Goal: Task Accomplishment & Management: Use online tool/utility

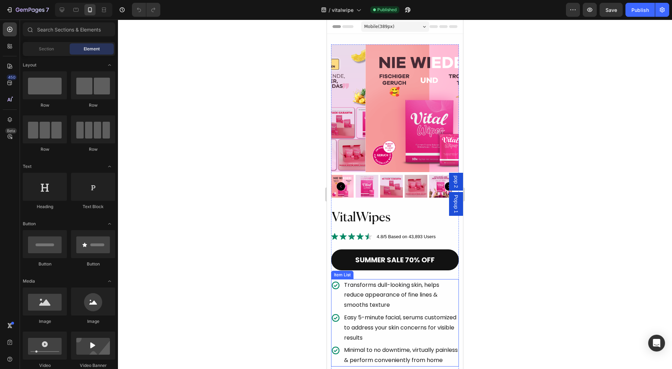
click at [371, 283] on p "Transforms dull-looking skin, helps reduce appearance of fine lines & smooths t…" at bounding box center [401, 295] width 114 height 30
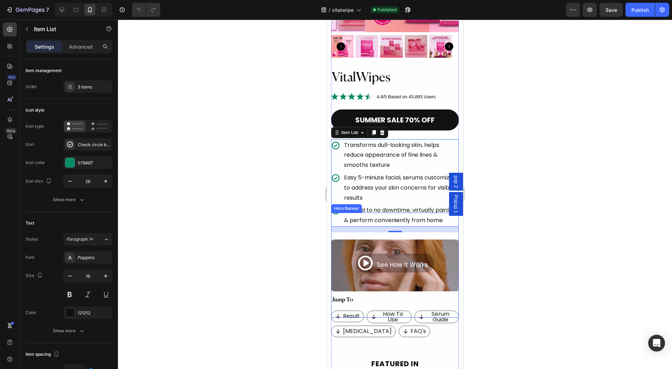
scroll to position [93, 0]
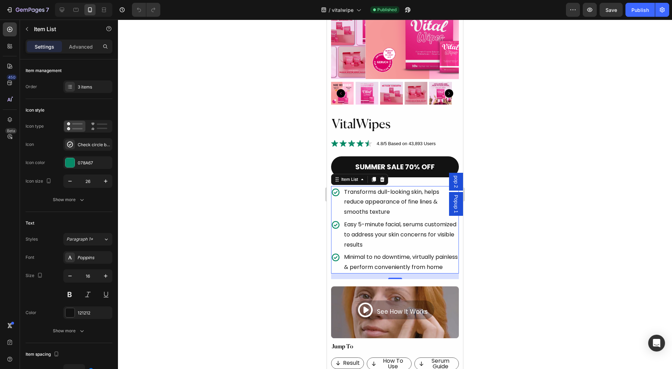
drag, startPoint x: 343, startPoint y: 206, endPoint x: 342, endPoint y: 203, distance: 4.1
click at [343, 206] on div "Transforms dull-looking skin, helps reduce appearance of fine lines & smooths t…" at bounding box center [401, 202] width 116 height 32
drag, startPoint x: 334, startPoint y: 201, endPoint x: 646, endPoint y: 220, distance: 312.7
click at [334, 201] on div "Transforms dull-looking skin, helps reduce appearance of fine lines & smooths t…" at bounding box center [395, 202] width 128 height 32
click at [66, 274] on icon "button" at bounding box center [69, 276] width 7 height 7
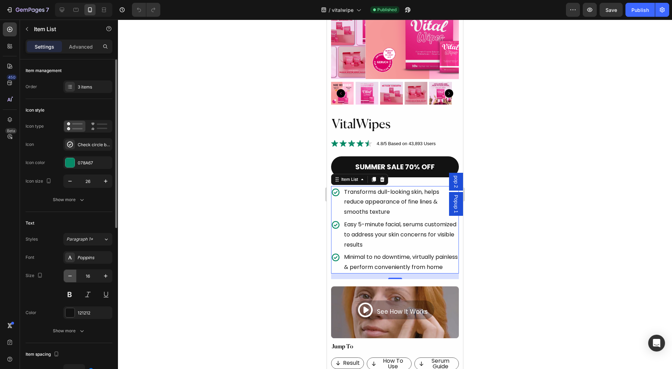
click at [66, 274] on icon "button" at bounding box center [69, 276] width 7 height 7
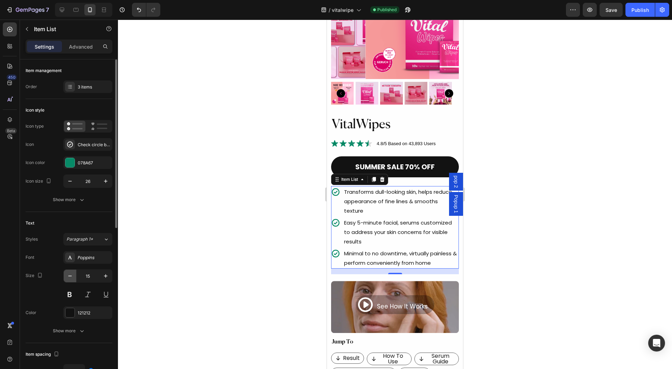
type input "14"
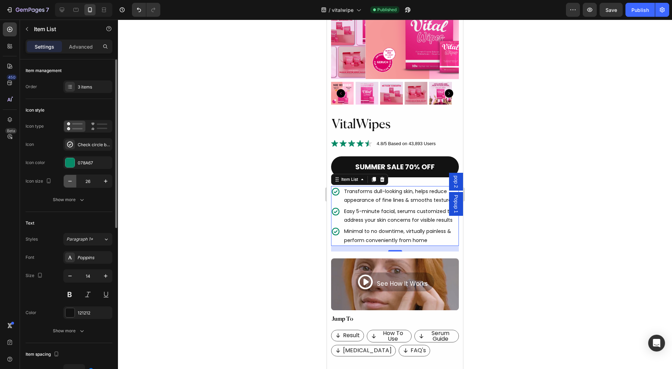
click at [69, 182] on icon "button" at bounding box center [69, 181] width 7 height 7
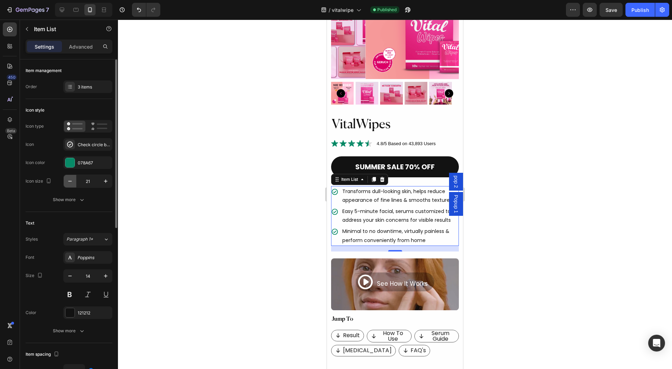
click at [69, 182] on icon "button" at bounding box center [69, 181] width 7 height 7
type input "20"
click at [104, 180] on icon "button" at bounding box center [105, 181] width 7 height 7
click at [105, 180] on icon "button" at bounding box center [105, 181] width 7 height 7
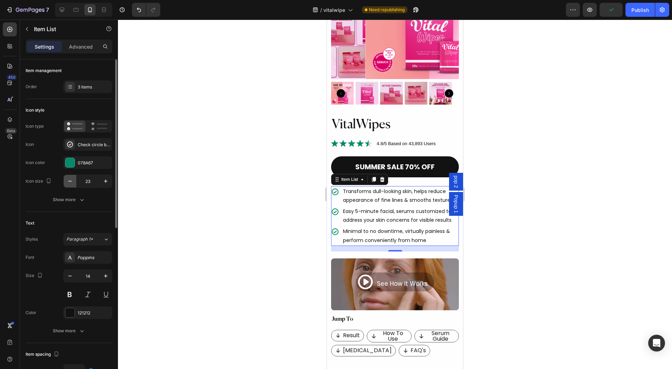
click at [67, 183] on icon "button" at bounding box center [69, 181] width 7 height 7
type input "22"
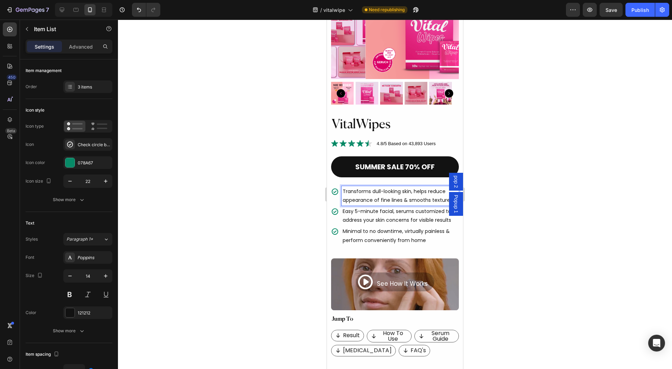
click at [411, 187] on p "Transforms dull-looking skin, helps reduce appearance of fine lines & smooths t…" at bounding box center [400, 195] width 115 height 17
click at [409, 187] on p "Transforms dull-looking skin, helps reduce appearance of fine lines & smooths t…" at bounding box center [400, 195] width 115 height 17
drag, startPoint x: 409, startPoint y: 185, endPoint x: 348, endPoint y: 183, distance: 60.6
click at [349, 187] on p "Transforms dull-looking skin, helps reduce appearance of fine lines & smooths t…" at bounding box center [400, 195] width 115 height 17
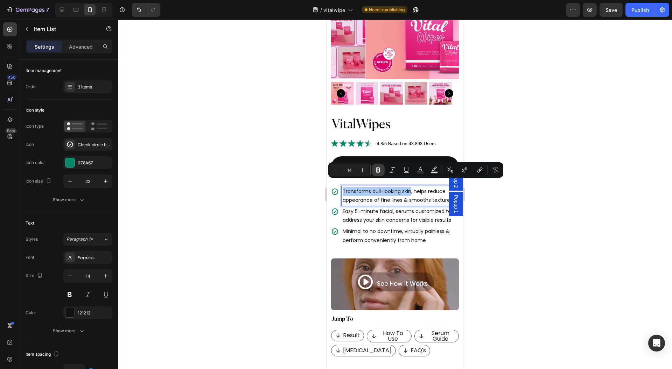
click at [379, 168] on icon "Editor contextual toolbar" at bounding box center [378, 170] width 4 height 5
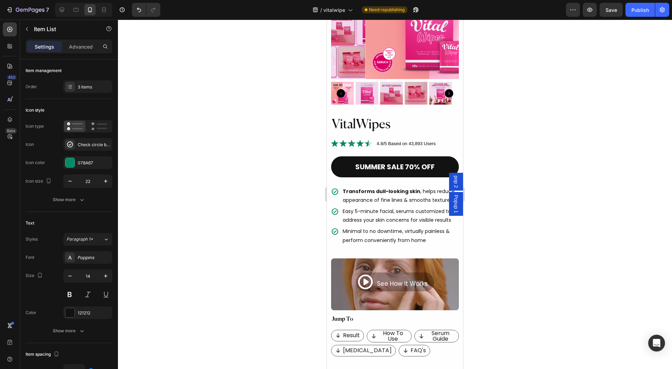
click at [299, 189] on div at bounding box center [395, 195] width 554 height 350
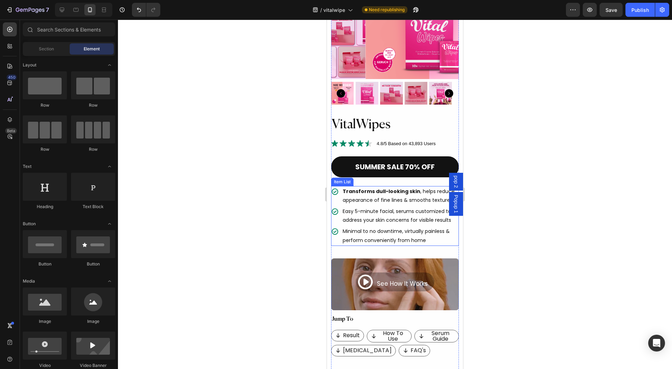
drag, startPoint x: 347, startPoint y: 206, endPoint x: 355, endPoint y: 204, distance: 7.9
click at [347, 207] on p "Easy 5-minute facial, serums customized to address your skin concerns for visib…" at bounding box center [400, 215] width 115 height 17
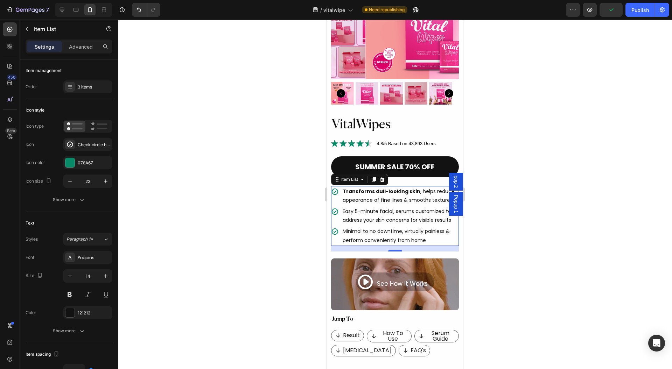
click at [424, 207] on p "Easy 5-minute facial, serums customized to address your skin concerns for visib…" at bounding box center [400, 215] width 115 height 17
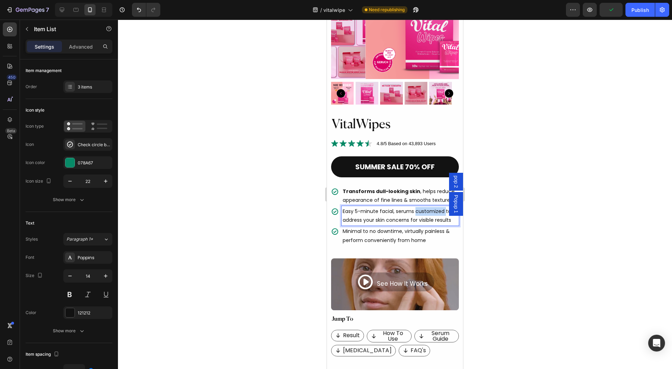
click at [424, 207] on p "Easy 5-minute facial, serums customized to address your skin concerns for visib…" at bounding box center [400, 215] width 115 height 17
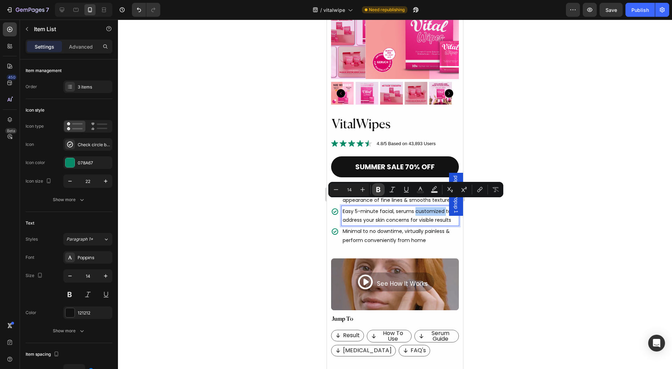
click at [377, 192] on icon "Editor contextual toolbar" at bounding box center [378, 189] width 4 height 5
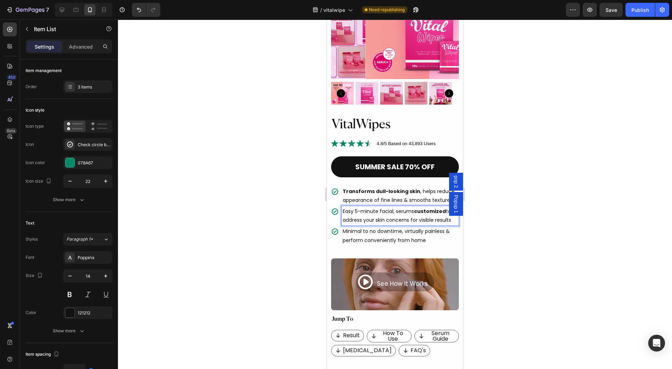
click at [426, 213] on p "Easy 5-minute facial, serums customized to address your skin concerns for visib…" at bounding box center [400, 215] width 115 height 17
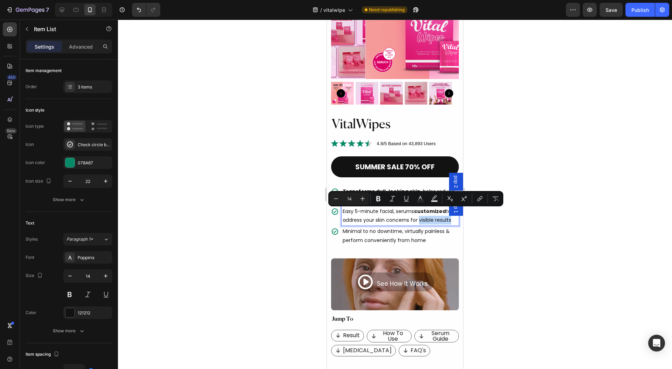
drag, startPoint x: 426, startPoint y: 213, endPoint x: 352, endPoint y: 220, distance: 74.6
click at [352, 220] on p "Easy 5-minute facial, serums customized to address your skin concerns for visib…" at bounding box center [400, 215] width 115 height 17
click at [377, 197] on icon "Editor contextual toolbar" at bounding box center [378, 198] width 4 height 5
drag, startPoint x: 287, startPoint y: 213, endPoint x: 11, endPoint y: 188, distance: 277.2
click at [287, 213] on div at bounding box center [395, 195] width 554 height 350
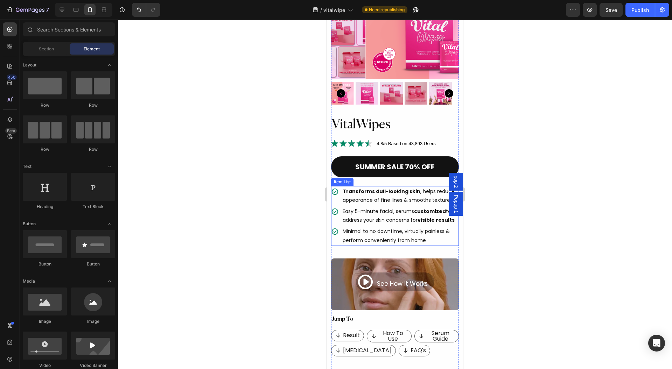
click at [373, 231] on p "Minimal to no downtime, virtually painless & perform conveniently from home" at bounding box center [400, 235] width 115 height 17
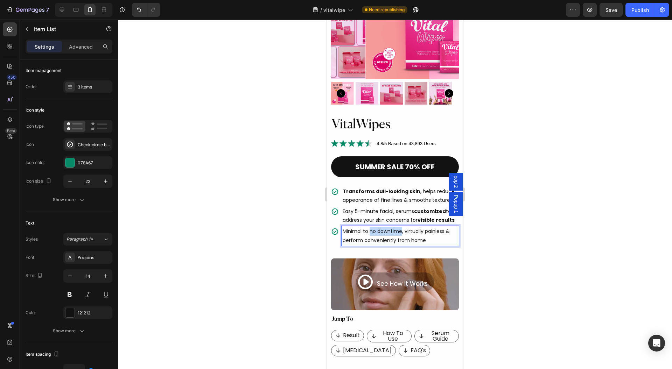
drag, startPoint x: 372, startPoint y: 232, endPoint x: 392, endPoint y: 232, distance: 19.9
click at [392, 232] on p "Minimal to no downtime, virtually painless & perform conveniently from home" at bounding box center [400, 235] width 115 height 17
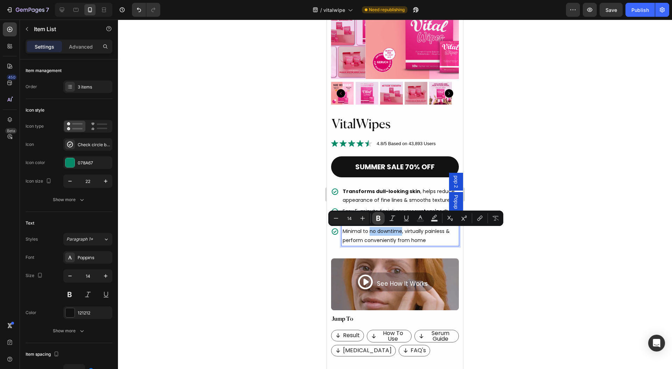
click at [377, 218] on icon "Editor contextual toolbar" at bounding box center [378, 218] width 4 height 5
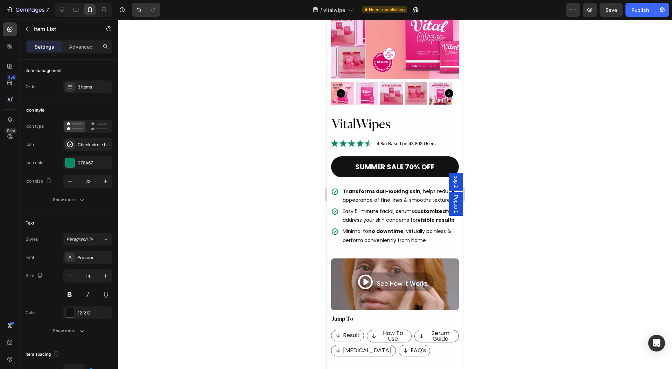
click at [433, 232] on p "Minimal to no downtime , virtually painless & perform conveniently from home" at bounding box center [400, 235] width 115 height 17
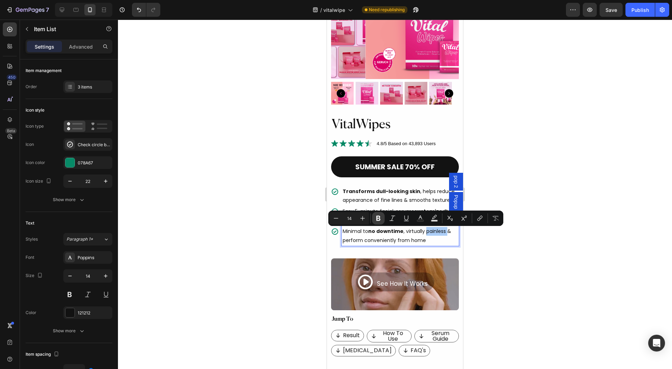
click at [382, 219] on button "Bold" at bounding box center [378, 218] width 13 height 13
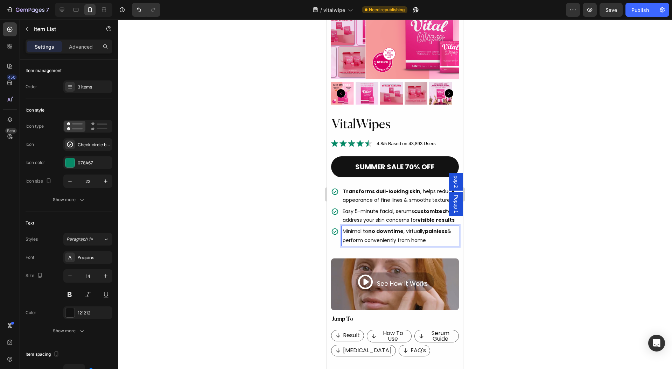
click at [290, 224] on div at bounding box center [395, 195] width 554 height 350
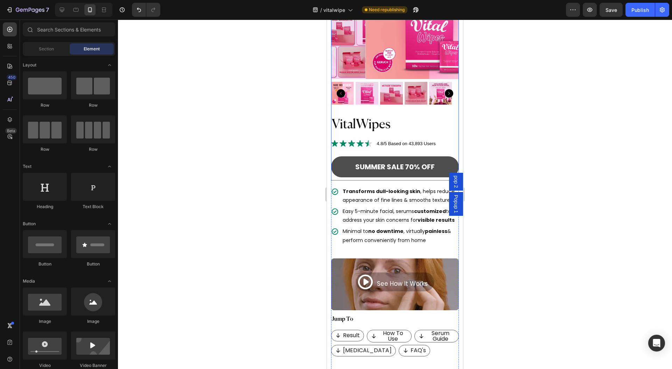
drag, startPoint x: 344, startPoint y: 168, endPoint x: 381, endPoint y: 167, distance: 37.8
click at [344, 168] on button "SUMMER SALE 70% OFF" at bounding box center [395, 166] width 128 height 21
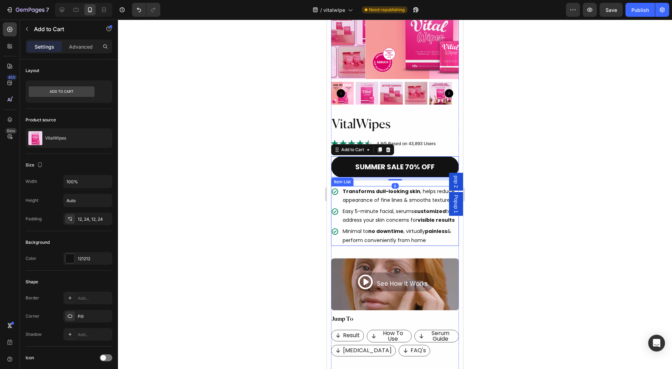
click at [336, 194] on div "Transforms dull-looking skin , helps reduce appearance of fine lines & smooths …" at bounding box center [395, 196] width 128 height 20
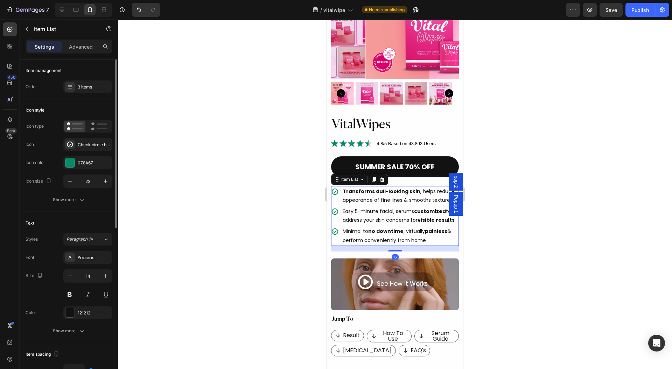
scroll to position [140, 0]
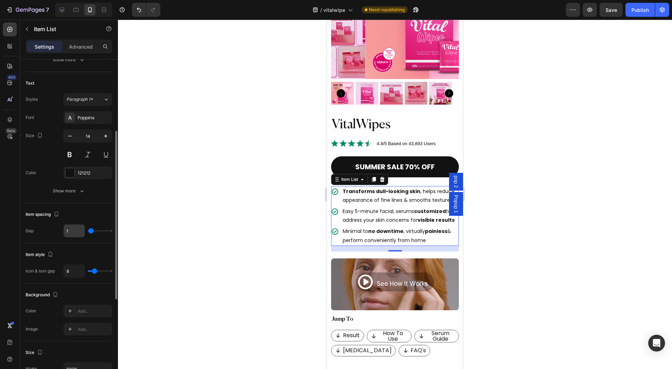
click at [75, 232] on input "1" at bounding box center [74, 231] width 21 height 13
type input "2"
type input "3"
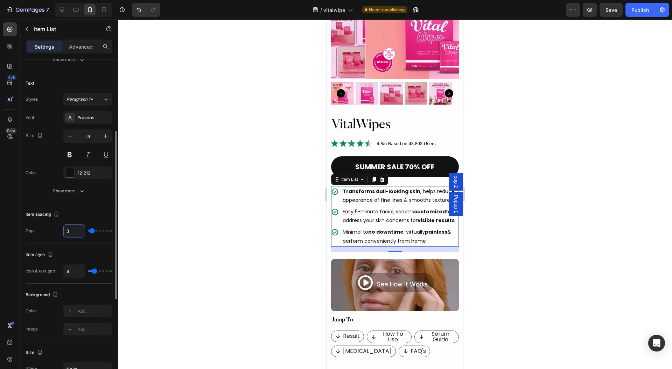
type input "4"
type input "5"
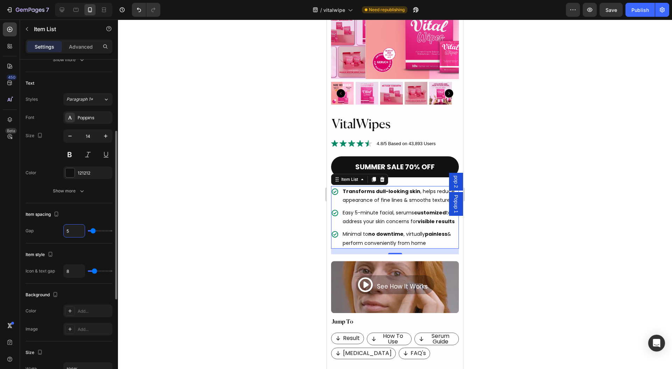
type input "6"
type input "7"
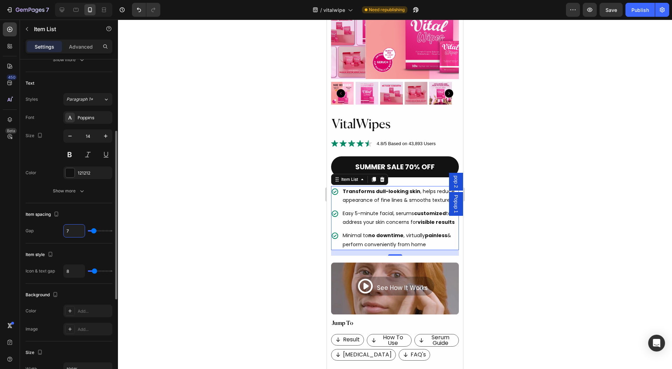
type input "8"
type input "9"
type input "10"
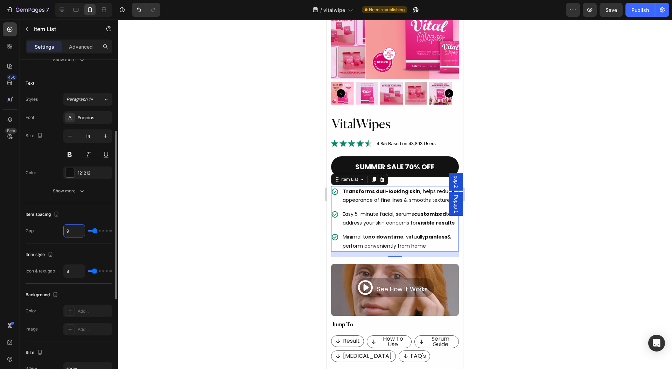
type input "10"
type input "9"
type input "8"
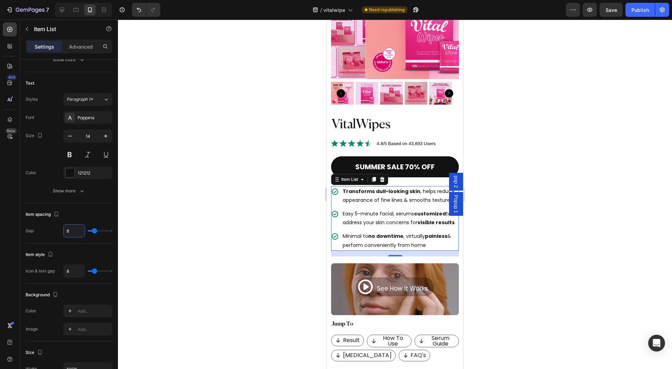
click at [211, 190] on div at bounding box center [395, 195] width 554 height 350
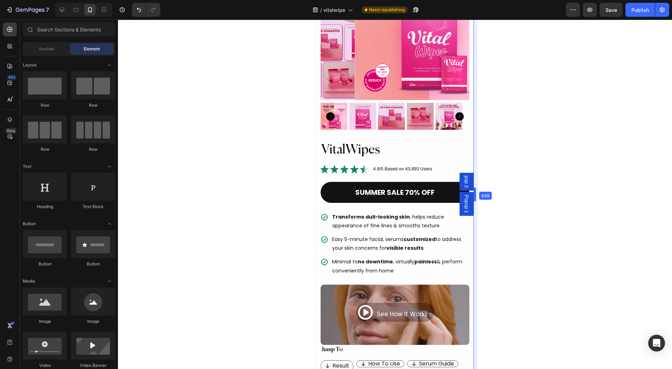
drag, startPoint x: 465, startPoint y: 190, endPoint x: 479, endPoint y: 191, distance: 14.7
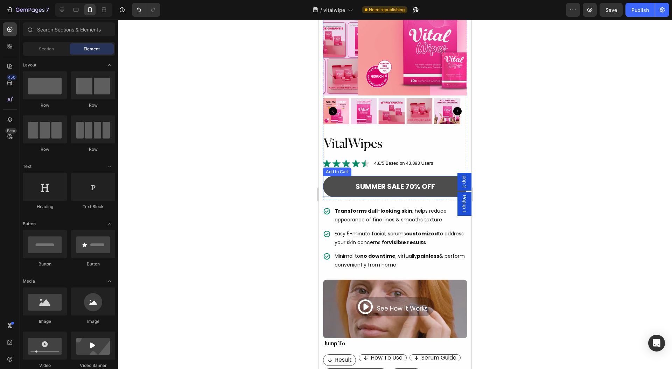
click at [335, 183] on button "SUMMER SALE 70% OFF" at bounding box center [395, 186] width 144 height 21
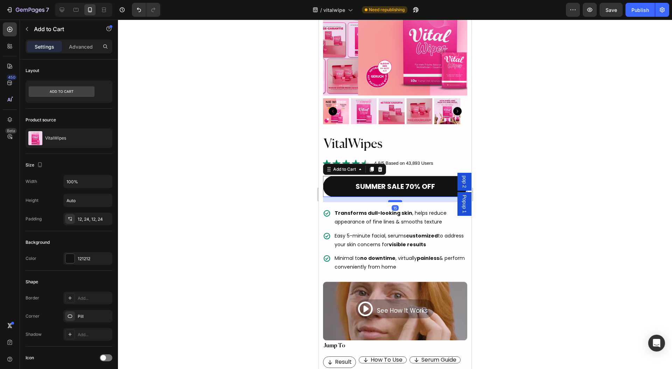
click at [394, 200] on div at bounding box center [395, 201] width 14 height 2
click at [536, 190] on div at bounding box center [395, 195] width 554 height 350
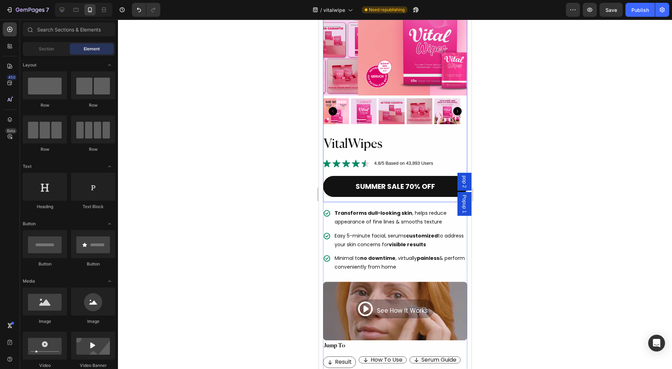
click at [450, 159] on div "4.8/5 Based on 43,893 Users" at bounding box center [420, 163] width 94 height 8
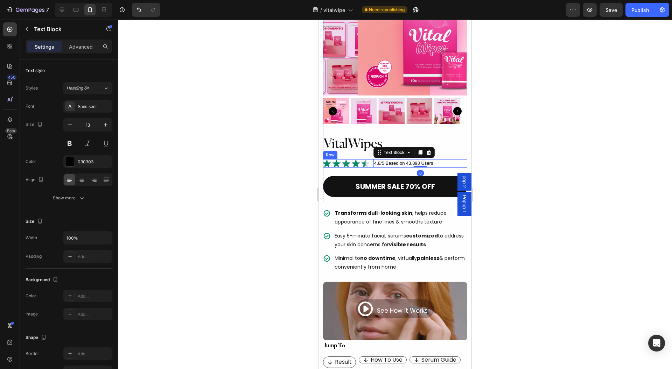
click at [367, 159] on img at bounding box center [346, 163] width 47 height 8
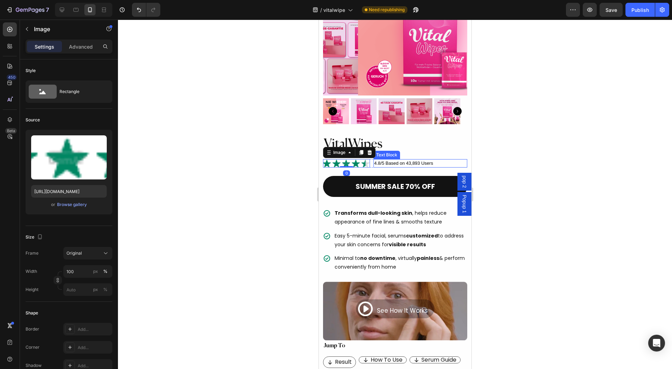
click at [373, 159] on div "4.8/5 Based on 43,893 Users" at bounding box center [420, 163] width 94 height 8
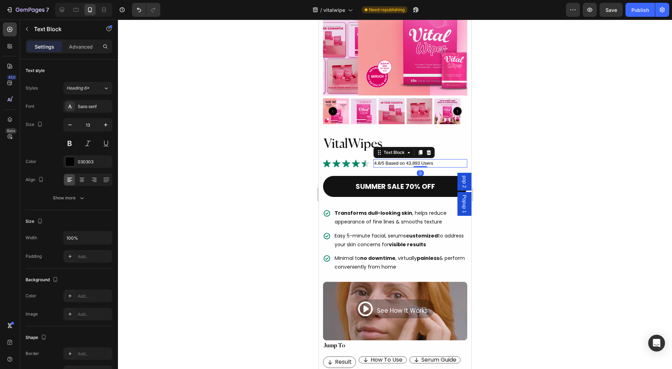
click at [369, 159] on div "Image 4.8/5 Based on 43,893 Users Text Block 0 Row" at bounding box center [395, 163] width 144 height 8
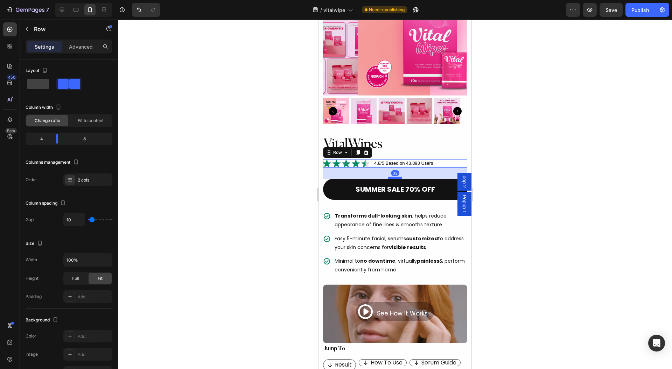
click at [394, 177] on div at bounding box center [395, 178] width 14 height 2
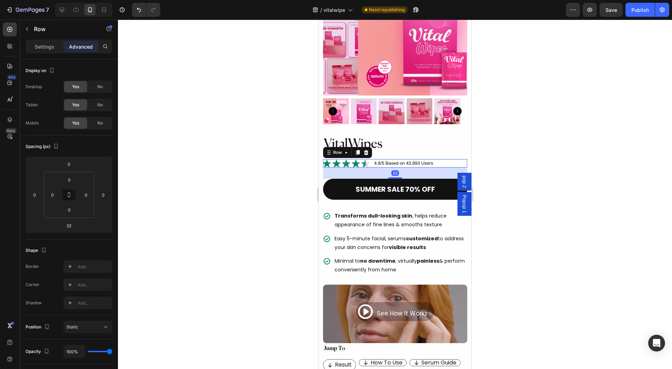
click at [535, 191] on div at bounding box center [395, 195] width 554 height 350
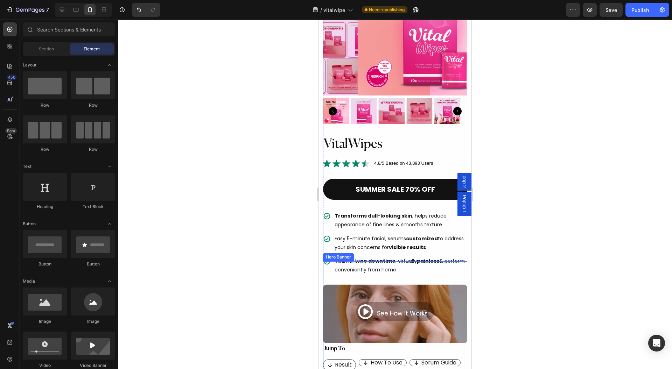
click at [328, 262] on div "Background Image" at bounding box center [395, 313] width 144 height 105
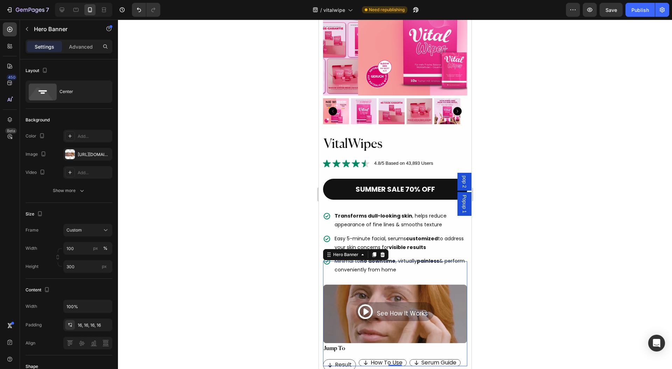
click at [451, 257] on p "Minimal to no downtime , virtually painless & perform conveniently from home" at bounding box center [400, 265] width 132 height 17
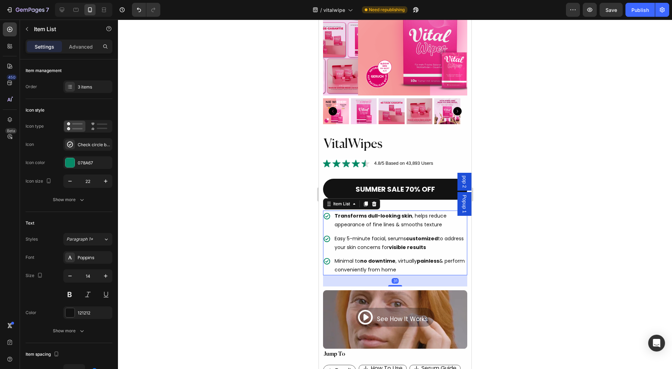
drag, startPoint x: 389, startPoint y: 272, endPoint x: 388, endPoint y: 279, distance: 6.5
click at [388, 285] on div at bounding box center [395, 285] width 14 height 1
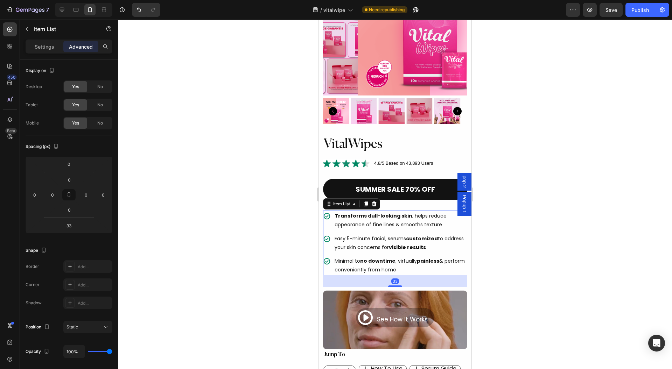
drag, startPoint x: 513, startPoint y: 258, endPoint x: 520, endPoint y: 258, distance: 7.0
click at [520, 258] on div at bounding box center [395, 195] width 554 height 350
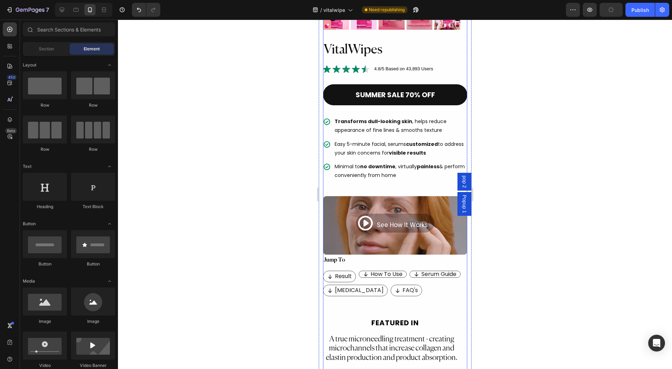
scroll to position [280, 0]
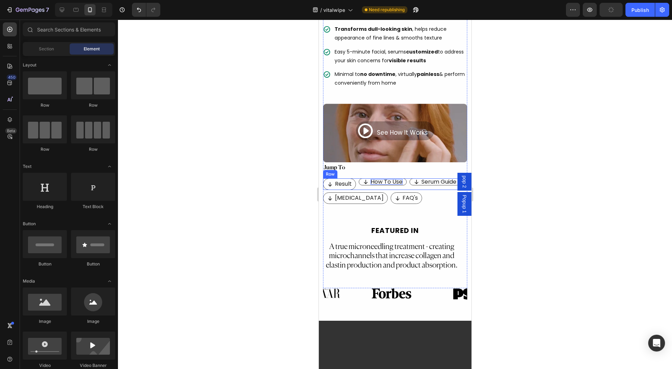
click at [392, 179] on p "How To Use" at bounding box center [386, 182] width 32 height 6
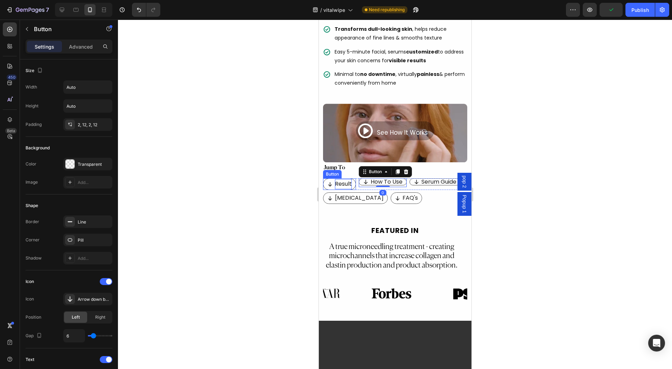
click at [345, 179] on p "Result" at bounding box center [343, 184] width 17 height 10
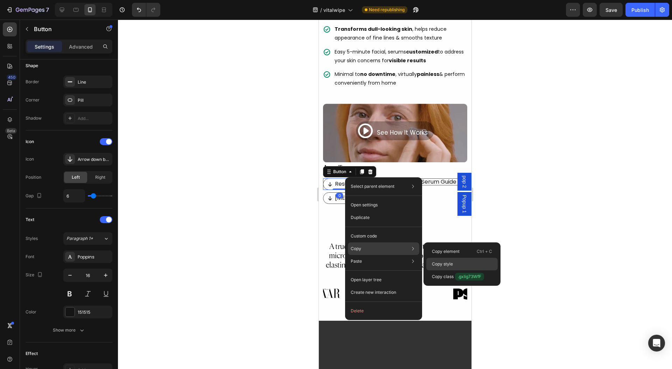
click at [458, 270] on div "Copy style" at bounding box center [461, 276] width 71 height 13
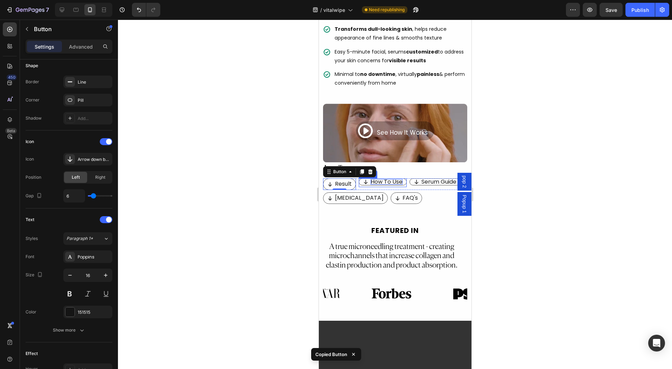
click at [385, 179] on p "How To Use" at bounding box center [386, 182] width 32 height 6
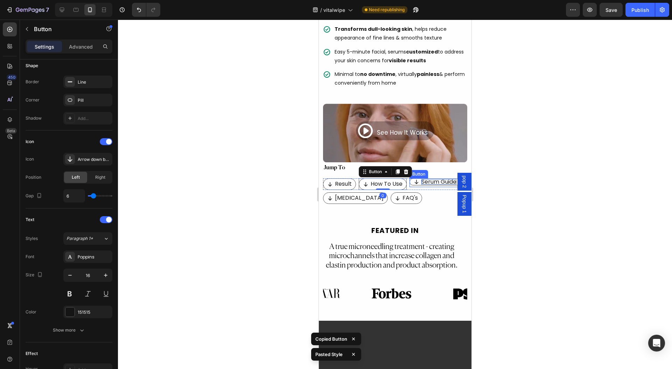
click at [435, 179] on p "Serum Guide" at bounding box center [438, 182] width 35 height 6
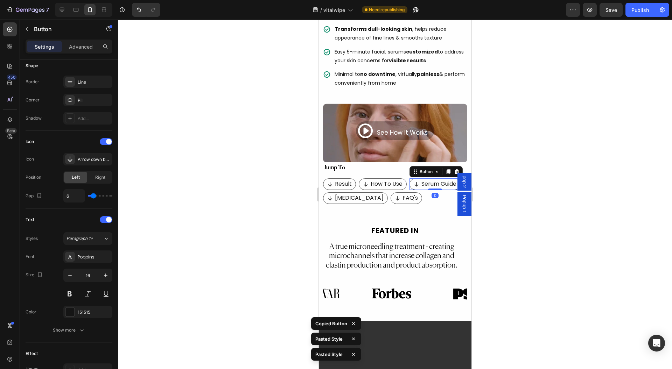
click at [512, 174] on div at bounding box center [395, 195] width 554 height 350
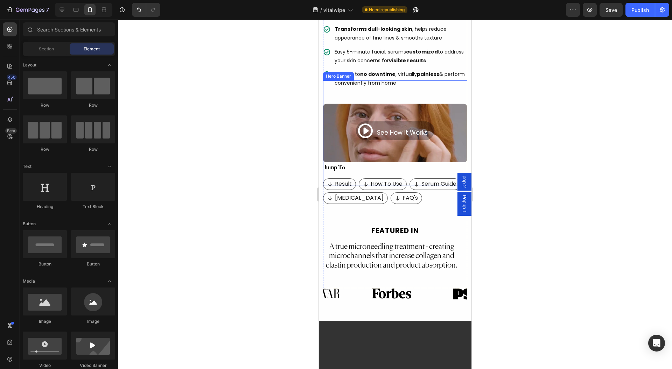
click at [335, 150] on div "Background Image" at bounding box center [395, 132] width 144 height 105
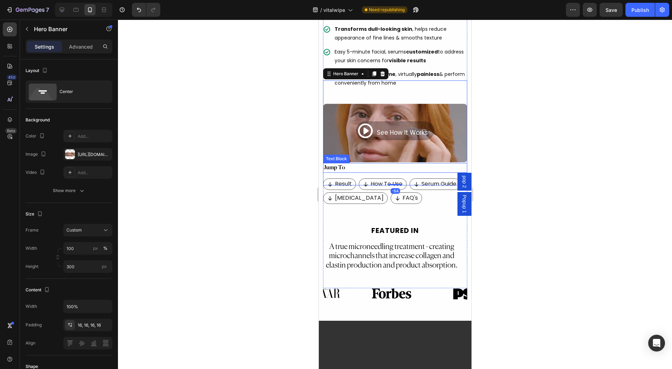
click at [345, 163] on div "Jump To" at bounding box center [395, 168] width 144 height 10
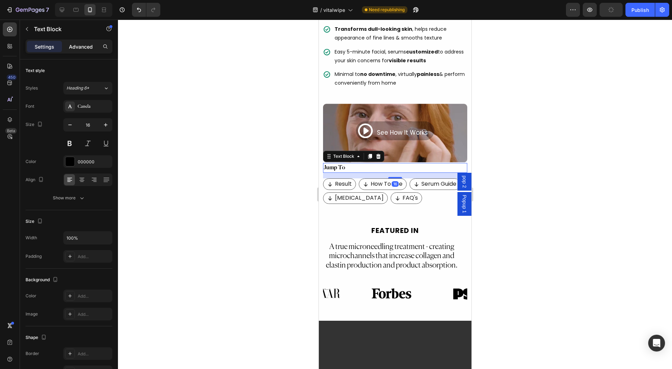
click at [79, 46] on p "Advanced" at bounding box center [81, 46] width 24 height 7
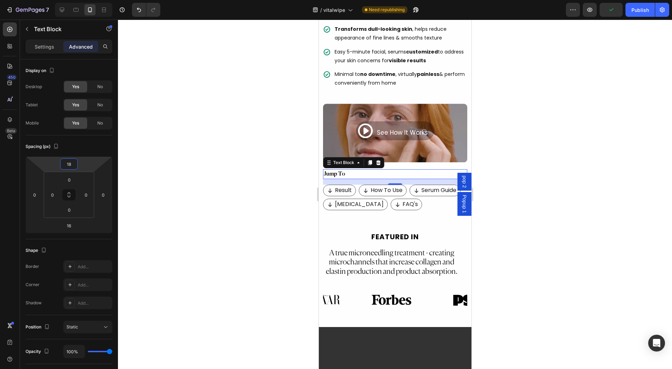
type input "22"
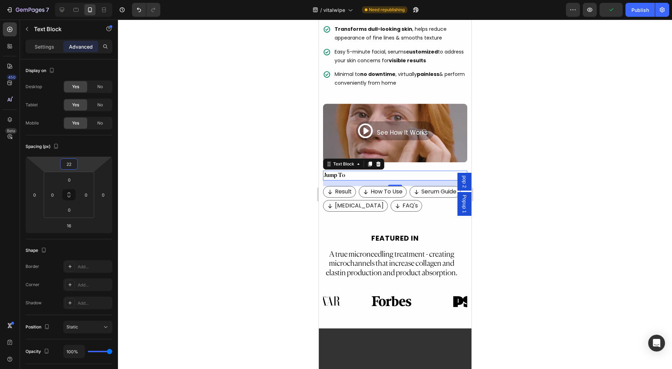
click at [90, 0] on html "7 Version history / vitalwipe Need republishing Preview Publish 450 Beta Sectio…" at bounding box center [336, 0] width 672 height 0
click at [214, 146] on div at bounding box center [395, 195] width 554 height 350
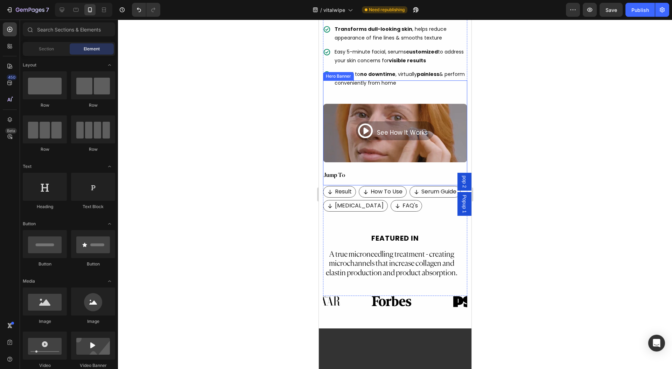
click at [333, 171] on div "Jump To" at bounding box center [395, 176] width 144 height 10
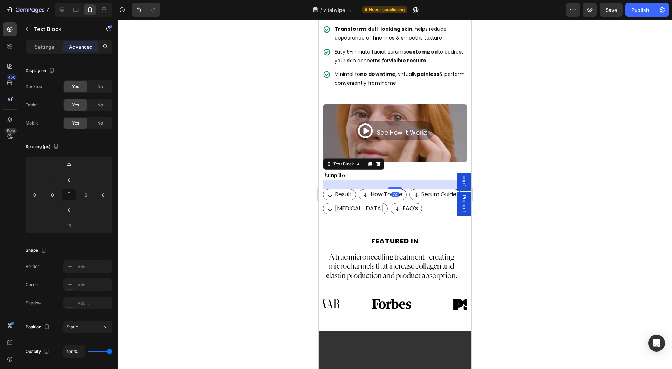
drag, startPoint x: 397, startPoint y: 176, endPoint x: 345, endPoint y: 180, distance: 52.2
click at [396, 188] on div at bounding box center [395, 188] width 14 height 1
type input "25"
click at [183, 177] on div at bounding box center [395, 195] width 554 height 350
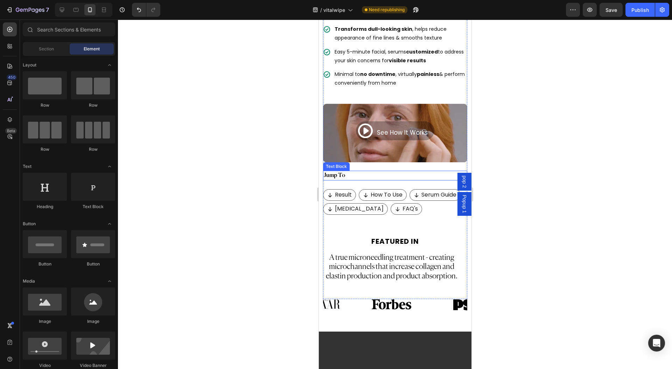
click at [341, 171] on div "Jump To" at bounding box center [395, 176] width 144 height 10
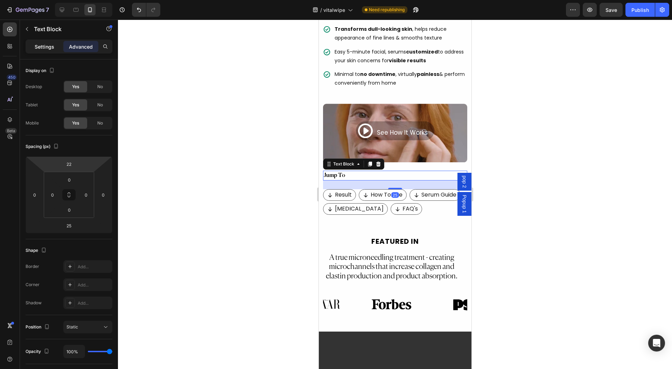
click at [42, 45] on p "Settings" at bounding box center [45, 46] width 20 height 7
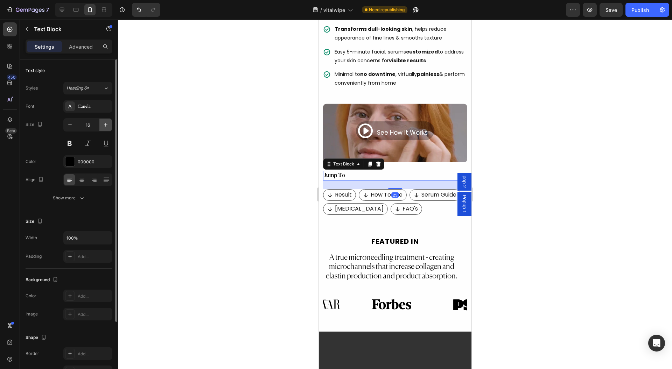
click at [105, 125] on icon "button" at bounding box center [105, 124] width 7 height 7
type input "18"
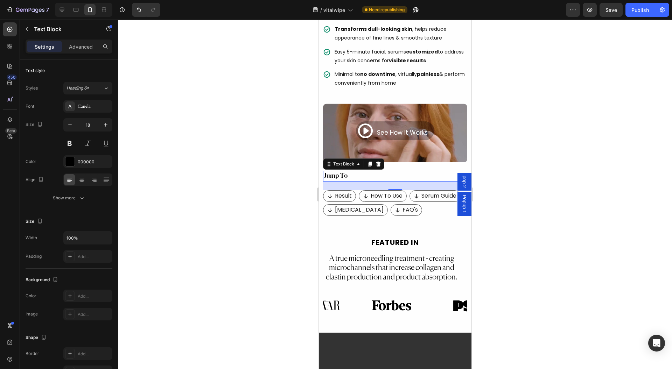
click at [148, 136] on div at bounding box center [395, 195] width 554 height 350
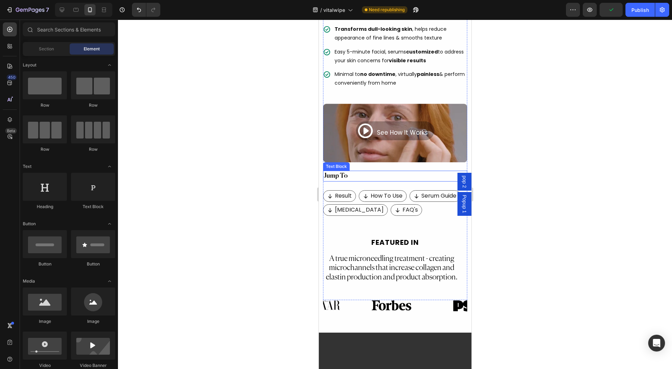
click at [347, 171] on div "Jump To" at bounding box center [395, 176] width 144 height 11
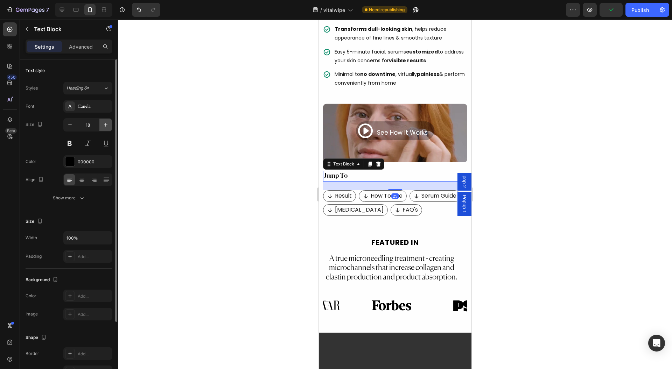
click at [111, 125] on button "button" at bounding box center [105, 125] width 13 height 13
type input "20"
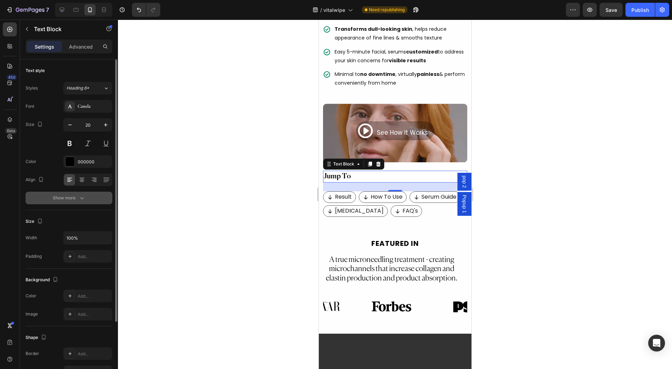
click at [66, 192] on div "Font Canela Size 20 Color 000000 Align Show more" at bounding box center [69, 152] width 87 height 104
click at [52, 199] on button "Show more" at bounding box center [69, 198] width 87 height 13
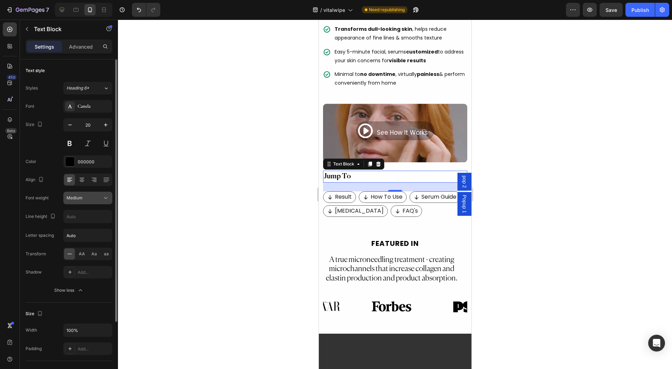
click at [95, 196] on div "Medium" at bounding box center [84, 198] width 36 height 6
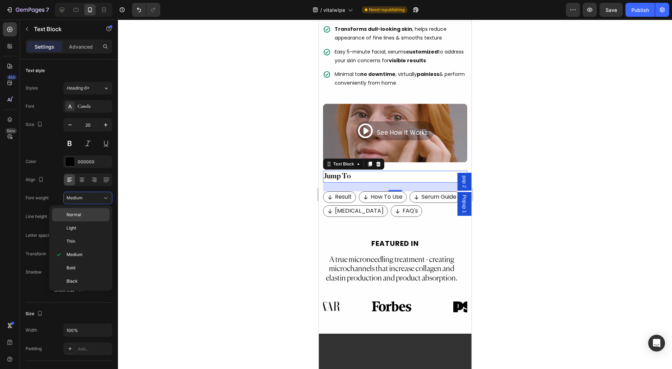
click at [87, 214] on p "Normal" at bounding box center [86, 215] width 40 height 6
click at [217, 184] on div at bounding box center [395, 195] width 554 height 350
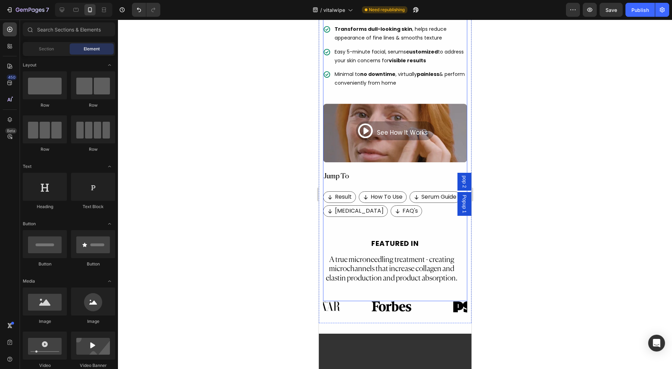
click at [354, 171] on div "Jump To" at bounding box center [395, 177] width 144 height 12
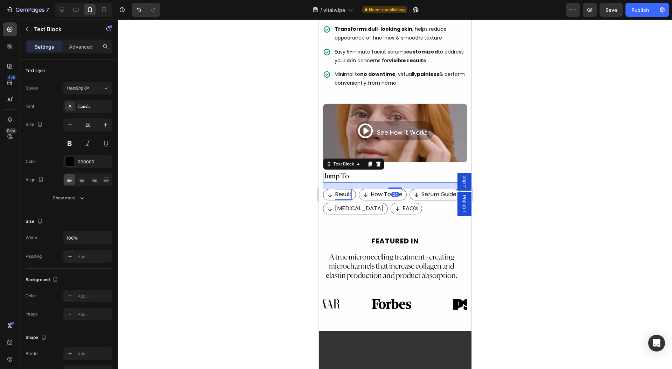
drag, startPoint x: 512, startPoint y: 209, endPoint x: 338, endPoint y: 187, distance: 174.9
click at [396, 188] on div at bounding box center [395, 188] width 14 height 1
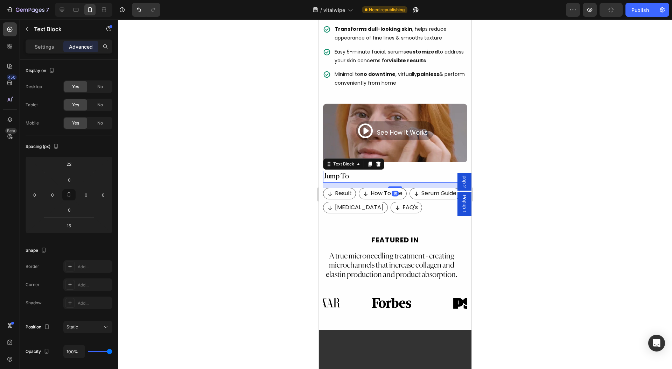
click at [193, 189] on div at bounding box center [395, 195] width 554 height 350
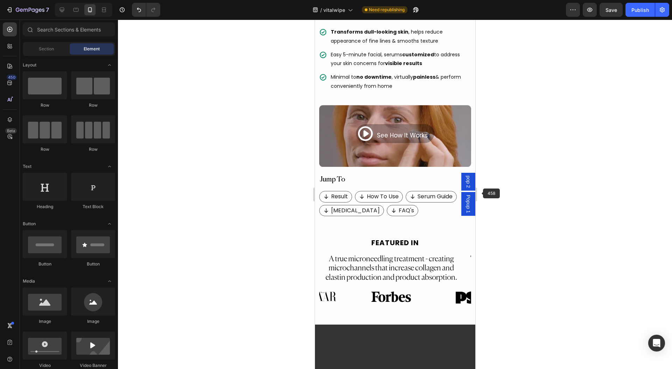
click at [496, 192] on div at bounding box center [395, 195] width 554 height 350
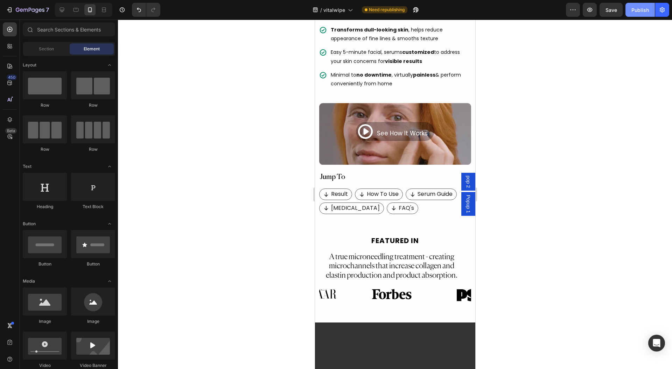
click at [638, 16] on button "Publish" at bounding box center [639, 10] width 29 height 14
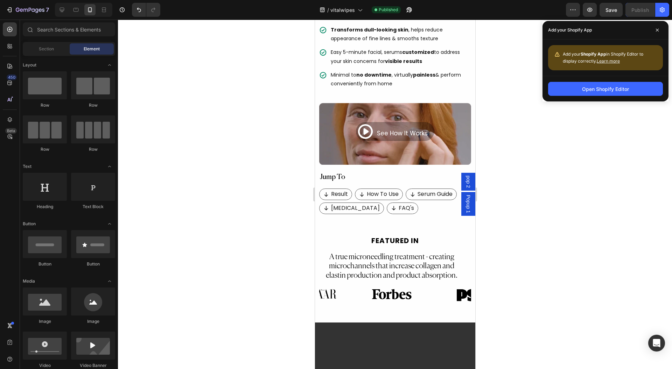
click at [516, 219] on div at bounding box center [395, 195] width 554 height 350
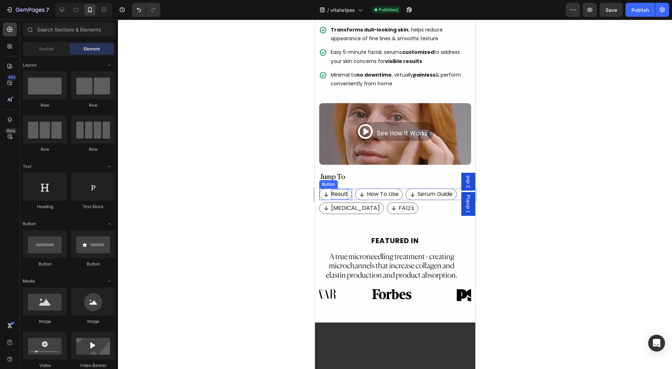
click at [342, 189] on p "Result" at bounding box center [339, 194] width 17 height 10
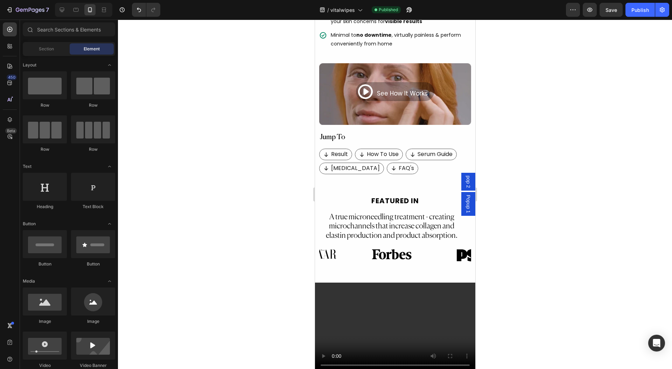
scroll to position [323, 0]
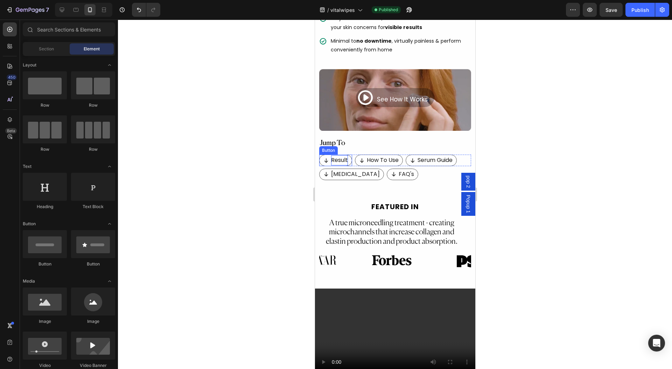
click at [335, 155] on p "Result" at bounding box center [339, 160] width 17 height 10
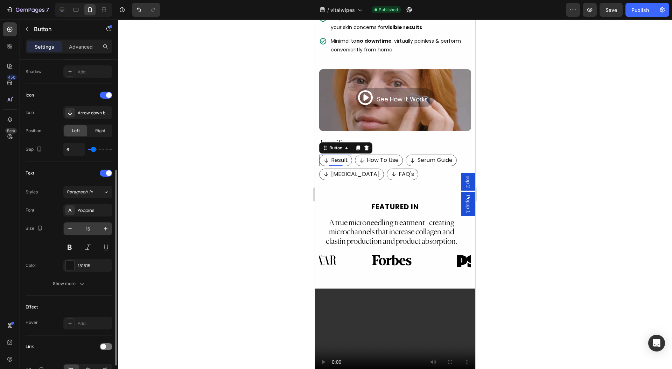
scroll to position [226, 0]
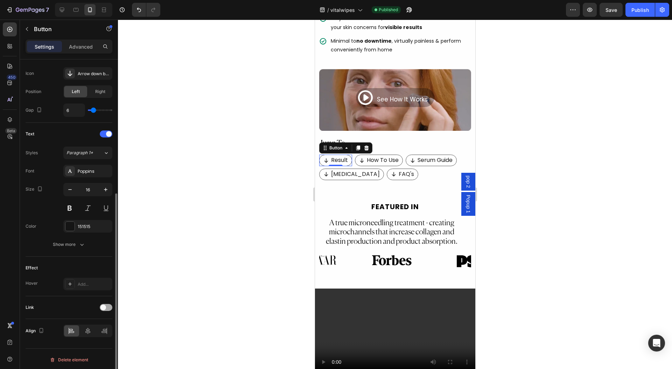
click at [101, 305] on span at bounding box center [103, 308] width 6 height 6
click at [99, 325] on div "Open page" at bounding box center [84, 325] width 36 height 6
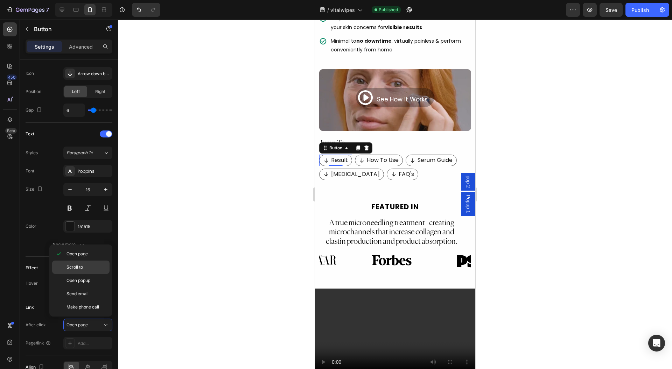
click at [88, 266] on p "Scroll to" at bounding box center [86, 267] width 40 height 6
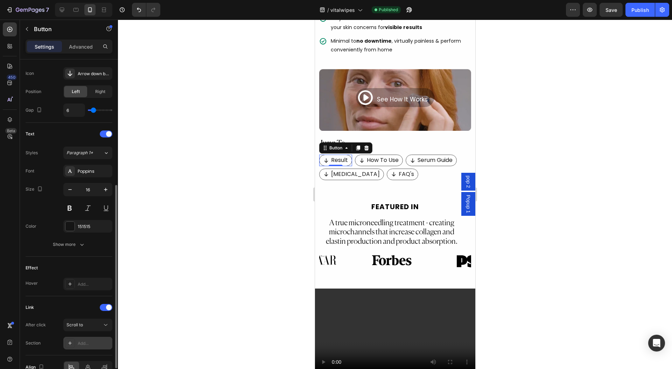
click at [91, 338] on div "Add..." at bounding box center [87, 343] width 49 height 13
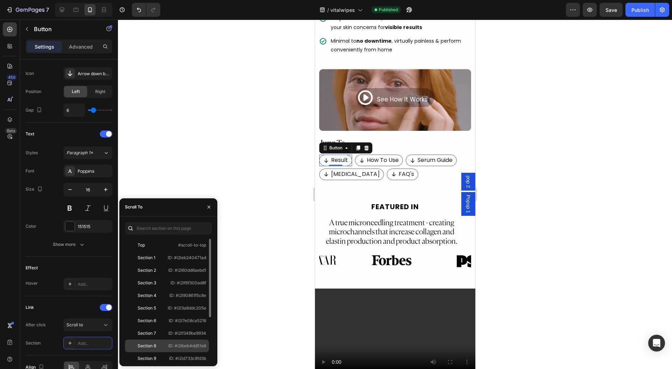
click at [156, 343] on div "Section 8" at bounding box center [147, 346] width 38 height 6
click at [209, 207] on icon "button" at bounding box center [209, 207] width 3 height 3
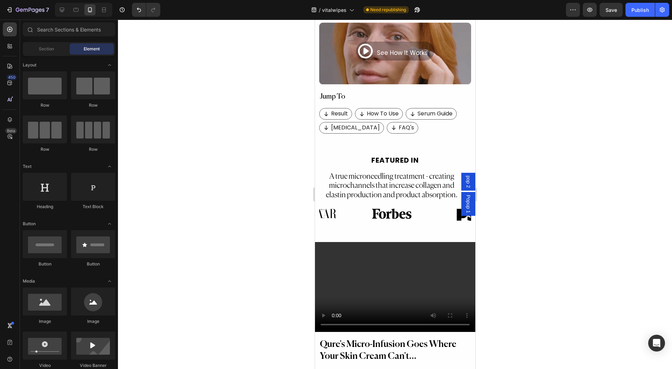
scroll to position [1047, 0]
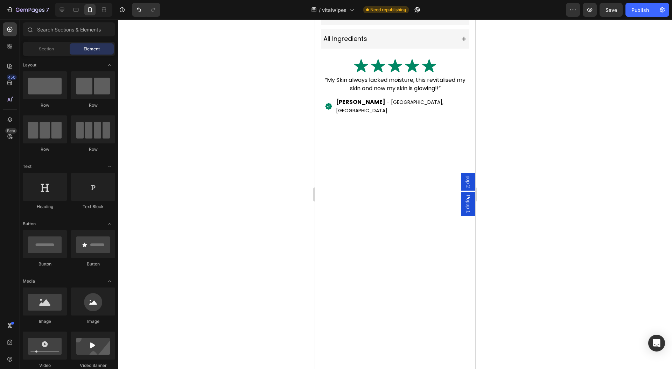
drag, startPoint x: 470, startPoint y: 49, endPoint x: 791, endPoint y: 268, distance: 388.5
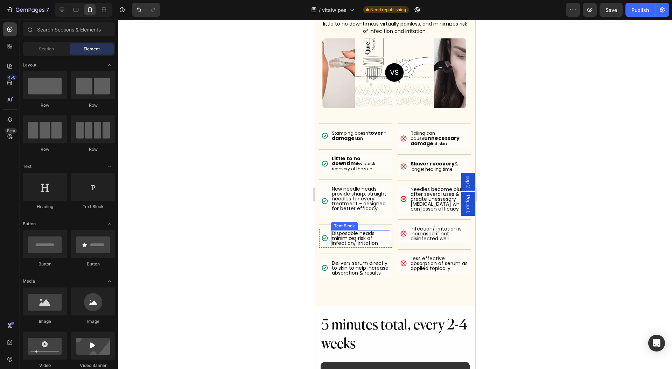
scroll to position [3451, 0]
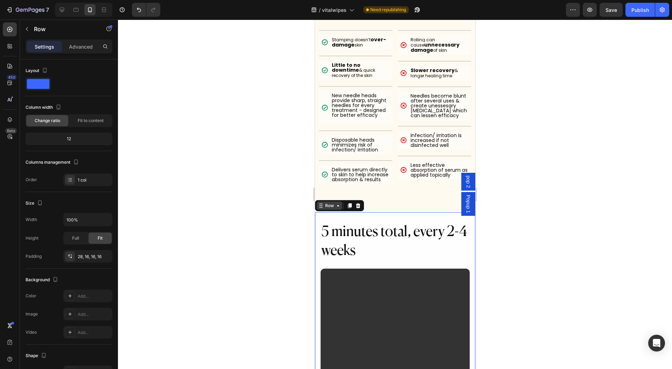
click at [330, 209] on div "Row" at bounding box center [329, 206] width 12 height 6
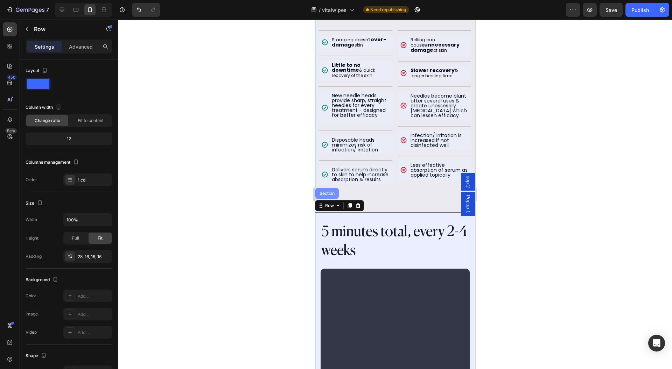
click at [335, 198] on div "Section" at bounding box center [326, 193] width 23 height 11
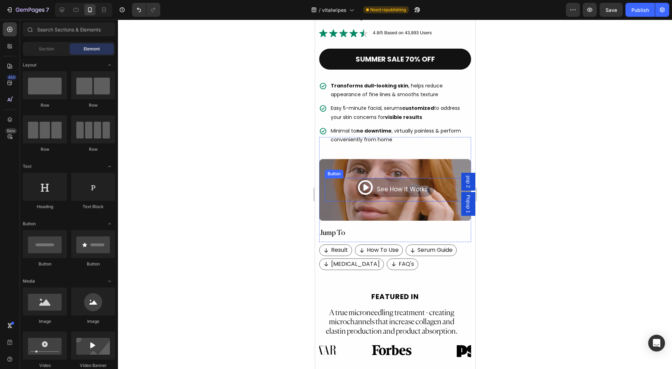
scroll to position [326, 0]
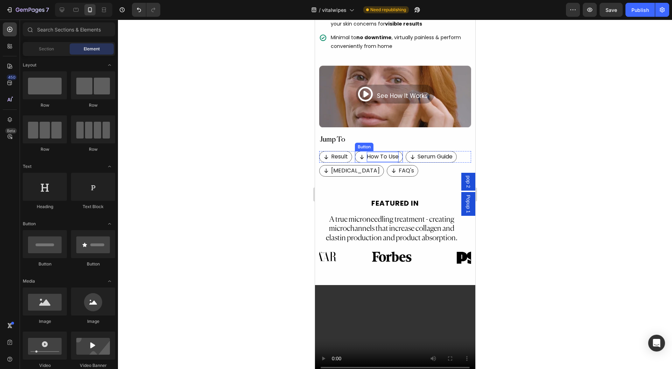
click at [378, 152] on p "How To Use" at bounding box center [382, 157] width 32 height 10
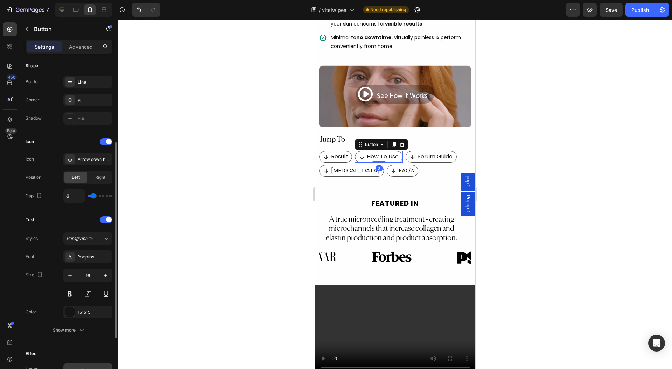
scroll to position [226, 0]
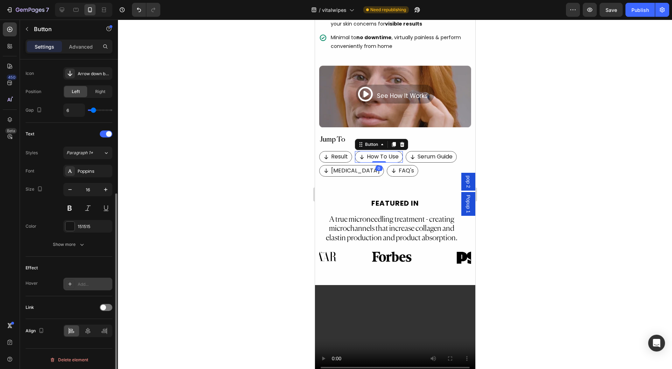
click at [83, 282] on div "Add..." at bounding box center [94, 284] width 33 height 6
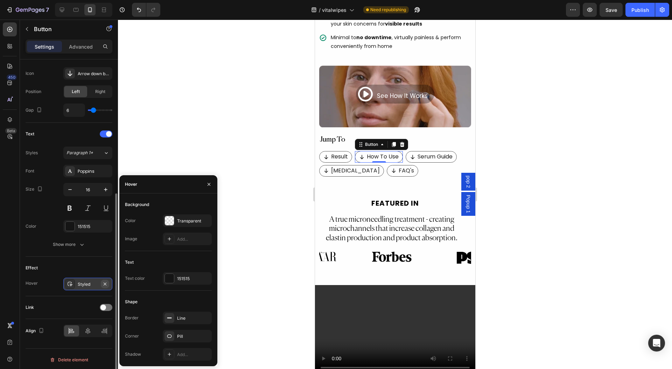
click at [104, 281] on icon "button" at bounding box center [105, 284] width 6 height 6
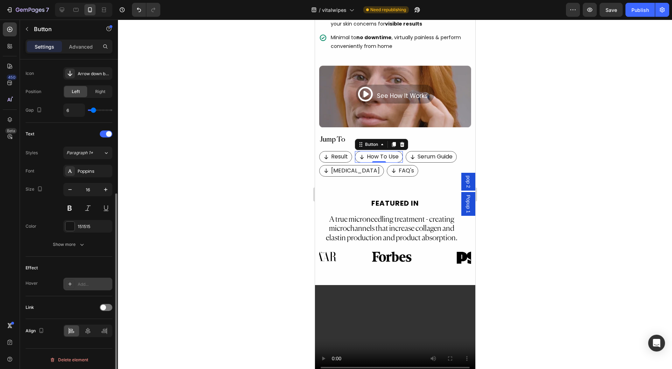
click at [105, 302] on div "Link" at bounding box center [69, 307] width 87 height 11
click at [104, 310] on div "Link" at bounding box center [69, 307] width 87 height 11
click at [106, 305] on span at bounding box center [103, 308] width 6 height 6
click at [103, 322] on icon at bounding box center [105, 325] width 7 height 7
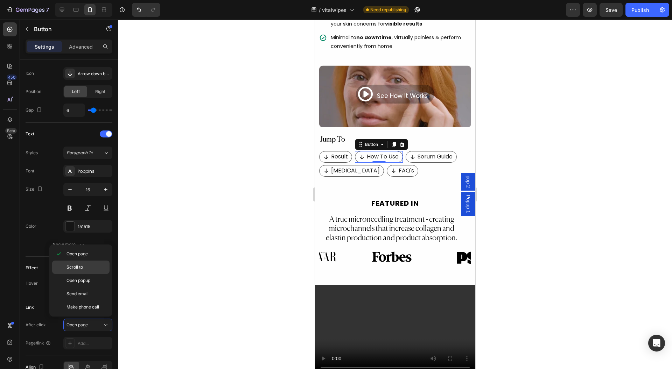
click at [78, 274] on div "Scroll to" at bounding box center [80, 280] width 57 height 13
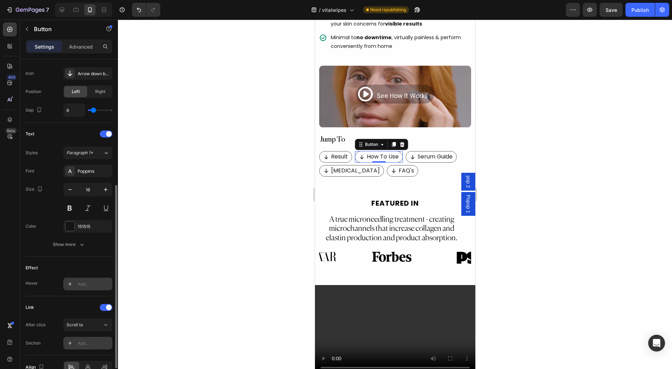
click at [108, 340] on div "Add..." at bounding box center [94, 343] width 33 height 6
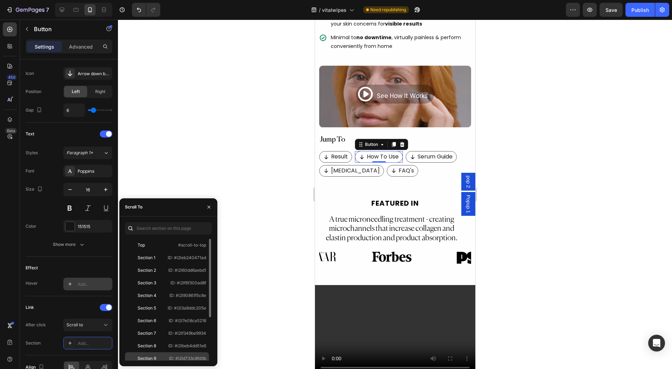
scroll to position [67, 0]
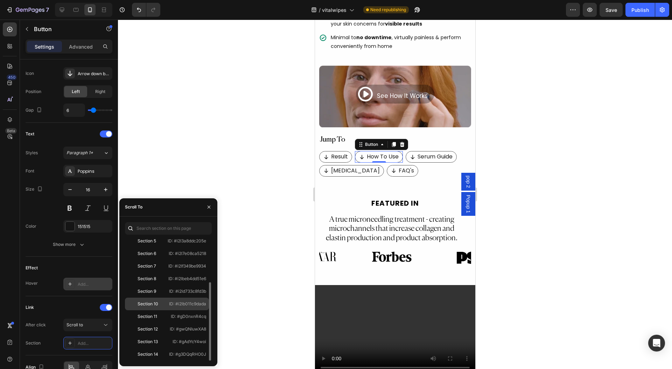
click at [160, 303] on div "Section 10" at bounding box center [147, 304] width 38 height 6
click at [208, 206] on icon "button" at bounding box center [209, 207] width 3 height 3
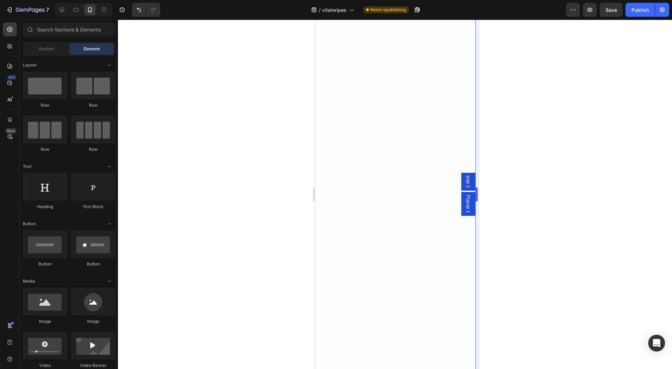
scroll to position [4388, 0]
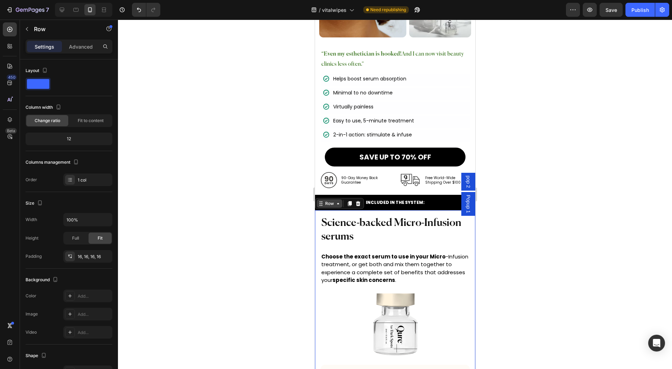
click at [326, 201] on div "Row" at bounding box center [329, 204] width 12 height 6
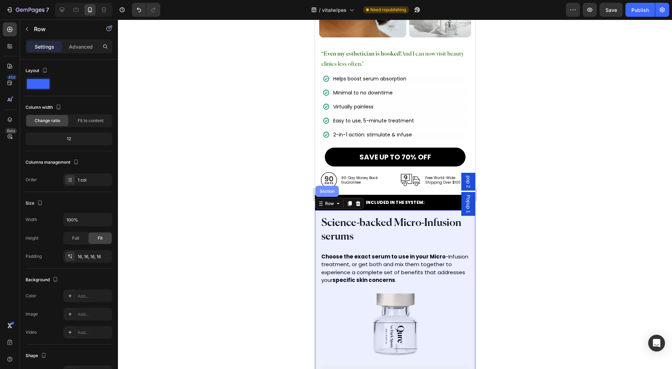
click at [328, 189] on div "Section" at bounding box center [327, 191] width 18 height 4
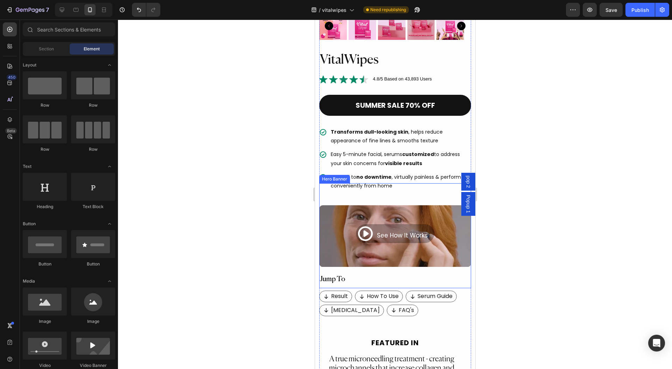
scroll to position [374, 0]
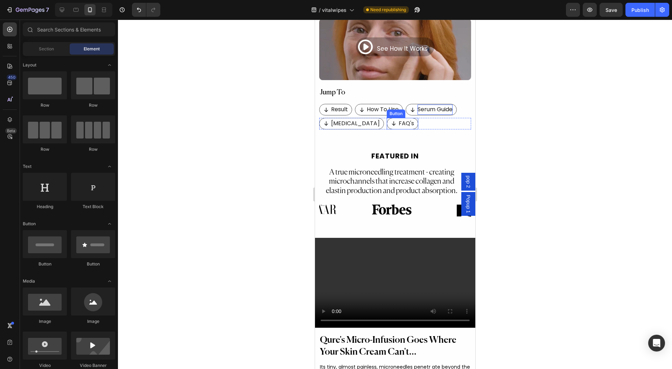
click at [424, 106] on p "Serum Guide" at bounding box center [434, 110] width 35 height 10
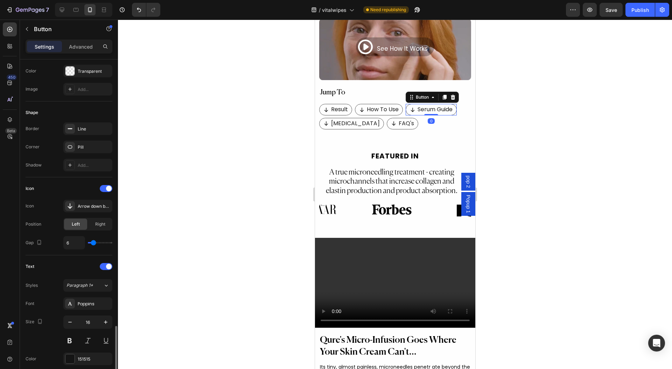
scroll to position [226, 0]
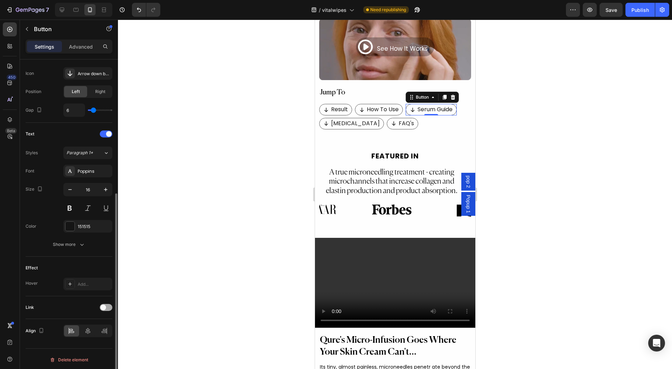
click at [106, 304] on div at bounding box center [106, 307] width 13 height 7
click at [95, 324] on div "Open page" at bounding box center [84, 325] width 36 height 6
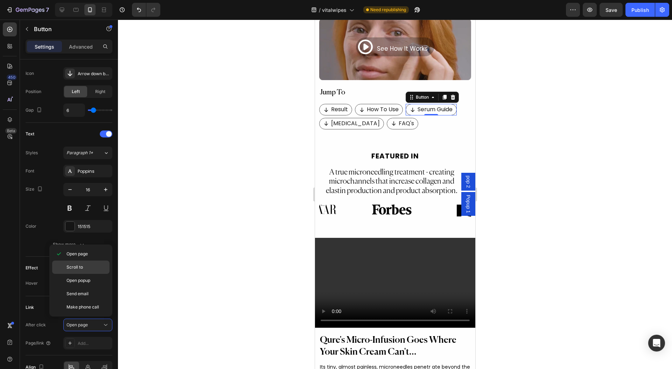
click at [88, 267] on p "Scroll to" at bounding box center [86, 267] width 40 height 6
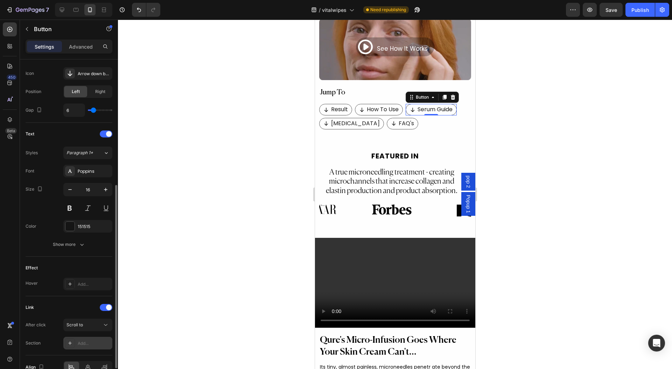
click at [89, 340] on div "Add..." at bounding box center [94, 343] width 33 height 6
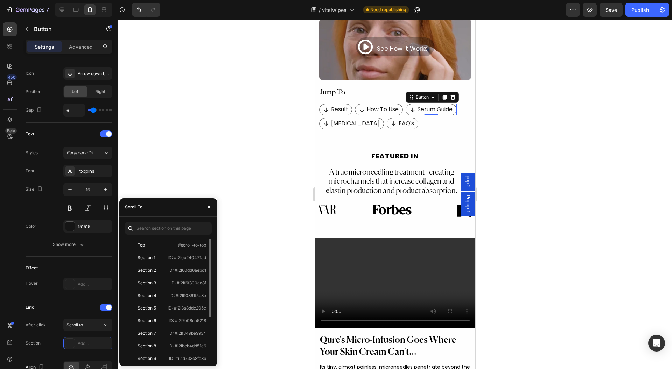
scroll to position [67, 0]
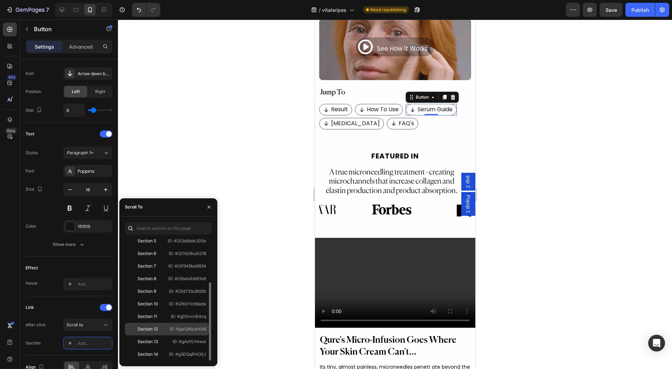
click at [161, 329] on div "Section 12" at bounding box center [147, 329] width 39 height 6
click at [275, 168] on div at bounding box center [395, 195] width 554 height 350
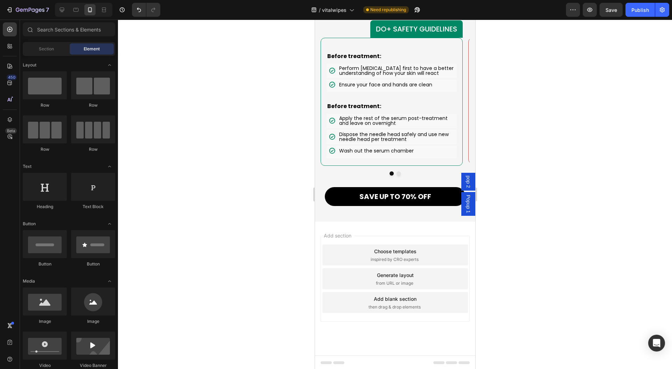
scroll to position [6000, 0]
click at [368, 304] on span "then drag & drop elements" at bounding box center [394, 307] width 52 height 6
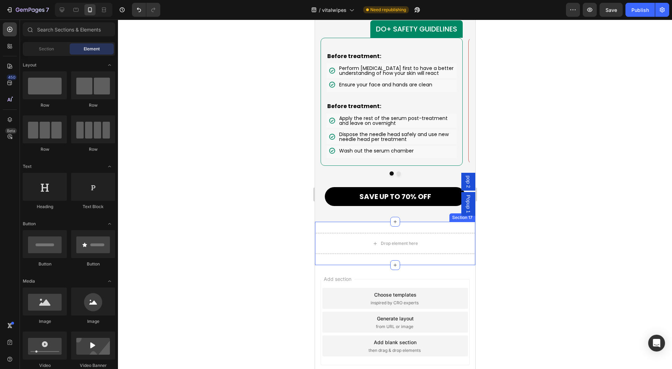
click at [353, 227] on div "Drop element here Section 17" at bounding box center [395, 243] width 160 height 43
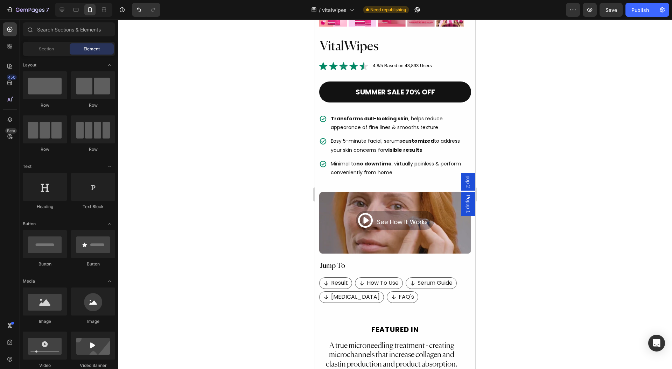
scroll to position [270, 0]
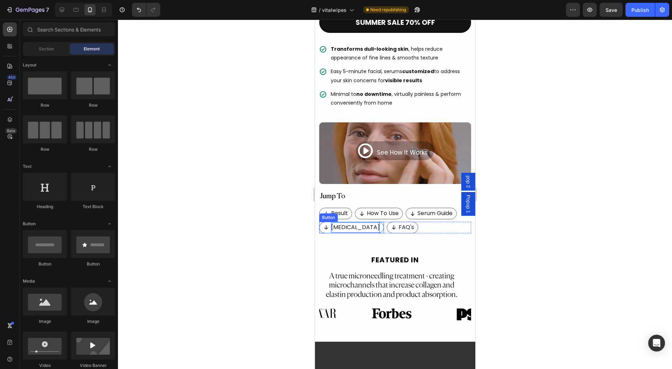
click at [363, 223] on p "[MEDICAL_DATA]" at bounding box center [355, 228] width 49 height 10
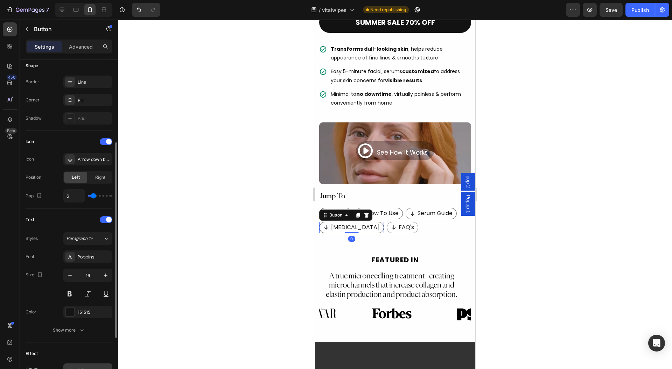
scroll to position [226, 0]
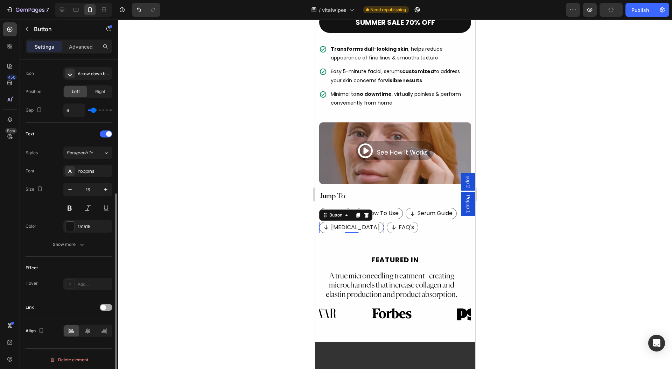
click at [104, 305] on span at bounding box center [103, 308] width 6 height 6
click at [74, 323] on span "Open page" at bounding box center [76, 324] width 21 height 5
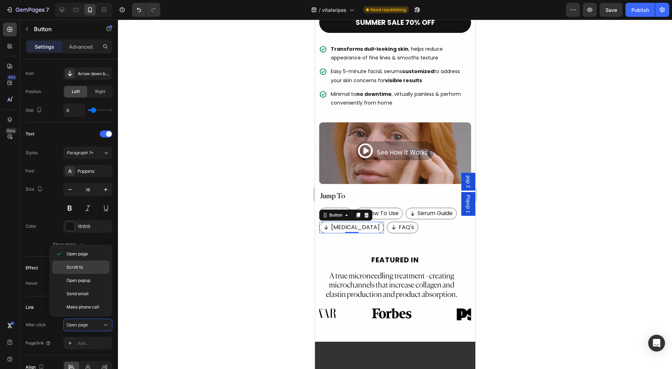
click at [91, 274] on div "Scroll to" at bounding box center [80, 280] width 57 height 13
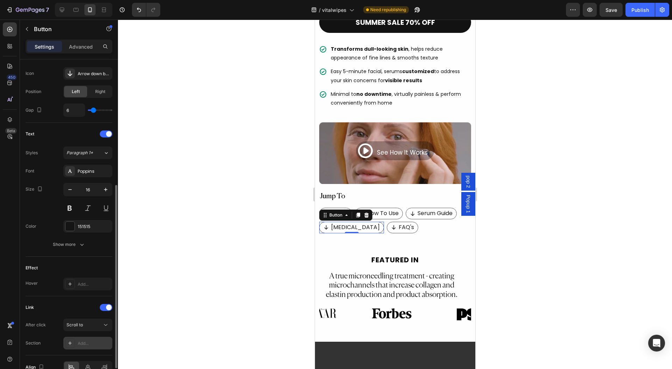
click at [90, 343] on div "Add..." at bounding box center [94, 343] width 33 height 6
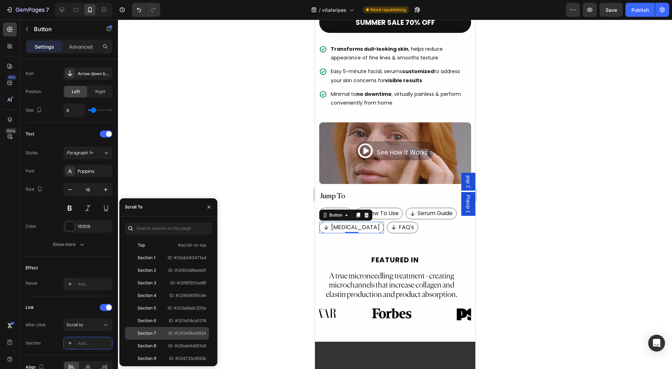
scroll to position [80, 0]
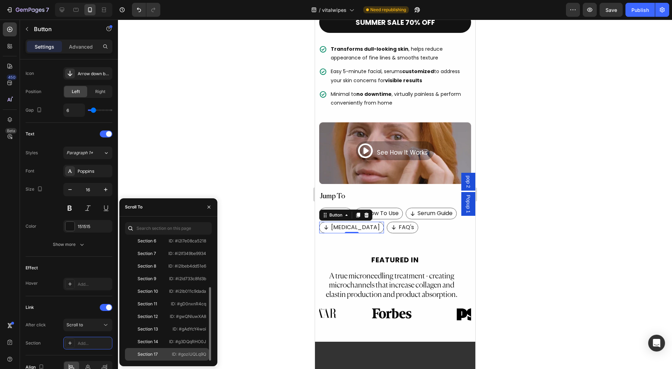
click at [160, 353] on div "Section 17" at bounding box center [148, 354] width 41 height 6
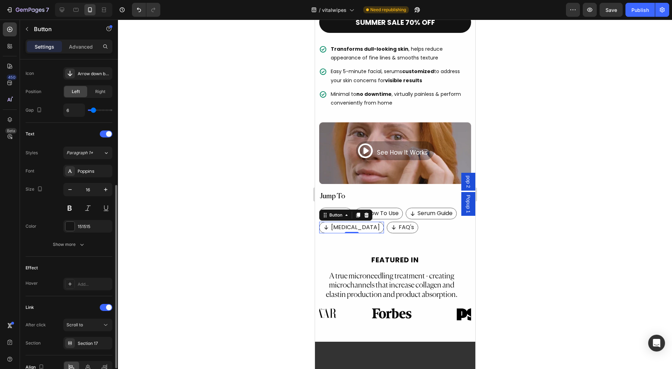
click at [51, 337] on div "Section Section 17" at bounding box center [69, 343] width 87 height 13
click at [399, 223] on p "FAQ's" at bounding box center [405, 228] width 15 height 10
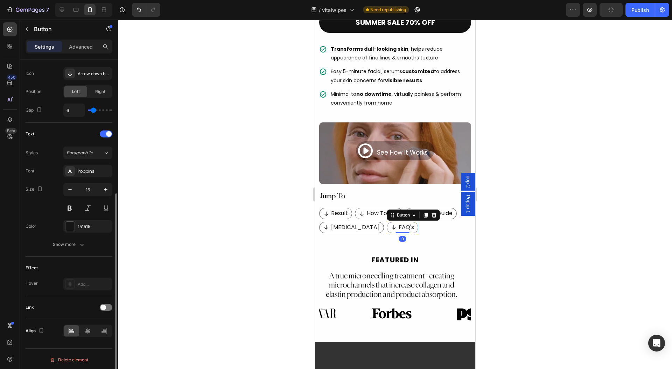
click at [103, 297] on div "Link" at bounding box center [69, 307] width 87 height 23
click at [101, 309] on div "Link" at bounding box center [69, 307] width 87 height 11
click at [104, 307] on span at bounding box center [103, 308] width 6 height 6
click at [84, 327] on button "Open page" at bounding box center [87, 325] width 49 height 13
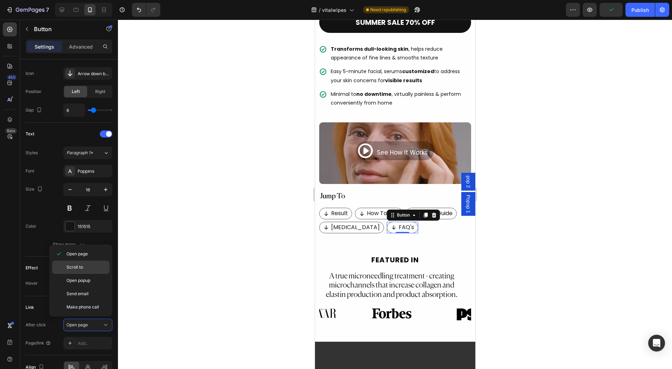
click at [79, 265] on span "Scroll to" at bounding box center [74, 267] width 16 height 6
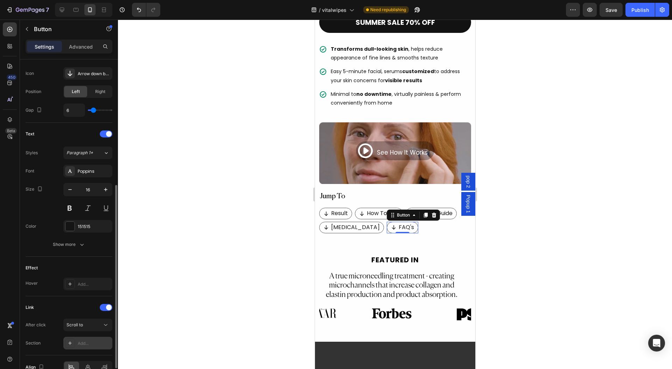
click at [95, 341] on div "Add..." at bounding box center [94, 343] width 33 height 6
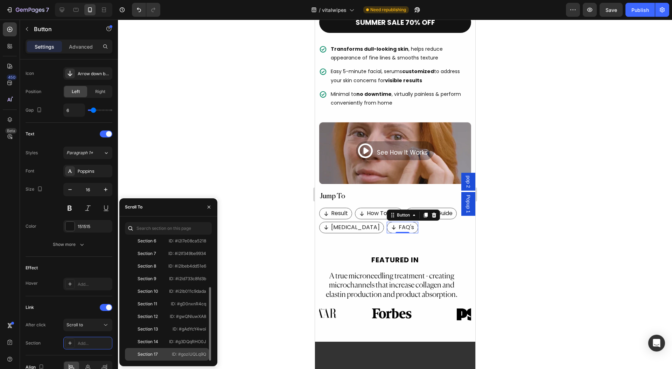
click at [162, 354] on div "Section 17" at bounding box center [148, 354] width 41 height 6
click at [206, 208] on icon "button" at bounding box center [209, 207] width 6 height 6
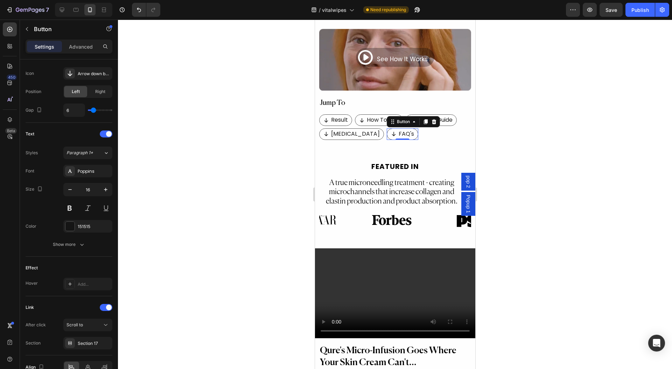
scroll to position [86, 0]
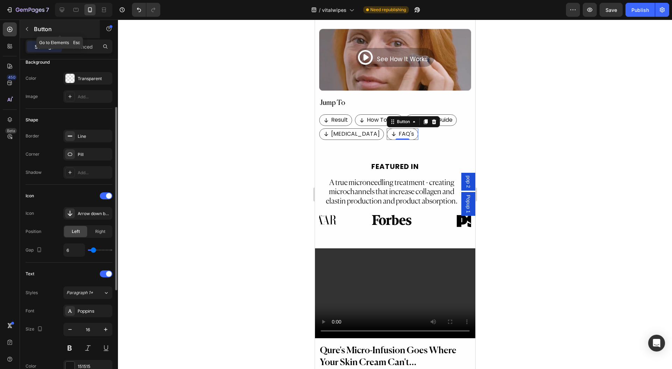
click at [35, 26] on p "Button" at bounding box center [63, 29] width 59 height 8
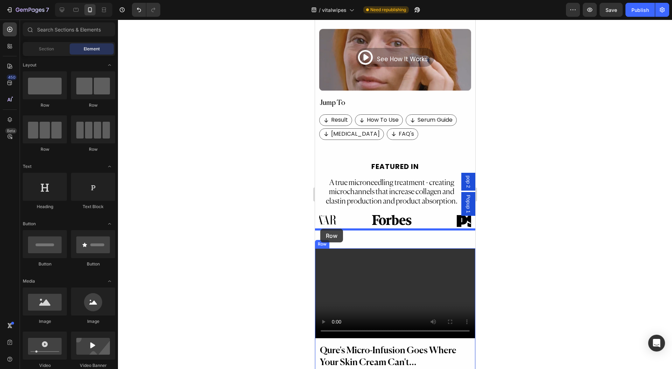
drag, startPoint x: 368, startPoint y: 100, endPoint x: 320, endPoint y: 229, distance: 137.7
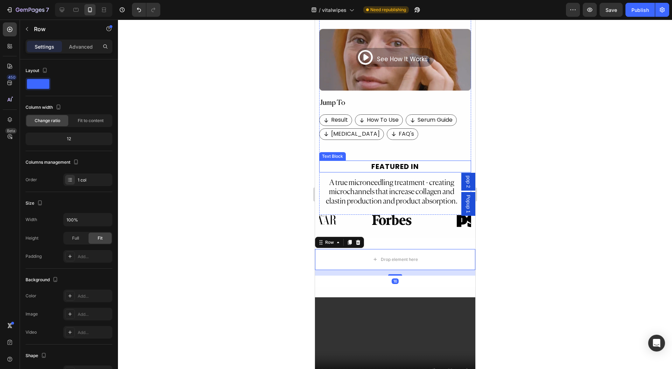
click at [349, 161] on p "FEATURED IN" at bounding box center [394, 166] width 150 height 10
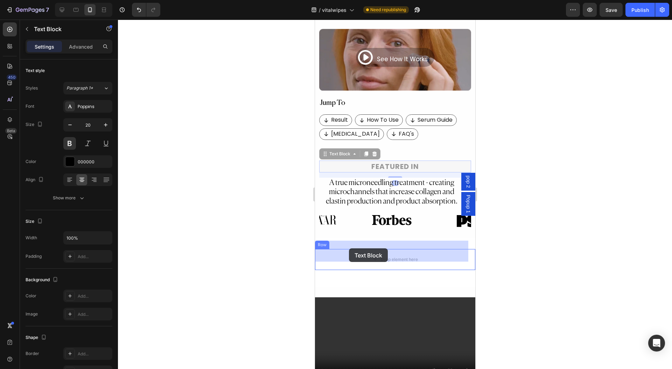
drag, startPoint x: 335, startPoint y: 146, endPoint x: 349, endPoint y: 248, distance: 103.1
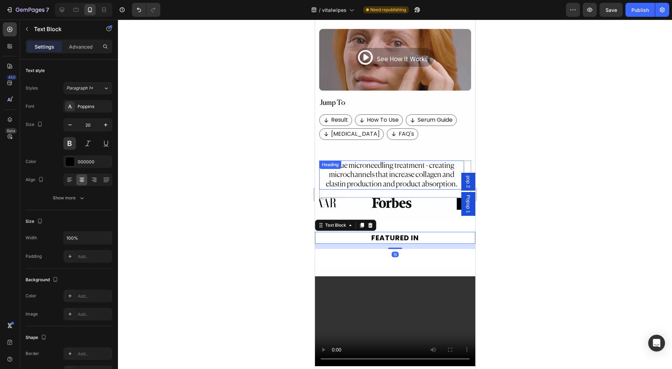
click at [322, 161] on div "A true microneedling treatment - creating microchannels that increase collagen …" at bounding box center [391, 175] width 145 height 29
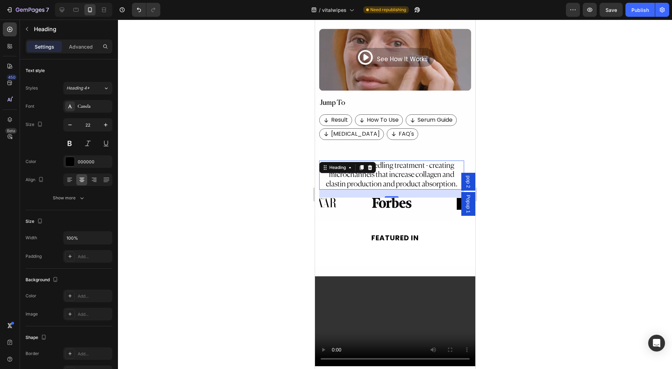
click at [327, 161] on h2 "A true microneedling treatment - creating microchannels that increase collagen …" at bounding box center [391, 175] width 145 height 29
click at [325, 161] on p "A true microneedling treatment - creating microchannels that increase collagen …" at bounding box center [390, 175] width 143 height 28
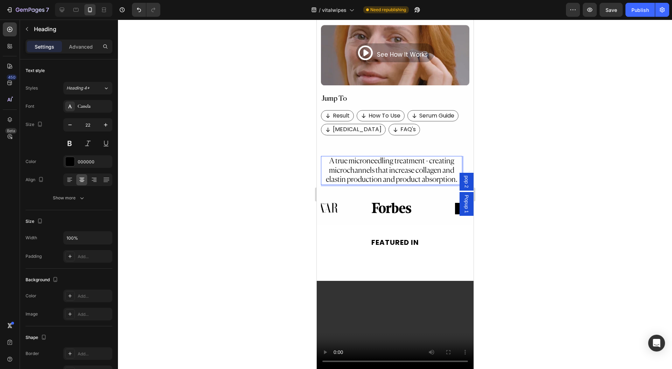
scroll to position [358, 0]
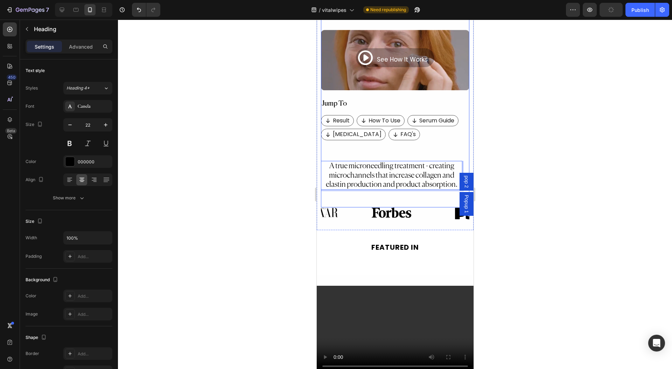
click at [519, 144] on div at bounding box center [395, 195] width 554 height 350
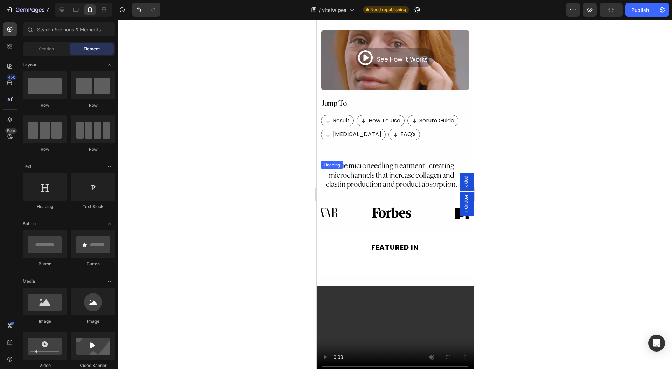
click at [323, 162] on div "Heading" at bounding box center [331, 165] width 19 height 6
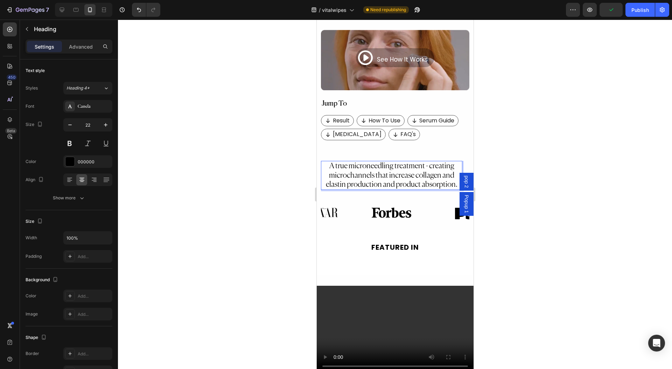
click at [372, 162] on p "A true microneedling treatment - creating microchannels that increase collagen …" at bounding box center [391, 176] width 140 height 28
click at [364, 185] on div "A true microneedling treatment - creating microchannels that increase collagen …" at bounding box center [391, 184] width 141 height 47
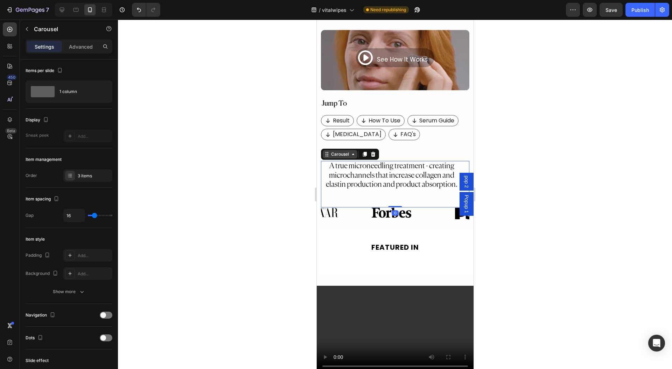
click at [344, 151] on div "Carousel" at bounding box center [339, 154] width 21 height 6
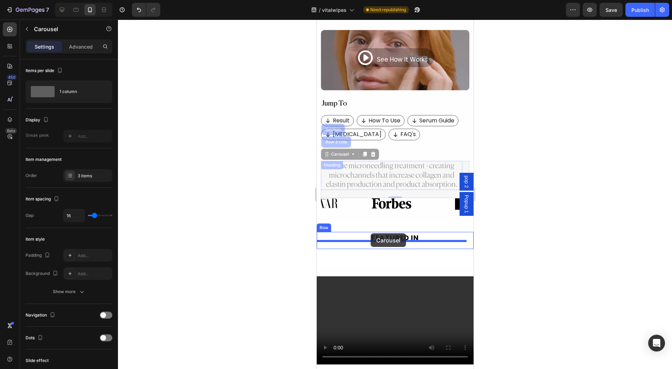
drag, startPoint x: 335, startPoint y: 147, endPoint x: 370, endPoint y: 233, distance: 93.2
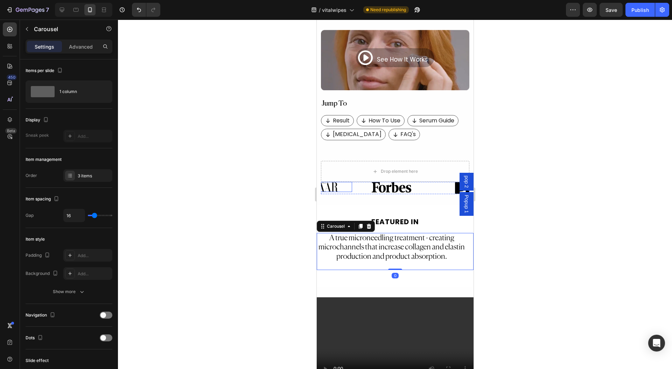
click at [350, 182] on div at bounding box center [318, 187] width 68 height 10
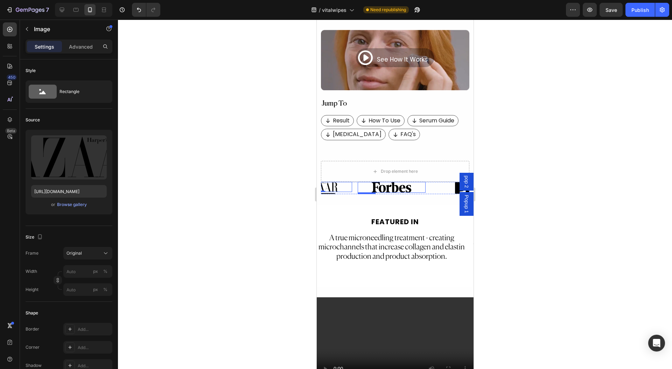
click at [363, 182] on div at bounding box center [391, 187] width 68 height 11
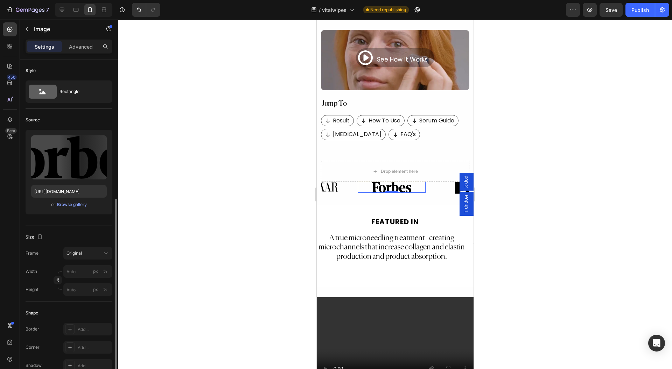
scroll to position [86, 0]
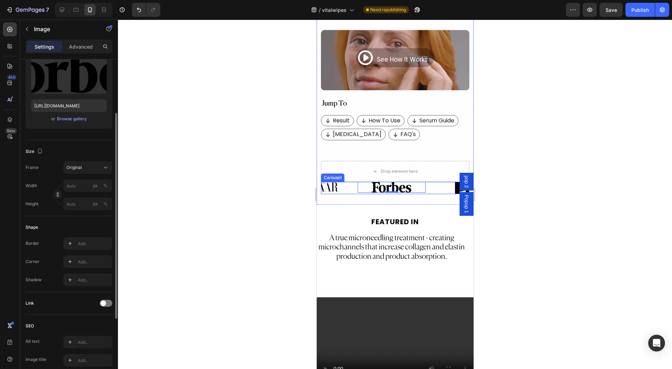
click at [358, 166] on div "Drop element here" at bounding box center [395, 171] width 148 height 21
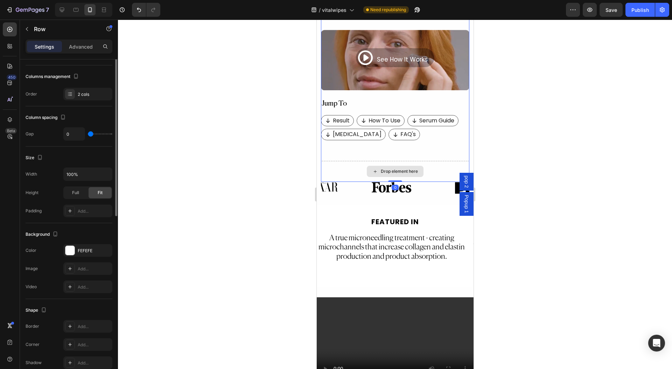
scroll to position [0, 0]
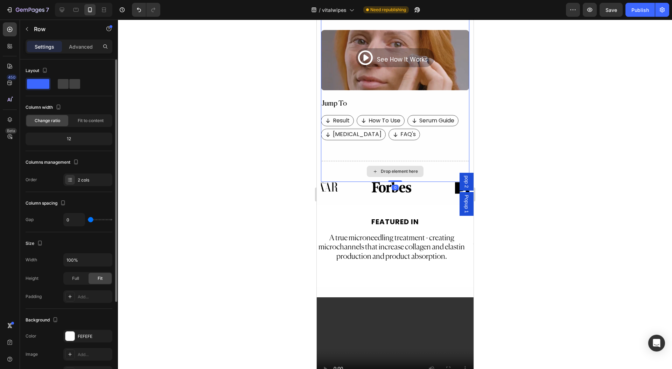
click at [351, 164] on div "Drop element here" at bounding box center [395, 171] width 148 height 21
click at [361, 182] on div at bounding box center [391, 187] width 68 height 11
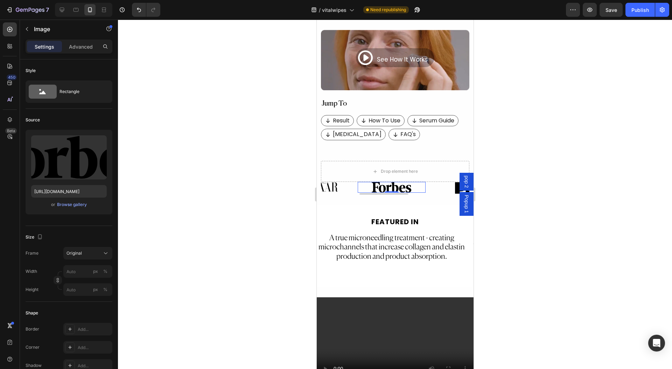
click at [360, 182] on div at bounding box center [391, 187] width 68 height 11
click at [356, 182] on div "Image 0 Image Image" at bounding box center [395, 188] width 148 height 12
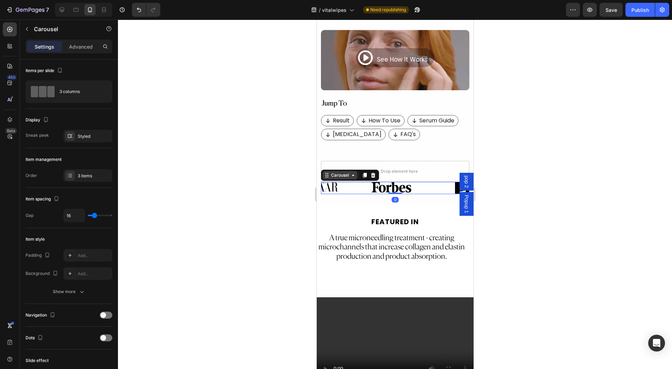
click at [344, 172] on div "Carousel" at bounding box center [339, 175] width 21 height 6
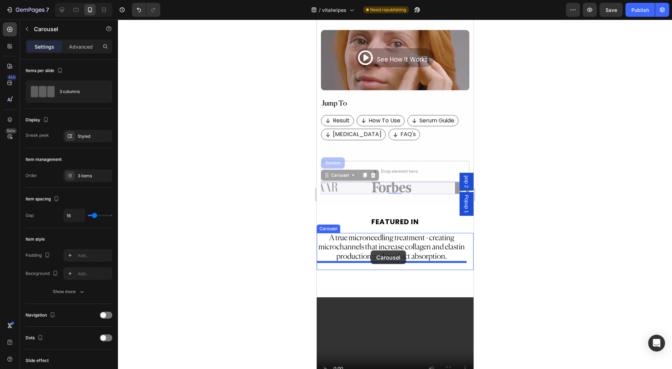
drag, startPoint x: 343, startPoint y: 166, endPoint x: 370, endPoint y: 251, distance: 89.0
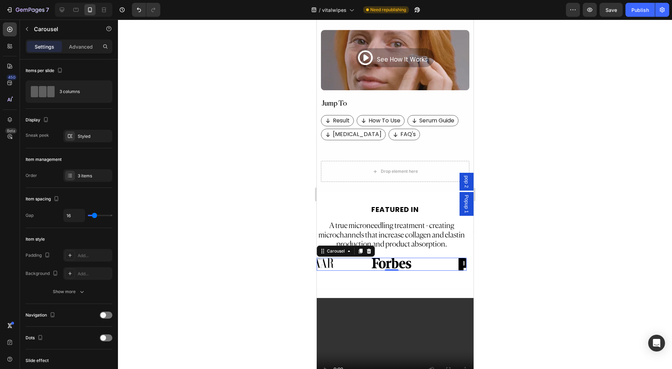
click at [545, 188] on div at bounding box center [395, 195] width 554 height 350
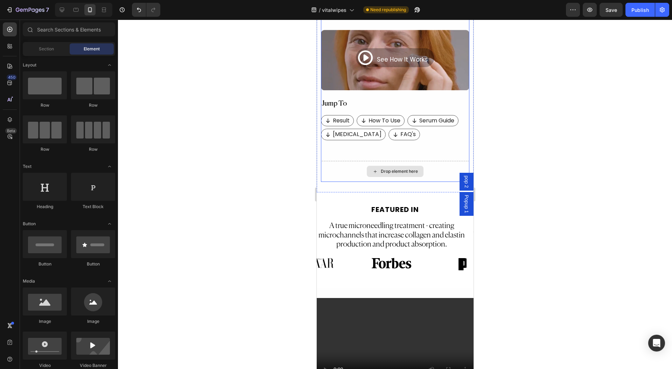
click at [358, 166] on div "Drop element here" at bounding box center [395, 171] width 148 height 21
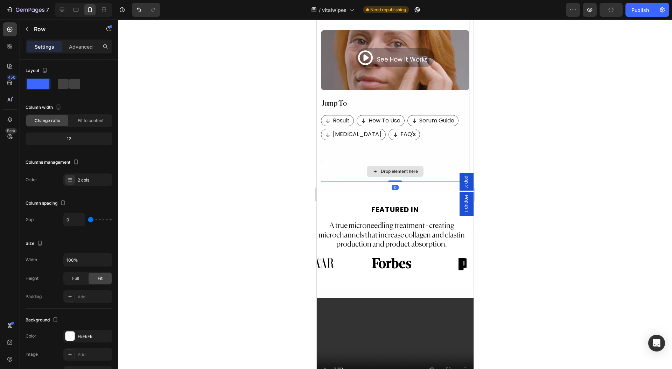
click at [346, 163] on div "Drop element here" at bounding box center [395, 171] width 148 height 21
click at [421, 129] on div "Dermatologist Button FAQ's Button Row" at bounding box center [395, 135] width 148 height 12
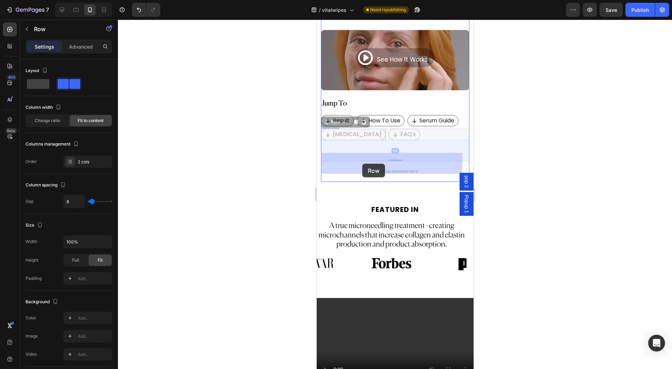
drag, startPoint x: 338, startPoint y: 116, endPoint x: 362, endPoint y: 164, distance: 53.4
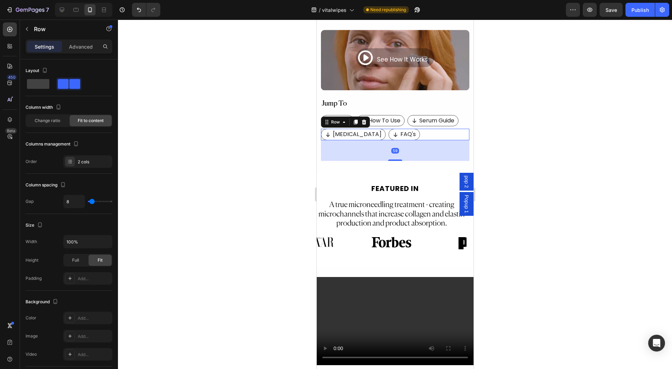
click at [520, 122] on div at bounding box center [395, 195] width 554 height 350
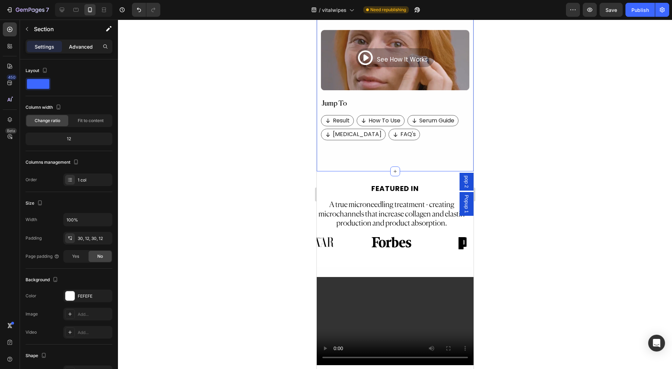
drag, startPoint x: 89, startPoint y: 44, endPoint x: 86, endPoint y: 48, distance: 4.8
click at [89, 44] on p "Advanced" at bounding box center [81, 46] width 24 height 7
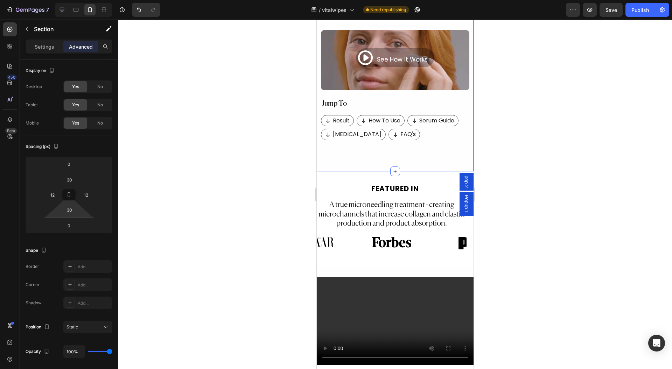
type input "0"
drag, startPoint x: 81, startPoint y: 223, endPoint x: 80, endPoint y: 231, distance: 8.8
click at [82, 0] on html "7 Version history / vitalwipes Need republishing Preview Save Publish 450 Beta …" at bounding box center [336, 0] width 672 height 0
click at [80, 0] on html "7 Version history / vitalwipes Need republishing Preview Save Publish 450 Beta …" at bounding box center [336, 0] width 672 height 0
type input "-10"
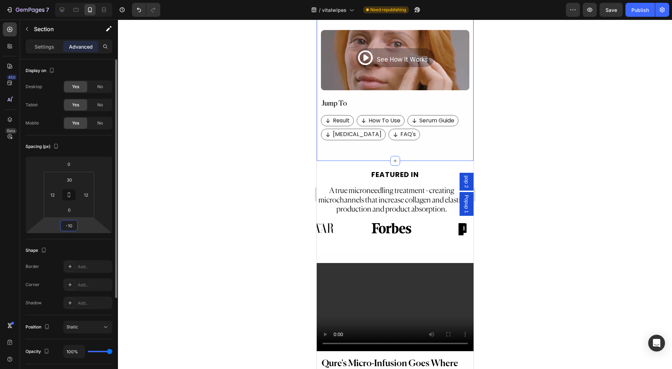
click at [71, 224] on input "-10" at bounding box center [69, 225] width 14 height 10
click at [73, 227] on input "-10" at bounding box center [69, 225] width 14 height 10
click at [74, 227] on input "-10" at bounding box center [69, 225] width 14 height 10
type input "0"
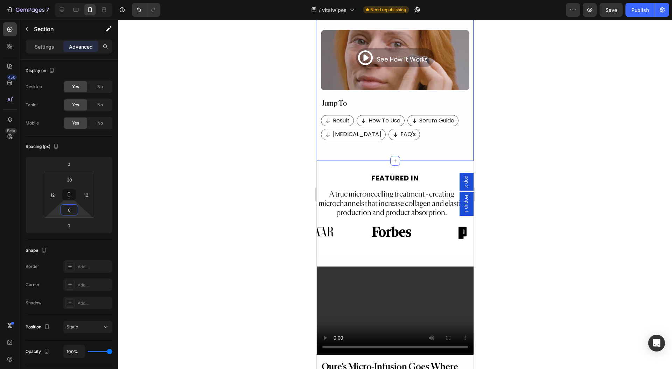
click at [197, 191] on div at bounding box center [395, 195] width 554 height 350
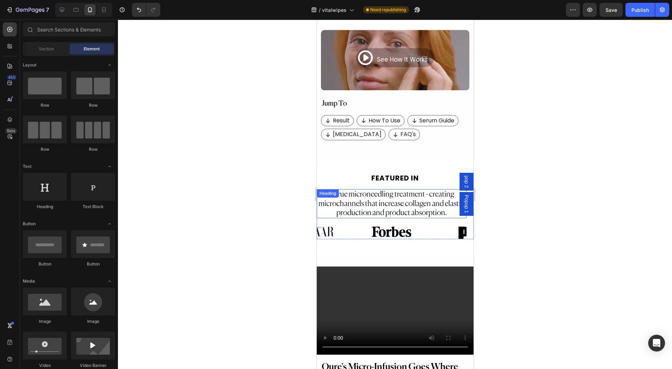
scroll to position [405, 0]
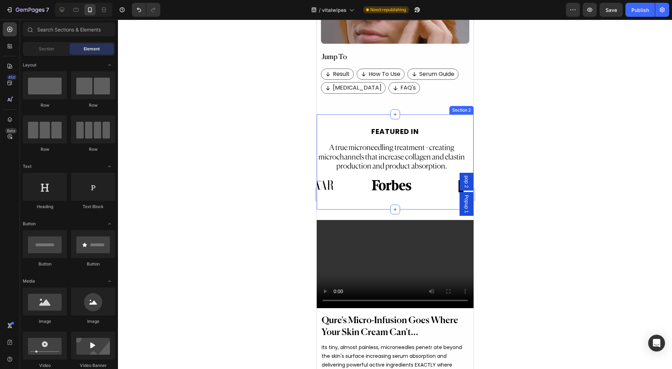
click at [321, 198] on div "FEATURED IN Text Block A true microneedling treatment - creating microchannels …" at bounding box center [394, 161] width 157 height 95
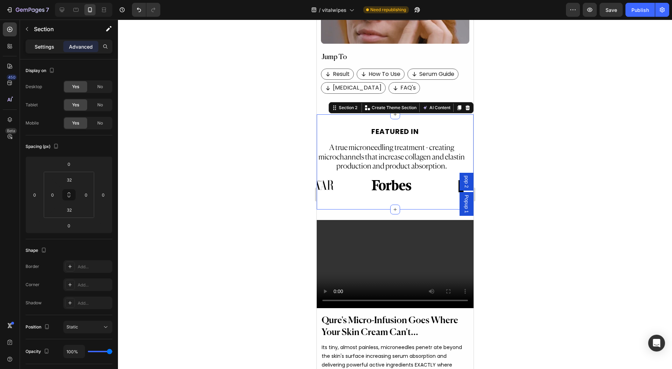
click at [34, 47] on div "Settings" at bounding box center [44, 46] width 35 height 11
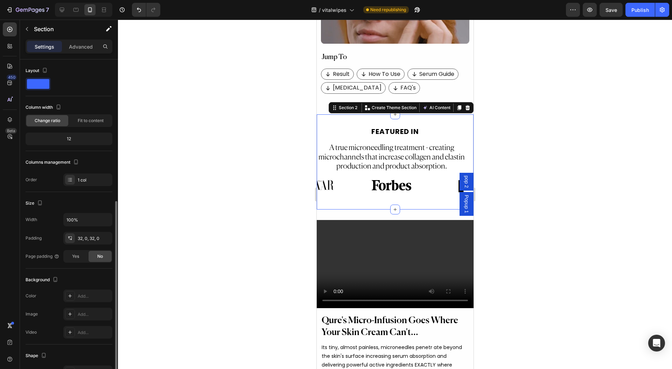
scroll to position [78, 0]
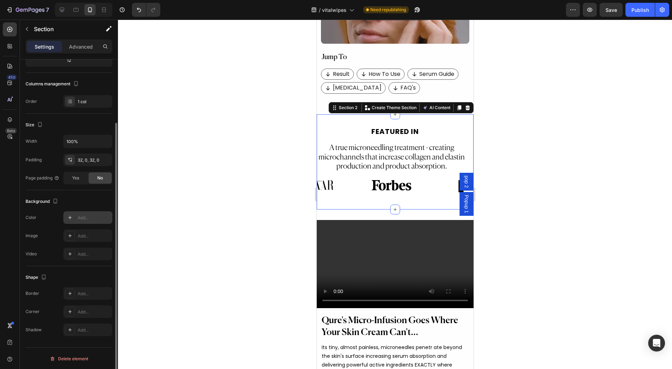
click at [91, 219] on div "Add..." at bounding box center [94, 218] width 33 height 6
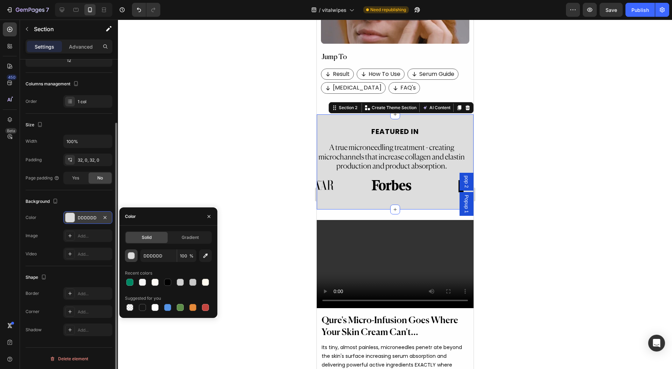
click at [126, 254] on button "button" at bounding box center [131, 255] width 13 height 13
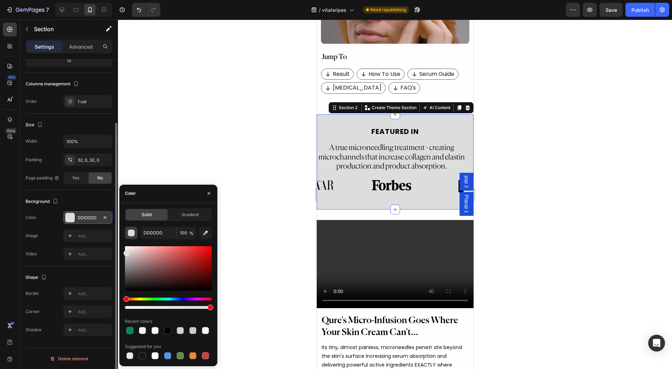
click at [128, 233] on div "button" at bounding box center [131, 233] width 7 height 7
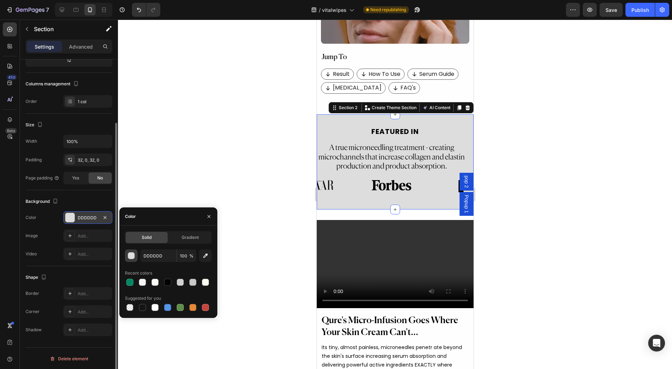
click at [135, 261] on button "button" at bounding box center [131, 255] width 13 height 13
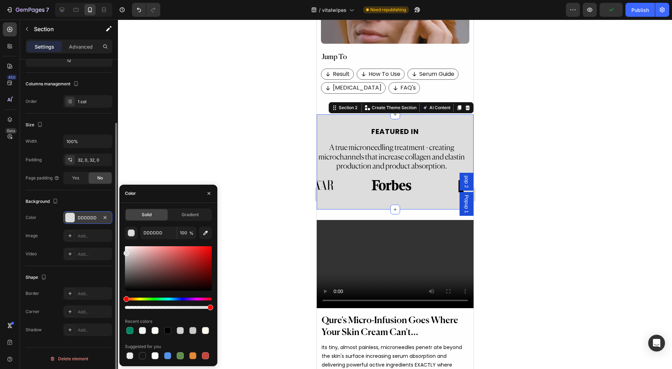
drag, startPoint x: 211, startPoint y: 308, endPoint x: 183, endPoint y: 312, distance: 28.3
click at [183, 312] on div "DDDDDD 100 % Recent colors Suggested for you" at bounding box center [168, 294] width 87 height 134
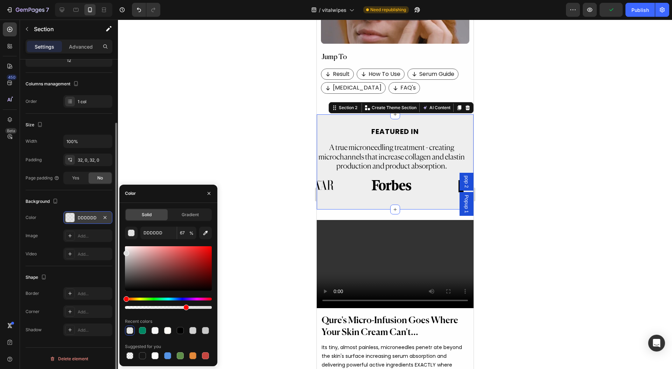
drag, startPoint x: 185, startPoint y: 309, endPoint x: 160, endPoint y: 309, distance: 24.5
click at [183, 309] on div at bounding box center [186, 308] width 6 height 6
type input "41"
drag, startPoint x: 155, startPoint y: 307, endPoint x: 147, endPoint y: 307, distance: 8.1
click at [154, 307] on div at bounding box center [157, 308] width 6 height 6
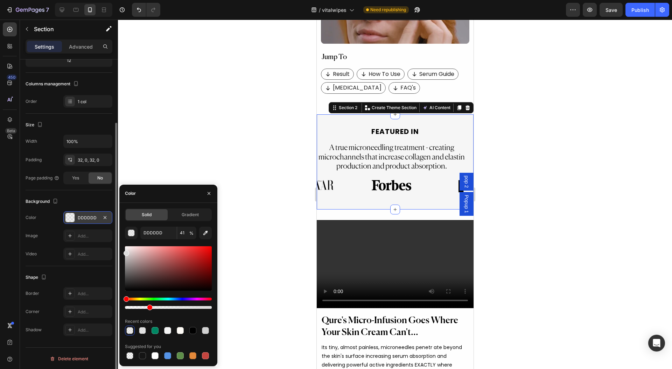
type input "27"
click at [292, 172] on div at bounding box center [395, 195] width 554 height 350
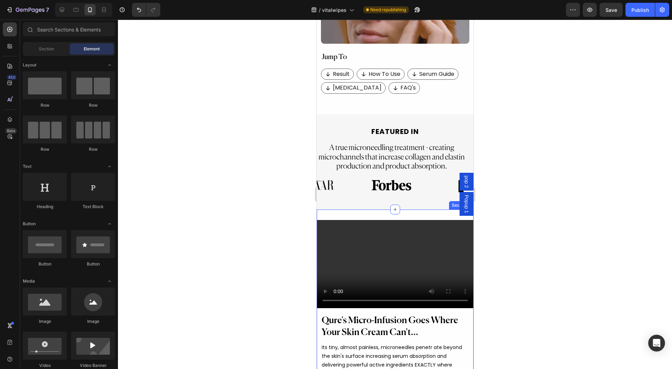
click at [330, 210] on div "Video Qure's Micro-Infusion Goes Where Your Skin Cream Can't... Heading Its tin…" at bounding box center [394, 370] width 157 height 320
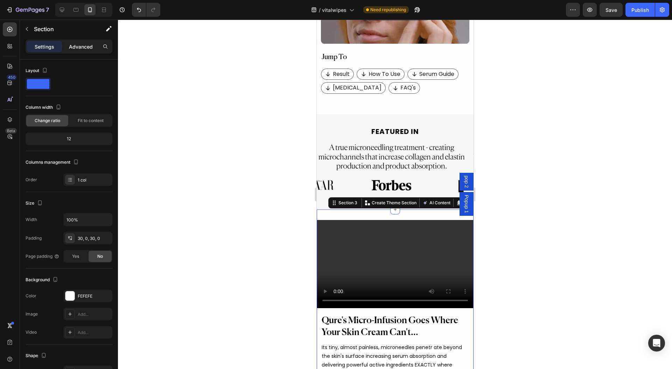
click at [82, 43] on p "Advanced" at bounding box center [81, 46] width 24 height 7
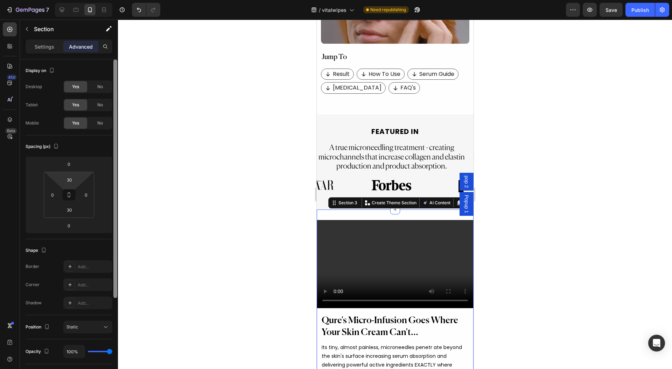
drag, startPoint x: 80, startPoint y: 175, endPoint x: 115, endPoint y: 223, distance: 59.9
click at [81, 0] on html "7 Version history / vitalwipes Need republishing Preview Save Publish 450 Beta …" at bounding box center [336, 0] width 672 height 0
type input "0"
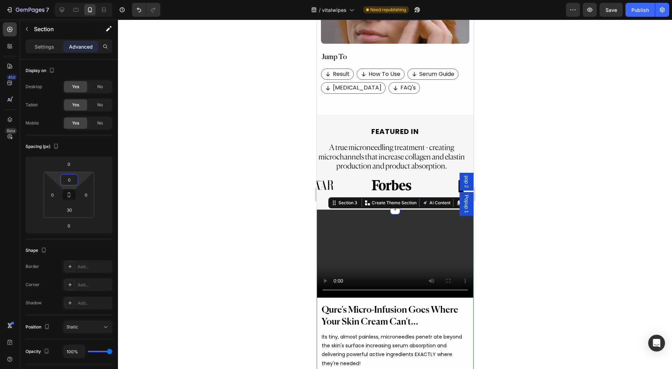
click at [206, 221] on div at bounding box center [395, 195] width 554 height 350
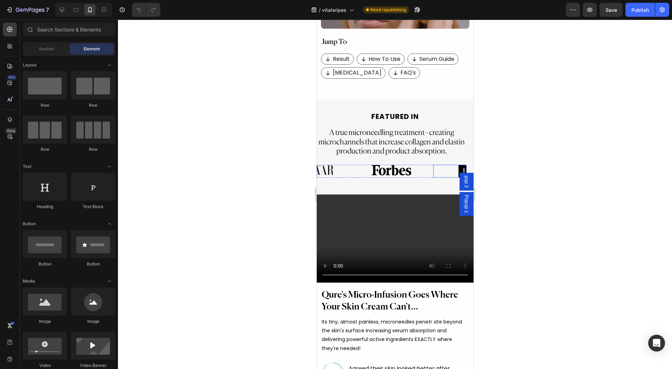
scroll to position [513, 0]
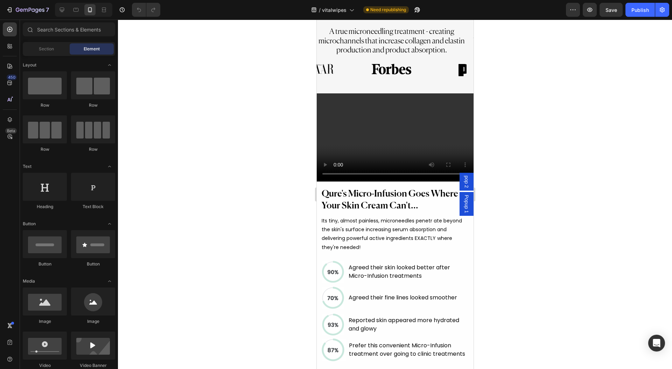
click at [352, 132] on video at bounding box center [394, 137] width 157 height 88
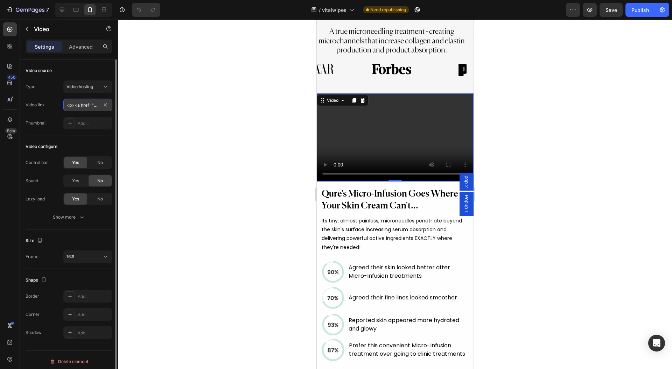
click at [76, 108] on input "<p><a href="https://qureskincare.com/pages/qure-microinfusion-offer?wvideo=a1py…" at bounding box center [87, 105] width 49 height 13
paste input "https://cdn.shopify.com/videos/c/o/v/b87b5942f0f44f328609d97727540992.mp4"
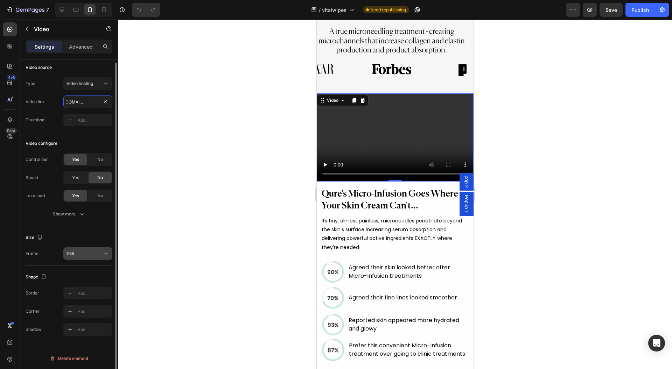
type input "https://cdn.shopify.com/videos/c/o/v/b87b5942f0f44f328609d97727540992.mp4"
click at [86, 257] on button "16:9" at bounding box center [87, 253] width 49 height 13
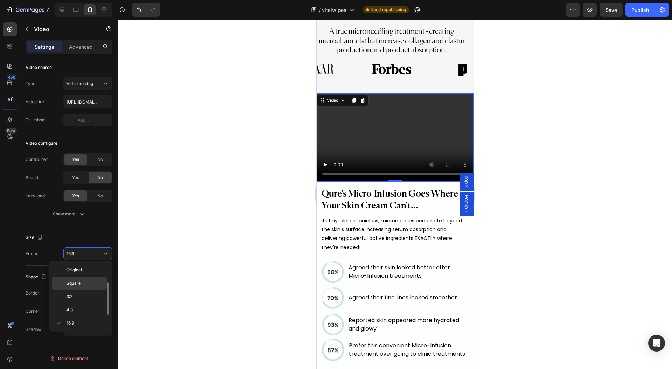
scroll to position [13, 0]
click at [83, 269] on p "Square" at bounding box center [84, 271] width 37 height 6
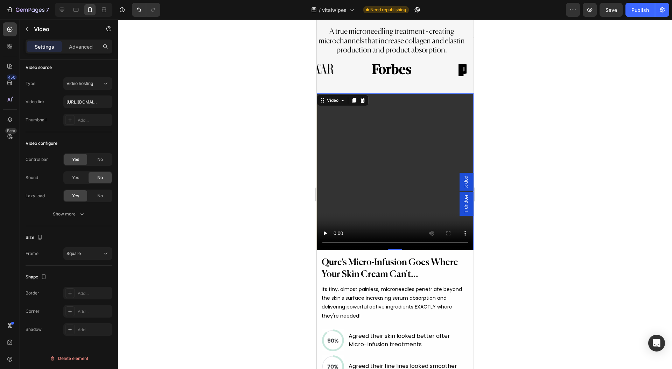
click at [208, 197] on div at bounding box center [395, 195] width 554 height 350
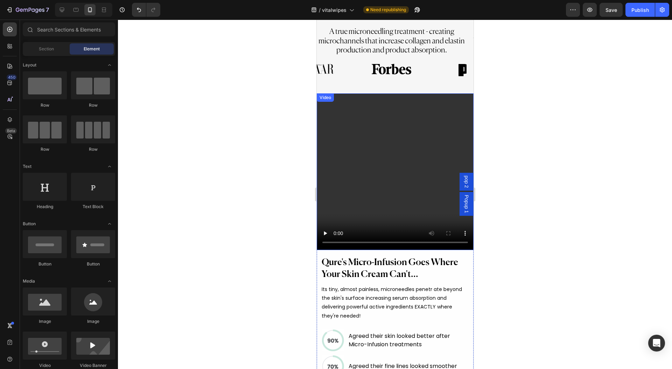
click at [372, 97] on video at bounding box center [394, 171] width 157 height 157
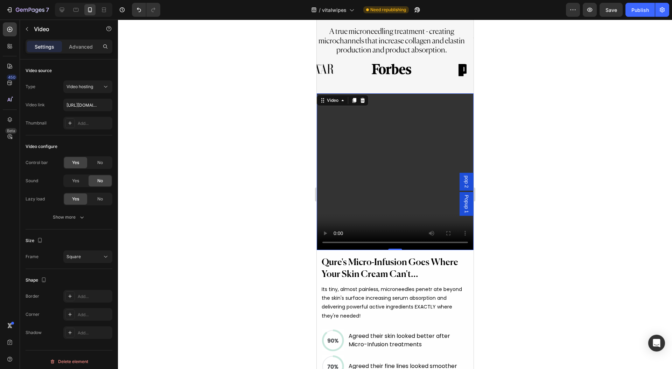
click at [577, 131] on div at bounding box center [395, 195] width 554 height 350
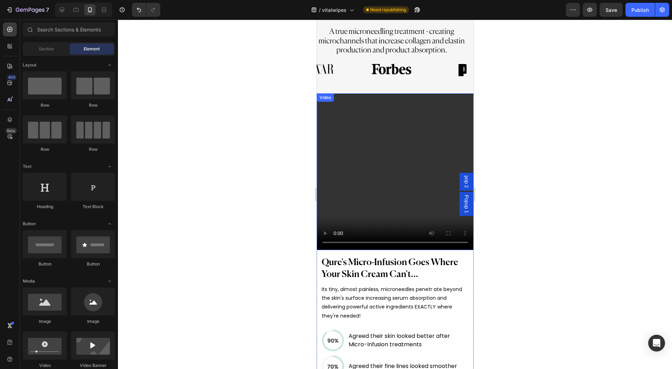
click at [345, 178] on video at bounding box center [394, 171] width 157 height 157
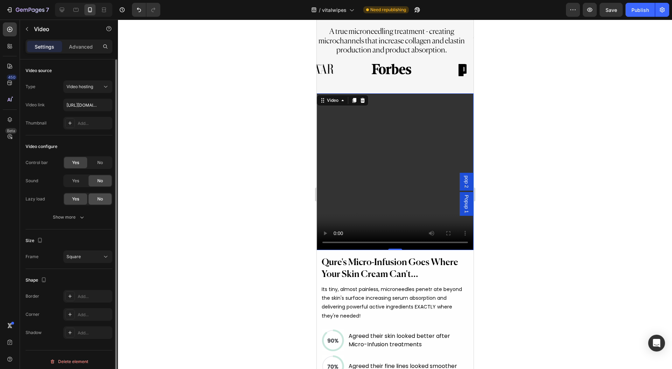
click at [98, 194] on div "No" at bounding box center [100, 199] width 23 height 11
click at [73, 216] on div "Show more" at bounding box center [69, 217] width 33 height 7
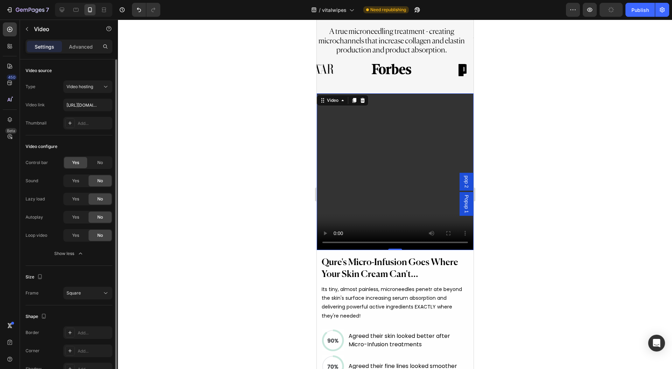
click at [74, 223] on div "Yes No" at bounding box center [87, 217] width 49 height 13
click at [79, 218] on span "Yes" at bounding box center [75, 217] width 7 height 6
click at [106, 162] on div "No" at bounding box center [100, 162] width 23 height 11
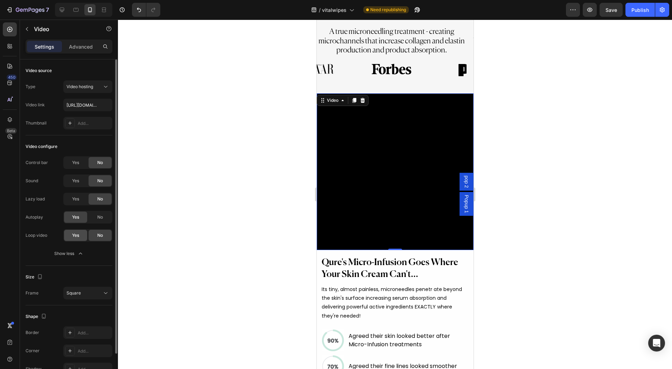
click at [77, 232] on div "Yes" at bounding box center [75, 235] width 23 height 11
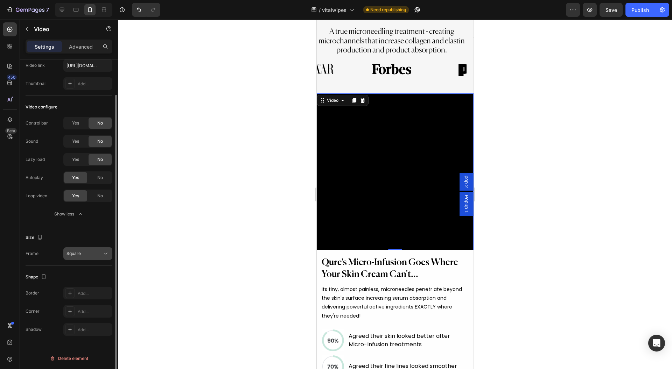
click at [92, 256] on div "Square" at bounding box center [84, 254] width 36 height 6
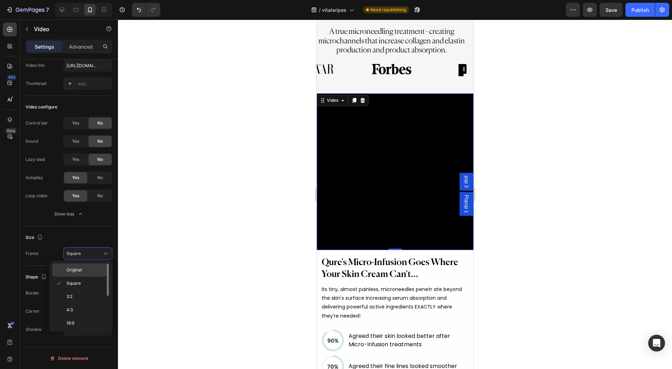
click at [82, 265] on div "Original" at bounding box center [79, 269] width 55 height 13
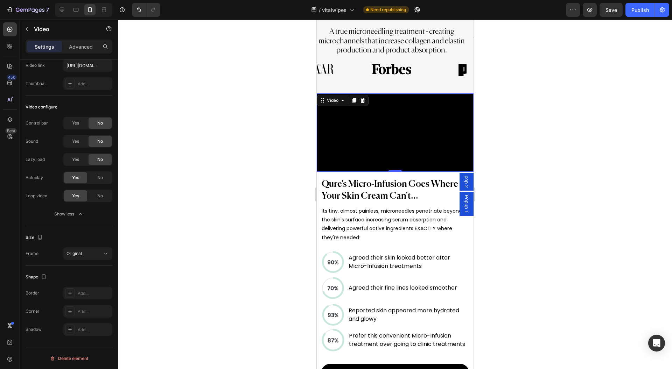
click at [210, 243] on div at bounding box center [395, 195] width 554 height 350
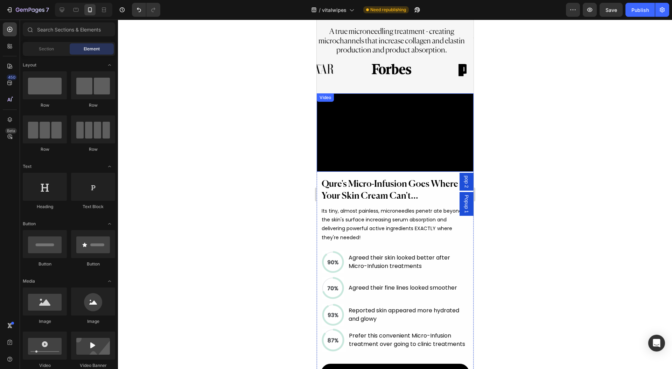
scroll to position [606, 0]
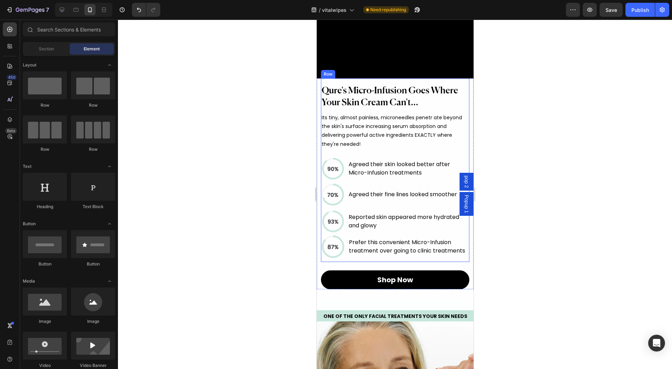
click at [426, 110] on h2 "Qure's Micro-Infusion Goes Where Your Skin Cream Can't..." at bounding box center [395, 97] width 148 height 25
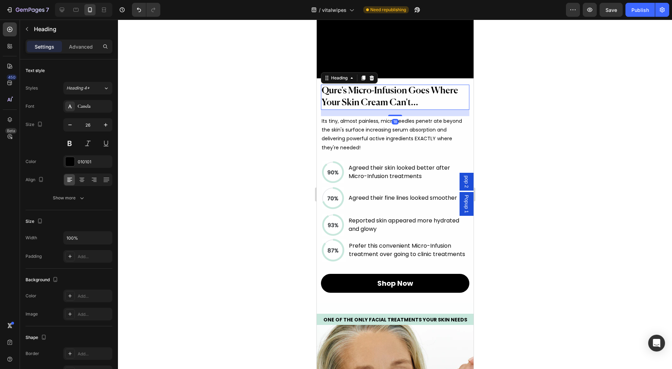
click at [401, 110] on div "18" at bounding box center [395, 110] width 148 height 0
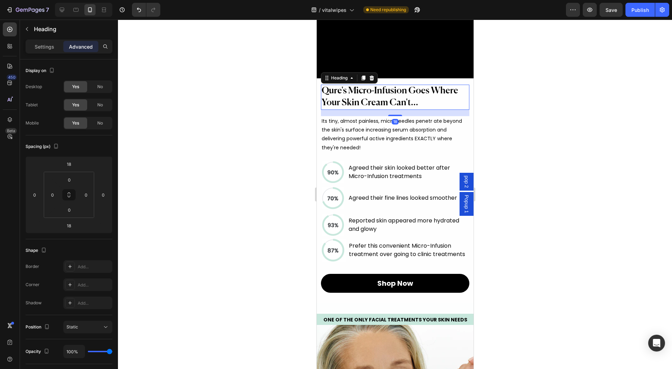
click at [523, 169] on div at bounding box center [395, 195] width 554 height 350
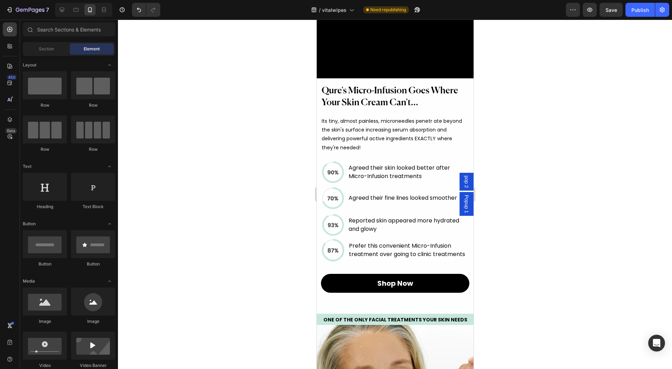
click at [415, 110] on h2 "Qure's Micro-Infusion Goes Where Your Skin Cream Can't..." at bounding box center [395, 97] width 148 height 25
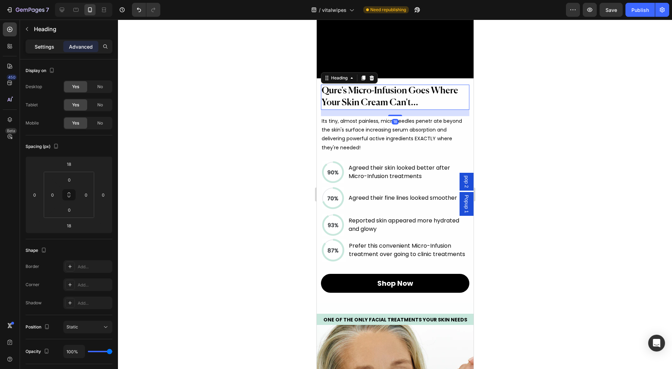
click at [42, 50] on p "Settings" at bounding box center [45, 46] width 20 height 7
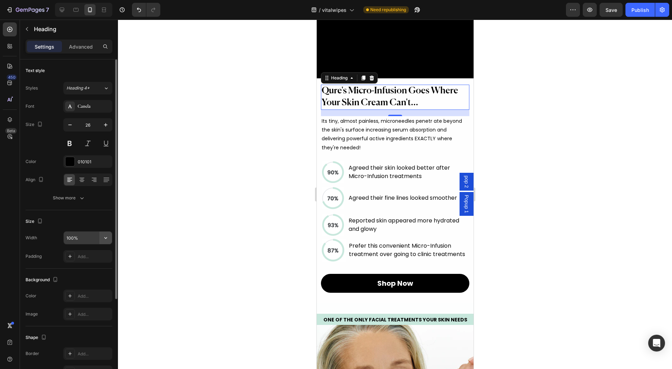
click at [102, 241] on button "button" at bounding box center [105, 238] width 13 height 13
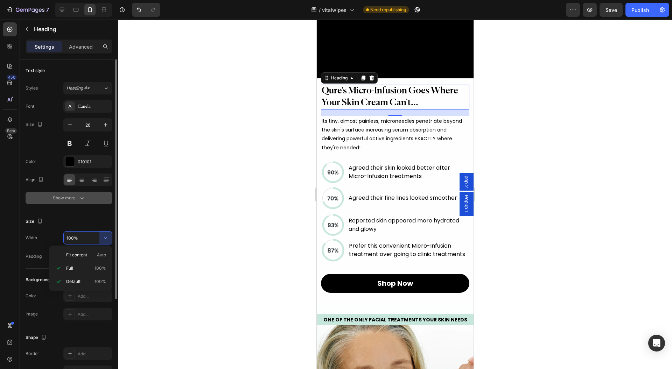
click at [64, 197] on div "Show more" at bounding box center [69, 198] width 33 height 7
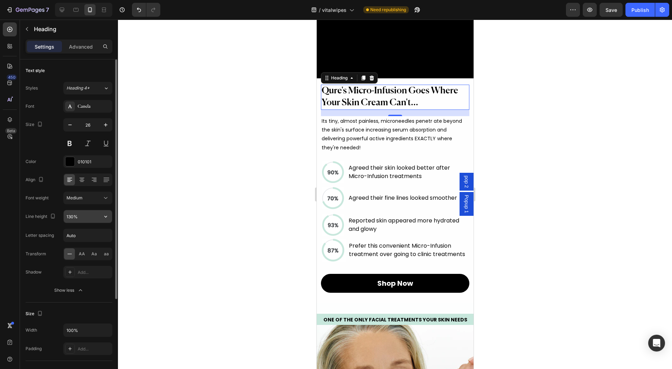
click at [109, 214] on icon "button" at bounding box center [105, 216] width 7 height 7
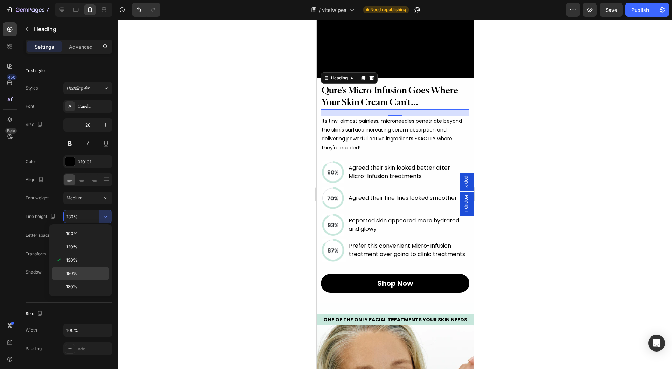
click at [84, 272] on p "150%" at bounding box center [86, 273] width 40 height 6
type input "150%"
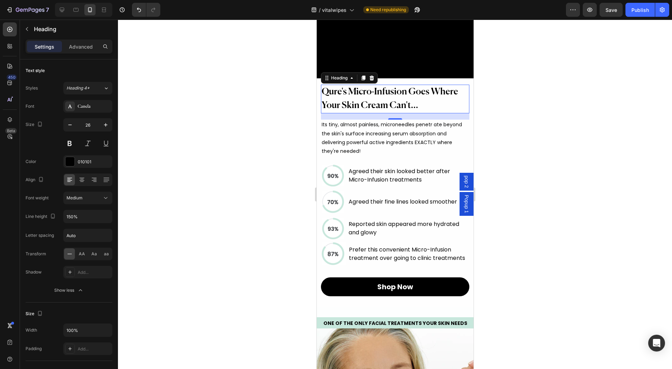
click at [212, 209] on div at bounding box center [395, 195] width 554 height 350
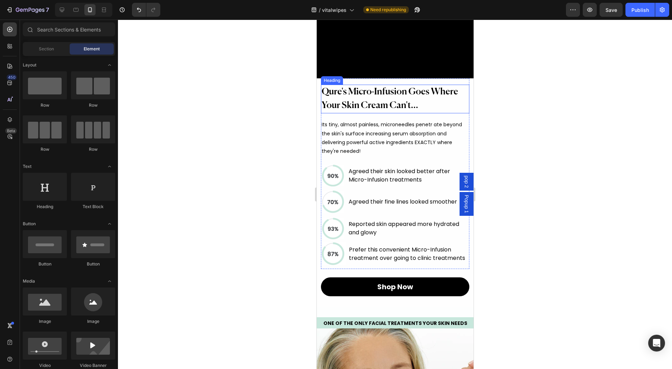
click at [560, 151] on div at bounding box center [395, 195] width 554 height 350
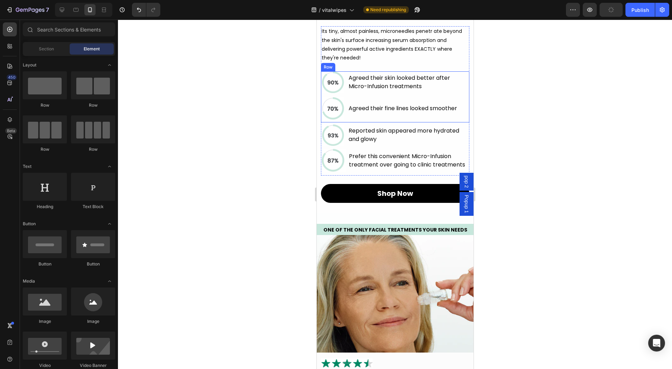
click at [344, 97] on div "Image Agreed their skin looked better after Micro-Infusion treatments Text Bloc…" at bounding box center [395, 84] width 148 height 26
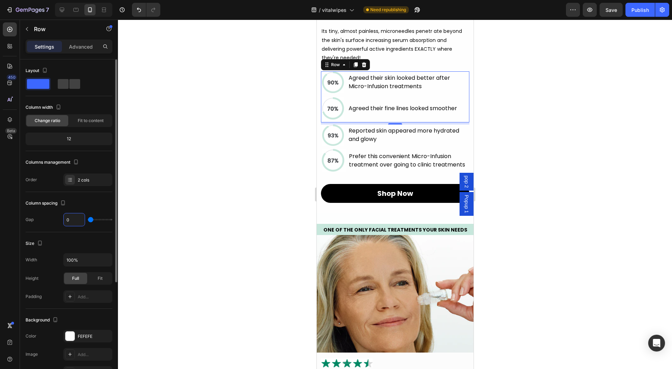
click at [77, 222] on input "0" at bounding box center [74, 219] width 21 height 13
type input "1"
type input "2"
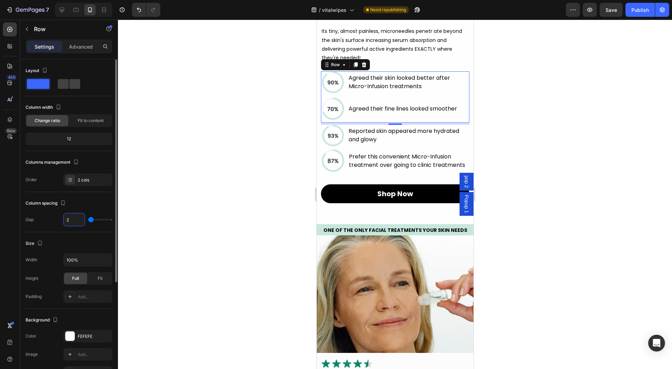
type input "3"
type input "4"
type input "5"
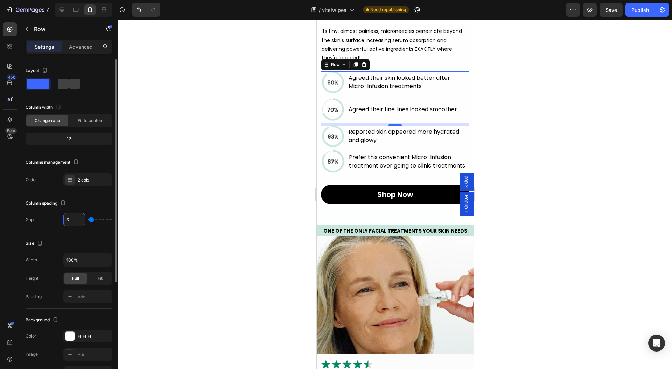
type input "5"
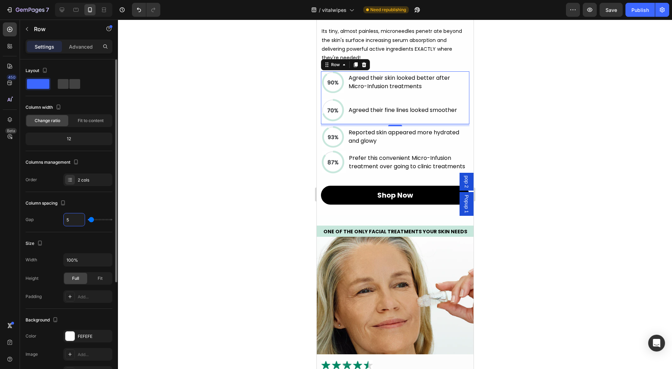
type input "6"
drag, startPoint x: 392, startPoint y: 191, endPoint x: 402, endPoint y: 191, distance: 10.2
click at [402, 125] on div "6" at bounding box center [395, 125] width 148 height 0
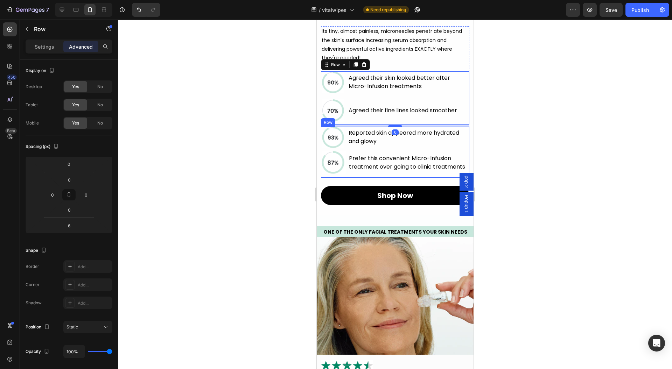
click at [349, 152] on div "Image Reported skin appeared more hydrated and glowy Text Block Row" at bounding box center [395, 139] width 148 height 25
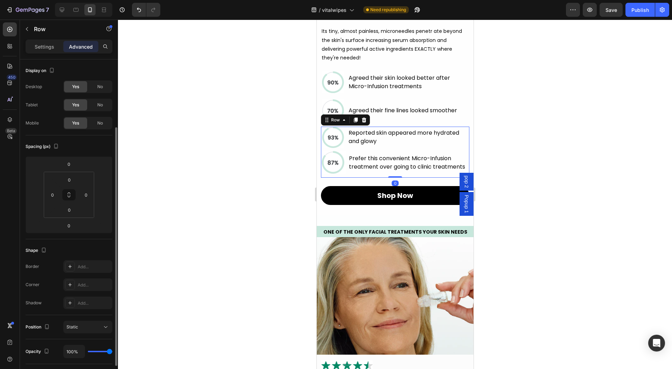
scroll to position [40, 0]
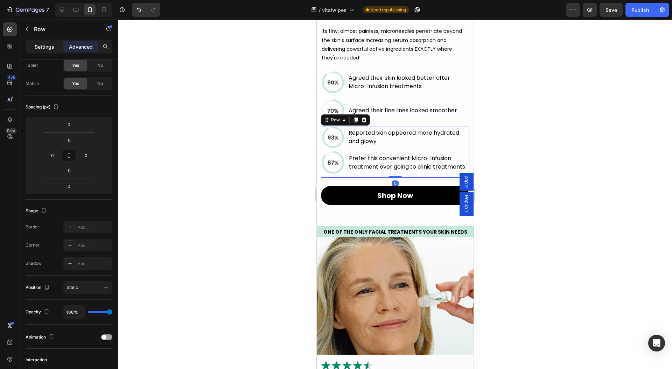
click at [49, 41] on div "Settings" at bounding box center [44, 46] width 35 height 11
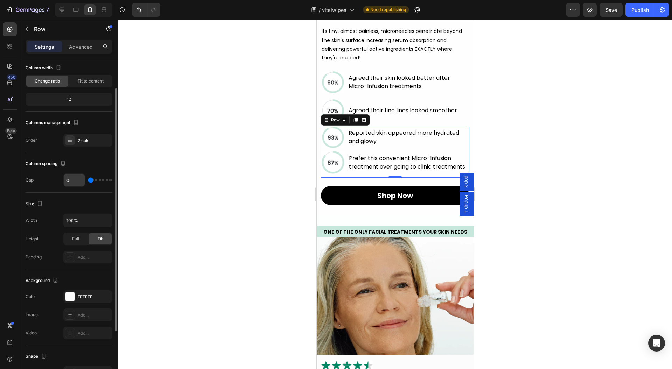
click at [77, 181] on input "0" at bounding box center [74, 180] width 21 height 13
type input "1"
type input "2"
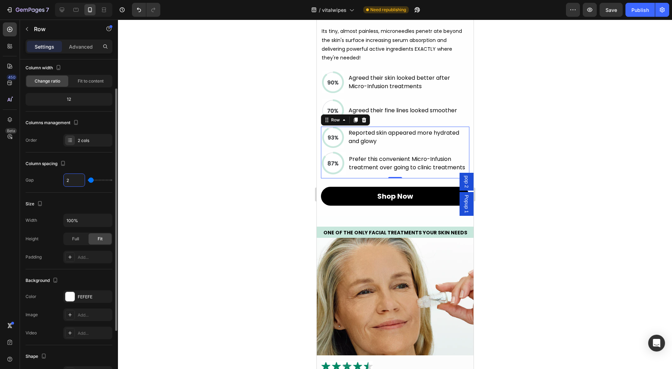
type input "3"
type input "4"
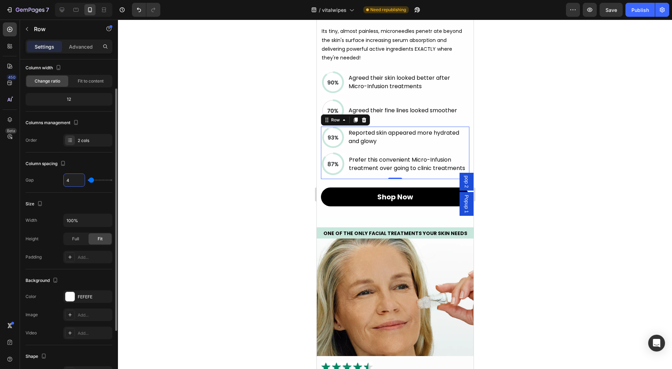
type input "5"
type input "6"
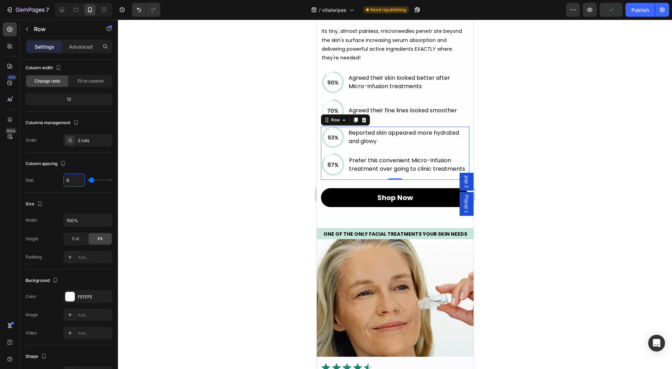
click at [260, 174] on div at bounding box center [395, 195] width 554 height 350
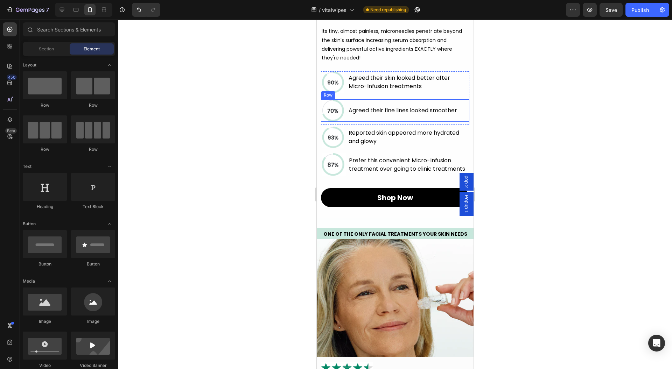
click at [346, 122] on div "Image Agreed their fine lines looked smoother Text Block Row" at bounding box center [395, 110] width 148 height 22
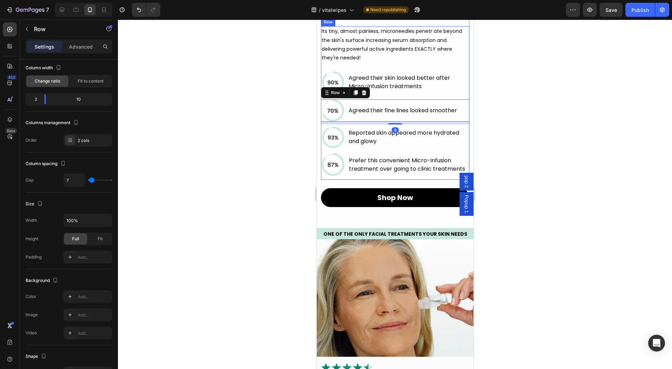
click at [394, 180] on div "Its tiny, almost painless, microneedles penetr ate beyond the skin's surface in…" at bounding box center [395, 102] width 148 height 153
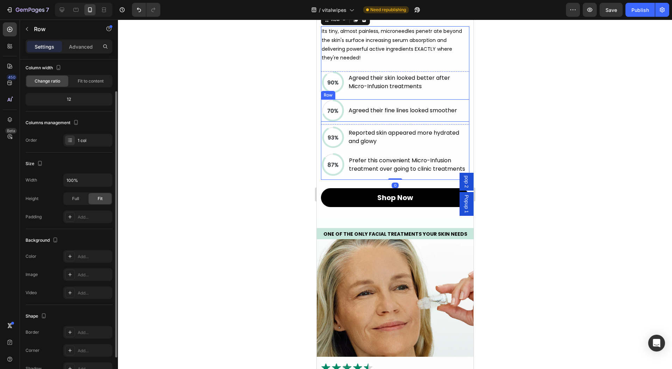
click at [345, 122] on div "Image Agreed their fine lines looked smoother Text Block Row" at bounding box center [395, 110] width 148 height 22
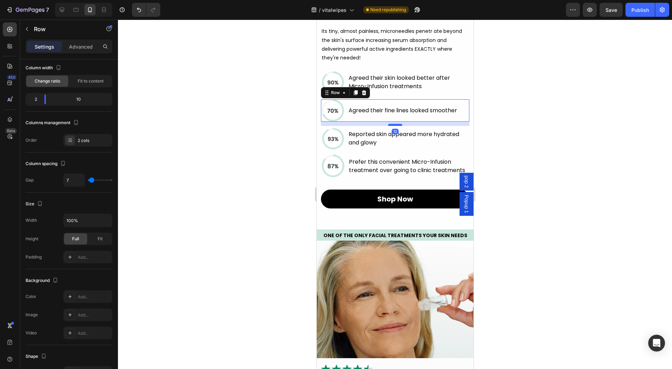
click at [393, 126] on div at bounding box center [395, 125] width 14 height 2
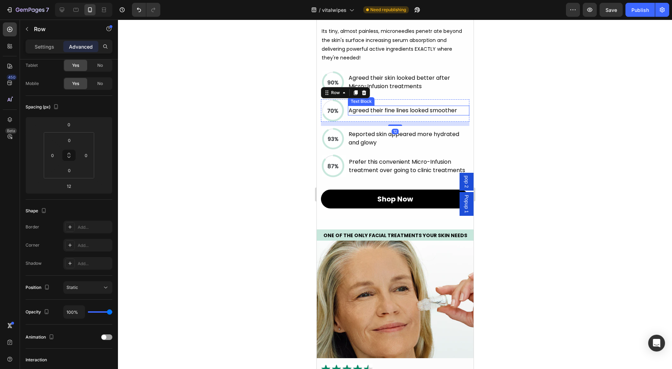
click at [559, 147] on div at bounding box center [395, 195] width 554 height 350
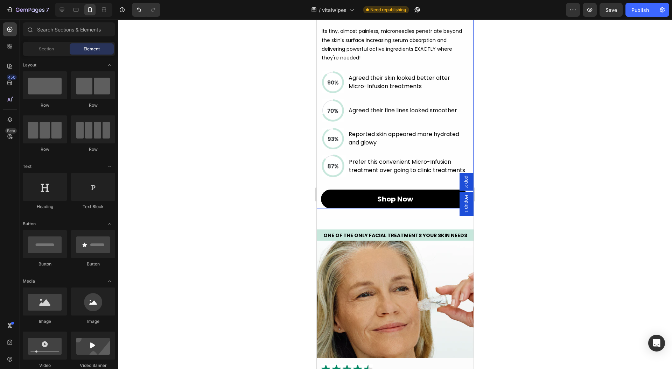
click at [319, 191] on div "Qure's Micro-Infusion Goes Where Your Skin Cream Can't... Heading Its tiny, alm…" at bounding box center [394, 96] width 157 height 223
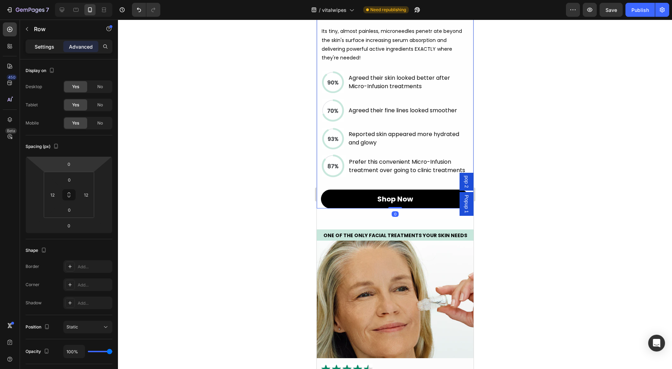
click at [48, 47] on p "Settings" at bounding box center [45, 46] width 20 height 7
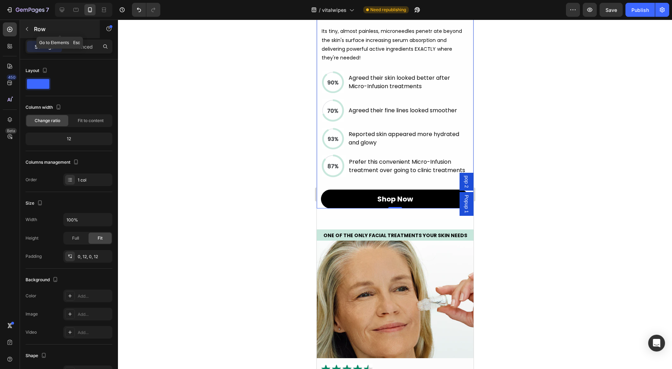
click at [81, 34] on div "Row" at bounding box center [60, 29] width 80 height 18
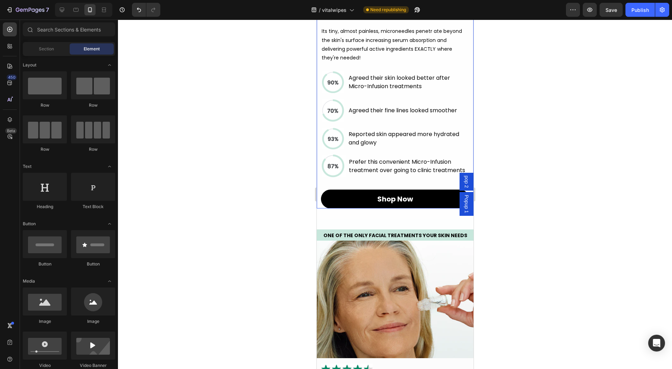
click at [319, 92] on div "Qure's Micro-Infusion Goes Where Your Skin Cream Can't... Heading Its tiny, alm…" at bounding box center [394, 96] width 157 height 223
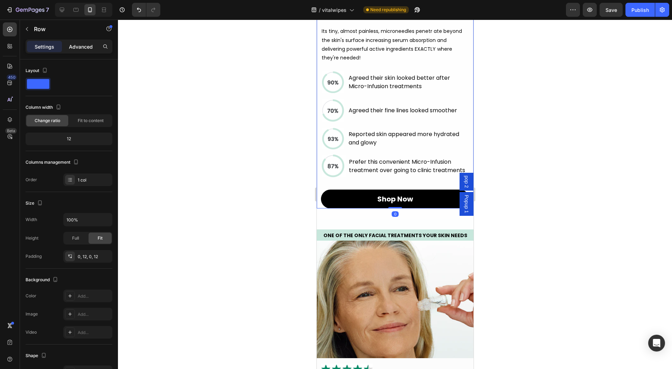
click at [90, 48] on p "Advanced" at bounding box center [81, 46] width 24 height 7
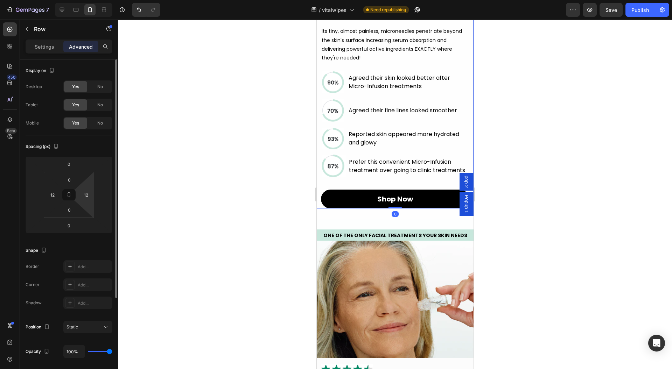
type input "0"
click at [89, 0] on html "7 Version history / vitalwipes Need republishing Preview Save Publish 450 Beta …" at bounding box center [336, 0] width 672 height 0
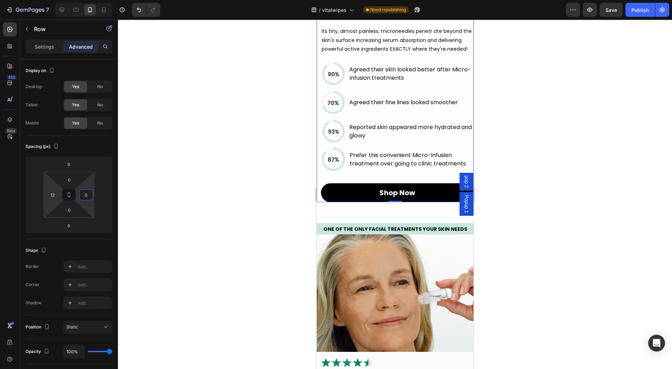
type input "0"
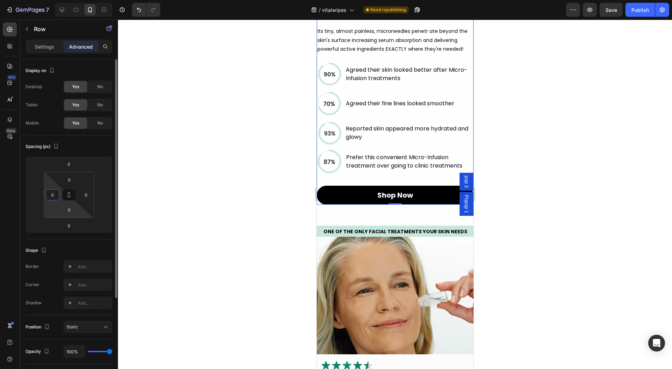
drag, startPoint x: 54, startPoint y: 187, endPoint x: 78, endPoint y: 213, distance: 36.2
click at [61, 0] on html "7 Version history / vitalwipes Need republishing Preview Save Publish 450 Beta …" at bounding box center [336, 0] width 672 height 0
click at [39, 40] on div "Settings Advanced" at bounding box center [69, 47] width 87 height 14
click at [39, 41] on div "Settings Advanced" at bounding box center [69, 47] width 87 height 14
click at [39, 43] on p "Settings" at bounding box center [45, 46] width 20 height 7
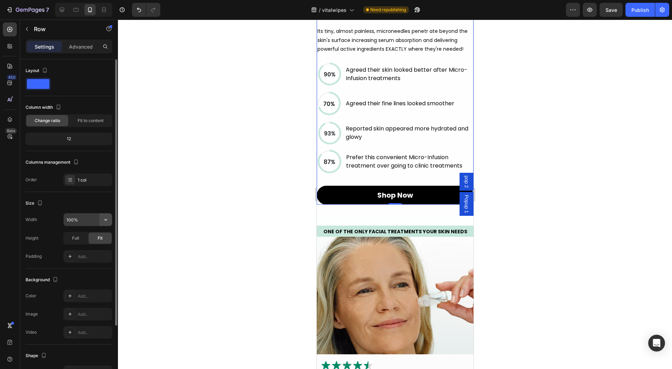
click at [108, 220] on icon "button" at bounding box center [105, 219] width 7 height 7
click at [91, 218] on input "100%" at bounding box center [88, 219] width 48 height 13
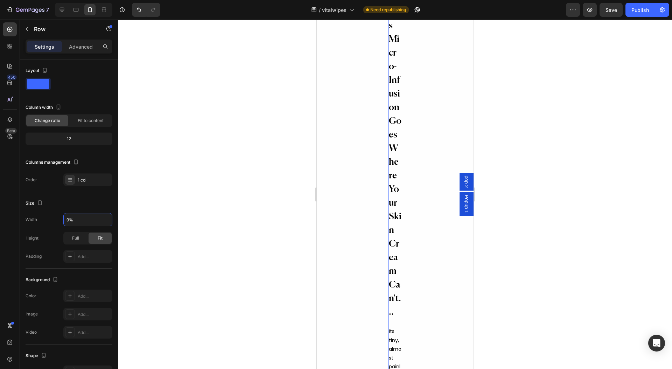
type input "90%"
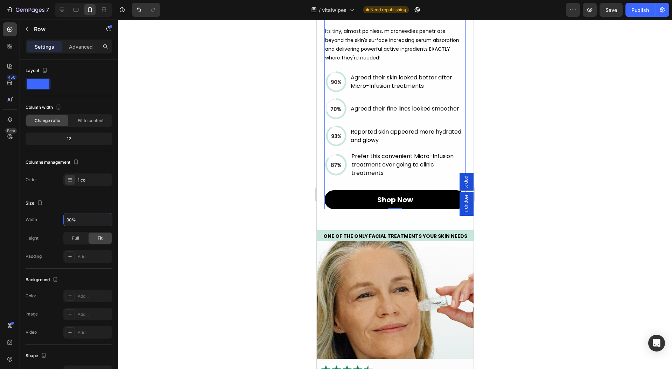
click at [266, 193] on div at bounding box center [395, 195] width 554 height 350
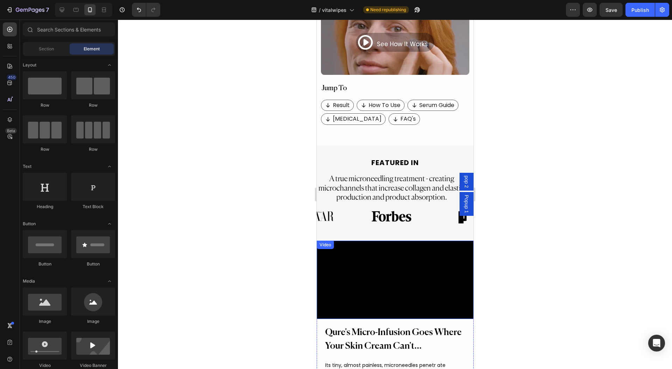
scroll to position [234, 0]
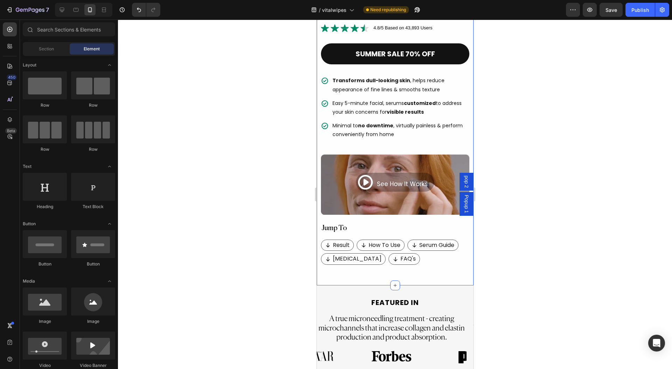
click at [317, 190] on div "Product Images VitalWipes Product Title Image 4.8/5 Based on 43,893 Users Text …" at bounding box center [394, 42] width 157 height 485
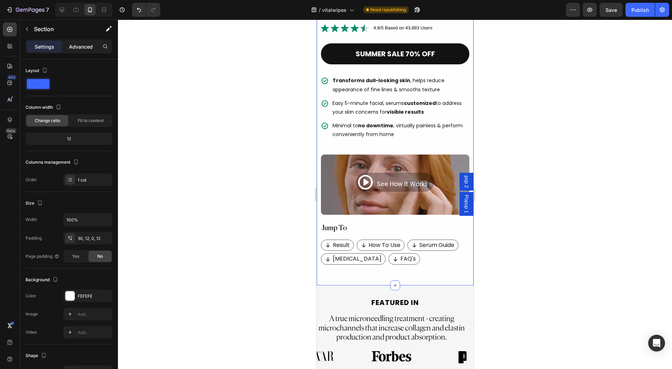
click at [82, 41] on div "Advanced" at bounding box center [80, 46] width 35 height 11
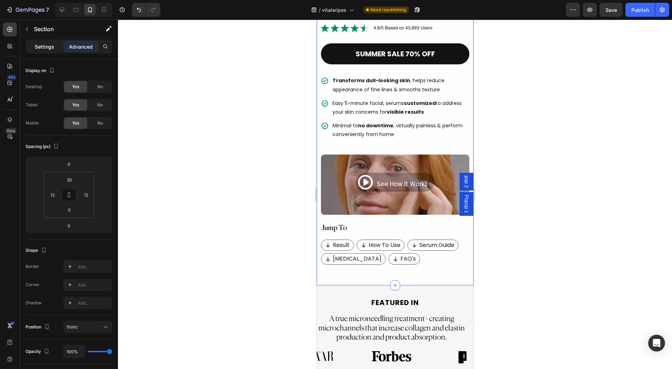
click at [38, 43] on p "Settings" at bounding box center [45, 46] width 20 height 7
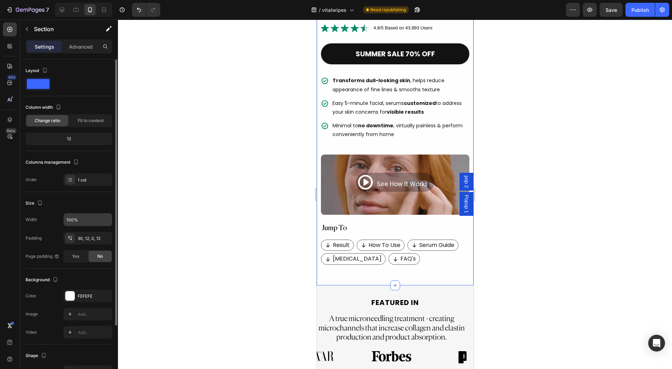
click at [84, 223] on input "100%" at bounding box center [88, 219] width 48 height 13
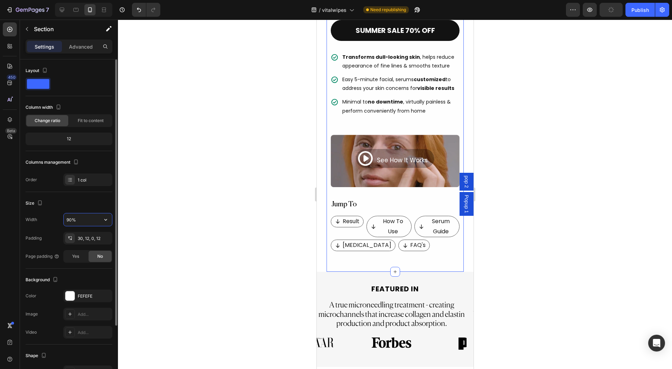
scroll to position [230, 0]
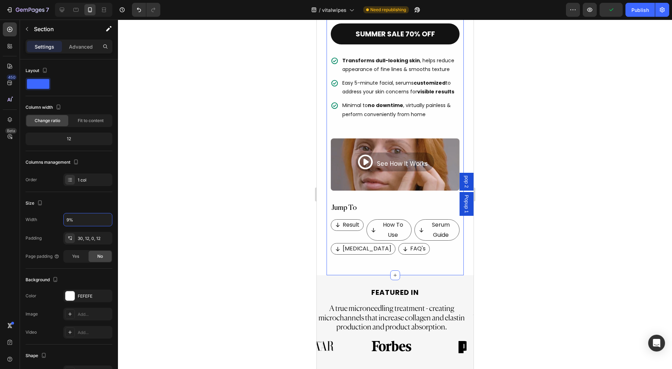
type input "95%"
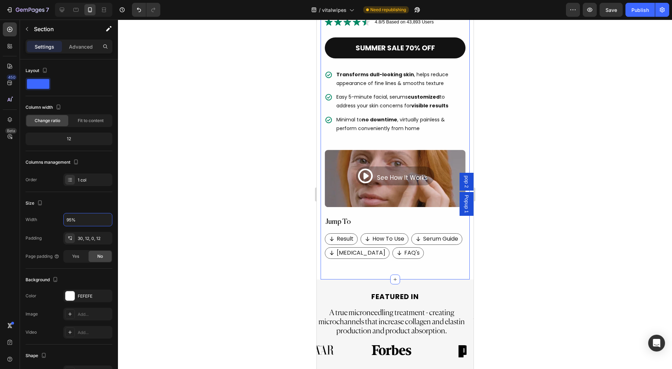
click at [284, 231] on div at bounding box center [395, 195] width 554 height 350
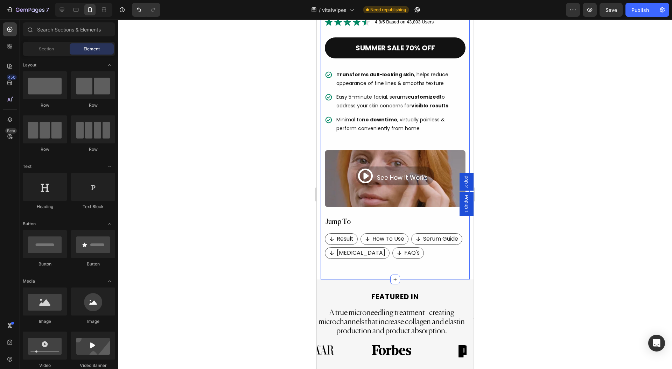
click at [322, 180] on div "Product Images VitalWipes Product Title Image 4.8/5 Based on 43,893 Users Text …" at bounding box center [394, 42] width 149 height 476
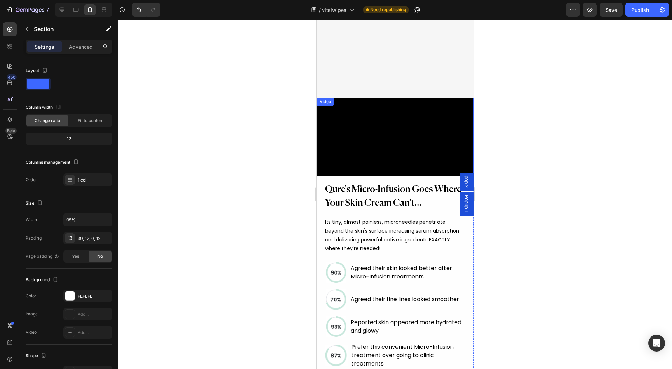
scroll to position [603, 0]
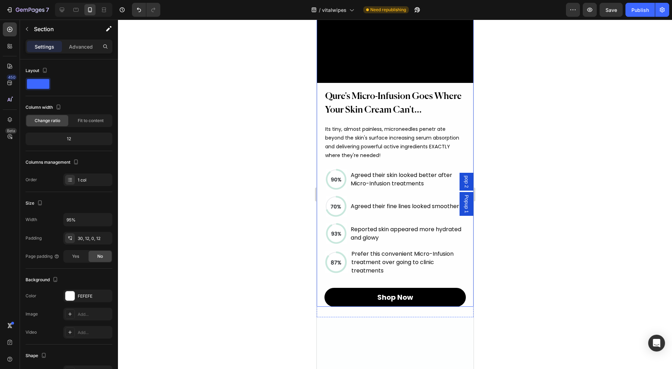
click at [322, 181] on div "Qure's Micro-Infusion Goes Where Your Skin Cream Can't... Heading Its tiny, alm…" at bounding box center [394, 195] width 157 height 224
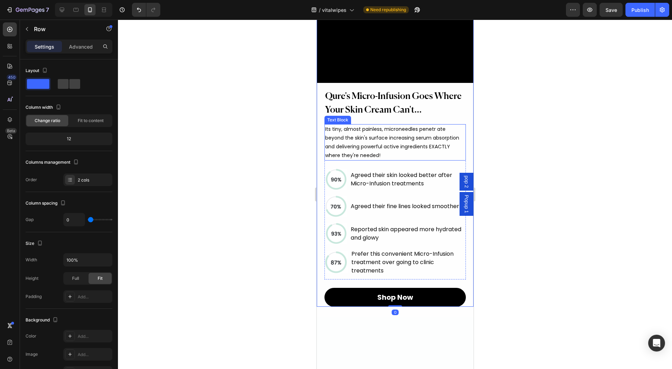
click at [329, 161] on div "Its tiny, almost painless, microneedles penetr ate beyond the skin's surface in…" at bounding box center [394, 142] width 141 height 37
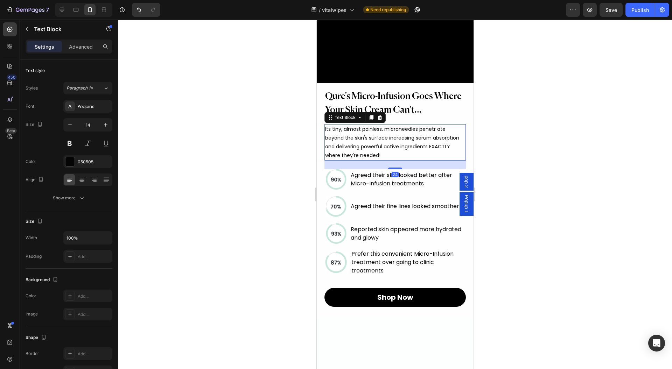
scroll to position [743, 0]
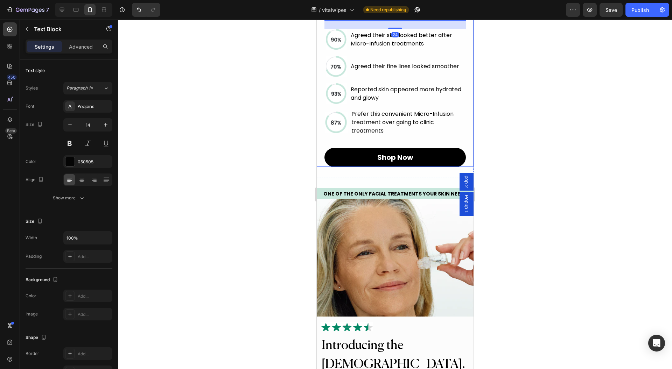
click at [321, 167] on div "Qure's Micro-Infusion Goes Where Your Skin Cream Can't... Heading Its tiny, alm…" at bounding box center [394, 55] width 157 height 224
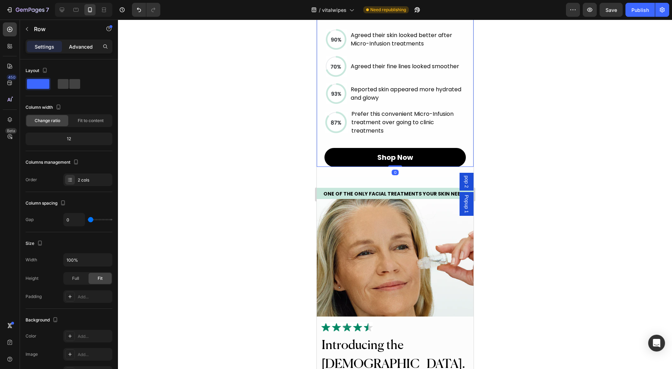
click at [71, 48] on p "Advanced" at bounding box center [81, 46] width 24 height 7
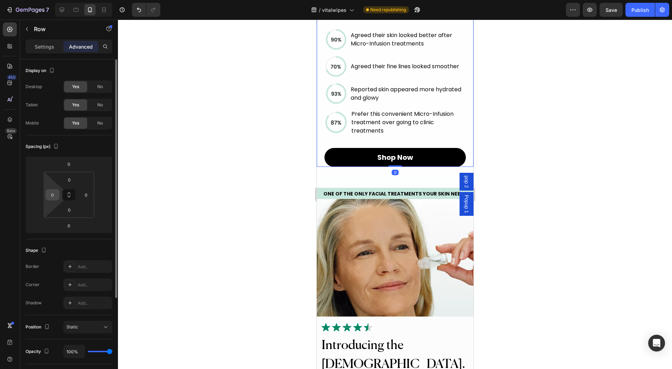
click at [51, 198] on input "0" at bounding box center [52, 195] width 10 height 10
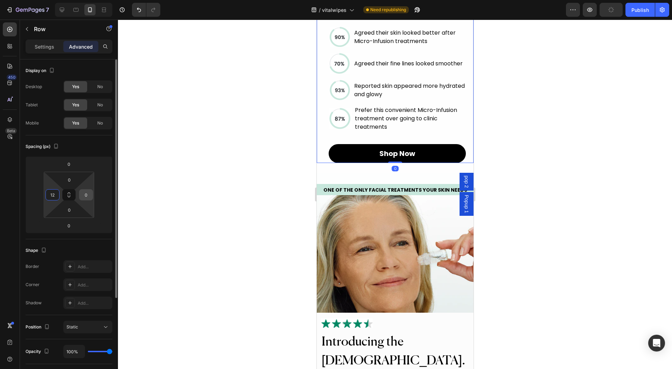
type input "12"
click at [85, 196] on input "0" at bounding box center [86, 195] width 10 height 10
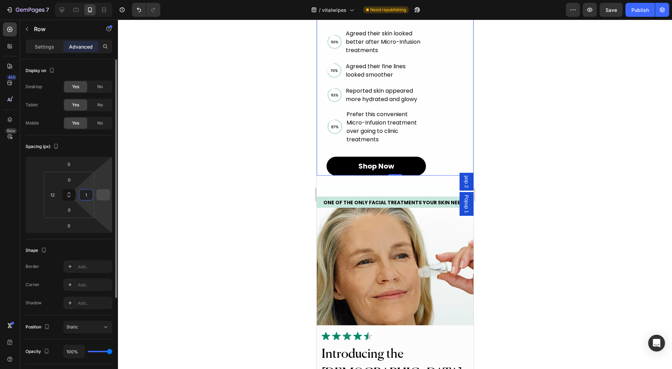
type input "12"
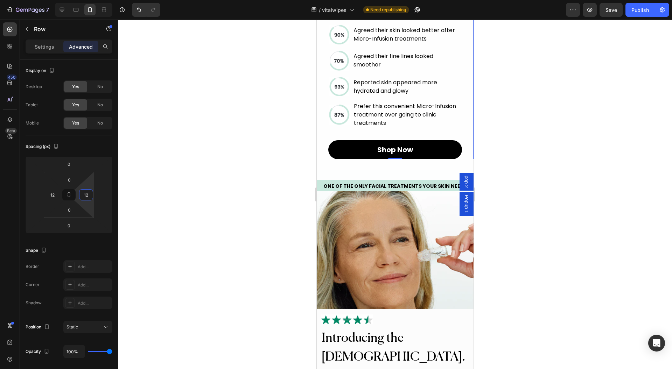
click at [229, 187] on div at bounding box center [395, 195] width 554 height 350
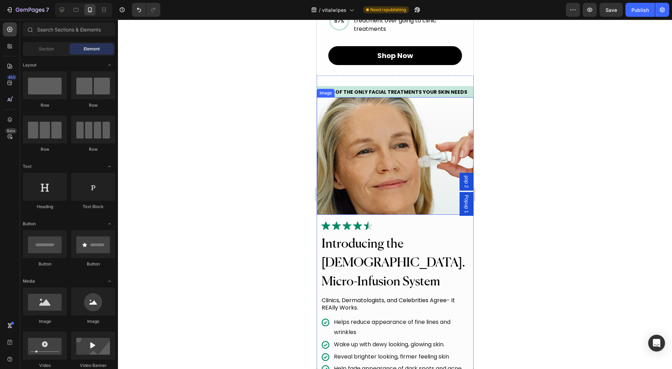
scroll to position [931, 0]
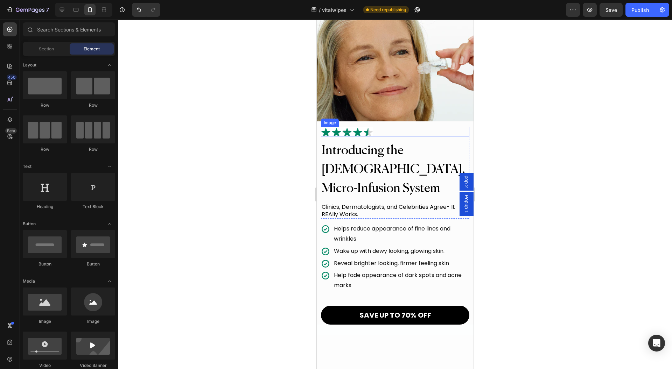
click at [411, 136] on div at bounding box center [395, 131] width 148 height 9
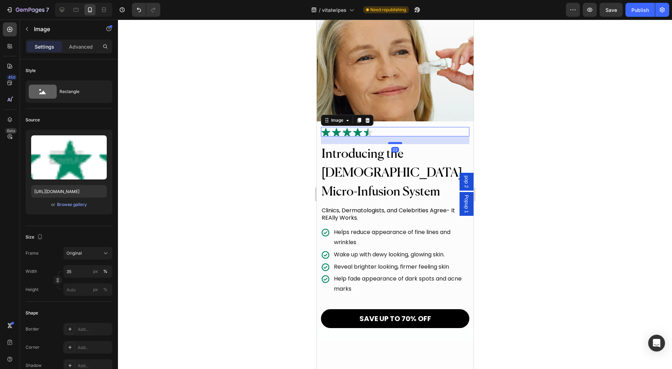
drag, startPoint x: 394, startPoint y: 195, endPoint x: 394, endPoint y: 198, distance: 3.6
click at [394, 144] on div at bounding box center [395, 143] width 14 height 2
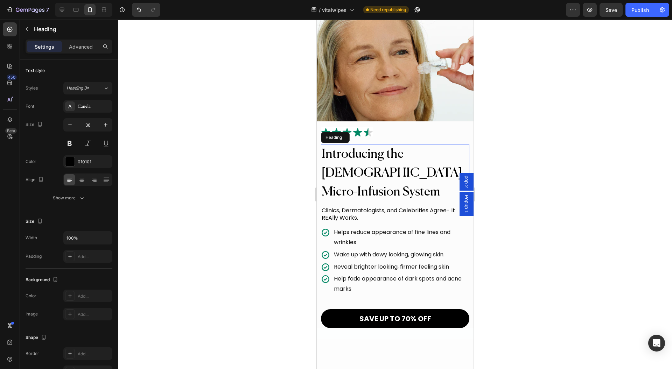
click at [439, 202] on h2 "Introducing the Qure. Micro-Infusion System" at bounding box center [395, 173] width 148 height 58
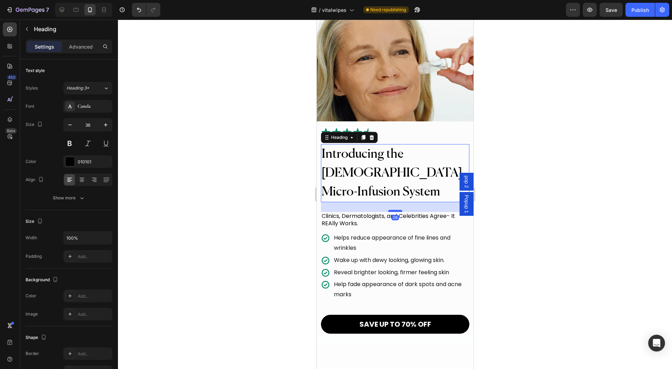
drag, startPoint x: 391, startPoint y: 241, endPoint x: 391, endPoint y: 247, distance: 5.6
click at [391, 212] on div at bounding box center [395, 211] width 14 height 2
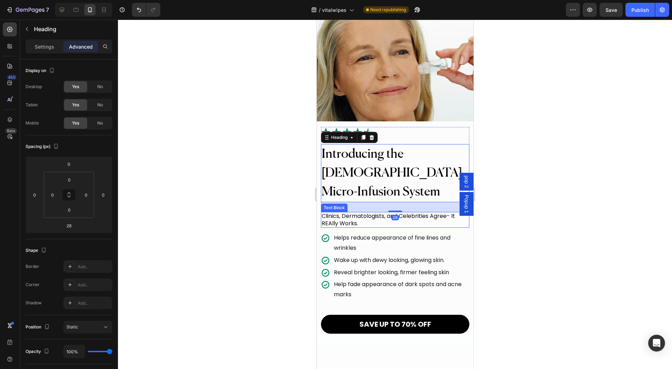
click at [421, 228] on div "Clinics, Dermatologists, and Celebrities Agree- It REAlly Works." at bounding box center [395, 220] width 148 height 16
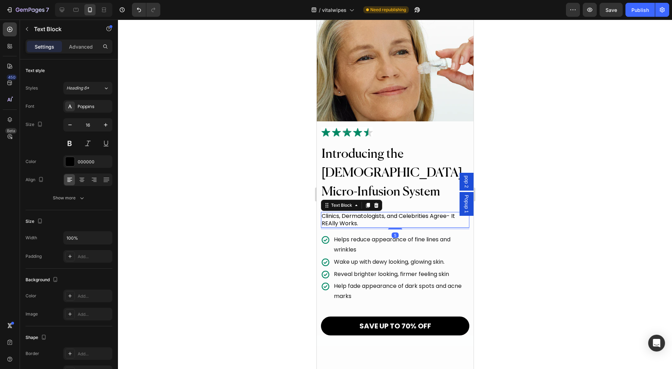
drag, startPoint x: 393, startPoint y: 264, endPoint x: 451, endPoint y: 252, distance: 59.2
click at [394, 230] on div at bounding box center [395, 228] width 14 height 1
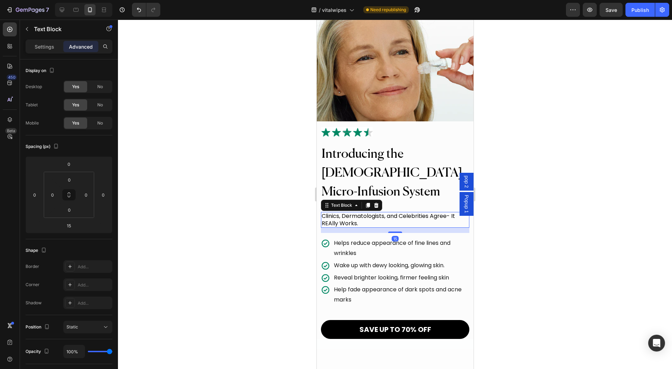
click at [495, 252] on div at bounding box center [395, 195] width 554 height 350
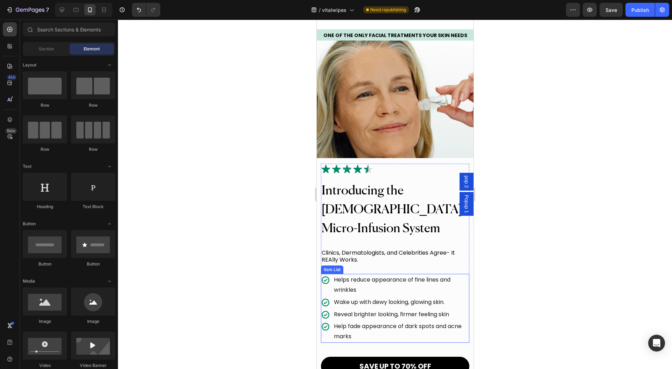
scroll to position [1024, 0]
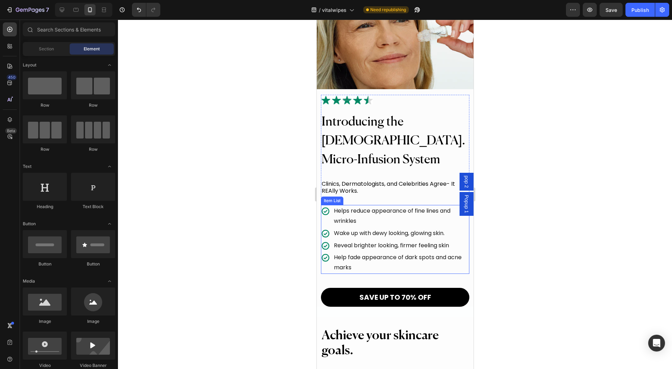
click at [328, 205] on div "Helps reduce appearance of fine lines and wrinkles" at bounding box center [395, 216] width 148 height 22
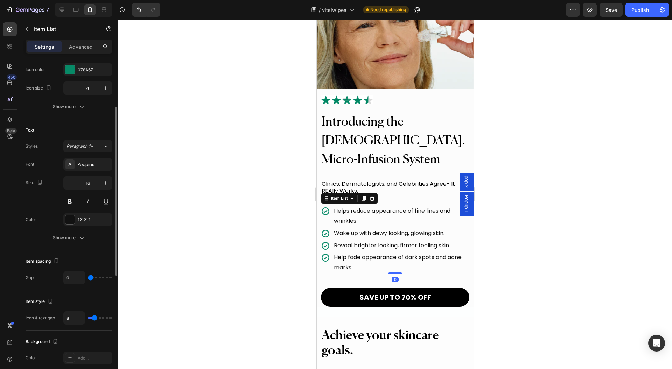
scroll to position [187, 0]
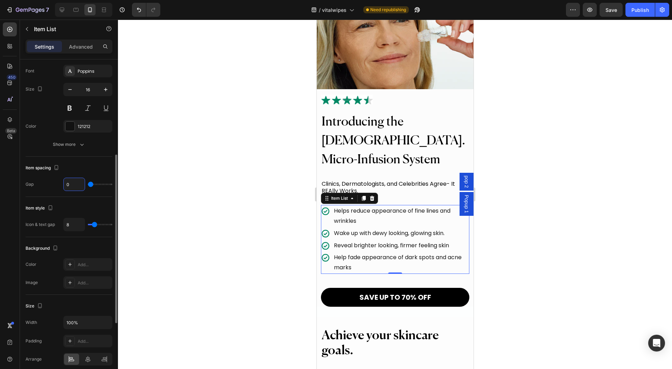
click at [73, 184] on input "0" at bounding box center [74, 184] width 21 height 13
type input "1"
type input "2"
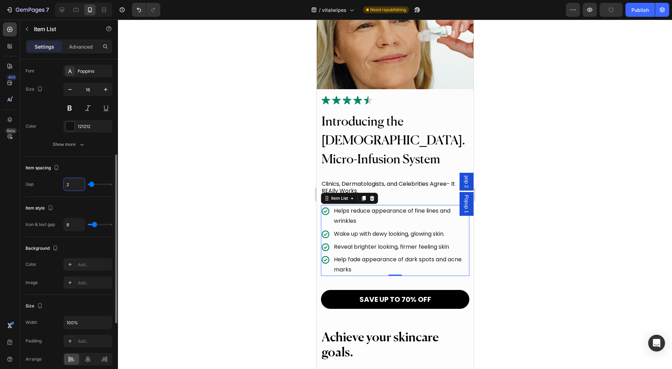
type input "3"
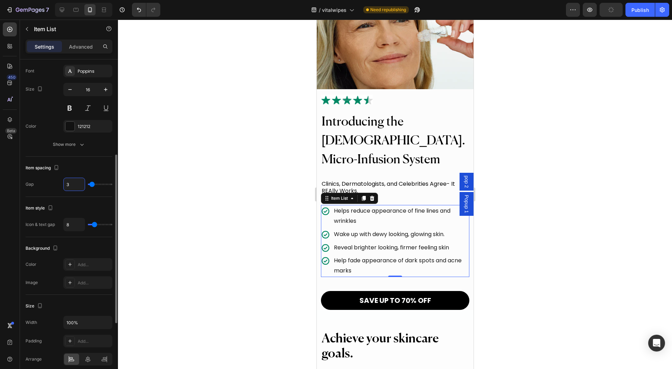
type input "4"
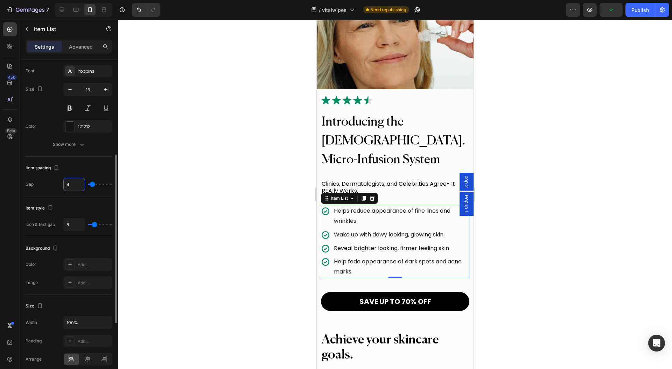
type input "5"
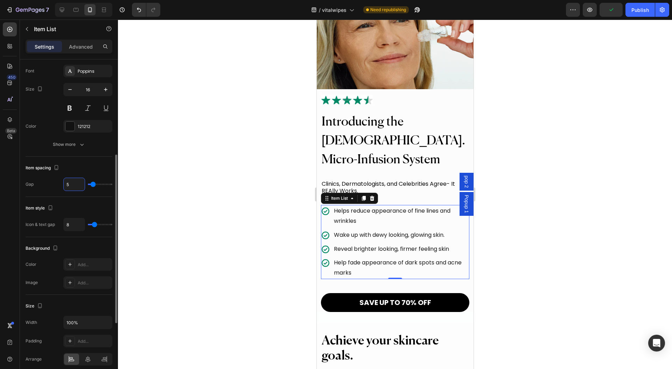
type input "6"
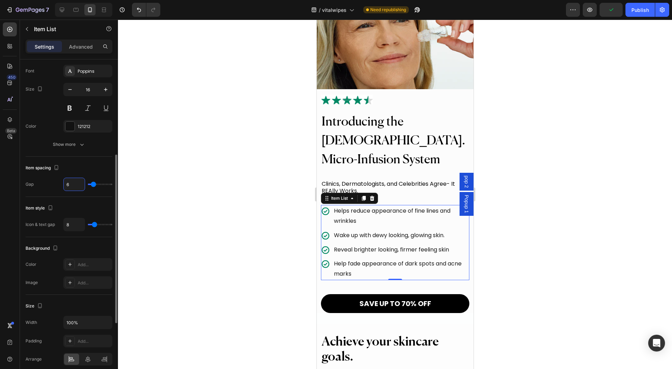
type input "7"
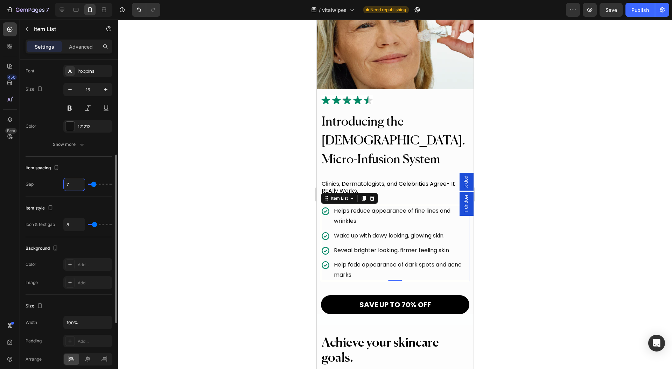
type input "8"
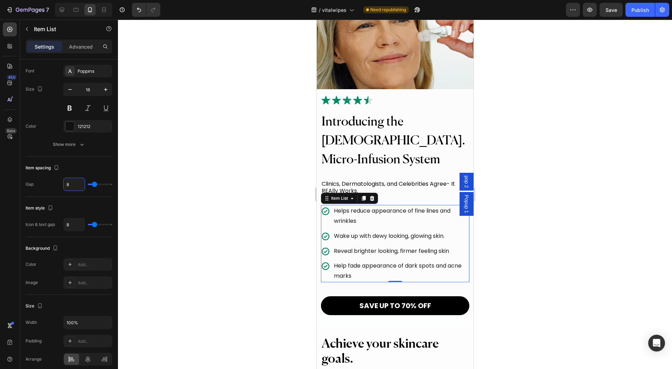
click at [223, 195] on div at bounding box center [395, 195] width 554 height 350
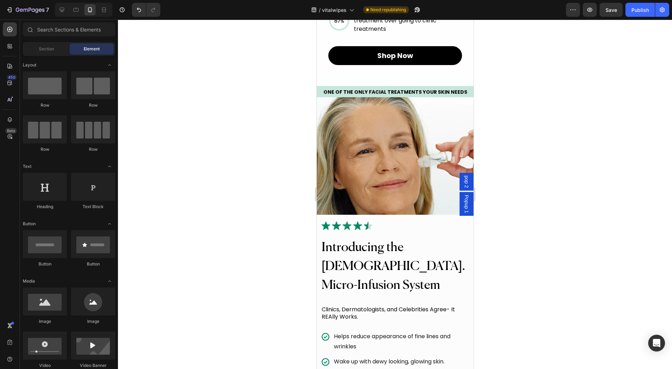
scroll to position [923, 0]
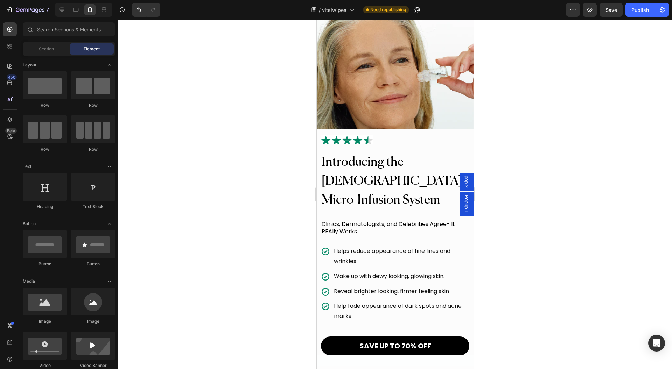
click at [549, 260] on div at bounding box center [395, 195] width 554 height 350
click at [391, 236] on div "Clinics, Dermatologists, and Celebrities Agree- It REAlly Works." at bounding box center [395, 228] width 148 height 16
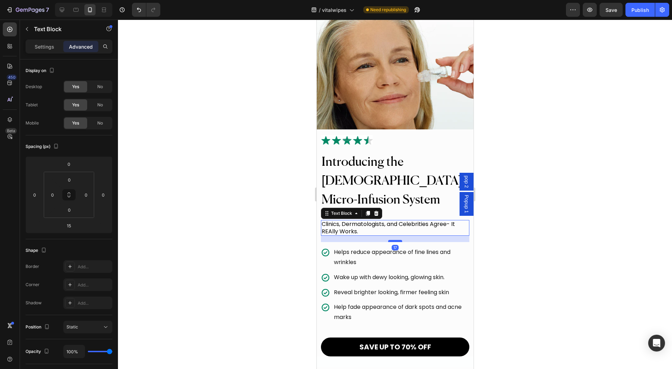
click at [394, 242] on div at bounding box center [395, 241] width 14 height 2
type input "18"
click at [498, 254] on div at bounding box center [395, 195] width 554 height 350
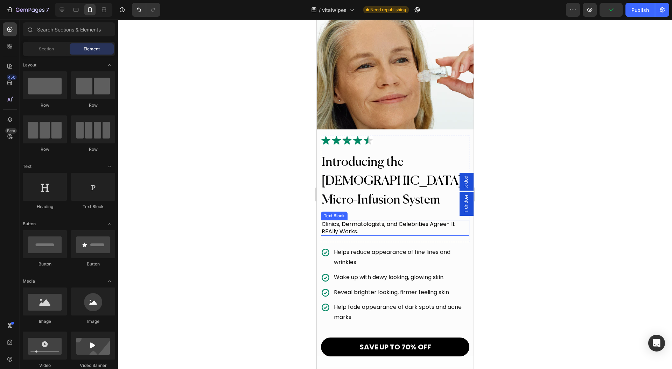
click at [393, 268] on p "Helps reduce appearance of fine lines and wrinkles" at bounding box center [400, 257] width 134 height 20
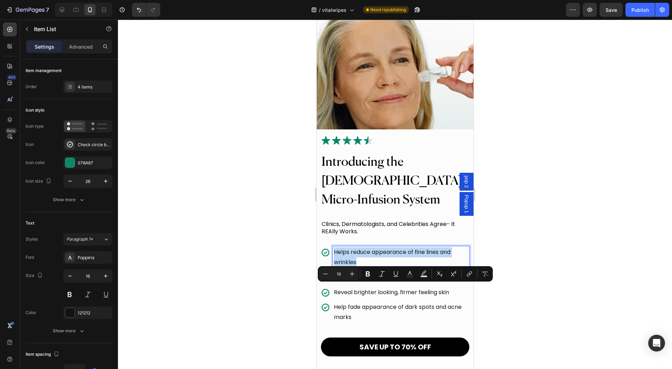
copy p "Helps reduce appearance of fine lines and wrinkles"
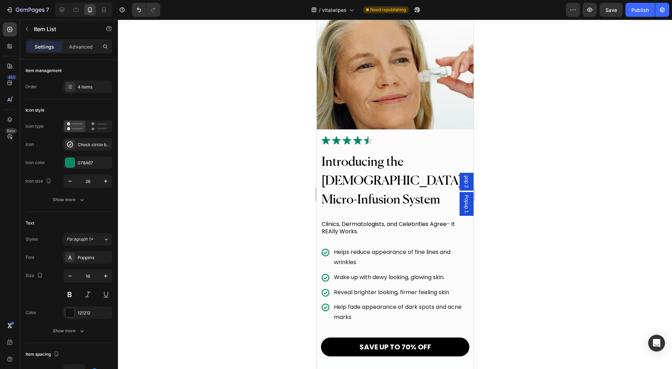
click at [373, 283] on p "Wake up with dewy looking, glowing skin." at bounding box center [400, 278] width 134 height 10
click at [382, 283] on p "Wake up with dewy looking, glowing skin." at bounding box center [400, 278] width 134 height 10
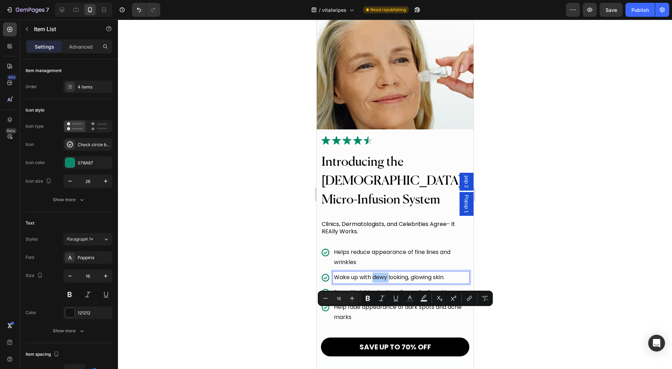
click at [537, 239] on div at bounding box center [395, 195] width 554 height 350
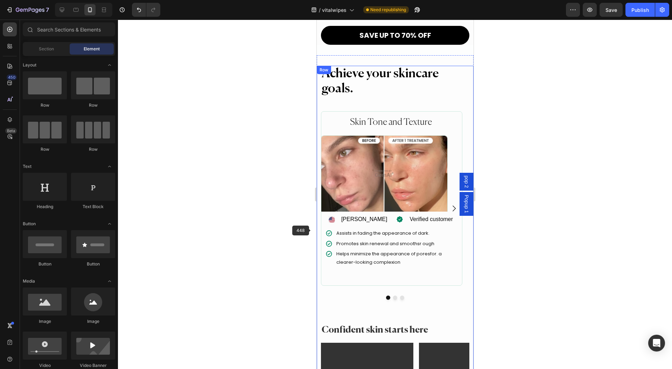
scroll to position [1296, 0]
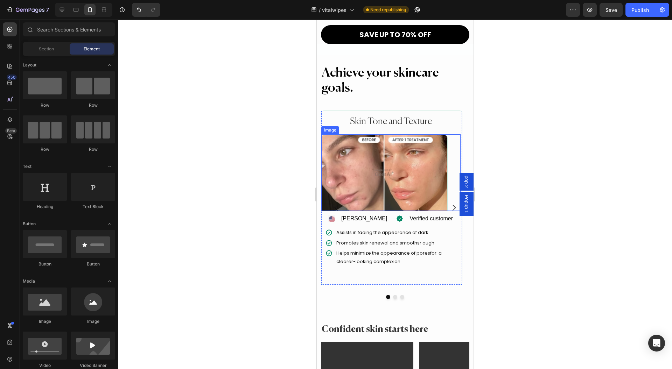
click at [455, 134] on div at bounding box center [390, 172] width 139 height 77
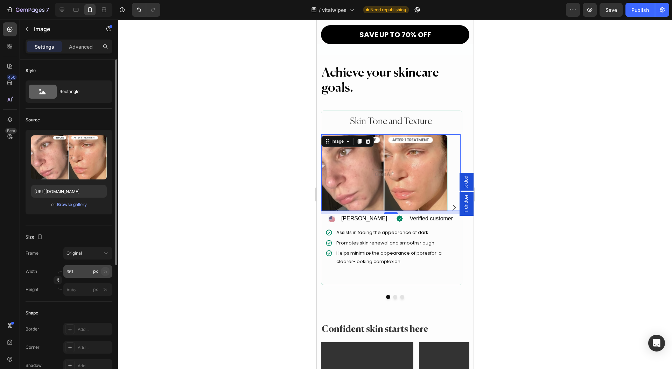
click at [106, 274] on button "%" at bounding box center [105, 271] width 8 height 8
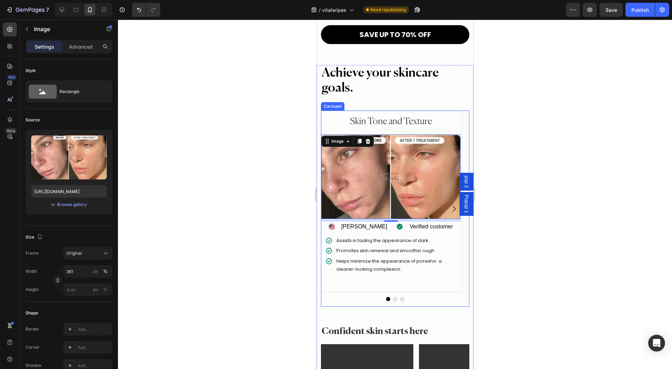
click at [393, 297] on button "Dot" at bounding box center [395, 299] width 4 height 4
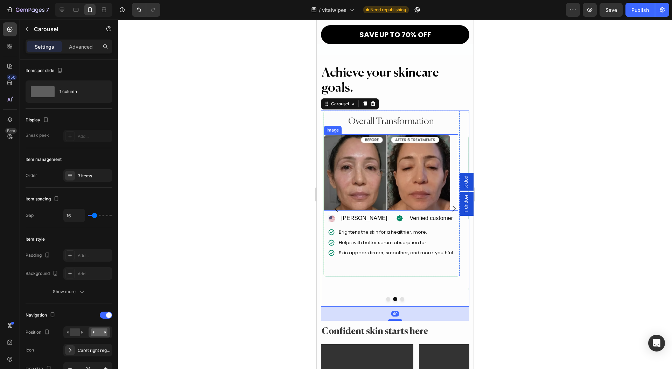
click at [455, 143] on div at bounding box center [390, 172] width 134 height 76
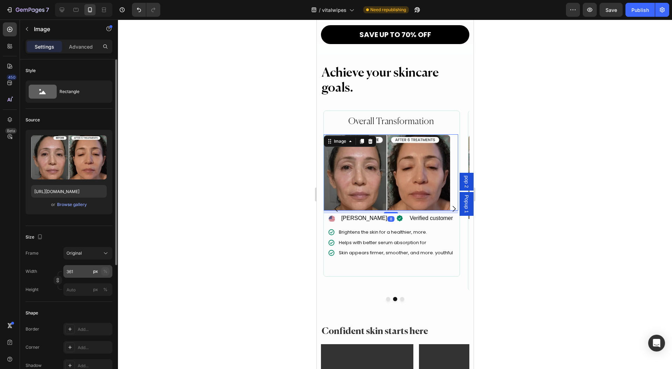
click at [105, 272] on div "%" at bounding box center [105, 271] width 4 height 6
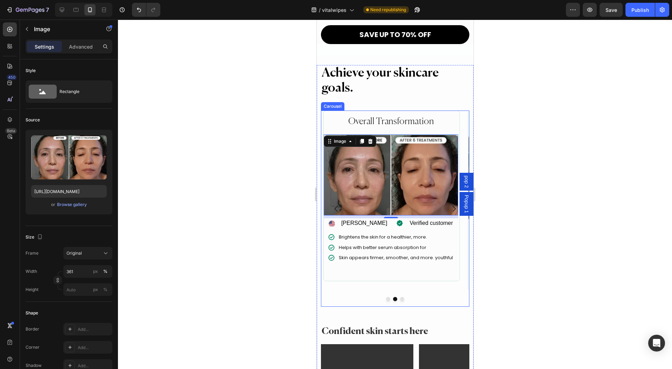
click at [398, 275] on div "Overall Transformation Heading Image 8 Icon Tami t. Text Block Advanced list Ic…" at bounding box center [391, 209] width 141 height 196
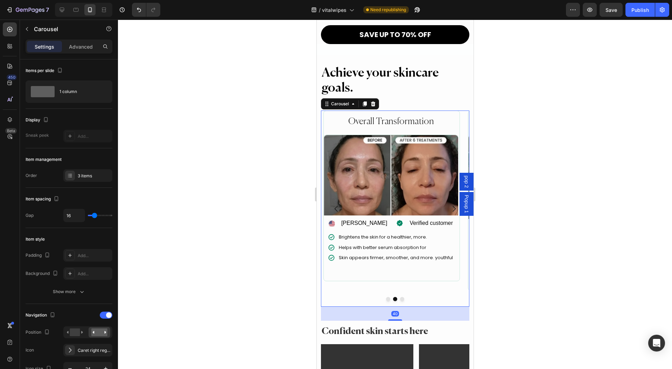
click at [400, 297] on button "Dot" at bounding box center [402, 299] width 4 height 4
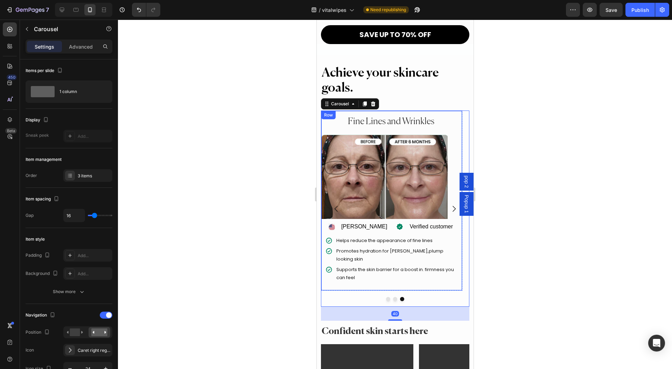
click at [412, 163] on img at bounding box center [384, 176] width 126 height 85
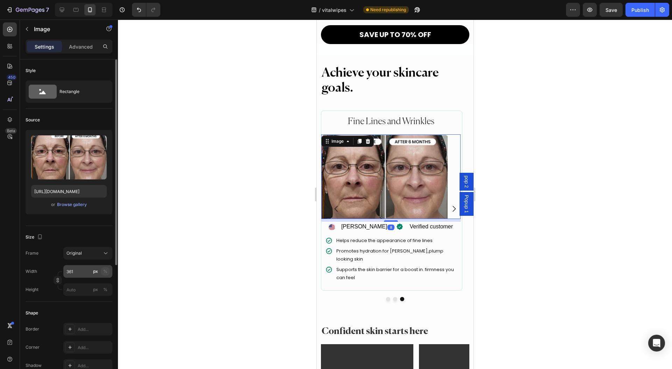
click at [105, 272] on div "%" at bounding box center [105, 271] width 4 height 6
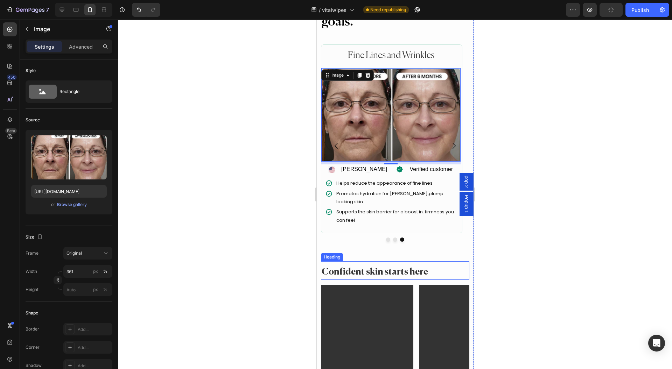
scroll to position [1343, 0]
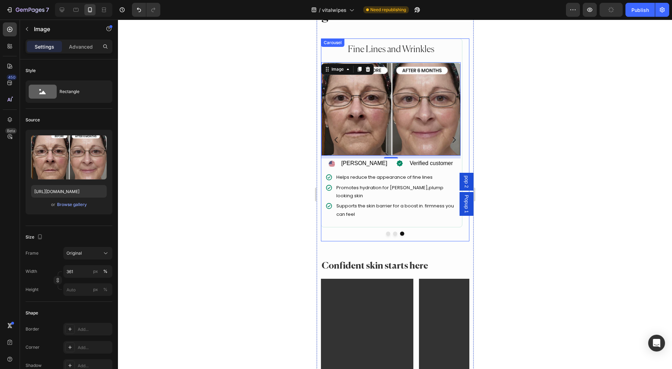
click at [350, 232] on div at bounding box center [395, 234] width 148 height 4
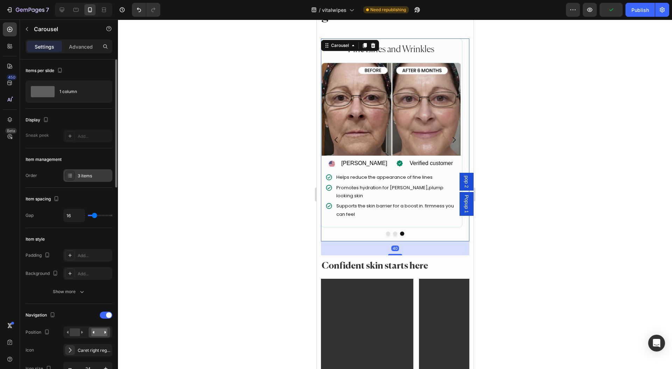
click at [88, 171] on div "3 items" at bounding box center [87, 175] width 49 height 13
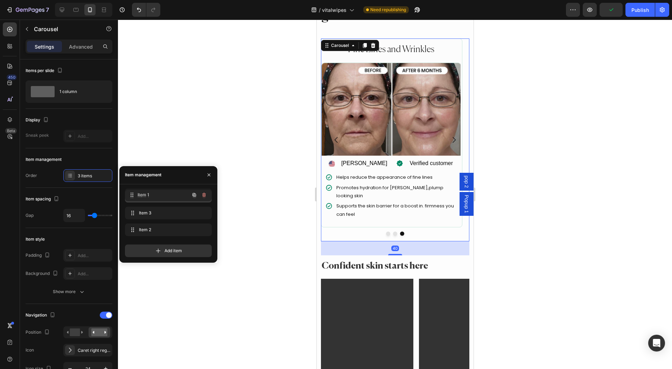
drag, startPoint x: 157, startPoint y: 228, endPoint x: 158, endPoint y: 193, distance: 35.0
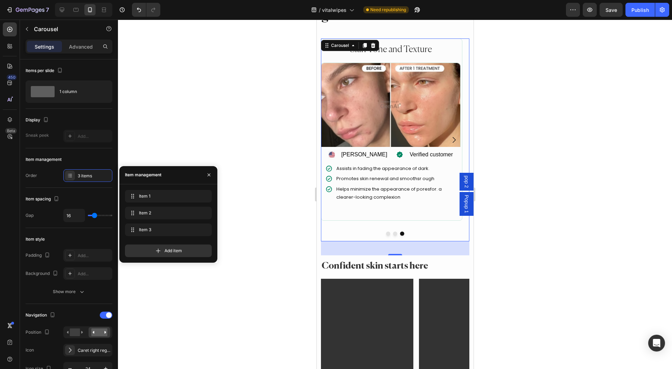
click at [386, 232] on button "Dot" at bounding box center [388, 234] width 4 height 4
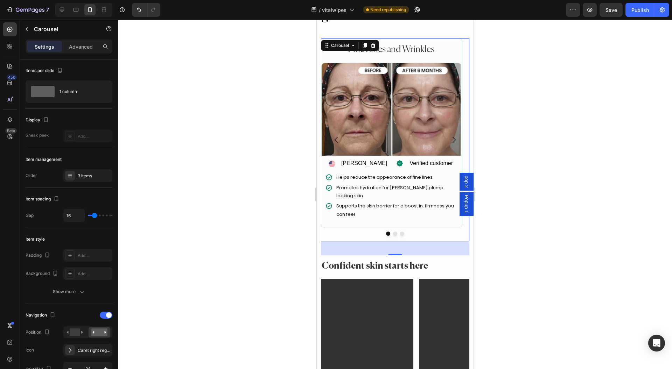
click at [386, 232] on button "Dot" at bounding box center [388, 234] width 4 height 4
click at [334, 183] on div "Promotes hydration for [PERSON_NAME],plump looking skin" at bounding box center [390, 192] width 131 height 19
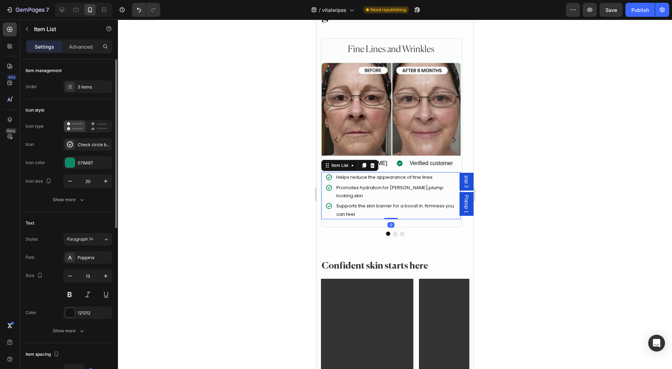
scroll to position [140, 0]
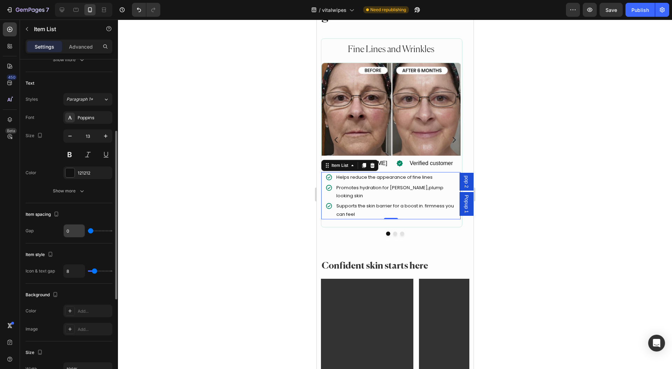
click at [78, 227] on input "0" at bounding box center [74, 231] width 21 height 13
type input "8"
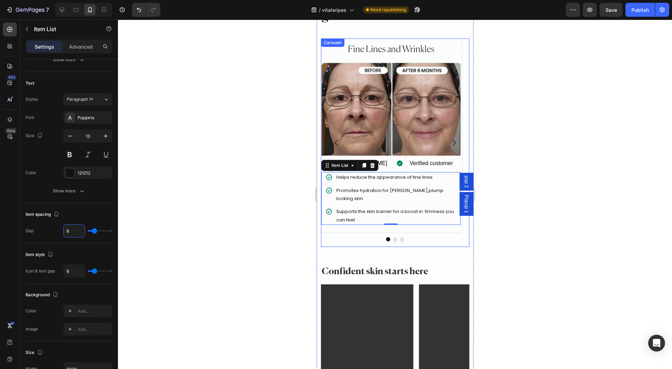
click at [393, 237] on button "Dot" at bounding box center [395, 239] width 4 height 4
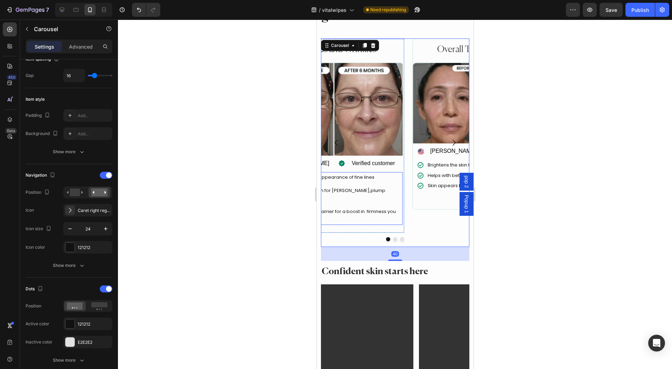
scroll to position [0, 0]
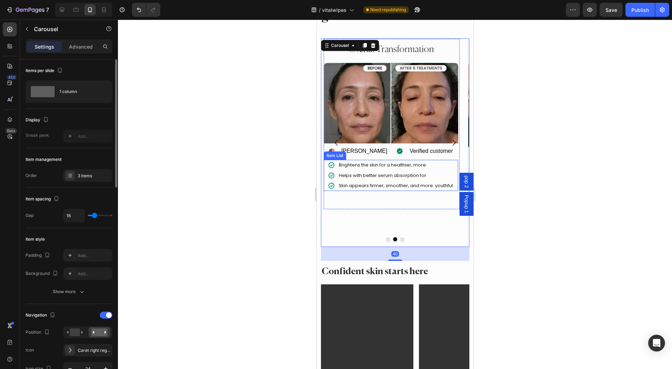
click at [328, 178] on div "Helps with better serum absorption for" at bounding box center [391, 175] width 126 height 10
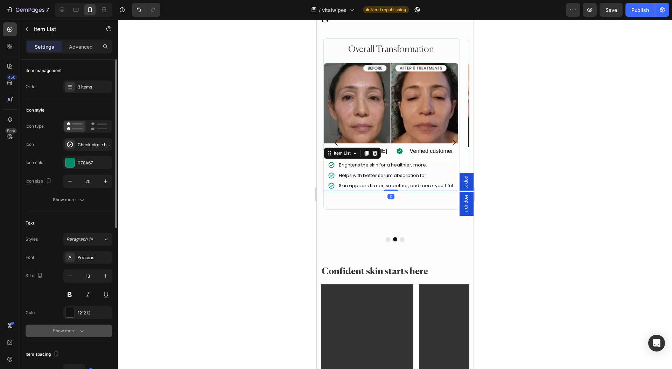
scroll to position [93, 0]
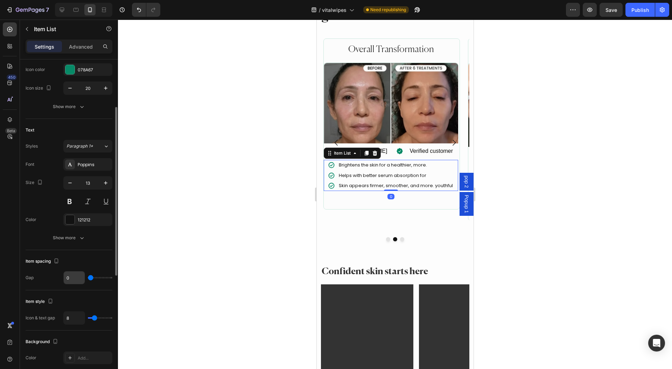
click at [72, 276] on input "0" at bounding box center [74, 278] width 21 height 13
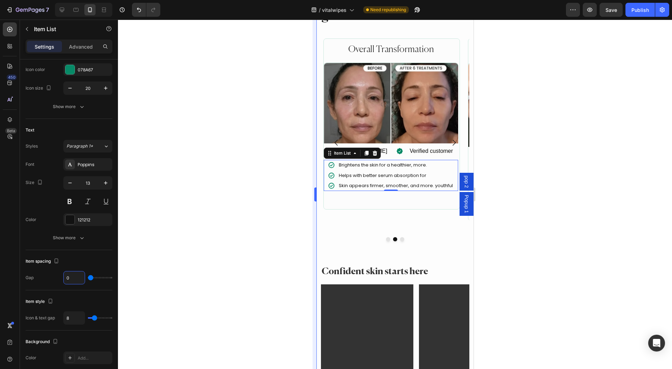
type input "8"
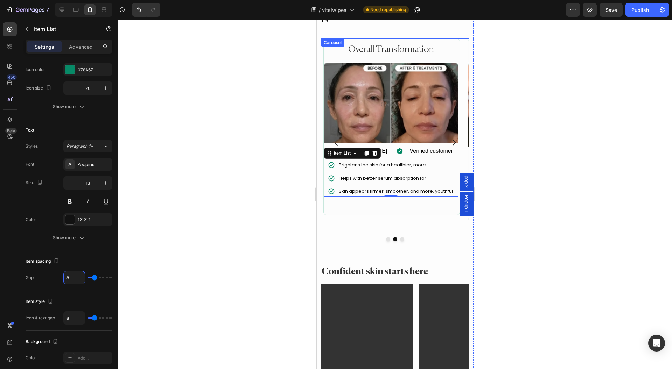
click at [395, 237] on div at bounding box center [395, 239] width 148 height 4
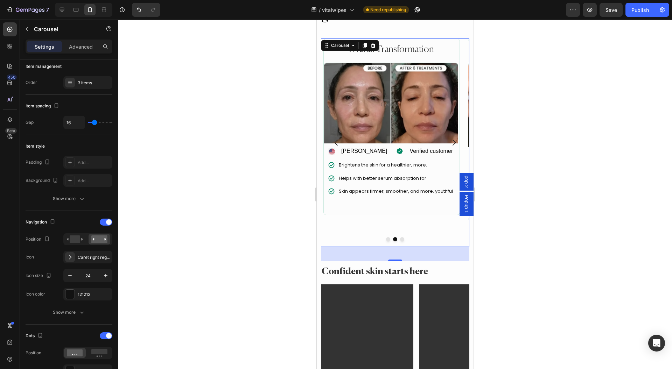
scroll to position [0, 0]
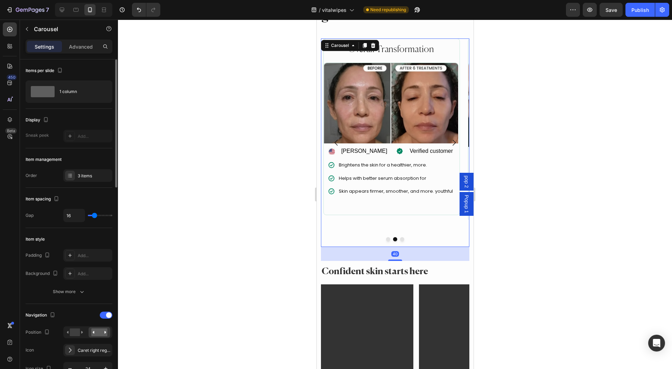
click at [400, 237] on button "Dot" at bounding box center [402, 239] width 4 height 4
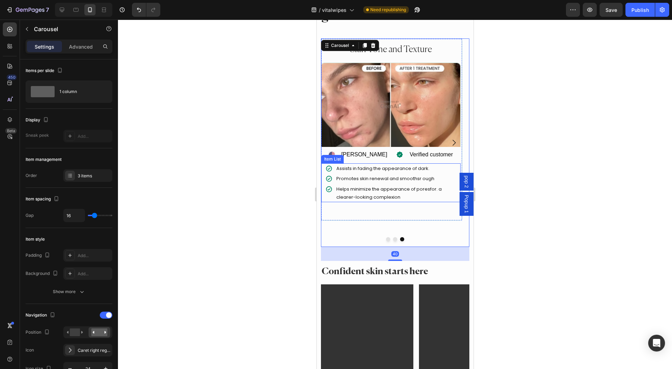
click at [333, 174] on div "Promotes skin renewal and smoothsr ough" at bounding box center [390, 179] width 131 height 10
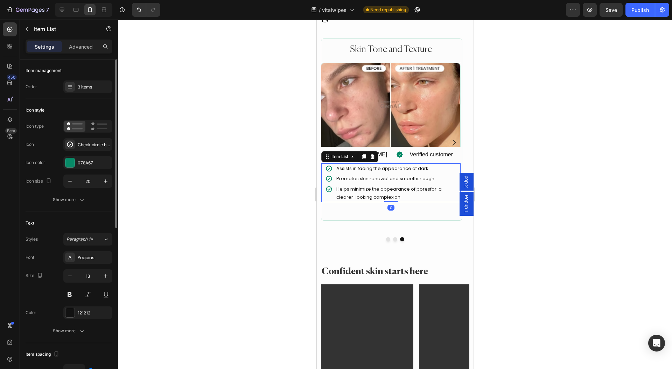
scroll to position [187, 0]
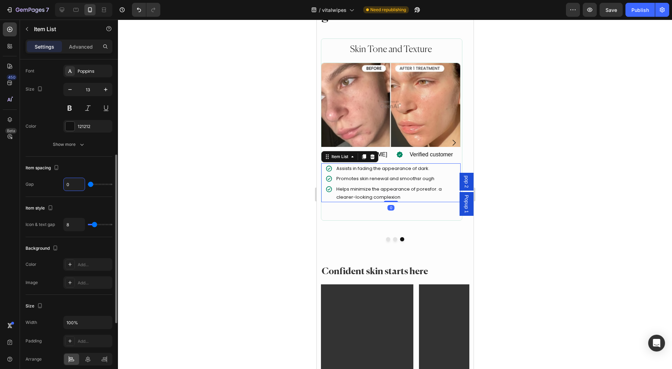
click at [75, 184] on input "0" at bounding box center [74, 184] width 21 height 13
type input "8"
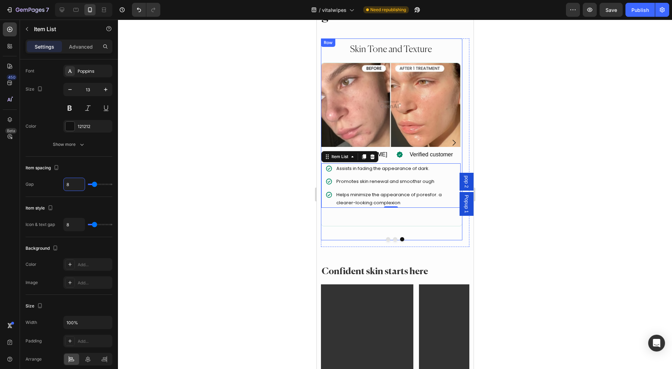
type input "8"
click at [393, 237] on button "Dot" at bounding box center [395, 239] width 4 height 4
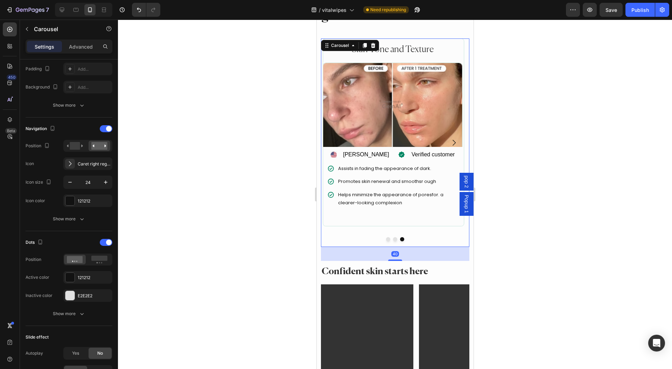
scroll to position [0, 0]
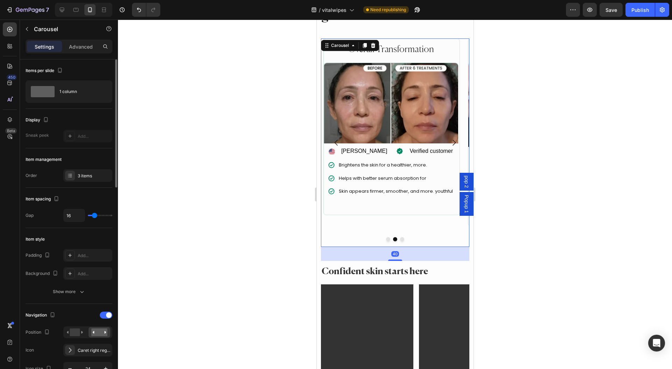
click at [386, 237] on button "Dot" at bounding box center [388, 239] width 4 height 4
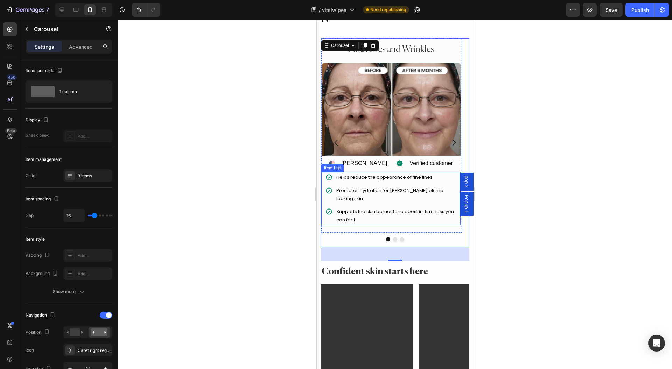
click at [382, 181] on div "Helps reduce the appearance of fine lines" at bounding box center [395, 177] width 121 height 10
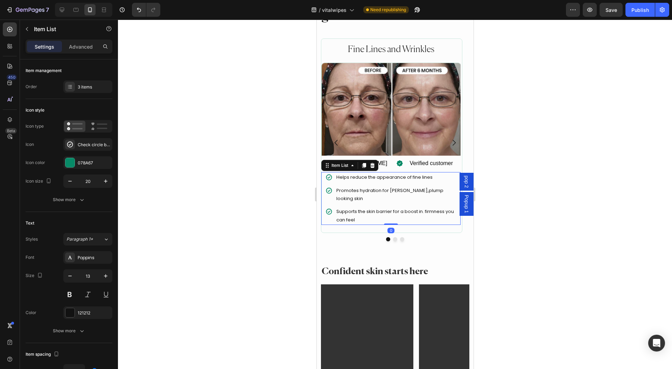
click at [365, 184] on div "Helps reduce the appearance of fine lines Promotes hydration for dewey,plump lo…" at bounding box center [390, 198] width 131 height 53
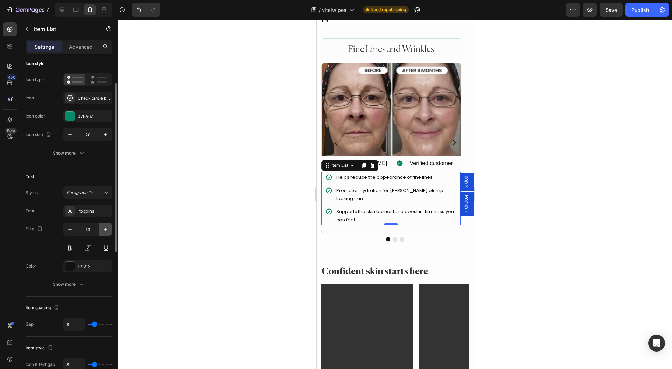
click at [106, 230] on icon "button" at bounding box center [105, 229] width 7 height 7
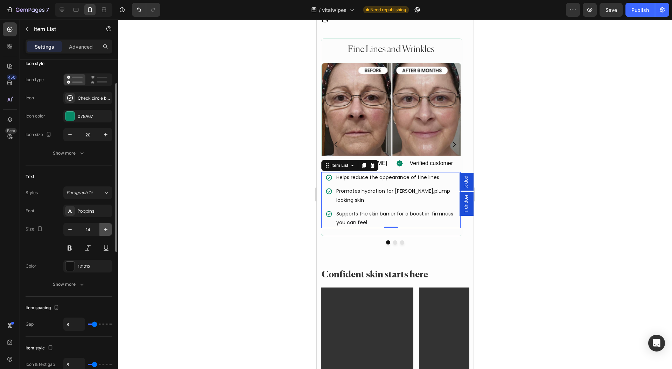
click at [106, 230] on icon "button" at bounding box center [105, 229] width 7 height 7
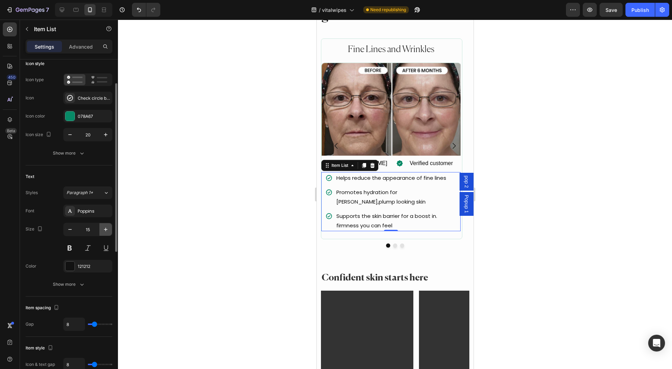
click at [106, 230] on icon "button" at bounding box center [105, 229] width 7 height 7
type input "16"
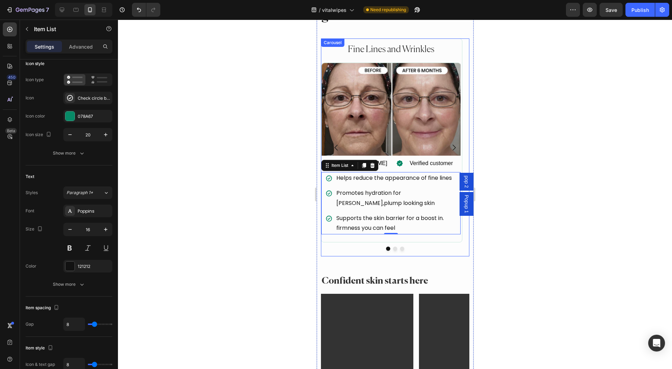
click at [393, 247] on button "Dot" at bounding box center [395, 249] width 4 height 4
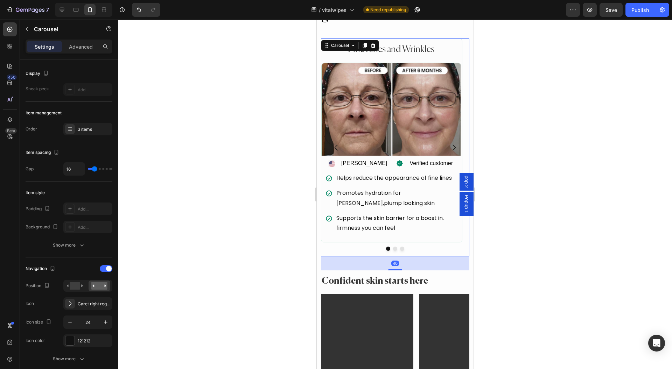
scroll to position [0, 0]
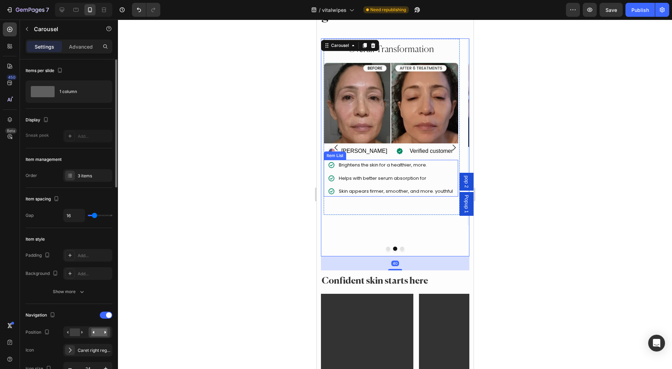
click at [347, 174] on p "Helps with better serum absorption for" at bounding box center [395, 178] width 114 height 8
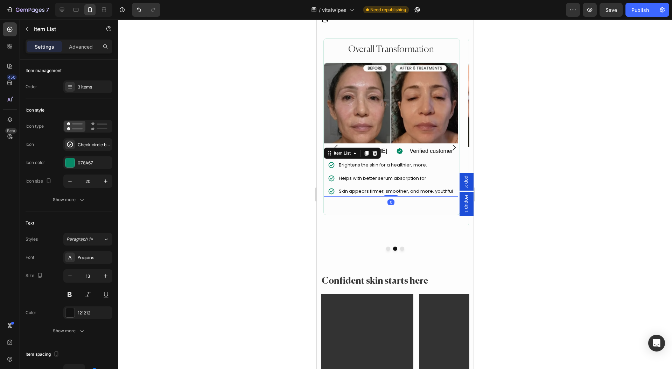
click at [339, 170] on div "Brightens the skin for a healthier, more. Helps with better serum absorption fo…" at bounding box center [391, 178] width 126 height 36
click at [108, 277] on icon "button" at bounding box center [105, 276] width 7 height 7
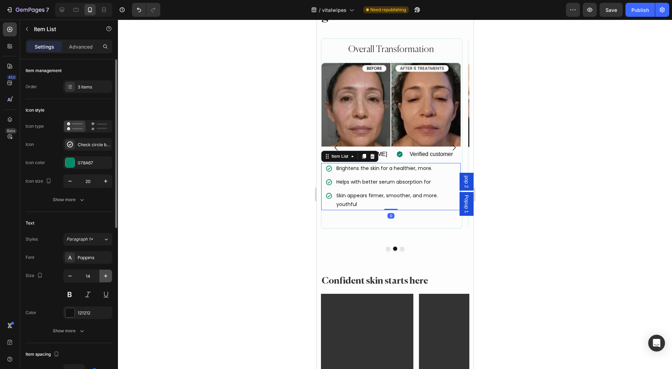
click at [108, 277] on icon "button" at bounding box center [105, 276] width 7 height 7
type input "16"
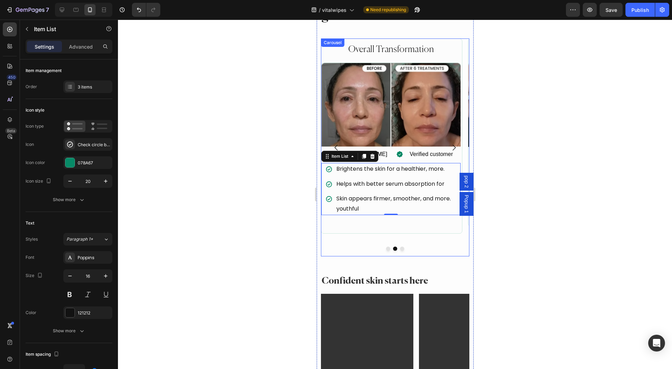
click at [400, 249] on button "Dot" at bounding box center [402, 249] width 4 height 4
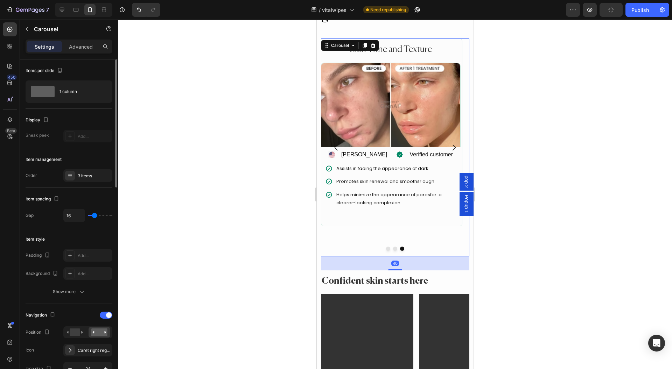
scroll to position [140, 0]
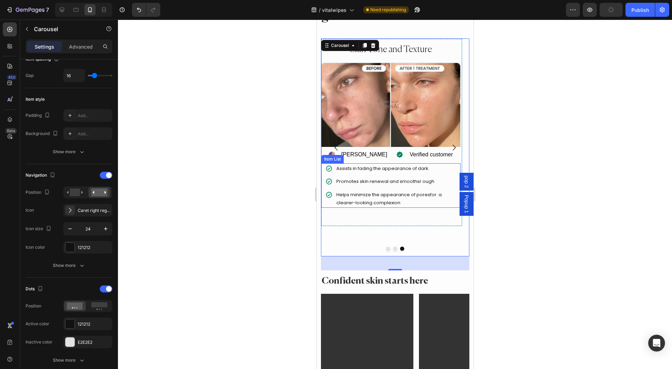
click at [336, 175] on div "Assists in fading the appearance of dark. Promotes skin renewal and smoothsr ou…" at bounding box center [390, 185] width 131 height 45
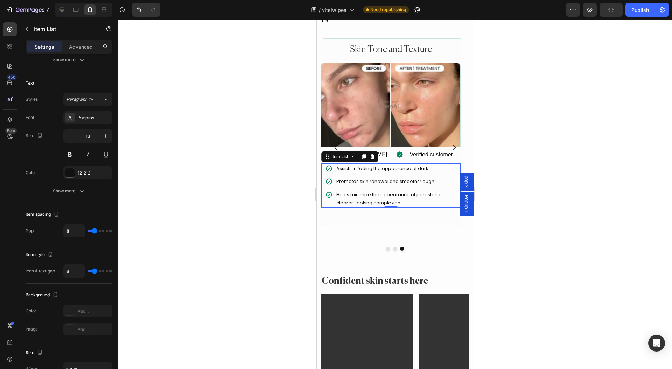
scroll to position [0, 0]
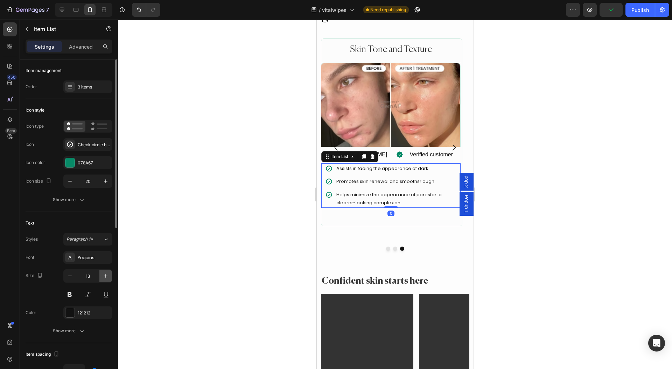
click at [107, 278] on icon "button" at bounding box center [105, 276] width 7 height 7
type input "16"
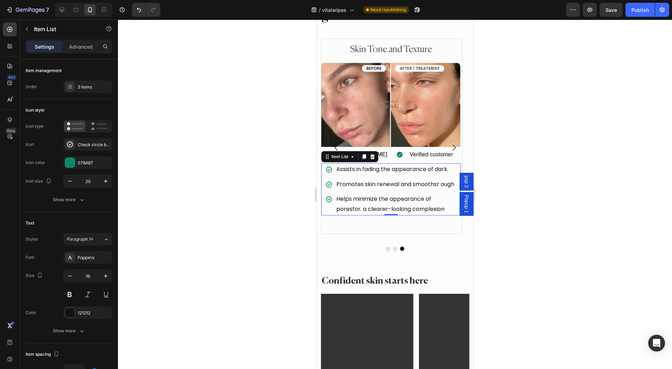
click at [210, 220] on div at bounding box center [395, 195] width 554 height 350
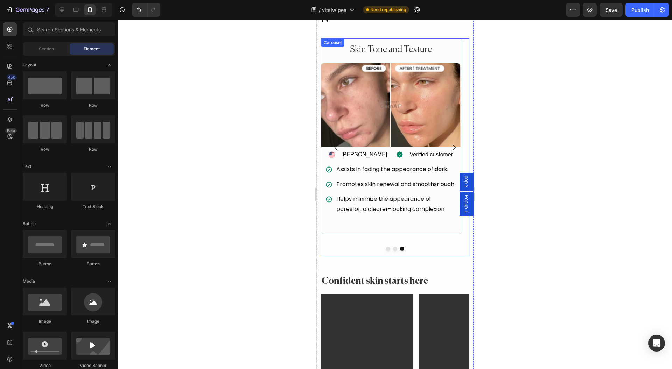
click at [328, 154] on button "Carousel Back Arrow" at bounding box center [336, 148] width 20 height 20
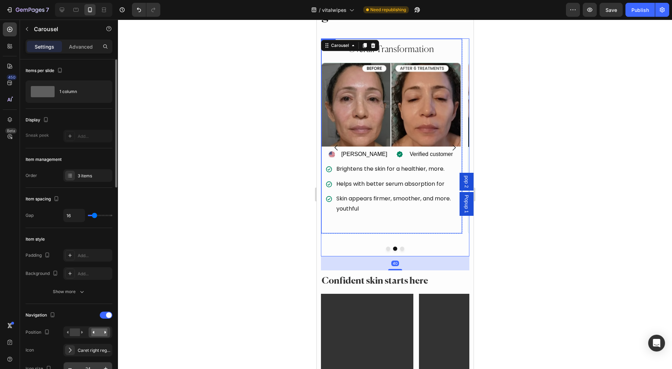
scroll to position [140, 0]
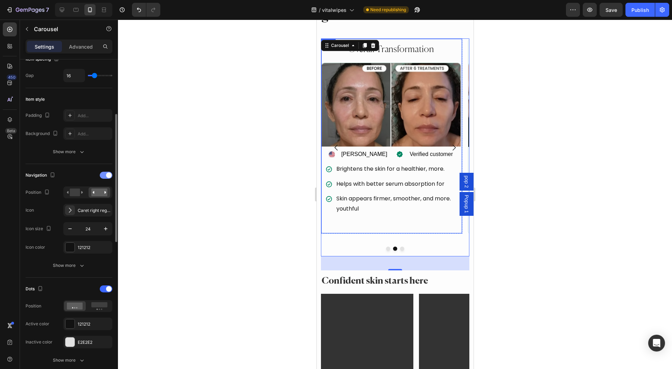
click at [105, 174] on div at bounding box center [106, 175] width 13 height 7
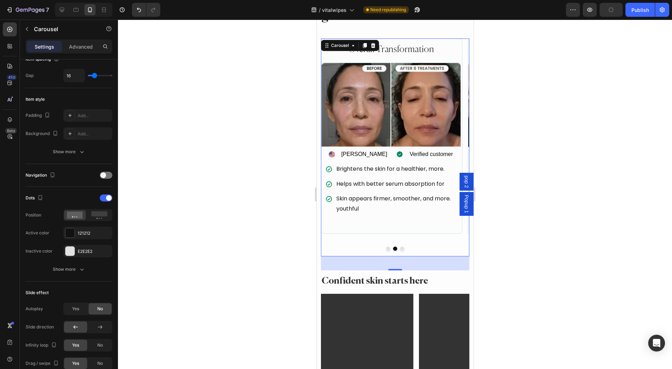
click at [400, 249] on button "Dot" at bounding box center [402, 249] width 4 height 4
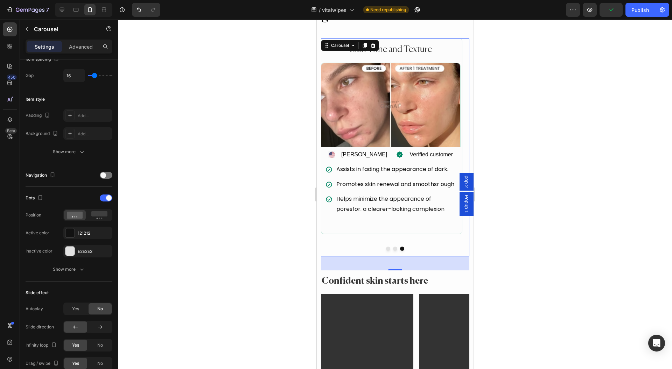
click at [386, 249] on div at bounding box center [395, 249] width 148 height 4
click at [386, 249] on button "Dot" at bounding box center [388, 249] width 4 height 4
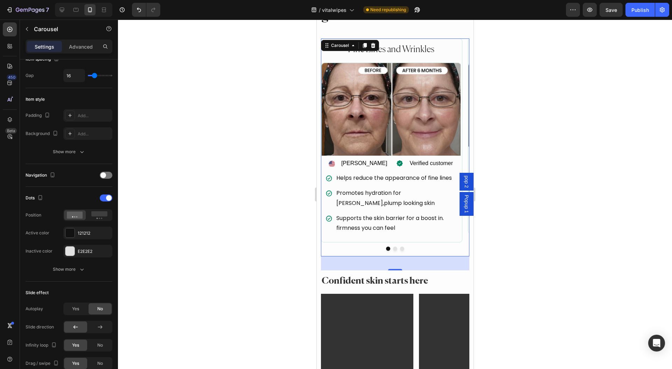
click at [550, 207] on div at bounding box center [395, 195] width 554 height 350
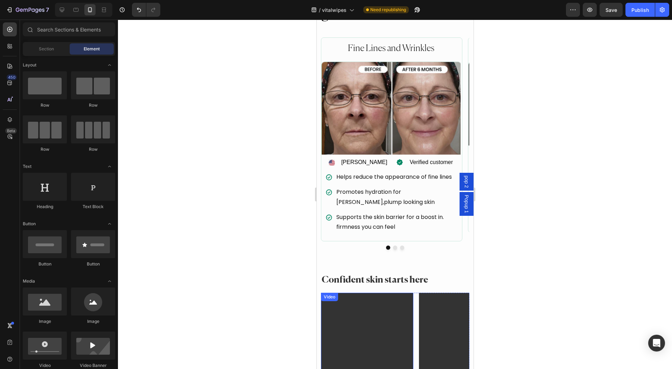
scroll to position [1483, 0]
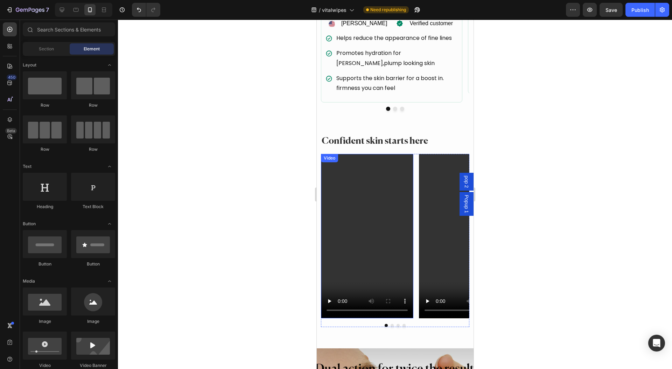
click at [391, 221] on video at bounding box center [367, 236] width 92 height 164
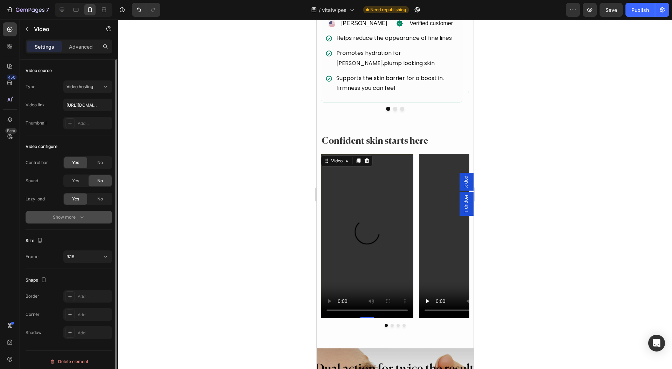
scroll to position [3, 0]
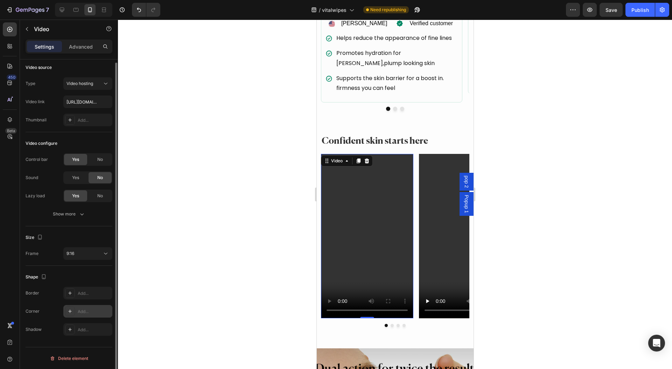
click at [79, 314] on div "Add..." at bounding box center [87, 311] width 49 height 13
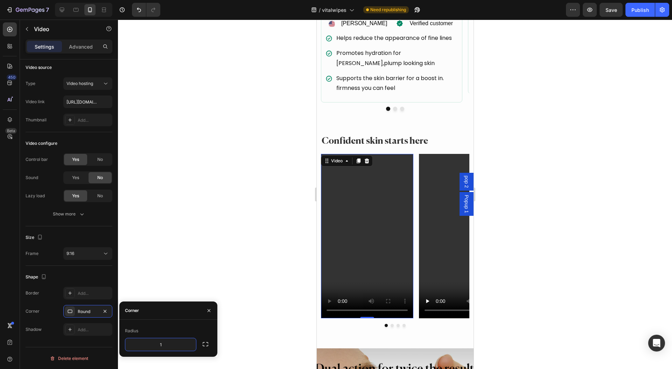
type input "12"
click at [429, 197] on video at bounding box center [465, 236] width 92 height 164
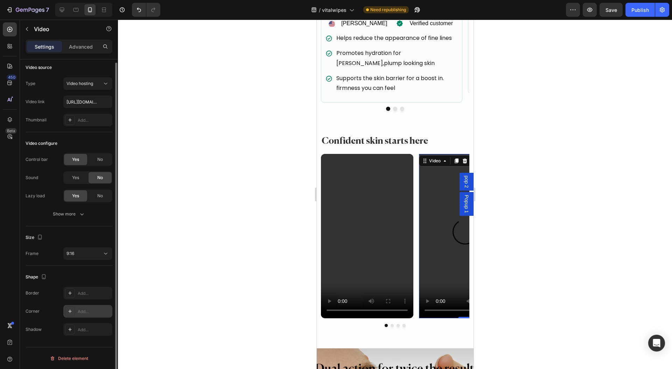
click at [82, 310] on div "Add..." at bounding box center [94, 312] width 33 height 6
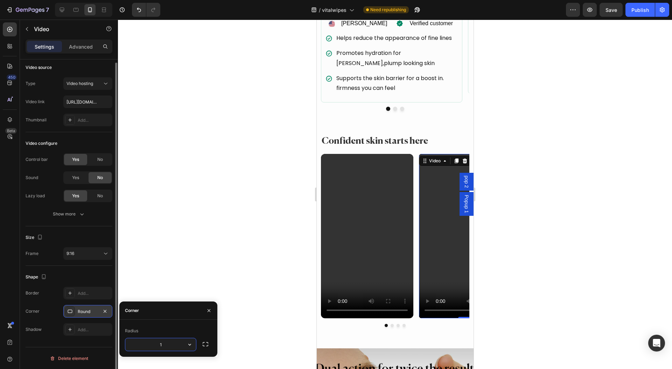
type input "12"
click at [396, 326] on button "Dot" at bounding box center [397, 325] width 3 height 3
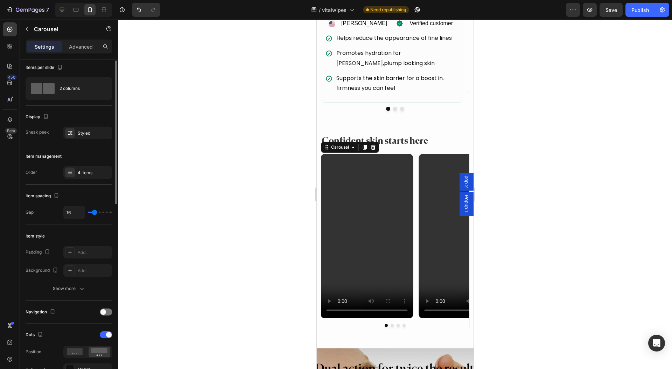
scroll to position [0, 0]
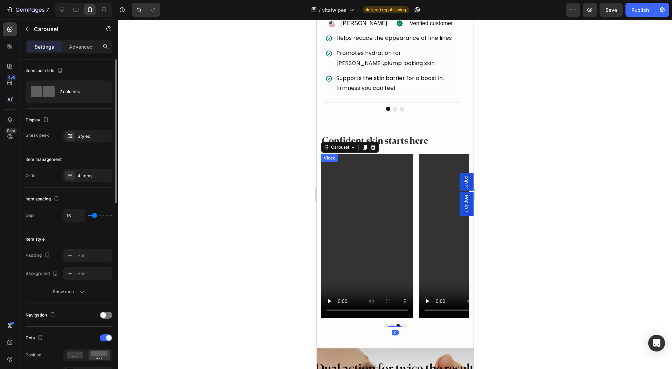
click at [370, 230] on video at bounding box center [367, 236] width 92 height 164
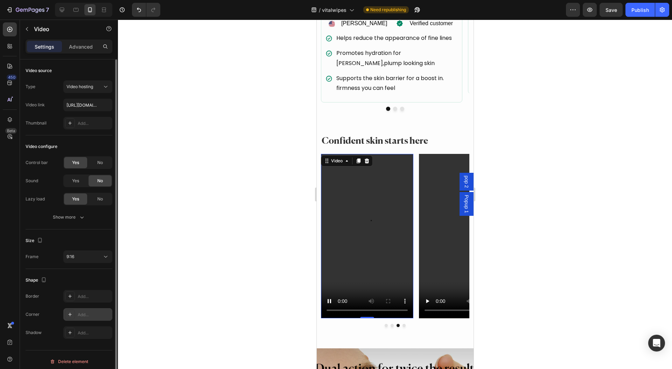
click at [75, 314] on div "Add..." at bounding box center [87, 314] width 49 height 13
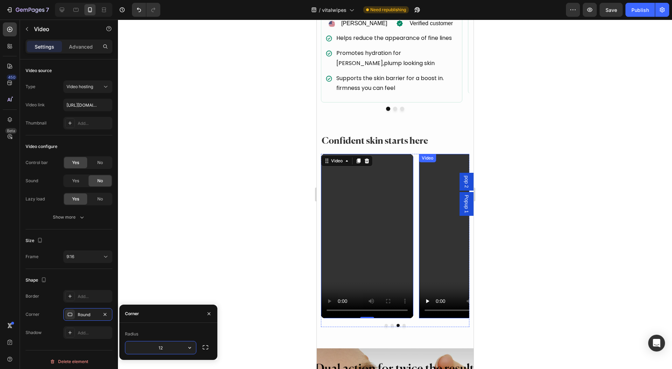
click at [427, 189] on video at bounding box center [465, 236] width 92 height 164
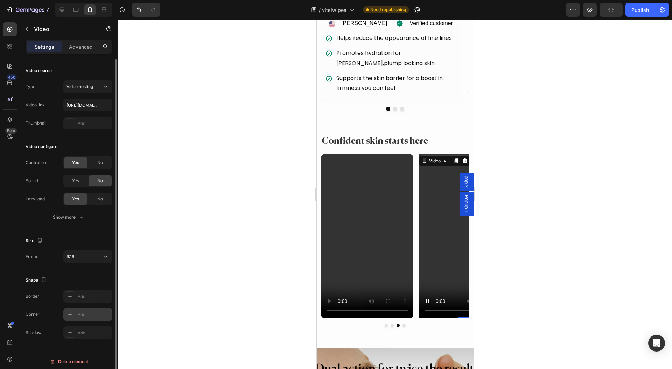
click at [85, 315] on div "Add..." at bounding box center [94, 315] width 33 height 6
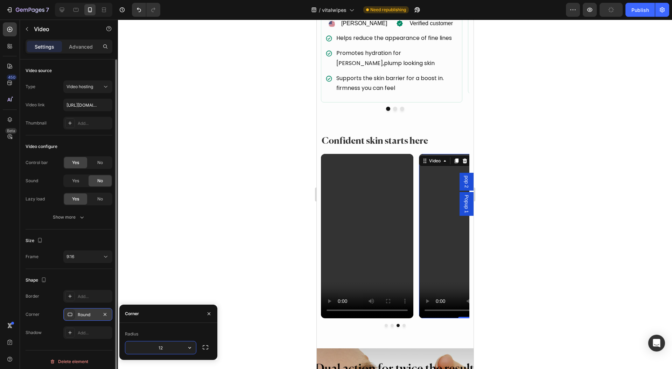
click at [292, 220] on div at bounding box center [395, 195] width 554 height 350
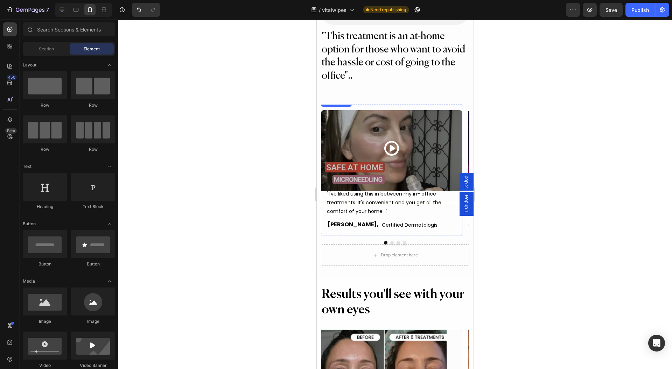
scroll to position [2602, 0]
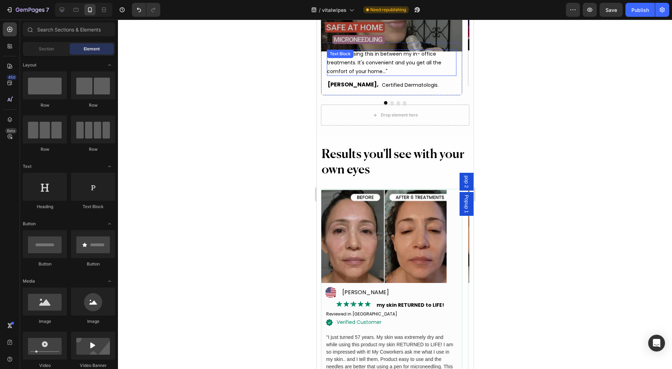
click at [329, 76] on div ""I've liked using this in between my in- office treatments. It's convenient and…" at bounding box center [390, 63] width 129 height 27
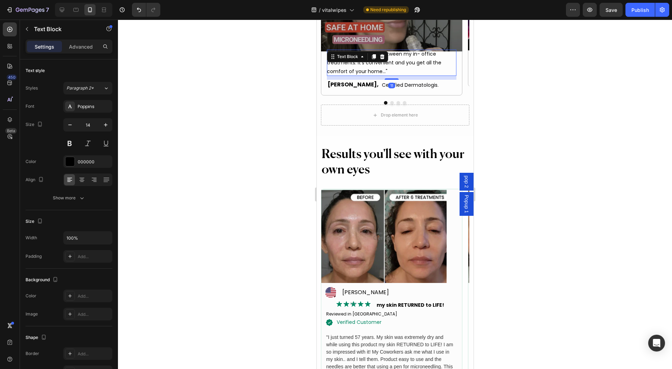
click at [323, 96] on div ""I've liked using this in between my in- office treatments. It's convenient and…" at bounding box center [391, 69] width 141 height 54
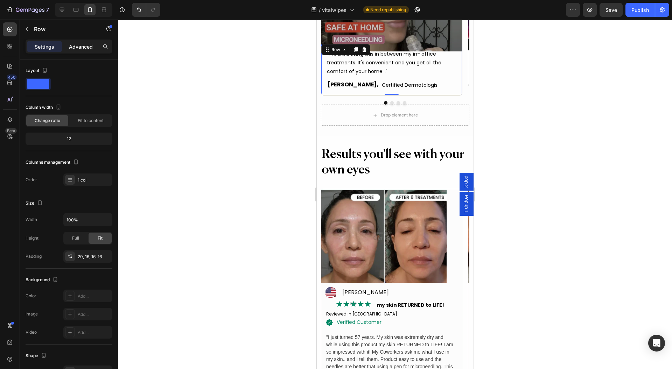
click at [78, 48] on p "Advanced" at bounding box center [81, 46] width 24 height 7
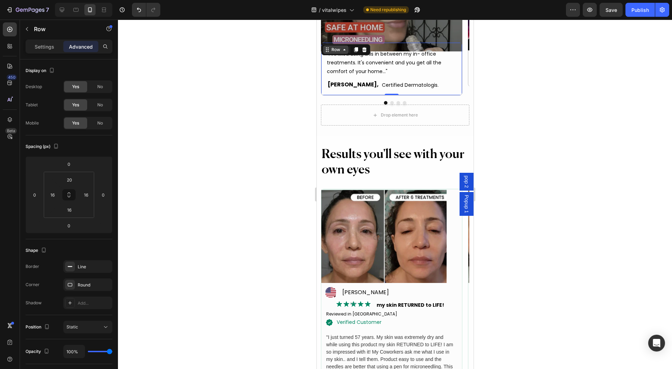
click at [334, 53] on div "Row" at bounding box center [336, 50] width 12 height 6
click at [354, 22] on div "Button" at bounding box center [391, 10] width 130 height 23
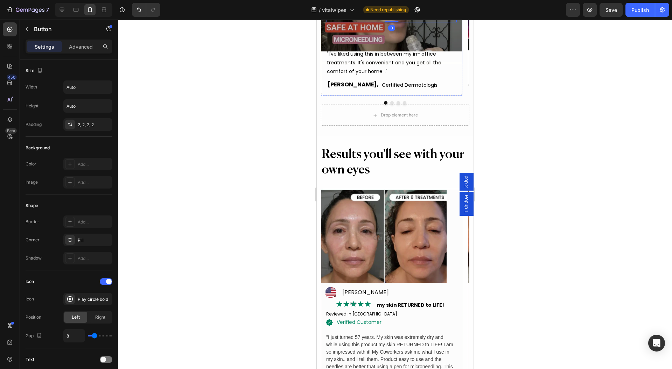
click at [444, 63] on div "Background Image" at bounding box center [391, 10] width 141 height 105
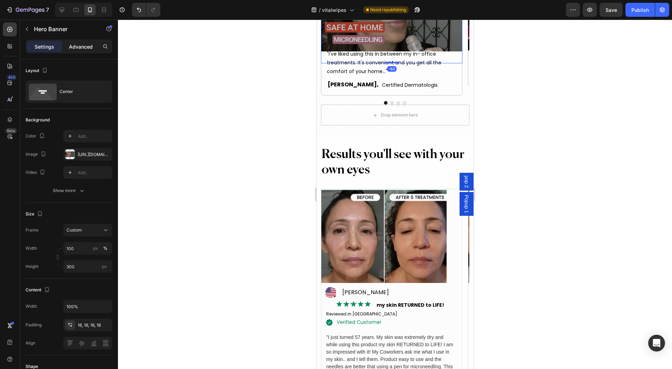
click at [88, 49] on p "Advanced" at bounding box center [81, 46] width 24 height 7
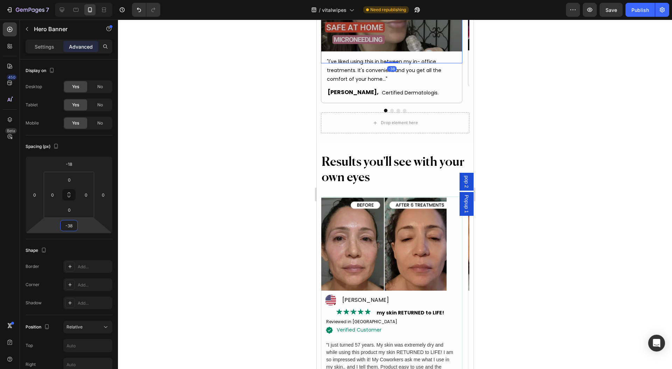
type input "-40"
drag, startPoint x: 89, startPoint y: 222, endPoint x: 94, endPoint y: 219, distance: 5.3
click at [94, 0] on html "7 Version history / vitalwipes Need republishing Preview Save Publish 450 Beta …" at bounding box center [336, 0] width 672 height 0
click at [201, 209] on div at bounding box center [395, 195] width 554 height 350
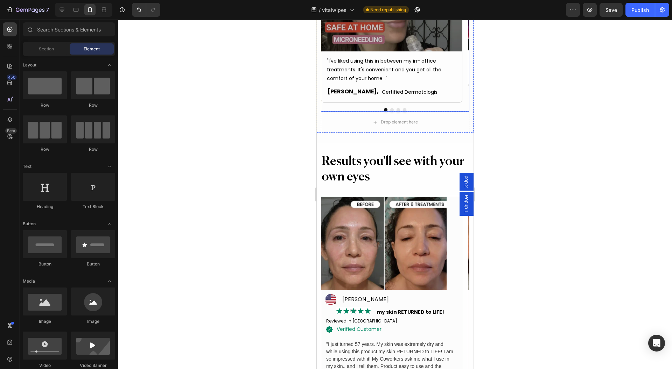
click at [390, 112] on button "Dot" at bounding box center [391, 109] width 3 height 3
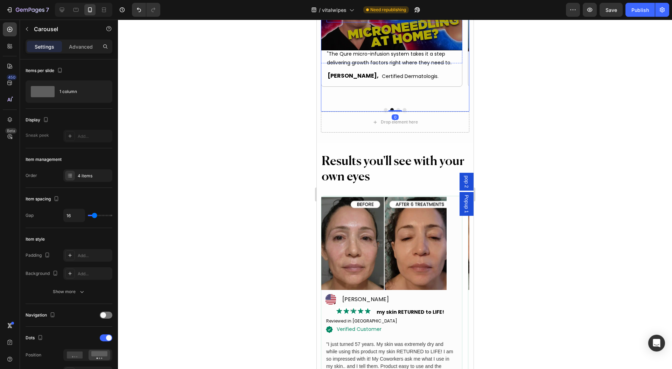
click at [446, 28] on div "Button" at bounding box center [391, 10] width 141 height 35
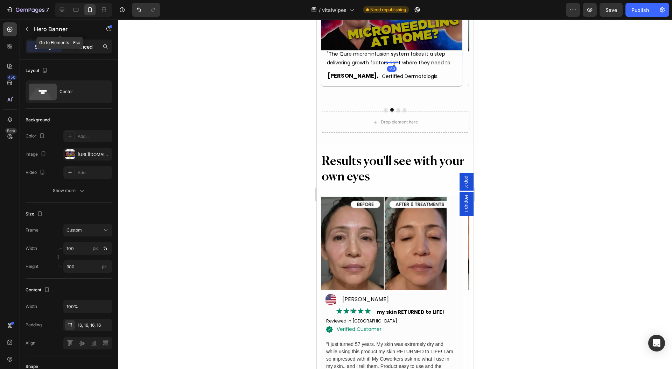
click at [82, 47] on p "Advanced" at bounding box center [81, 46] width 24 height 7
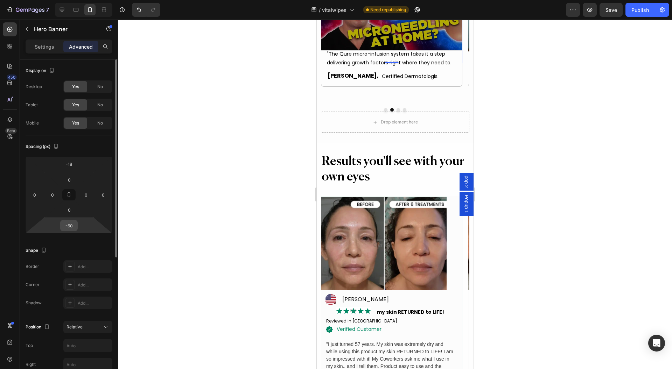
click at [67, 227] on input "-60" at bounding box center [69, 225] width 14 height 10
click at [70, 227] on input "-60" at bounding box center [69, 225] width 14 height 10
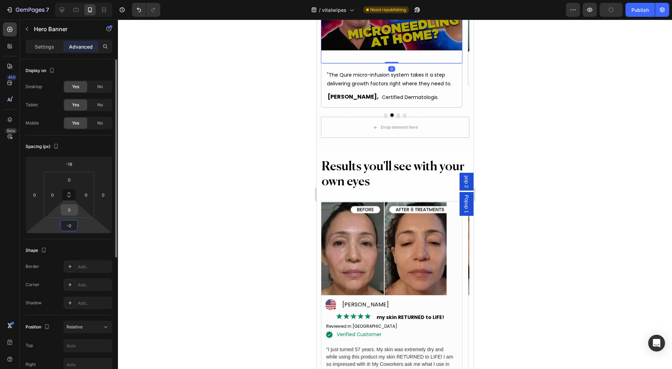
type input "-40"
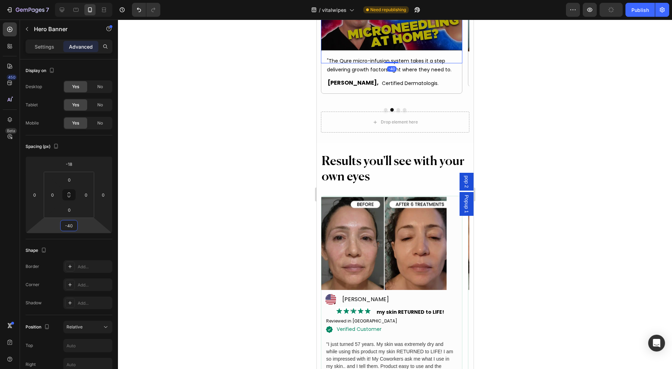
click at [515, 121] on div at bounding box center [395, 195] width 554 height 350
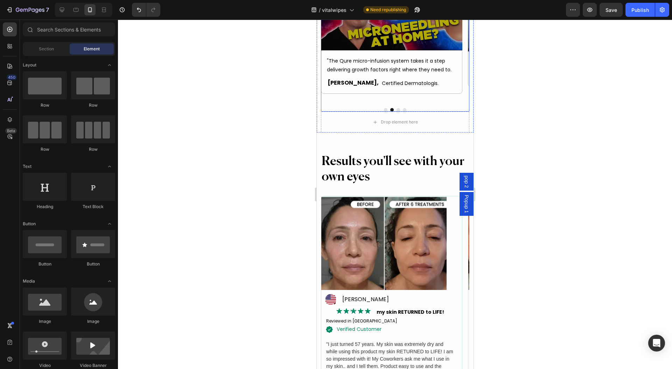
click at [396, 112] on button "Dot" at bounding box center [397, 109] width 3 height 3
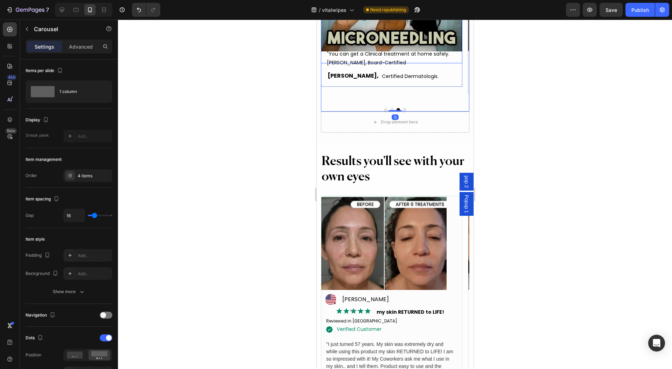
click at [459, 28] on div "Button" at bounding box center [391, 10] width 141 height 35
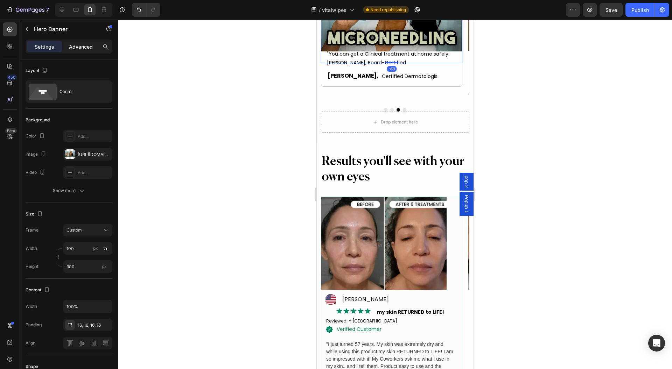
click at [75, 51] on div "Advanced" at bounding box center [80, 46] width 35 height 11
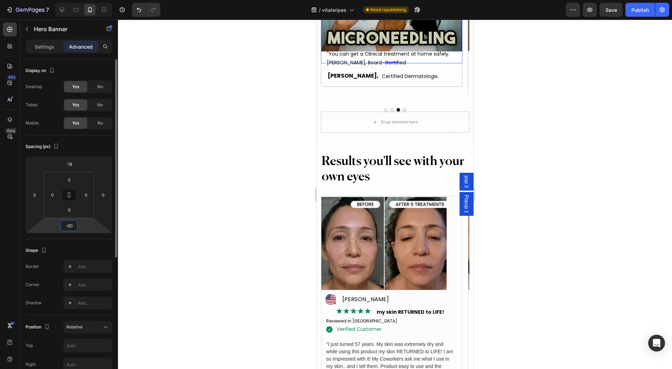
click at [70, 224] on input "-60" at bounding box center [69, 225] width 14 height 10
click at [68, 227] on input "-60" at bounding box center [69, 225] width 14 height 10
type input "-40"
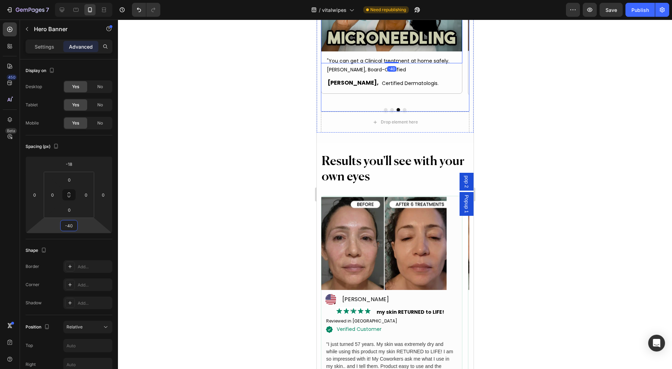
click at [402, 112] on button "Dot" at bounding box center [403, 109] width 3 height 3
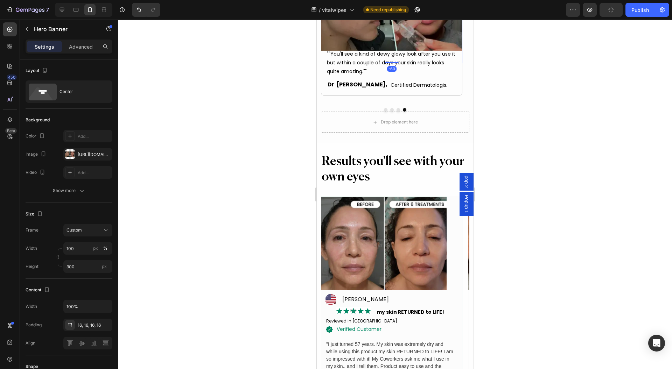
click at [457, 28] on div "Button" at bounding box center [391, 10] width 141 height 35
click at [84, 43] on p "Advanced" at bounding box center [81, 46] width 24 height 7
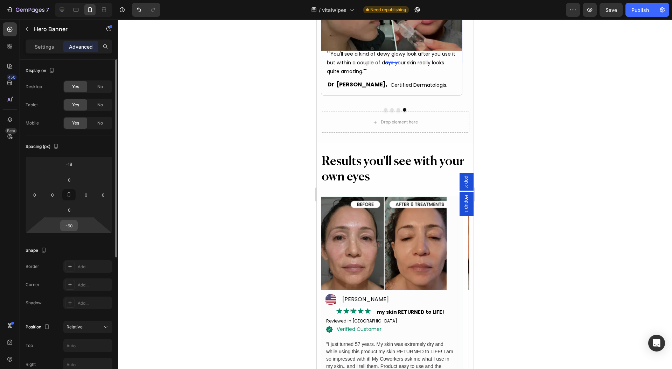
click at [70, 226] on input "-60" at bounding box center [69, 225] width 14 height 10
click at [77, 224] on div "-60" at bounding box center [68, 225] width 17 height 11
click at [72, 226] on input "-60" at bounding box center [69, 225] width 14 height 10
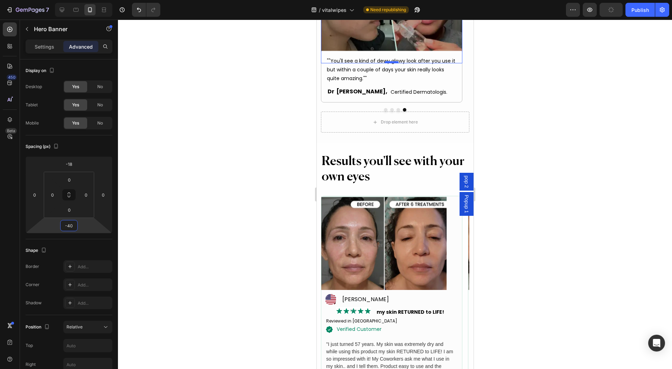
scroll to position [2649, 0]
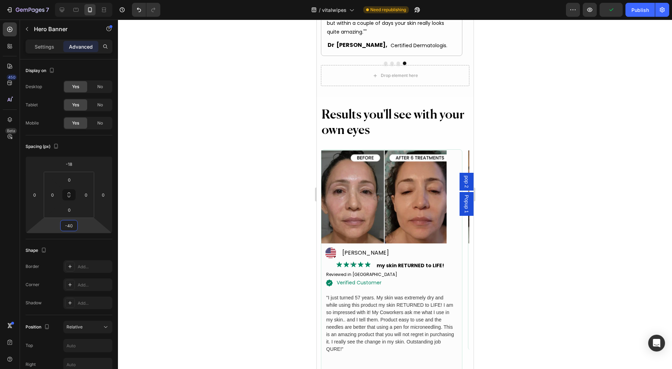
type input "-40"
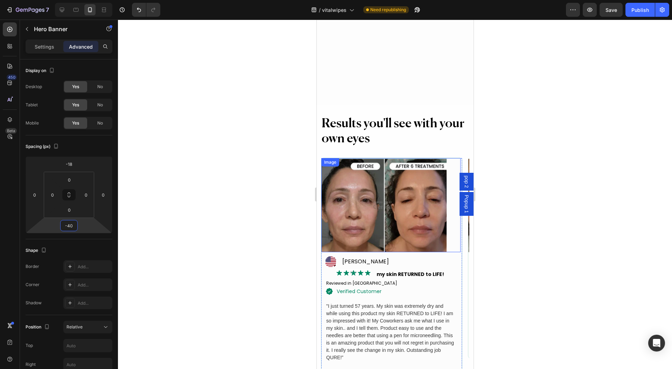
scroll to position [2836, 0]
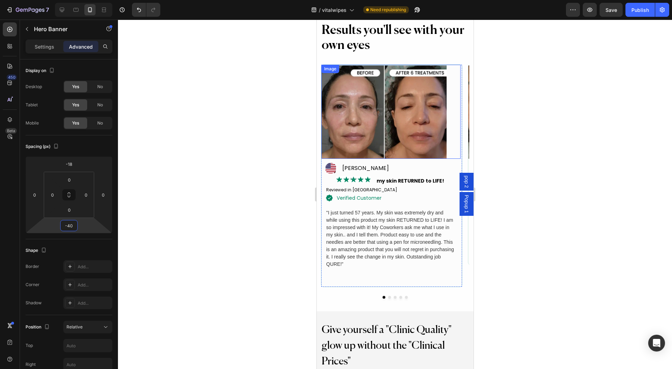
click at [455, 117] on div at bounding box center [390, 112] width 139 height 94
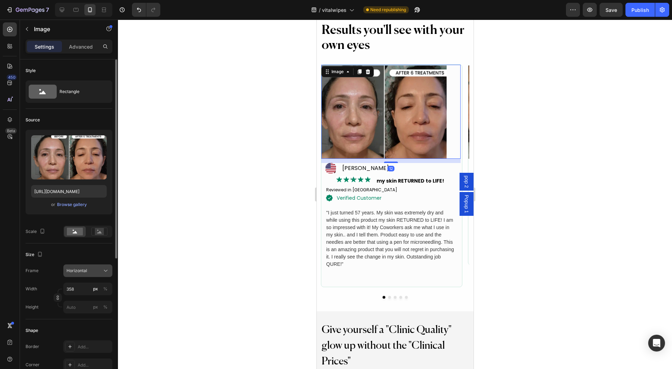
click at [85, 270] on span "Horizontal" at bounding box center [76, 271] width 21 height 6
click at [43, 271] on div "Frame Horizontal Square Vertical Horizontal Original Custom" at bounding box center [69, 271] width 87 height 13
click at [108, 289] on button "%" at bounding box center [105, 289] width 8 height 8
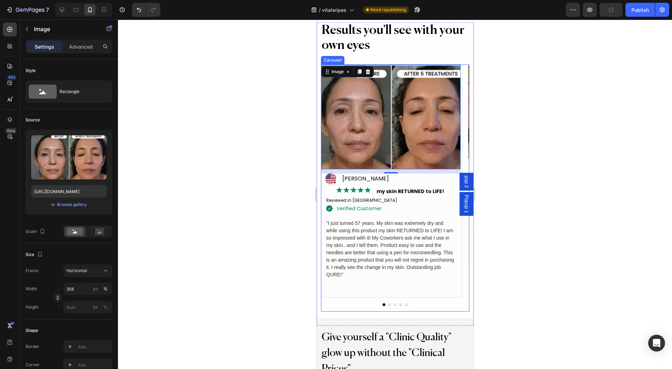
click at [388, 303] on button "Dot" at bounding box center [389, 304] width 3 height 3
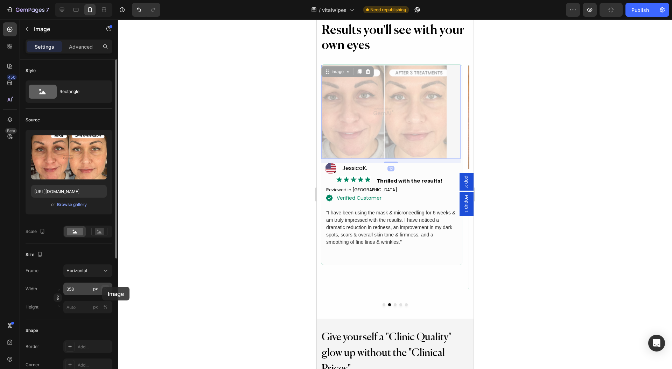
drag, startPoint x: 102, startPoint y: 287, endPoint x: 78, endPoint y: 240, distance: 52.6
click at [102, 287] on button "%" at bounding box center [105, 289] width 8 height 8
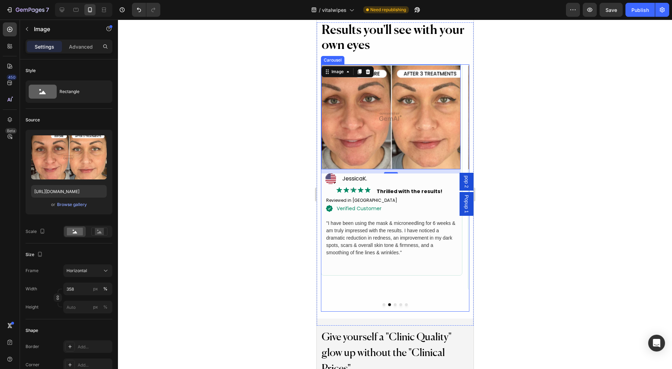
click at [391, 298] on div "Image 12 Icon JessicaK. Text Block Advanced list Image Thrilled with the result…" at bounding box center [391, 187] width 141 height 247
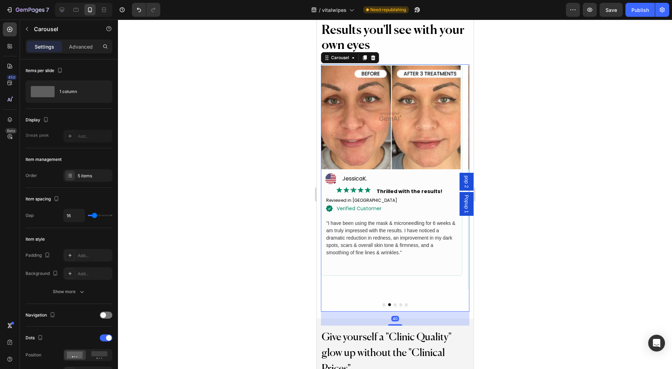
click at [393, 303] on button "Dot" at bounding box center [394, 304] width 3 height 3
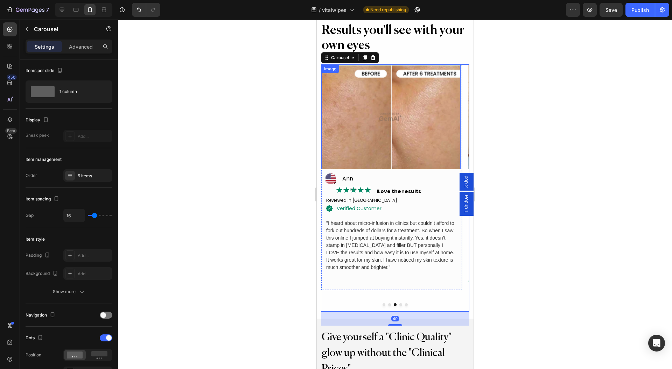
click at [387, 139] on img at bounding box center [390, 117] width 139 height 105
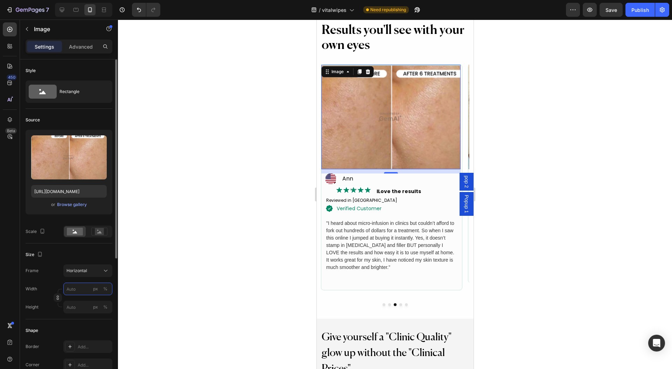
click at [76, 291] on input "px %" at bounding box center [87, 289] width 49 height 13
click at [86, 303] on p "Full 100%" at bounding box center [86, 305] width 41 height 6
type input "100"
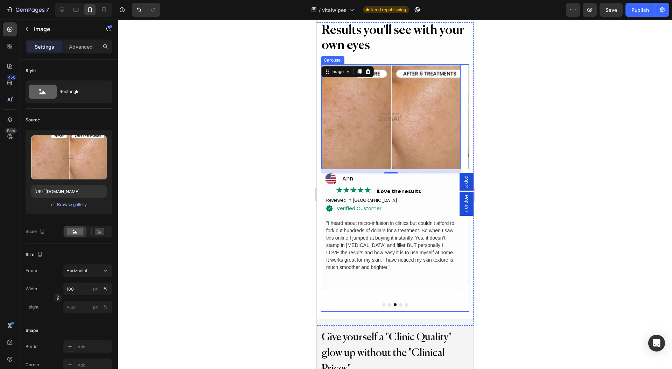
click at [399, 303] on button "Dot" at bounding box center [400, 304] width 3 height 3
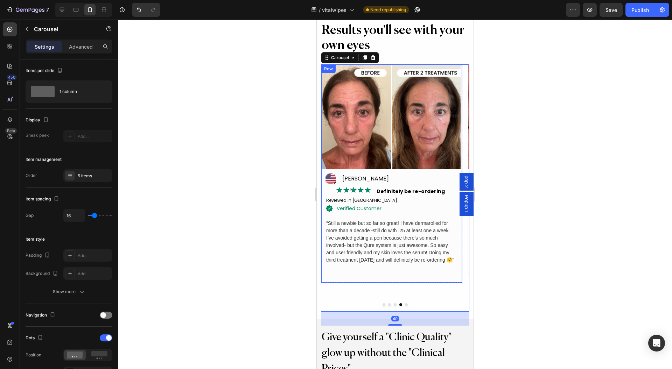
click at [372, 158] on img at bounding box center [390, 117] width 139 height 105
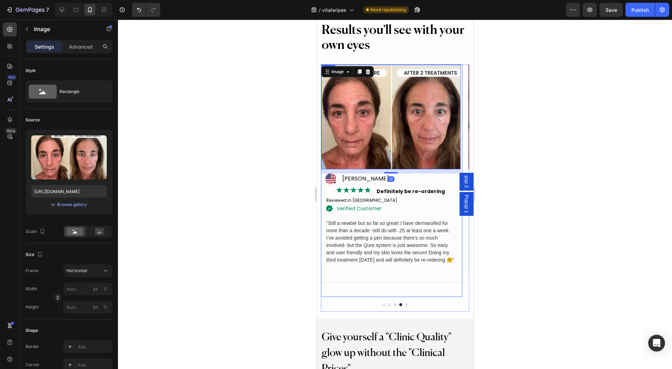
click at [405, 303] on button "Dot" at bounding box center [406, 304] width 3 height 3
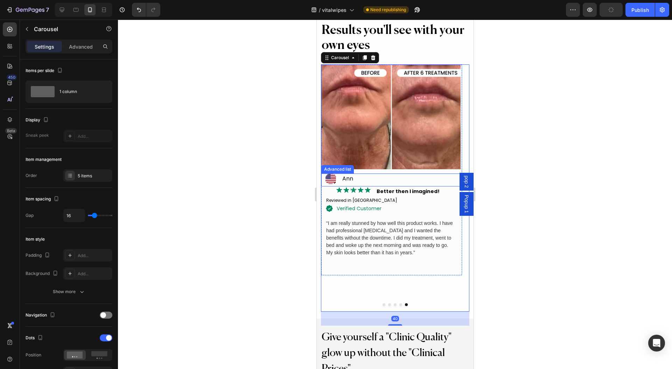
click at [396, 131] on img at bounding box center [390, 117] width 139 height 105
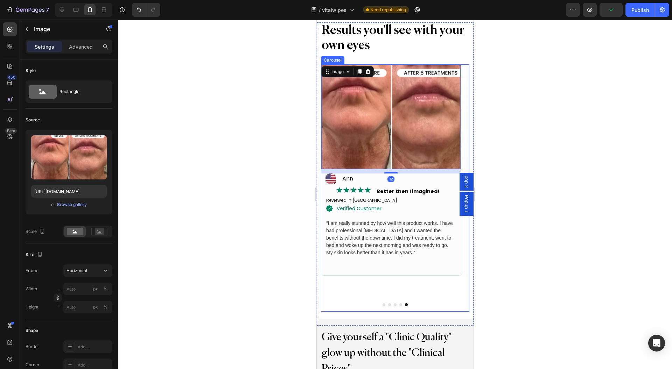
click at [382, 303] on button "Dot" at bounding box center [383, 304] width 3 height 3
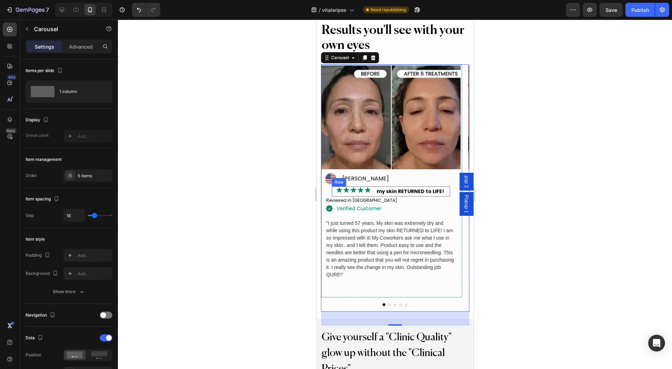
click at [336, 192] on img at bounding box center [353, 190] width 35 height 7
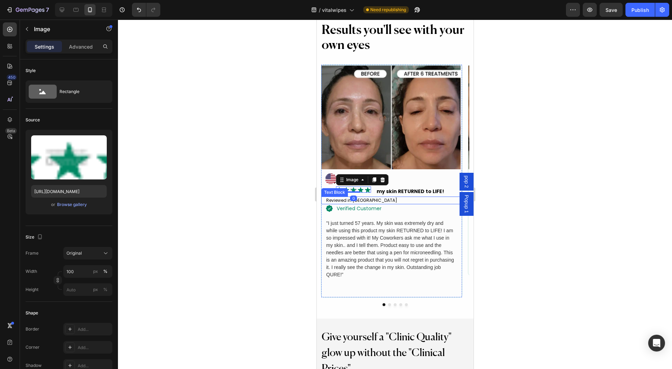
click at [279, 216] on div at bounding box center [395, 195] width 554 height 350
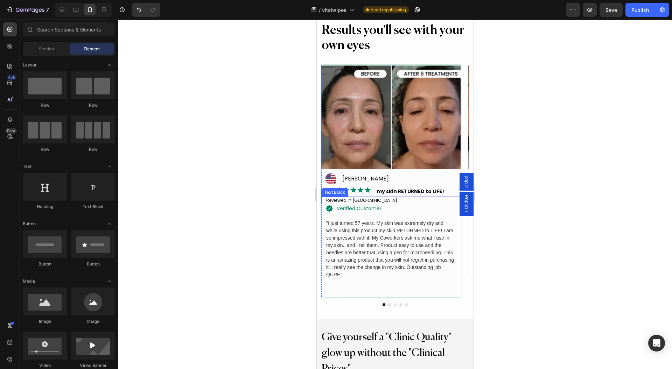
click at [241, 203] on div at bounding box center [395, 195] width 554 height 350
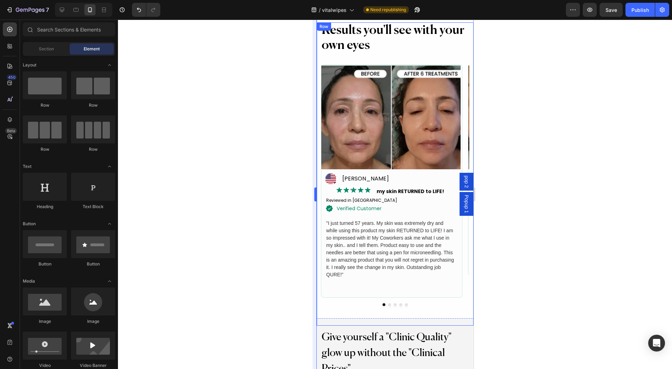
drag, startPoint x: 304, startPoint y: 201, endPoint x: 316, endPoint y: 198, distance: 12.9
click at [304, 201] on div at bounding box center [395, 195] width 554 height 350
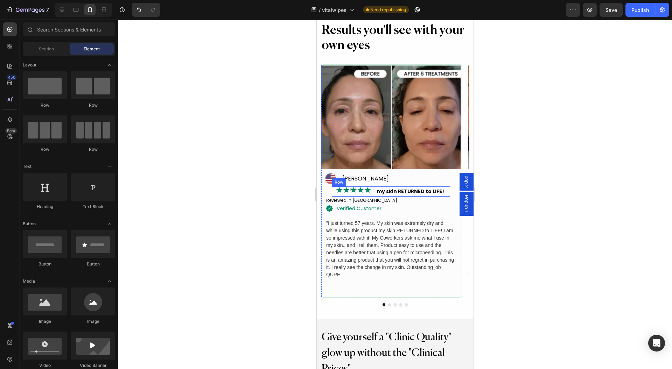
click at [336, 190] on img at bounding box center [353, 190] width 35 height 7
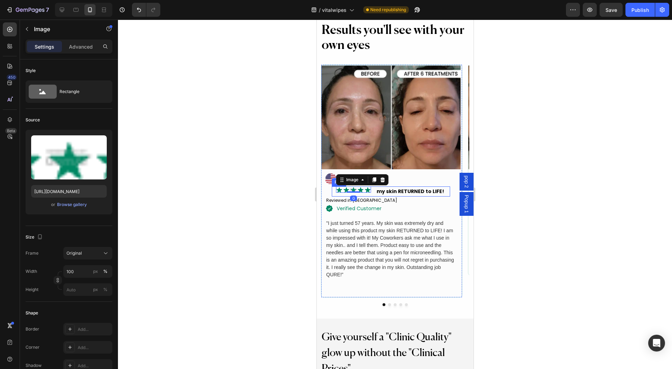
click at [331, 190] on div "Image 0 my skin RETURNED to LIFE! Text Block Row" at bounding box center [390, 192] width 118 height 10
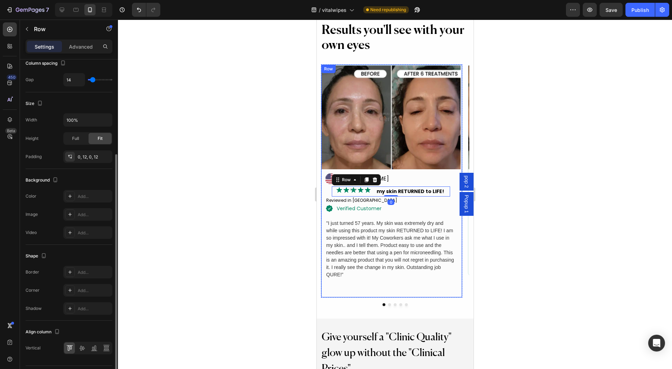
scroll to position [157, 0]
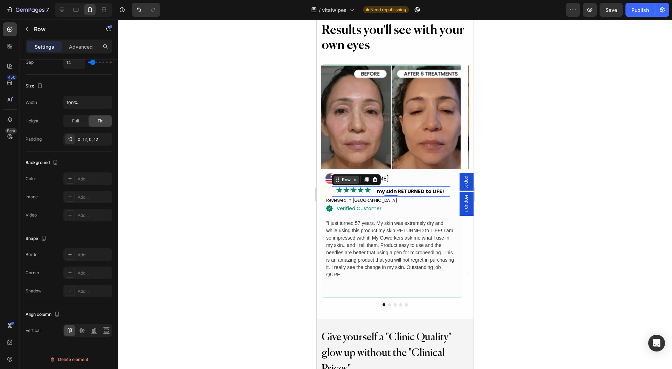
click at [344, 178] on div "Row" at bounding box center [346, 180] width 12 height 6
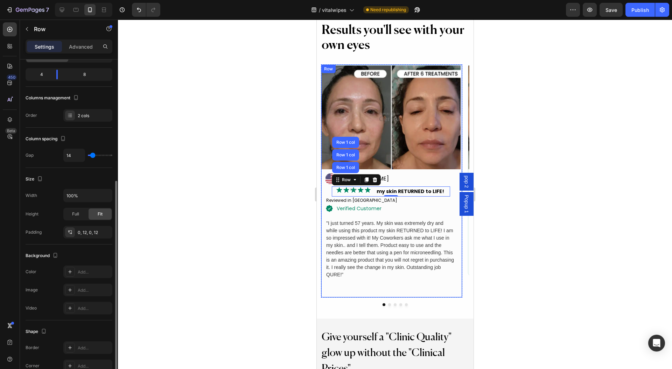
scroll to position [17, 0]
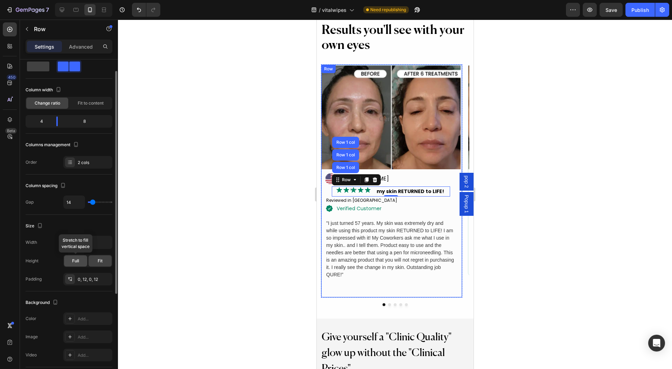
click at [77, 258] on span "Full" at bounding box center [75, 261] width 7 height 6
click at [83, 54] on div "Settings Advanced" at bounding box center [69, 50] width 98 height 20
click at [83, 49] on p "Advanced" at bounding box center [81, 46] width 24 height 7
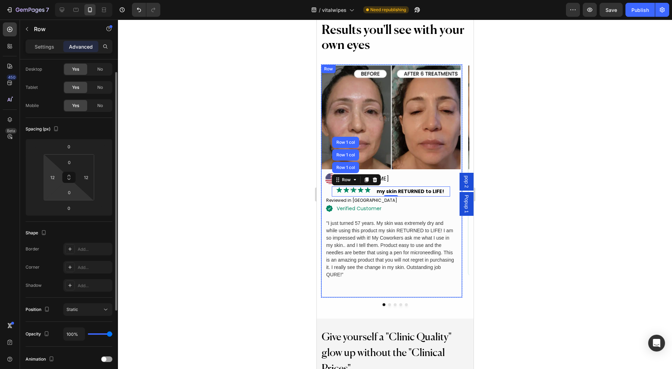
click at [52, 0] on html "7 Version history / vitalwipes Need republishing Preview Save Publish 450 Beta …" at bounding box center [336, 0] width 672 height 0
type input "0"
click at [82, 0] on html "7 Version history / vitalwipes Need republishing Preview Save Publish 450 Beta …" at bounding box center [336, 0] width 672 height 0
type input "0"
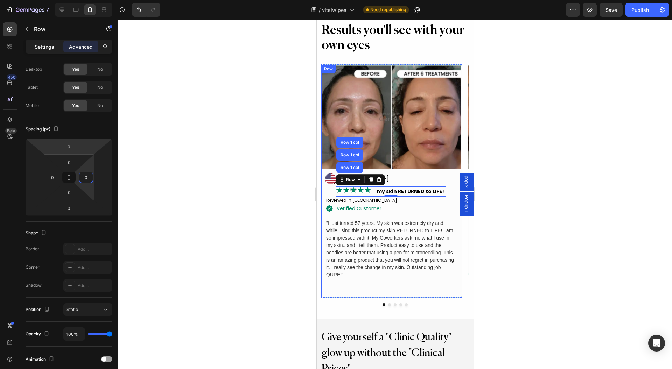
click at [39, 47] on p "Settings" at bounding box center [45, 46] width 20 height 7
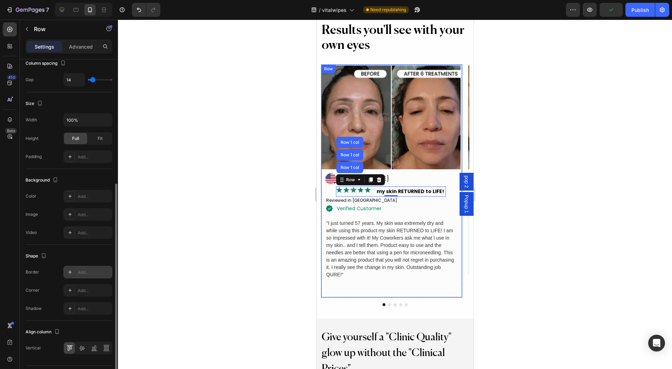
scroll to position [157, 0]
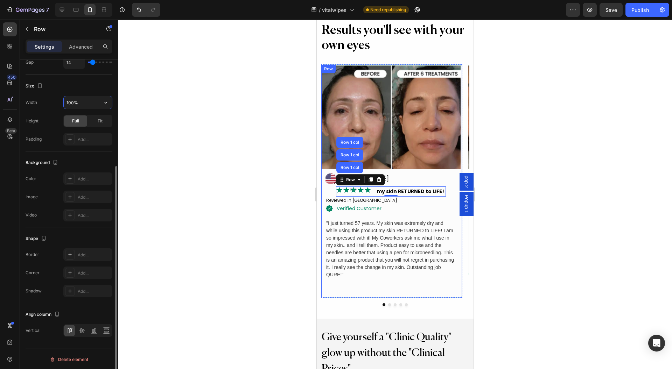
click at [88, 104] on input "100%" at bounding box center [88, 102] width 48 height 13
click at [103, 99] on icon "button" at bounding box center [105, 102] width 7 height 7
click at [85, 118] on p "Default 100%" at bounding box center [86, 119] width 40 height 6
click at [105, 102] on icon "button" at bounding box center [105, 102] width 7 height 7
click at [78, 129] on p "Full 100%" at bounding box center [86, 132] width 40 height 6
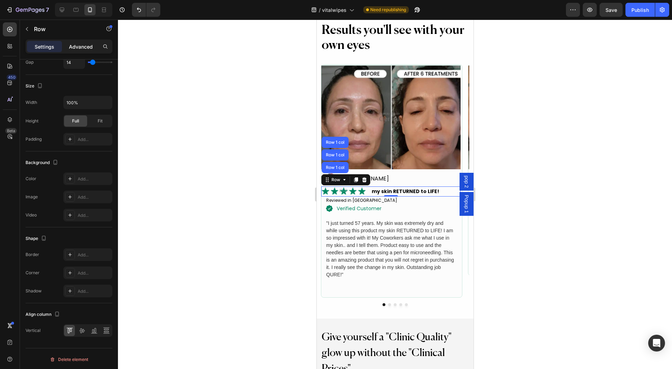
click at [76, 48] on p "Advanced" at bounding box center [81, 46] width 24 height 7
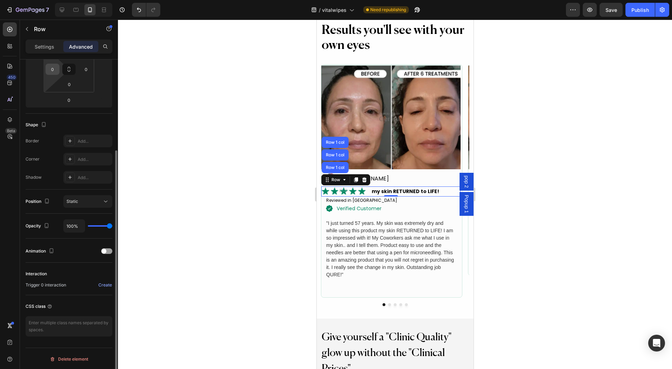
click at [56, 74] on input "0" at bounding box center [52, 69] width 10 height 10
type input "12"
click at [85, 70] on input "0" at bounding box center [86, 69] width 10 height 10
type input "2"
click at [198, 114] on div at bounding box center [395, 195] width 554 height 350
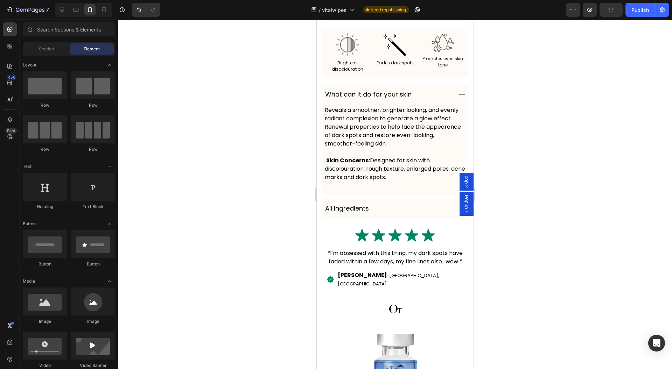
scroll to position [4935, 0]
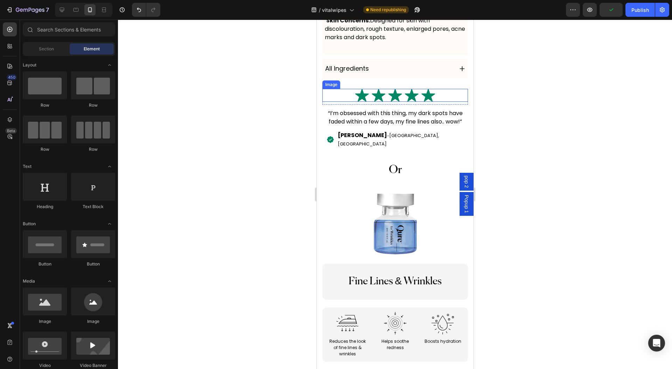
click at [368, 102] on img at bounding box center [395, 95] width 80 height 13
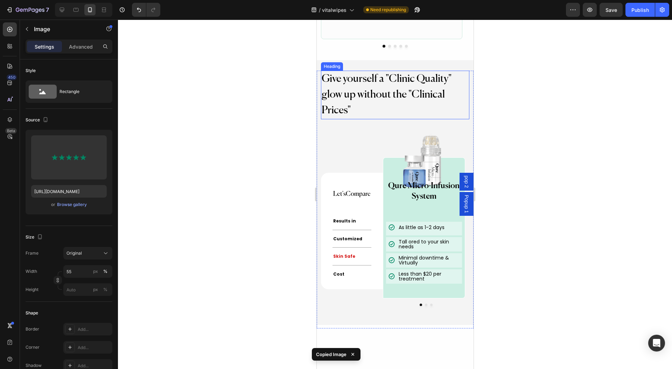
scroll to position [2789, 0]
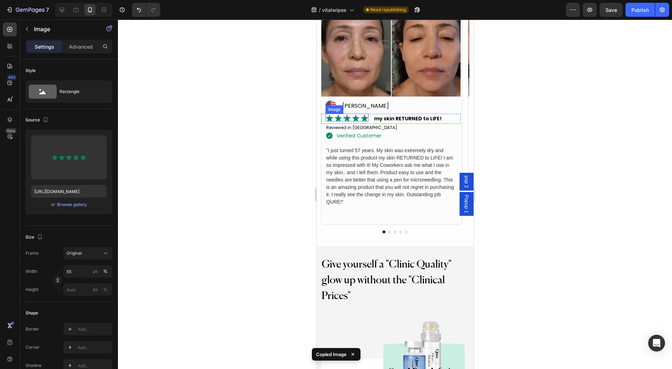
click at [346, 120] on div "Image" at bounding box center [346, 118] width 43 height 8
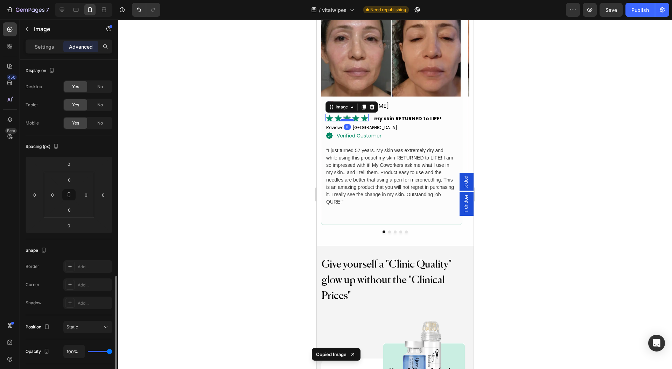
scroll to position [126, 0]
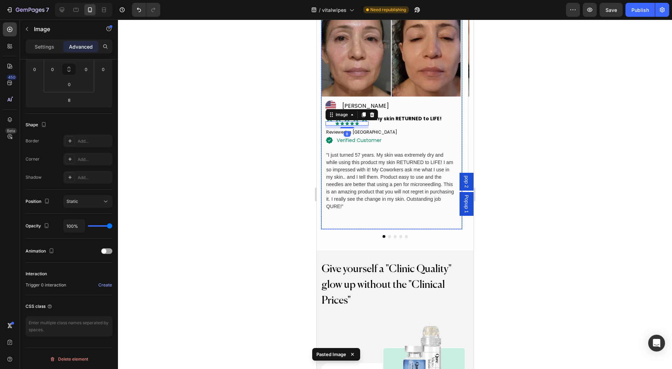
click at [421, 99] on div "Image Icon Ellie V Text Block Advanced list Image Image 8 my skin RETURNED to L…" at bounding box center [390, 101] width 139 height 219
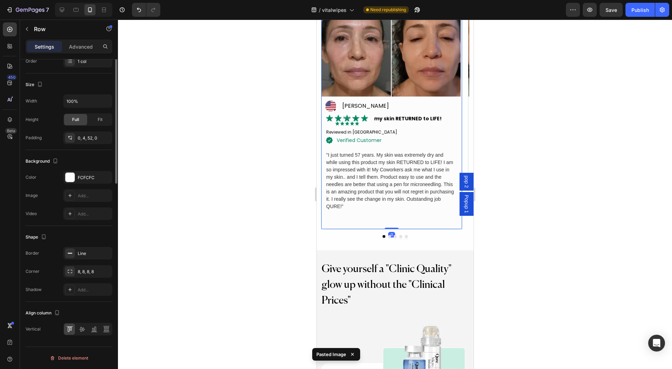
scroll to position [0, 0]
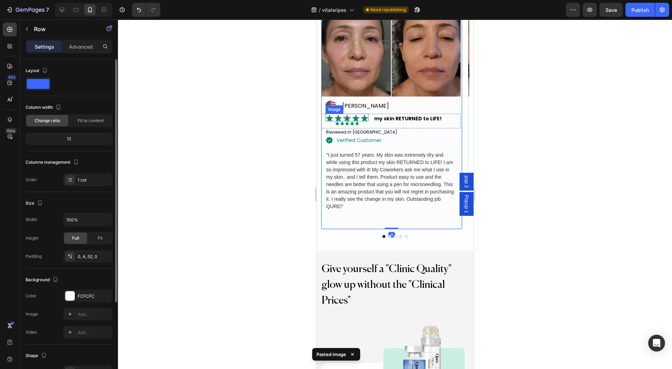
click at [358, 117] on img at bounding box center [346, 118] width 43 height 8
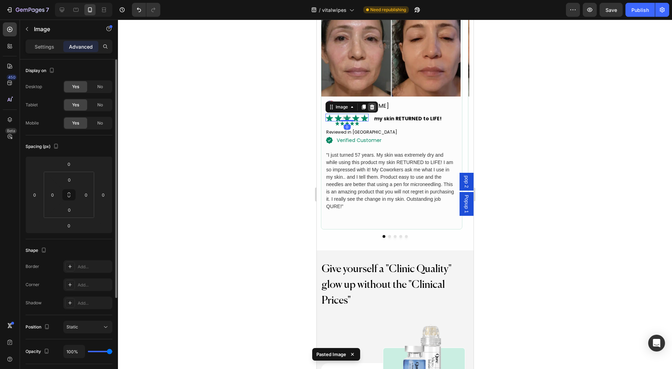
click at [370, 104] on icon at bounding box center [372, 107] width 6 height 6
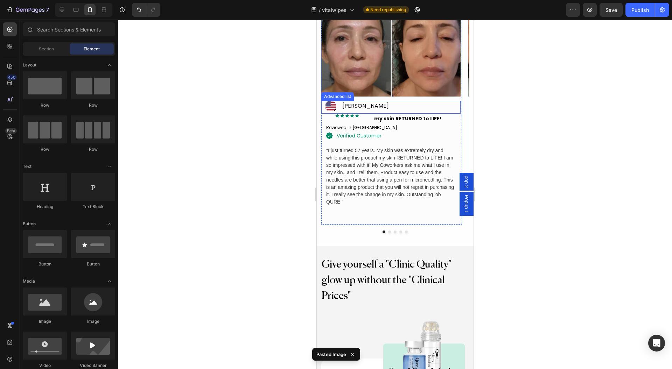
click at [356, 114] on img at bounding box center [347, 116] width 24 height 4
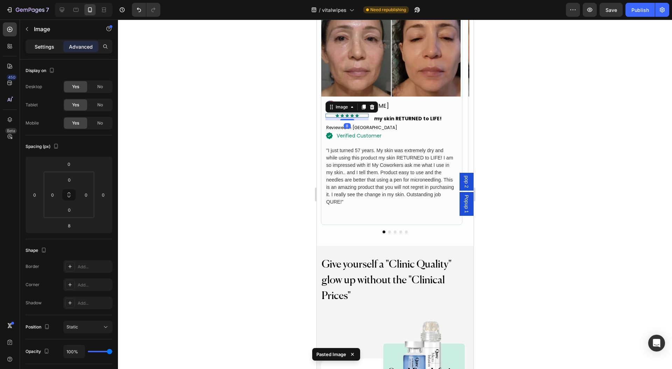
click at [46, 47] on p "Settings" at bounding box center [45, 46] width 20 height 7
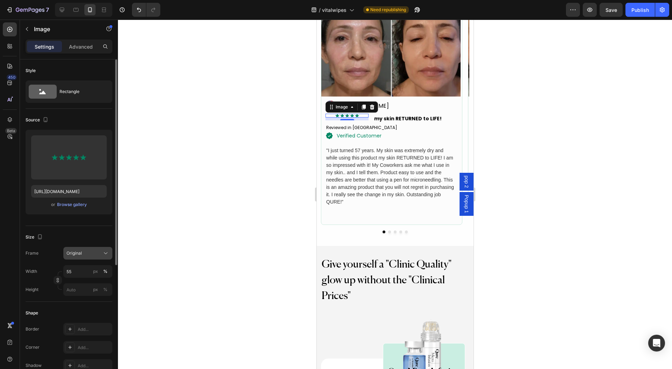
click at [93, 252] on div "Original" at bounding box center [83, 253] width 34 height 6
click at [43, 252] on div "Frame Original Square Vertical Horizontal Original Custom" at bounding box center [69, 253] width 87 height 13
click at [80, 270] on input "55" at bounding box center [87, 271] width 49 height 13
drag, startPoint x: 77, startPoint y: 272, endPoint x: 60, endPoint y: 274, distance: 16.9
click at [60, 274] on div "Width 80 px % Height px %" at bounding box center [69, 280] width 87 height 31
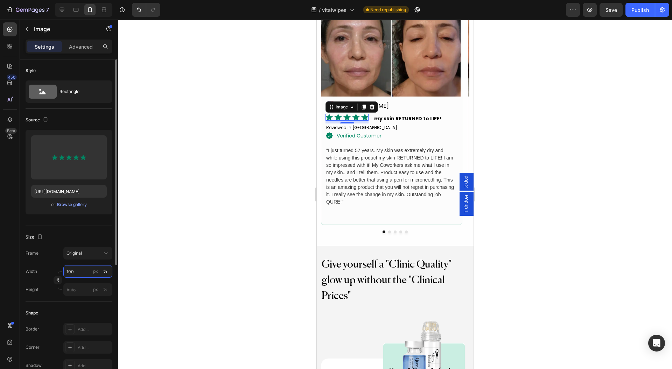
type input "100"
click at [49, 261] on div "Frame Original Width 100 px % Height px %" at bounding box center [69, 271] width 87 height 49
click at [187, 219] on div at bounding box center [395, 195] width 554 height 350
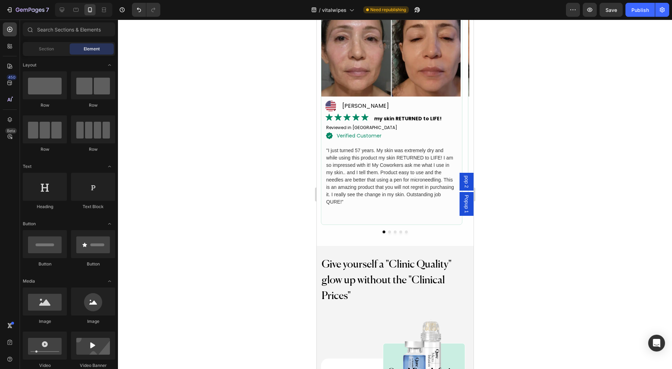
drag, startPoint x: 243, startPoint y: 149, endPoint x: 62, endPoint y: 5, distance: 232.3
click at [243, 149] on div at bounding box center [395, 195] width 554 height 350
click at [332, 101] on icon at bounding box center [330, 106] width 10 height 10
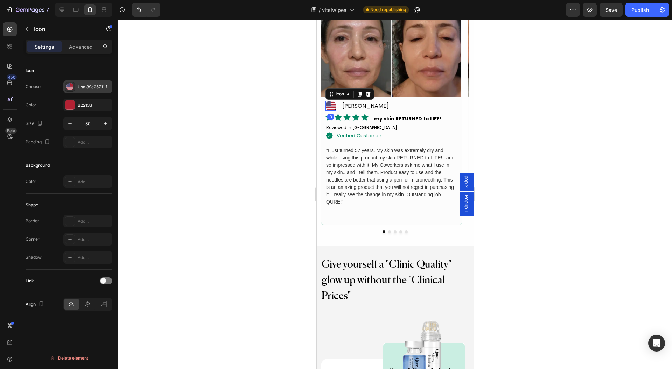
click at [79, 86] on div "Usa 89e25711 f730 4521 8931 83b3307204af 100x" at bounding box center [94, 87] width 33 height 6
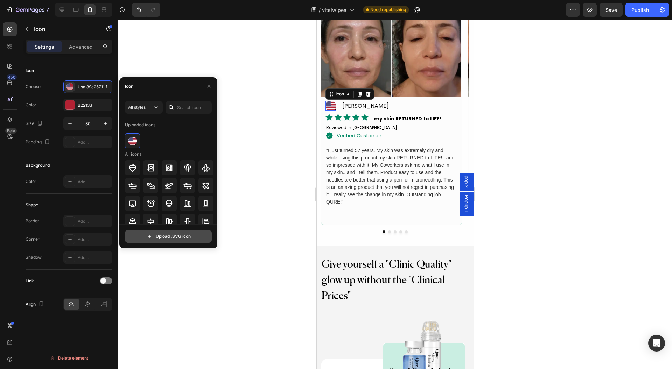
click at [186, 240] on input "file" at bounding box center [168, 237] width 86 height 12
type input "C:\fakepath\flag-for-germany-svgrepo-com.svg"
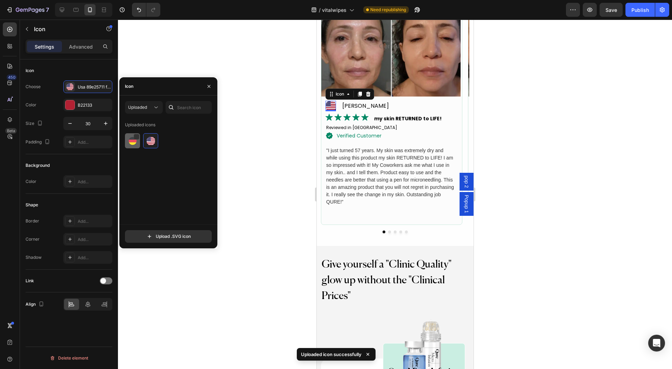
click at [131, 143] on img at bounding box center [132, 141] width 8 height 8
click at [284, 138] on div at bounding box center [395, 195] width 554 height 350
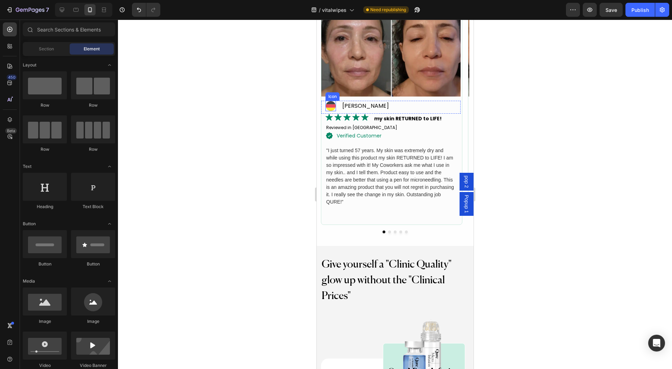
click at [330, 105] on icon at bounding box center [330, 105] width 10 height 3
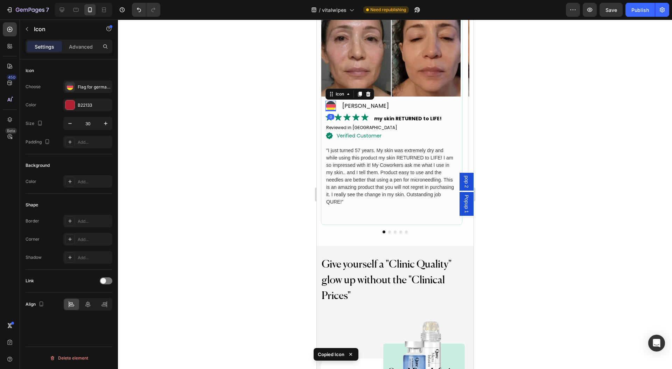
click at [286, 134] on div at bounding box center [395, 195] width 554 height 350
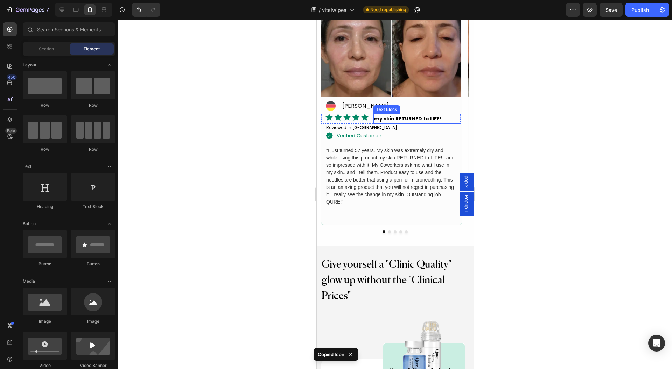
click at [445, 119] on p "my skin RETURNED to LIFE!" at bounding box center [416, 118] width 85 height 9
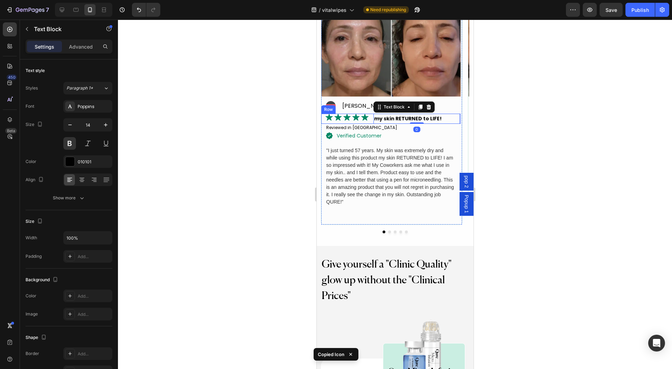
click at [370, 119] on div "Image my skin RETURNED to LIFE! Text Block 0 Row" at bounding box center [390, 119] width 139 height 10
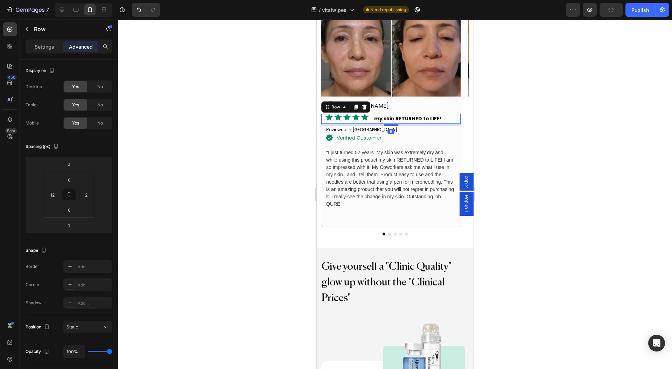
click at [392, 125] on div at bounding box center [391, 125] width 14 height 2
type input "6"
click at [544, 127] on div at bounding box center [395, 195] width 554 height 350
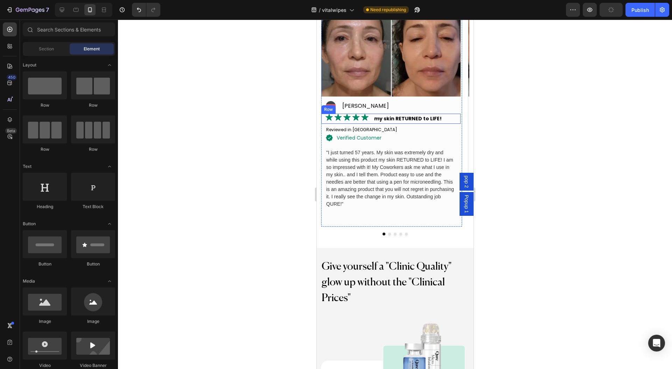
click at [371, 118] on div "Image my skin RETURNED to LIFE! Text Block Row" at bounding box center [390, 119] width 139 height 10
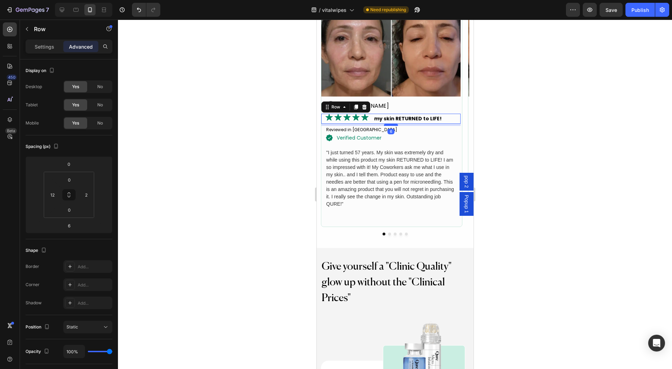
click at [388, 126] on div at bounding box center [391, 125] width 14 height 2
type input "11"
click at [568, 116] on div at bounding box center [395, 195] width 554 height 350
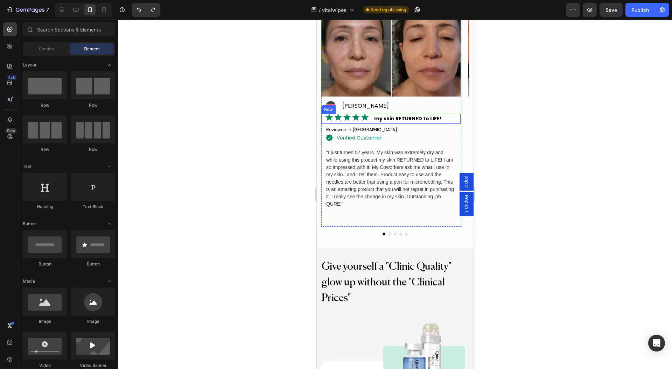
click at [370, 119] on div "Image my skin RETURNED to LIFE! Text Block Row" at bounding box center [390, 119] width 139 height 10
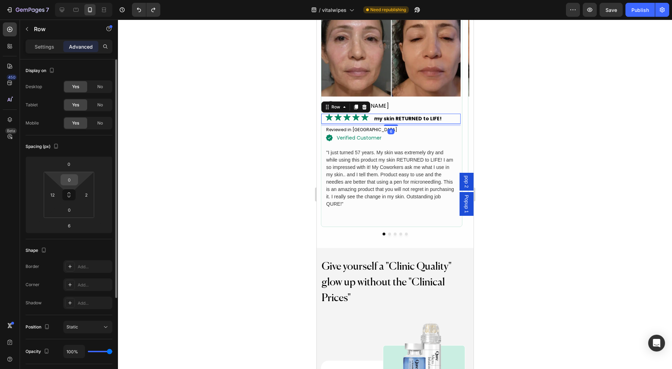
click at [69, 180] on input "0" at bounding box center [69, 180] width 14 height 10
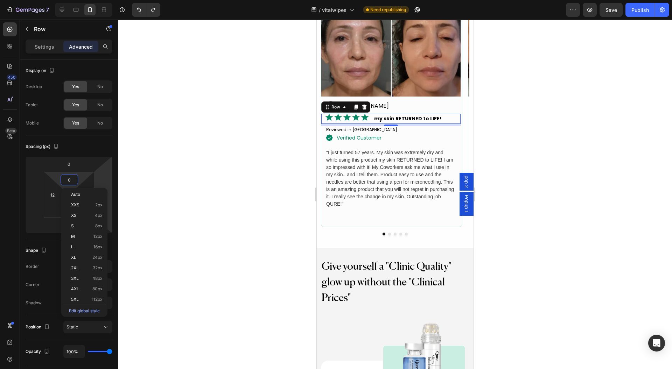
click at [261, 158] on div at bounding box center [395, 195] width 554 height 350
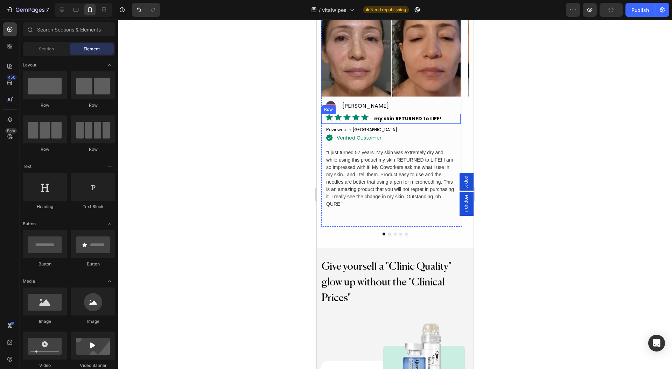
click at [372, 119] on div "Image my skin RETURNED to LIFE! Text Block Row" at bounding box center [390, 119] width 139 height 10
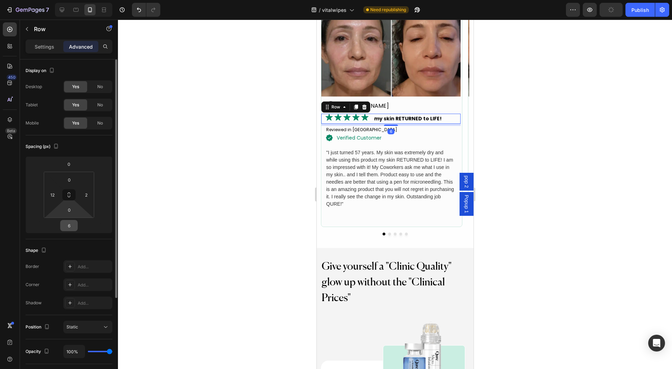
click at [68, 226] on input "6" at bounding box center [69, 225] width 14 height 10
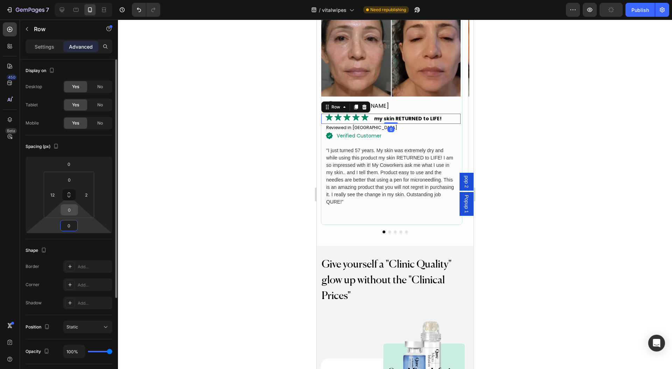
type input "0"
click at [69, 207] on input "0" at bounding box center [69, 210] width 14 height 10
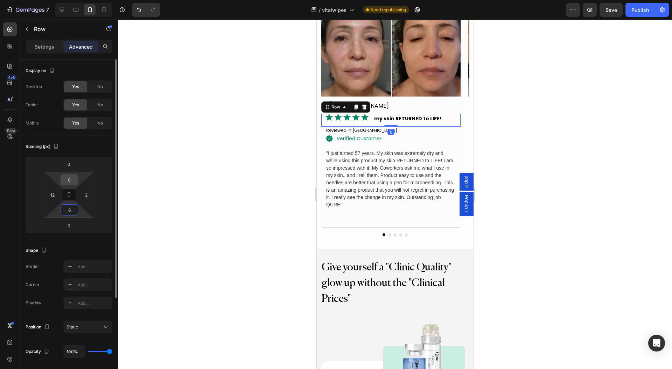
type input "8"
click at [73, 180] on input "0" at bounding box center [69, 180] width 14 height 10
type input "08"
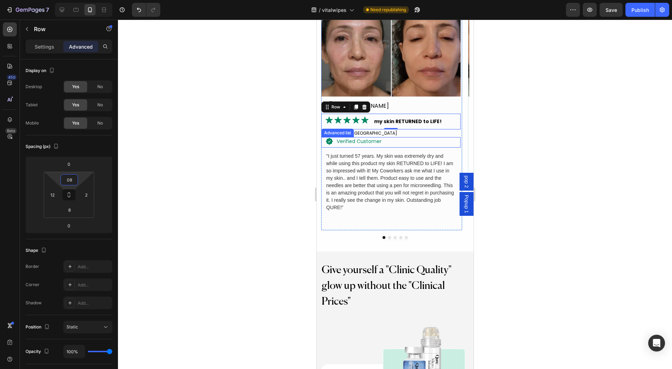
click at [389, 141] on div "Icon verified customer Text Block" at bounding box center [390, 142] width 139 height 11
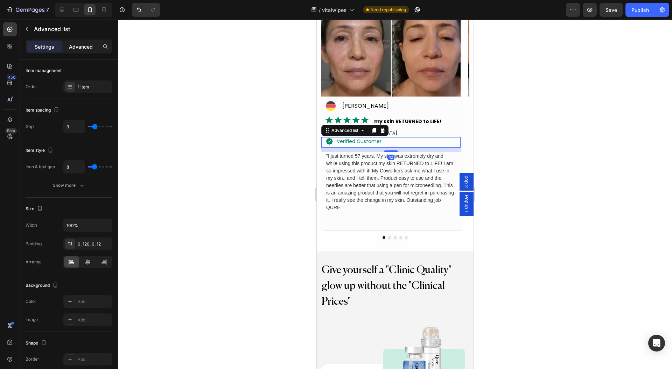
click at [77, 50] on div "Advanced" at bounding box center [80, 46] width 35 height 11
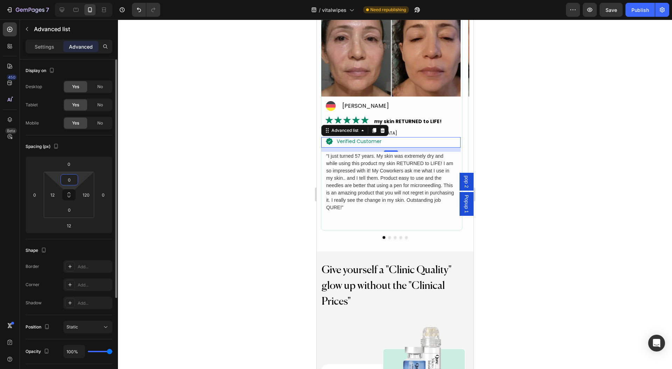
click at [64, 176] on input "0" at bounding box center [69, 180] width 14 height 10
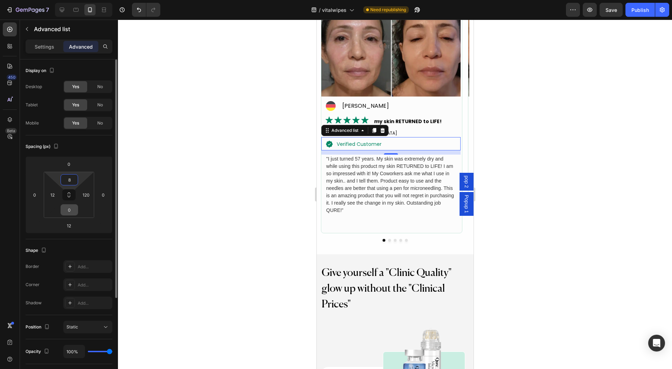
type input "8"
click at [71, 210] on input "0" at bounding box center [69, 210] width 14 height 10
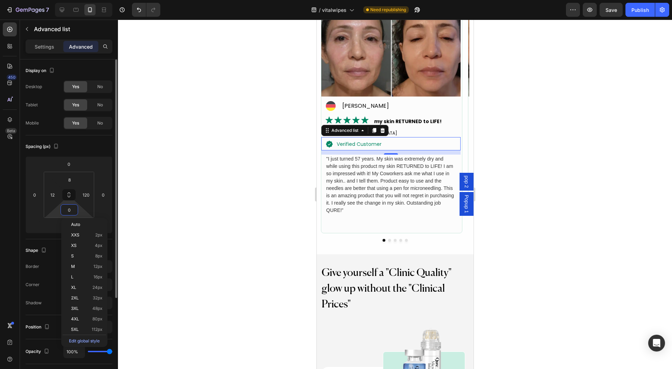
type input "8"
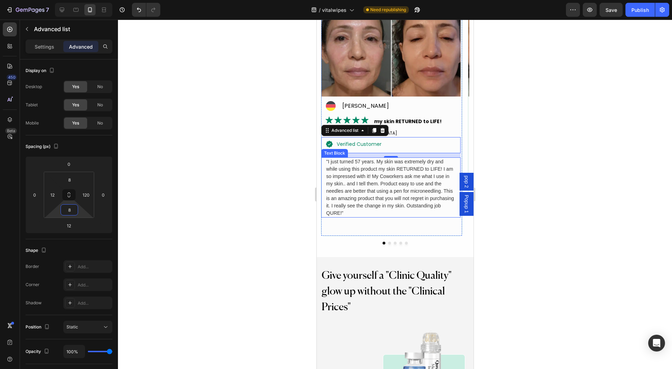
click at [248, 182] on div at bounding box center [395, 195] width 554 height 350
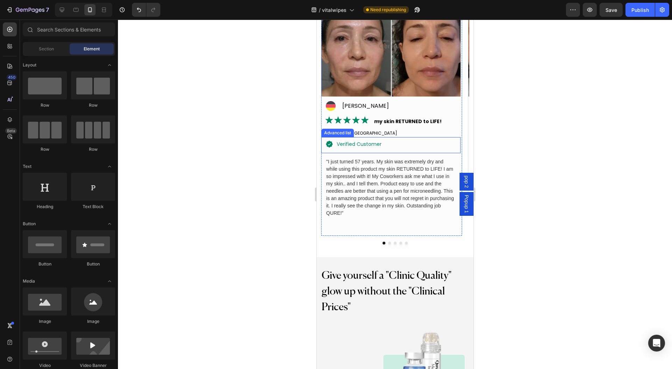
click at [427, 142] on div "Icon verified customer Text Block" at bounding box center [390, 145] width 139 height 16
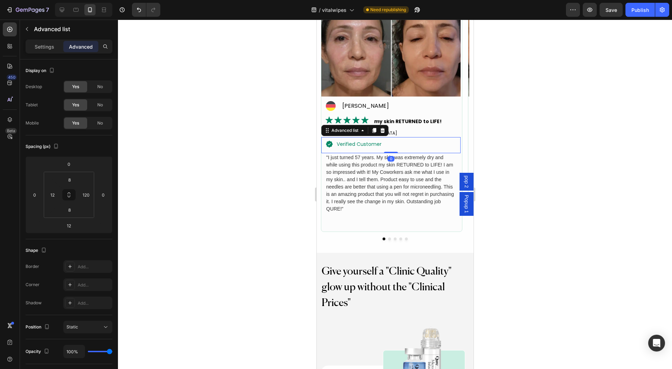
drag, startPoint x: 392, startPoint y: 157, endPoint x: 399, endPoint y: 144, distance: 14.6
click at [398, 147] on div "Icon verified customer Text Block Advanced list 0" at bounding box center [390, 145] width 139 height 16
type input "0"
click at [181, 135] on div at bounding box center [395, 195] width 554 height 350
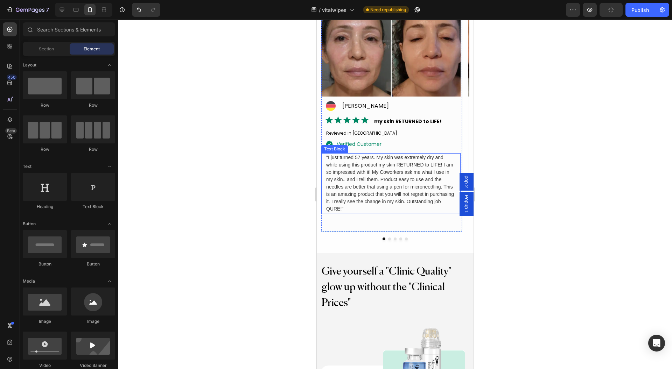
click at [365, 180] on p ""I just turned 57 years. My skin was extremely dry and while using this product…" at bounding box center [390, 183] width 129 height 59
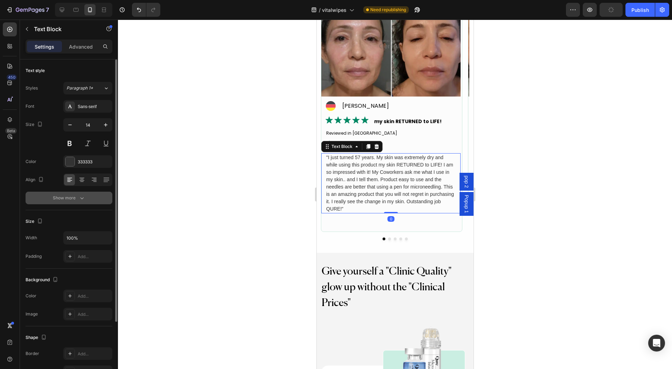
click at [85, 196] on icon "button" at bounding box center [81, 198] width 7 height 7
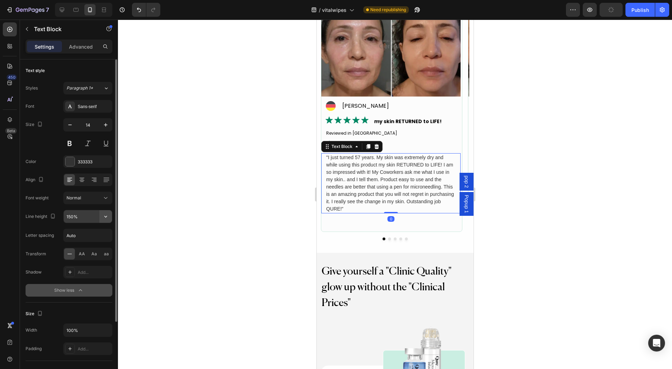
click at [108, 218] on icon "button" at bounding box center [105, 216] width 7 height 7
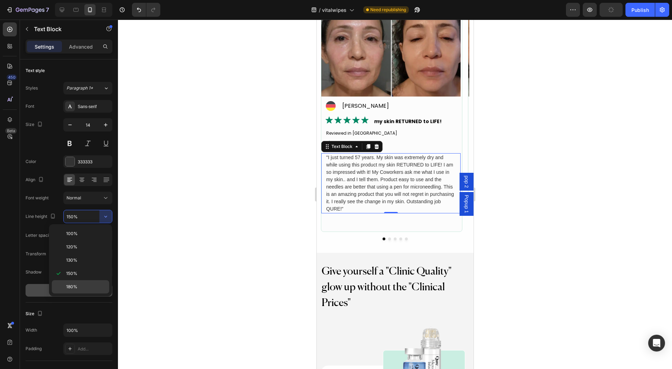
click at [82, 286] on p "180%" at bounding box center [86, 287] width 40 height 6
type input "180%"
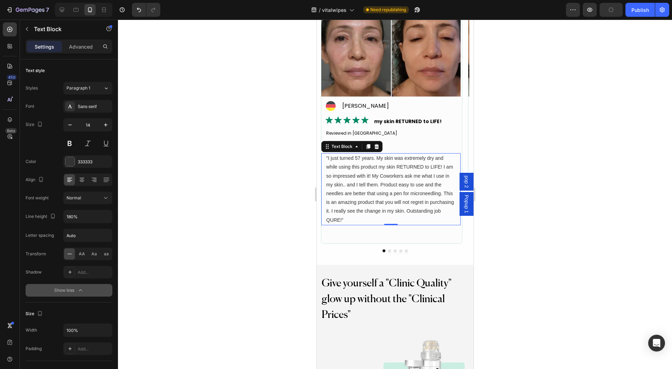
click at [197, 230] on div at bounding box center [395, 195] width 554 height 350
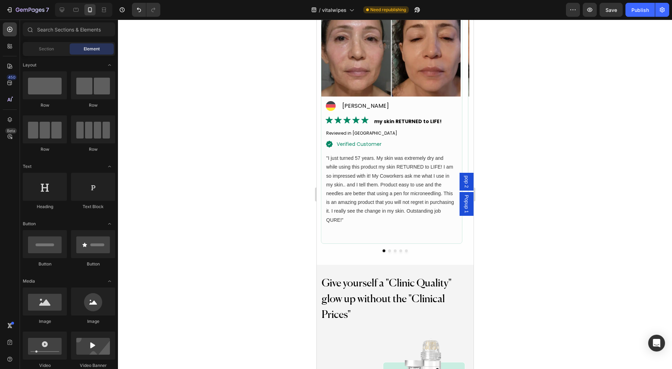
click at [290, 160] on div at bounding box center [395, 195] width 554 height 350
click at [375, 85] on img at bounding box center [390, 44] width 139 height 105
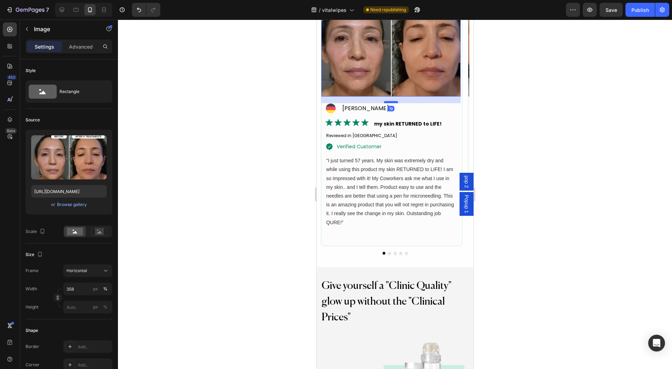
click at [389, 101] on div at bounding box center [391, 102] width 14 height 2
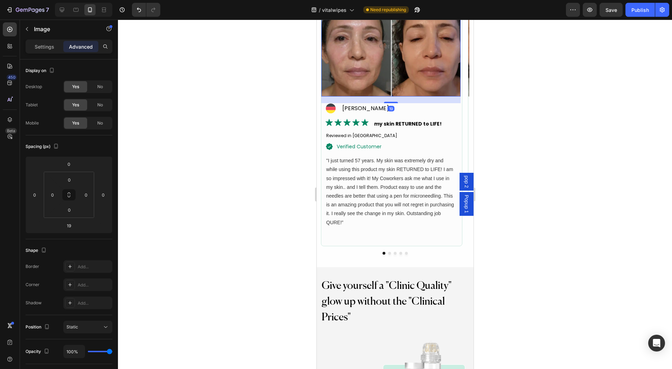
click at [595, 114] on div at bounding box center [395, 195] width 554 height 350
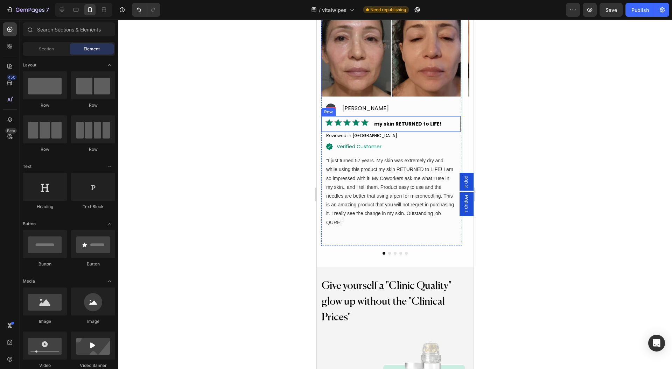
click at [333, 111] on div "Row" at bounding box center [328, 112] width 12 height 6
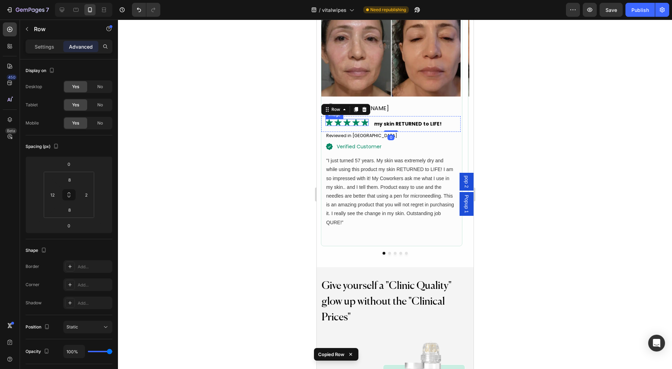
click at [344, 118] on div "Image my skin RETURNED to LIFE! Text Block Row 0" at bounding box center [390, 124] width 139 height 16
click at [340, 120] on img at bounding box center [346, 122] width 43 height 7
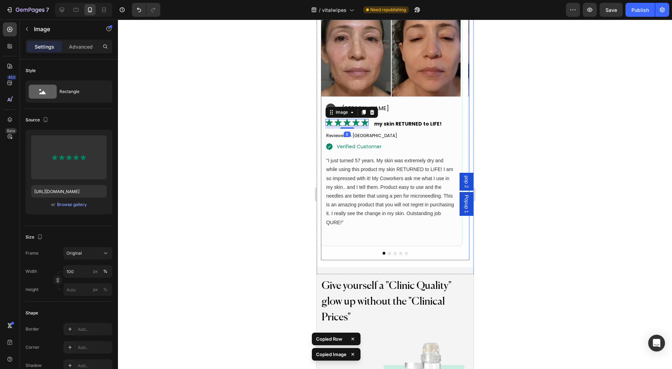
click at [388, 252] on button "Dot" at bounding box center [389, 253] width 3 height 3
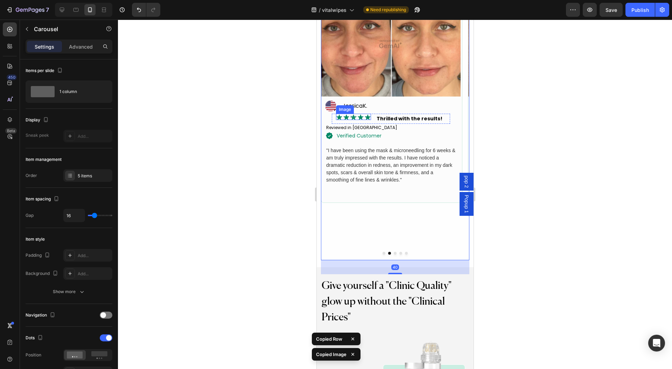
click at [356, 117] on img at bounding box center [353, 117] width 35 height 7
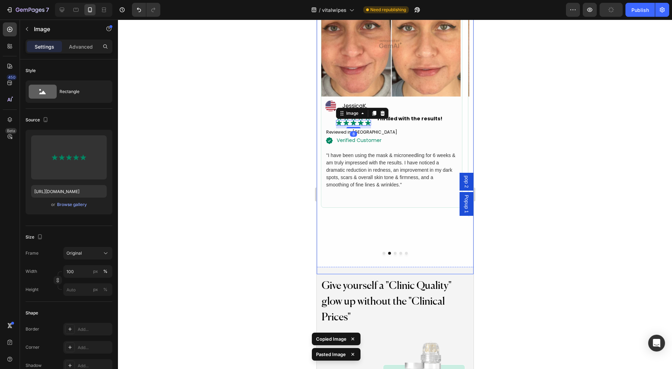
click at [543, 109] on div at bounding box center [395, 195] width 554 height 350
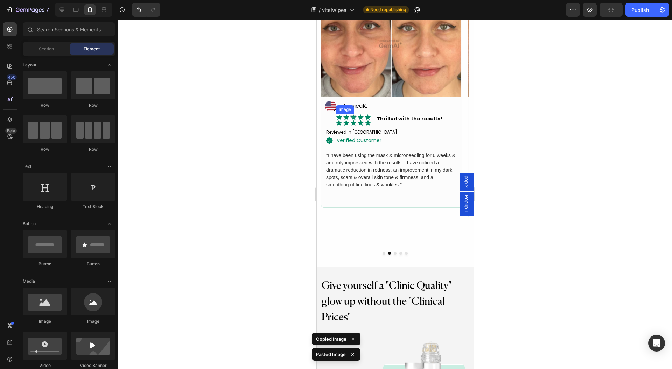
click at [363, 116] on img at bounding box center [353, 117] width 35 height 7
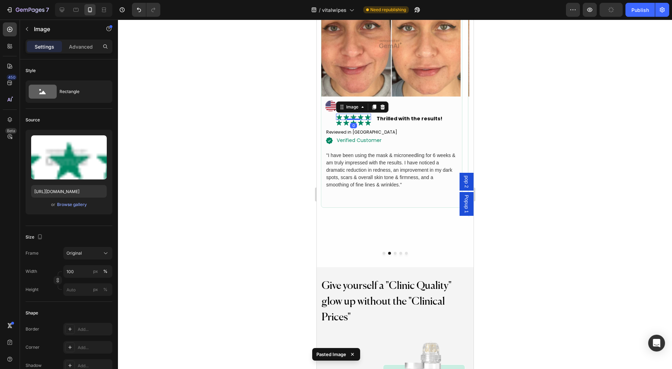
click at [390, 106] on div "Icon JessicaK. Text Block" at bounding box center [390, 107] width 139 height 13
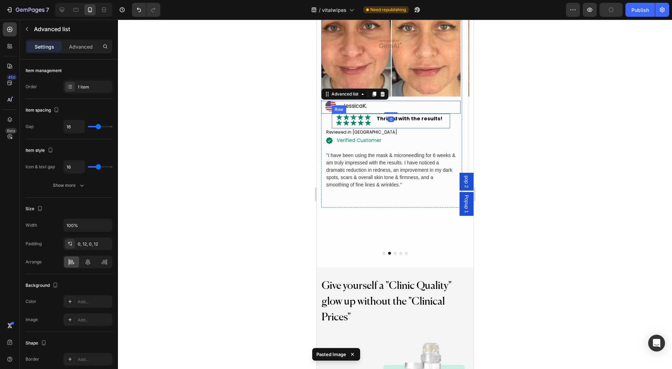
click at [366, 115] on img at bounding box center [353, 117] width 35 height 7
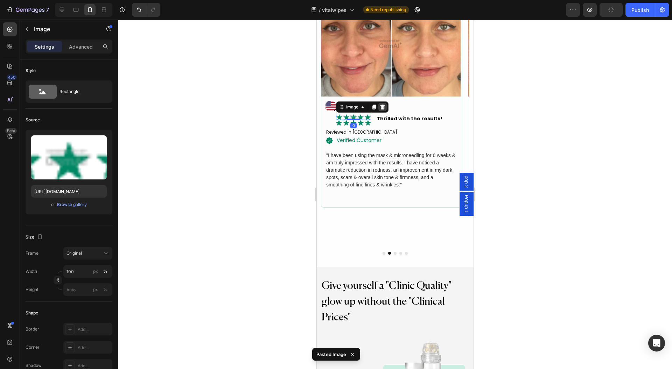
click at [382, 106] on icon at bounding box center [382, 106] width 5 height 5
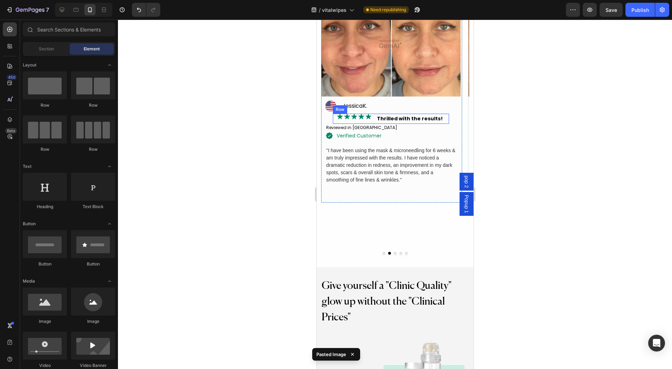
click at [374, 117] on div "Image Thrilled with the results! Text Block Row" at bounding box center [390, 119] width 116 height 10
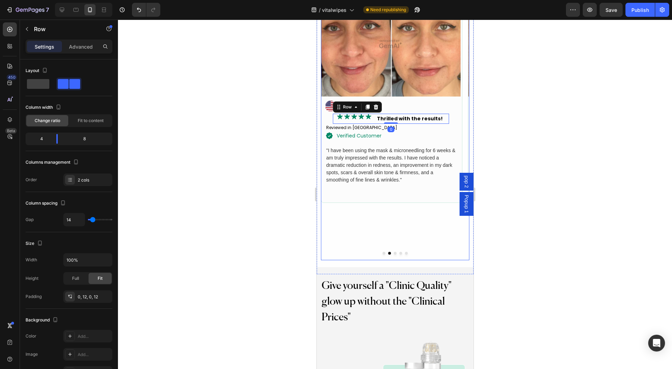
click at [382, 252] on div at bounding box center [395, 253] width 148 height 3
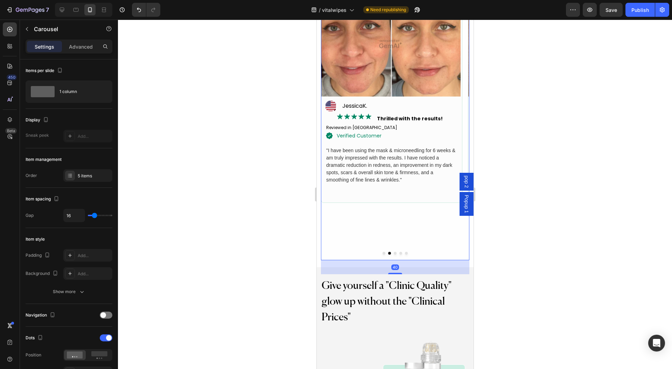
click at [382, 252] on div at bounding box center [395, 253] width 148 height 3
click at [381, 252] on div at bounding box center [395, 253] width 148 height 3
click at [382, 252] on button "Dot" at bounding box center [383, 253] width 3 height 3
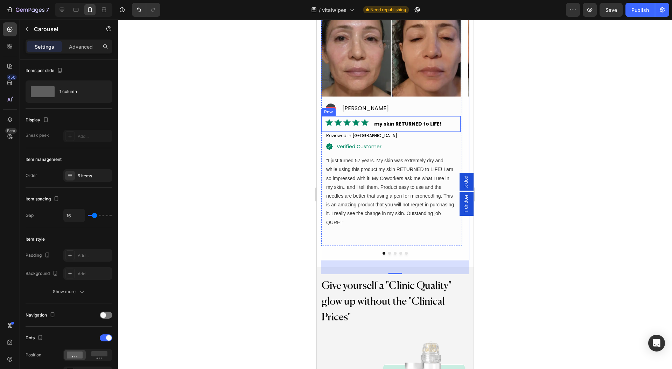
click at [372, 123] on div "Image my skin RETURNED to LIFE! Text Block Row" at bounding box center [390, 124] width 139 height 16
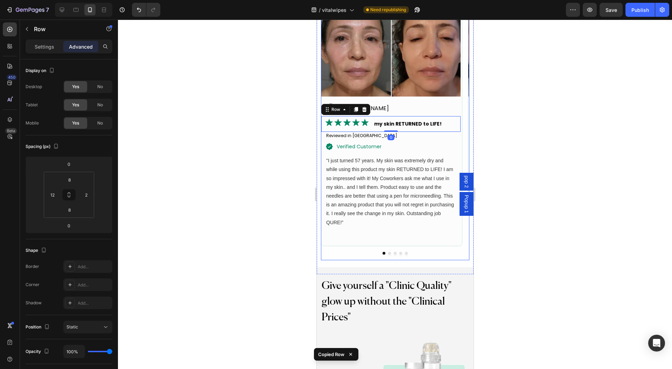
click at [386, 246] on div "Image Icon Ellie V Text Block Advanced list Image my skin RETURNED to LIFE! Tex…" at bounding box center [391, 126] width 141 height 269
click at [388, 252] on button "Dot" at bounding box center [389, 253] width 3 height 3
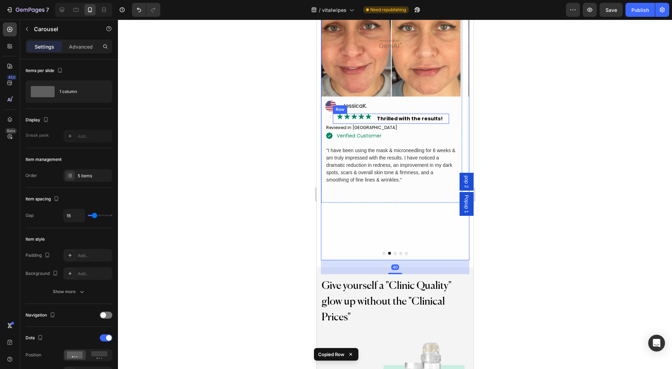
click at [374, 119] on div "Image Thrilled with the results! Text Block Row" at bounding box center [390, 119] width 116 height 10
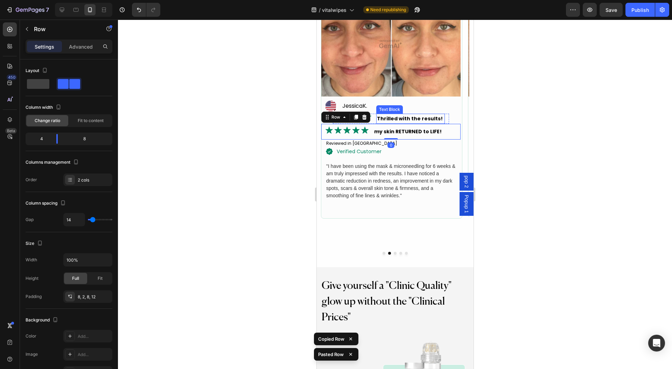
click at [419, 119] on p "Thrilled with the results!" at bounding box center [410, 118] width 67 height 9
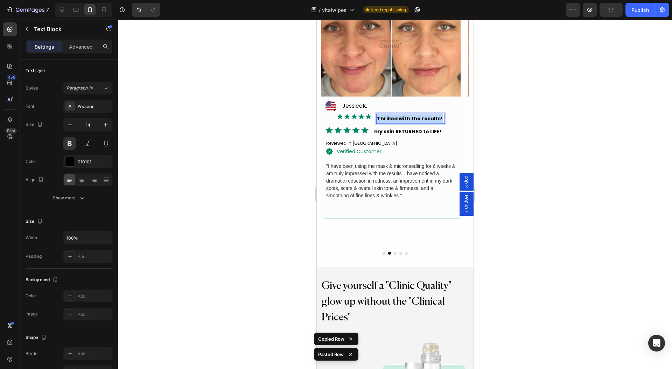
copy p "Thrilled with the results!"
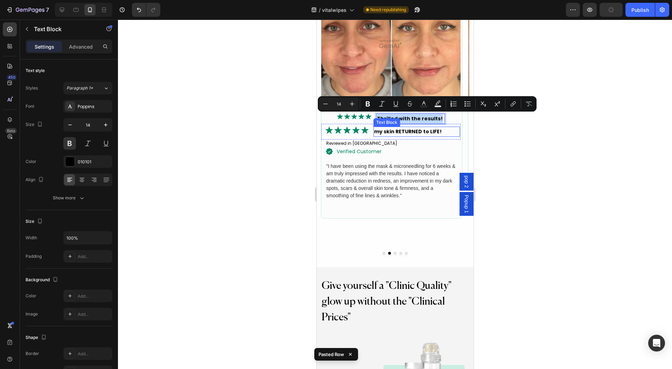
click at [421, 132] on p "my skin RETURNED to LIFE!" at bounding box center [416, 131] width 85 height 9
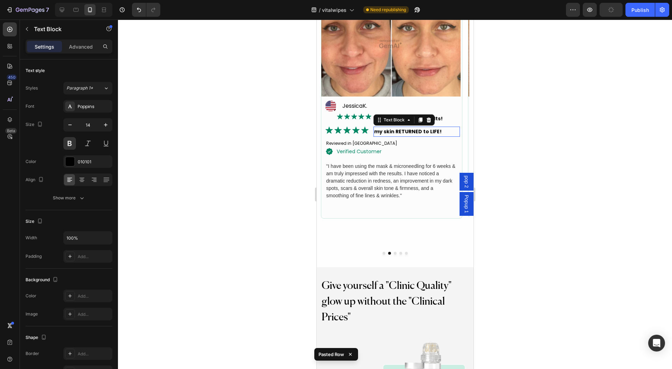
click at [421, 132] on p "my skin RETURNED to LIFE!" at bounding box center [416, 131] width 85 height 9
click at [448, 117] on div "Image Thrilled with the results! Text Block Row" at bounding box center [390, 119] width 116 height 10
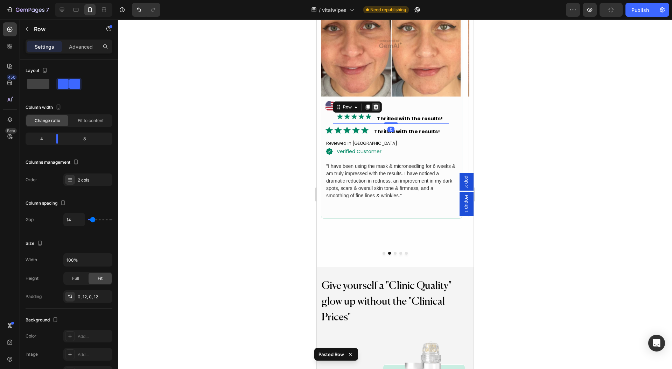
click at [377, 106] on icon at bounding box center [375, 106] width 5 height 5
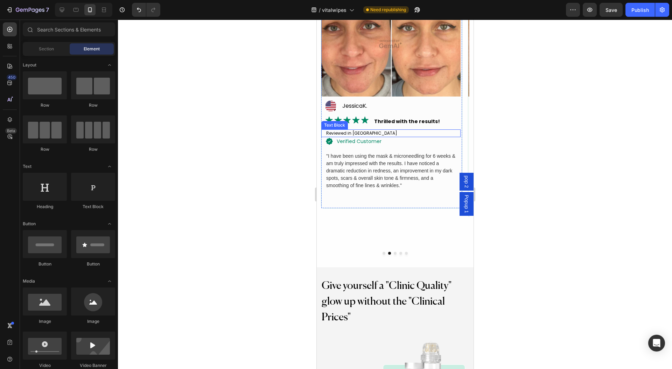
click at [395, 134] on div "Reviewed in United States" at bounding box center [392, 133] width 135 height 8
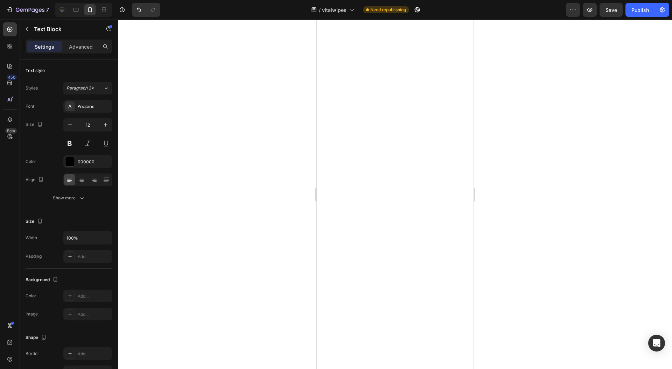
click at [80, 47] on p "Advanced" at bounding box center [81, 46] width 24 height 7
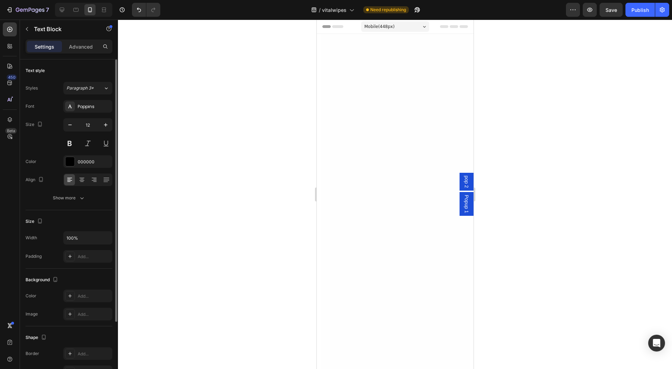
scroll to position [2789, 0]
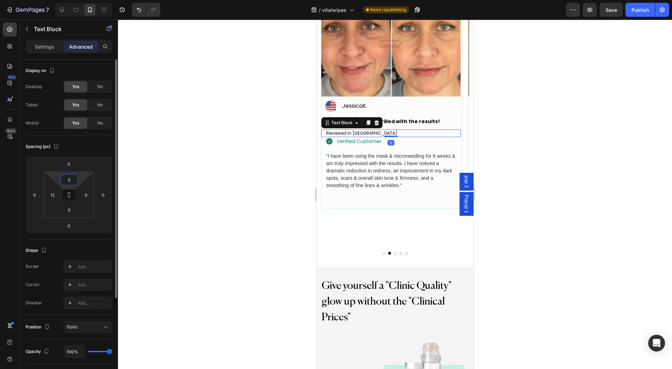
click at [71, 182] on input "0" at bounding box center [69, 180] width 14 height 10
type input "8"
click at [72, 211] on input "0" at bounding box center [69, 210] width 14 height 10
type input "08"
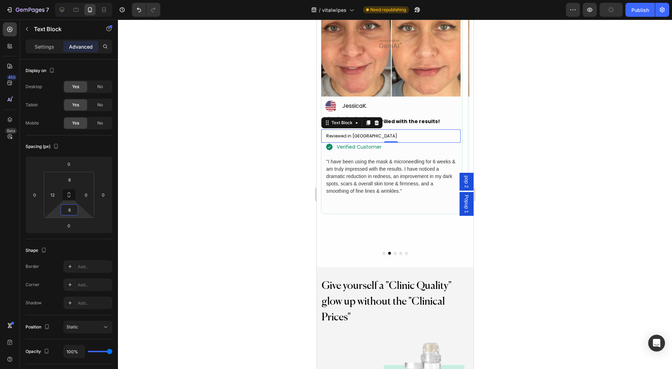
click at [550, 146] on div at bounding box center [395, 195] width 554 height 350
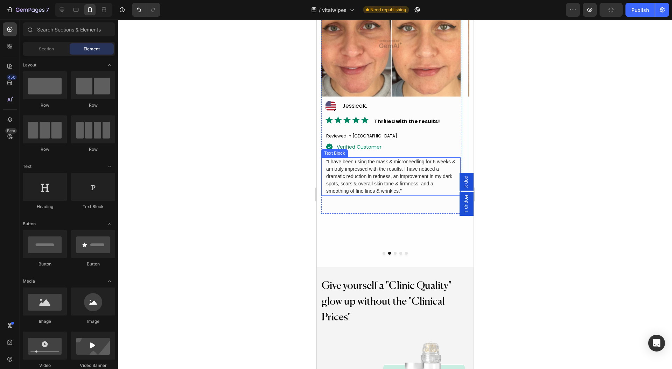
click at [382, 164] on p ""I have been using the mask & microneedling for 6 weeks & am truly impressed wi…" at bounding box center [390, 176] width 129 height 37
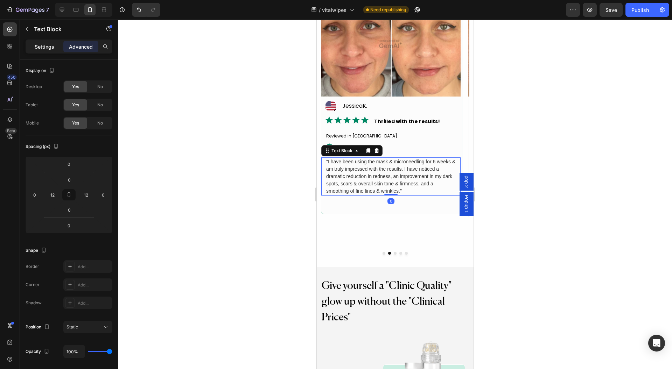
click at [46, 48] on p "Settings" at bounding box center [45, 46] width 20 height 7
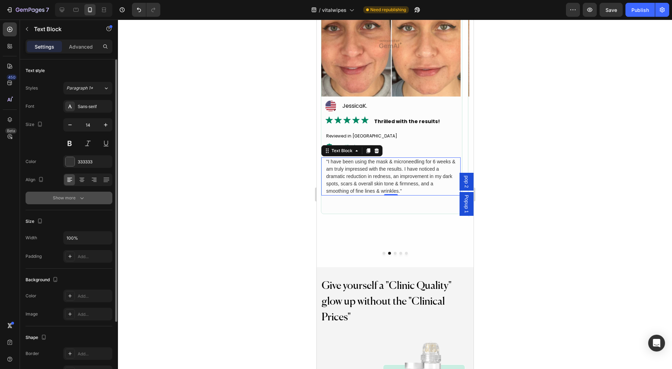
click at [83, 204] on button "Show more" at bounding box center [69, 198] width 87 height 13
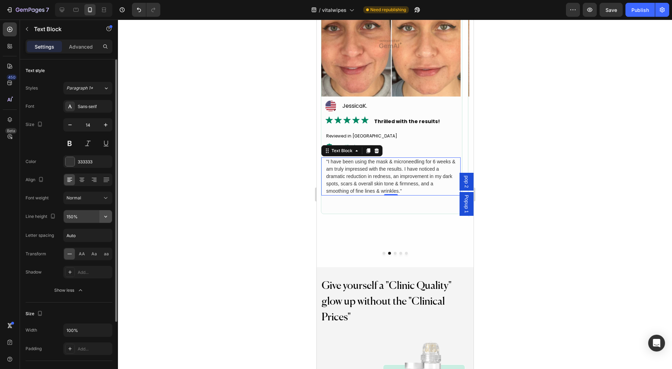
click at [105, 216] on icon "button" at bounding box center [105, 216] width 7 height 7
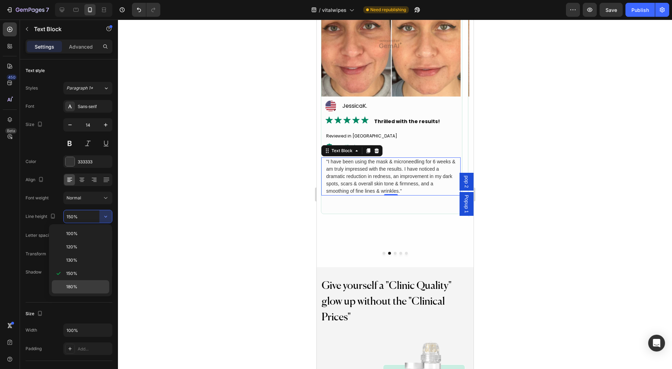
click at [75, 282] on div "180%" at bounding box center [80, 286] width 57 height 13
type input "180%"
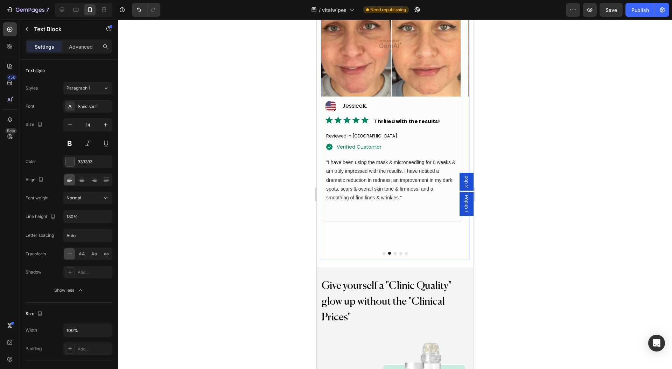
click at [380, 241] on div "Image Icon JessicaK. Text Block Advanced list Image Thrilled with the results! …" at bounding box center [391, 126] width 141 height 269
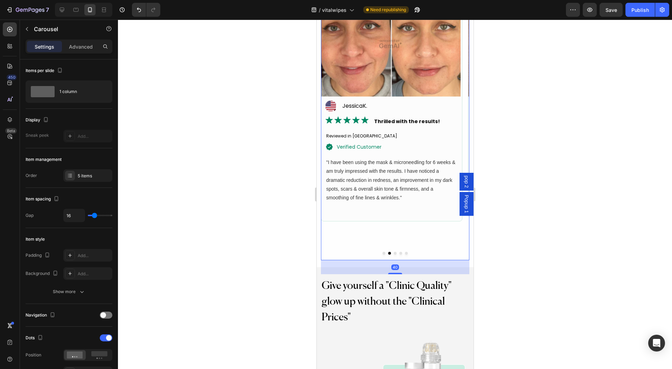
click at [381, 252] on div at bounding box center [395, 253] width 148 height 3
click at [365, 180] on p ""I have been using the mask & microneedling for 6 weeks & am truly impressed wi…" at bounding box center [390, 180] width 129 height 44
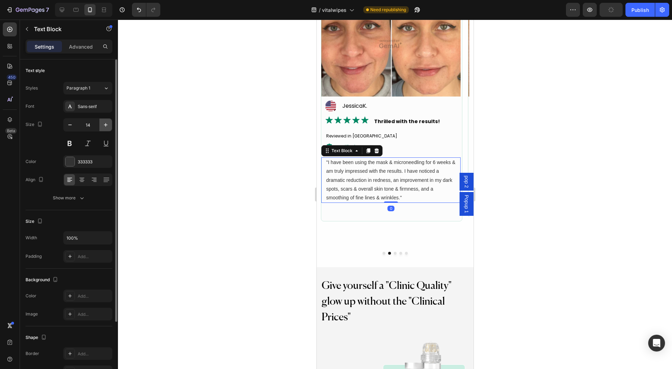
click at [106, 122] on icon "button" at bounding box center [105, 124] width 7 height 7
click at [66, 122] on button "button" at bounding box center [70, 125] width 13 height 13
type input "14"
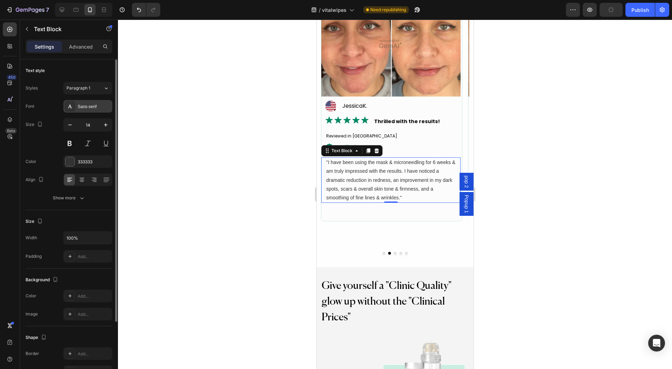
click at [84, 102] on div "Sans-serif" at bounding box center [87, 106] width 49 height 13
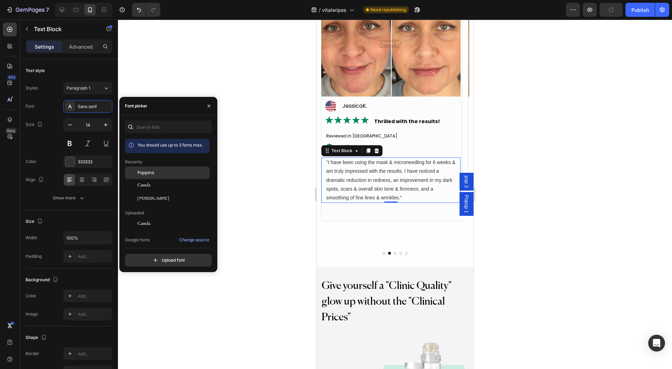
click at [163, 170] on div "Poppins" at bounding box center [173, 173] width 71 height 6
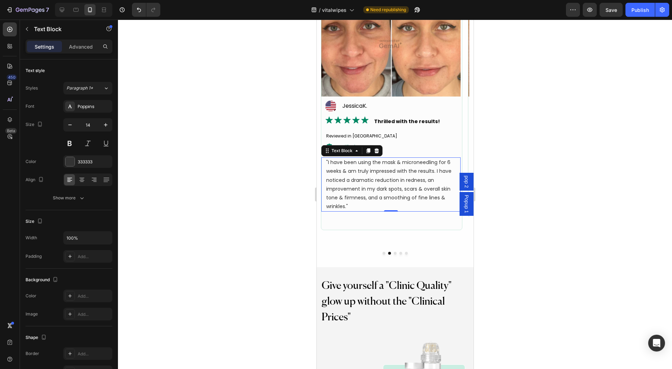
click at [163, 69] on div at bounding box center [395, 195] width 554 height 350
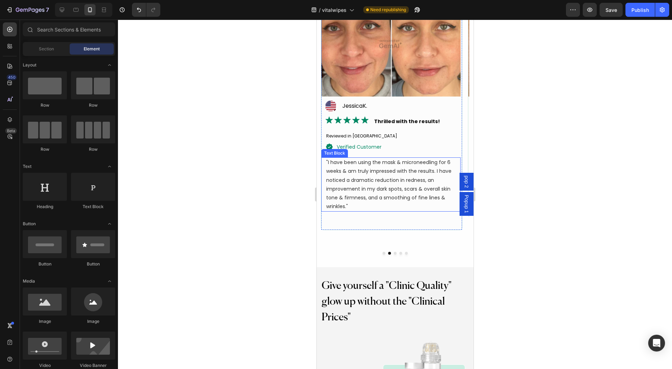
click at [379, 174] on p ""I have been using the mask & microneedling for 6 weeks & am truly impressed wi…" at bounding box center [390, 184] width 129 height 53
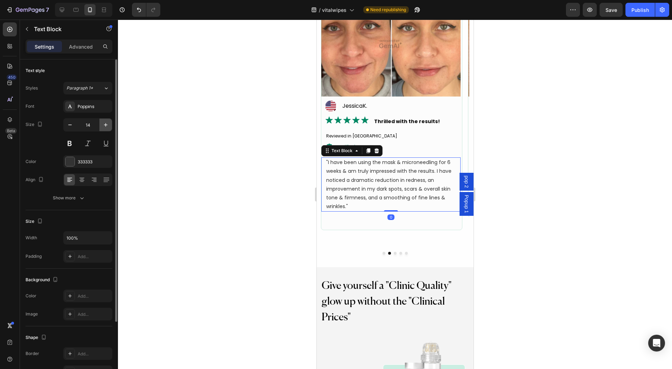
click at [106, 125] on icon "button" at bounding box center [105, 124] width 3 height 3
click at [105, 125] on icon "button" at bounding box center [105, 124] width 3 height 3
type input "16"
click at [69, 126] on icon "button" at bounding box center [69, 124] width 7 height 7
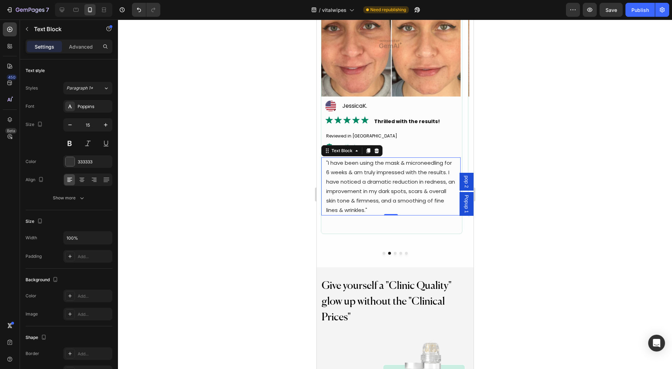
type input "14"
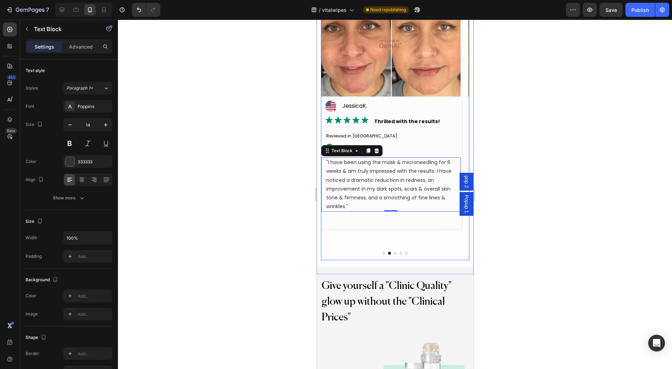
click at [382, 252] on button "Dot" at bounding box center [383, 253] width 3 height 3
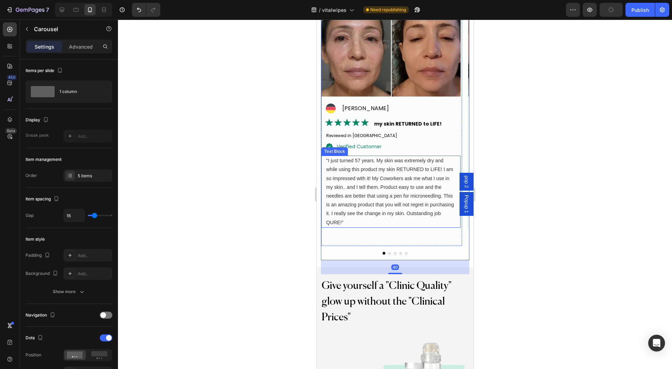
click at [362, 198] on p ""I just turned 57 years. My skin was extremely dry and while using this product…" at bounding box center [390, 191] width 129 height 71
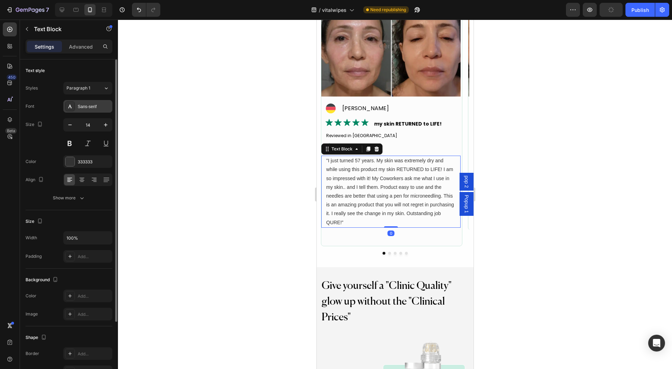
click at [88, 105] on div "Sans-serif" at bounding box center [94, 107] width 33 height 6
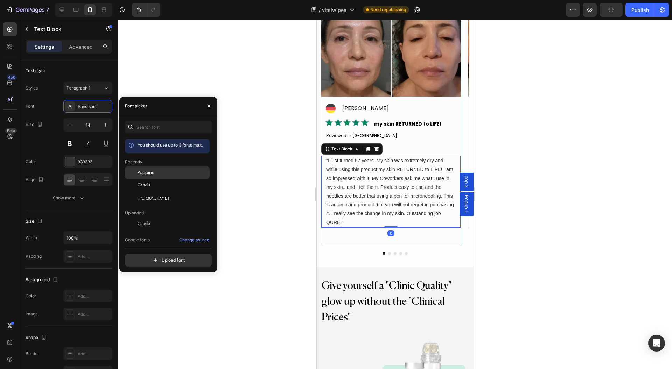
click at [160, 171] on div "Poppins" at bounding box center [173, 173] width 71 height 6
click at [252, 148] on div at bounding box center [395, 195] width 554 height 350
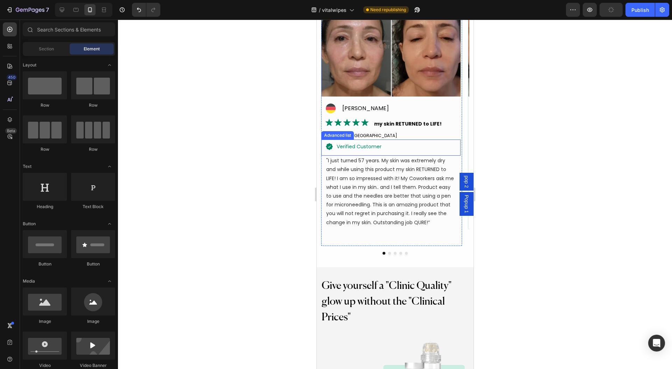
click at [398, 146] on div "Icon verified customer Text Block" at bounding box center [390, 148] width 139 height 16
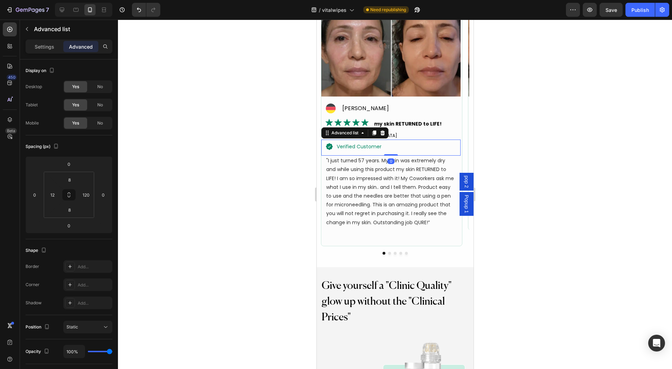
click at [420, 134] on div "Reviewed in [GEOGRAPHIC_DATA]" at bounding box center [392, 136] width 135 height 8
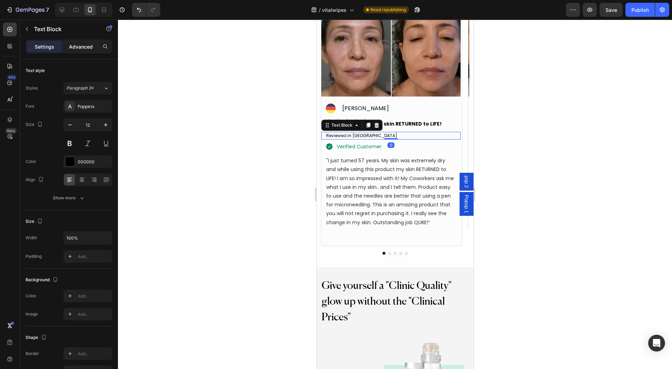
click at [82, 44] on p "Advanced" at bounding box center [81, 46] width 24 height 7
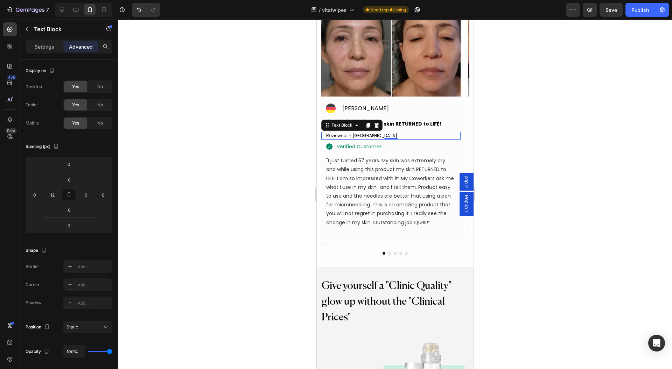
click at [185, 128] on div at bounding box center [395, 195] width 554 height 350
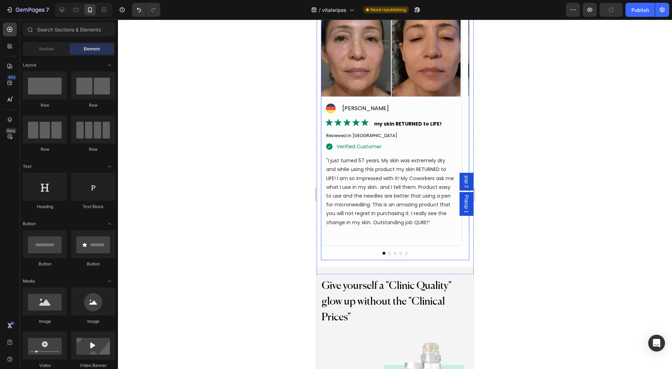
click at [388, 254] on button "Dot" at bounding box center [389, 253] width 3 height 3
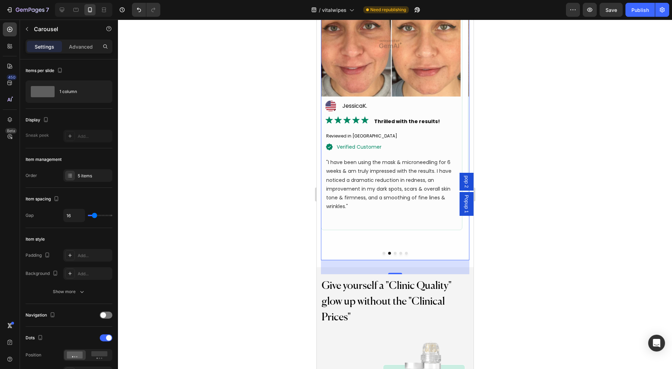
click at [382, 252] on button "Dot" at bounding box center [383, 253] width 3 height 3
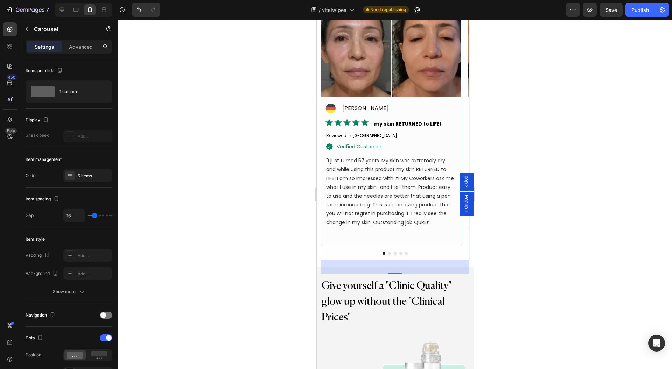
click at [388, 253] on button "Dot" at bounding box center [389, 253] width 3 height 3
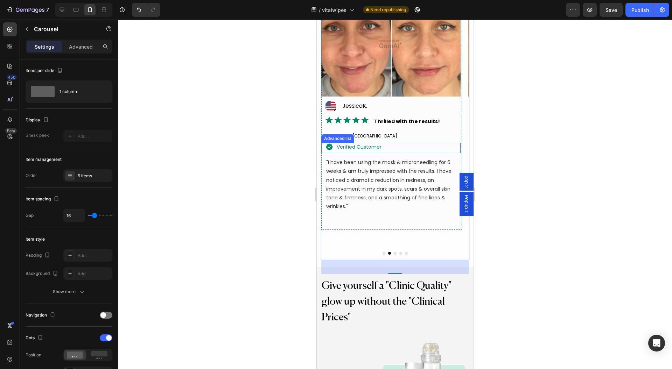
click at [425, 148] on div "Icon verified customer Text Block" at bounding box center [390, 148] width 139 height 11
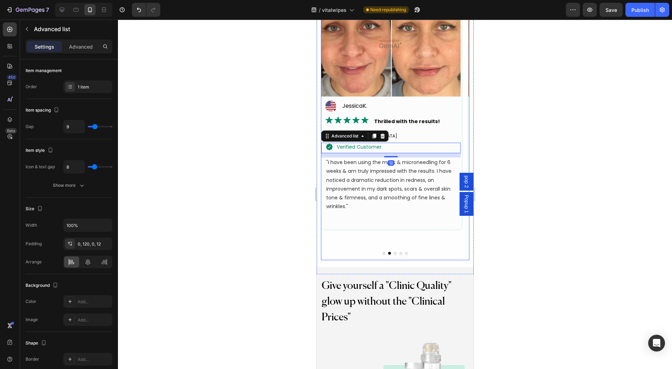
click at [382, 252] on button "Dot" at bounding box center [383, 253] width 3 height 3
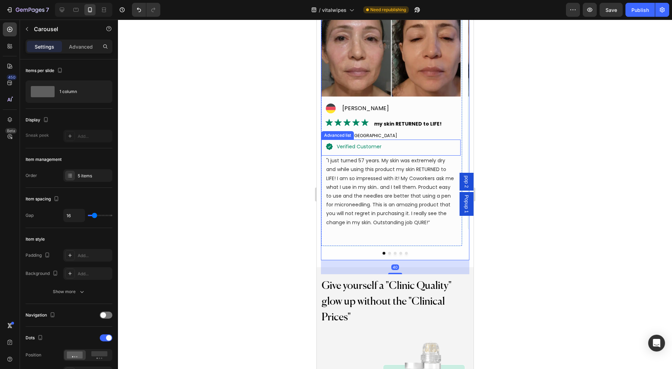
click at [407, 143] on div "Icon verified customer Text Block" at bounding box center [390, 148] width 139 height 16
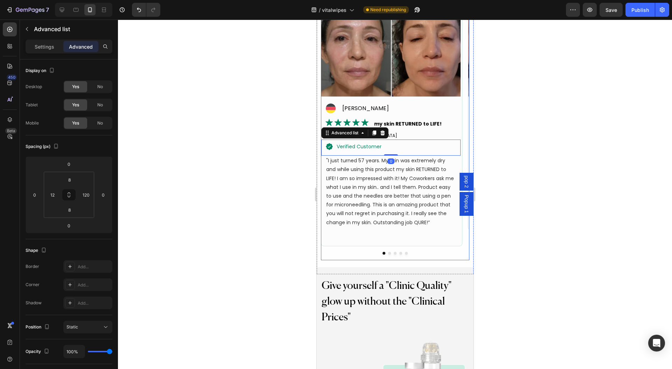
click at [387, 253] on div at bounding box center [395, 253] width 148 height 3
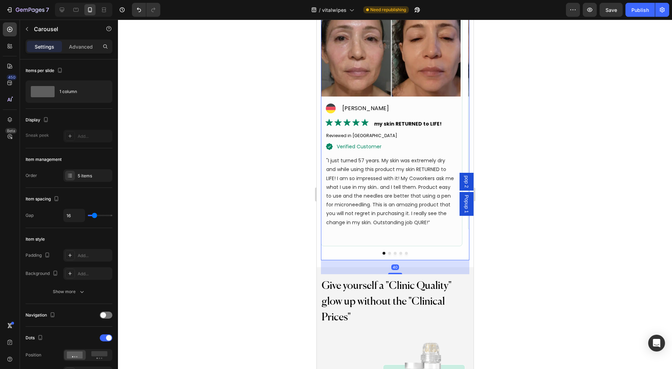
click at [388, 253] on button "Dot" at bounding box center [389, 253] width 3 height 3
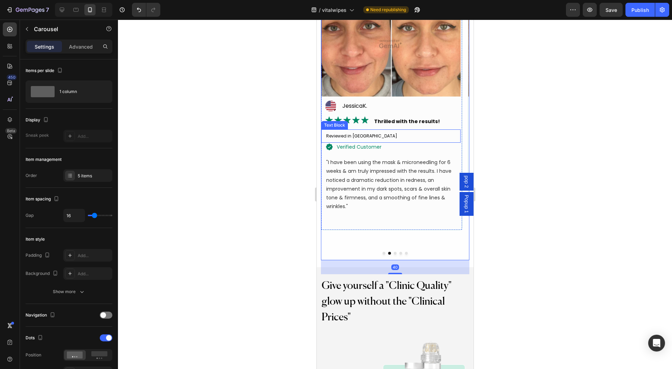
click at [417, 143] on div "Icon verified customer Text Block" at bounding box center [390, 148] width 139 height 11
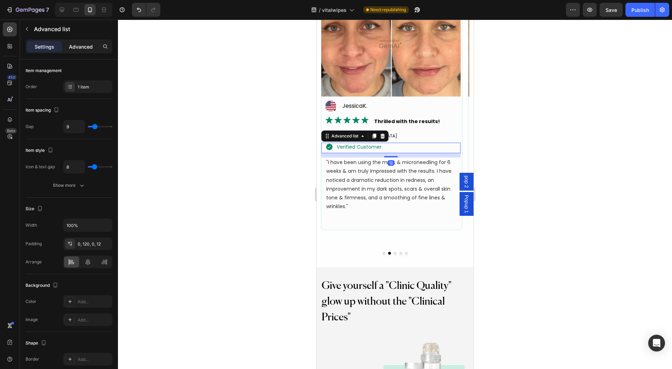
click at [89, 50] on div "Advanced" at bounding box center [80, 46] width 35 height 11
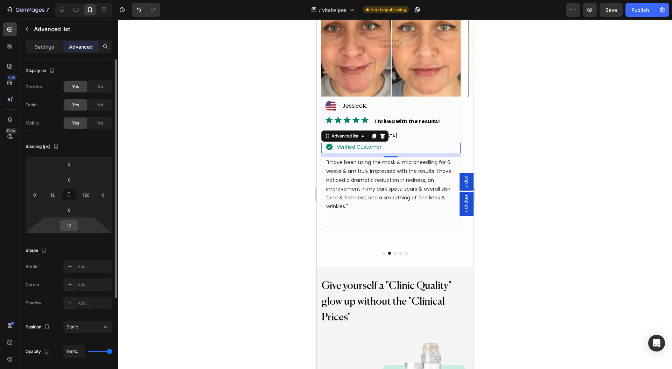
click at [72, 225] on input "12" at bounding box center [69, 225] width 14 height 10
type input "0"
click at [70, 212] on input "0" at bounding box center [69, 210] width 14 height 10
type input "8"
click at [72, 177] on input "0" at bounding box center [69, 180] width 14 height 10
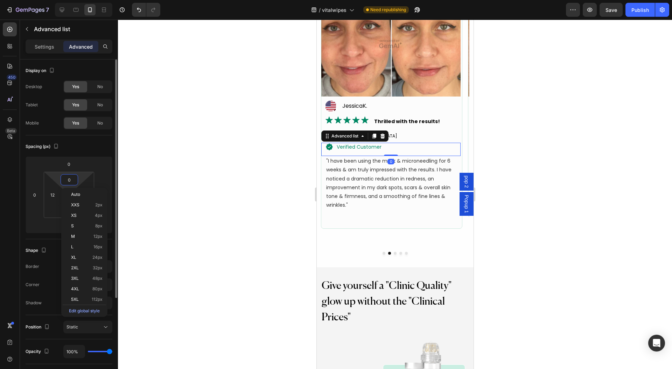
type input "8"
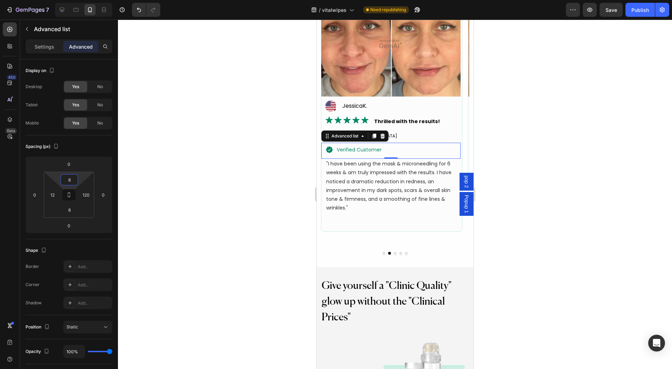
click at [193, 178] on div at bounding box center [395, 195] width 554 height 350
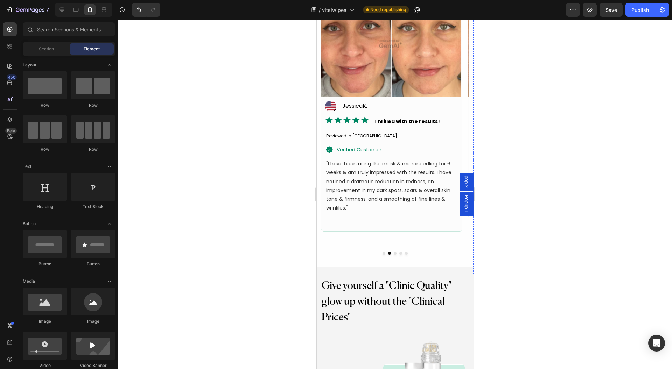
click at [382, 252] on button "Dot" at bounding box center [383, 253] width 3 height 3
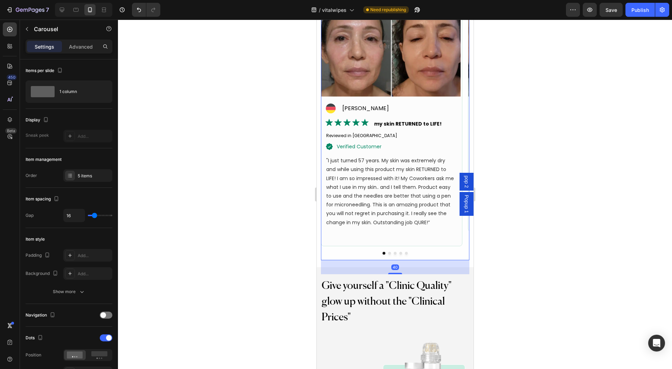
click at [388, 253] on div at bounding box center [395, 253] width 148 height 3
click at [388, 254] on button "Dot" at bounding box center [389, 253] width 3 height 3
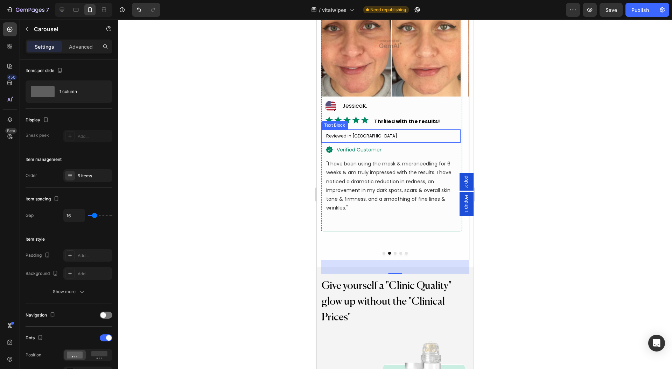
click at [415, 135] on div "Reviewed in [GEOGRAPHIC_DATA]" at bounding box center [392, 136] width 135 height 8
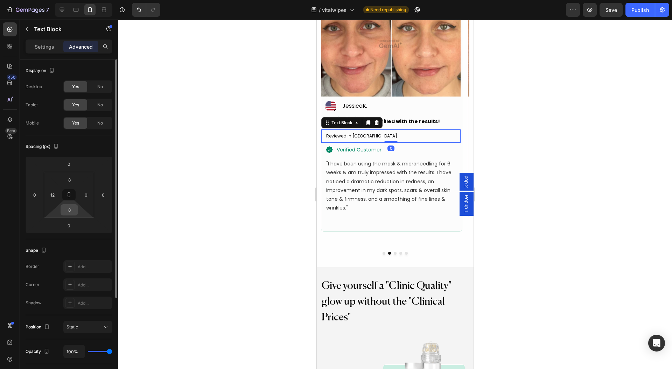
click at [71, 212] on input "8" at bounding box center [69, 210] width 14 height 10
type input "4"
click at [69, 181] on input "8" at bounding box center [69, 180] width 14 height 10
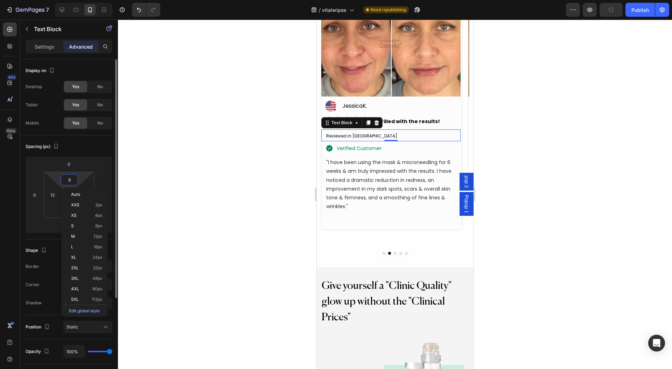
type input "4"
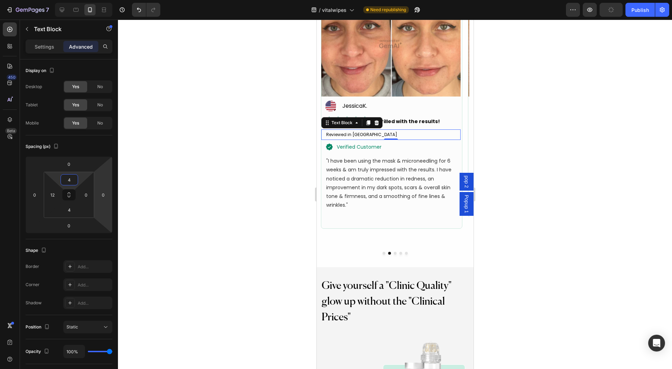
click at [216, 155] on div at bounding box center [395, 195] width 554 height 350
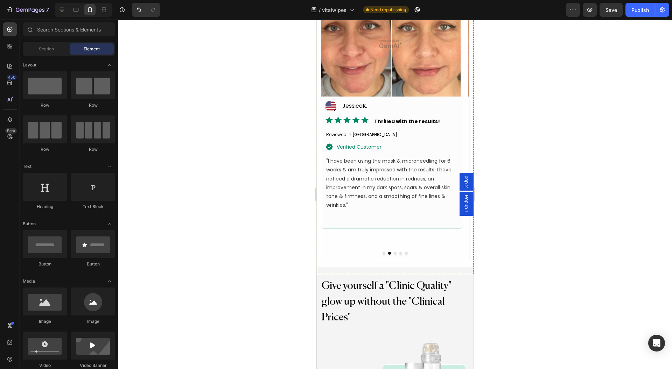
click at [382, 252] on button "Dot" at bounding box center [383, 253] width 3 height 3
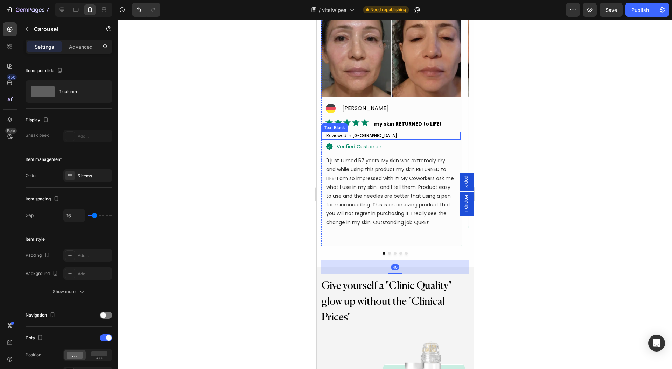
click at [398, 134] on div "Reviewed in [GEOGRAPHIC_DATA]" at bounding box center [392, 136] width 135 height 8
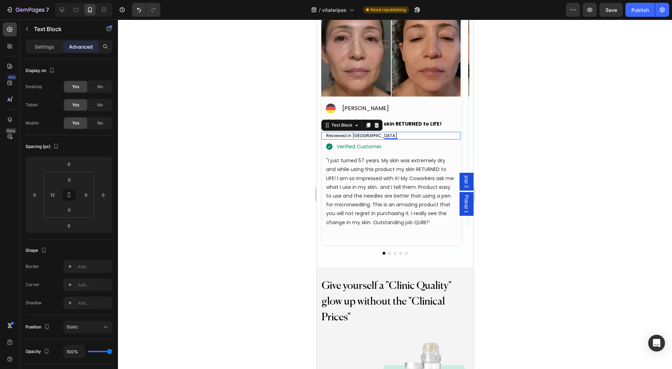
click at [226, 176] on div at bounding box center [395, 195] width 554 height 350
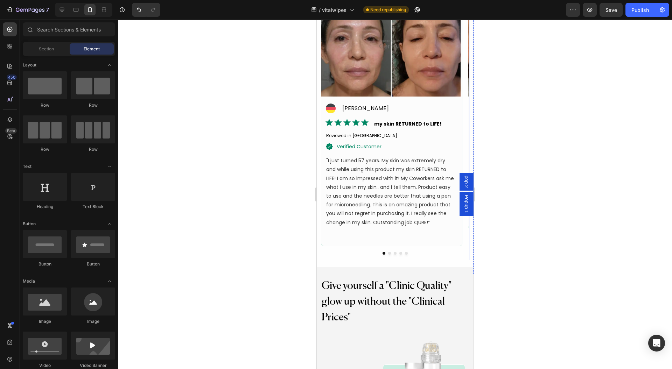
click at [387, 252] on div at bounding box center [395, 253] width 148 height 3
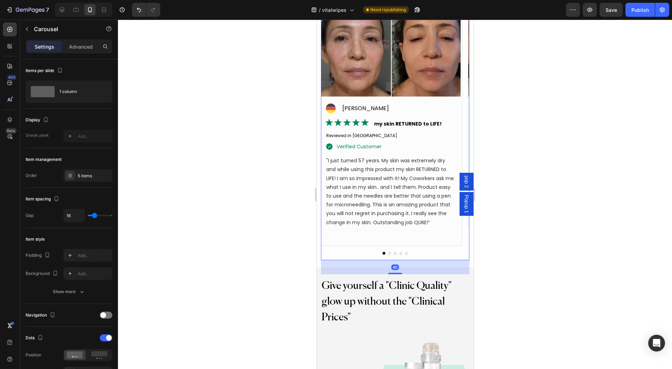
click at [388, 253] on button "Dot" at bounding box center [389, 253] width 3 height 3
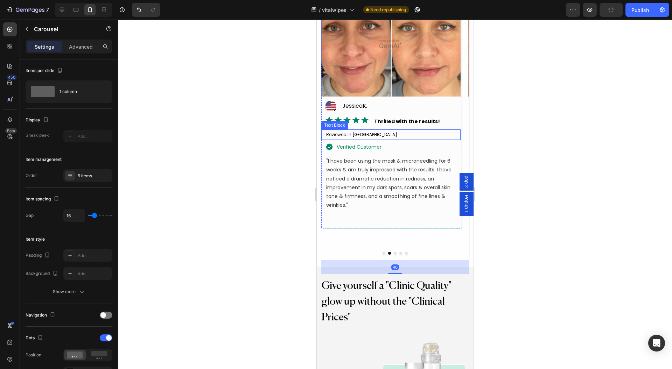
click at [411, 136] on div "Reviewed in [GEOGRAPHIC_DATA]" at bounding box center [392, 135] width 135 height 8
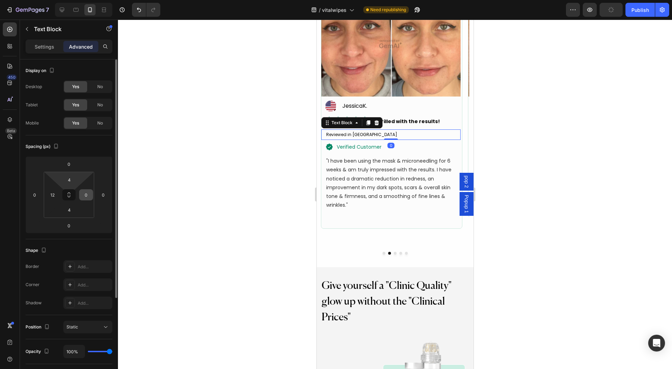
click at [83, 0] on html "7 Version history / vitalwipes Need republishing Preview Publish 450 Beta Secti…" at bounding box center [336, 0] width 672 height 0
type input "0"
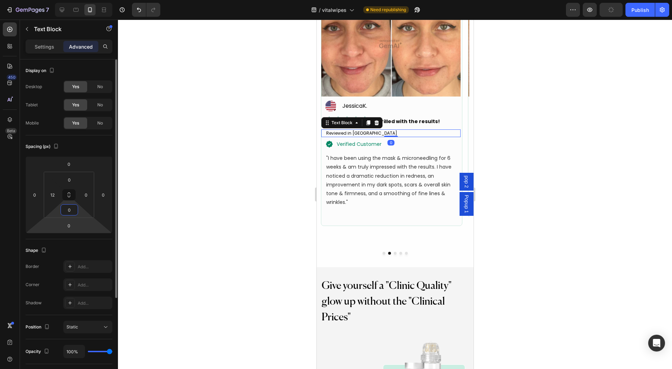
drag, startPoint x: 79, startPoint y: 215, endPoint x: 79, endPoint y: 223, distance: 7.7
click at [80, 0] on html "7 Version history / vitalwipes Need republishing Preview Publish 450 Beta Secti…" at bounding box center [336, 0] width 672 height 0
click at [214, 197] on div at bounding box center [395, 195] width 554 height 350
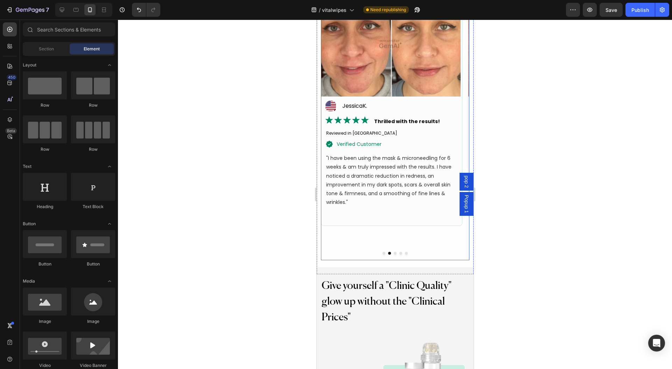
click at [382, 253] on button "Dot" at bounding box center [383, 253] width 3 height 3
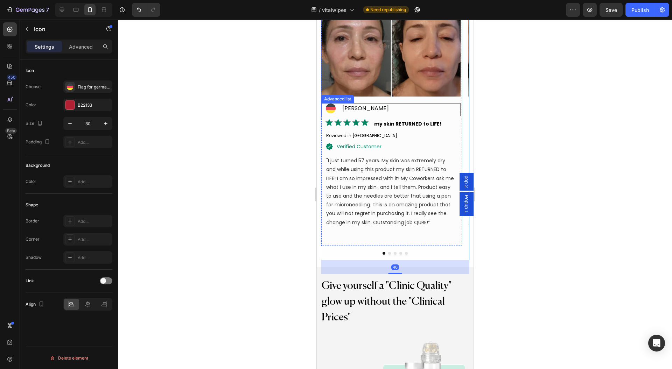
click at [331, 107] on icon at bounding box center [330, 108] width 10 height 3
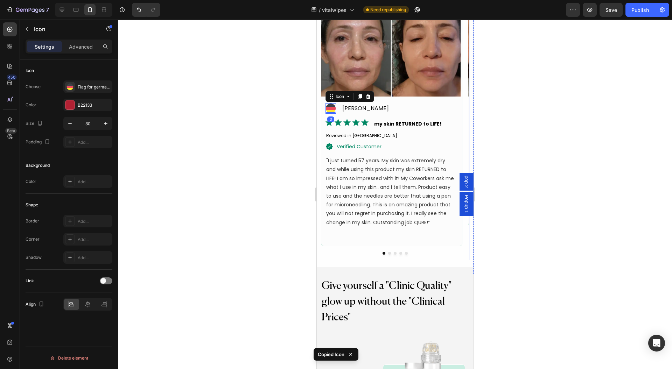
click at [388, 254] on button "Dot" at bounding box center [389, 253] width 3 height 3
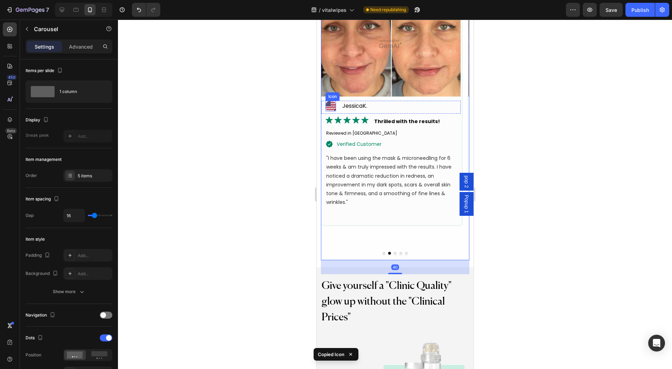
click at [333, 102] on icon at bounding box center [332, 102] width 5 height 1
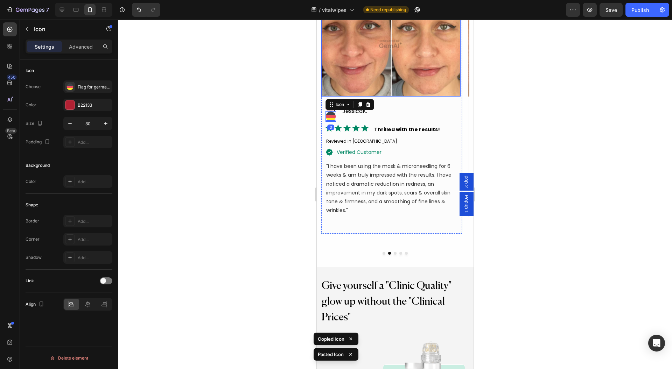
click at [298, 103] on div at bounding box center [395, 195] width 554 height 350
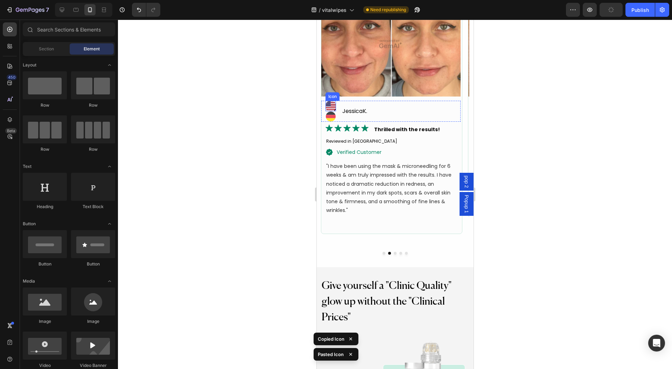
click at [328, 103] on icon at bounding box center [330, 105] width 10 height 10
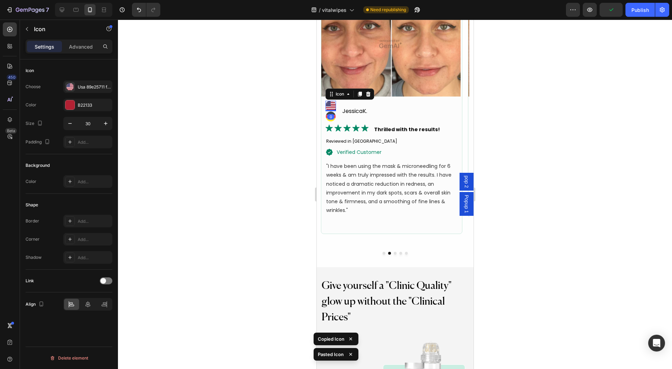
click at [367, 96] on icon at bounding box center [368, 93] width 5 height 5
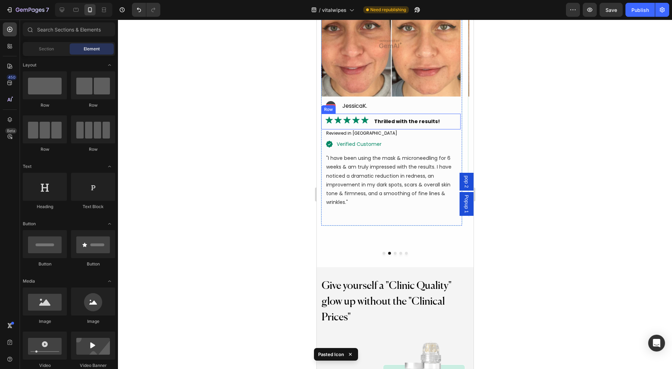
click at [372, 122] on div "Image Thrilled with the results! Text Block Row" at bounding box center [390, 122] width 139 height 16
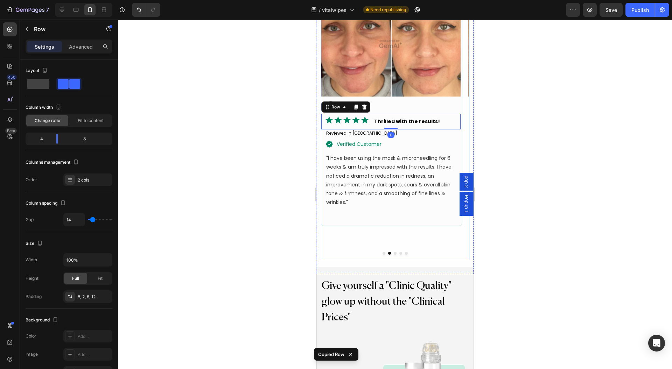
click at [393, 253] on button "Dot" at bounding box center [394, 253] width 3 height 3
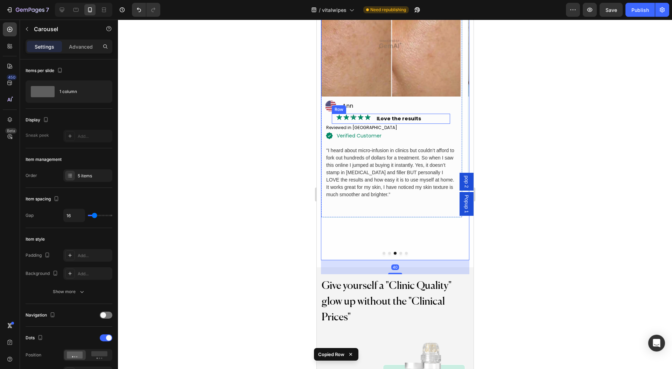
click at [449, 118] on div "Image ILove the results Text Block Row" at bounding box center [390, 119] width 118 height 10
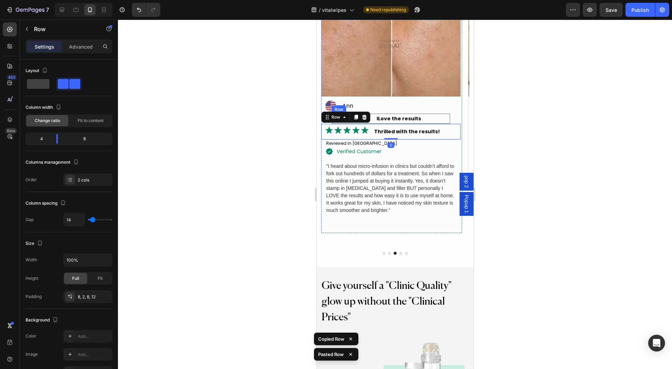
click at [373, 116] on div "Image ILove the results Text Block Row" at bounding box center [390, 119] width 118 height 10
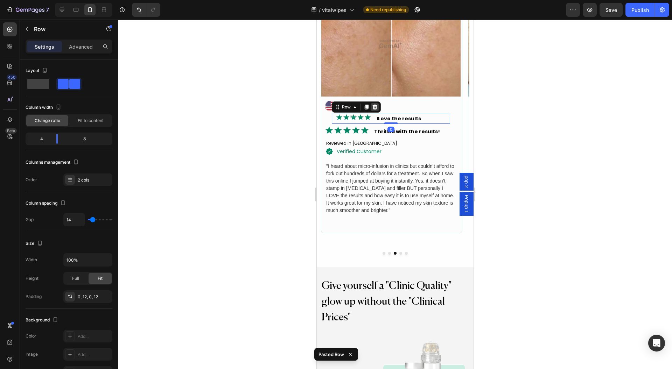
click at [377, 105] on div at bounding box center [374, 107] width 8 height 8
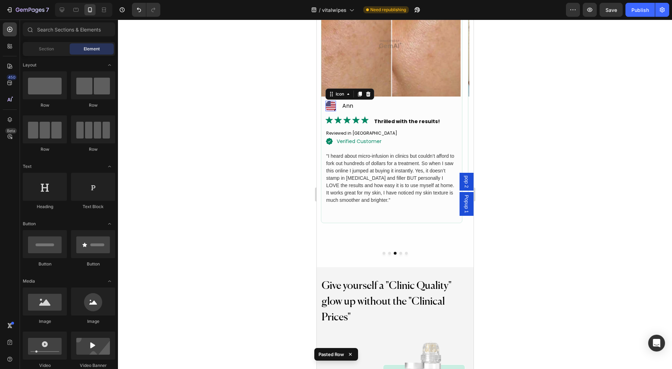
click at [332, 103] on icon at bounding box center [332, 103] width 5 height 1
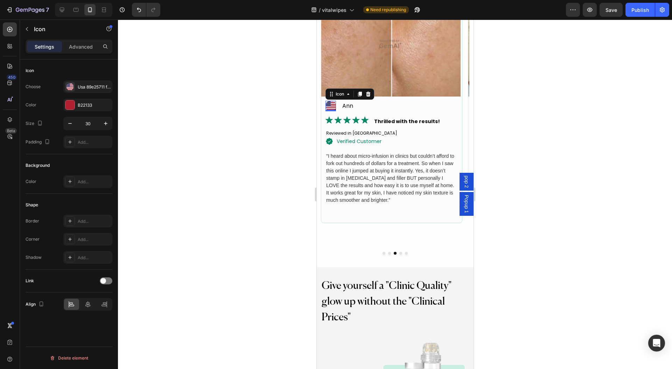
click at [542, 152] on div at bounding box center [395, 195] width 554 height 350
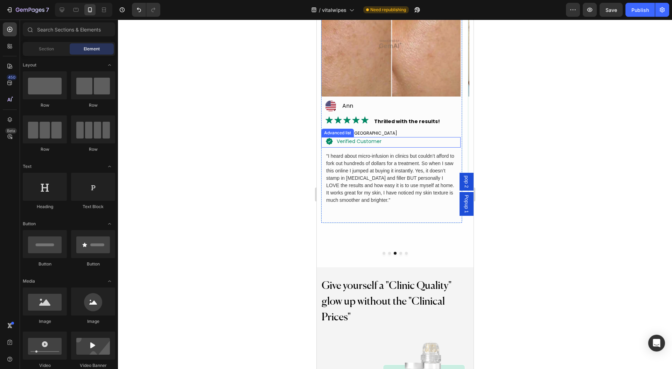
click at [399, 140] on div "Icon verified customer Text Block" at bounding box center [390, 142] width 139 height 11
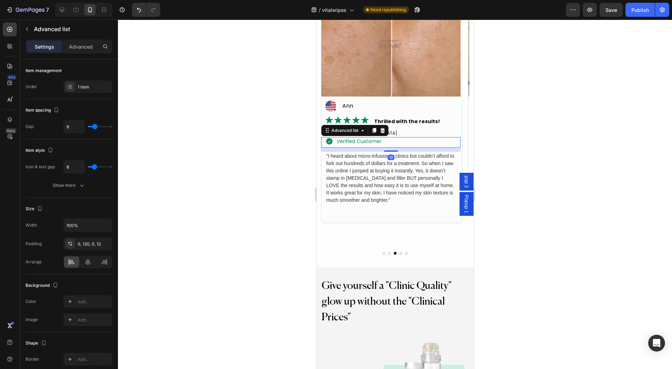
drag, startPoint x: 392, startPoint y: 151, endPoint x: 382, endPoint y: 121, distance: 31.8
click at [395, 129] on div "Image Icon Ann Text Block Advanced list Image Thrilled with the results! Text B…" at bounding box center [390, 98] width 139 height 213
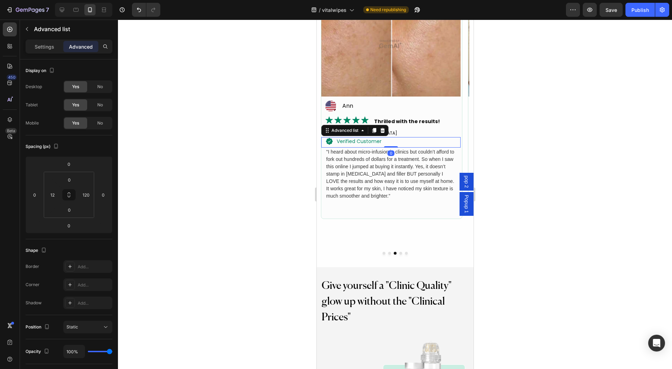
click at [79, 43] on p "Advanced" at bounding box center [81, 46] width 24 height 7
click at [76, 180] on input "0" at bounding box center [69, 180] width 14 height 10
type input "8"
click at [71, 212] on input "0" at bounding box center [69, 210] width 14 height 10
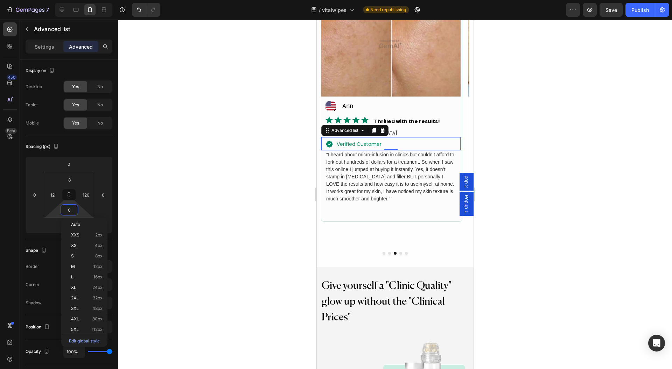
type input "8"
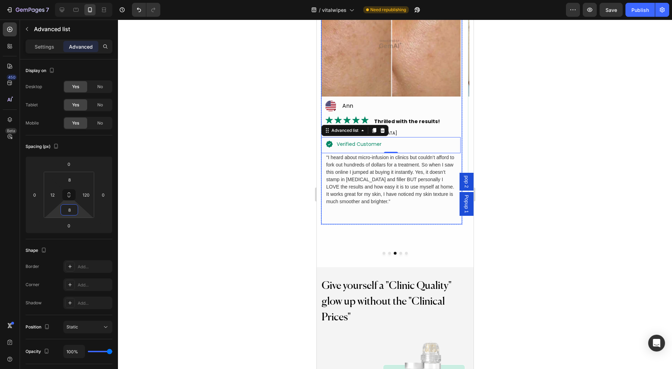
click at [522, 112] on div at bounding box center [395, 195] width 554 height 350
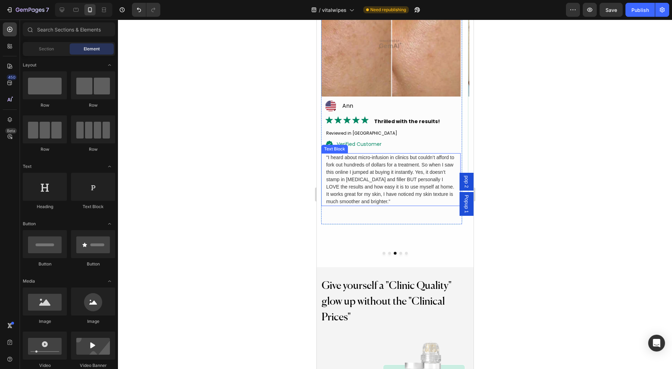
click at [371, 178] on p ""I heard about micro-infusion in clinics but couldn’t afford to fork out hundre…" at bounding box center [390, 179] width 129 height 51
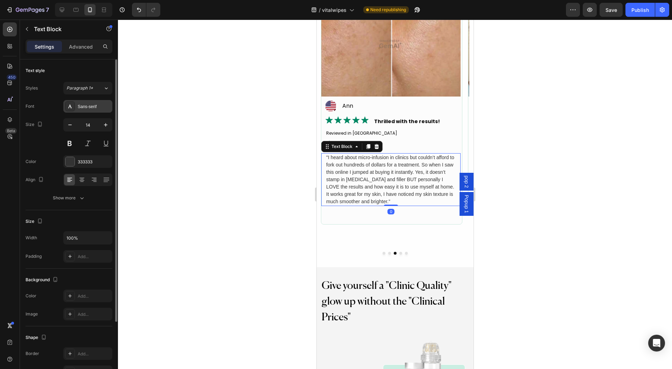
click at [99, 102] on div "Sans-serif" at bounding box center [87, 106] width 49 height 13
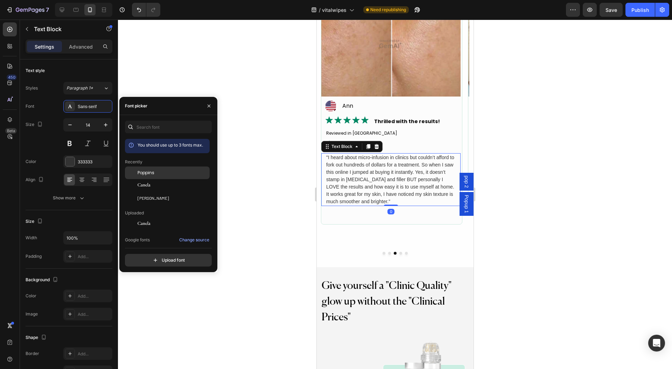
click at [169, 173] on div "Poppins" at bounding box center [173, 173] width 71 height 6
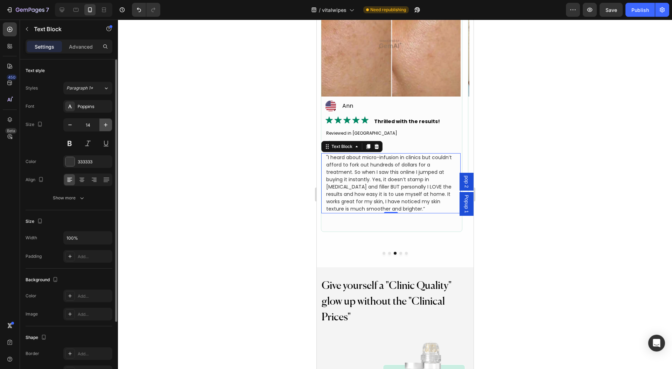
click at [104, 127] on icon "button" at bounding box center [105, 124] width 7 height 7
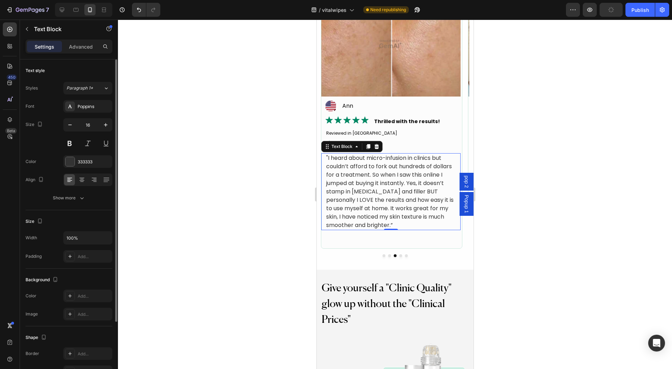
click at [62, 128] on div "Size 16" at bounding box center [69, 133] width 87 height 31
click at [70, 126] on icon "button" at bounding box center [69, 124] width 7 height 7
click at [71, 126] on icon "button" at bounding box center [69, 124] width 7 height 7
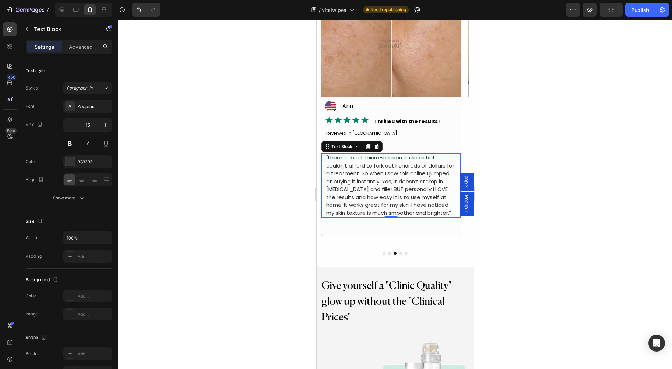
type input "14"
click at [216, 175] on div at bounding box center [395, 195] width 554 height 350
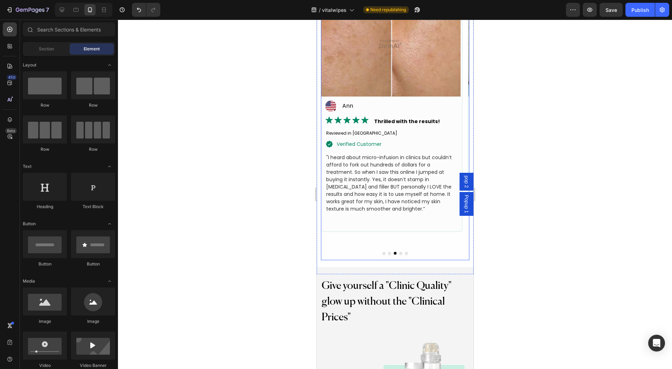
click at [399, 253] on button "Dot" at bounding box center [400, 253] width 3 height 3
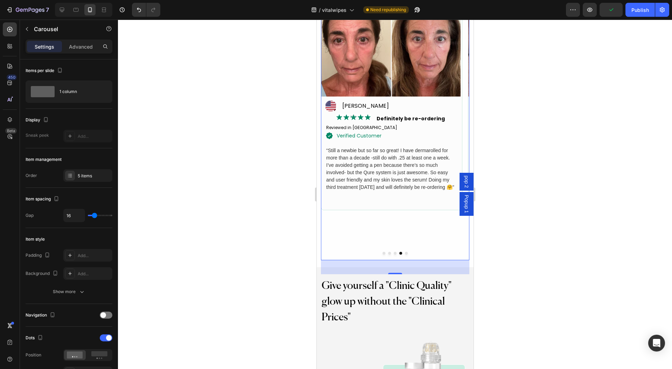
click at [393, 253] on button "Dot" at bounding box center [394, 253] width 3 height 3
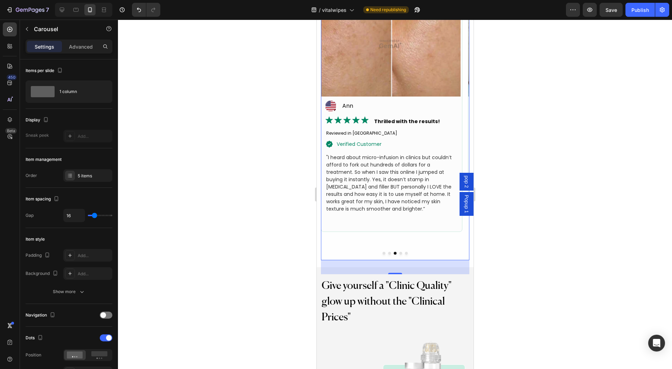
click at [388, 252] on button "Dot" at bounding box center [389, 253] width 3 height 3
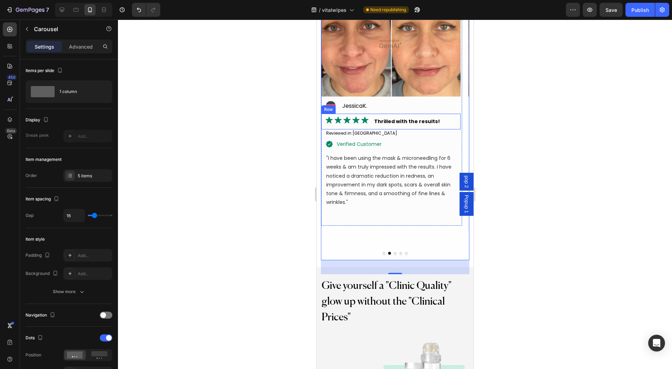
click at [331, 105] on div "Row" at bounding box center [328, 109] width 14 height 8
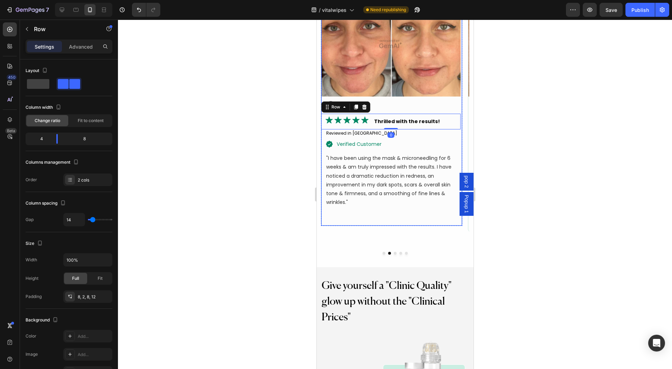
click at [333, 96] on img at bounding box center [390, 44] width 139 height 105
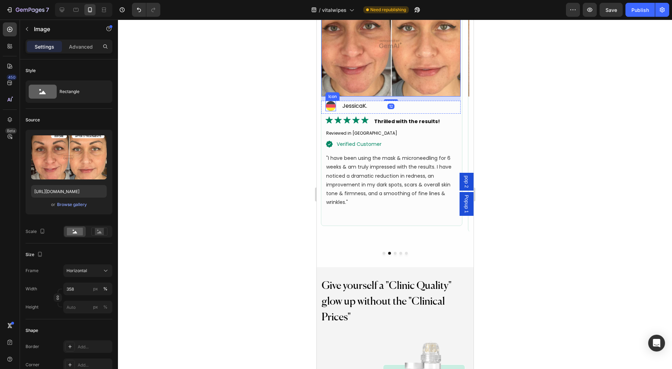
click at [332, 106] on icon at bounding box center [330, 105] width 10 height 3
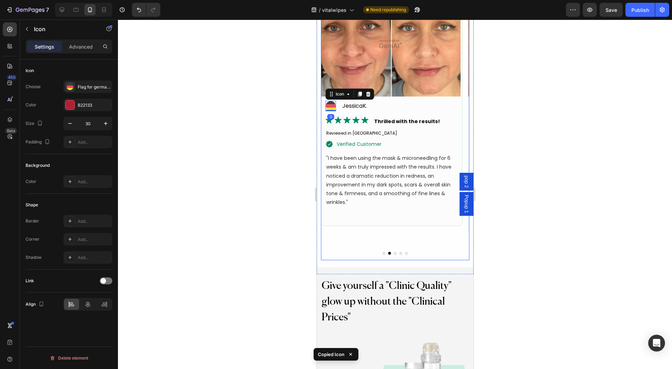
click at [393, 252] on button "Dot" at bounding box center [394, 253] width 3 height 3
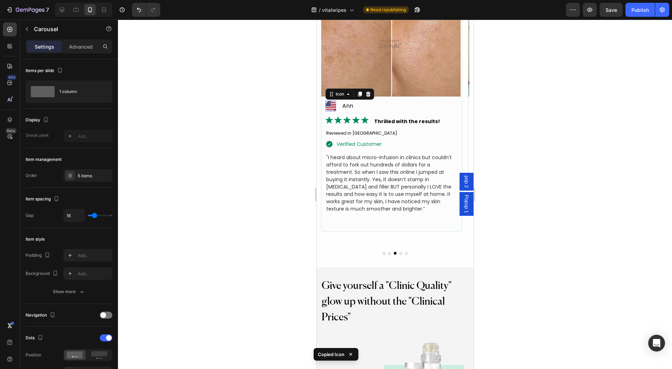
click at [330, 106] on icon at bounding box center [330, 106] width 10 height 1
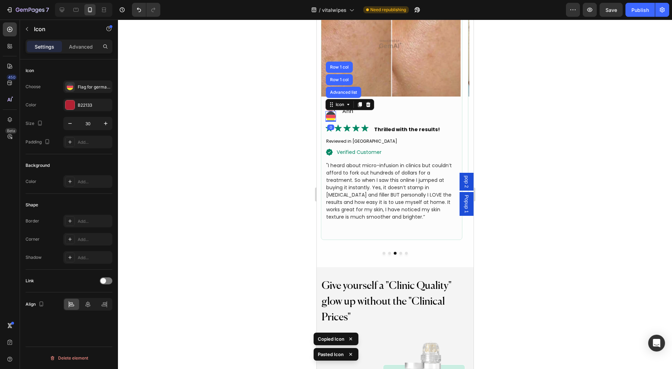
click at [296, 104] on div at bounding box center [395, 195] width 554 height 350
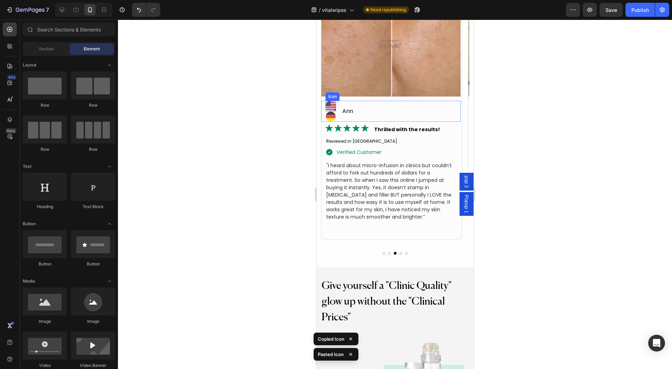
click at [328, 104] on icon at bounding box center [330, 105] width 10 height 10
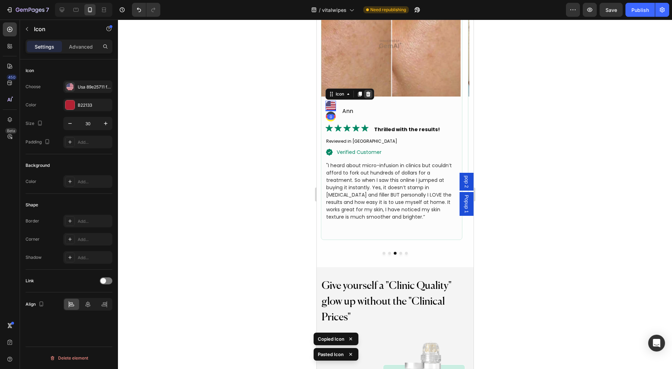
click at [371, 96] on div at bounding box center [368, 94] width 8 height 8
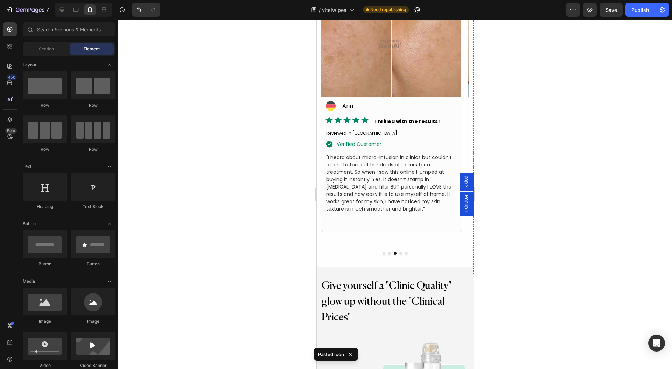
click at [399, 252] on button "Dot" at bounding box center [400, 253] width 3 height 3
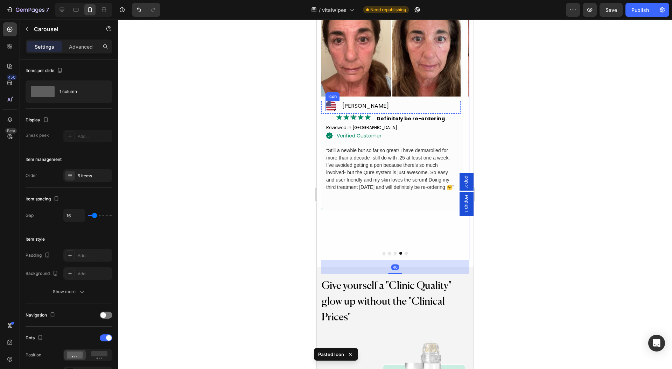
click at [329, 104] on icon at bounding box center [330, 105] width 10 height 10
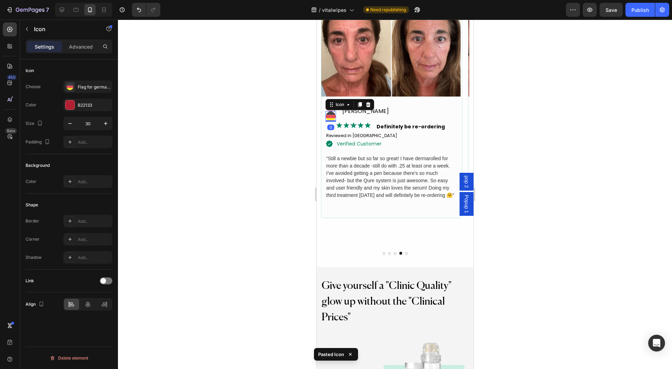
click at [296, 101] on div at bounding box center [395, 195] width 554 height 350
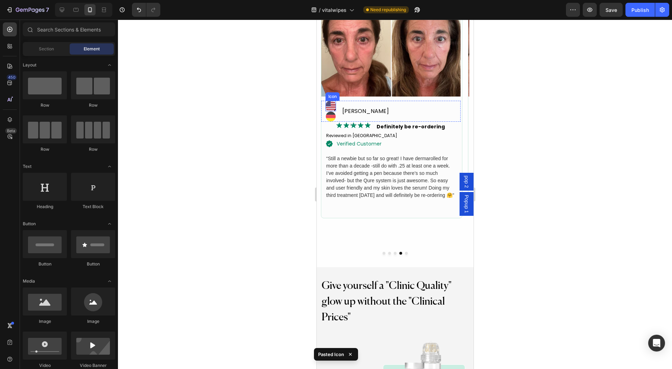
click at [331, 102] on icon at bounding box center [332, 102] width 5 height 1
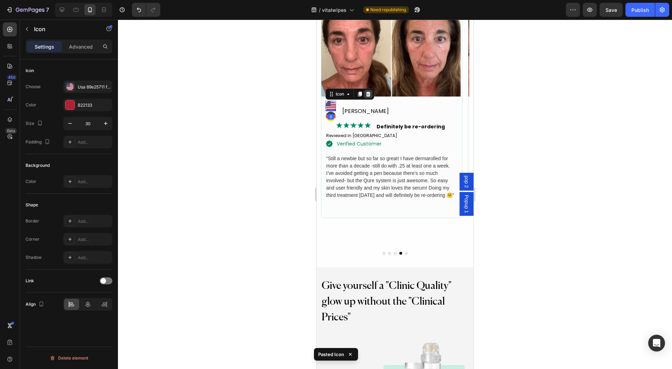
click at [370, 93] on icon at bounding box center [368, 93] width 5 height 5
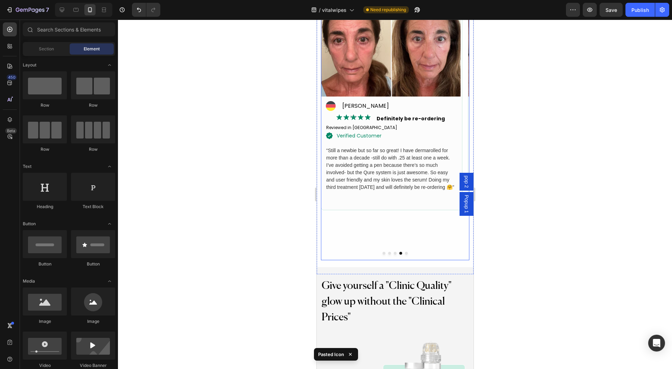
click at [393, 253] on button "Dot" at bounding box center [394, 253] width 3 height 3
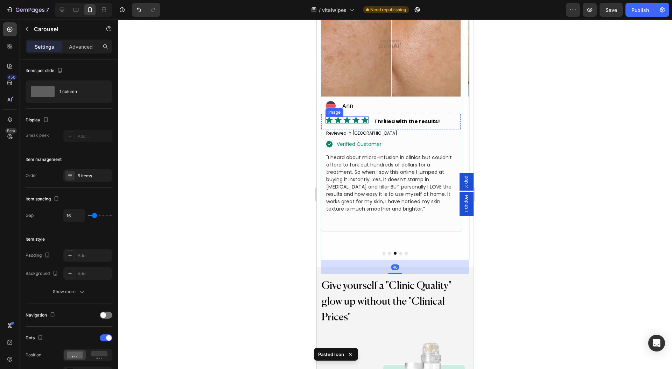
click at [347, 118] on img at bounding box center [346, 120] width 43 height 7
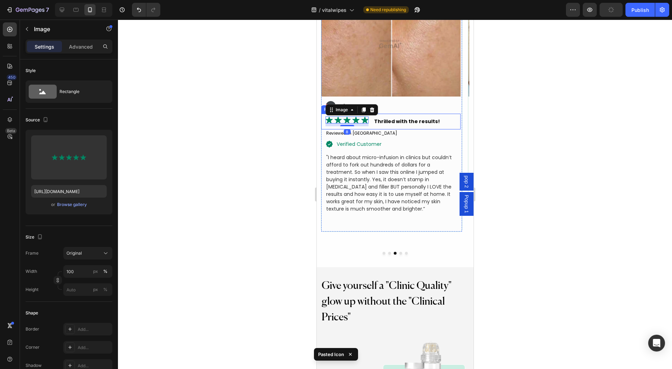
click at [371, 122] on div "Image 8 Thrilled with the results! Text Block Row" at bounding box center [390, 122] width 139 height 16
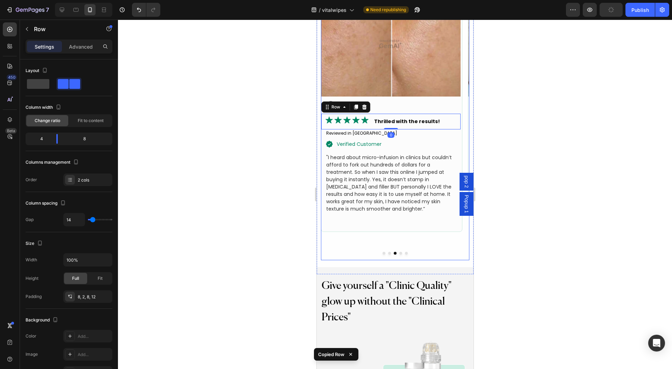
click at [399, 252] on button "Dot" at bounding box center [400, 253] width 3 height 3
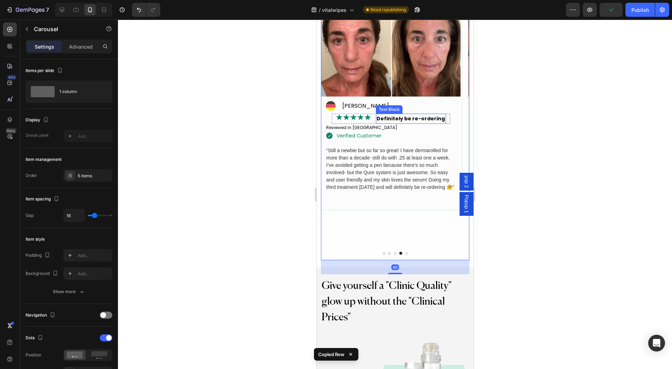
click at [445, 119] on div "Image Definitely be re-ordering Text Block Row" at bounding box center [390, 119] width 118 height 10
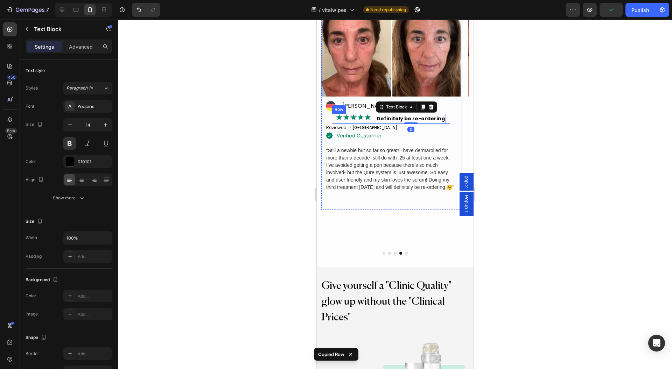
click at [447, 118] on div "Image Definitely be re-ordering Text Block 0 Row" at bounding box center [390, 119] width 118 height 10
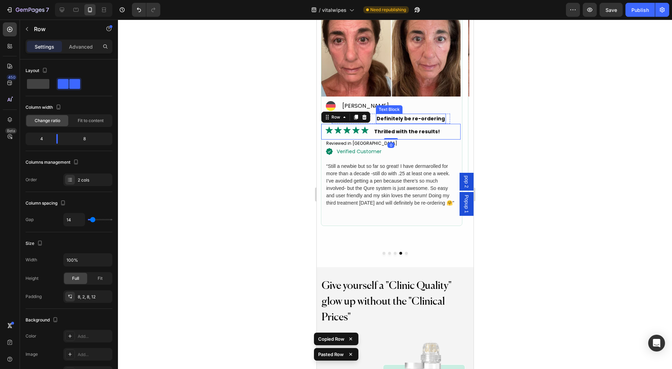
click at [445, 120] on div "Definitely be re-ordering" at bounding box center [410, 119] width 70 height 10
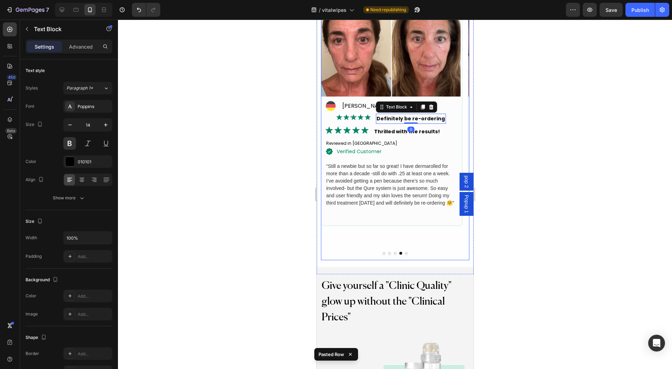
click at [393, 252] on button "Dot" at bounding box center [394, 253] width 3 height 3
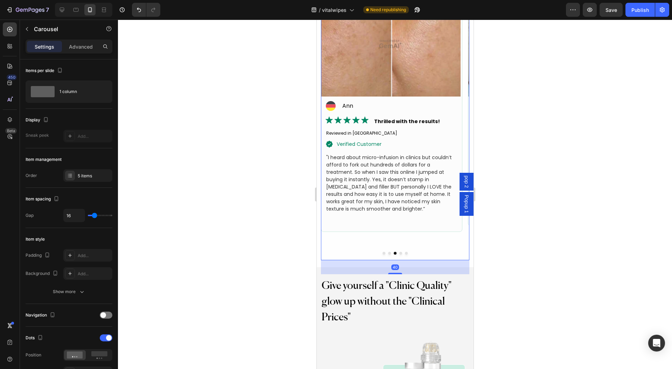
click at [399, 253] on button "Dot" at bounding box center [400, 253] width 3 height 3
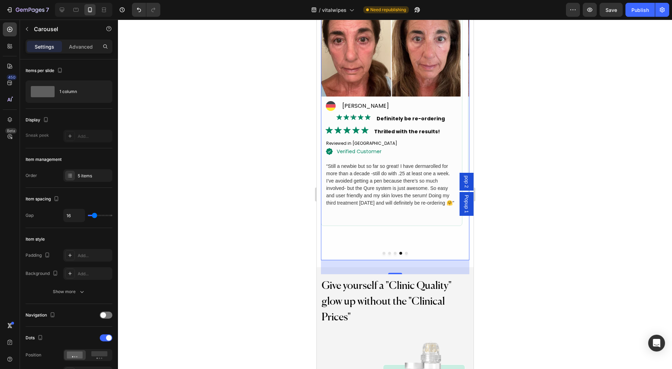
click at [384, 253] on div at bounding box center [395, 253] width 148 height 3
click at [387, 253] on div at bounding box center [395, 253] width 148 height 3
click at [388, 253] on button "Dot" at bounding box center [389, 253] width 3 height 3
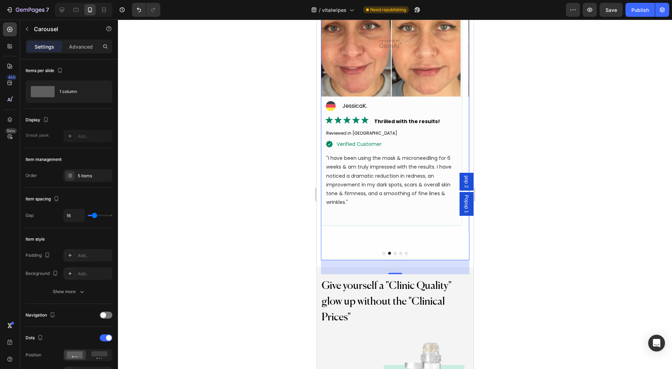
click at [399, 253] on button "Dot" at bounding box center [400, 253] width 3 height 3
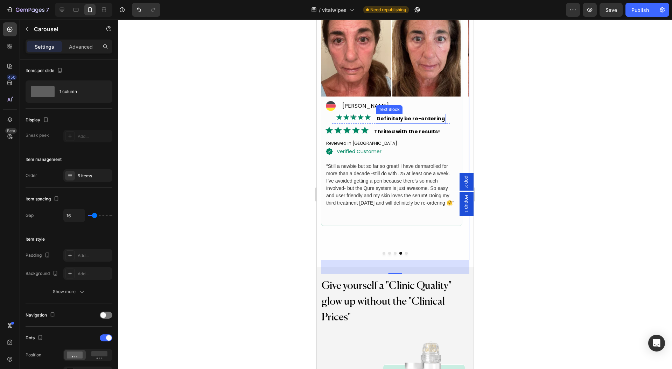
click at [426, 119] on p "Definitely be re-ordering" at bounding box center [410, 118] width 69 height 9
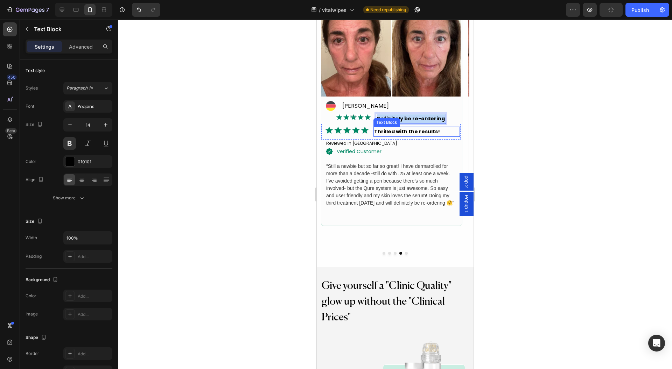
copy p "Definitely be re-ordering"
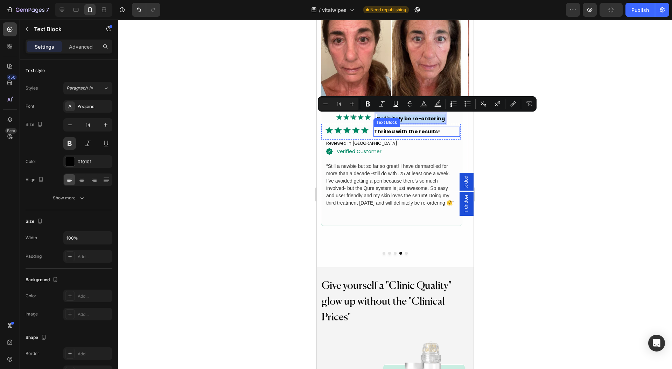
click at [422, 132] on p "Thrilled with the results!" at bounding box center [416, 131] width 85 height 9
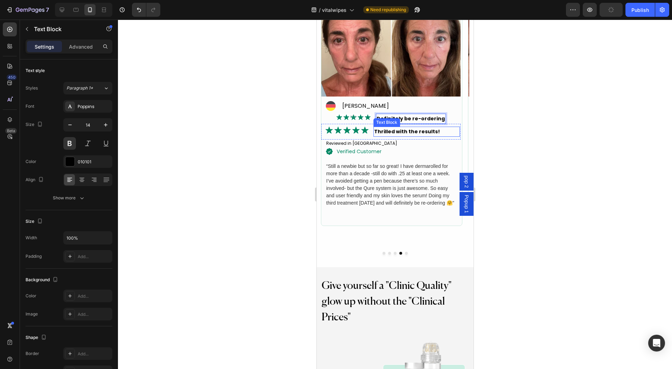
click at [422, 132] on p "Thrilled with the results!" at bounding box center [416, 131] width 85 height 9
click at [447, 118] on div "Image Definitely be re-ordering Text Block Row" at bounding box center [390, 119] width 118 height 10
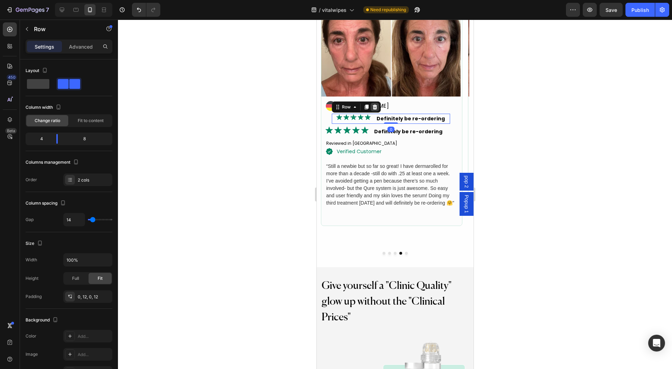
click at [374, 103] on div at bounding box center [374, 107] width 8 height 8
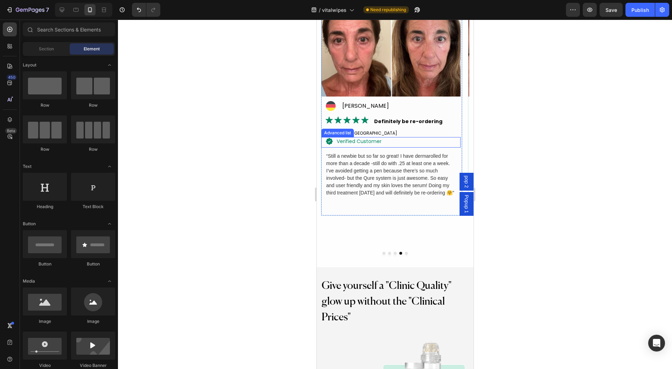
click at [402, 143] on div "Icon verified customer Text Block" at bounding box center [390, 142] width 139 height 11
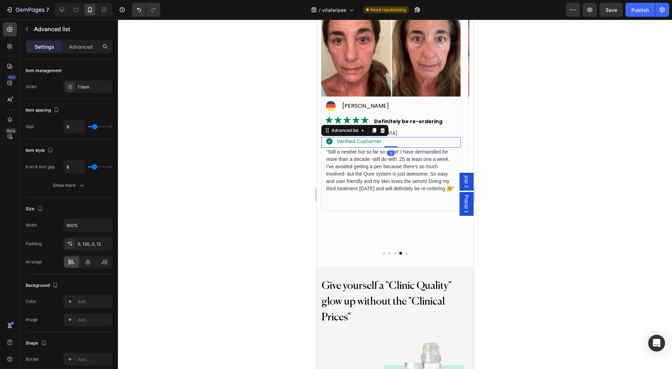
drag, startPoint x: 396, startPoint y: 151, endPoint x: 351, endPoint y: 110, distance: 60.2
click at [394, 126] on div "Image Icon Andrea G Text Block Advanced list Image Definitely be re-ordering Te…" at bounding box center [390, 92] width 139 height 201
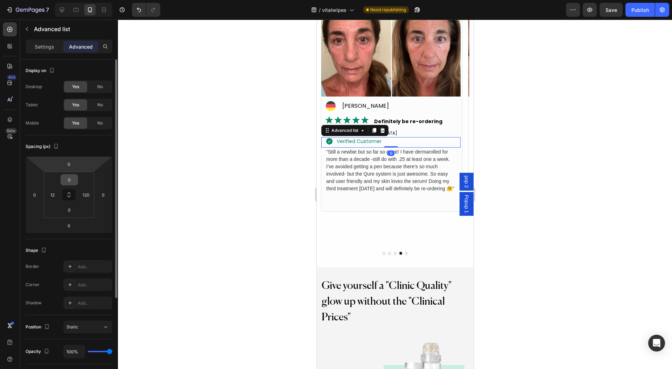
click at [71, 181] on input "0" at bounding box center [69, 180] width 14 height 10
type input "8"
click at [70, 211] on input "0" at bounding box center [69, 210] width 14 height 10
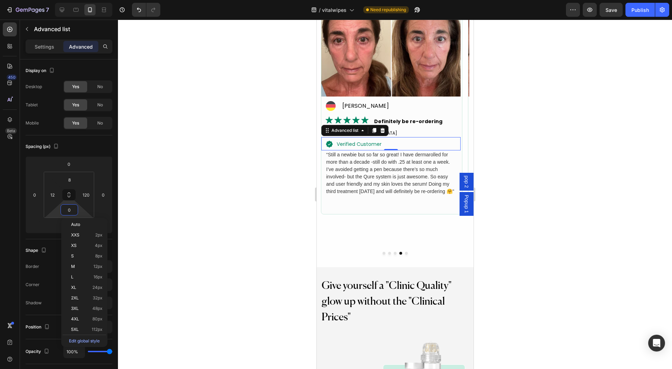
type input "8"
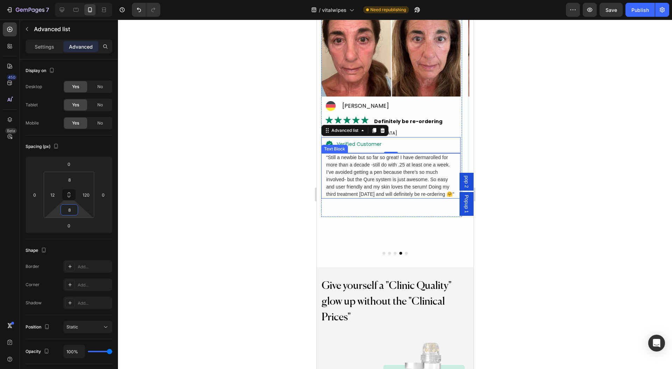
click at [417, 175] on p "“Still a newbie but so far so great! I have dermarolled for more than a decade …" at bounding box center [390, 176] width 129 height 44
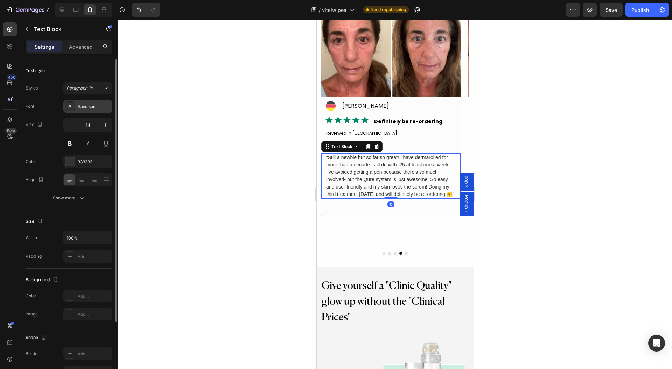
click at [90, 100] on div "Sans-serif" at bounding box center [87, 106] width 49 height 13
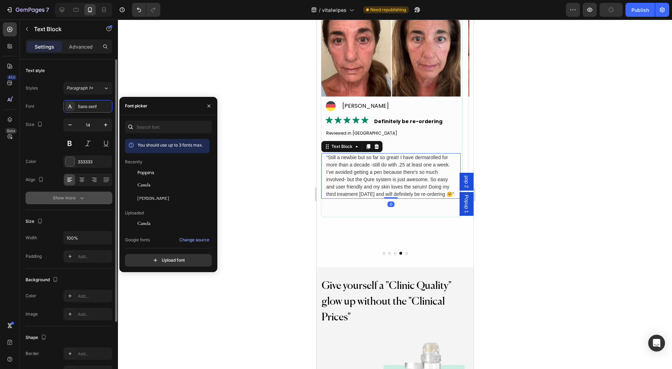
click at [161, 218] on div "Poppins" at bounding box center [167, 224] width 85 height 13
click at [77, 197] on div "Show more" at bounding box center [69, 198] width 33 height 7
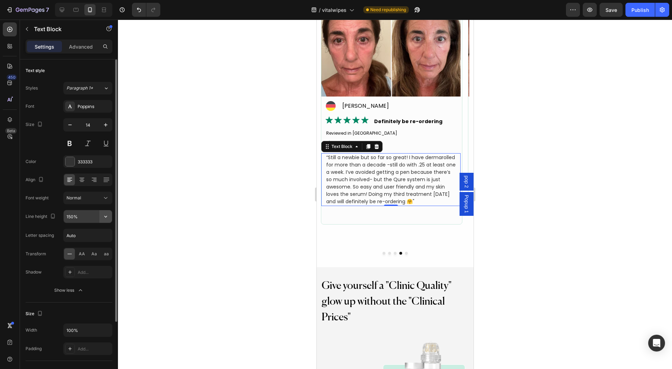
click at [104, 216] on icon "button" at bounding box center [105, 216] width 7 height 7
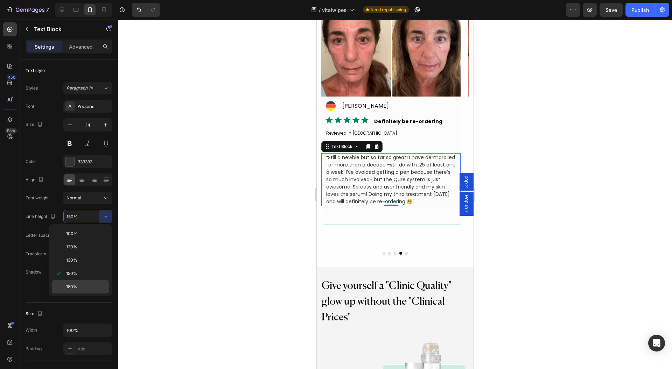
click at [71, 281] on div "180%" at bounding box center [80, 286] width 57 height 13
type input "180%"
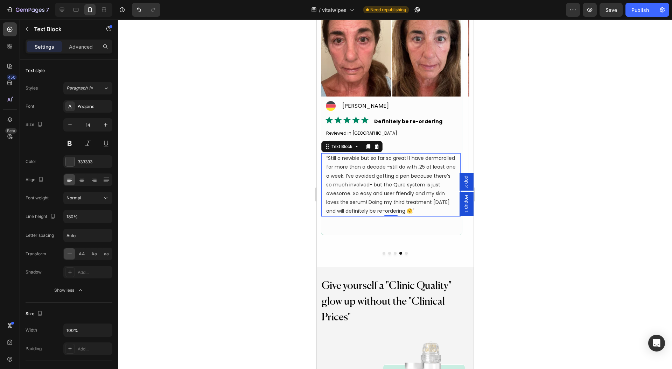
click at [223, 234] on div at bounding box center [395, 195] width 554 height 350
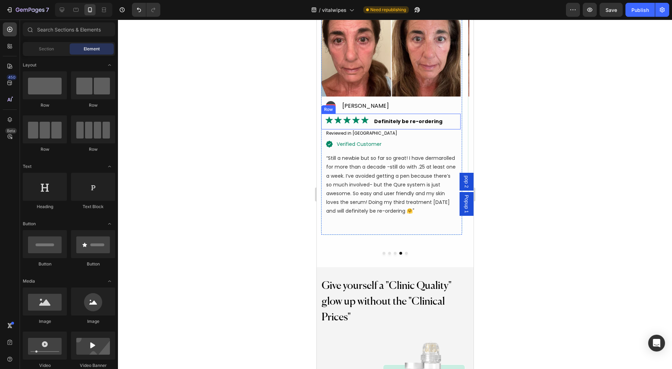
click at [370, 119] on div "Image Definitely be re-ordering Text Block Row" at bounding box center [390, 122] width 139 height 16
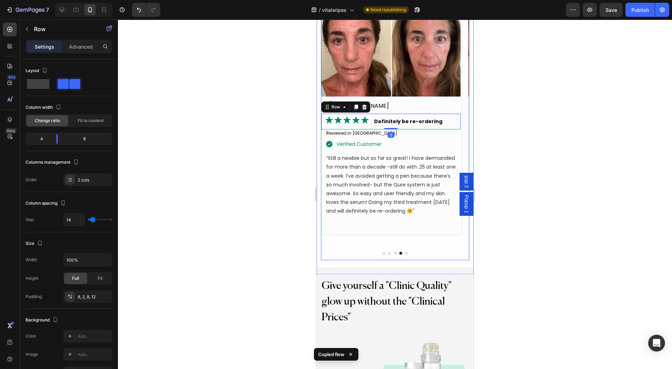
click at [405, 252] on button "Dot" at bounding box center [406, 253] width 3 height 3
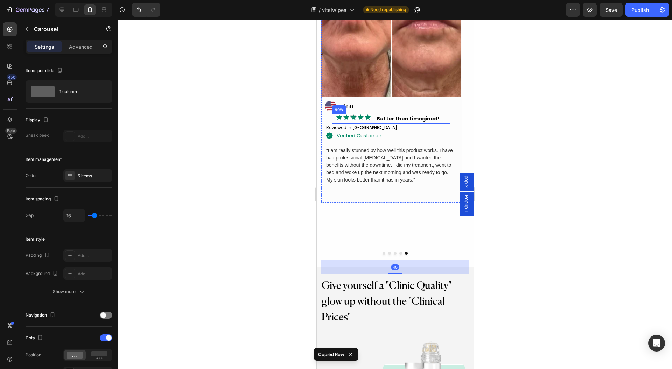
click at [373, 118] on div "Image Better then I imagined! Text Block Row" at bounding box center [390, 119] width 118 height 10
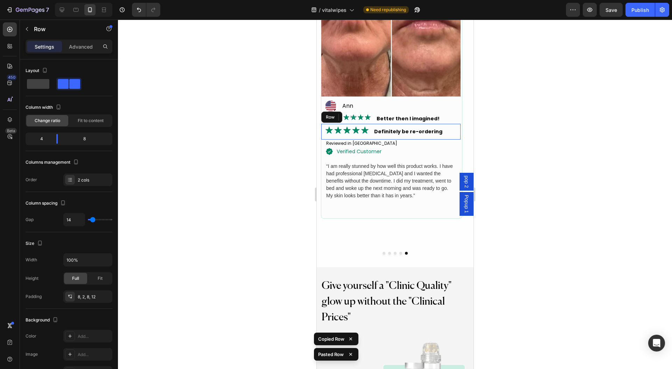
click at [420, 117] on p "Better then I imagined!" at bounding box center [410, 118] width 69 height 9
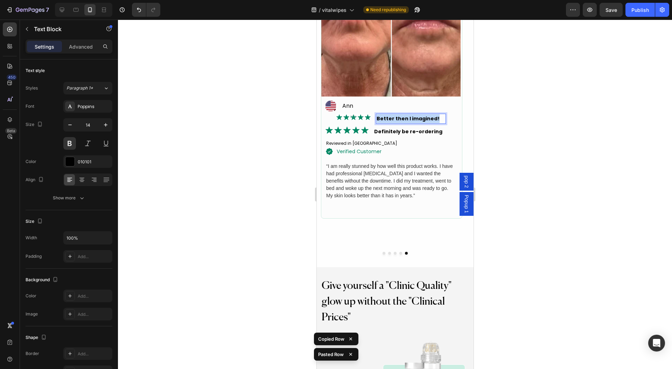
copy p "Better then I imagined!"
click at [423, 131] on p "Definitely be re-ordering" at bounding box center [416, 131] width 85 height 9
click at [446, 117] on div "Image Better then I imagined! Text Block Row" at bounding box center [390, 119] width 118 height 10
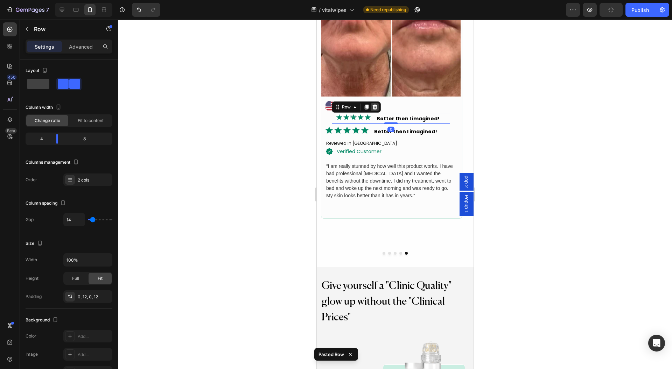
click at [375, 106] on icon at bounding box center [374, 106] width 5 height 5
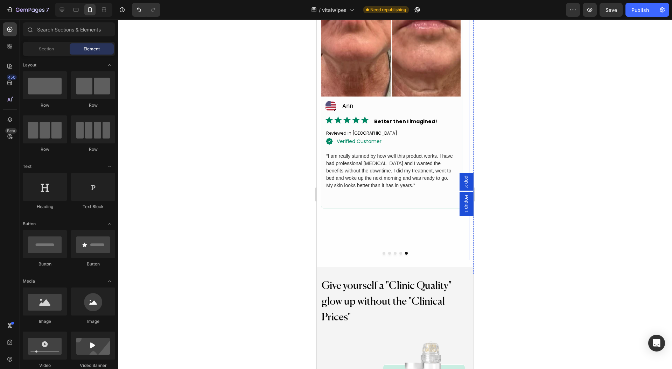
click at [393, 253] on button "Dot" at bounding box center [394, 253] width 3 height 3
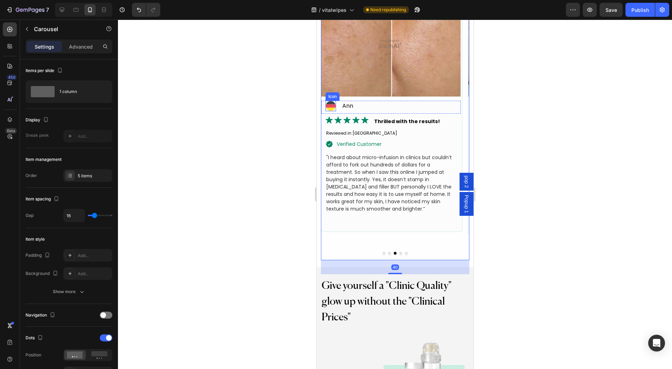
click at [326, 105] on icon at bounding box center [330, 105] width 10 height 3
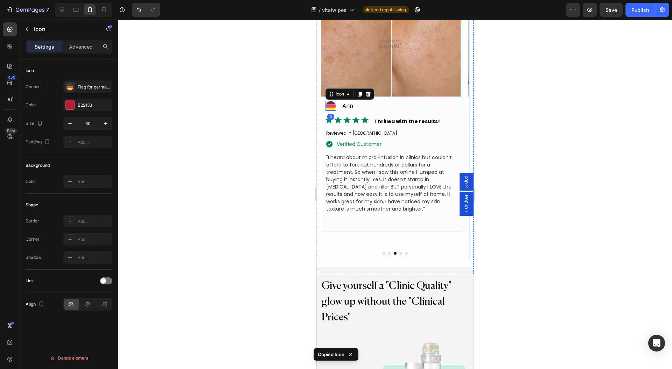
click at [401, 251] on div "Image Icon Ellie V Text Block Advanced list Image my skin RETURNED to LIFE! Tex…" at bounding box center [395, 126] width 148 height 269
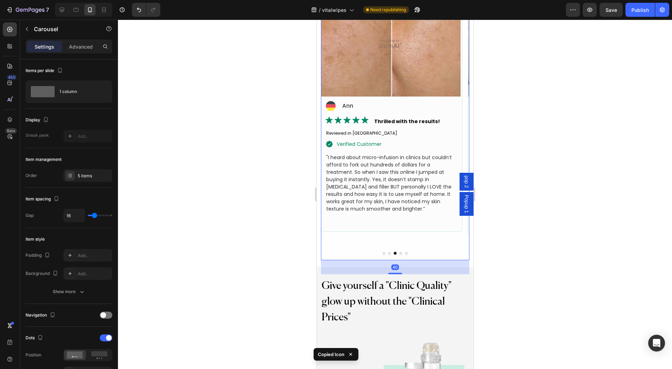
click at [405, 252] on button "Dot" at bounding box center [406, 253] width 3 height 3
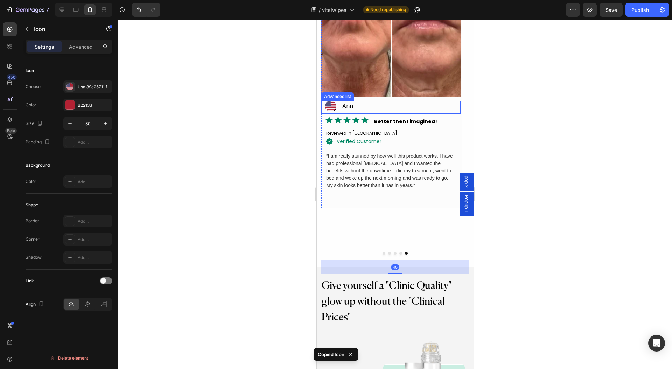
click at [334, 107] on icon at bounding box center [330, 106] width 10 height 1
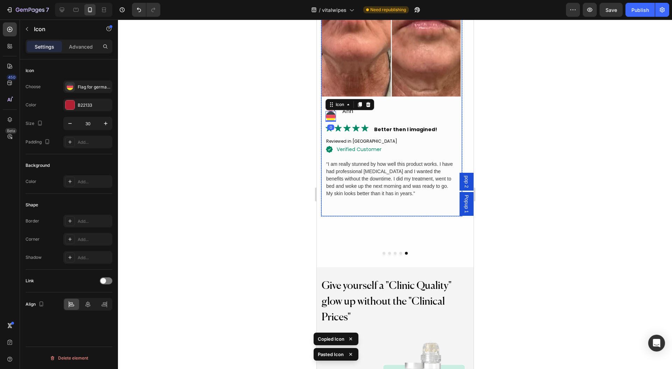
click at [297, 100] on div at bounding box center [395, 195] width 554 height 350
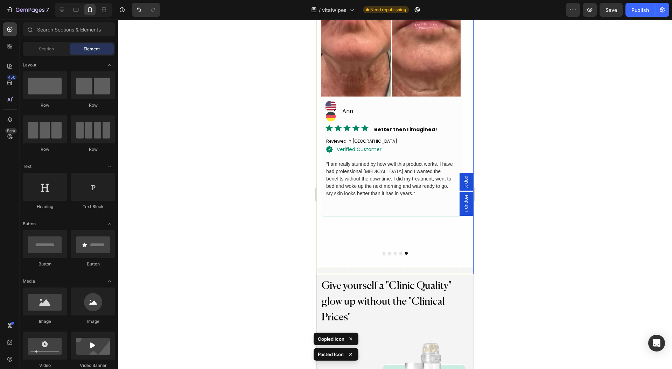
click at [332, 102] on icon at bounding box center [332, 102] width 5 height 1
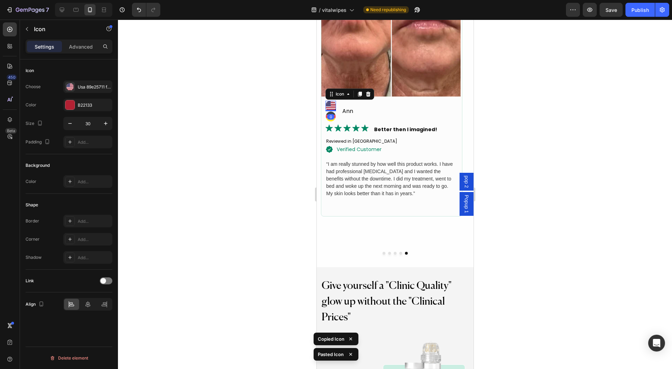
click at [371, 94] on div at bounding box center [368, 94] width 8 height 8
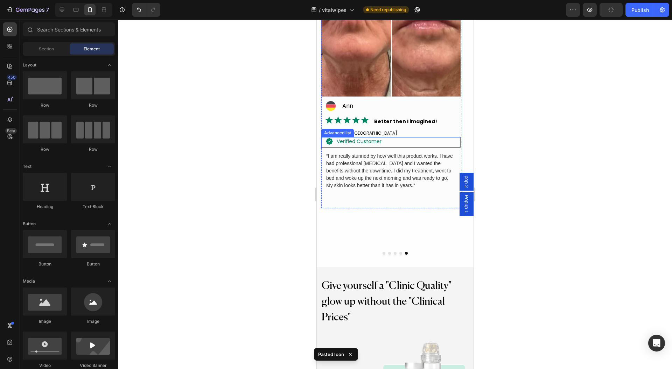
click at [409, 143] on div "Icon verified customer Text Block" at bounding box center [390, 142] width 139 height 11
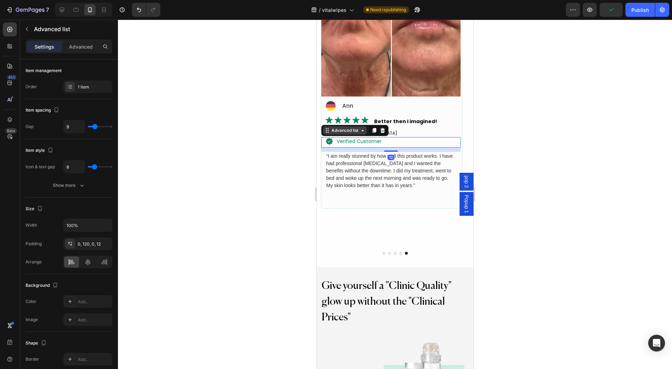
drag, startPoint x: 391, startPoint y: 151, endPoint x: 362, endPoint y: 127, distance: 37.0
click at [395, 135] on div "Image Icon Ann Text Block Advanced list Image Better then I imagined! Text Bloc…" at bounding box center [390, 91] width 139 height 198
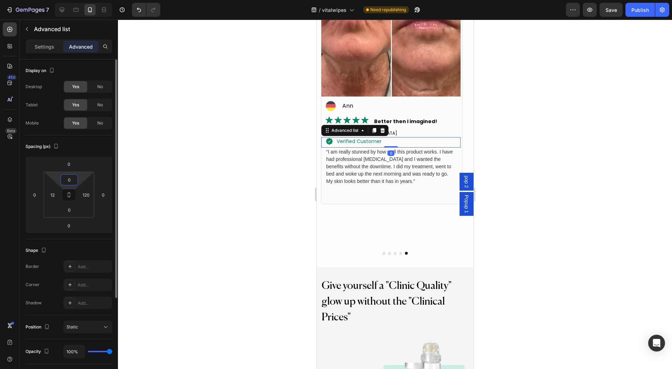
click at [75, 180] on input "0" at bounding box center [69, 180] width 14 height 10
type input "8"
click at [68, 211] on input "0" at bounding box center [69, 210] width 14 height 10
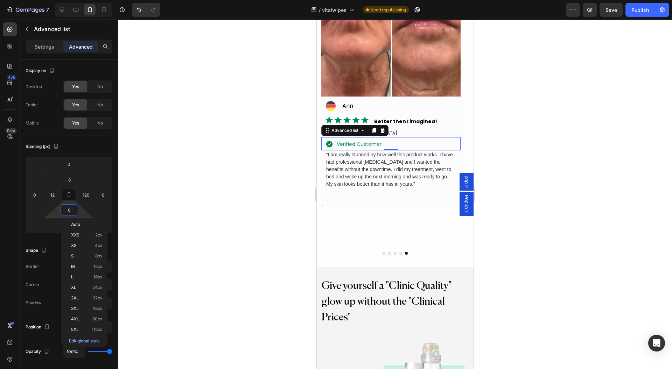
type input "8"
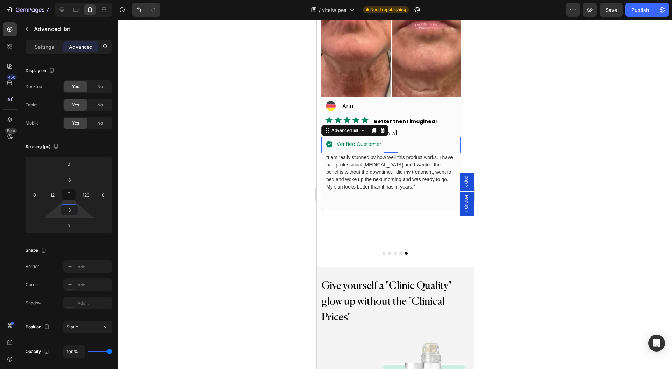
click at [192, 167] on div at bounding box center [395, 195] width 554 height 350
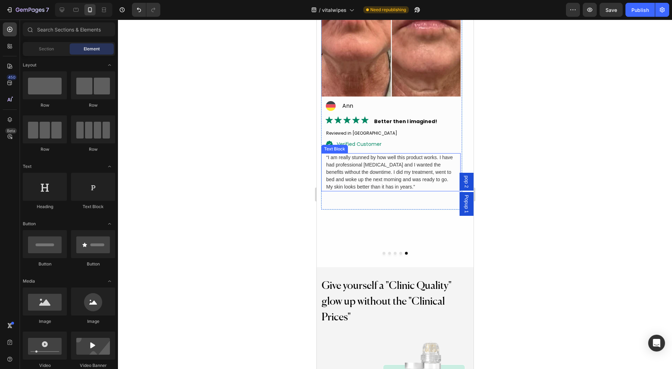
click at [377, 164] on p "“I am really stunned by how well this product works. I have had professional [M…" at bounding box center [390, 172] width 129 height 37
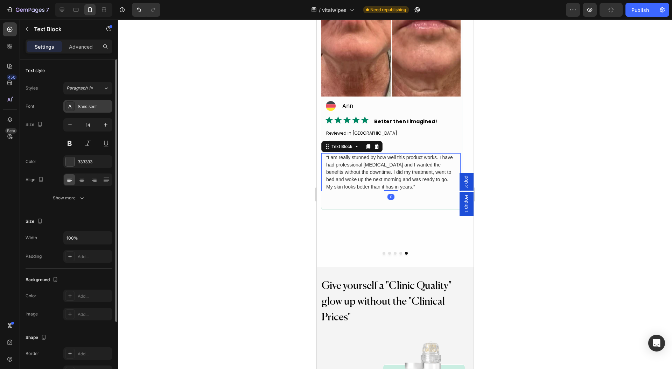
click at [87, 107] on div "Sans-serif" at bounding box center [94, 107] width 33 height 6
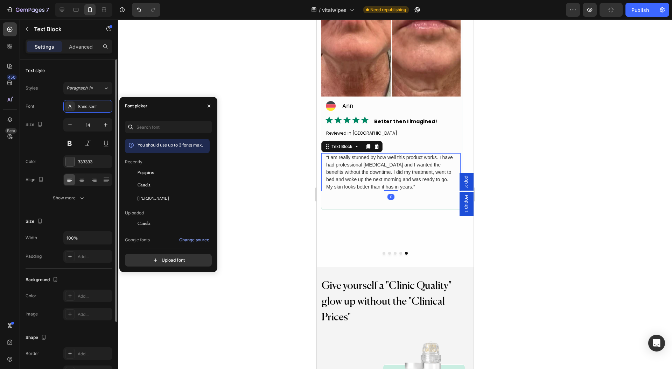
click at [168, 174] on div "Poppins" at bounding box center [173, 173] width 71 height 6
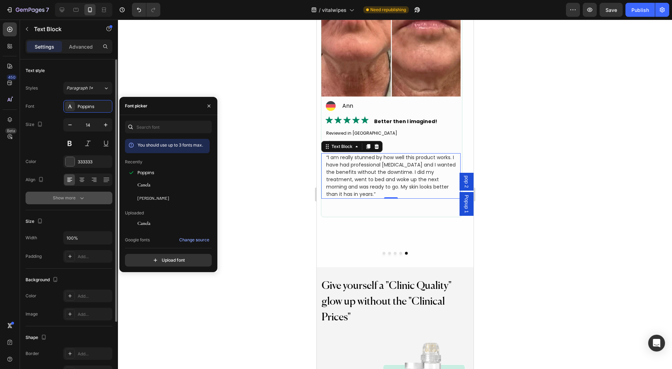
click at [78, 195] on icon "button" at bounding box center [81, 198] width 7 height 7
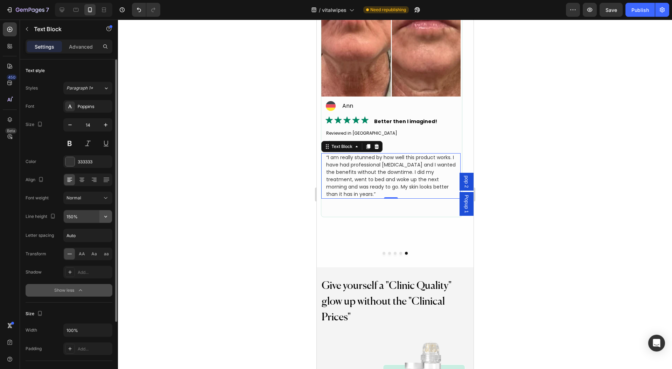
click at [108, 217] on icon "button" at bounding box center [105, 216] width 7 height 7
drag, startPoint x: 77, startPoint y: 285, endPoint x: 86, endPoint y: 278, distance: 11.5
click at [77, 286] on span "180%" at bounding box center [71, 287] width 11 height 6
type input "180%"
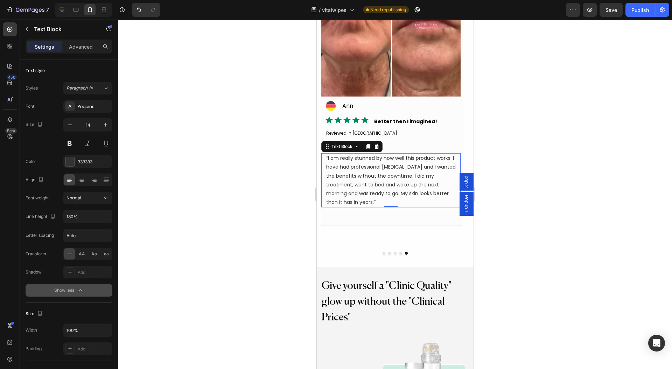
click at [214, 228] on div at bounding box center [395, 195] width 554 height 350
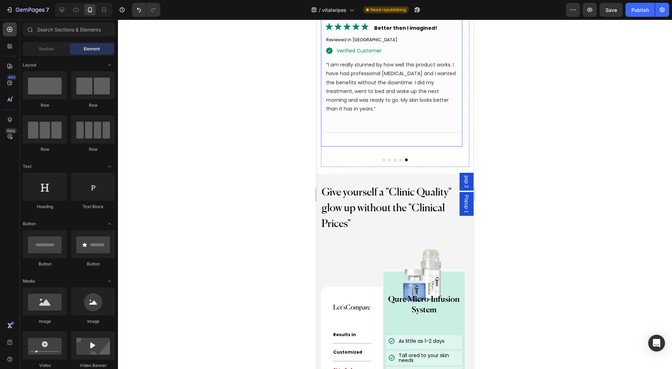
scroll to position [2742, 0]
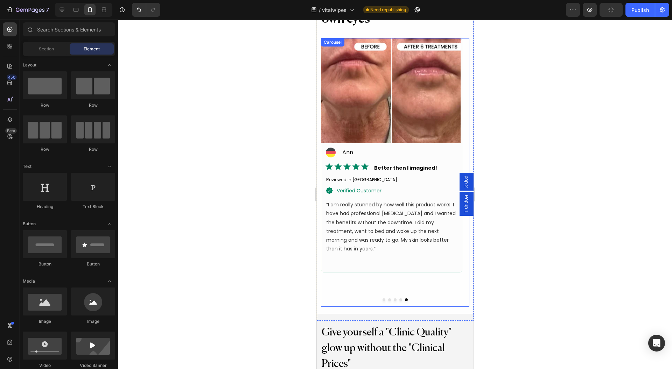
click at [382, 300] on div at bounding box center [395, 299] width 148 height 3
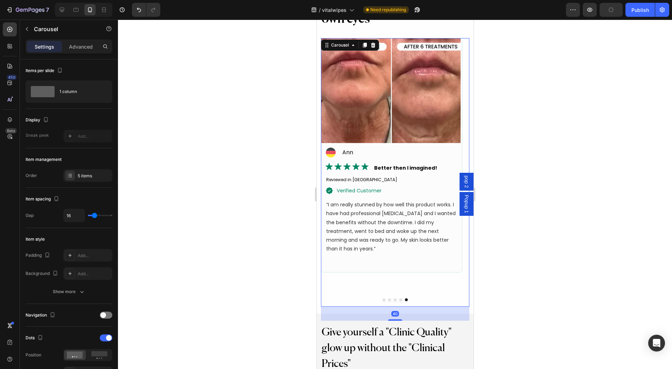
click at [382, 300] on button "Dot" at bounding box center [383, 299] width 3 height 3
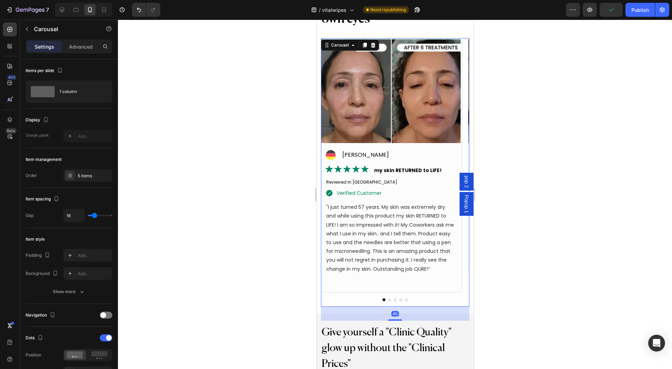
click at [245, 249] on div at bounding box center [395, 195] width 554 height 350
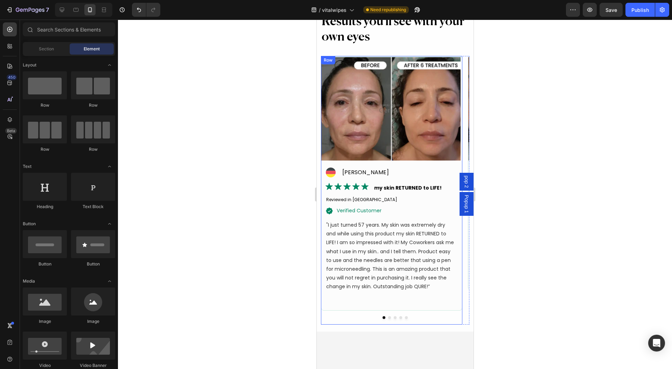
scroll to position [2759, 0]
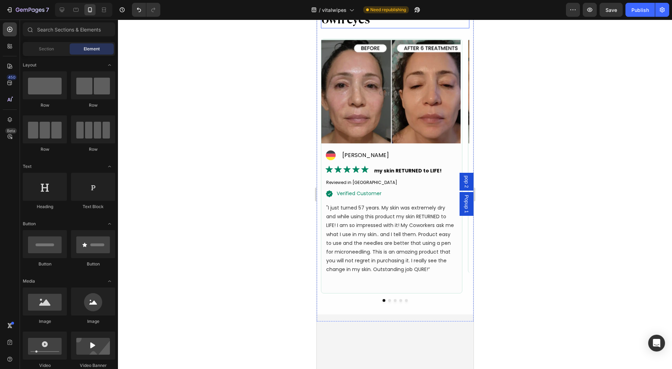
click at [428, 28] on h2 "Results you'll see with your own eyes" at bounding box center [395, 12] width 148 height 31
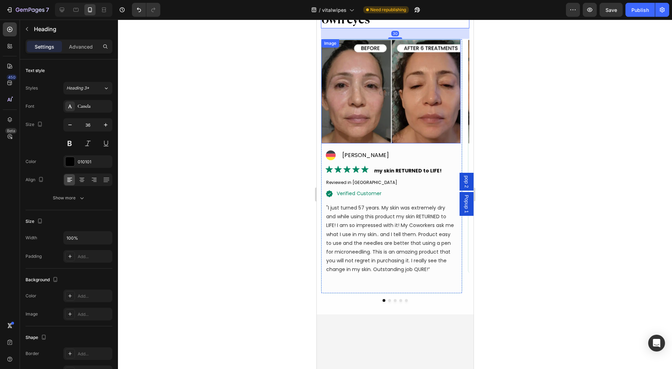
click at [394, 140] on img at bounding box center [390, 91] width 139 height 105
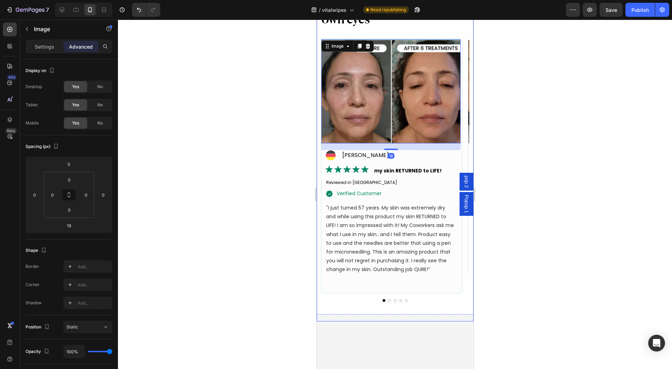
click at [401, 28] on h2 "Results you'll see with your own eyes" at bounding box center [395, 12] width 148 height 31
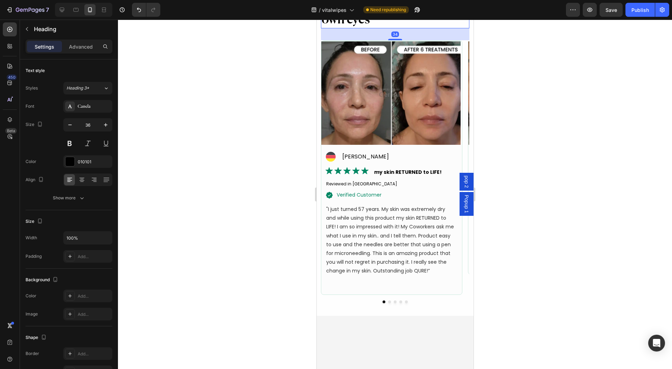
drag, startPoint x: 394, startPoint y: 139, endPoint x: 360, endPoint y: 121, distance: 38.8
click at [394, 40] on div at bounding box center [395, 39] width 14 height 1
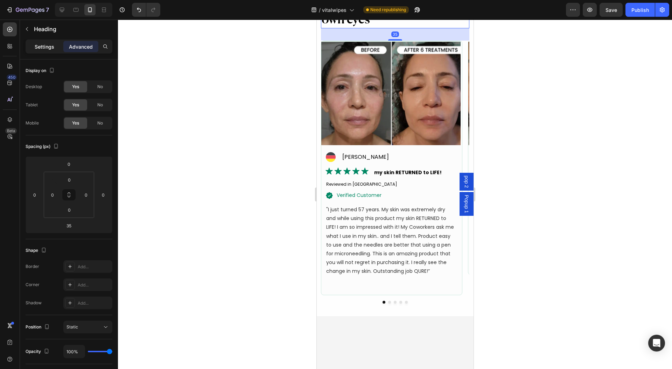
click at [44, 51] on div "Settings Advanced" at bounding box center [69, 47] width 87 height 14
click at [45, 48] on p "Settings" at bounding box center [45, 46] width 20 height 7
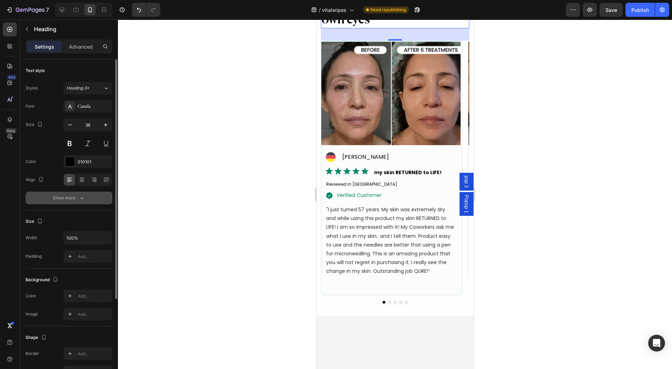
click at [79, 200] on icon "button" at bounding box center [81, 198] width 7 height 7
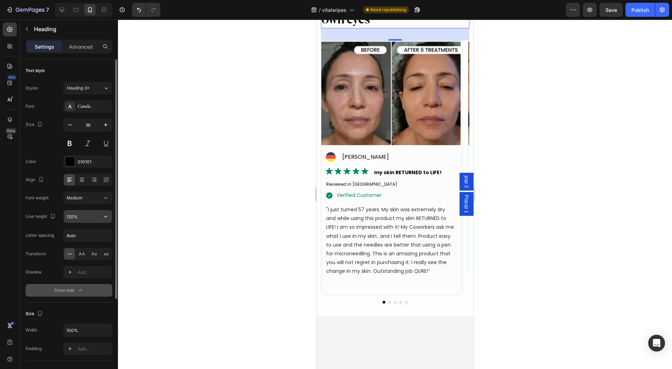
click at [109, 218] on icon "button" at bounding box center [105, 216] width 7 height 7
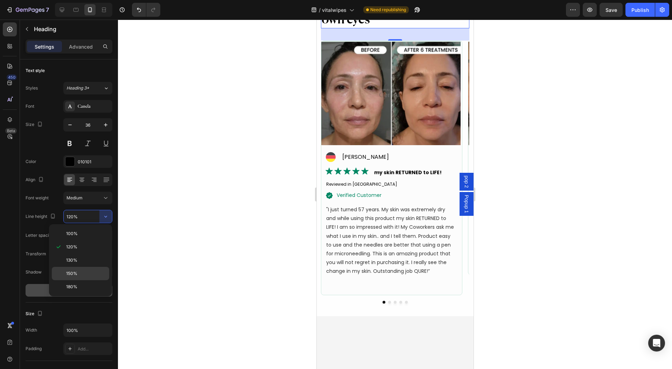
click at [84, 270] on p "150%" at bounding box center [86, 273] width 40 height 6
type input "150%"
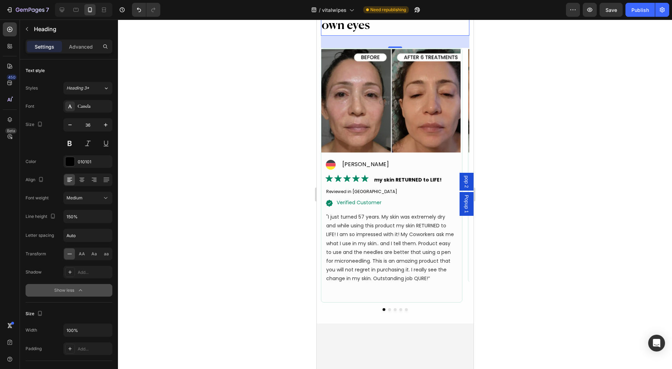
click at [209, 220] on div at bounding box center [395, 195] width 554 height 350
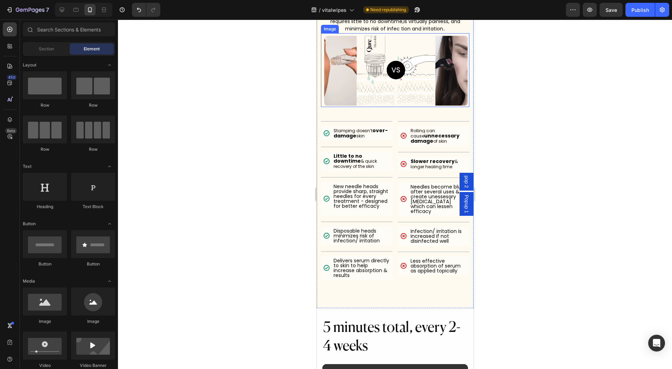
scroll to position [3506, 0]
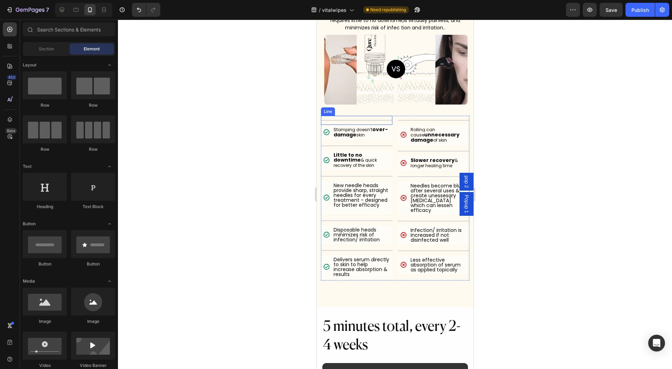
click at [345, 120] on div at bounding box center [356, 120] width 71 height 1
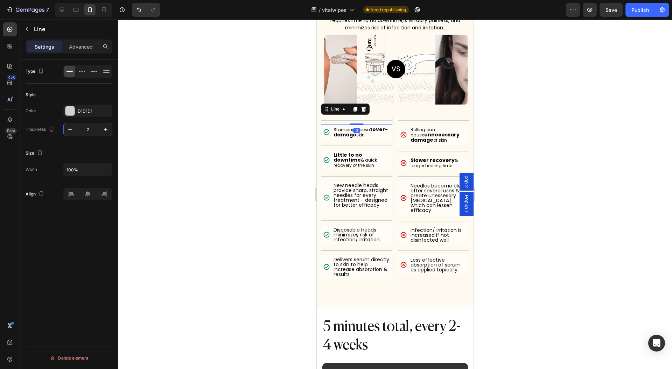
click at [95, 128] on input "2" at bounding box center [87, 129] width 23 height 13
type input "1"
click at [410, 117] on div "Title Line" at bounding box center [433, 120] width 71 height 9
click at [91, 128] on input "2" at bounding box center [87, 129] width 23 height 13
type input "1"
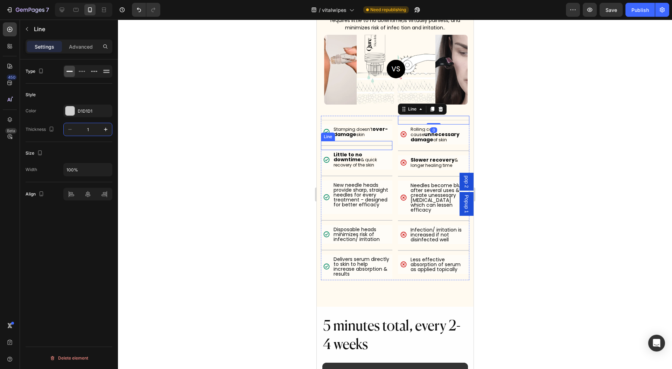
click at [350, 143] on div "Title Line" at bounding box center [356, 145] width 71 height 9
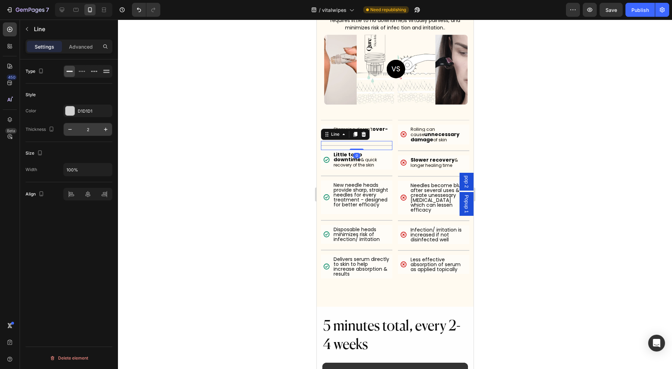
type input "1"
click at [438, 146] on div "Title Line" at bounding box center [433, 150] width 71 height 9
click at [92, 128] on input "2" at bounding box center [87, 129] width 23 height 13
type input "1"
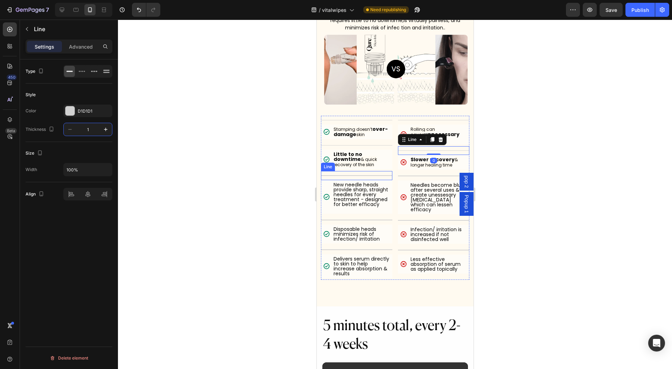
click at [347, 173] on div "Title Line" at bounding box center [356, 175] width 71 height 9
click at [96, 129] on input "2" at bounding box center [87, 129] width 23 height 13
type input "1"
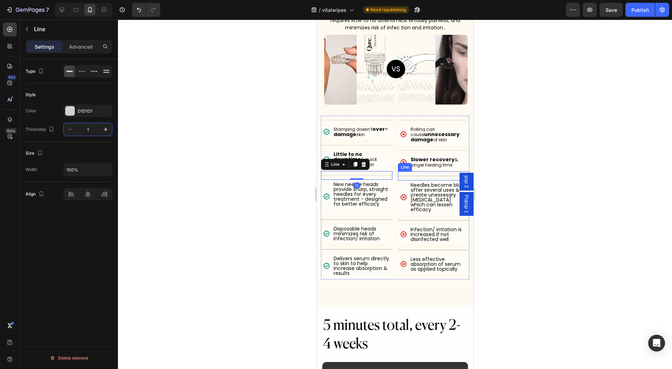
click at [423, 172] on div "Title Line" at bounding box center [433, 175] width 71 height 9
click at [92, 126] on input "2" at bounding box center [87, 129] width 23 height 13
type input "1"
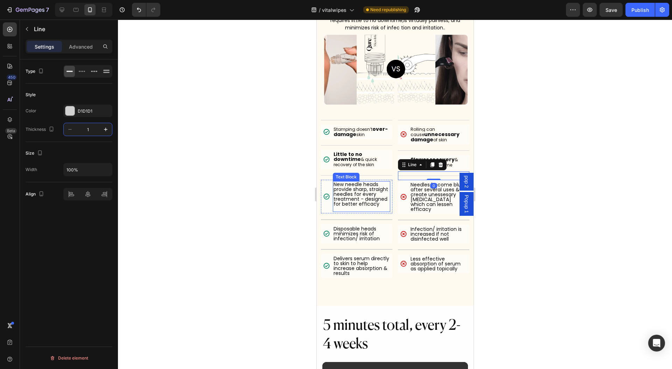
click at [343, 219] on div "Title Line" at bounding box center [356, 219] width 71 height 9
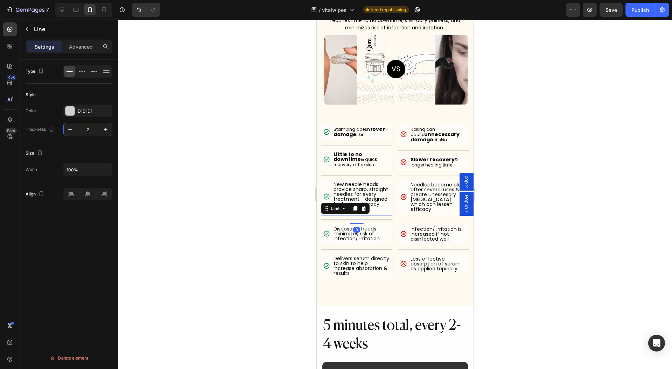
click at [89, 130] on input "2" at bounding box center [87, 129] width 23 height 13
type input "1"
click at [441, 218] on div "Title Line" at bounding box center [433, 220] width 71 height 9
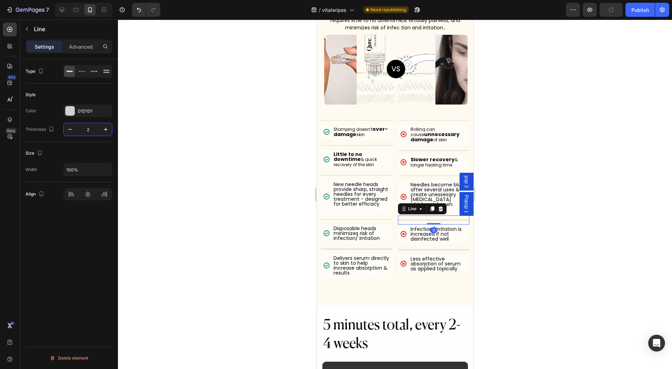
click at [91, 129] on input "2" at bounding box center [87, 129] width 23 height 13
type input "1"
click at [425, 249] on div at bounding box center [433, 249] width 71 height 1
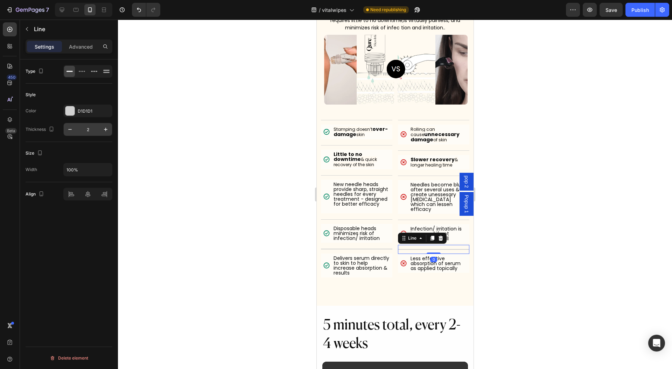
click at [91, 131] on input "2" at bounding box center [87, 129] width 23 height 13
type input "1"
click at [368, 251] on div "Title Line" at bounding box center [356, 249] width 71 height 9
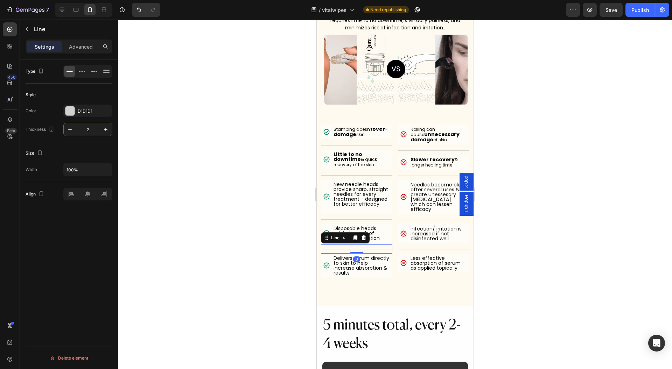
click at [90, 132] on input "2" at bounding box center [87, 129] width 23 height 13
type input "1"
click at [199, 164] on div at bounding box center [395, 195] width 554 height 350
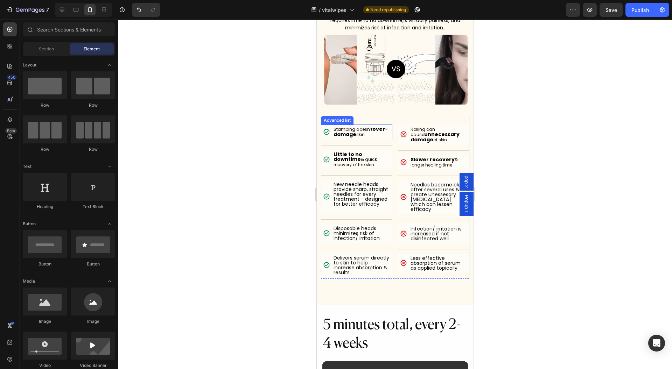
click at [330, 132] on li "Icon Stamping doesn’t over-damage skin Text Block" at bounding box center [356, 132] width 67 height 12
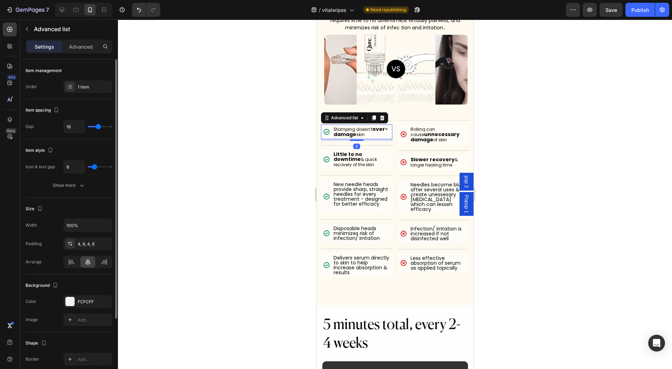
scroll to position [89, 0]
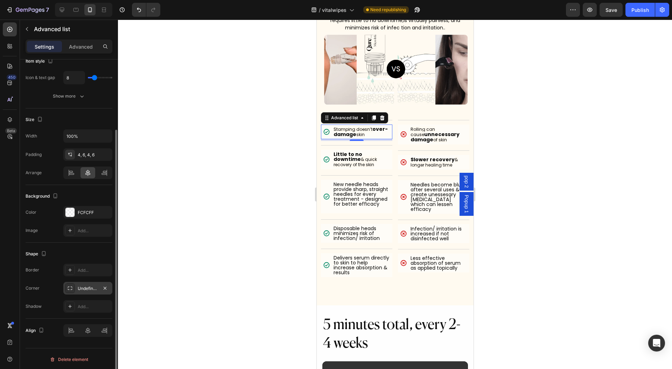
click at [87, 286] on div "Undefined, undefined, undefined, undefined" at bounding box center [88, 289] width 20 height 6
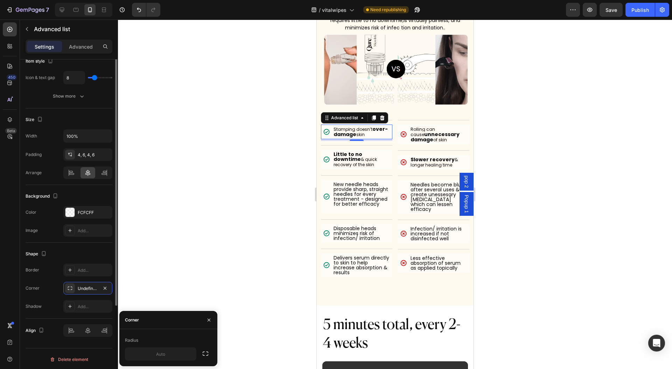
scroll to position [0, 0]
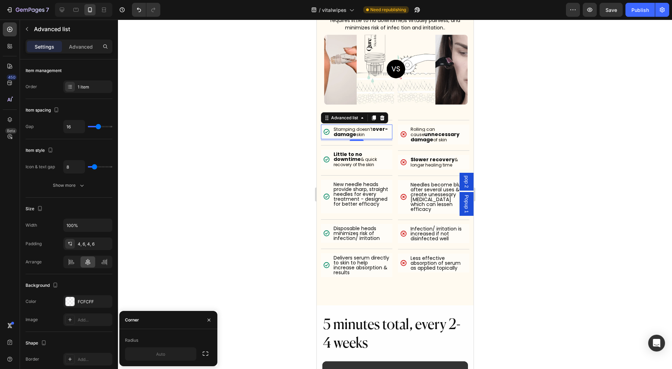
click at [163, 233] on div at bounding box center [395, 195] width 554 height 350
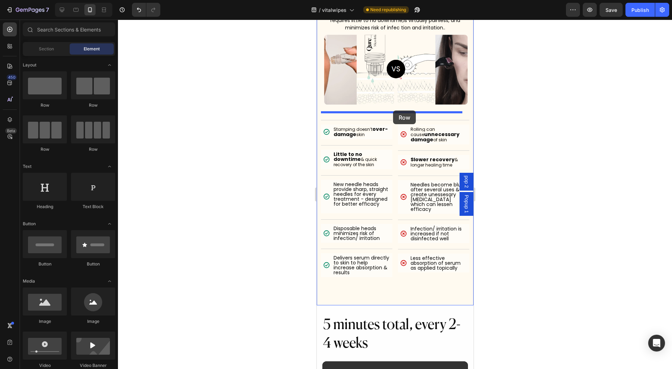
drag, startPoint x: 371, startPoint y: 106, endPoint x: 393, endPoint y: 111, distance: 22.5
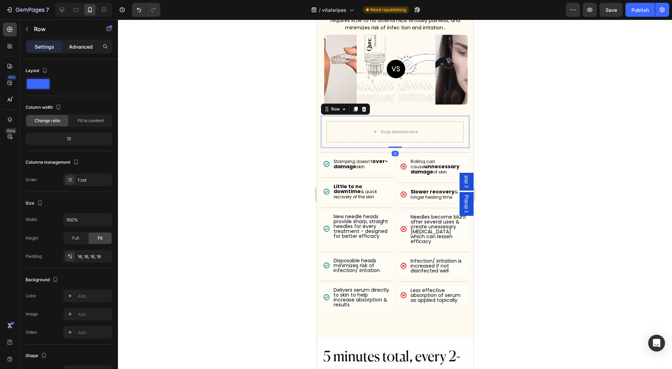
click at [70, 42] on div "Advanced" at bounding box center [80, 46] width 35 height 11
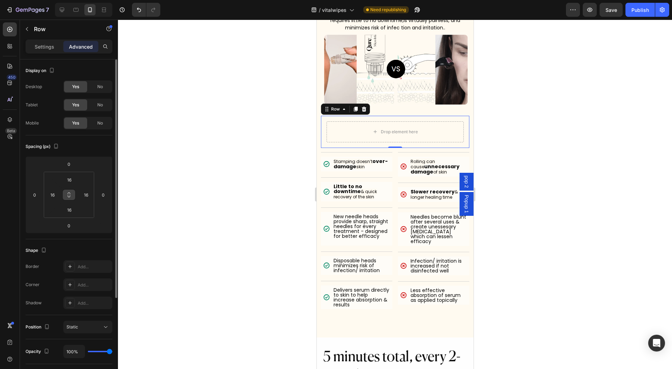
click at [70, 192] on icon at bounding box center [69, 195] width 6 height 6
type input "0"
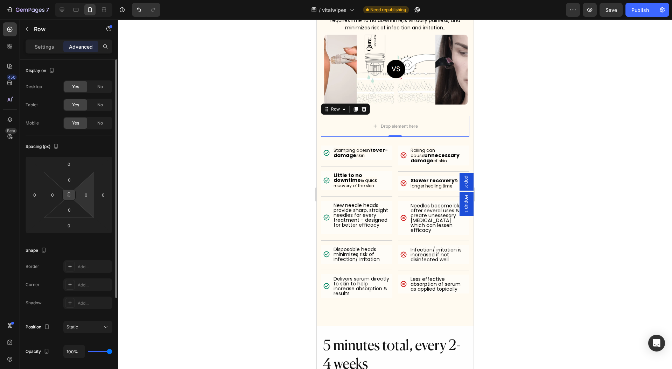
drag, startPoint x: 82, startPoint y: 194, endPoint x: 85, endPoint y: 202, distance: 8.5
click at [84, 0] on html "7 Version history / vitalwipes Need republishing Preview Save Publish 450 Beta …" at bounding box center [336, 0] width 672 height 0
click at [70, 196] on icon at bounding box center [69, 195] width 6 height 6
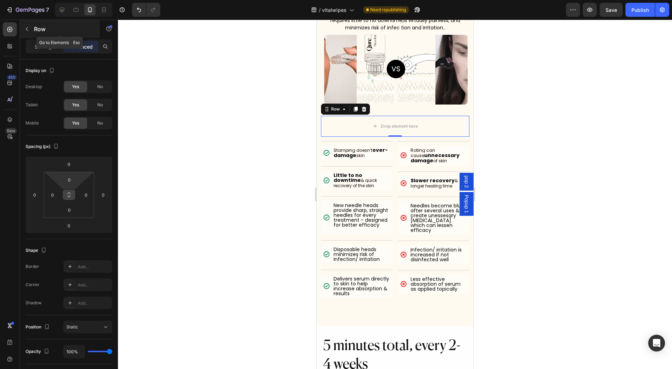
click at [53, 29] on p "Row" at bounding box center [63, 29] width 59 height 8
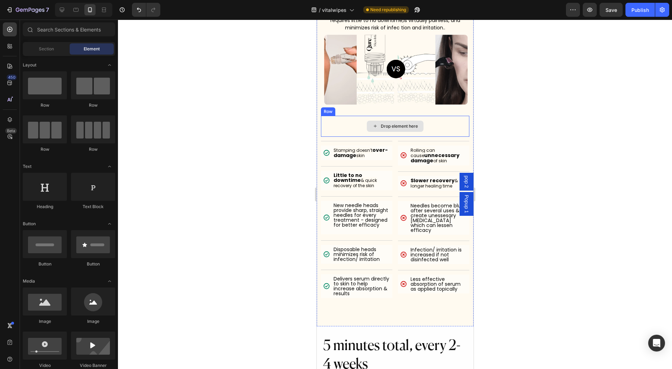
click at [349, 122] on div "Drop element here" at bounding box center [395, 126] width 148 height 21
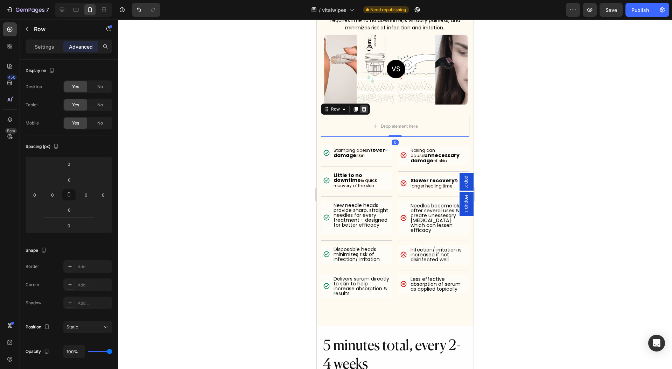
drag, startPoint x: 365, startPoint y: 105, endPoint x: 431, endPoint y: 78, distance: 72.1
click at [365, 107] on icon at bounding box center [363, 109] width 5 height 5
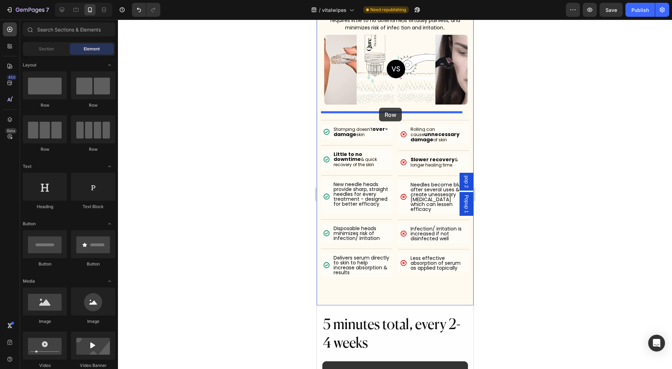
drag, startPoint x: 401, startPoint y: 104, endPoint x: 379, endPoint y: 108, distance: 21.8
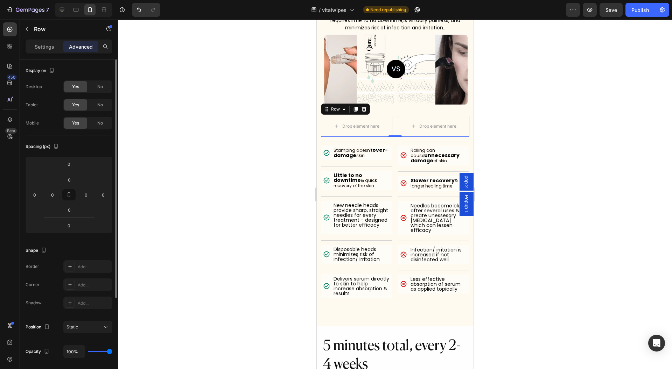
click at [40, 48] on p "Settings" at bounding box center [45, 46] width 20 height 7
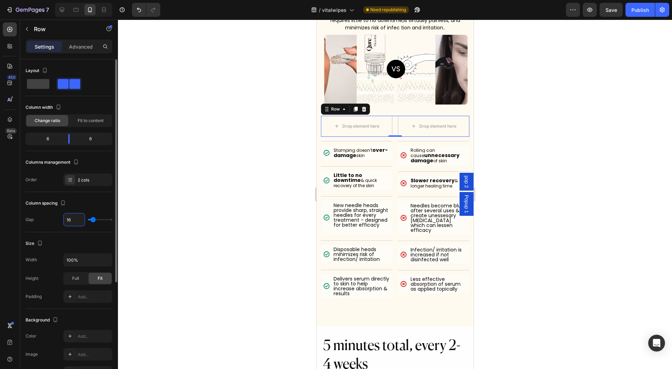
click at [77, 221] on input "16" at bounding box center [74, 219] width 21 height 13
type input "1"
type input "12"
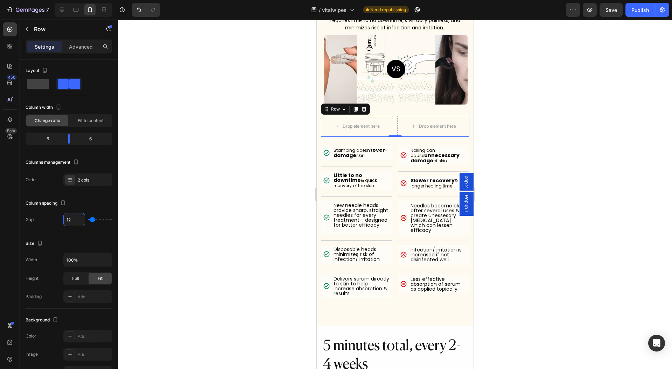
click at [550, 146] on div at bounding box center [395, 195] width 554 height 350
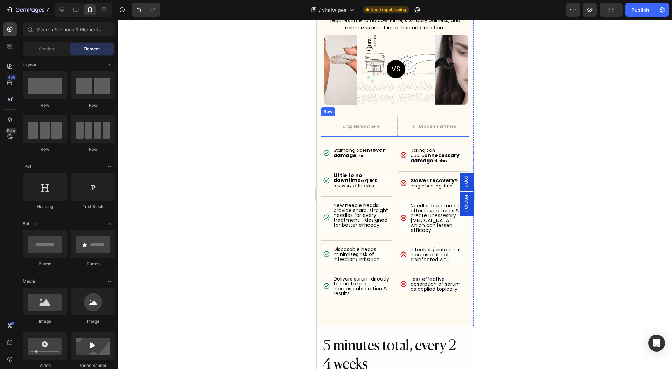
click at [391, 120] on div "Drop element here Drop element here Row" at bounding box center [395, 126] width 148 height 21
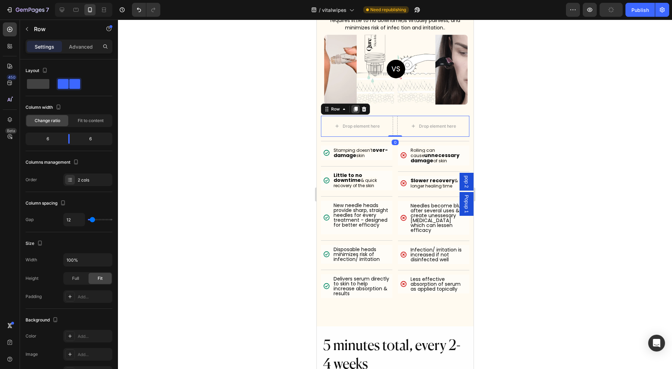
click at [356, 107] on icon at bounding box center [355, 109] width 4 height 5
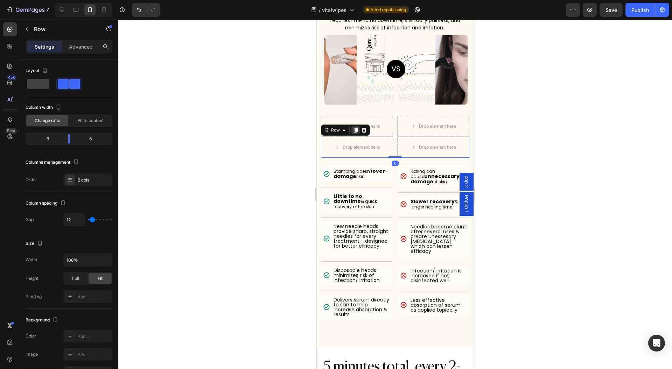
click at [356, 128] on icon at bounding box center [355, 130] width 4 height 5
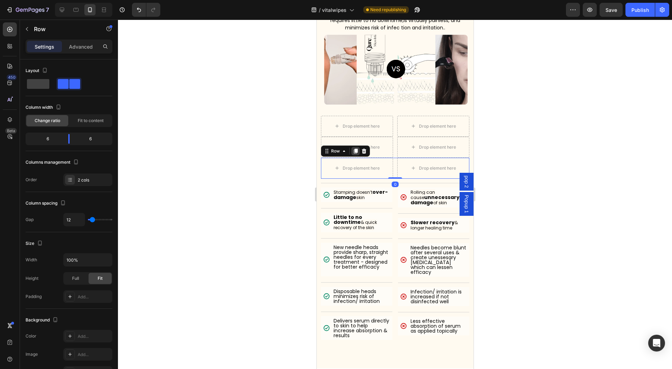
click at [356, 149] on icon at bounding box center [355, 151] width 4 height 5
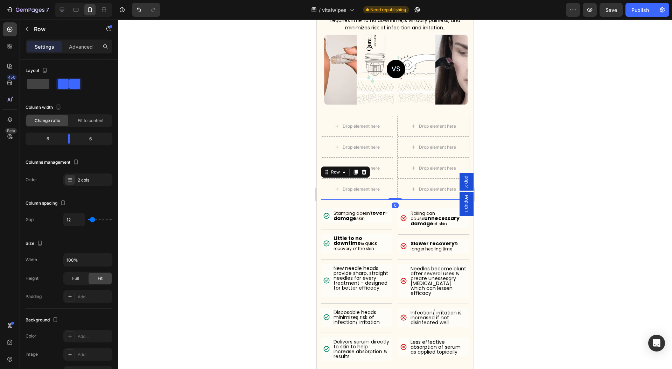
drag, startPoint x: 353, startPoint y: 170, endPoint x: 357, endPoint y: 183, distance: 13.7
click at [354, 169] on icon at bounding box center [355, 172] width 6 height 6
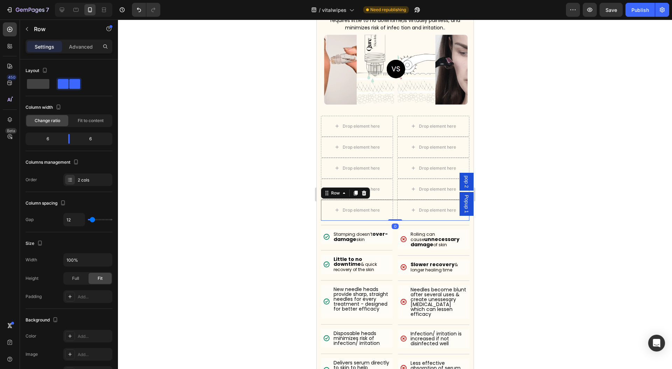
drag, startPoint x: 355, startPoint y: 185, endPoint x: 355, endPoint y: 191, distance: 5.3
click at [355, 189] on div at bounding box center [355, 193] width 8 height 8
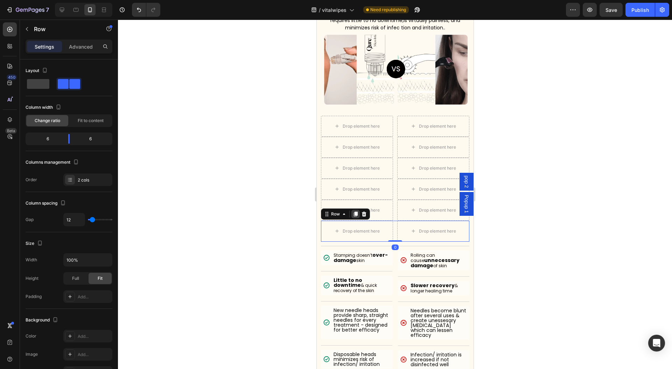
click at [354, 212] on icon at bounding box center [355, 214] width 4 height 5
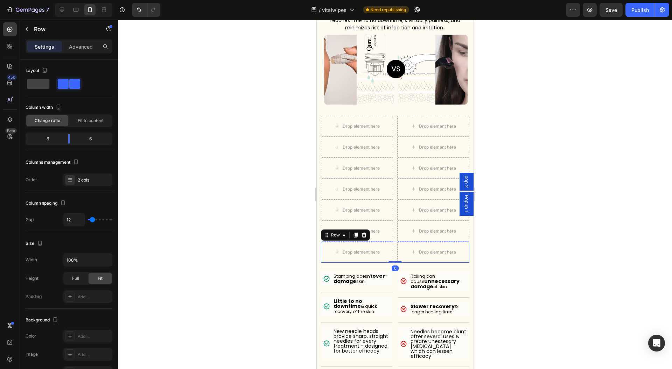
click at [354, 234] on icon at bounding box center [355, 235] width 6 height 6
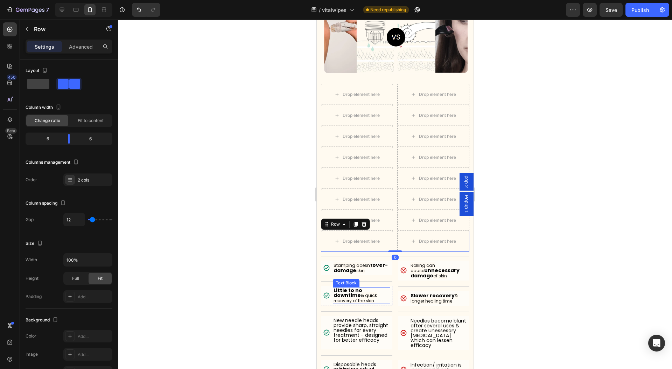
scroll to position [3599, 0]
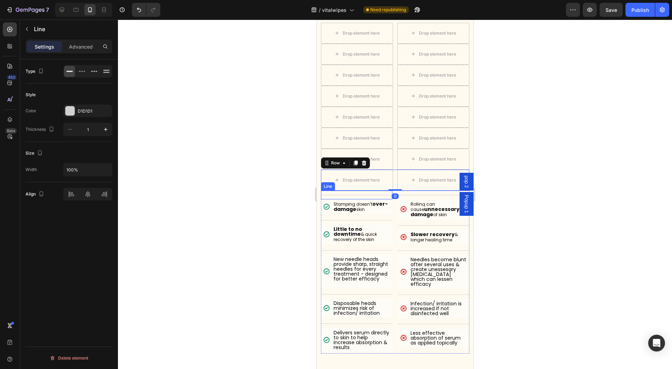
click at [374, 191] on div "Title Line" at bounding box center [356, 195] width 71 height 9
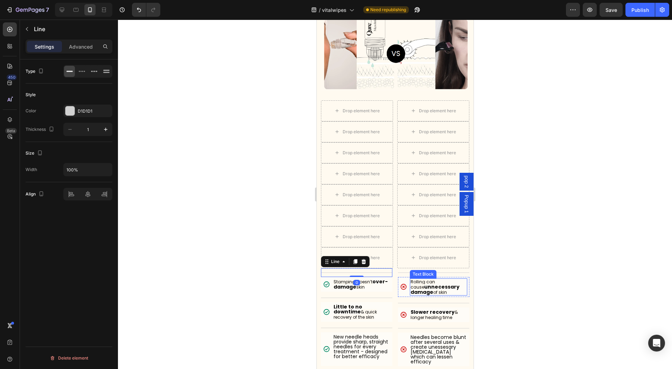
scroll to position [3506, 0]
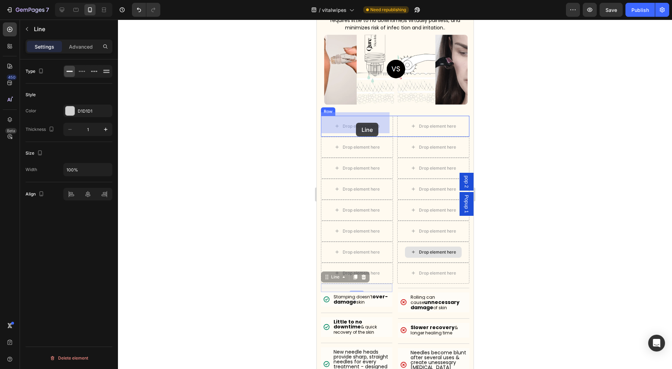
drag, startPoint x: 338, startPoint y: 271, endPoint x: 356, endPoint y: 123, distance: 149.0
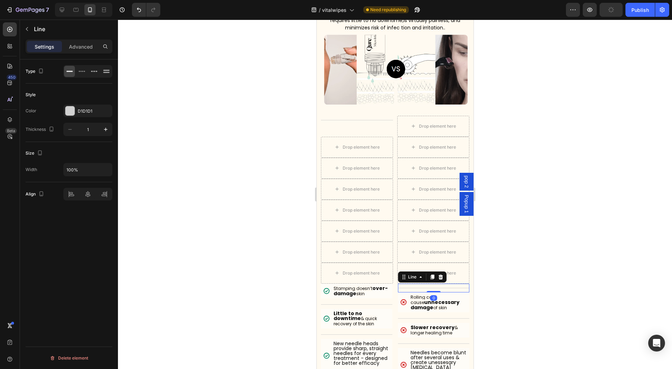
click at [402, 286] on div "Title Line 0" at bounding box center [433, 288] width 71 height 9
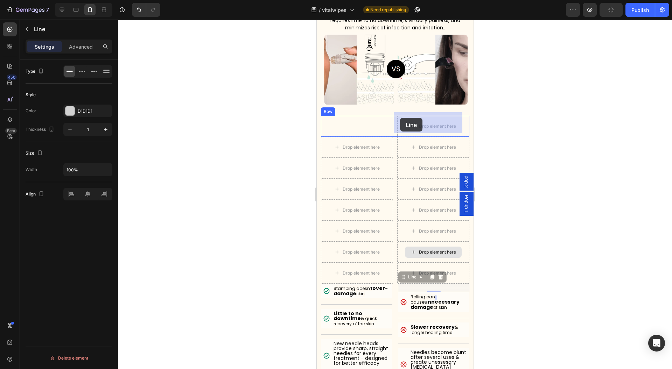
drag, startPoint x: 403, startPoint y: 275, endPoint x: 400, endPoint y: 125, distance: 150.8
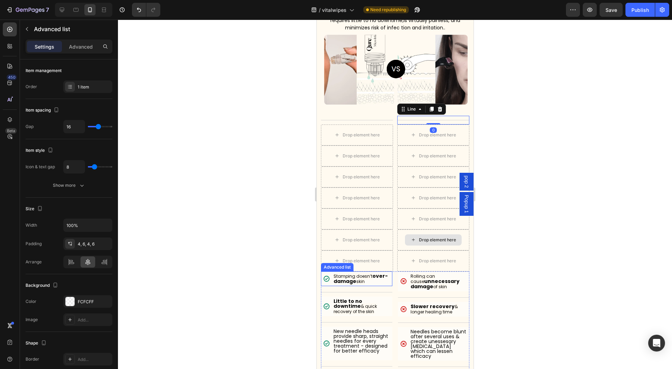
click at [387, 280] on div "Icon Stamping doesn’t over-damage skin Text Block" at bounding box center [356, 279] width 71 height 15
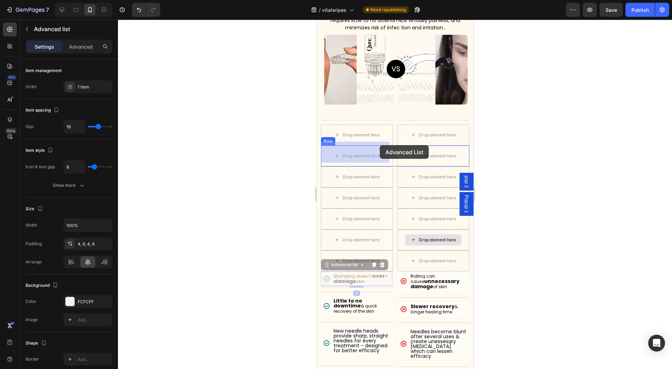
drag, startPoint x: 343, startPoint y: 265, endPoint x: 379, endPoint y: 145, distance: 124.7
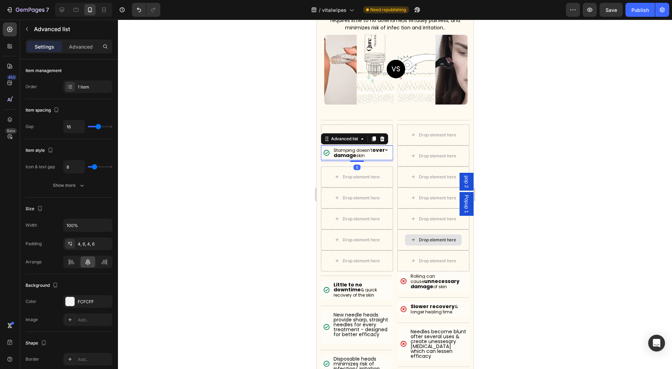
click at [553, 184] on div at bounding box center [395, 195] width 554 height 350
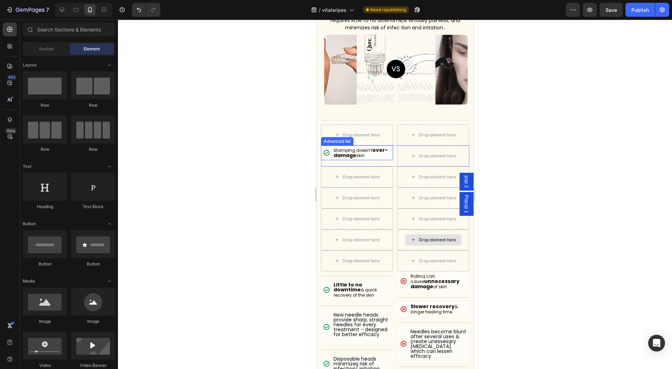
click at [328, 155] on li "Icon Stamping doesn’t over-damage skin Text Block" at bounding box center [357, 153] width 68 height 12
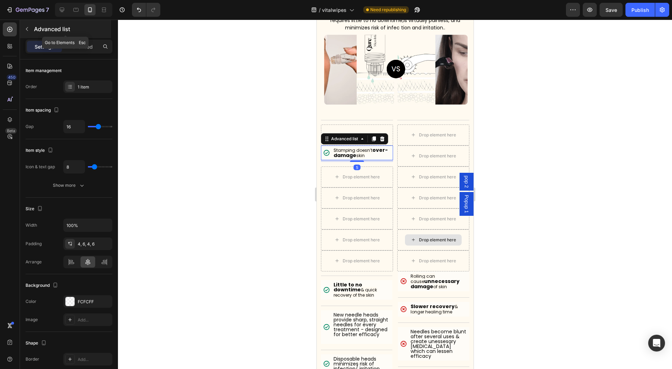
click at [51, 29] on p "Advanced list" at bounding box center [72, 29] width 76 height 8
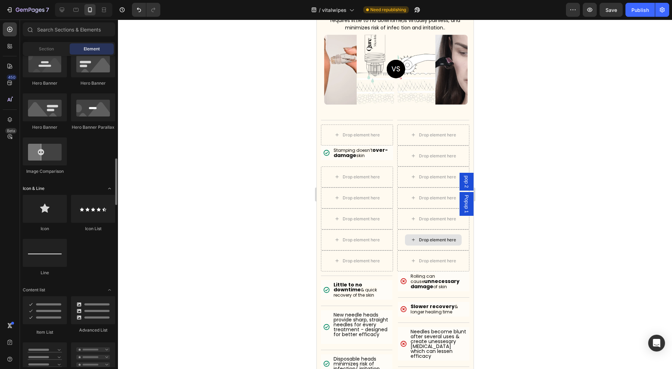
scroll to position [466, 0]
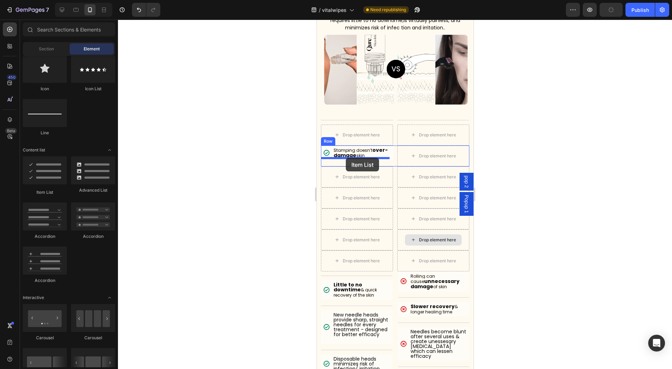
drag, startPoint x: 389, startPoint y: 188, endPoint x: 345, endPoint y: 158, distance: 53.6
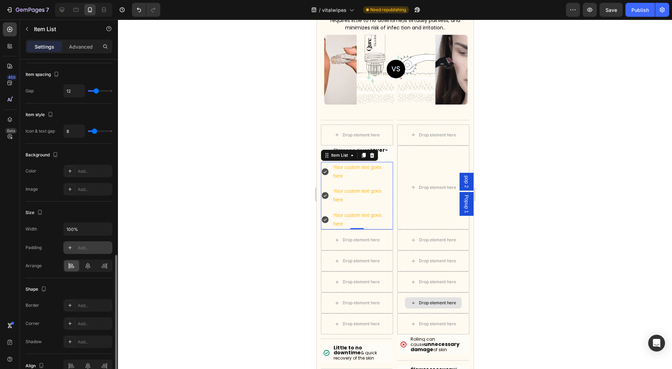
scroll to position [315, 0]
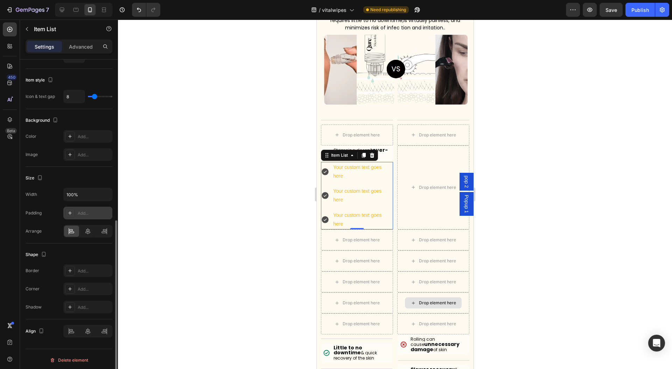
click at [97, 211] on div "Add..." at bounding box center [94, 213] width 33 height 6
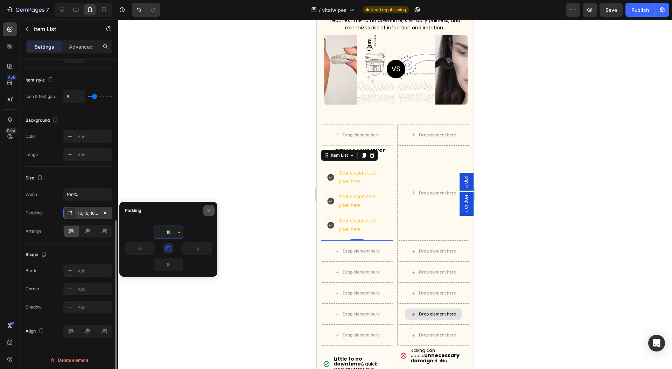
click at [209, 211] on icon "button" at bounding box center [209, 211] width 6 height 6
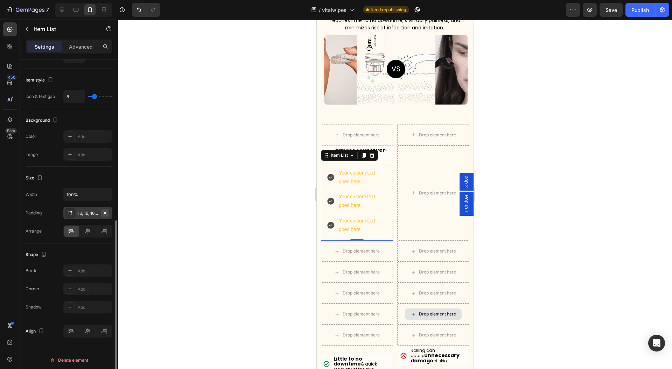
click at [107, 210] on icon "button" at bounding box center [105, 213] width 6 height 6
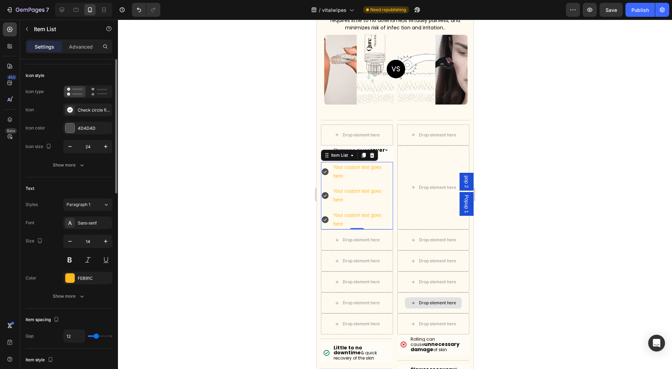
scroll to position [0, 0]
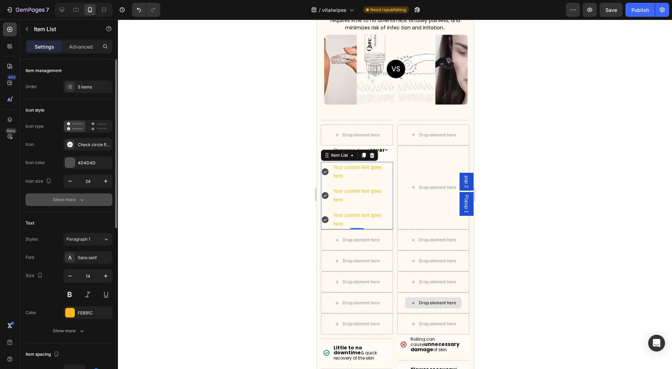
click at [67, 201] on div "Show more" at bounding box center [69, 199] width 33 height 7
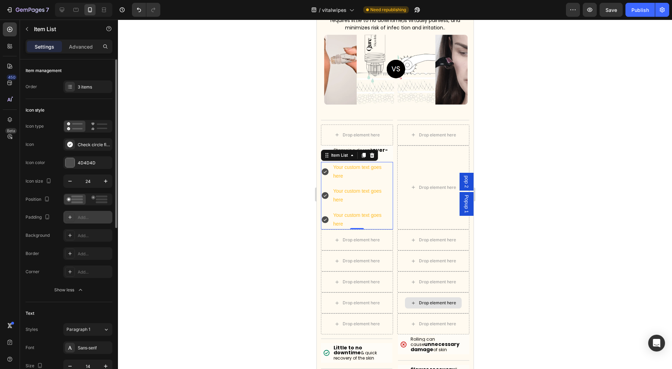
drag, startPoint x: 96, startPoint y: 203, endPoint x: 78, endPoint y: 214, distance: 20.8
click at [96, 203] on div at bounding box center [100, 199] width 22 height 10
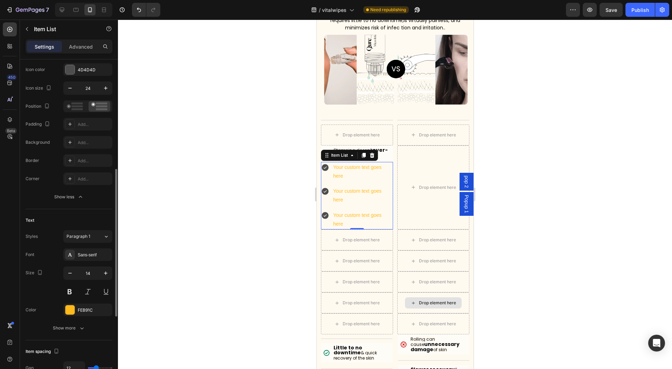
scroll to position [140, 0]
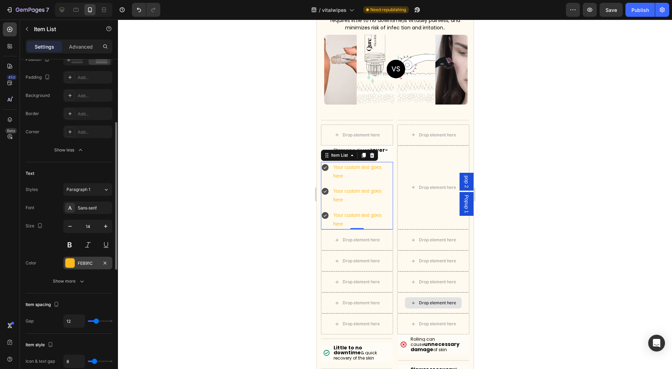
click at [69, 263] on div at bounding box center [69, 263] width 9 height 9
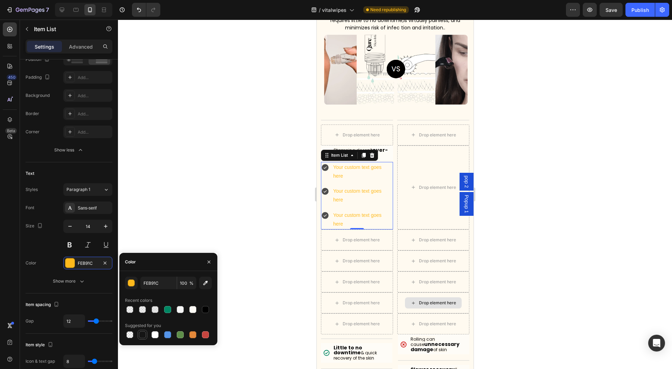
click at [140, 331] on div at bounding box center [142, 335] width 8 height 8
type input "151515"
click at [211, 265] on icon "button" at bounding box center [209, 262] width 6 height 6
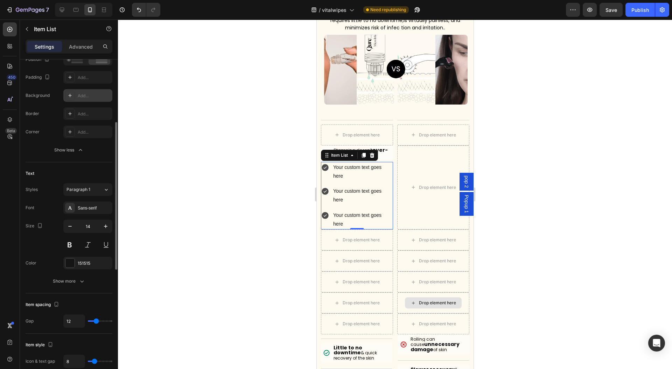
scroll to position [0, 0]
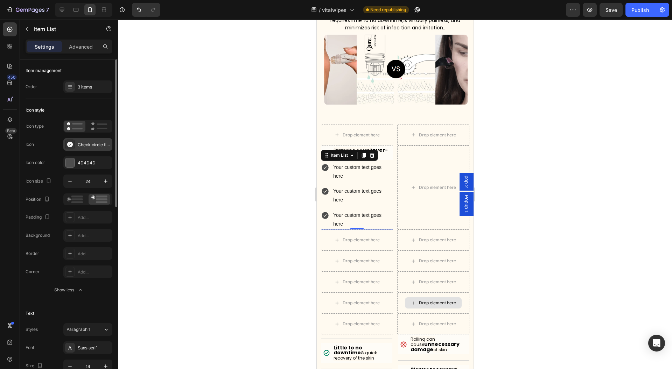
click at [83, 142] on div "Check circle filled" at bounding box center [94, 145] width 33 height 6
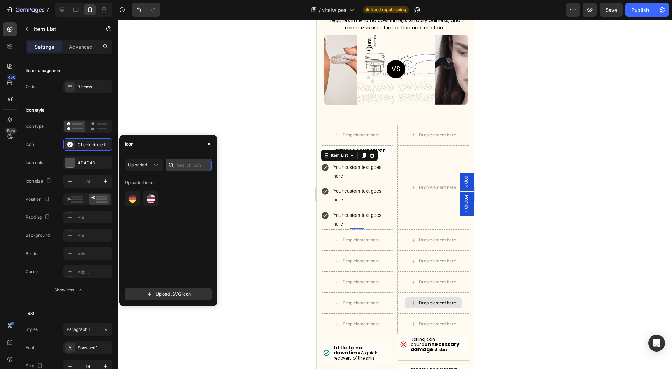
click at [188, 164] on input "text" at bounding box center [189, 165] width 46 height 13
type input "check"
click at [148, 167] on div "Uploaded" at bounding box center [140, 165] width 24 height 6
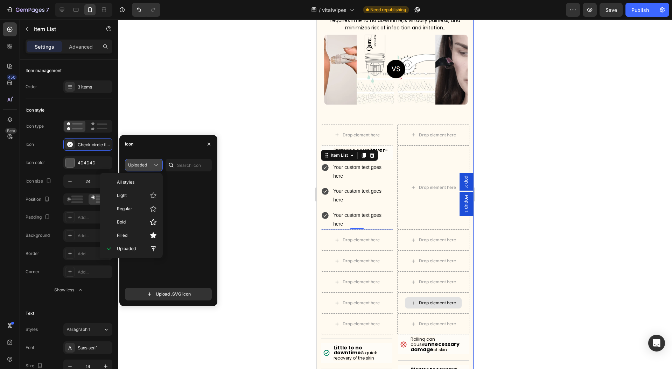
click at [152, 166] on div "Uploaded" at bounding box center [140, 165] width 24 height 6
click at [140, 182] on p "All styles" at bounding box center [137, 182] width 40 height 6
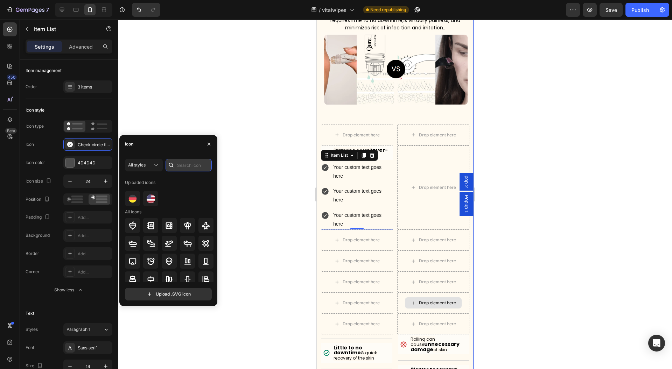
click at [189, 165] on input "text" at bounding box center [189, 165] width 46 height 13
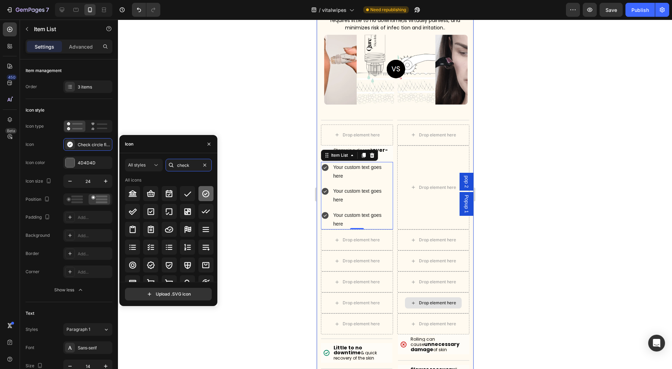
type input "check"
click at [206, 191] on icon at bounding box center [205, 193] width 7 height 7
click at [209, 144] on icon "button" at bounding box center [209, 143] width 3 height 3
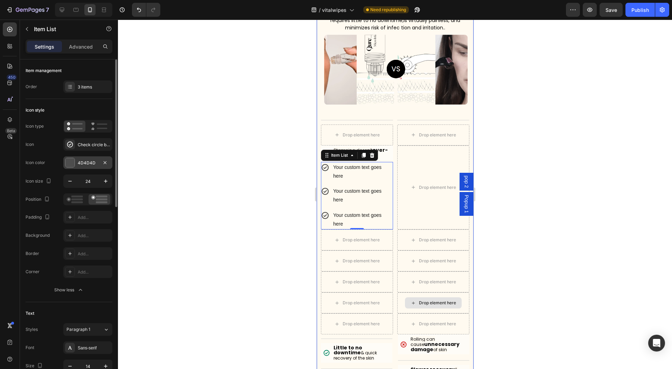
click at [73, 164] on div at bounding box center [69, 162] width 9 height 9
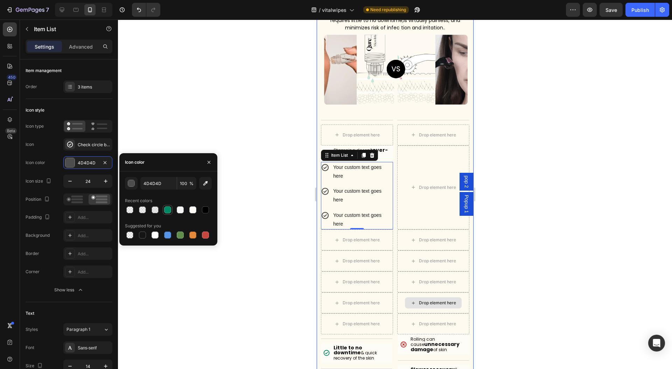
click at [171, 206] on div at bounding box center [168, 210] width 10 height 10
type input "008763"
click at [209, 160] on icon "button" at bounding box center [209, 163] width 6 height 6
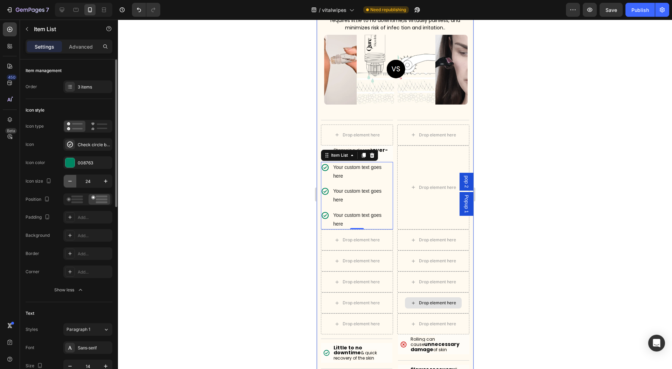
click at [69, 178] on icon "button" at bounding box center [69, 181] width 7 height 7
click at [70, 178] on icon "button" at bounding box center [69, 181] width 7 height 7
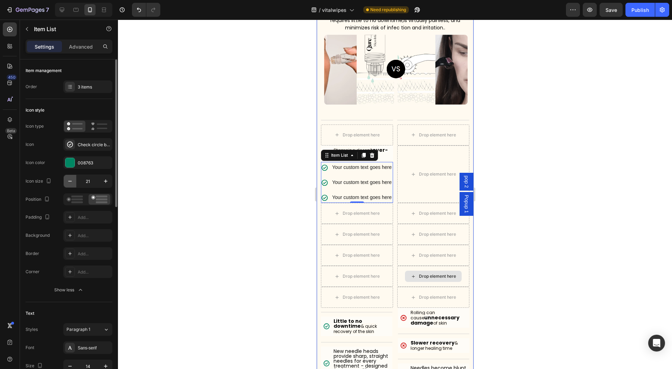
type input "20"
click at [89, 88] on div "3 items" at bounding box center [94, 87] width 33 height 6
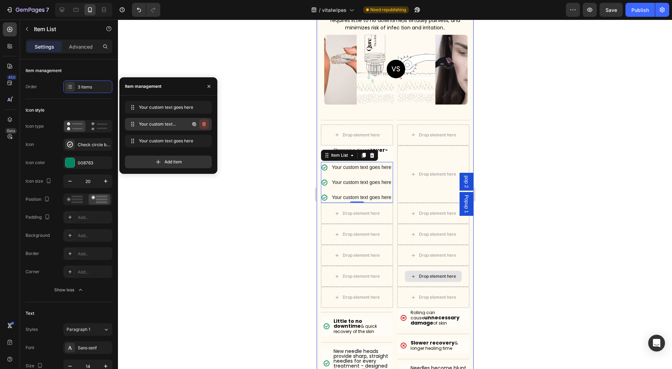
click at [203, 126] on icon "button" at bounding box center [203, 124] width 3 height 4
click at [203, 126] on div "Delete" at bounding box center [199, 124] width 13 height 6
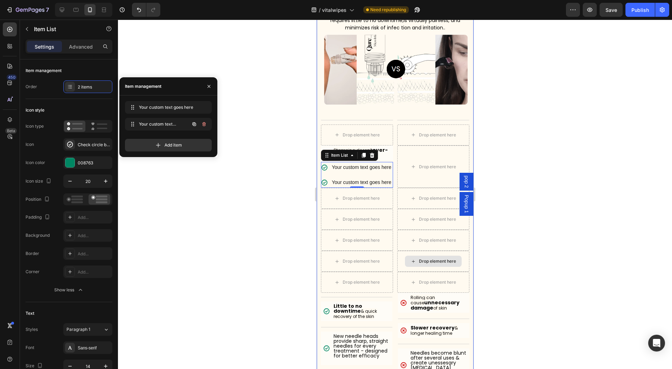
click at [203, 126] on icon "button" at bounding box center [203, 124] width 3 height 4
click at [203, 126] on div "Delete" at bounding box center [199, 124] width 13 height 6
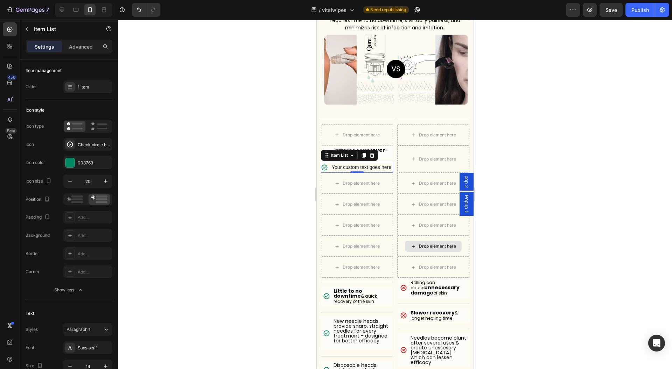
click at [234, 180] on div at bounding box center [395, 195] width 554 height 350
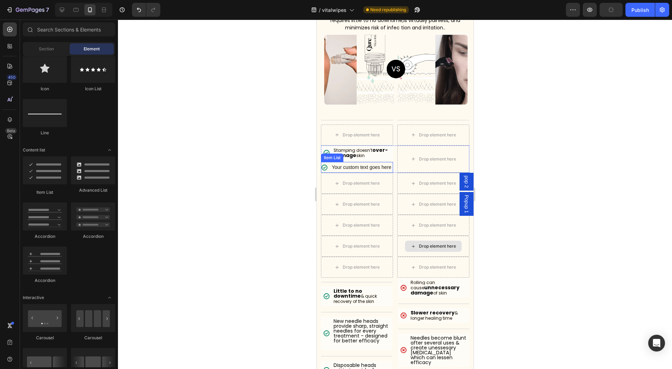
click at [346, 169] on div "Your custom text goes here" at bounding box center [361, 167] width 62 height 11
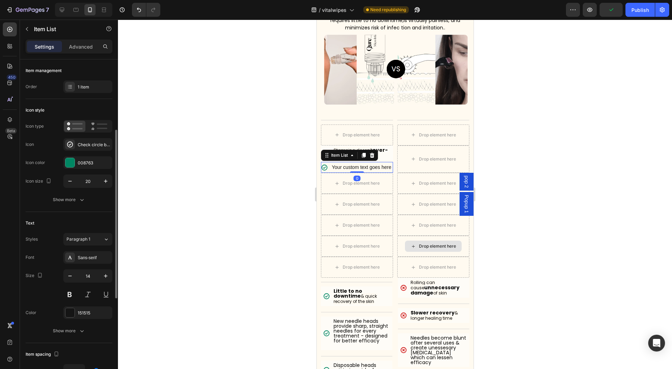
scroll to position [140, 0]
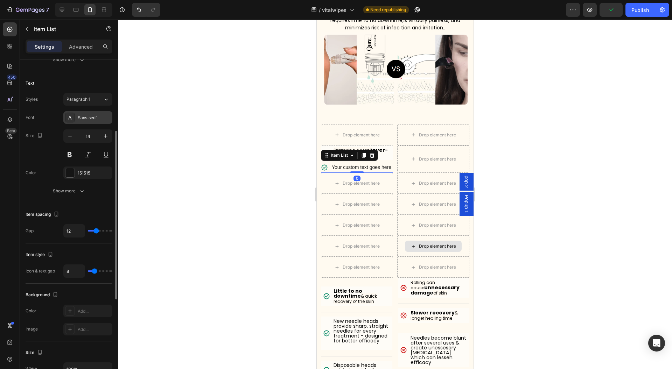
click at [92, 115] on div "Sans-serif" at bounding box center [94, 118] width 33 height 6
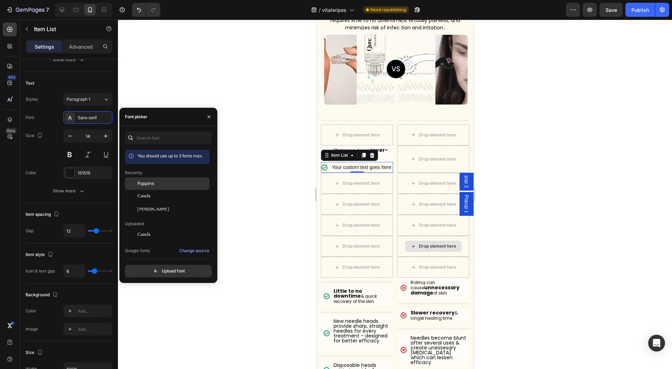
click at [164, 183] on div "Poppins" at bounding box center [173, 184] width 71 height 6
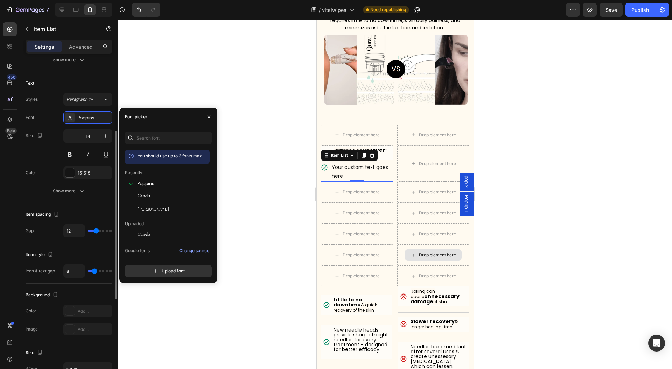
click at [86, 183] on div "Font Poppins Size 14 Color 151515 Show more" at bounding box center [69, 154] width 87 height 86
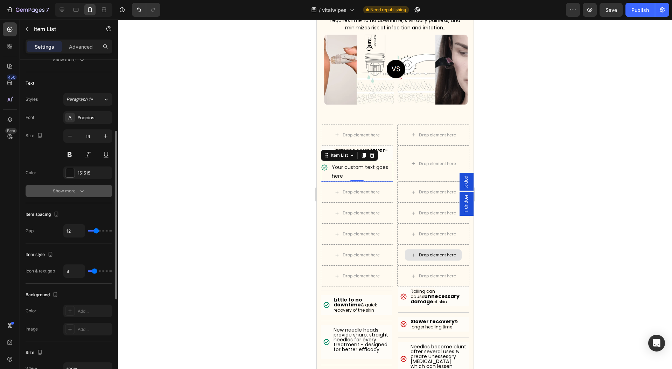
click at [80, 186] on button "Show more" at bounding box center [69, 191] width 87 height 13
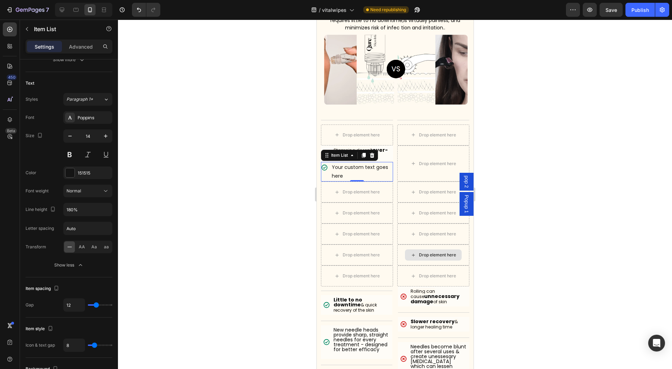
click at [159, 193] on div at bounding box center [395, 195] width 554 height 350
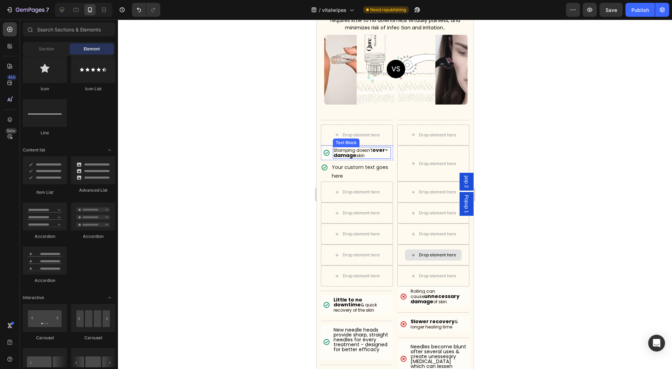
click at [363, 148] on span "Stamping doesn’t" at bounding box center [352, 150] width 39 height 6
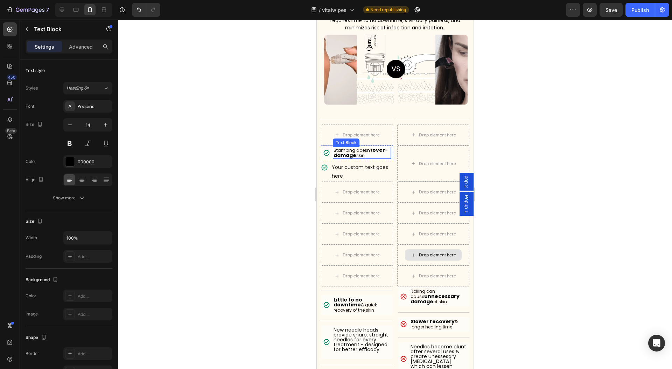
click at [363, 148] on span "Stamping doesn’t" at bounding box center [352, 150] width 39 height 6
copy p "Stamping doesn’t over-damage"
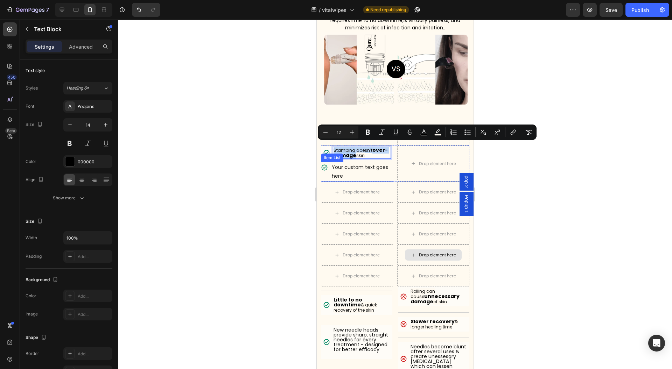
click at [354, 170] on div "Your custom text goes here" at bounding box center [361, 172] width 62 height 20
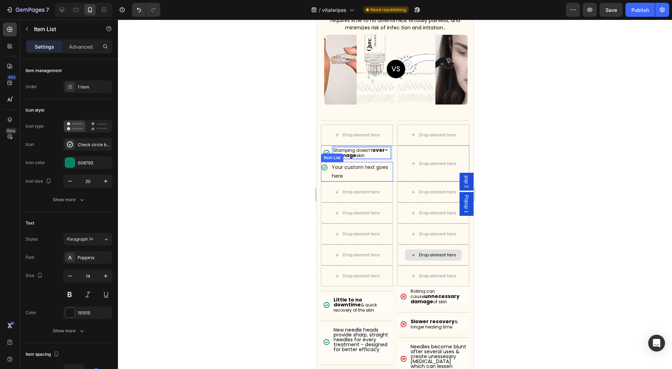
click at [354, 170] on div "Your custom text goes here" at bounding box center [361, 172] width 62 height 20
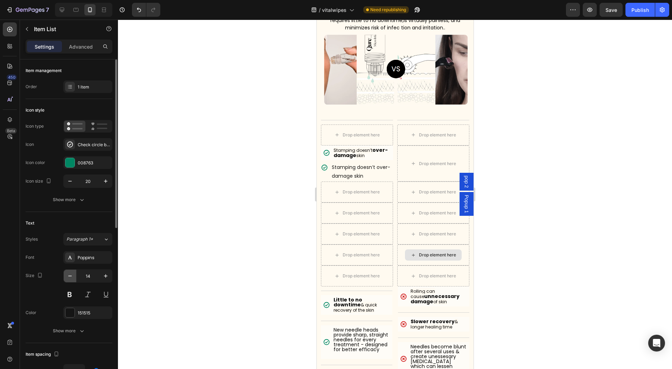
click at [72, 275] on icon "button" at bounding box center [69, 276] width 7 height 7
click at [104, 277] on icon "button" at bounding box center [105, 276] width 7 height 7
type input "14"
click at [327, 174] on div "Stamping doesn’t over-damage skin" at bounding box center [357, 172] width 72 height 20
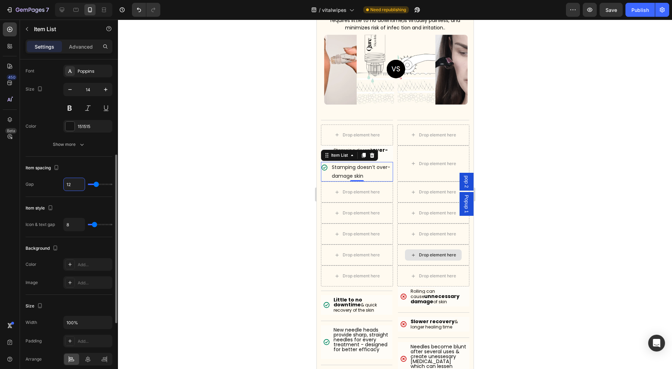
click at [73, 180] on input "12" at bounding box center [74, 184] width 21 height 13
type input "11"
type input "10"
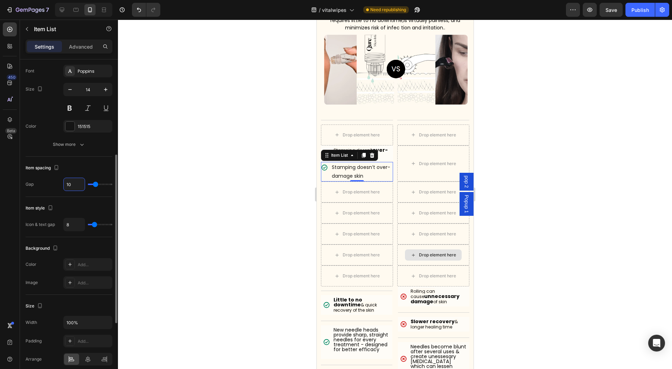
type input "9"
click at [70, 221] on input "8" at bounding box center [74, 224] width 21 height 13
type input "7"
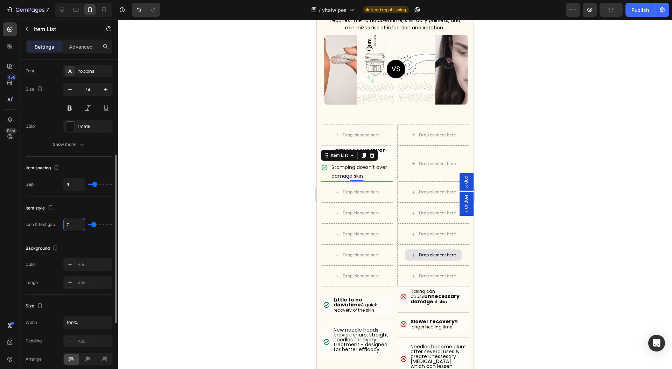
type input "6"
click at [328, 162] on div "Stamping doesn’t over-damage skin" at bounding box center [357, 172] width 72 height 20
click at [326, 164] on icon at bounding box center [324, 167] width 6 height 6
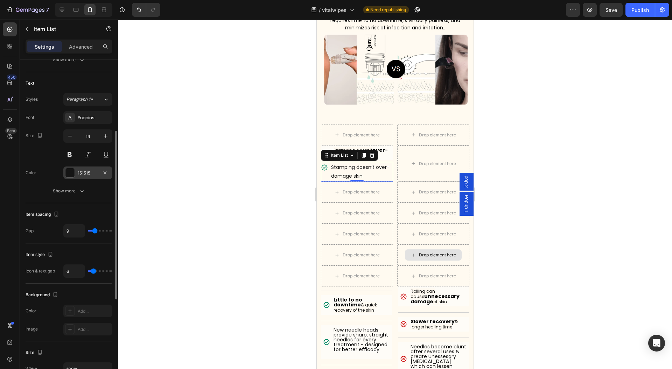
scroll to position [0, 0]
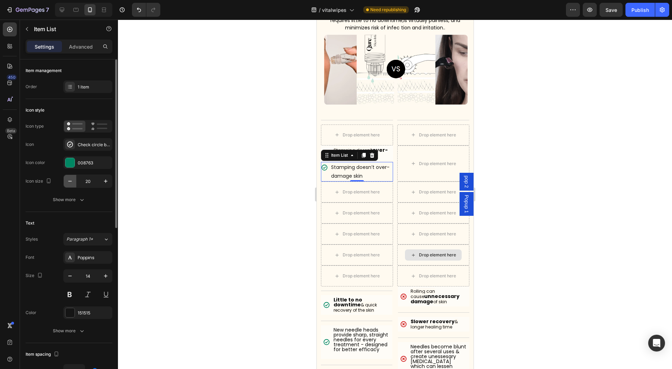
click at [66, 178] on icon "button" at bounding box center [69, 181] width 7 height 7
click at [106, 180] on icon "button" at bounding box center [105, 181] width 3 height 3
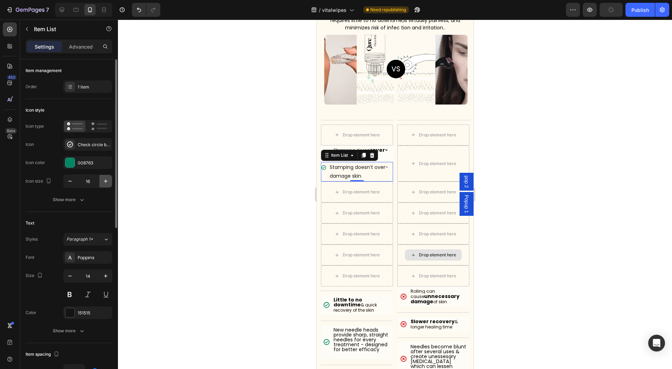
type input "17"
click at [249, 171] on div at bounding box center [395, 195] width 554 height 350
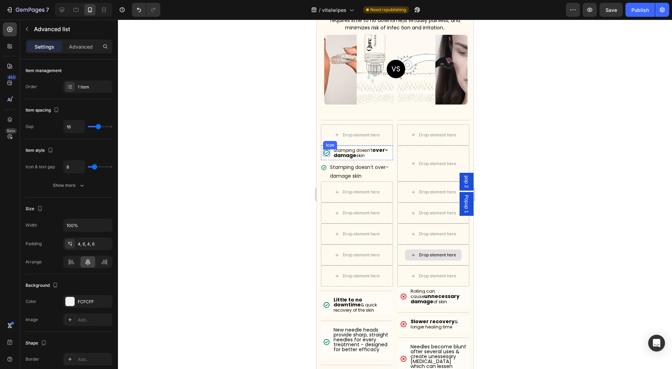
click at [322, 146] on div "Icon Stamping doesn’t over-damage skin Text Block" at bounding box center [357, 153] width 72 height 15
click at [383, 136] on icon at bounding box center [382, 139] width 6 height 6
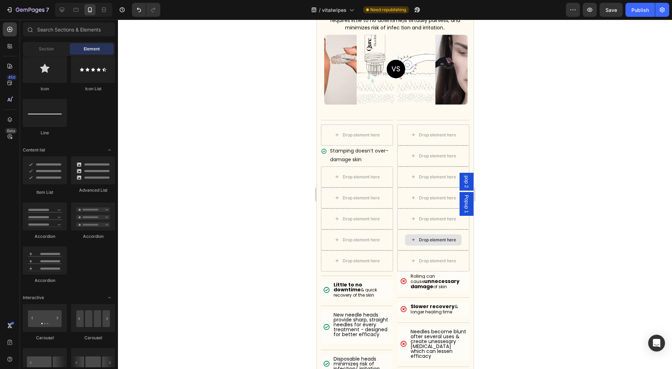
click at [220, 177] on div at bounding box center [395, 195] width 554 height 350
click at [325, 155] on div "Stamping doesn’t over-damage skin" at bounding box center [357, 156] width 72 height 20
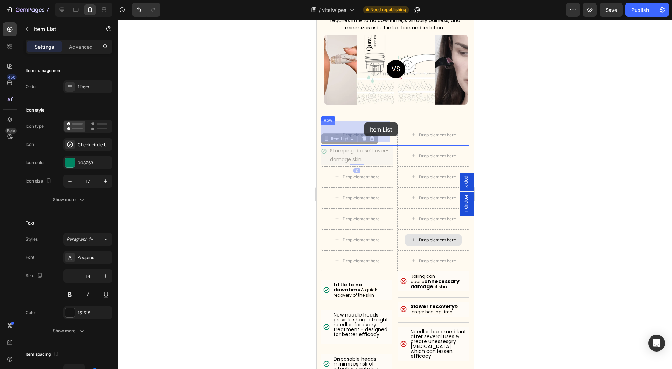
drag, startPoint x: 328, startPoint y: 135, endPoint x: 364, endPoint y: 125, distance: 37.0
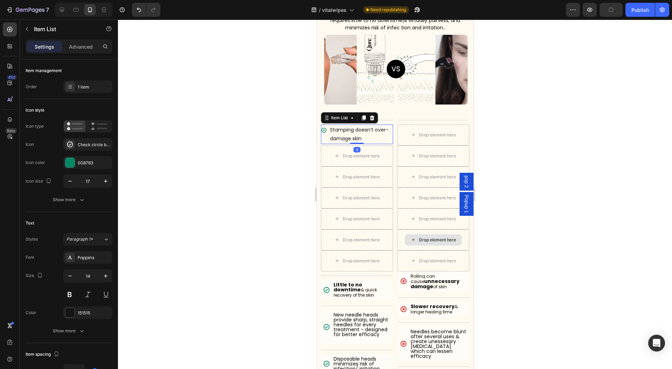
click at [199, 167] on div at bounding box center [395, 195] width 554 height 350
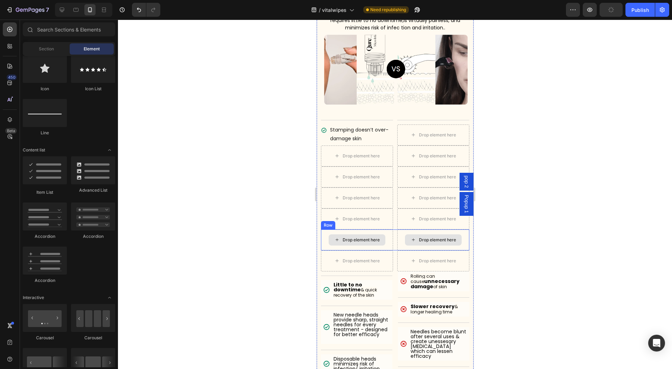
scroll to position [3553, 0]
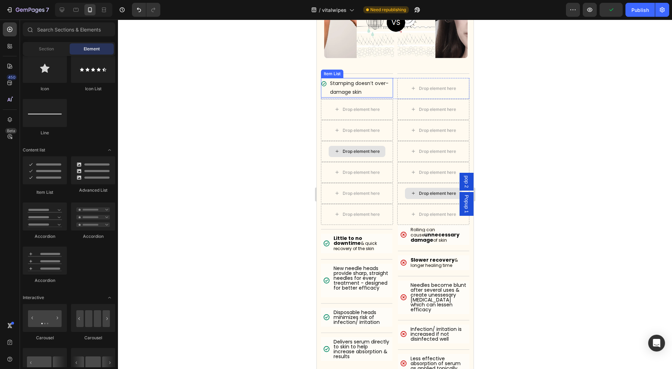
click at [325, 87] on div "Stamping doesn’t over-damage skin" at bounding box center [357, 88] width 72 height 20
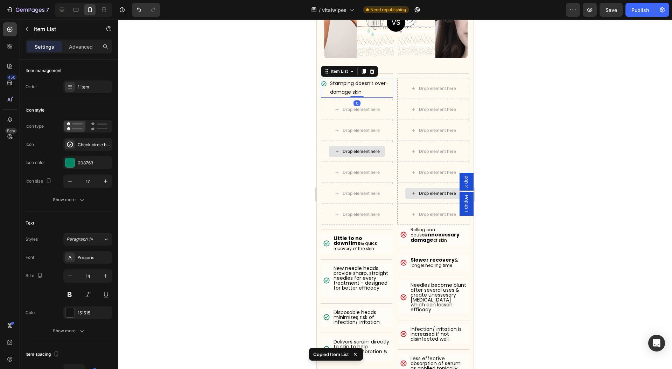
click at [324, 100] on div "Drop element here" at bounding box center [357, 109] width 72 height 21
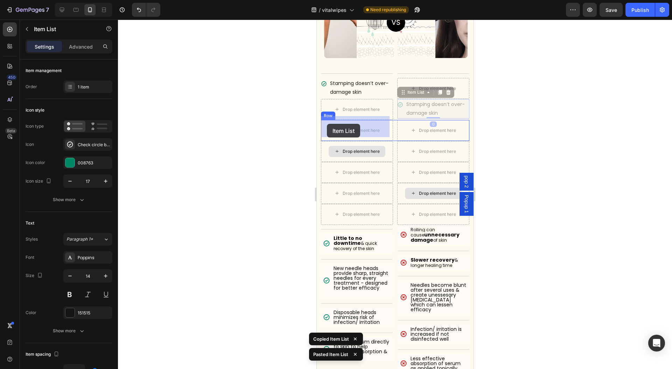
drag, startPoint x: 407, startPoint y: 89, endPoint x: 326, endPoint y: 126, distance: 89.1
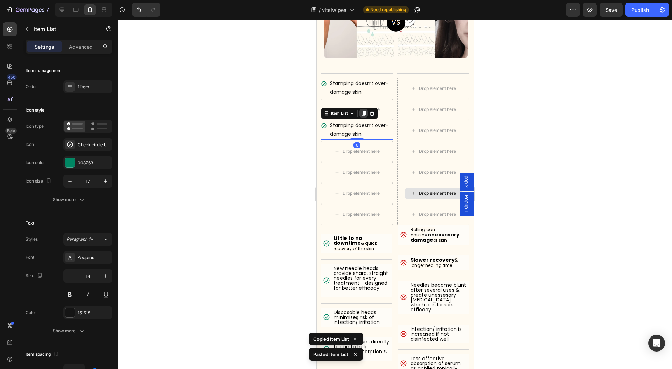
click at [363, 111] on icon at bounding box center [363, 113] width 4 height 5
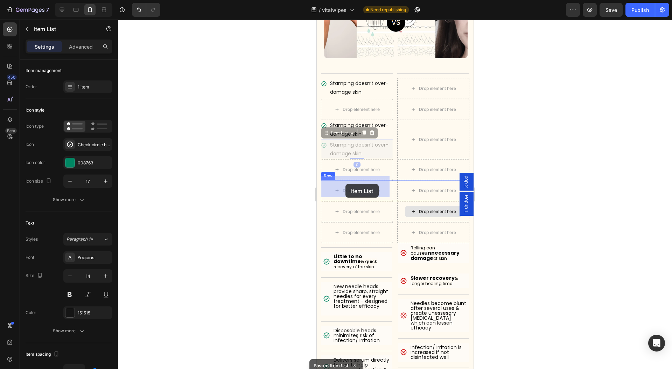
drag, startPoint x: 329, startPoint y: 129, endPoint x: 349, endPoint y: 182, distance: 55.7
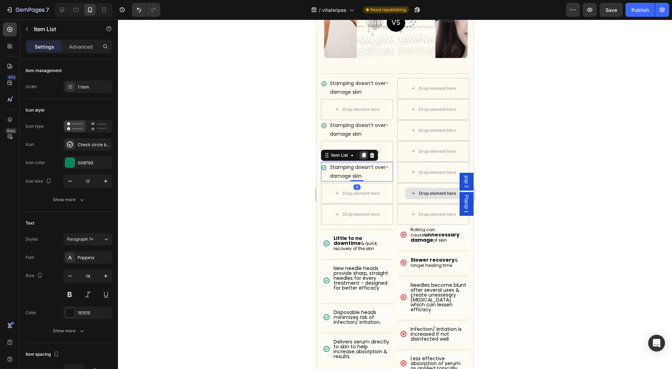
click at [363, 153] on icon at bounding box center [363, 155] width 4 height 5
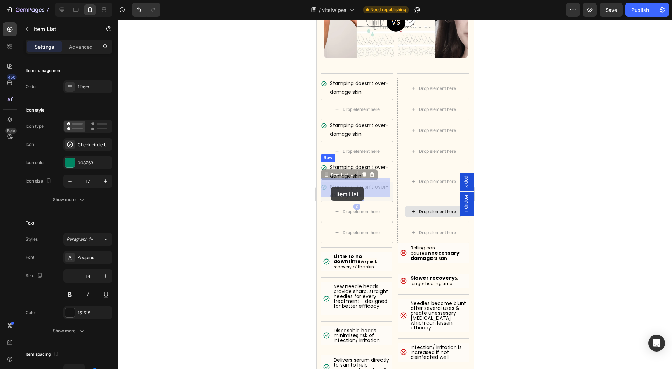
drag, startPoint x: 332, startPoint y: 174, endPoint x: 333, endPoint y: 183, distance: 9.9
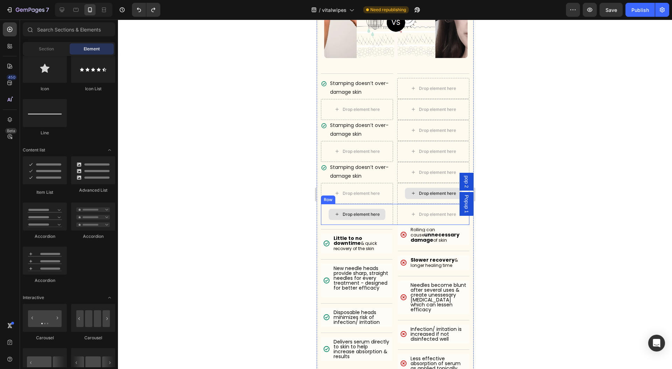
click at [335, 209] on div "Drop element here" at bounding box center [356, 214] width 57 height 11
click at [387, 206] on div "Drop element here" at bounding box center [357, 214] width 72 height 21
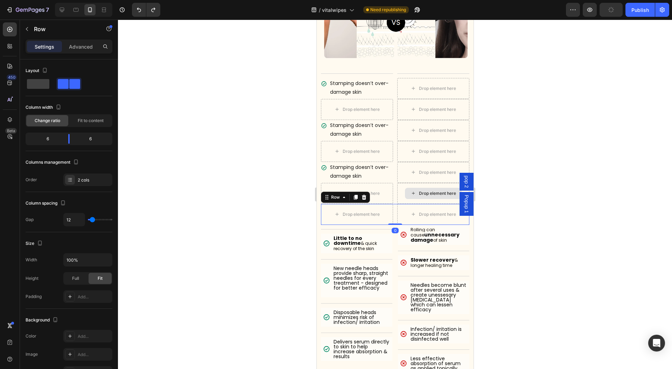
click at [391, 207] on div "Drop element here Drop element here Row 0" at bounding box center [395, 214] width 148 height 21
click at [356, 196] on icon at bounding box center [355, 198] width 6 height 6
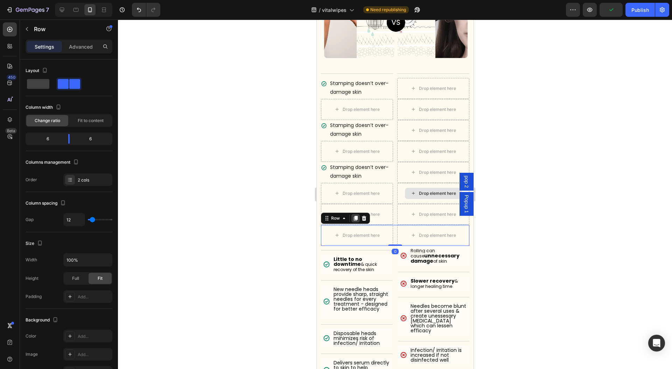
click at [354, 216] on icon at bounding box center [355, 218] width 4 height 5
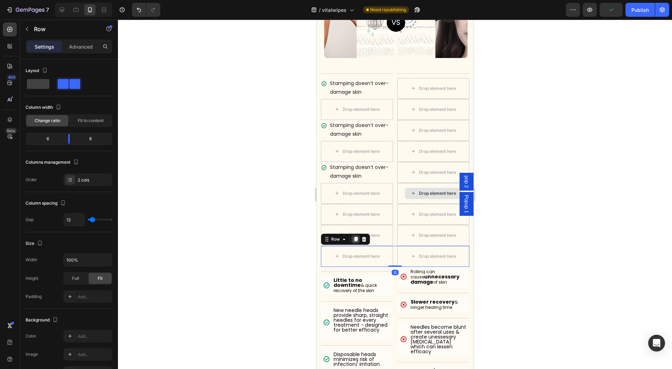
click at [355, 237] on icon at bounding box center [355, 239] width 4 height 5
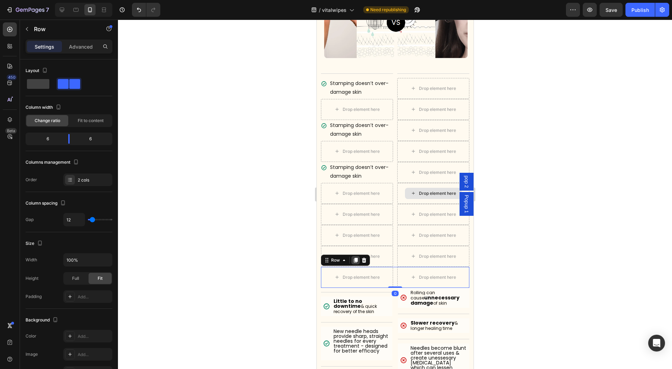
click at [355, 258] on icon at bounding box center [355, 260] width 4 height 5
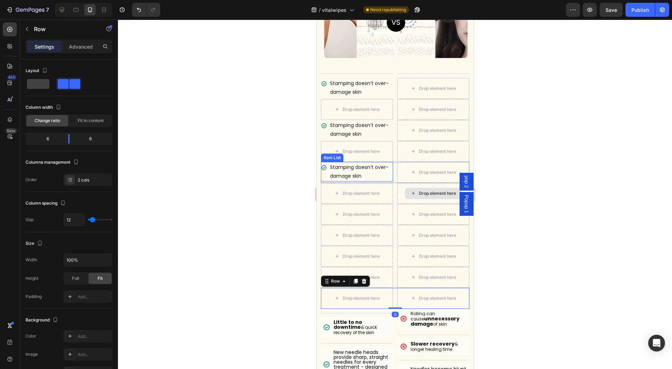
click at [323, 174] on div "Stamping doesn’t over-damage skin" at bounding box center [357, 172] width 72 height 20
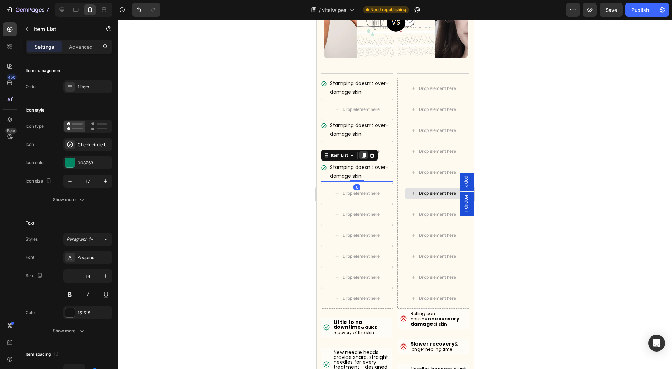
click at [362, 153] on icon at bounding box center [363, 156] width 6 height 6
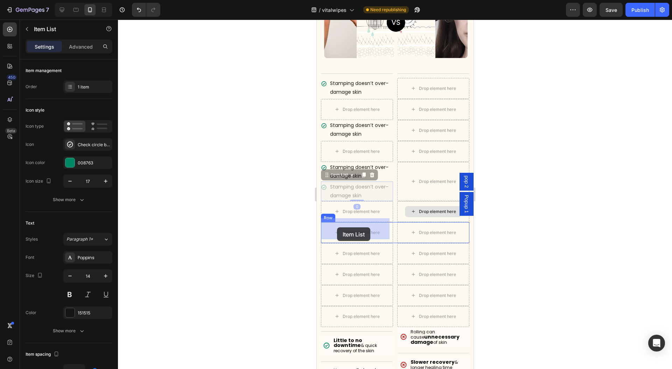
drag, startPoint x: 330, startPoint y: 169, endPoint x: 337, endPoint y: 227, distance: 58.4
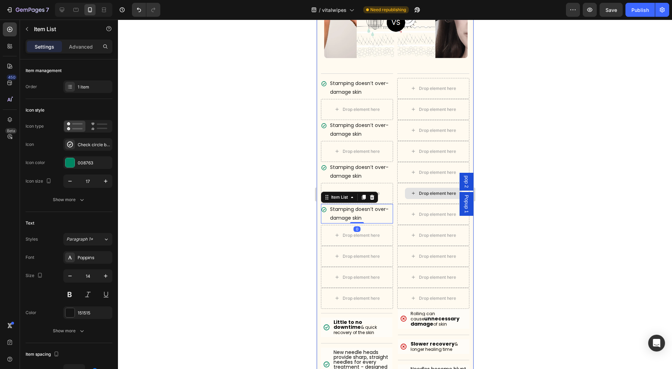
click at [326, 171] on div "Stamping doesn’t over-damage skin" at bounding box center [357, 172] width 72 height 20
click at [364, 153] on icon at bounding box center [363, 155] width 4 height 5
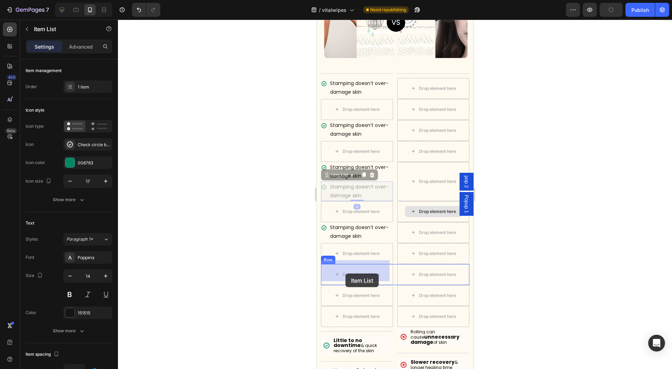
drag, startPoint x: 331, startPoint y: 170, endPoint x: 333, endPoint y: 262, distance: 92.4
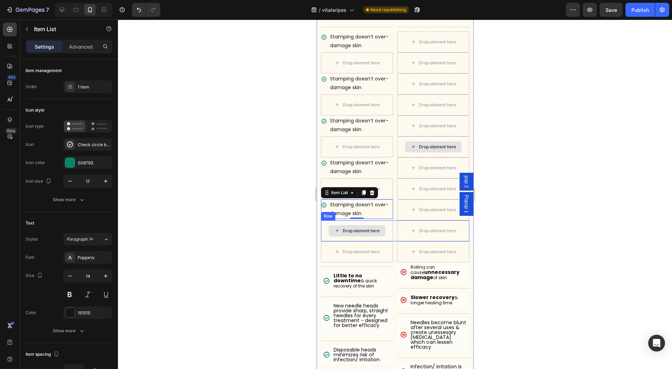
scroll to position [3599, 0]
click at [356, 275] on strong "Little to no downtime" at bounding box center [347, 278] width 29 height 12
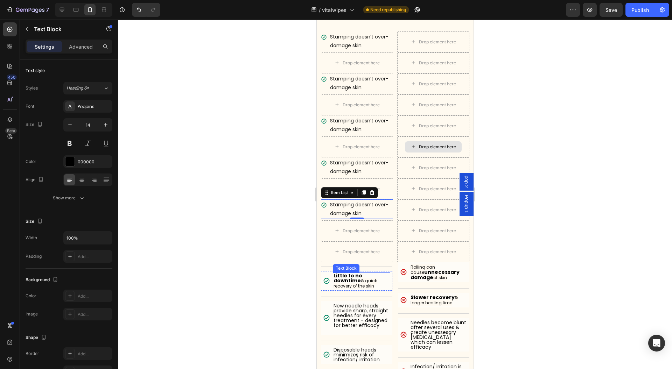
click at [356, 275] on strong "Little to no downtime" at bounding box center [347, 278] width 29 height 12
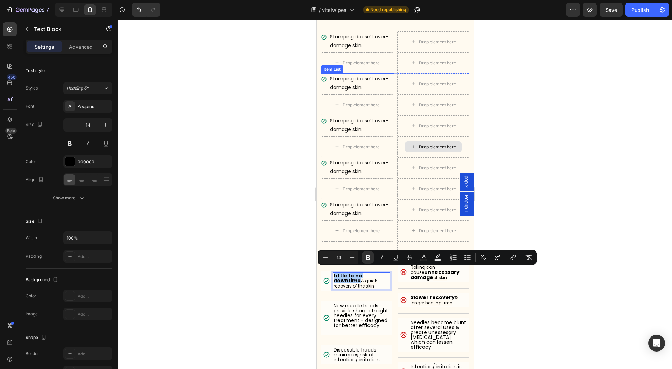
click at [346, 76] on p "Stamping doesn’t over-damage skin" at bounding box center [361, 83] width 62 height 17
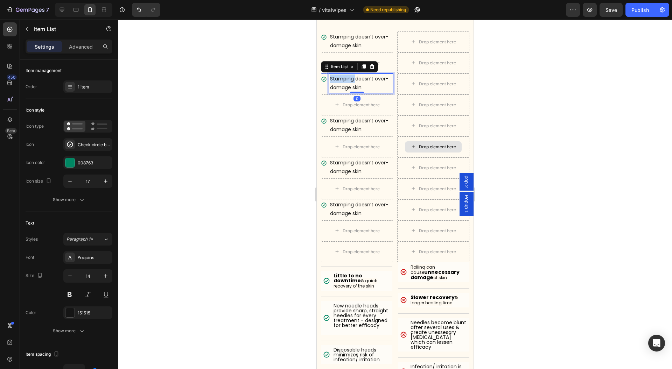
click at [346, 76] on p "Stamping doesn’t over-damage skin" at bounding box center [361, 83] width 62 height 17
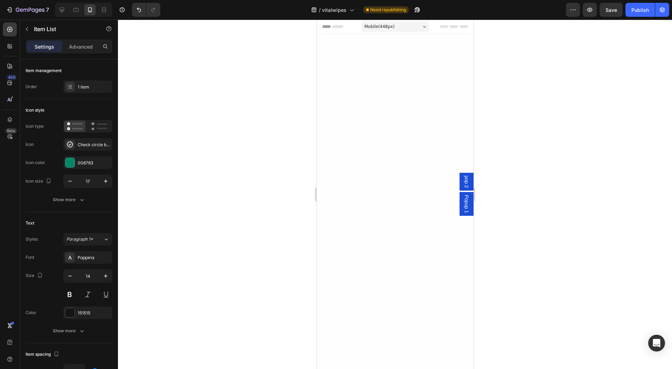
scroll to position [3599, 0]
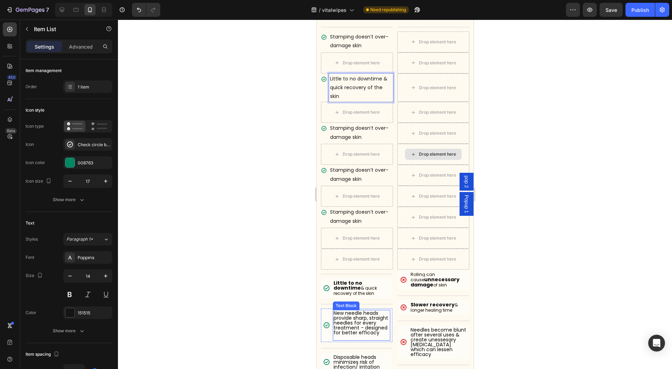
click at [355, 318] on p "New needle heads provide sharp, straight needles for every treatment - designed…" at bounding box center [361, 323] width 56 height 24
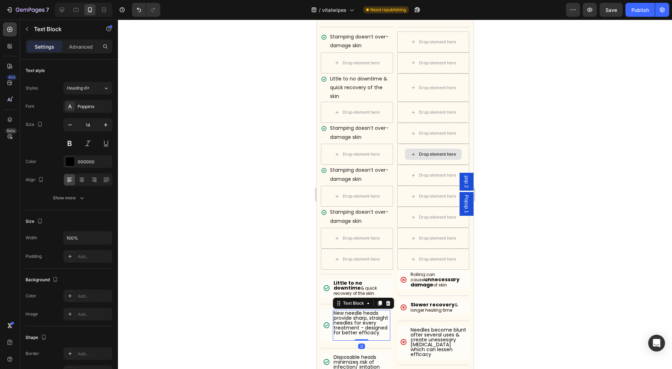
click at [354, 321] on p "New needle heads provide sharp, straight needles for every treatment - designed…" at bounding box center [361, 323] width 56 height 24
copy p "New needle heads provide sharp, straight needles for every treatment - designed…"
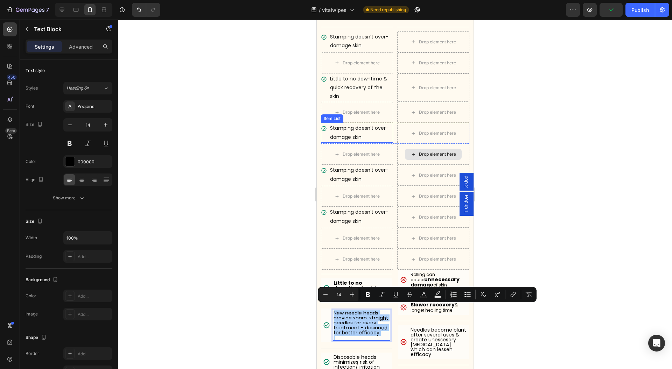
click at [366, 131] on p "Stamping doesn’t over-damage skin" at bounding box center [361, 132] width 62 height 17
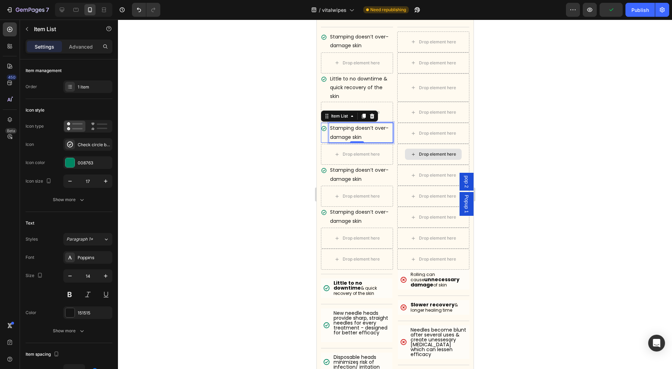
click at [366, 131] on p "Stamping doesn’t over-damage skin" at bounding box center [361, 132] width 62 height 17
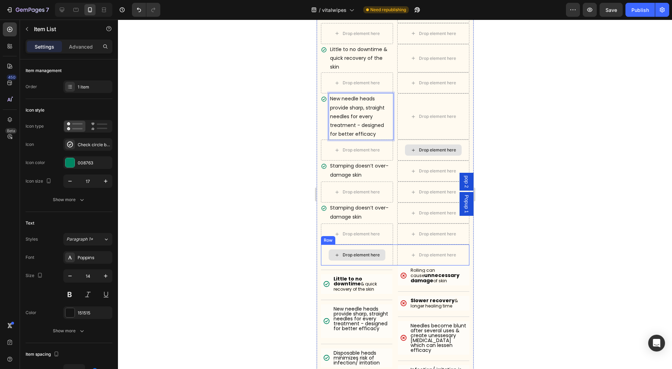
scroll to position [3646, 0]
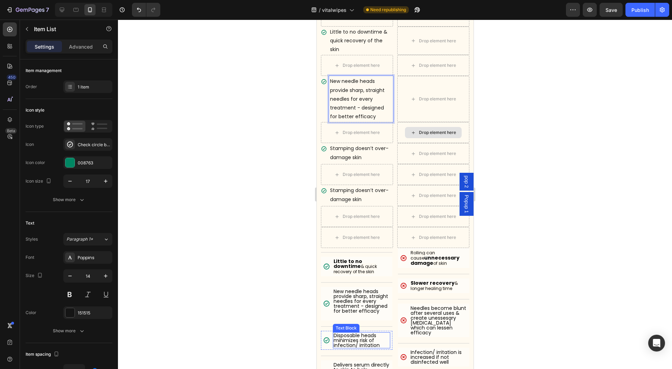
click at [347, 337] on p "Disposable heads minimizes risk of infection/ irritation" at bounding box center [361, 340] width 56 height 15
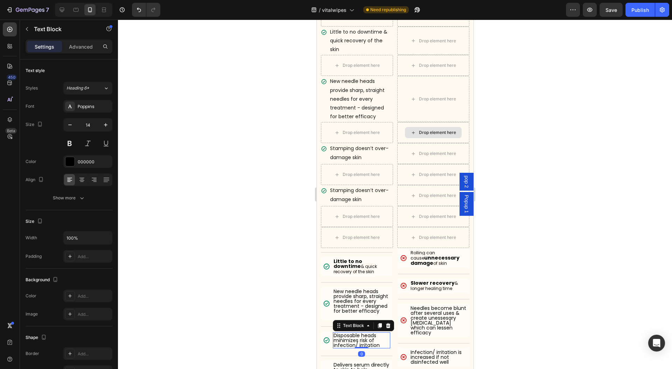
click at [347, 337] on p "Disposable heads minimizes risk of infection/ irritation" at bounding box center [361, 340] width 56 height 15
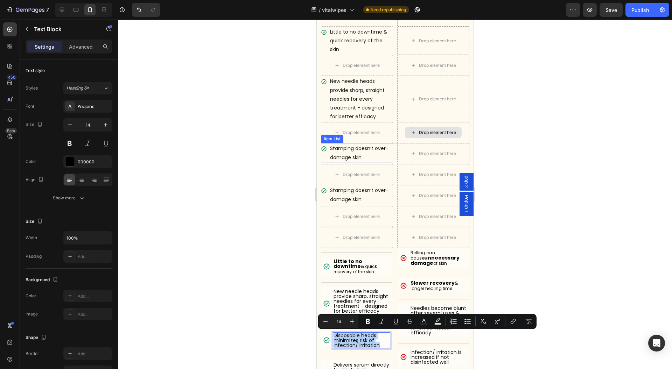
click at [358, 147] on p "Stamping doesn’t over-damage skin" at bounding box center [361, 152] width 62 height 17
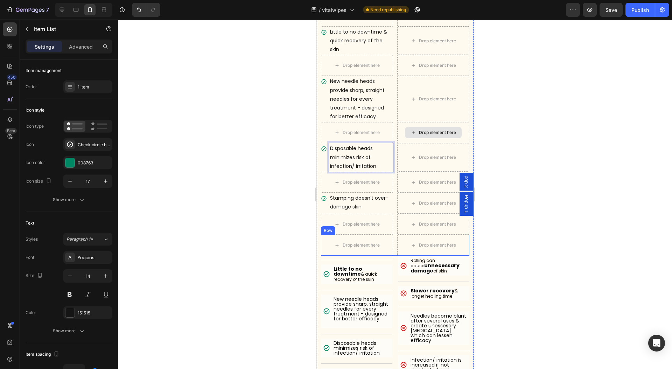
scroll to position [3739, 0]
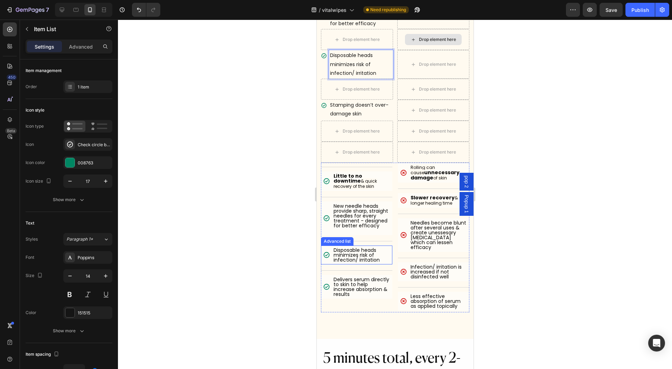
click at [351, 284] on p "Delivers serum directly to skin to help increase absorption & results" at bounding box center [361, 287] width 56 height 20
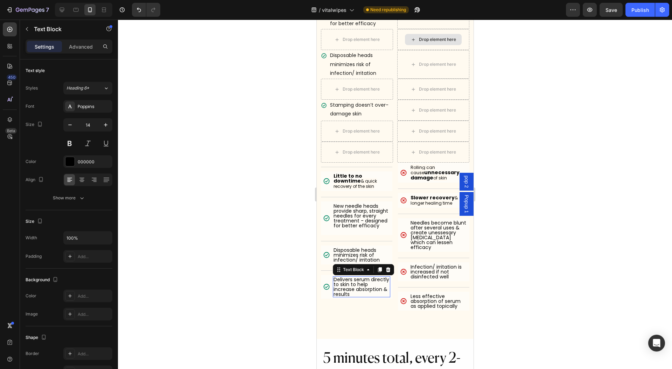
click at [351, 284] on p "Delivers serum directly to skin to help increase absorption & results" at bounding box center [361, 287] width 56 height 20
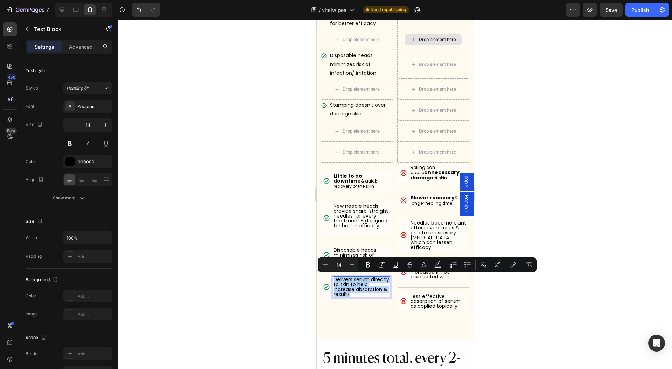
copy p "Delivers serum directly to skin to help increase absorption & results"
click at [348, 109] on p "Stamping doesn’t over-damage skin" at bounding box center [361, 109] width 62 height 17
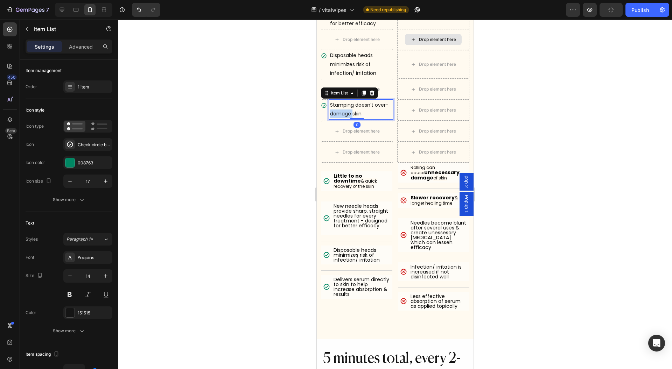
click at [348, 109] on p "Stamping doesn’t over-damage skin" at bounding box center [361, 109] width 62 height 17
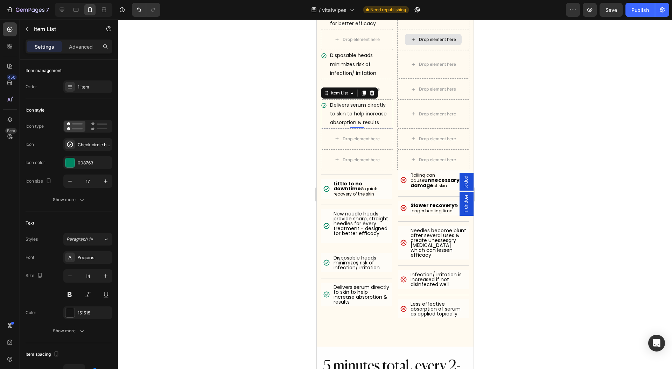
click at [279, 178] on div at bounding box center [395, 195] width 554 height 350
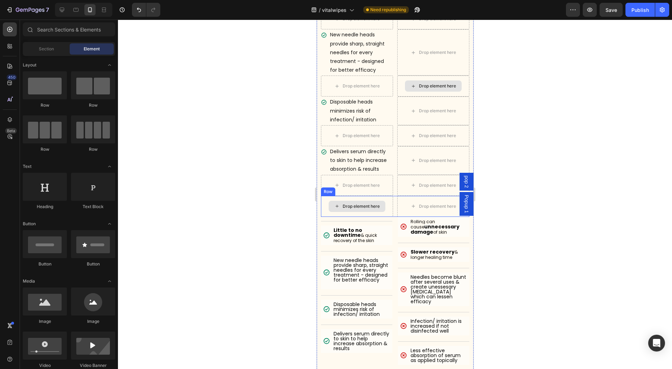
scroll to position [3646, 0]
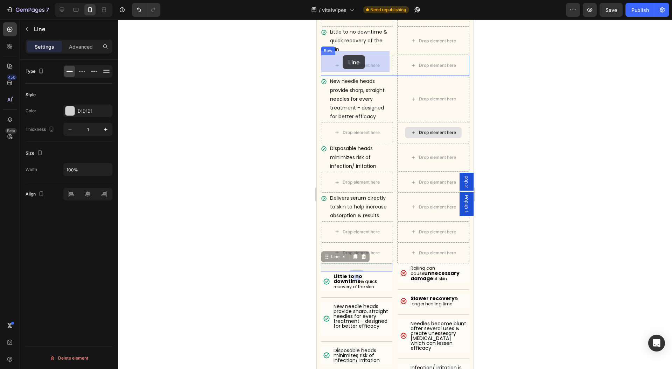
drag, startPoint x: 336, startPoint y: 265, endPoint x: 342, endPoint y: 55, distance: 210.0
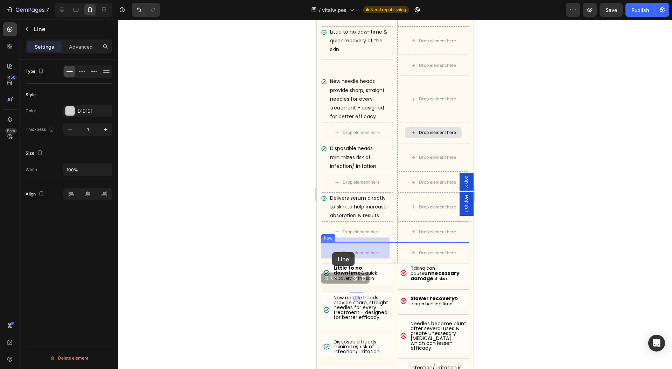
scroll to position [3553, 0]
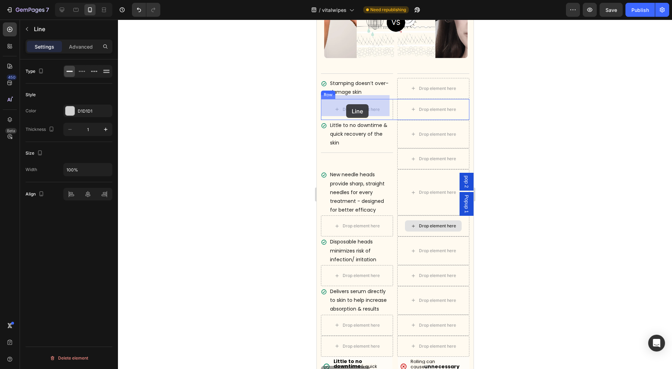
drag, startPoint x: 331, startPoint y: 283, endPoint x: 346, endPoint y: 104, distance: 179.8
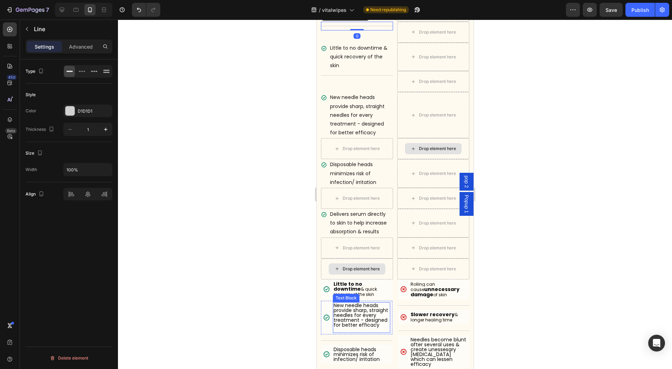
scroll to position [3646, 0]
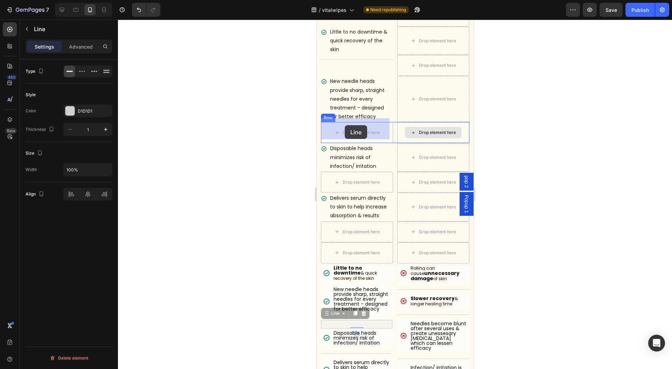
drag, startPoint x: 335, startPoint y: 325, endPoint x: 349, endPoint y: 138, distance: 187.4
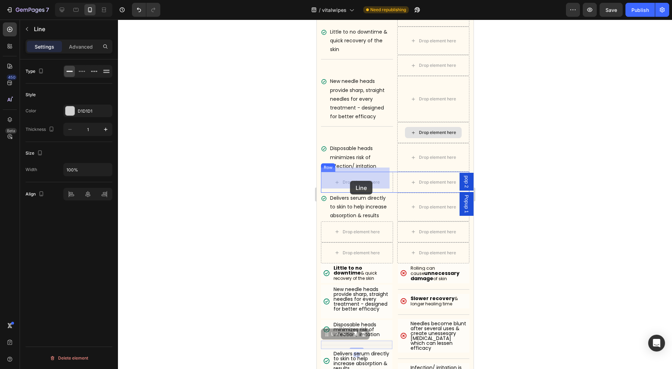
drag, startPoint x: 331, startPoint y: 348, endPoint x: 352, endPoint y: 185, distance: 163.7
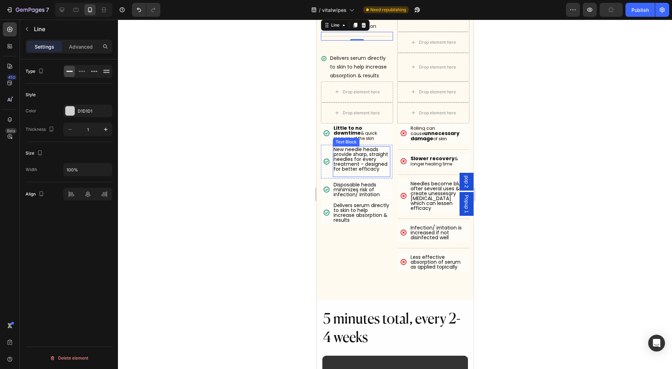
scroll to position [3693, 0]
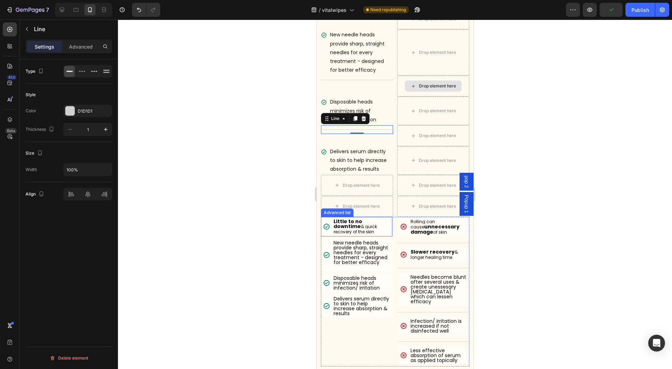
click at [387, 222] on div "Icon Little to no downtime & quick recovery of the skin Text Block" at bounding box center [356, 227] width 71 height 20
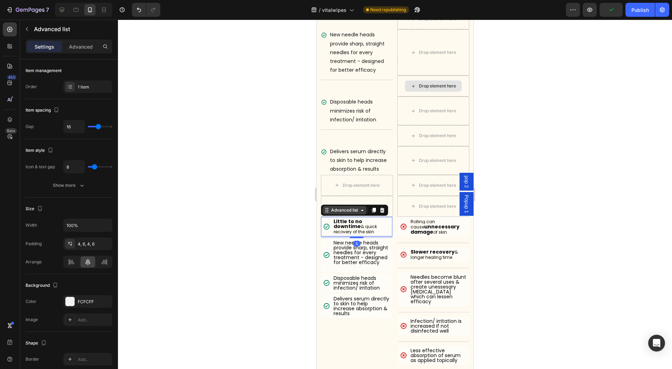
click at [353, 209] on div "Advanced list" at bounding box center [344, 210] width 44 height 8
click at [498, 197] on div at bounding box center [395, 195] width 554 height 350
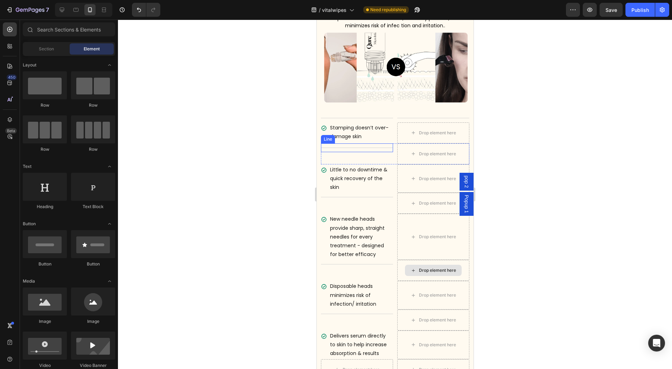
scroll to position [3506, 0]
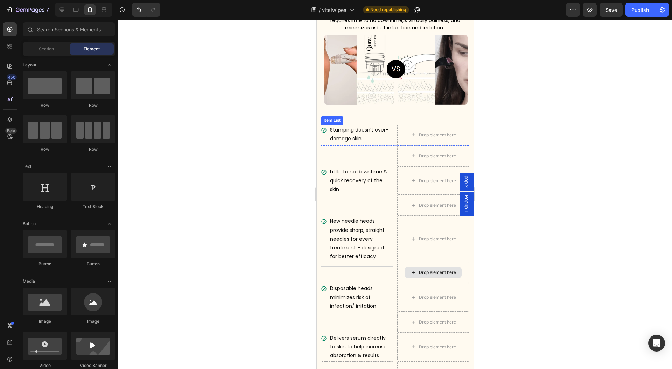
click at [383, 138] on p "Stamping doesn’t over-damage skin" at bounding box center [361, 134] width 62 height 17
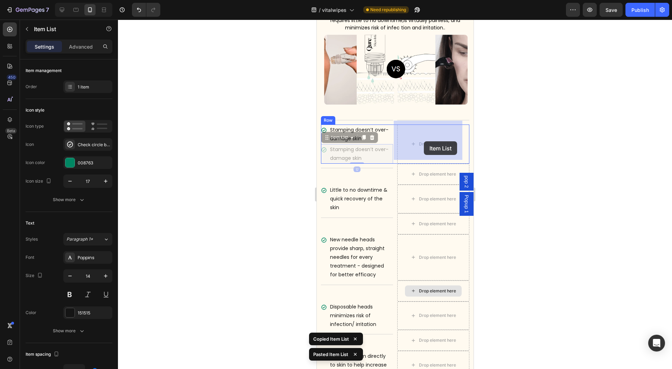
drag, startPoint x: 330, startPoint y: 135, endPoint x: 423, endPoint y: 140, distance: 93.2
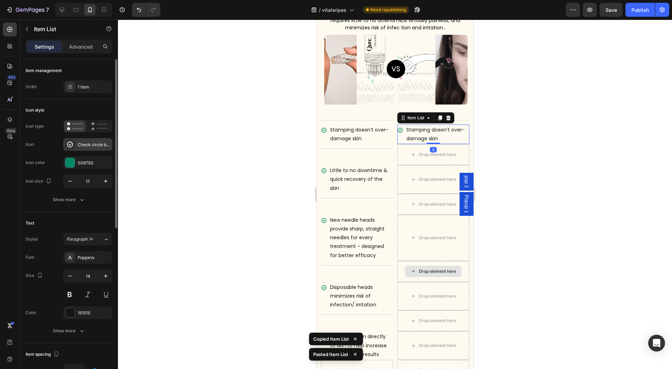
click at [88, 140] on div "Check circle bold" at bounding box center [87, 144] width 49 height 13
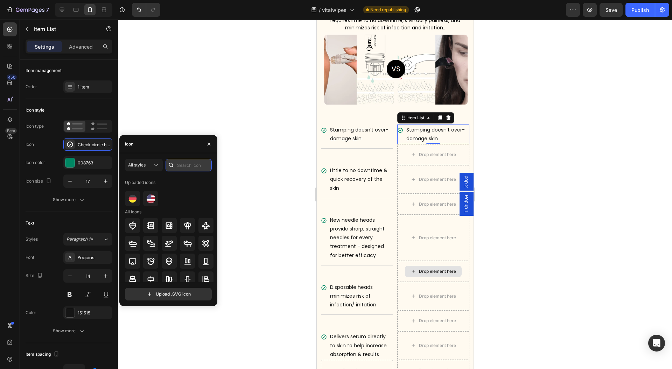
click at [185, 164] on input "text" at bounding box center [189, 165] width 46 height 13
type input "s"
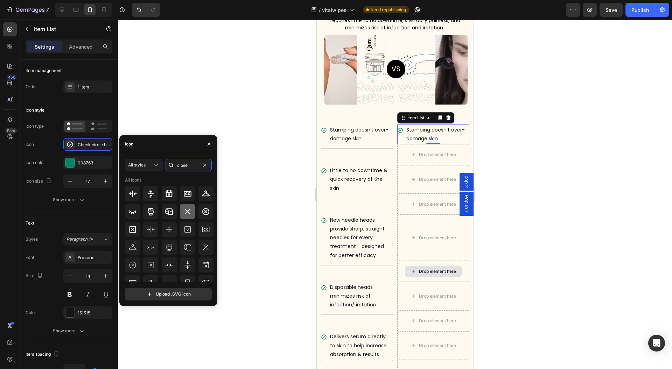
type input "close"
click at [187, 211] on icon at bounding box center [188, 212] width 6 height 6
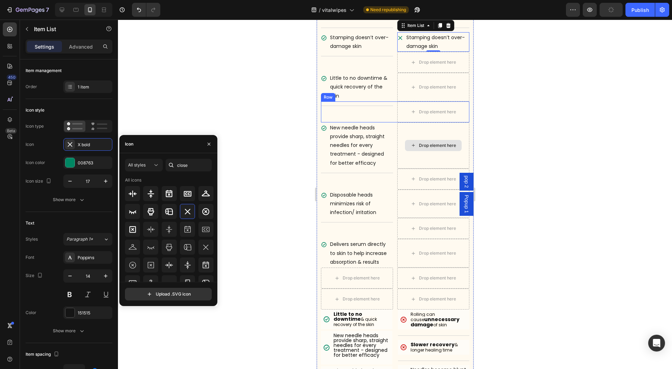
scroll to position [3459, 0]
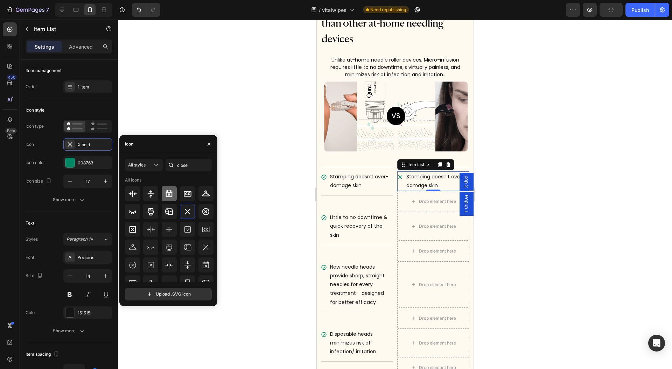
click at [203, 211] on icon at bounding box center [206, 212] width 8 height 8
click at [75, 162] on div "008763" at bounding box center [87, 162] width 49 height 13
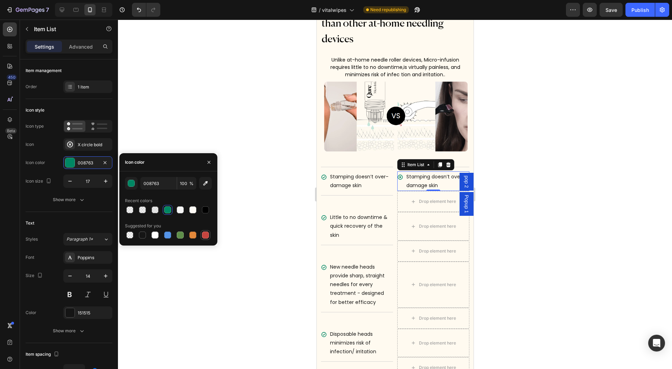
click at [208, 237] on div at bounding box center [205, 235] width 7 height 7
type input "C5453F"
click at [248, 241] on div at bounding box center [395, 195] width 554 height 350
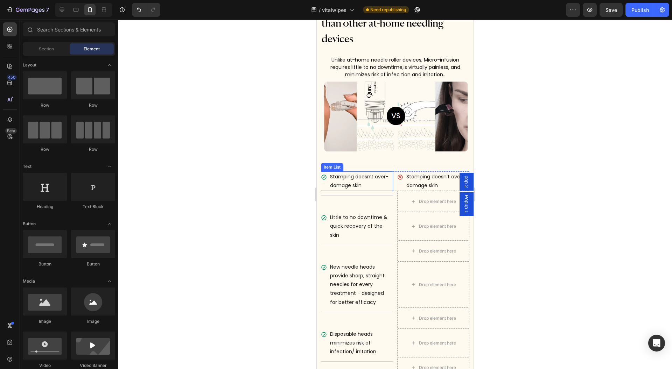
click at [325, 176] on icon at bounding box center [324, 177] width 6 height 6
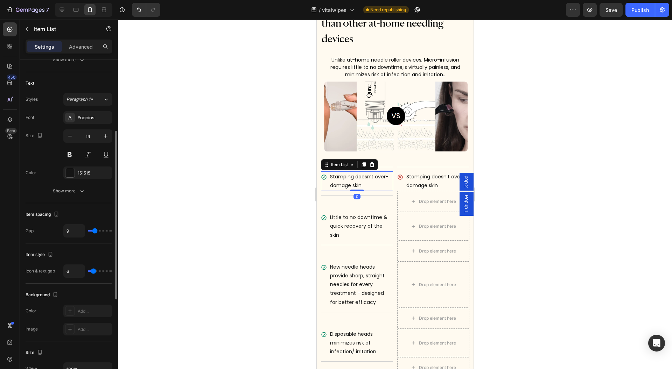
scroll to position [233, 0]
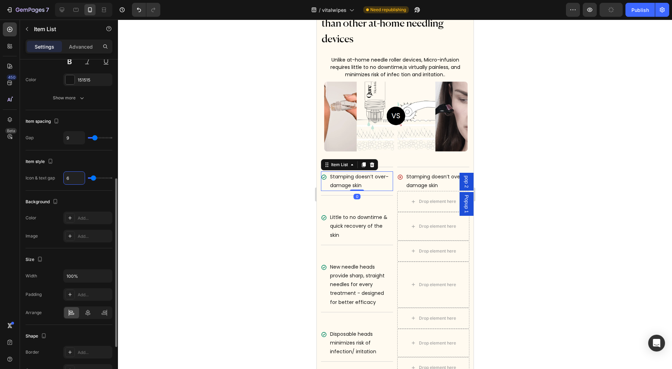
click at [70, 177] on input "6" at bounding box center [74, 178] width 21 height 13
type input "2"
type input "0"
type input "3"
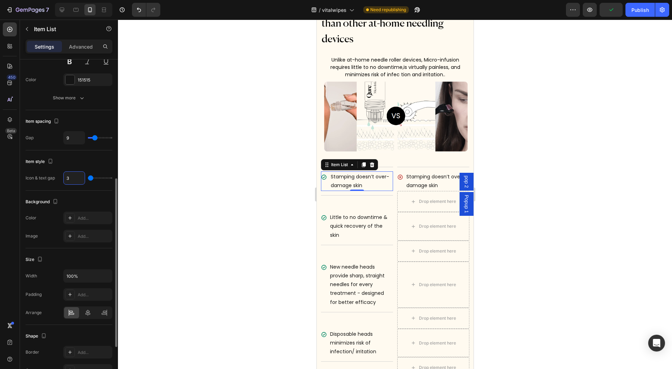
type input "3"
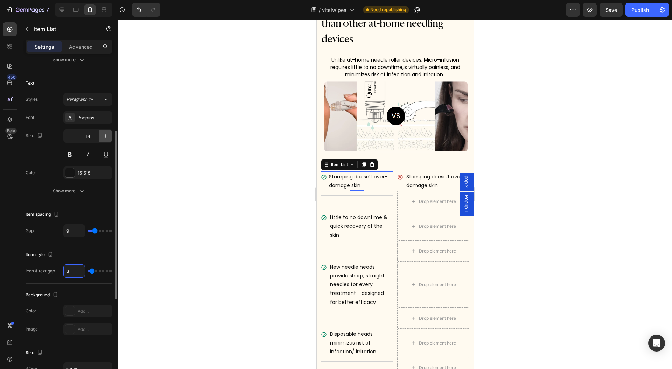
type input "3"
click at [102, 138] on button "button" at bounding box center [105, 136] width 13 height 13
click at [66, 135] on icon "button" at bounding box center [69, 136] width 7 height 7
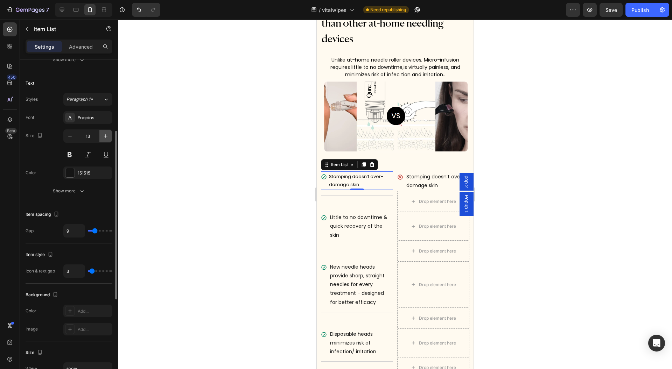
drag, startPoint x: 105, startPoint y: 136, endPoint x: 90, endPoint y: 195, distance: 60.7
click at [105, 136] on icon "button" at bounding box center [105, 136] width 7 height 7
type input "14"
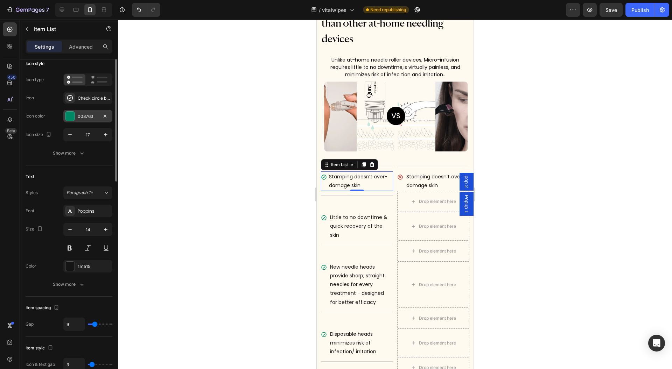
scroll to position [0, 0]
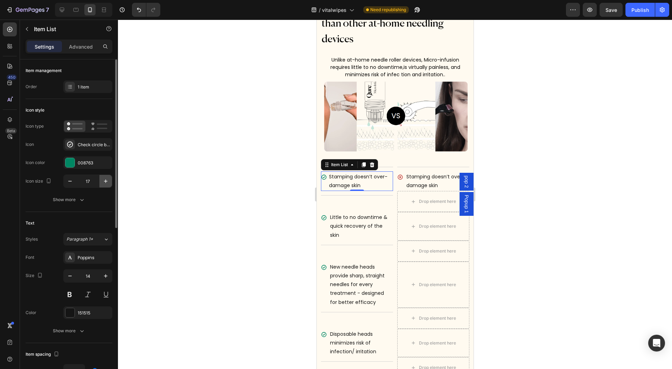
click at [108, 178] on icon "button" at bounding box center [105, 181] width 7 height 7
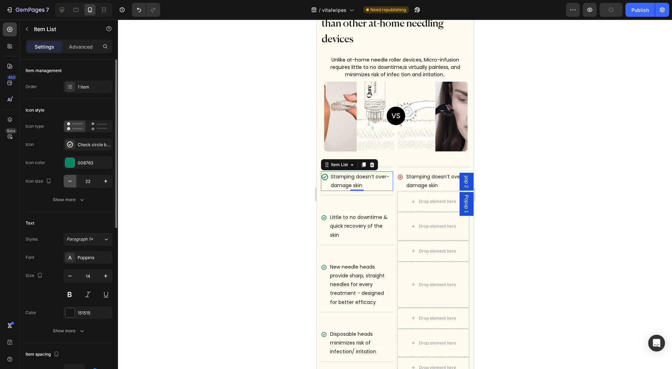
click at [67, 184] on button "button" at bounding box center [70, 181] width 13 height 13
type input "21"
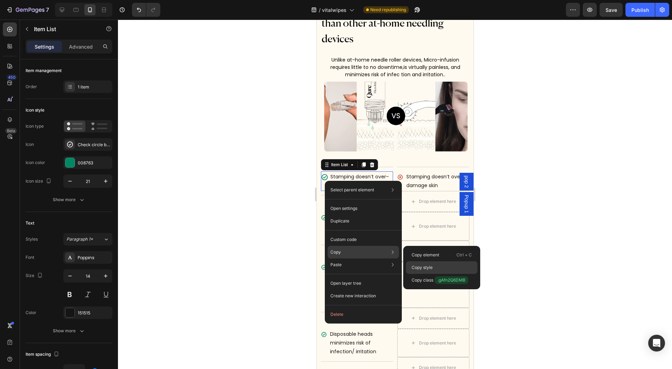
drag, startPoint x: 443, startPoint y: 267, endPoint x: 17, endPoint y: 219, distance: 428.6
click at [443, 274] on div "Copy style" at bounding box center [441, 280] width 71 height 13
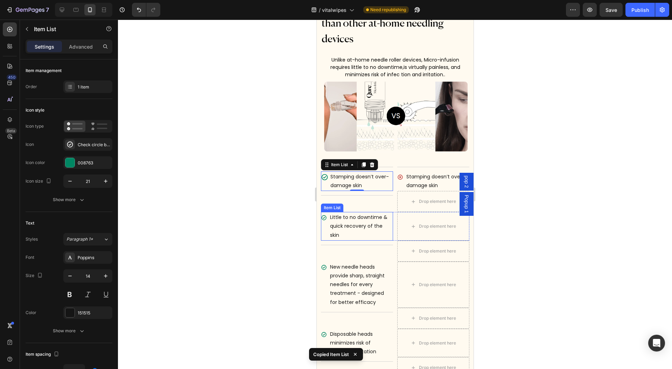
click at [324, 220] on div "Little to no downtime & quick recovery of the skin" at bounding box center [357, 226] width 72 height 29
type input "3"
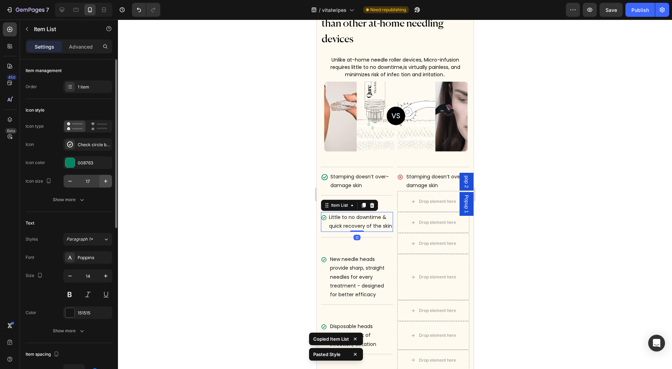
click at [108, 184] on icon "button" at bounding box center [105, 181] width 7 height 7
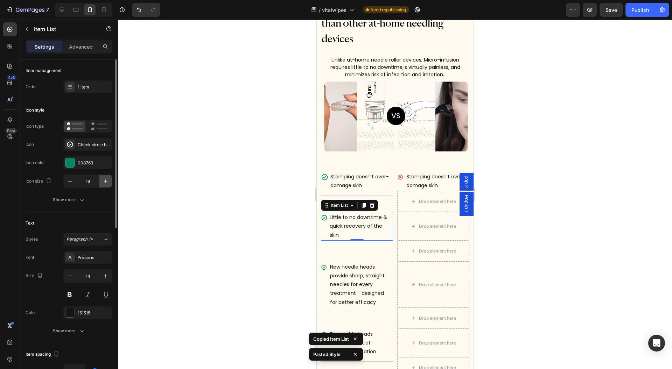
click at [108, 184] on icon "button" at bounding box center [105, 181] width 7 height 7
type input "20"
click at [324, 282] on div "New needle heads provide sharp, straight needles for every treatment - designed…" at bounding box center [357, 285] width 72 height 46
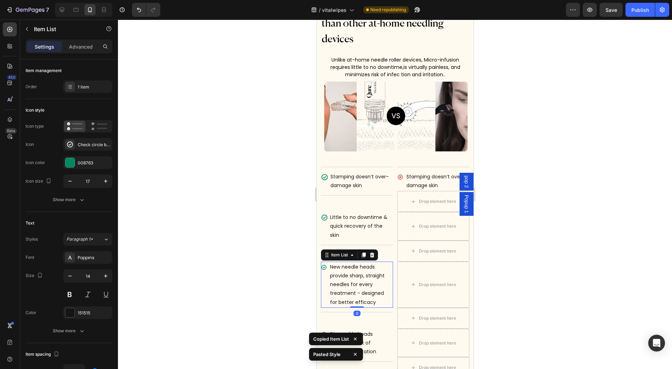
type input "3"
click at [104, 180] on icon "button" at bounding box center [105, 181] width 7 height 7
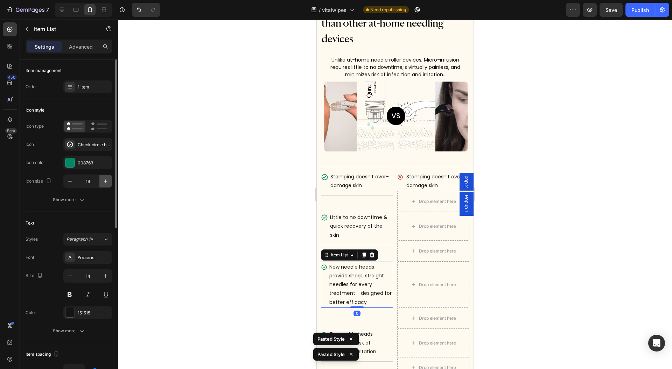
type input "20"
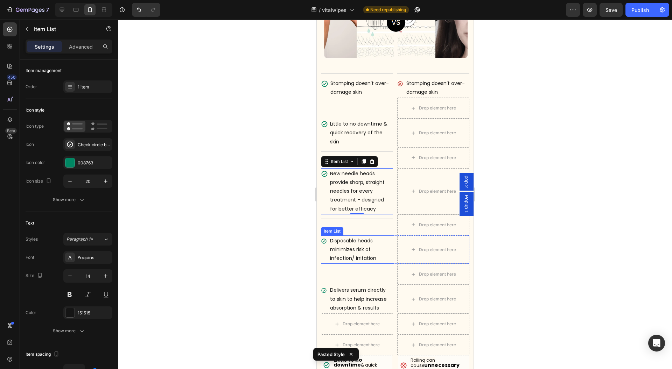
click at [323, 253] on div "Disposable heads minimizes risk of infection/ irritation" at bounding box center [357, 249] width 72 height 29
type input "3"
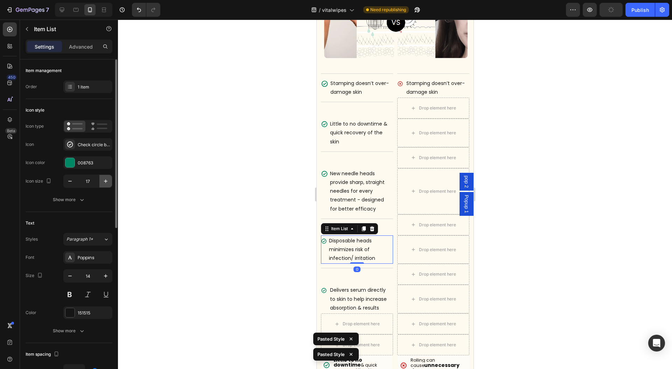
click at [110, 182] on button "button" at bounding box center [105, 181] width 13 height 13
type input "20"
click at [325, 296] on div "Delivers serum directly to skin to help increase absorption & results" at bounding box center [357, 299] width 72 height 29
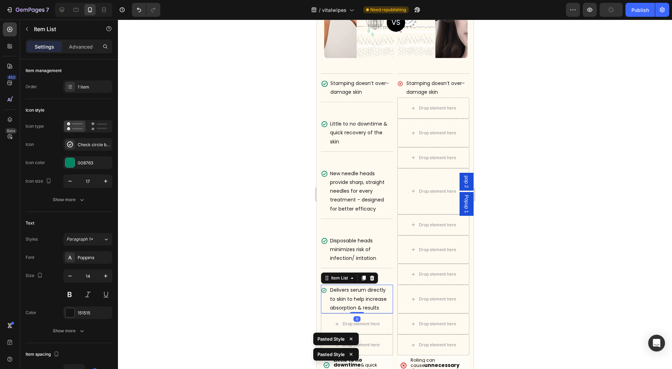
type input "3"
click at [102, 178] on button "button" at bounding box center [105, 181] width 13 height 13
click at [102, 178] on icon "button" at bounding box center [105, 181] width 7 height 7
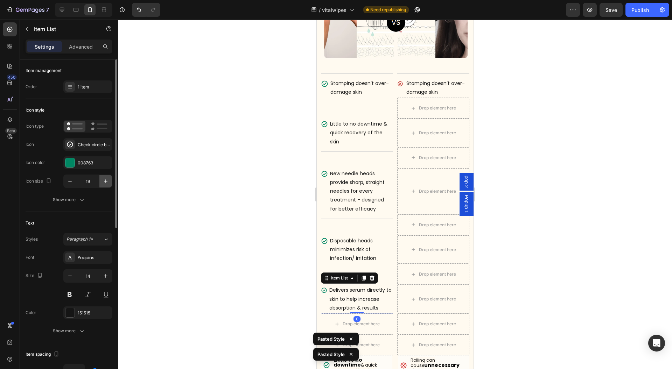
type input "20"
click at [398, 85] on div "Stamping doesn’t over-damage skin" at bounding box center [433, 88] width 72 height 20
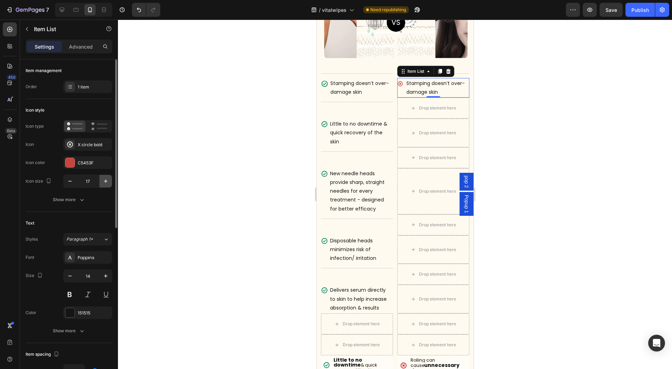
click at [102, 180] on button "button" at bounding box center [105, 181] width 13 height 13
click at [104, 183] on icon "button" at bounding box center [105, 181] width 7 height 7
type input "20"
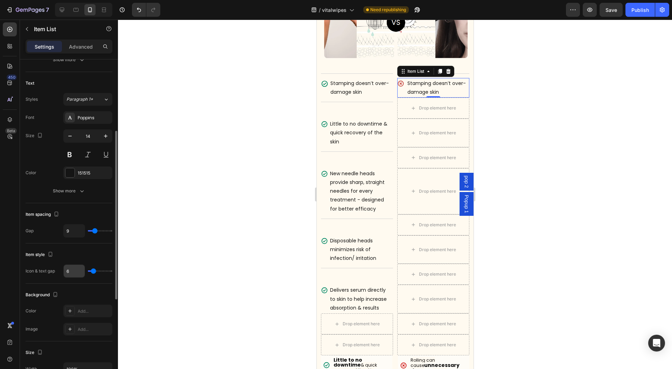
click at [73, 267] on input "6" at bounding box center [74, 271] width 21 height 13
type input "3"
click at [253, 183] on div at bounding box center [395, 195] width 554 height 350
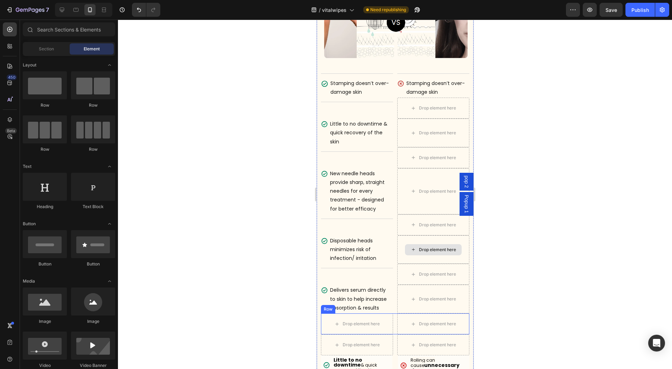
scroll to position [3693, 0]
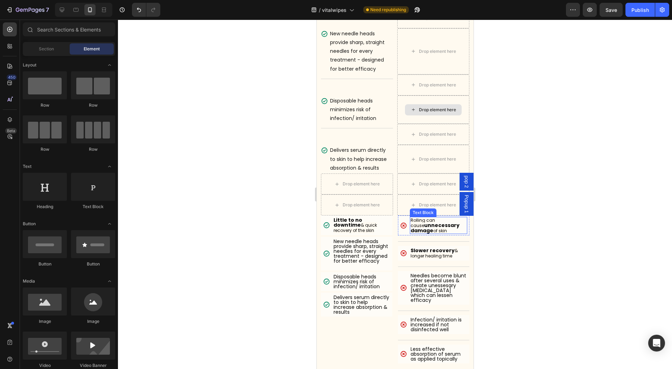
click at [433, 228] on span "of skin" at bounding box center [440, 231] width 14 height 6
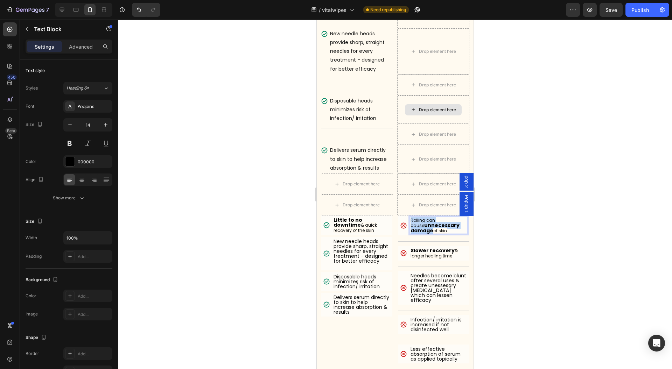
copy p "Rolling can cause unnecessary damage"
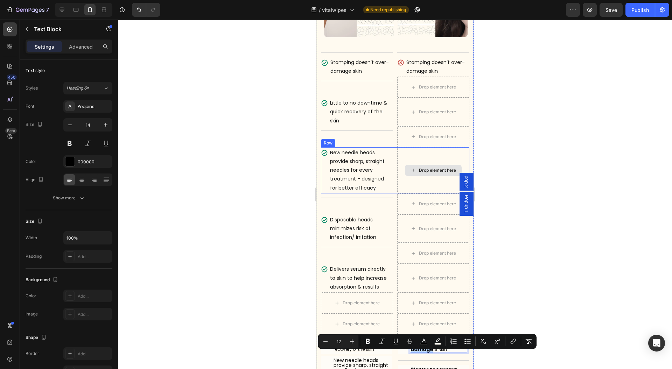
scroll to position [3553, 0]
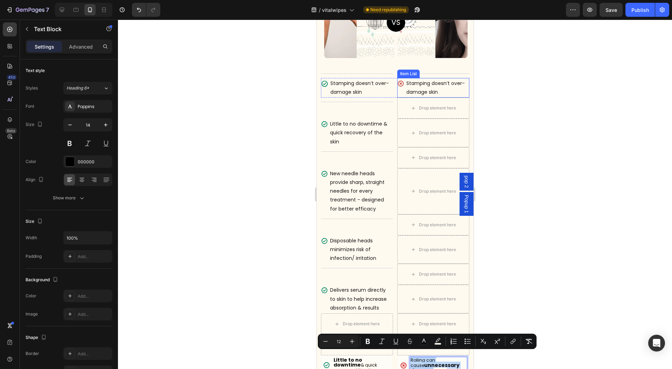
click at [430, 83] on p "Stamping doesn’t over-damage skin" at bounding box center [437, 87] width 62 height 17
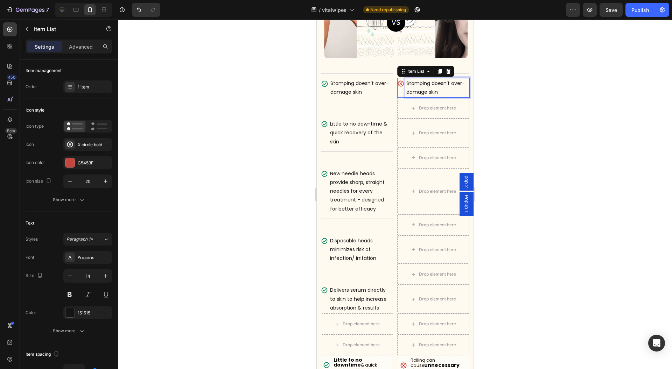
click at [430, 83] on p "Stamping doesn’t over-damage skin" at bounding box center [437, 87] width 62 height 17
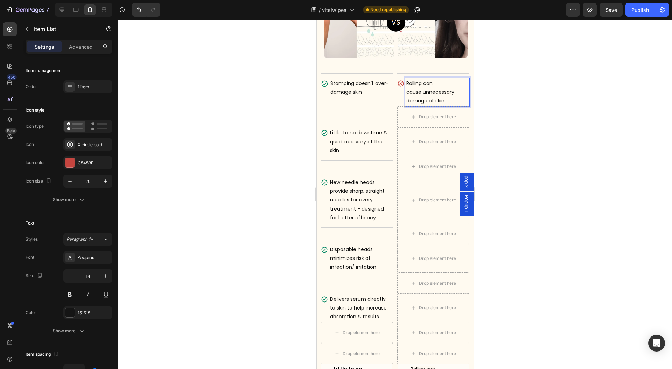
click at [545, 92] on div at bounding box center [395, 195] width 554 height 350
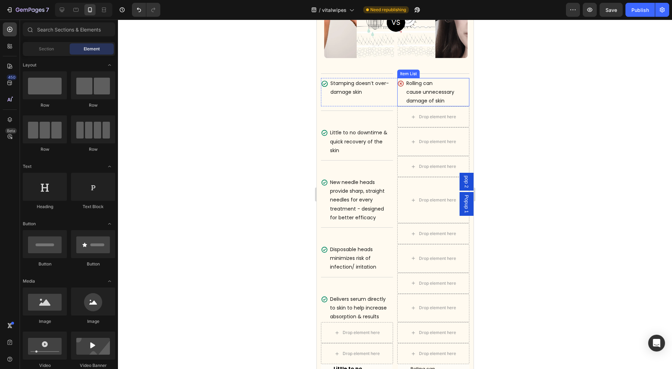
click at [397, 97] on div "Rolling can cause unnecessary damage of skin" at bounding box center [433, 92] width 72 height 29
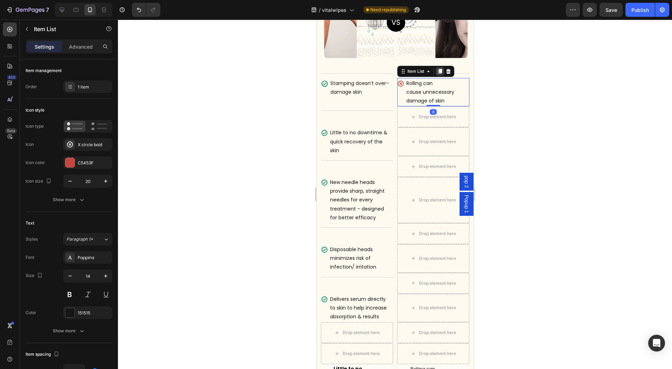
click at [438, 69] on icon at bounding box center [440, 71] width 4 height 5
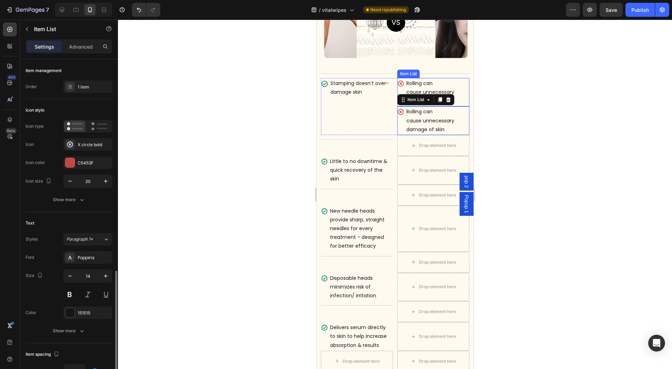
scroll to position [140, 0]
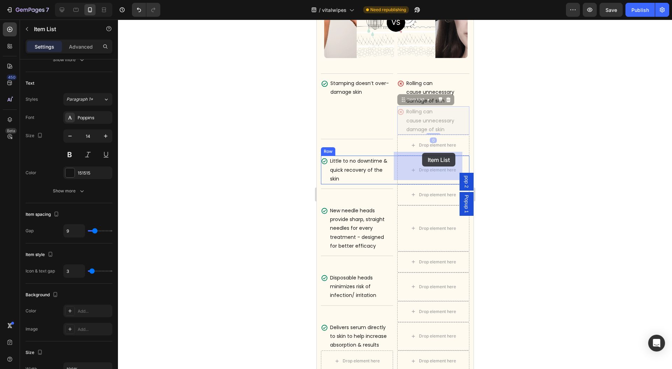
drag, startPoint x: 399, startPoint y: 98, endPoint x: 422, endPoint y: 153, distance: 58.8
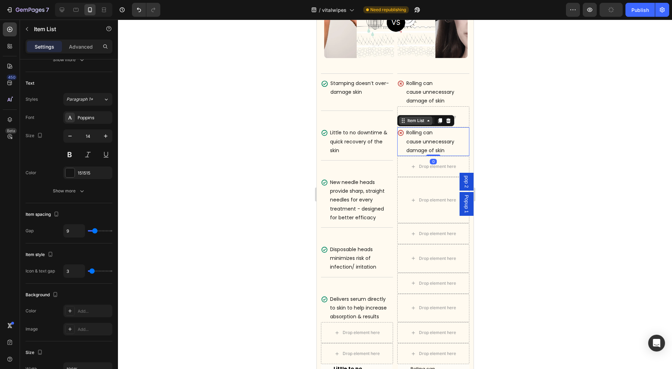
click at [438, 119] on icon at bounding box center [440, 121] width 4 height 5
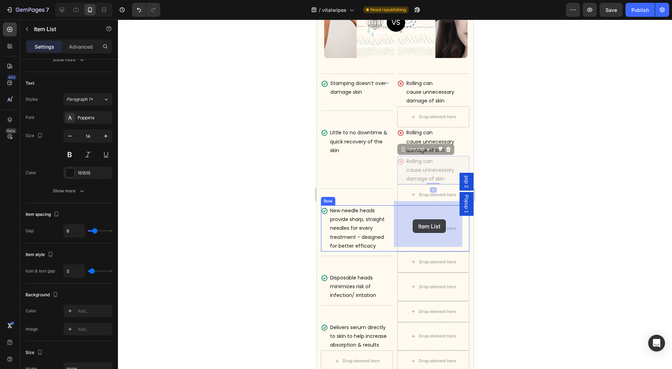
drag, startPoint x: 398, startPoint y: 145, endPoint x: 412, endPoint y: 218, distance: 74.5
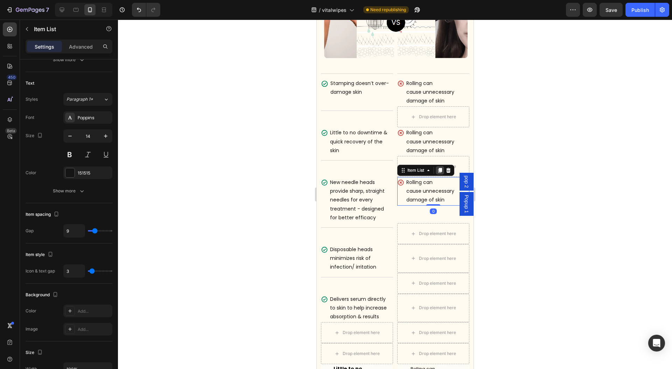
click at [438, 168] on icon at bounding box center [440, 170] width 4 height 5
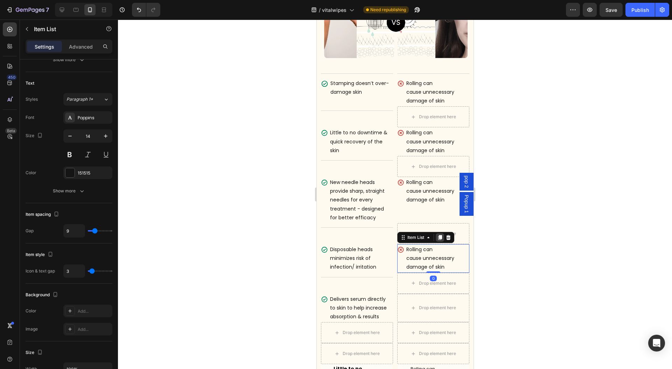
click at [438, 235] on icon at bounding box center [440, 237] width 4 height 5
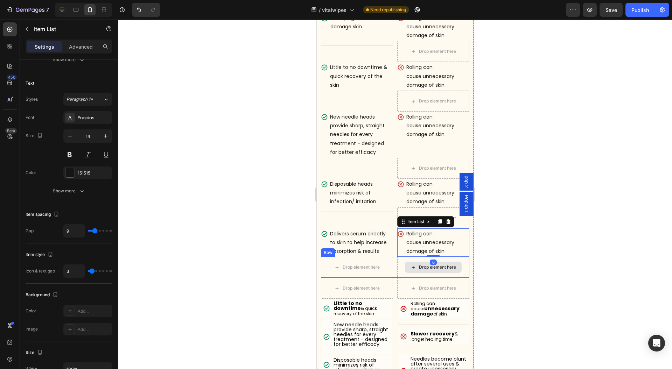
scroll to position [3646, 0]
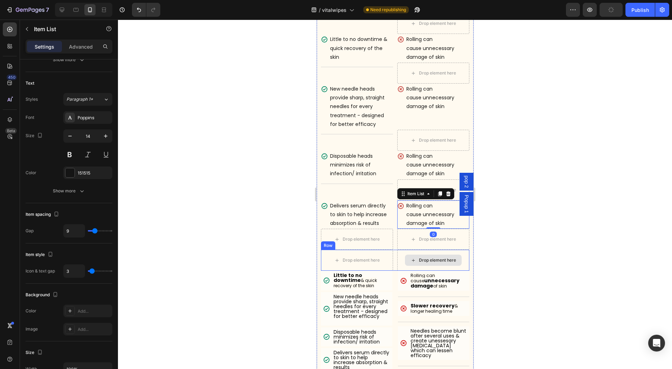
click at [405, 255] on div "Drop element here" at bounding box center [433, 260] width 57 height 11
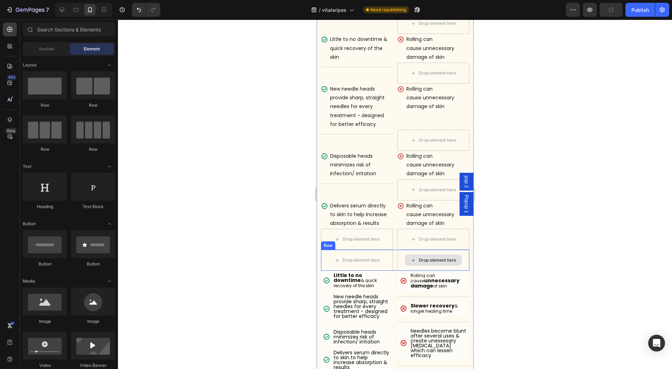
click at [392, 251] on div "Drop element here Drop element here Row" at bounding box center [395, 260] width 148 height 21
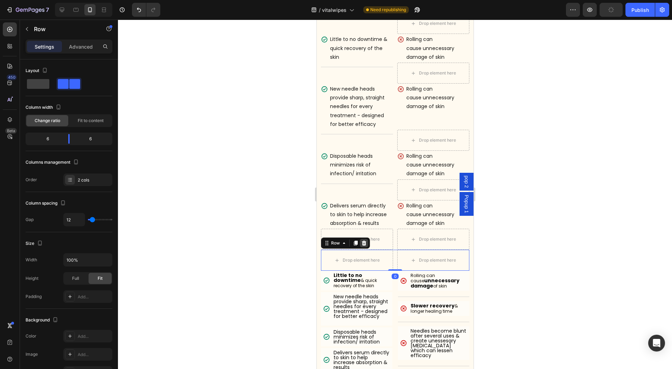
click at [366, 240] on icon at bounding box center [364, 243] width 6 height 6
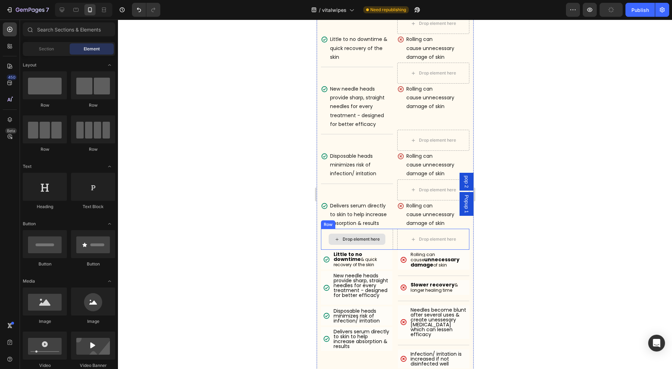
click at [390, 233] on div "Drop element here Drop element here Row" at bounding box center [395, 239] width 148 height 21
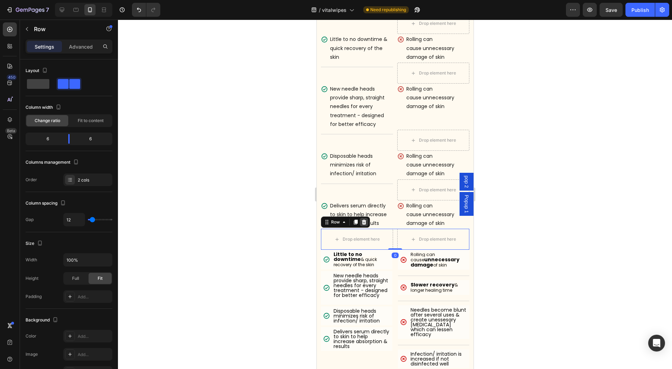
click at [366, 218] on div at bounding box center [363, 222] width 8 height 8
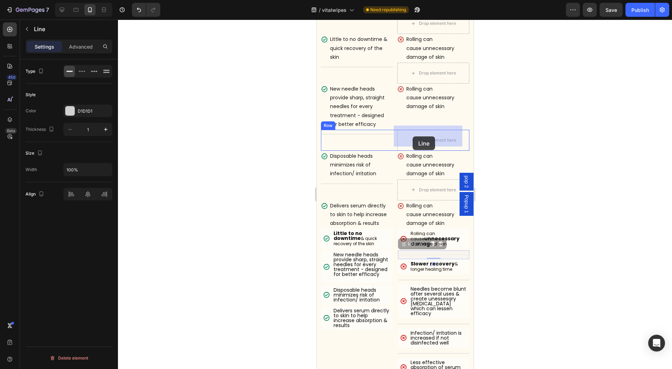
drag, startPoint x: 398, startPoint y: 249, endPoint x: 409, endPoint y: 151, distance: 99.2
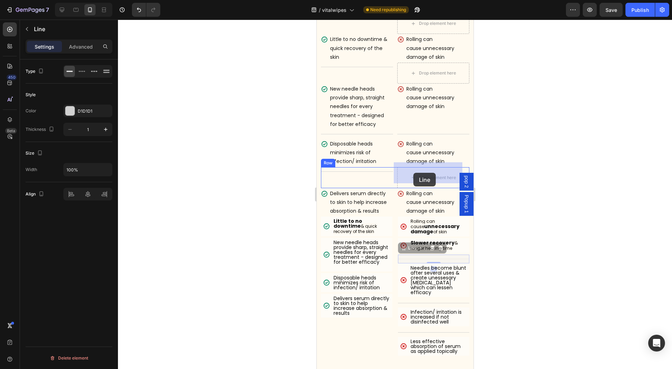
drag, startPoint x: 404, startPoint y: 252, endPoint x: 413, endPoint y: 173, distance: 79.6
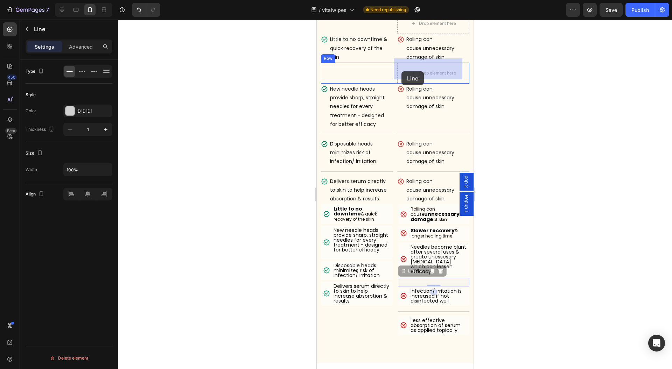
drag, startPoint x: 398, startPoint y: 275, endPoint x: 401, endPoint y: 71, distance: 203.7
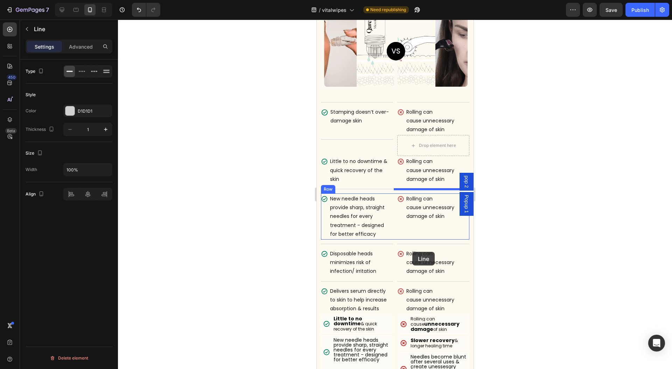
scroll to position [3459, 0]
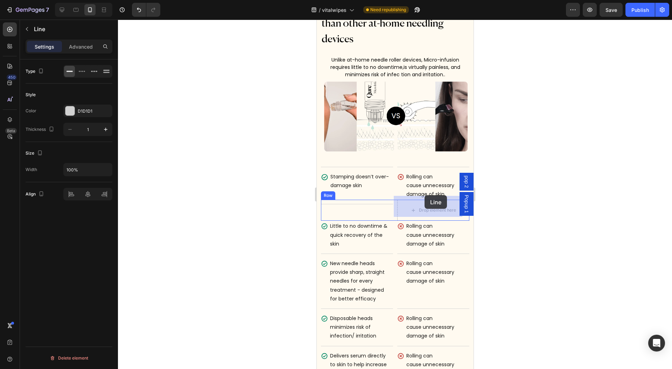
drag, startPoint x: 404, startPoint y: 285, endPoint x: 421, endPoint y: 203, distance: 83.7
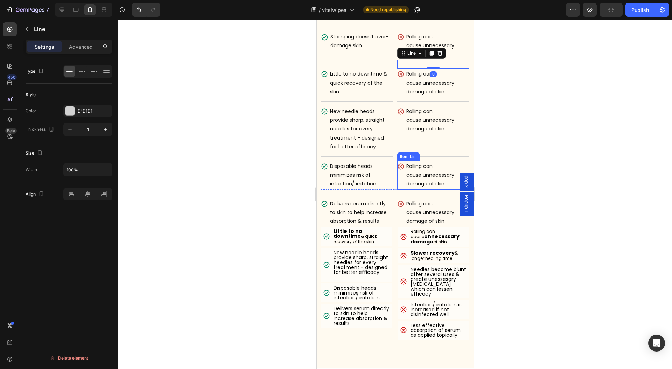
scroll to position [3553, 0]
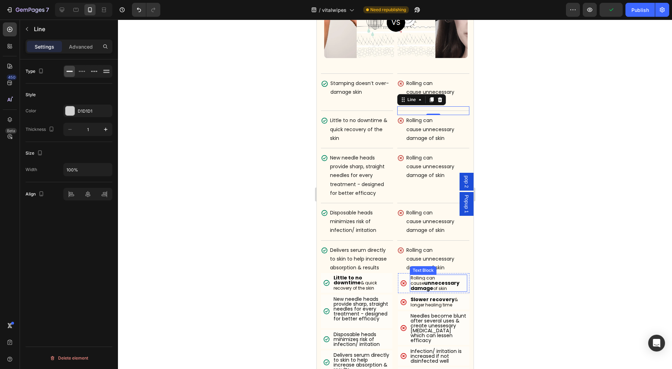
click at [436, 280] on strong "unnecessary damage" at bounding box center [434, 286] width 49 height 12
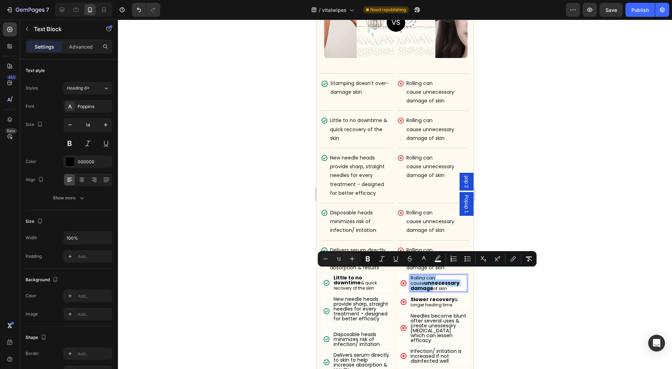
click at [553, 231] on div at bounding box center [395, 195] width 554 height 350
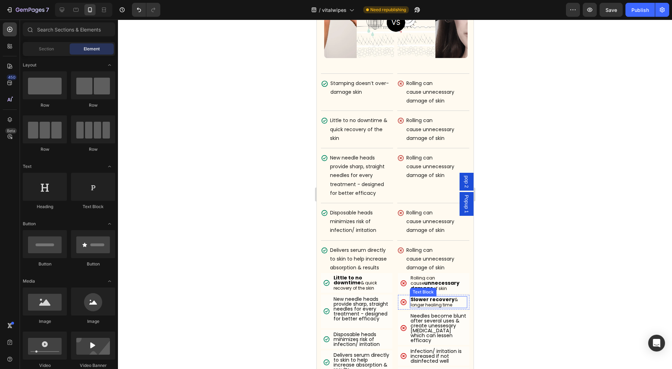
click at [438, 296] on strong "Slower recovery" at bounding box center [432, 299] width 44 height 7
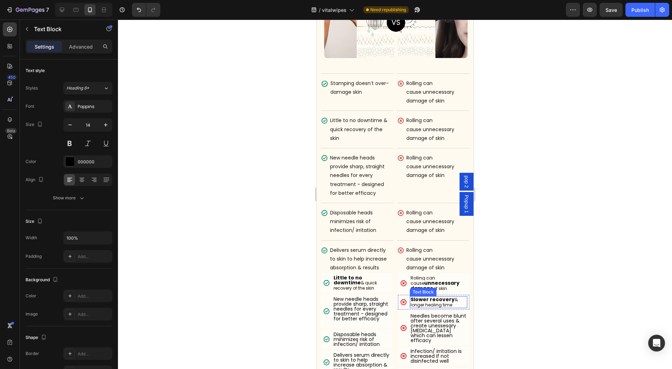
click at [438, 296] on strong "Slower recovery" at bounding box center [432, 299] width 44 height 7
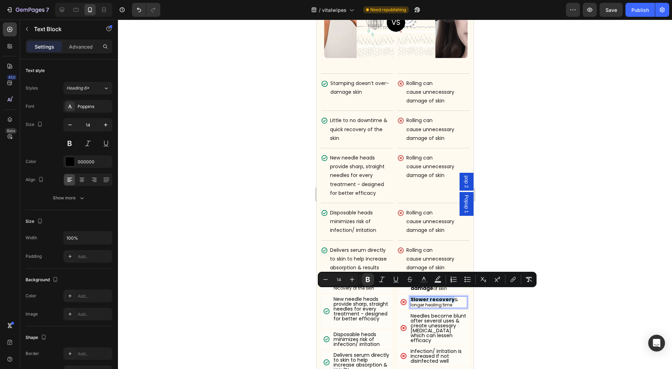
copy strong "Slower recovery"
click at [421, 125] on p "Rolling can cause unnecessary damage of skin" at bounding box center [437, 129] width 62 height 27
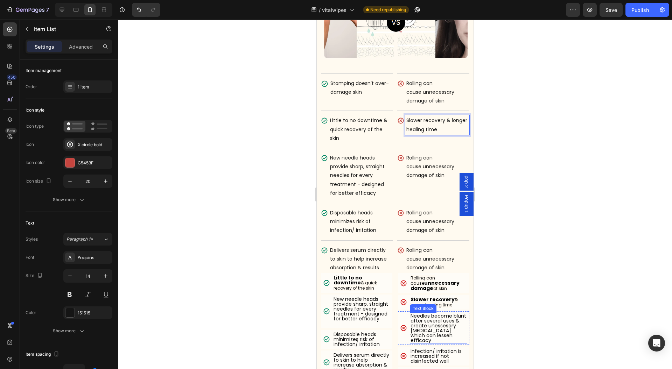
click at [432, 318] on p "Needles become blunt after several uses & create unessesary [MEDICAL_DATA] whic…" at bounding box center [438, 328] width 56 height 29
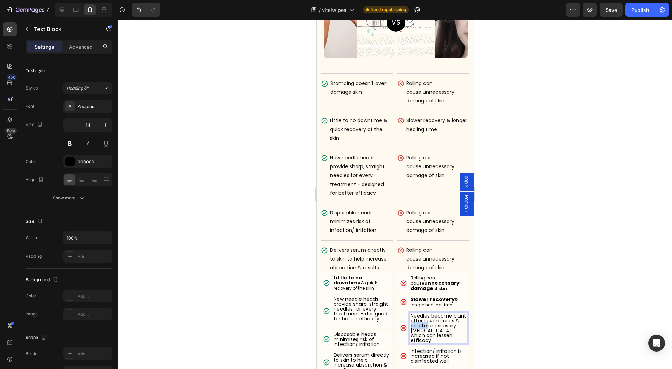
click at [432, 318] on p "Needles become blunt after several uses & create unessesary [MEDICAL_DATA] whic…" at bounding box center [438, 328] width 56 height 29
copy p "Needles become blunt after several uses & create unessesary [MEDICAL_DATA] whic…"
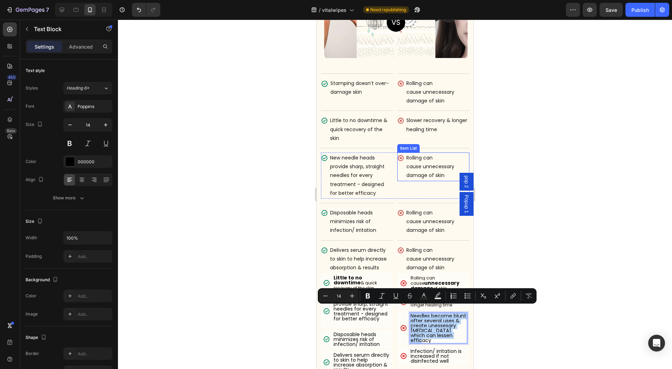
click at [426, 164] on p "Rolling can cause unnecessary damage of skin" at bounding box center [437, 167] width 62 height 27
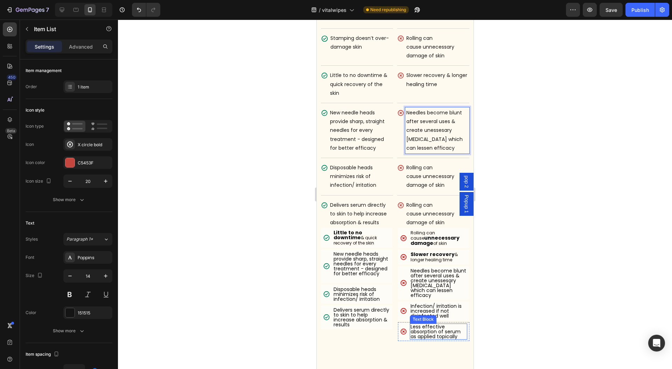
scroll to position [3599, 0]
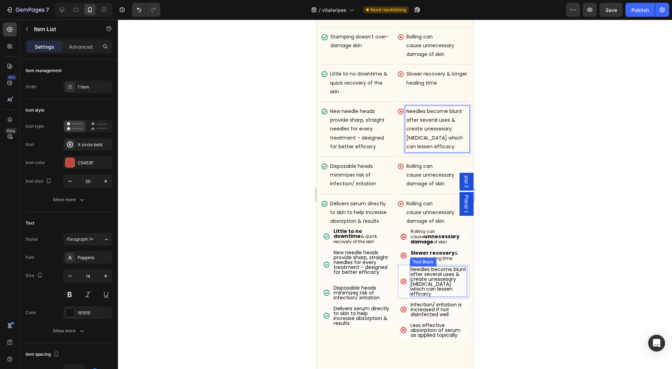
click at [445, 305] on p "Infection/ irritation is increased if not disinfected well" at bounding box center [438, 309] width 56 height 15
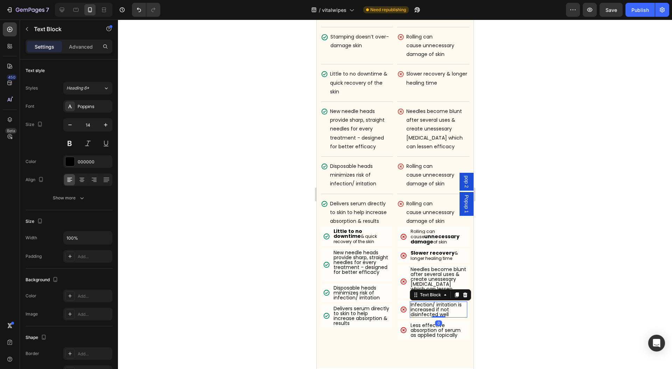
click at [445, 305] on p "Infection/ irritation is increased if not disinfected well" at bounding box center [438, 309] width 56 height 15
copy p "Infection/ irritation is increased if not disinfected well"
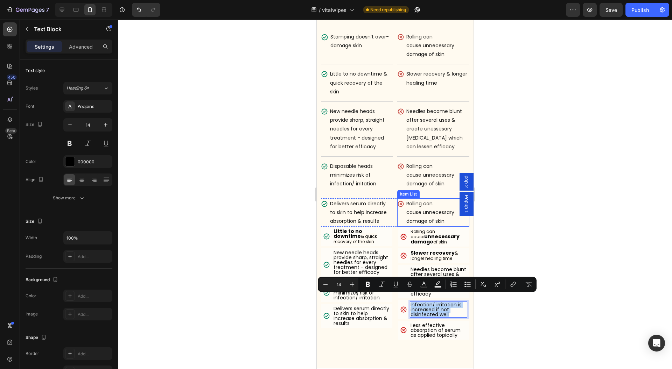
click at [428, 203] on p "Rolling can cause unnecessary damage of skin" at bounding box center [437, 212] width 62 height 27
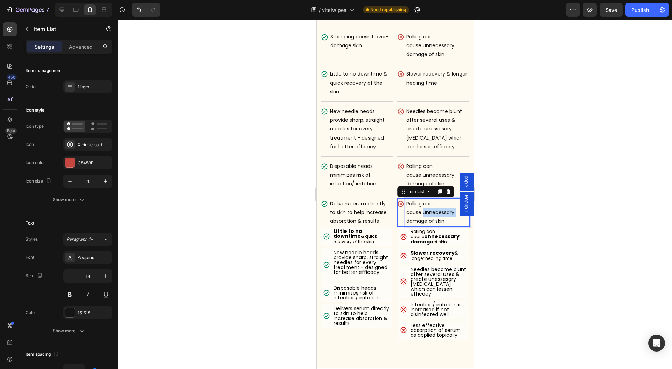
click at [428, 203] on p "Rolling can cause unnecessary damage of skin" at bounding box center [437, 212] width 62 height 27
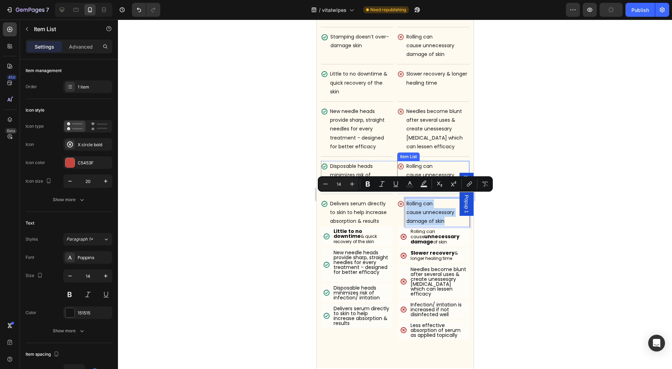
click at [426, 165] on p "Rolling can cause unnecessary damage of skin" at bounding box center [437, 175] width 62 height 27
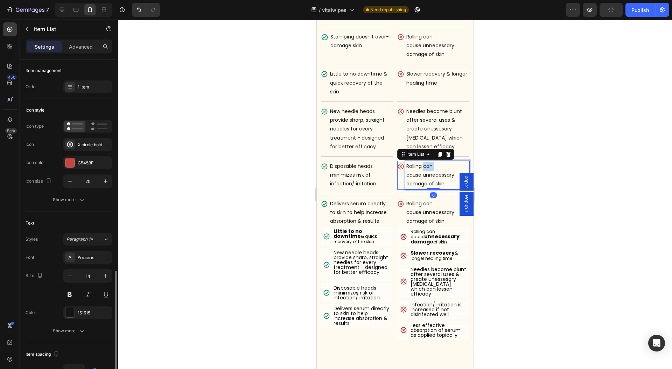
scroll to position [140, 0]
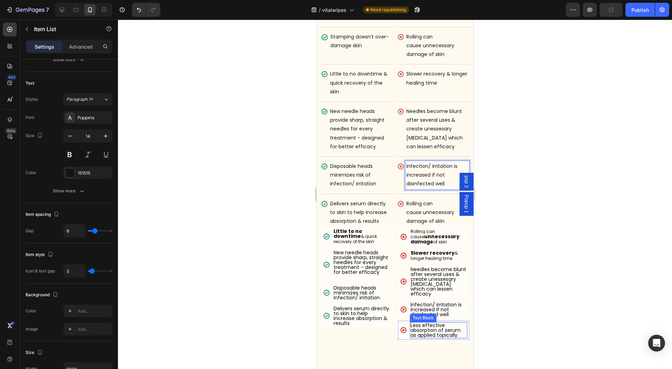
click at [432, 330] on p "Less effective absorption of serum as applied topically" at bounding box center [438, 330] width 56 height 15
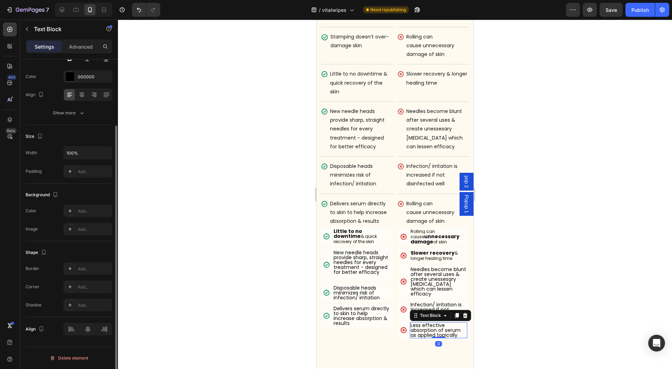
scroll to position [0, 0]
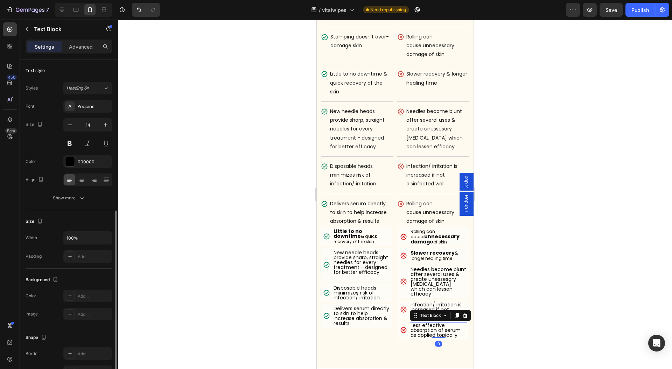
click at [432, 330] on p "Less effective absorption of serum as applied topically" at bounding box center [438, 330] width 56 height 15
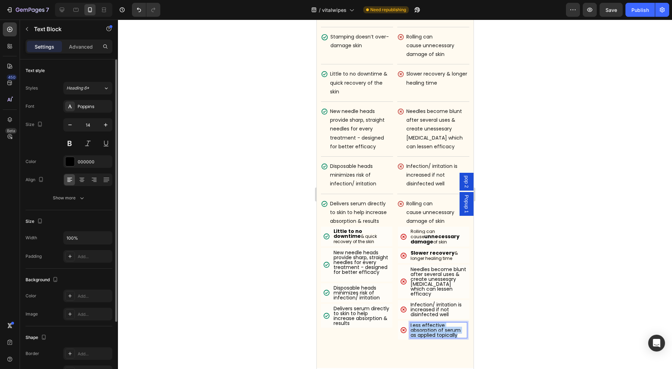
click at [432, 330] on p "Less effective absorption of serum as applied topically" at bounding box center [438, 330] width 56 height 15
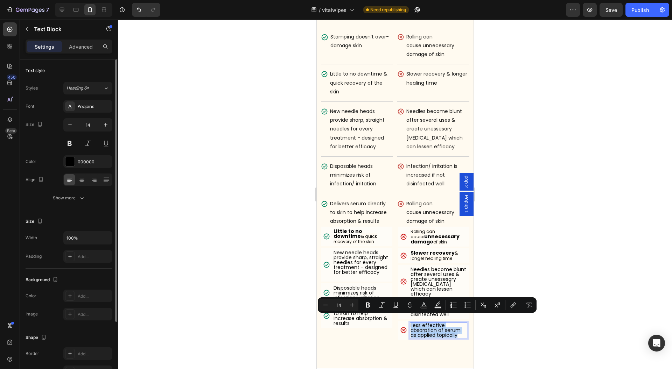
copy p "Less effective absorption of serum as applied topically"
click at [421, 204] on p "Rolling can cause unnecessary damage of skin" at bounding box center [437, 212] width 62 height 27
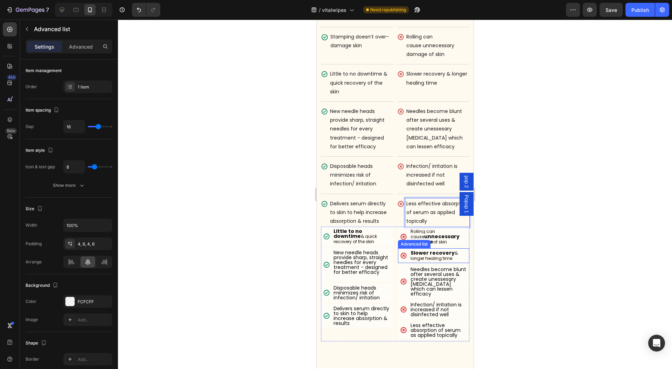
click at [398, 241] on div "Icon Rolling can cause unnecessary damage of skin Text Block Advanced list Icon…" at bounding box center [433, 284] width 71 height 115
click at [390, 239] on div "Icon Little to no downtime & quick recovery of the skin Text Block Advanced lis…" at bounding box center [395, 284] width 148 height 115
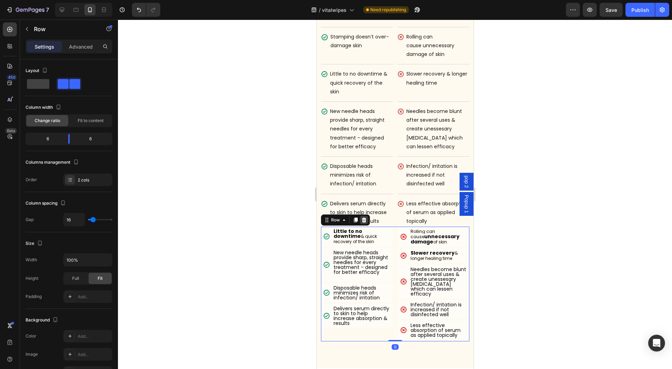
click at [363, 218] on icon at bounding box center [363, 220] width 5 height 5
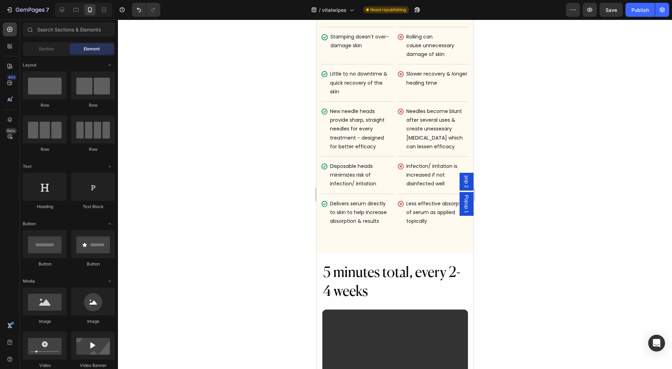
click at [599, 190] on div at bounding box center [395, 195] width 554 height 350
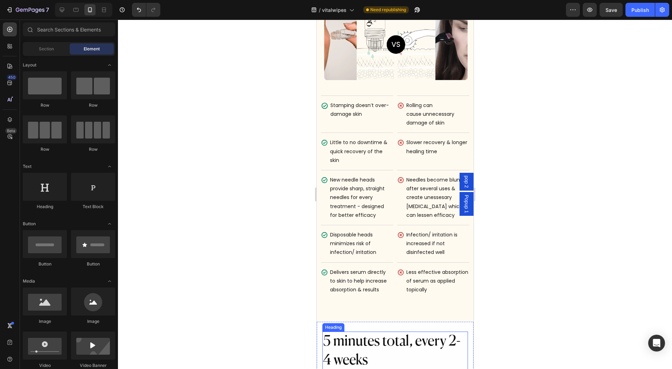
scroll to position [3506, 0]
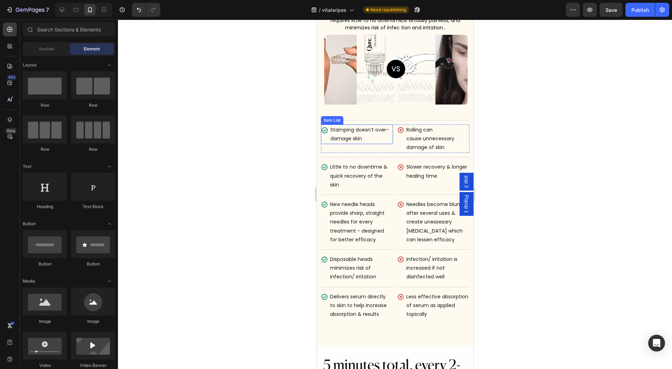
click at [323, 127] on icon at bounding box center [324, 130] width 7 height 7
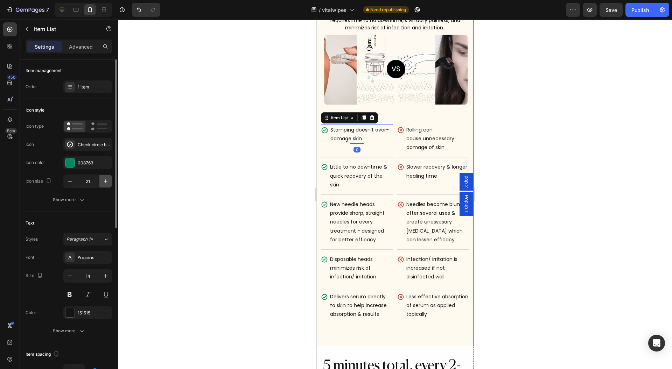
click at [101, 179] on button "button" at bounding box center [105, 181] width 13 height 13
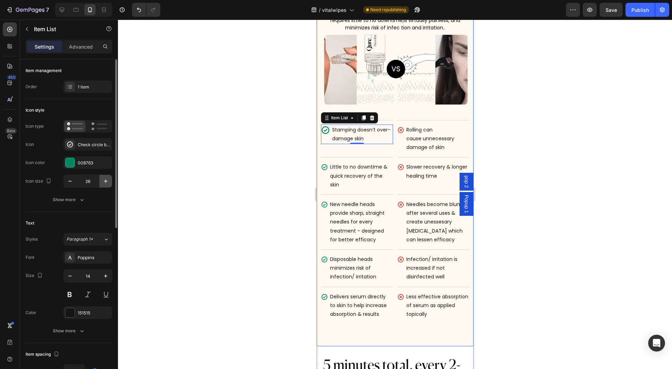
click at [101, 179] on button "button" at bounding box center [105, 181] width 13 height 13
drag, startPoint x: 75, startPoint y: 180, endPoint x: 71, endPoint y: 180, distance: 4.2
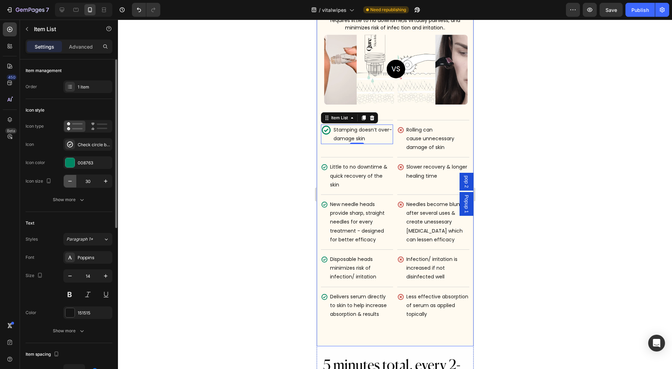
click at [74, 180] on button "button" at bounding box center [70, 181] width 13 height 13
click at [71, 180] on icon "button" at bounding box center [69, 181] width 7 height 7
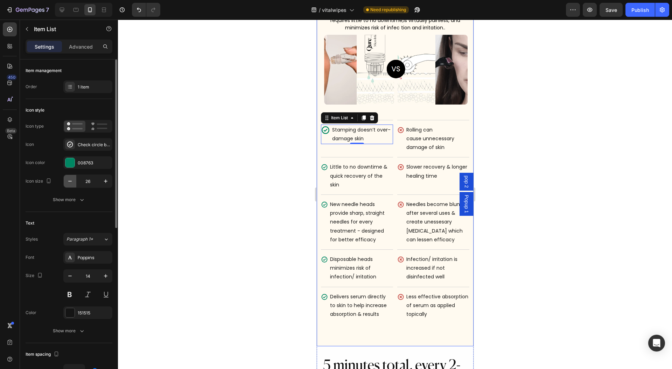
type input "25"
type input "21"
click at [225, 179] on div at bounding box center [395, 195] width 554 height 350
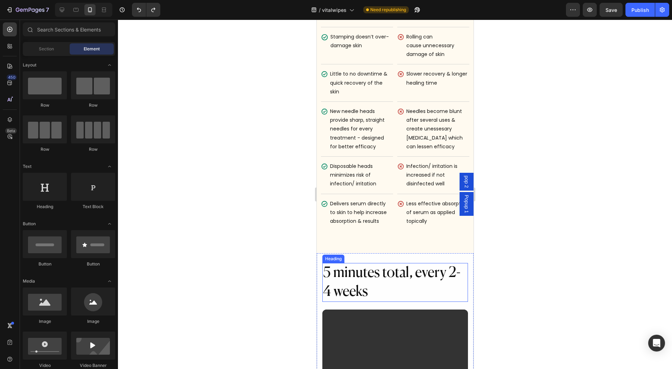
scroll to position [3693, 0]
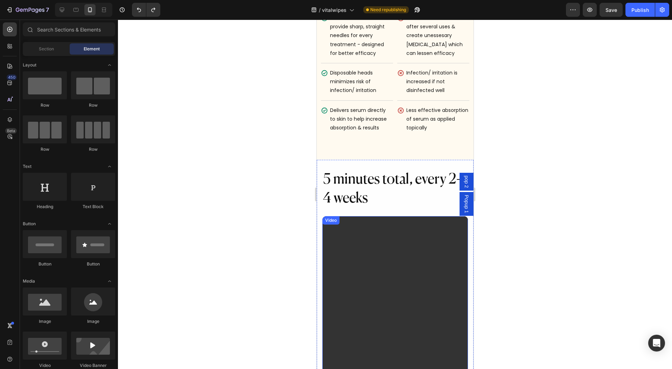
click at [380, 198] on h2 "5 minutes total, every 2-4 weeks" at bounding box center [395, 189] width 146 height 39
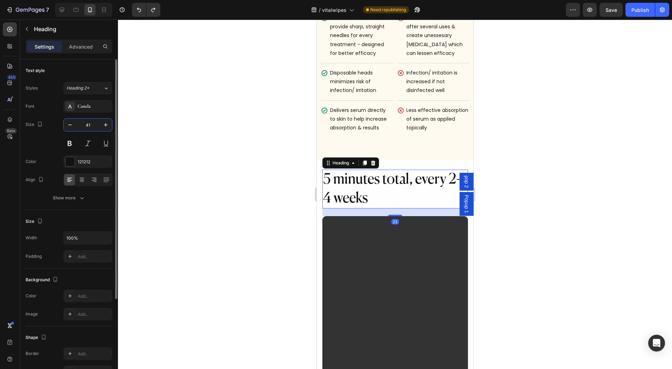
click at [90, 127] on input "41" at bounding box center [87, 125] width 23 height 13
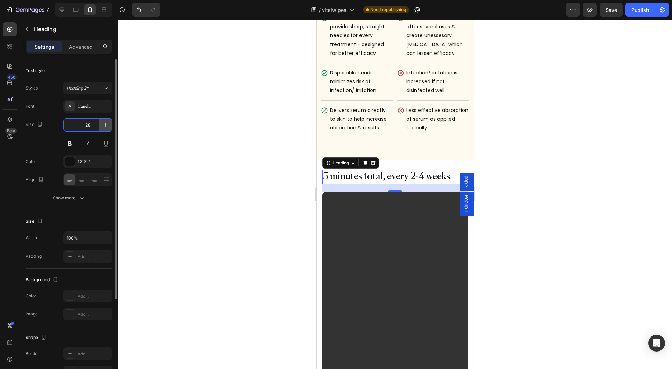
click at [108, 122] on icon "button" at bounding box center [105, 124] width 7 height 7
click at [108, 123] on icon "button" at bounding box center [105, 124] width 7 height 7
click at [107, 123] on icon "button" at bounding box center [105, 124] width 7 height 7
click at [71, 125] on icon "button" at bounding box center [69, 125] width 3 height 1
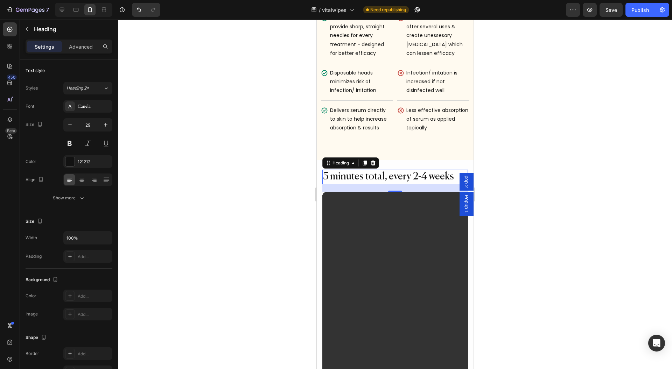
type input "28"
drag, startPoint x: 395, startPoint y: 185, endPoint x: 583, endPoint y: 209, distance: 190.2
click at [395, 192] on div at bounding box center [395, 193] width 14 height 2
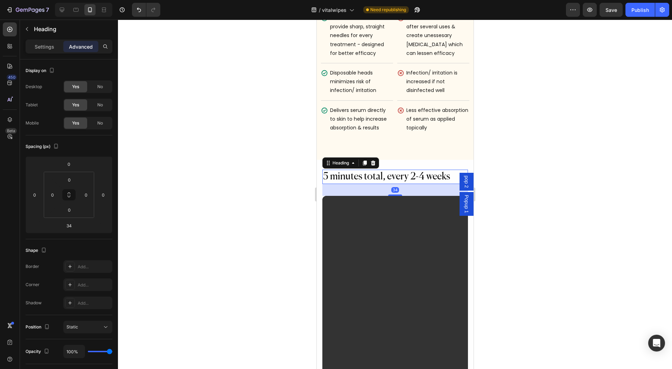
click at [245, 190] on div at bounding box center [395, 195] width 554 height 350
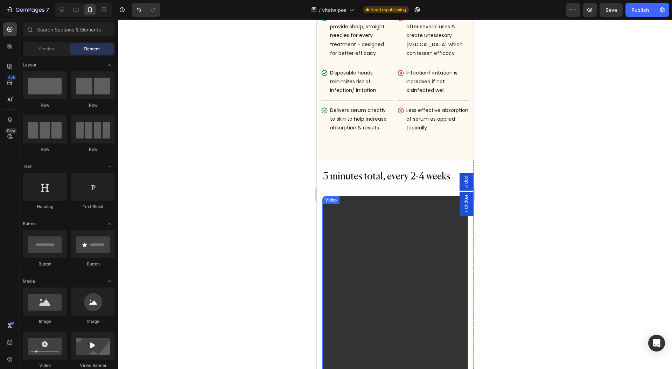
scroll to position [3833, 0]
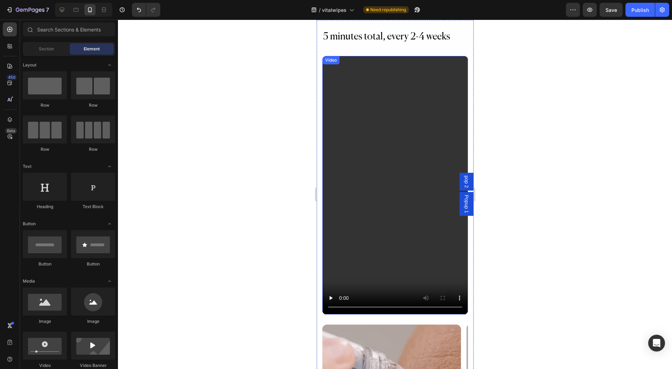
click at [398, 224] on video at bounding box center [395, 185] width 146 height 259
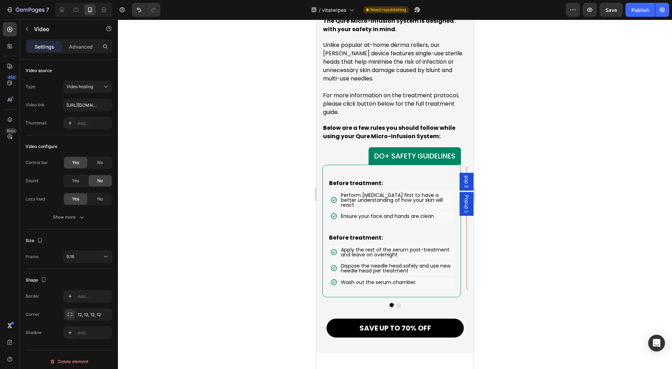
scroll to position [5768, 0]
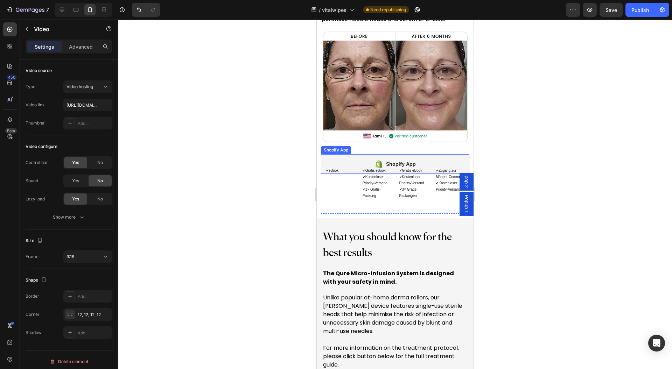
click at [345, 174] on div "Shopify App" at bounding box center [395, 164] width 148 height 20
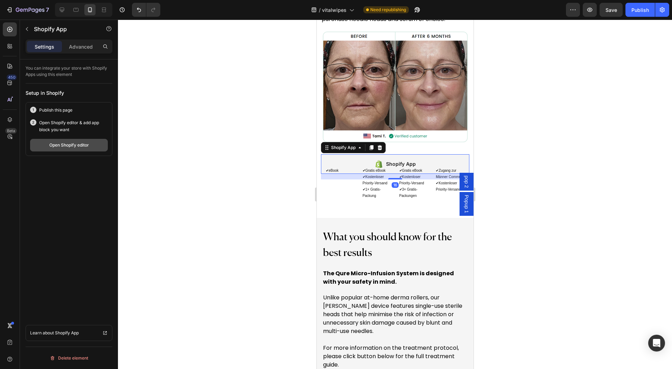
drag, startPoint x: 82, startPoint y: 141, endPoint x: 68, endPoint y: 144, distance: 15.1
click at [68, 144] on div "Open Shopify editor" at bounding box center [69, 145] width 40 height 6
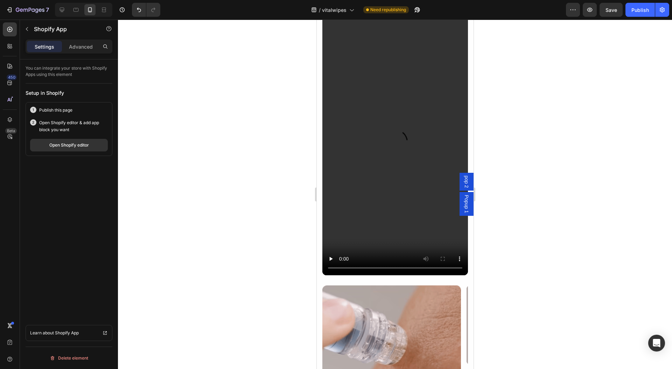
scroll to position [3685, 0]
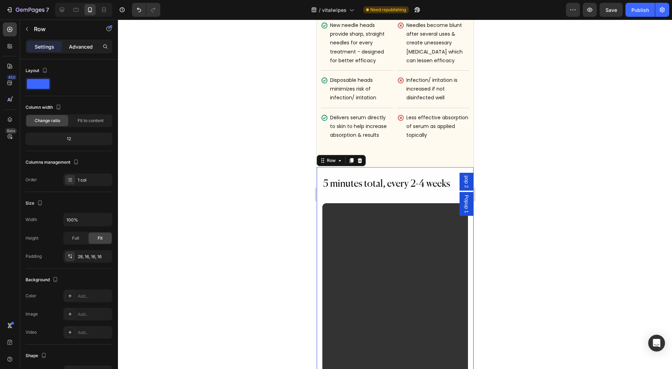
click at [77, 44] on p "Advanced" at bounding box center [81, 46] width 24 height 7
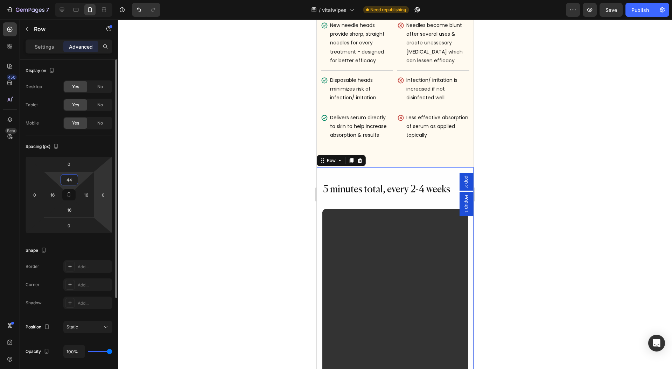
type input "46"
drag, startPoint x: 80, startPoint y: 177, endPoint x: 104, endPoint y: 166, distance: 26.3
click at [80, 0] on html "7 Version history / vitalwipes Need republishing Preview Save Publish 450 Beta …" at bounding box center [336, 0] width 672 height 0
click at [216, 166] on div at bounding box center [395, 195] width 554 height 350
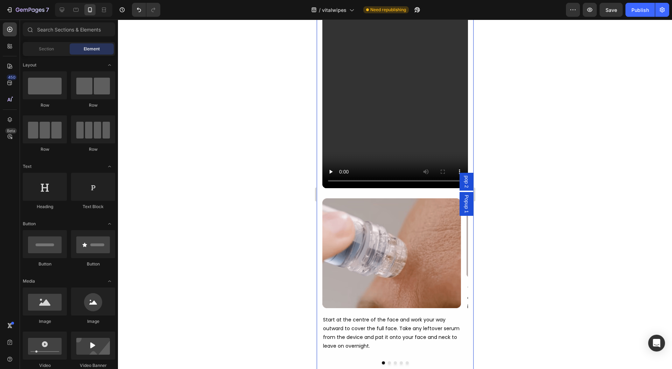
scroll to position [4105, 0]
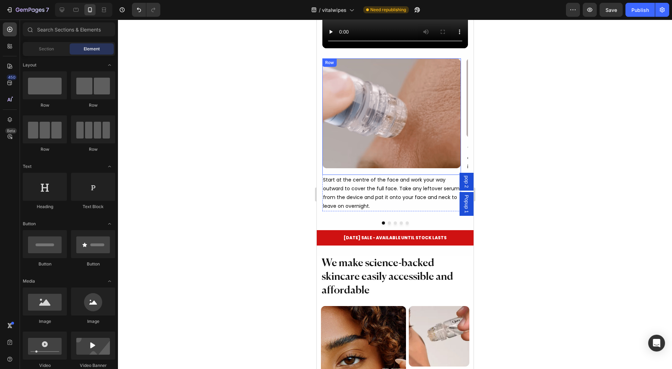
click at [356, 176] on p "Start at the centre of the face and work your way outward to cover the full fac…" at bounding box center [391, 193] width 137 height 35
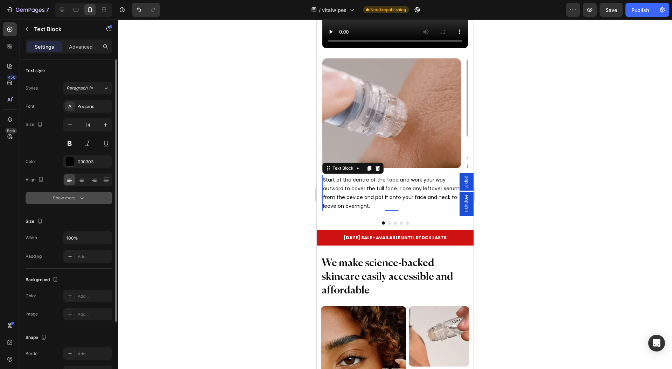
click at [76, 198] on div "Show more" at bounding box center [69, 198] width 33 height 7
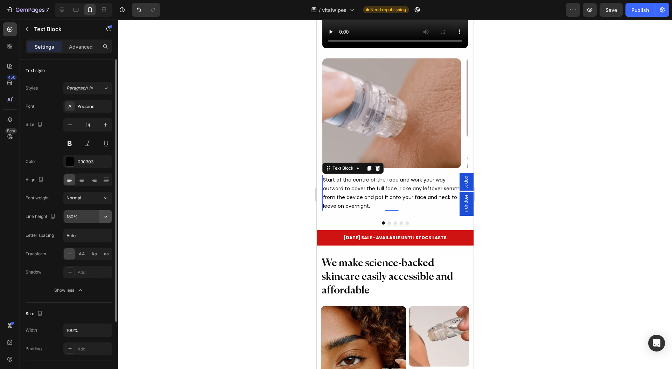
click at [108, 217] on icon "button" at bounding box center [105, 216] width 7 height 7
click at [103, 126] on icon "button" at bounding box center [105, 124] width 7 height 7
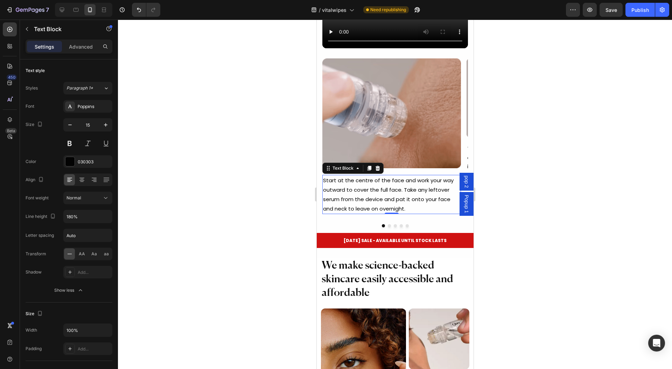
type input "16"
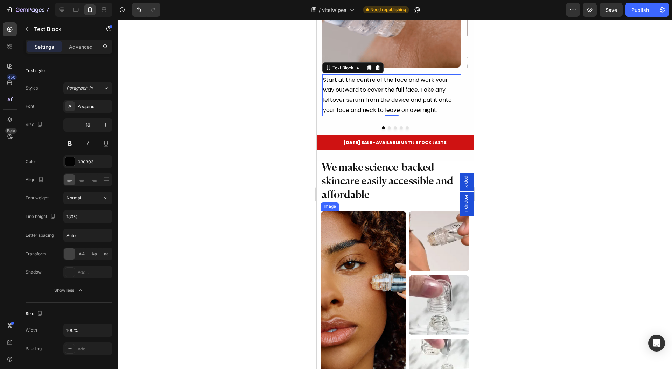
scroll to position [4245, 0]
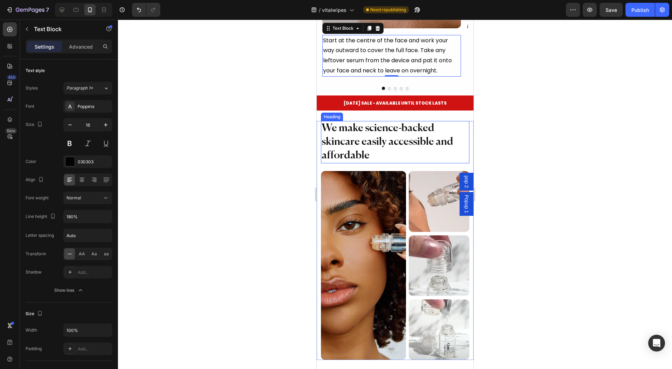
click at [400, 124] on h2 "We make science-backed skincare easily accessible and affordable" at bounding box center [395, 142] width 148 height 42
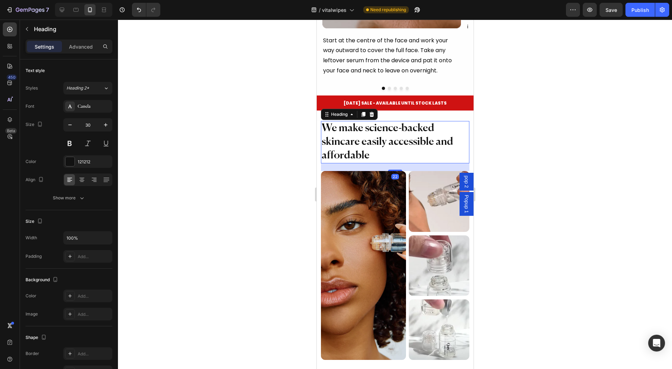
click at [442, 100] on h2 "[DATE] SALE - AVAILABLE UNTIL STOCK LASTS" at bounding box center [394, 103] width 157 height 7
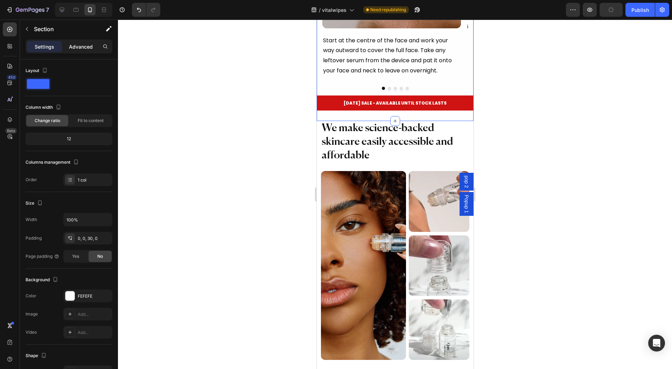
click at [88, 41] on div "Advanced" at bounding box center [80, 46] width 35 height 11
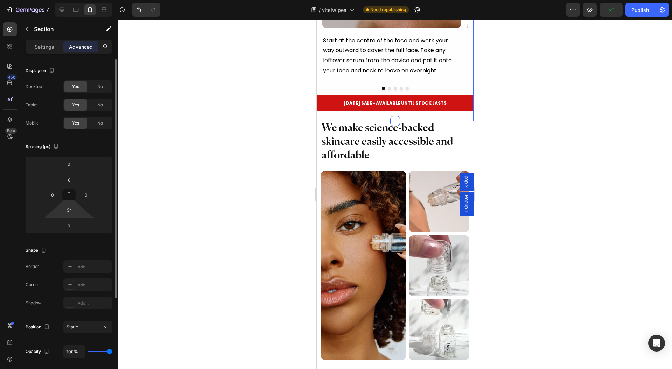
drag, startPoint x: 80, startPoint y: 213, endPoint x: 94, endPoint y: 206, distance: 15.4
click at [81, 0] on html "7 Version history / vitalwipes Need republishing Preview Publish 450 Beta Secti…" at bounding box center [336, 0] width 672 height 0
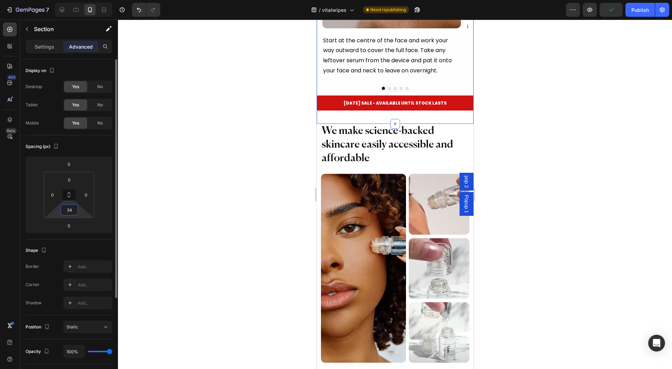
type input "38"
click at [416, 142] on h2 "We make science-backed skincare easily accessible and affordable" at bounding box center [395, 145] width 148 height 42
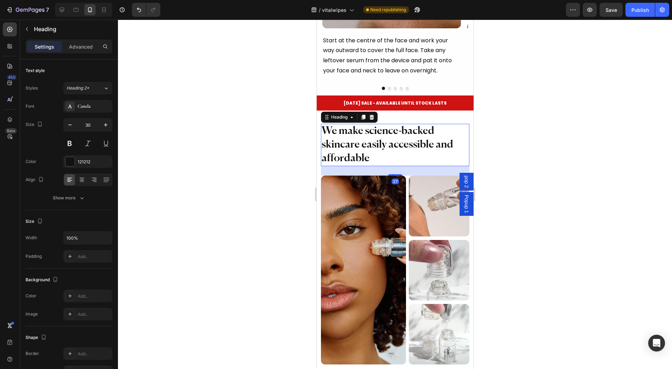
drag, startPoint x: 395, startPoint y: 155, endPoint x: 387, endPoint y: 174, distance: 20.1
click at [395, 174] on div at bounding box center [395, 174] width 14 height 1
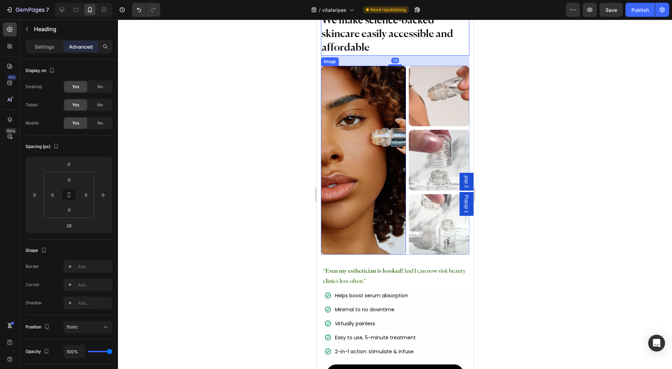
scroll to position [4385, 0]
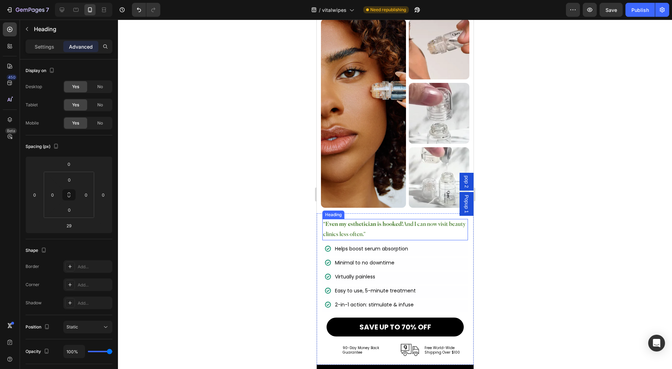
click at [400, 224] on h2 "“Even my esthetician is hooked! And I can now visit beauty clinics less often.”" at bounding box center [395, 230] width 146 height 22
click at [46, 43] on p "Settings" at bounding box center [45, 46] width 20 height 7
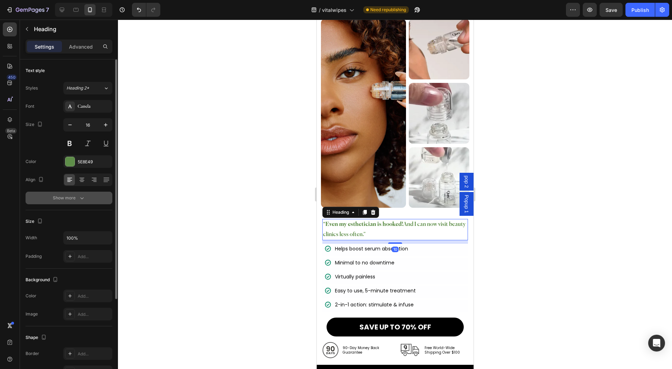
click at [84, 201] on button "Show more" at bounding box center [69, 198] width 87 height 13
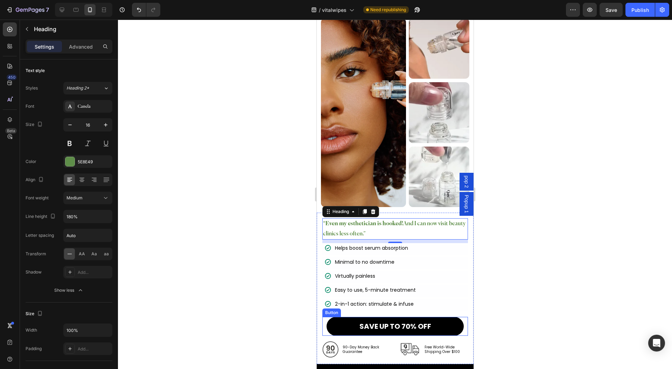
scroll to position [4478, 0]
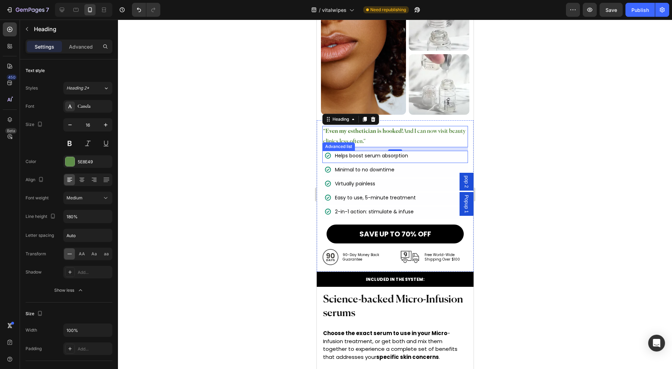
click at [351, 152] on div "Icon Helps boost serum absorption Text Block" at bounding box center [395, 157] width 146 height 12
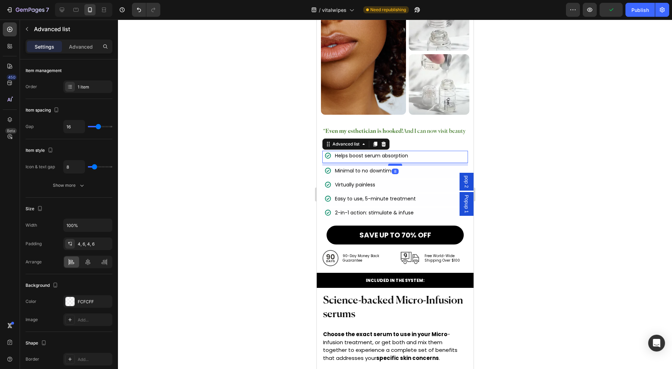
click at [395, 164] on div at bounding box center [395, 165] width 14 height 2
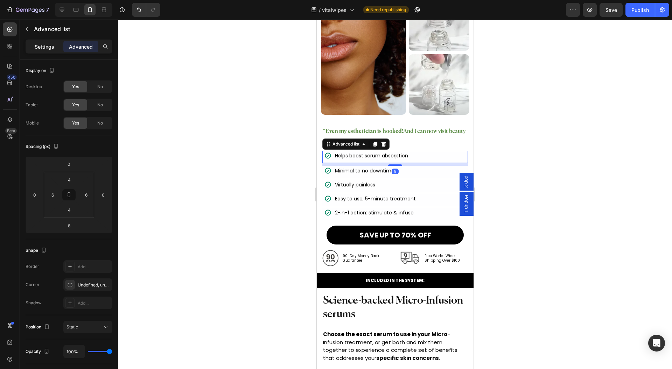
click at [41, 41] on div "Settings" at bounding box center [44, 46] width 35 height 11
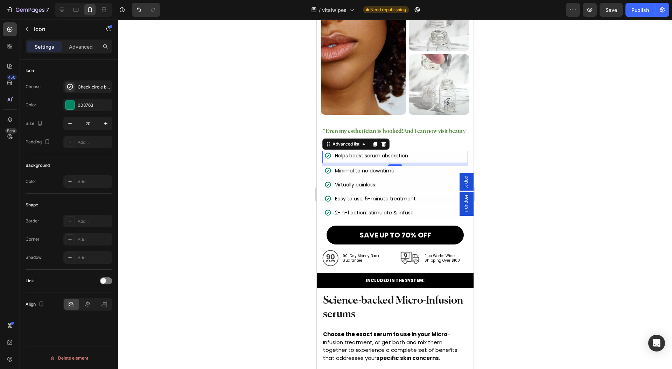
click at [330, 152] on div "Icon" at bounding box center [327, 155] width 7 height 7
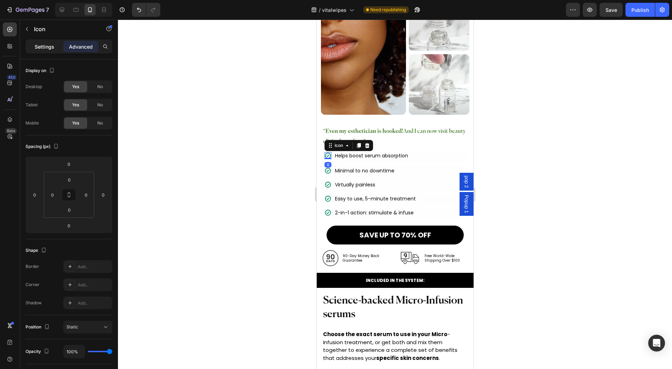
click at [43, 48] on p "Settings" at bounding box center [45, 46] width 20 height 7
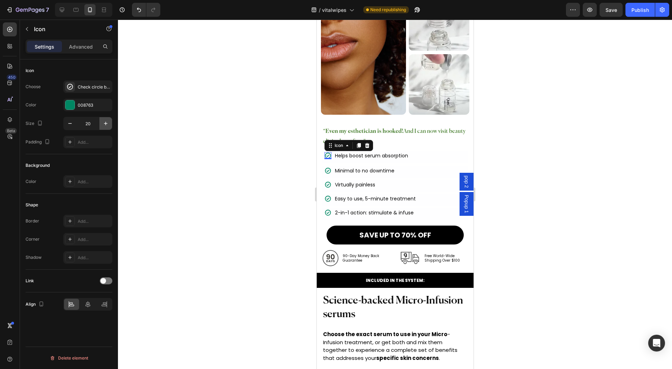
click at [107, 124] on icon "button" at bounding box center [105, 123] width 7 height 7
type input "22"
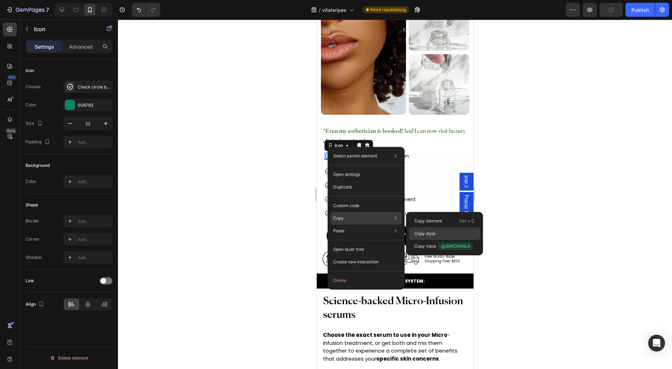
click at [434, 231] on p "Copy style" at bounding box center [424, 234] width 21 height 6
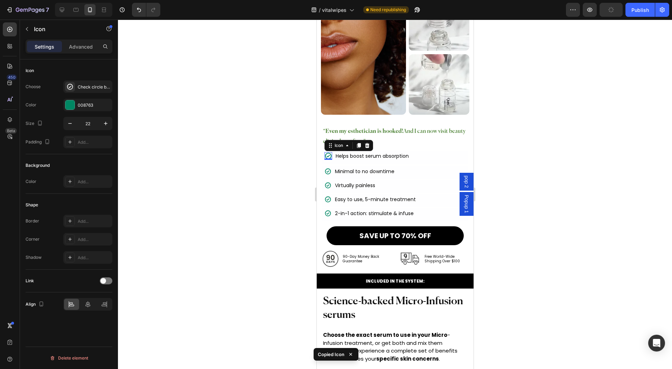
click at [328, 168] on icon at bounding box center [327, 171] width 7 height 7
type input "22"
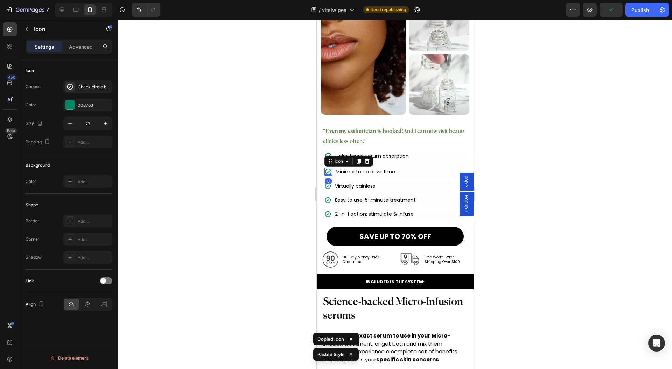
click at [327, 183] on icon at bounding box center [327, 186] width 7 height 7
type input "22"
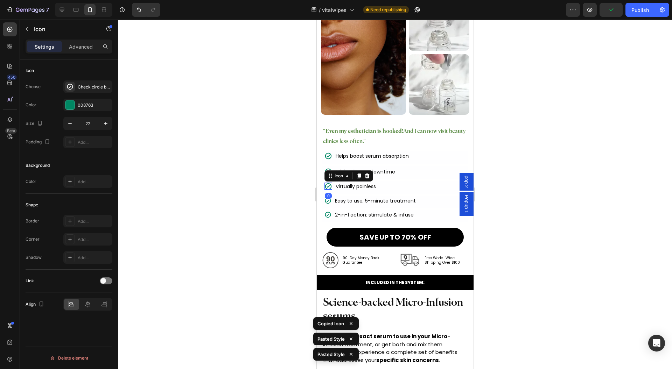
click at [325, 197] on icon at bounding box center [327, 200] width 7 height 7
type input "22"
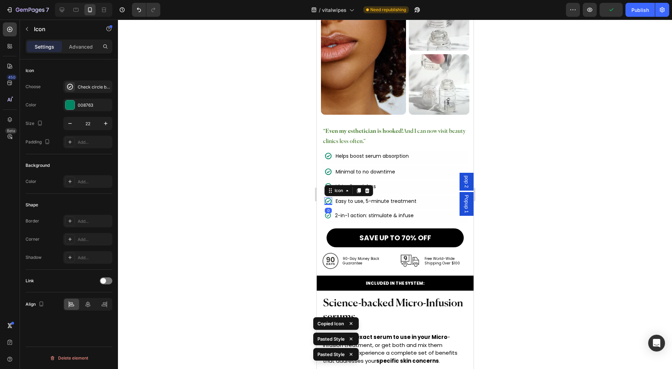
click at [326, 212] on icon at bounding box center [327, 215] width 7 height 7
type input "22"
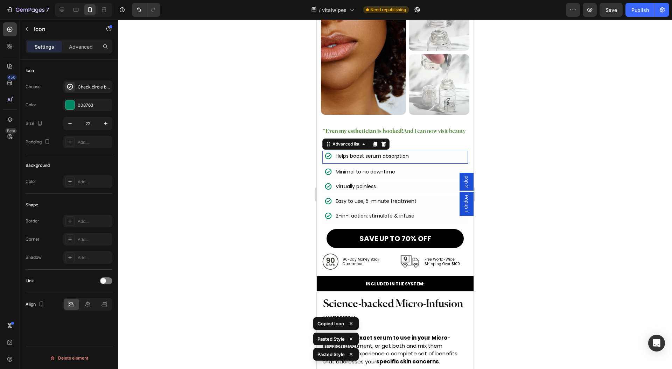
click at [333, 151] on div "Icon Helps boost serum absorption Text Block" at bounding box center [395, 157] width 146 height 13
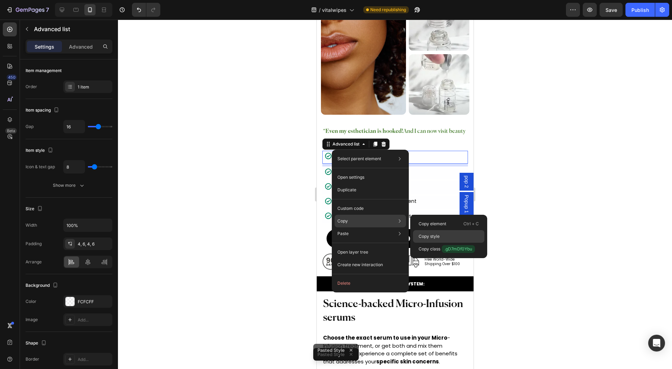
click at [427, 243] on div "Copy style" at bounding box center [448, 249] width 71 height 13
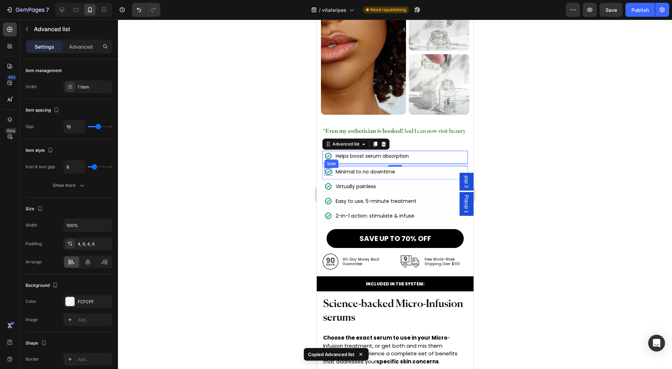
click at [332, 168] on li "Icon Minimal to no downtime Text Block" at bounding box center [359, 172] width 71 height 8
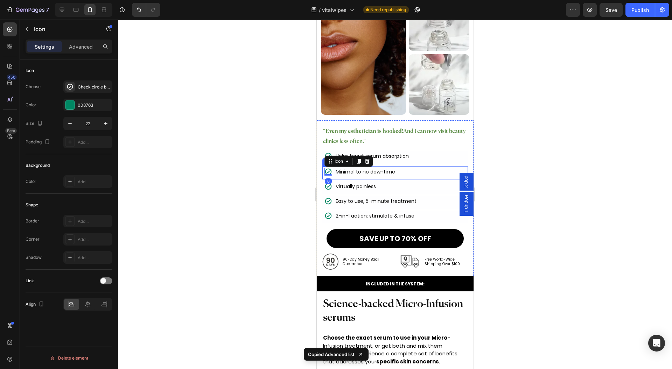
click at [333, 168] on li "Icon 0 Minimal to no downtime Text Block" at bounding box center [359, 172] width 71 height 8
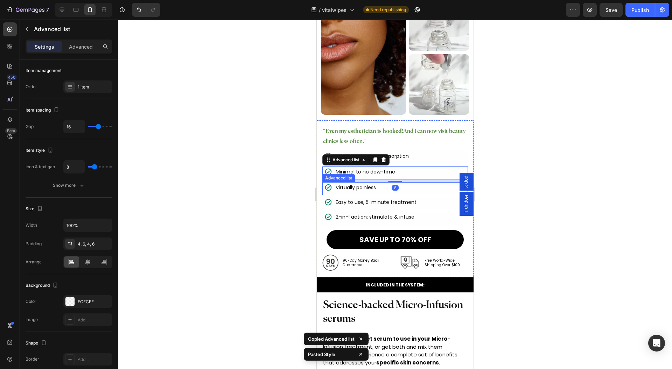
click at [332, 184] on li "Icon Virtually painless Text Block" at bounding box center [350, 188] width 52 height 8
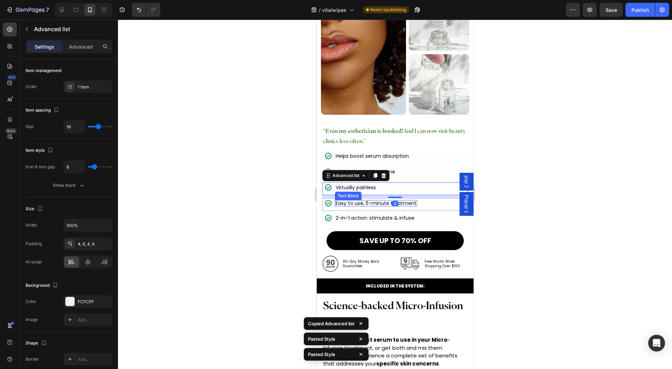
click at [335, 200] on div "Easy to use, 5-minute treatment" at bounding box center [376, 203] width 82 height 6
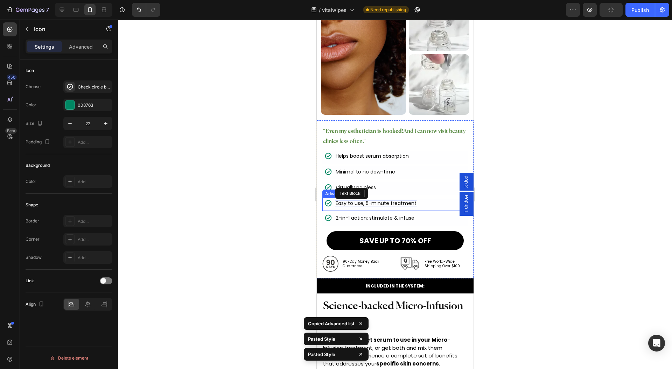
click at [330, 199] on div "Icon" at bounding box center [328, 203] width 8 height 8
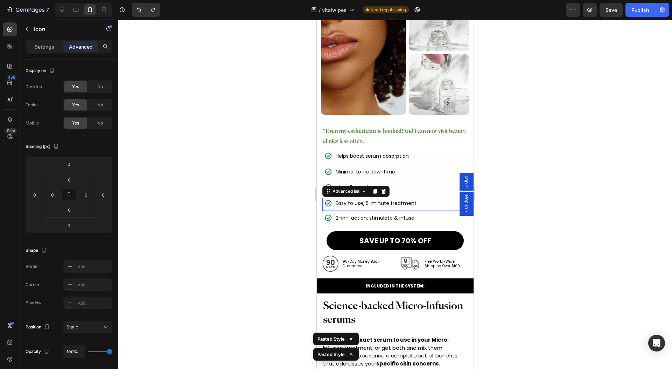
click at [333, 199] on li "Icon Easy to use, 5-minute treatment Text Block" at bounding box center [370, 203] width 93 height 8
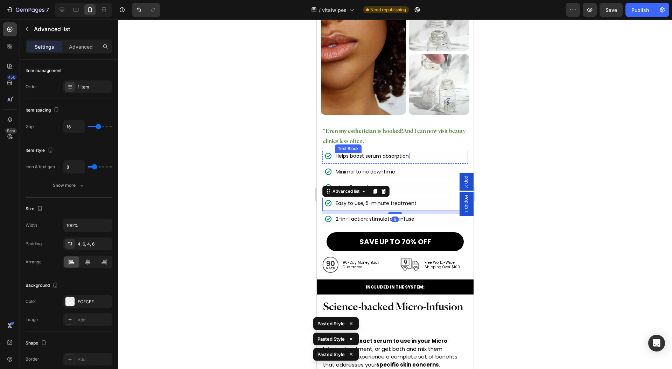
click at [368, 154] on p "Helps boost serum absorption" at bounding box center [371, 156] width 73 height 5
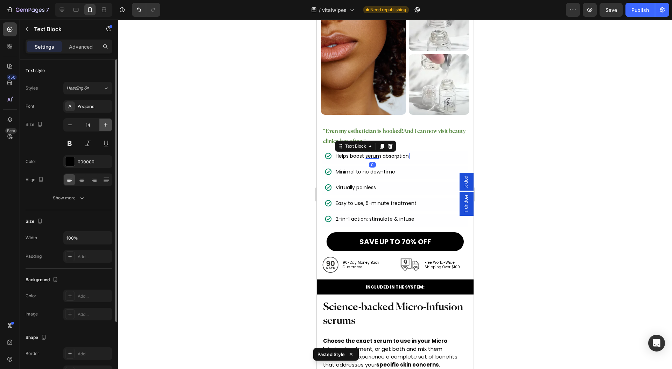
click at [102, 122] on button "button" at bounding box center [105, 125] width 13 height 13
type input "16"
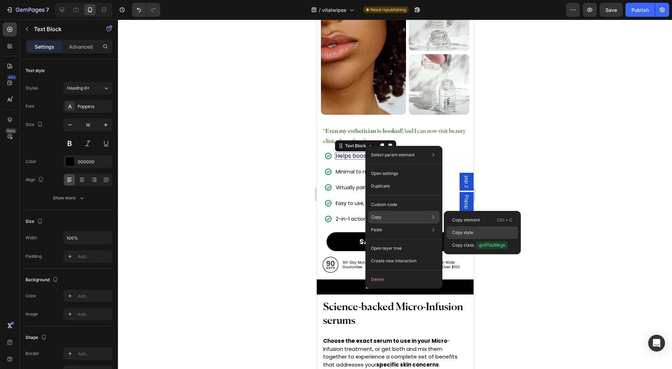
click at [481, 239] on div "Copy style" at bounding box center [481, 245] width 71 height 13
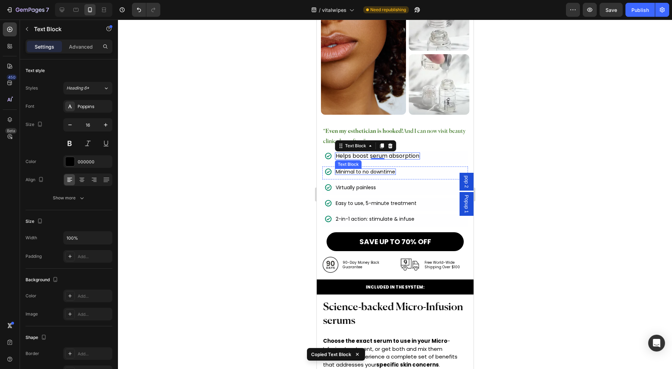
click at [356, 169] on p "Minimal to no downtime" at bounding box center [364, 171] width 59 height 5
type input "16"
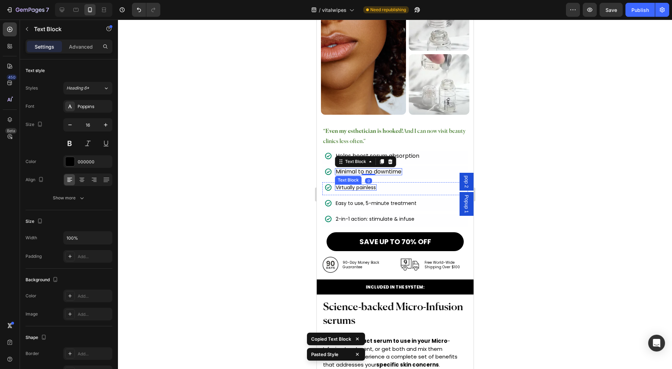
click at [362, 185] on p "Virtually painless" at bounding box center [355, 187] width 40 height 5
type input "16"
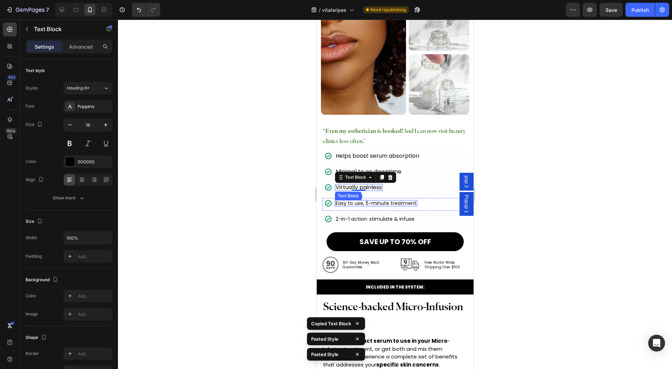
click at [364, 199] on li "Icon Easy to use, 5-minute treatment Text Block" at bounding box center [370, 203] width 93 height 8
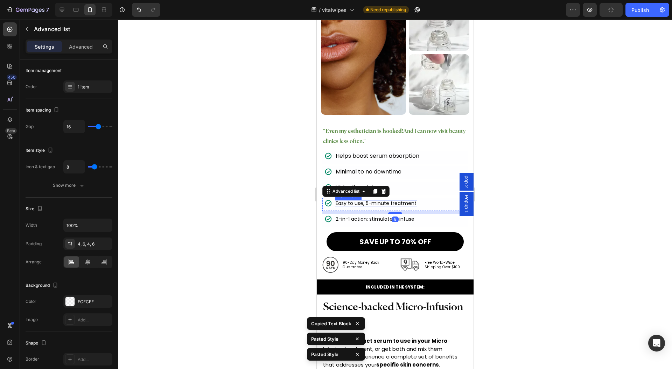
click at [367, 201] on p "Easy to use, 5-minute treatment" at bounding box center [375, 203] width 81 height 5
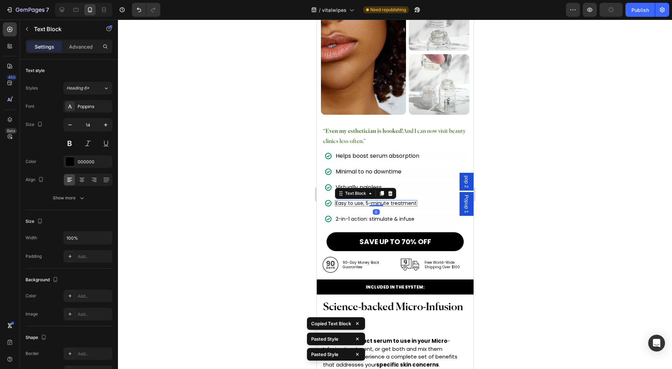
type input "16"
click at [365, 217] on p "2-in-1 action: stimulate & infuse" at bounding box center [374, 219] width 79 height 5
type input "16"
click at [558, 159] on div at bounding box center [395, 195] width 554 height 350
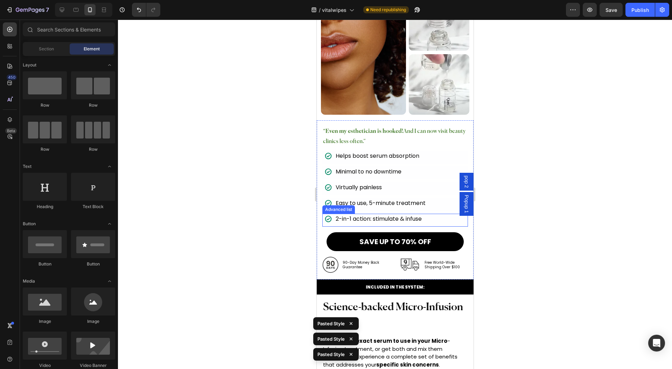
click at [439, 214] on div "Icon 2-in-1 action: stimulate & infuse Text Block" at bounding box center [395, 220] width 146 height 13
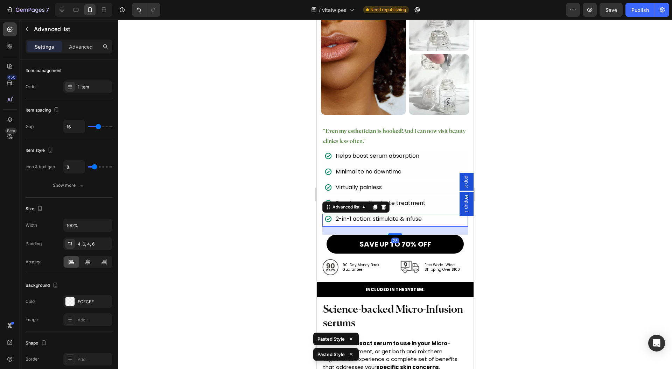
drag, startPoint x: 395, startPoint y: 223, endPoint x: 449, endPoint y: 237, distance: 55.7
click at [396, 233] on div at bounding box center [395, 233] width 14 height 1
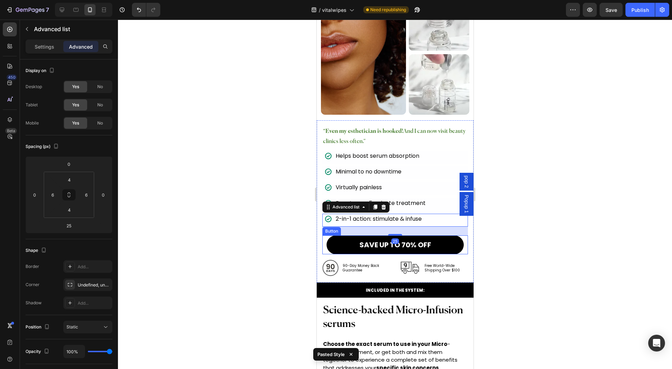
click at [457, 236] on div "SAVE UP TO 70% OFF Button" at bounding box center [395, 244] width 146 height 19
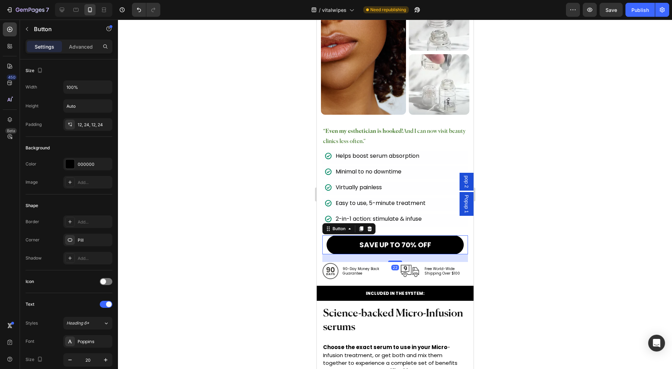
drag, startPoint x: 393, startPoint y: 249, endPoint x: 444, endPoint y: 247, distance: 51.1
click at [394, 261] on div at bounding box center [395, 261] width 14 height 1
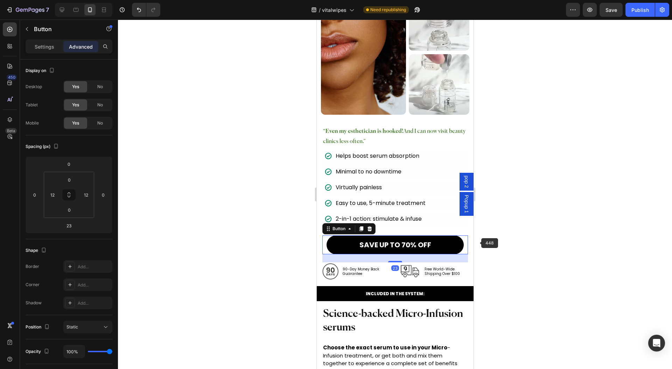
click at [562, 242] on div at bounding box center [395, 195] width 554 height 350
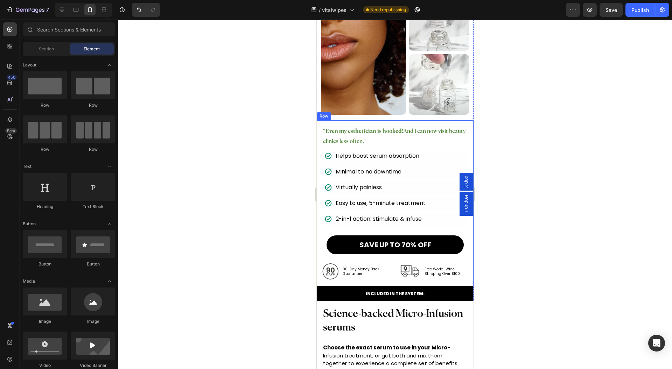
click at [393, 269] on div "Image 90-Day Money Back Guarantee Text Block Row Image Free World-Wide Shipping…" at bounding box center [395, 271] width 146 height 18
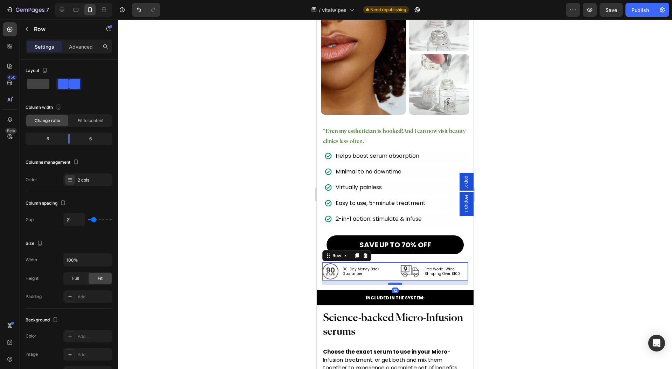
drag, startPoint x: 392, startPoint y: 268, endPoint x: 794, endPoint y: 271, distance: 401.7
click at [392, 283] on div at bounding box center [395, 284] width 14 height 2
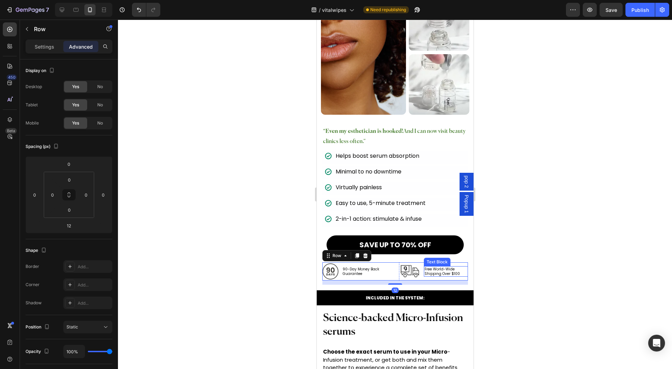
click at [550, 234] on div at bounding box center [395, 195] width 554 height 350
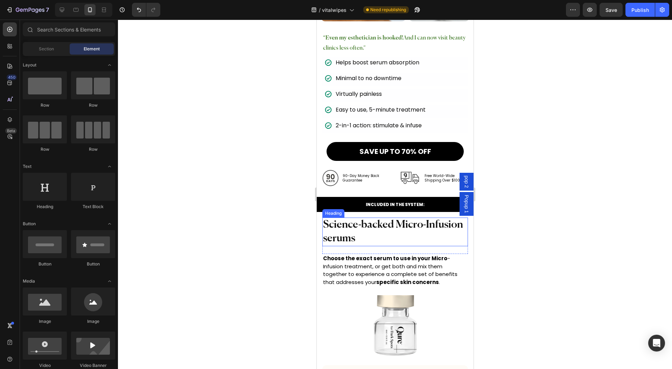
scroll to position [4618, 0]
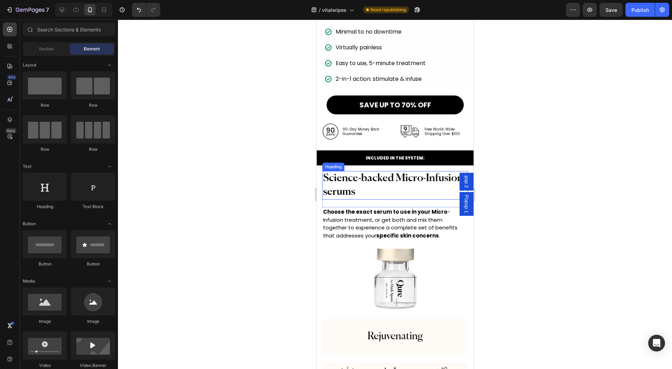
click at [399, 180] on h2 "Science-backed Micro-Infusion serums" at bounding box center [395, 185] width 146 height 29
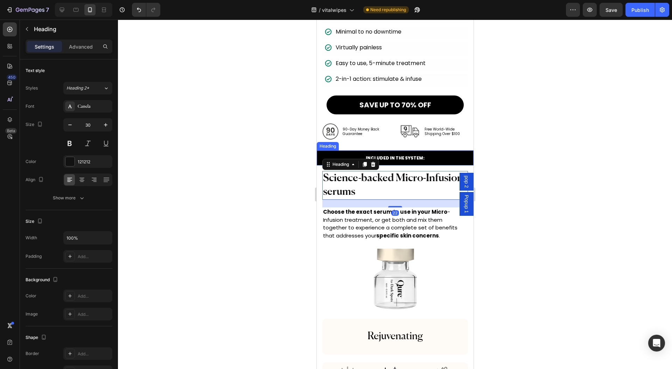
click at [441, 155] on h2 "INCLUDED IN THE SYSTEM:" at bounding box center [394, 158] width 157 height 7
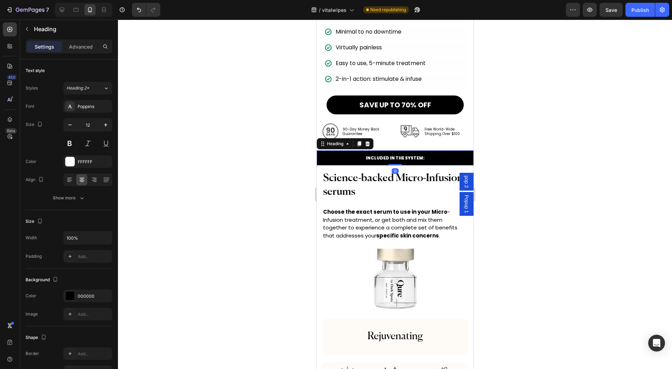
click at [421, 155] on div "INCLUDED IN THE SYSTEM: Heading 0" at bounding box center [394, 157] width 157 height 15
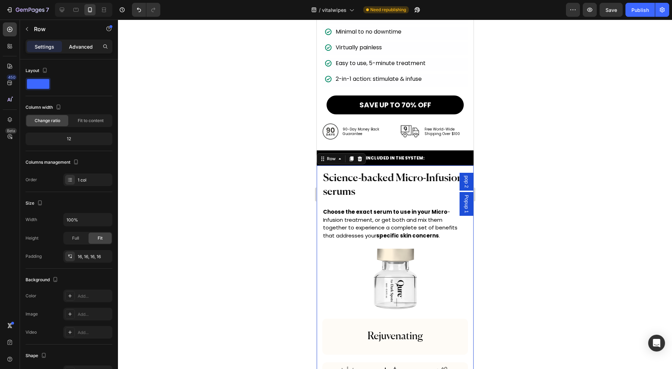
click at [84, 43] on p "Advanced" at bounding box center [81, 46] width 24 height 7
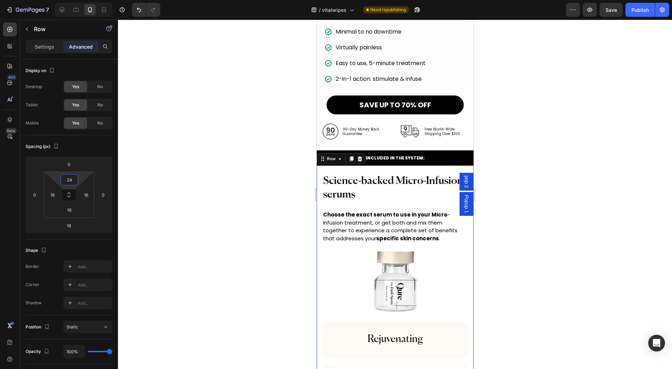
type input "32"
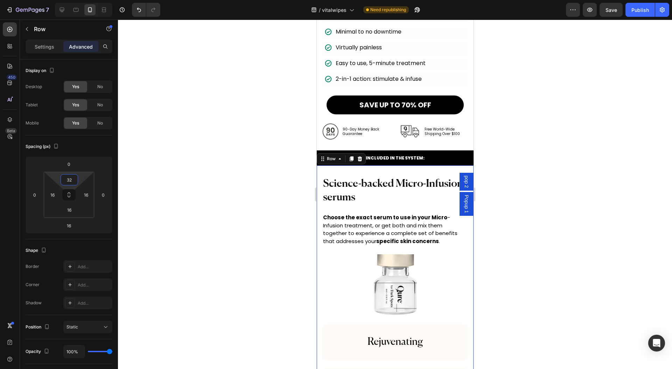
click at [81, 0] on html "7 Version history / vitalwipes Need republishing Preview Save Publish 450 Beta …" at bounding box center [336, 0] width 672 height 0
click at [412, 189] on h2 "Science-backed Micro-Infusion serums" at bounding box center [395, 191] width 146 height 29
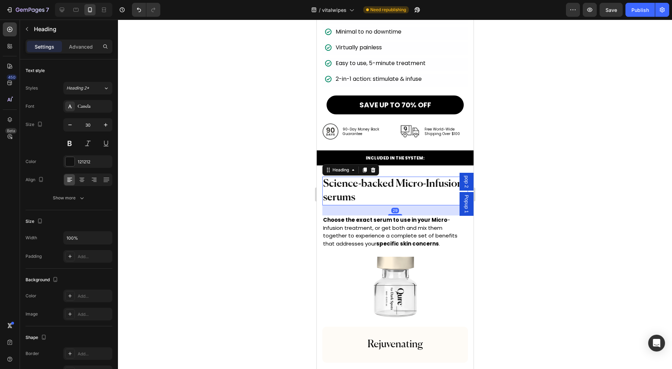
drag, startPoint x: 393, startPoint y: 202, endPoint x: 362, endPoint y: 226, distance: 39.1
click at [393, 214] on div at bounding box center [395, 214] width 14 height 1
click at [362, 226] on p "Choose the exact serum to use in your Micro -Infusion treatment, or get both an…" at bounding box center [395, 231] width 144 height 31
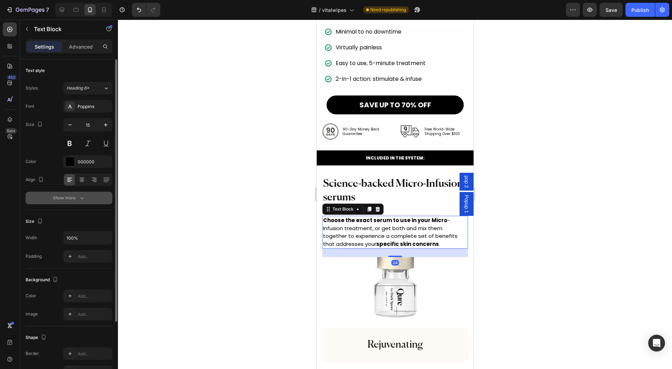
click at [81, 195] on icon "button" at bounding box center [81, 198] width 7 height 7
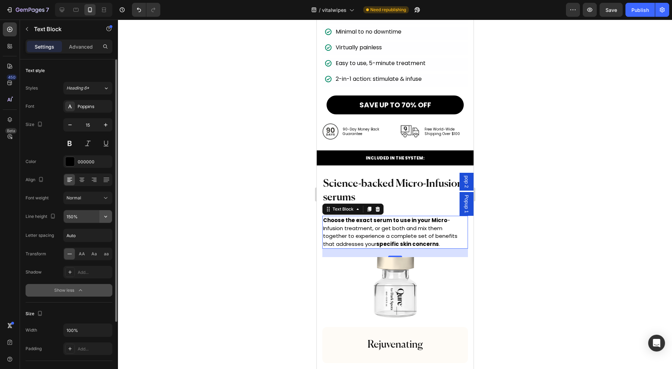
click at [104, 213] on icon "button" at bounding box center [105, 216] width 7 height 7
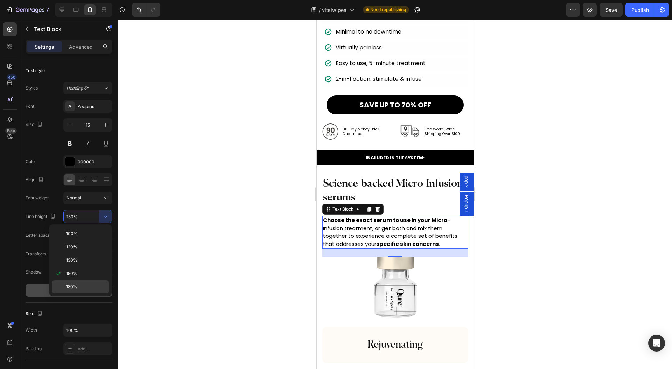
click at [89, 284] on p "180%" at bounding box center [86, 287] width 40 height 6
type input "180%"
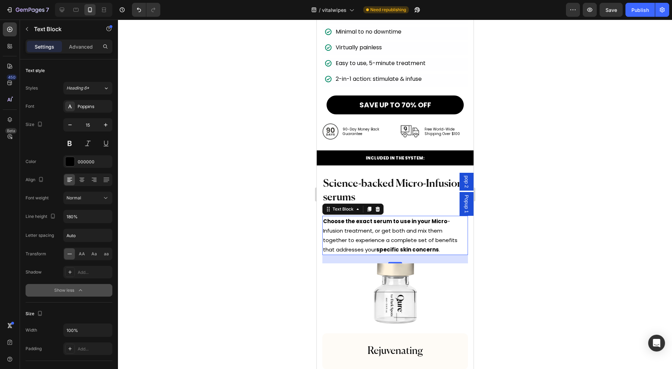
drag, startPoint x: 210, startPoint y: 246, endPoint x: 211, endPoint y: 232, distance: 14.0
click at [211, 246] on div at bounding box center [395, 195] width 554 height 350
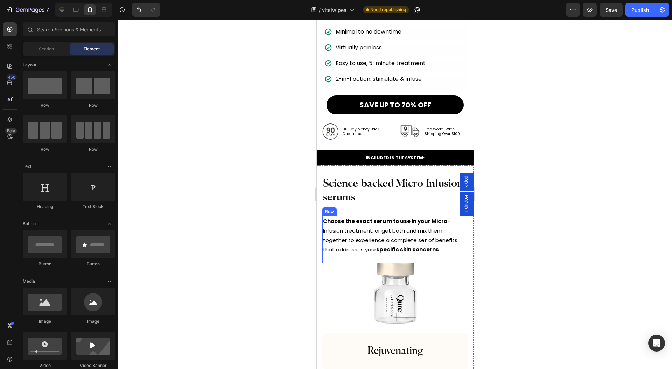
click at [446, 239] on p "Choose the exact serum to use in your Micro -Infusion treatment, or get both an…" at bounding box center [395, 236] width 144 height 38
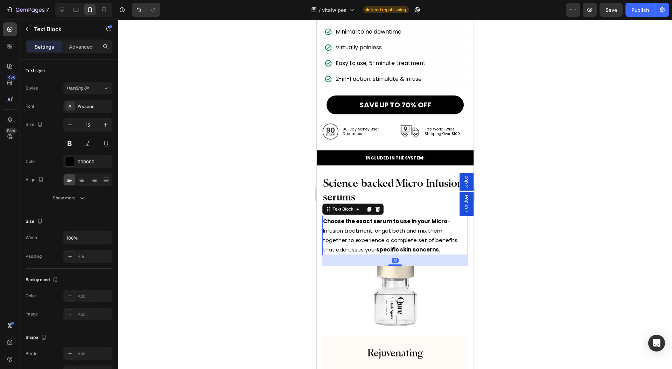
drag, startPoint x: 395, startPoint y: 253, endPoint x: 345, endPoint y: 258, distance: 49.6
click at [395, 265] on div at bounding box center [395, 265] width 14 height 1
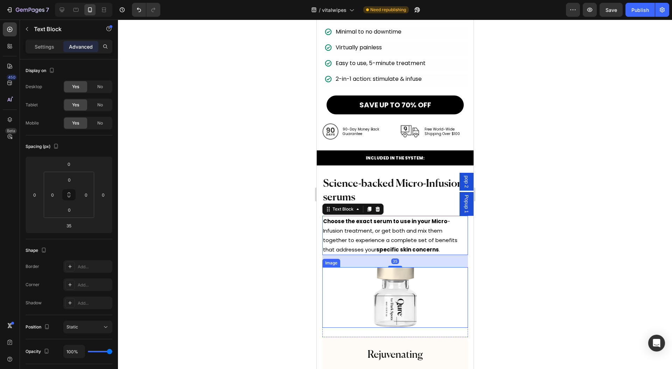
click at [204, 242] on div at bounding box center [395, 195] width 554 height 350
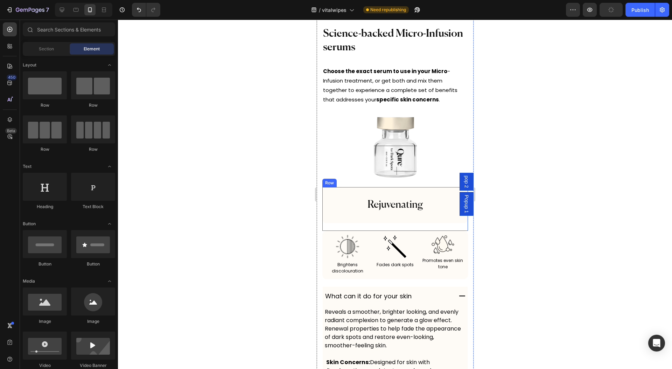
scroll to position [4852, 0]
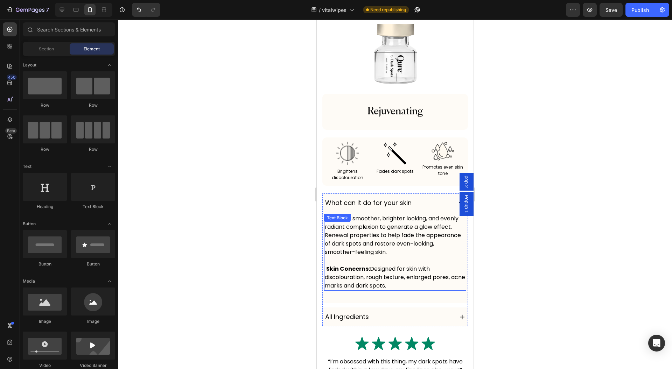
click at [407, 224] on p "Reveals a smoother, brighter looking, and evenly radiant complexion to generate…" at bounding box center [394, 235] width 141 height 42
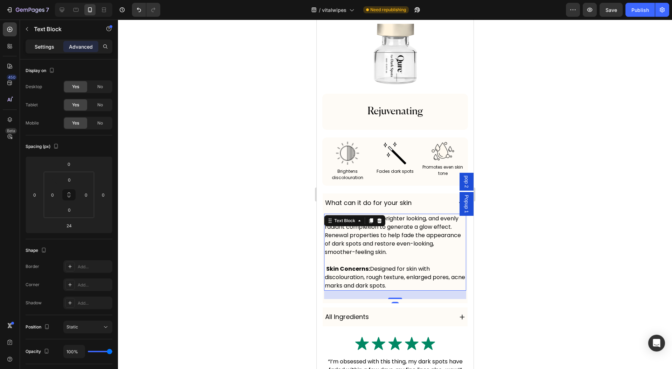
click at [35, 45] on p "Settings" at bounding box center [45, 46] width 20 height 7
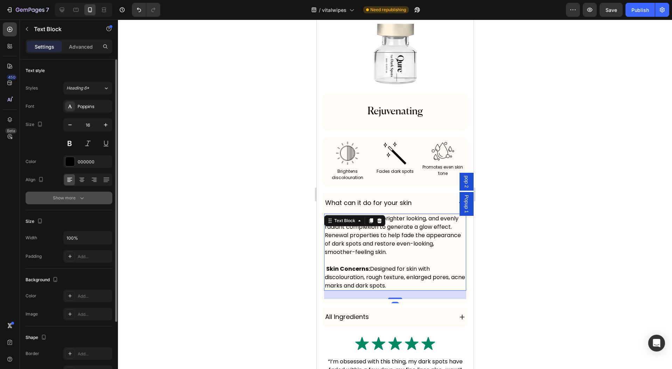
click at [68, 201] on button "Show more" at bounding box center [69, 198] width 87 height 13
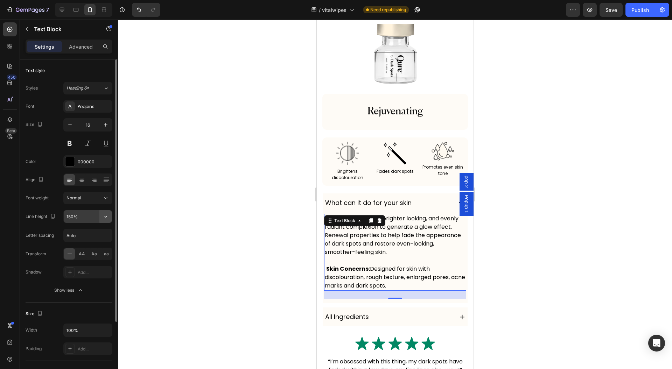
click at [105, 217] on icon "button" at bounding box center [105, 216] width 7 height 7
click at [83, 280] on div "150%" at bounding box center [80, 286] width 57 height 13
click at [104, 211] on button "button" at bounding box center [105, 216] width 13 height 13
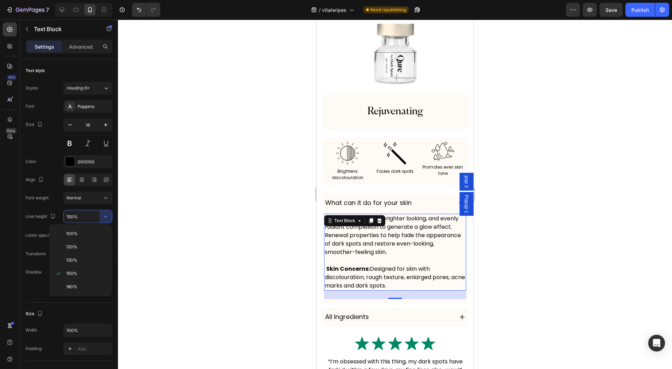
drag, startPoint x: 81, startPoint y: 286, endPoint x: 232, endPoint y: 249, distance: 155.1
click at [81, 287] on p "180%" at bounding box center [86, 287] width 40 height 6
type input "180%"
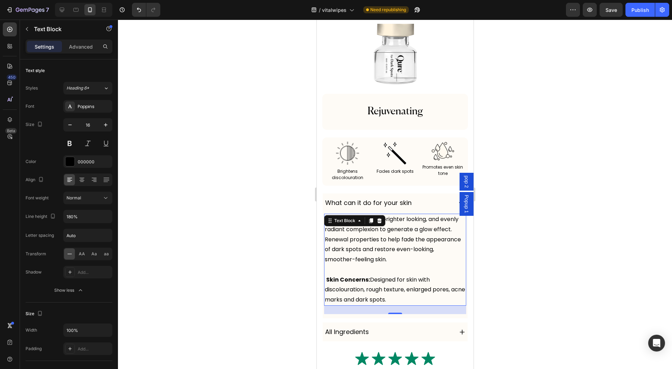
click at [236, 248] on div at bounding box center [395, 195] width 554 height 350
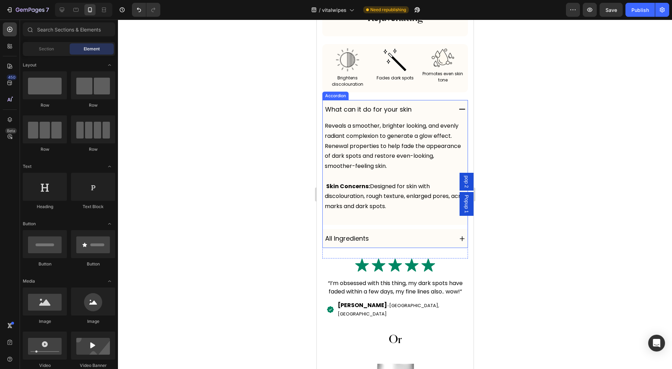
scroll to position [4992, 0]
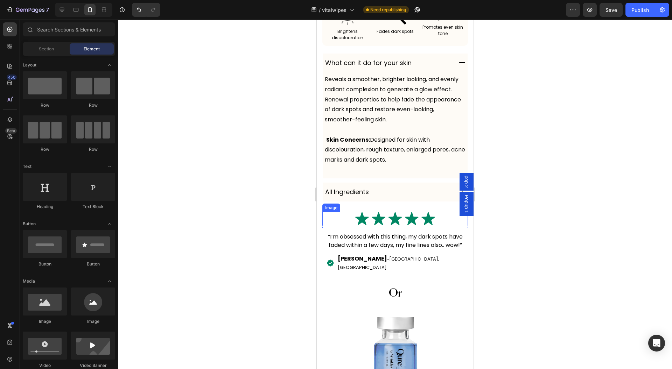
click at [429, 193] on div "All Ingredients" at bounding box center [388, 191] width 128 height 13
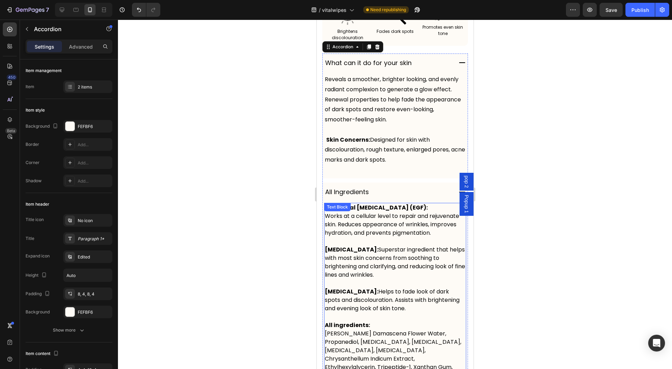
click at [391, 225] on p "Epidermal Growth Factor (EGF): Works at a cellular level to repair and rejuvena…" at bounding box center [394, 221] width 141 height 34
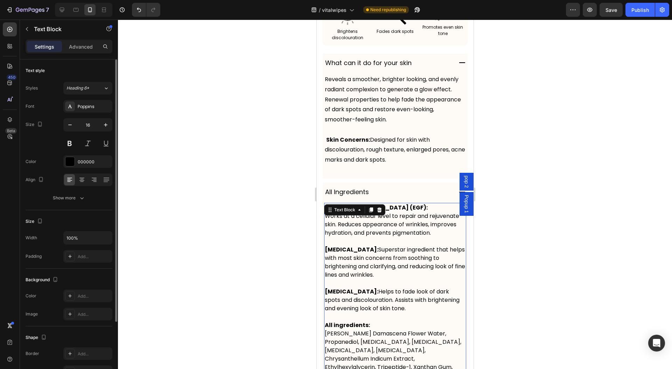
click at [68, 269] on div "Text style Styles Heading 6* Font Poppins Size 16 Color 000000 Align Show more" at bounding box center [69, 298] width 87 height 58
click at [76, 201] on div "Show more" at bounding box center [69, 198] width 33 height 7
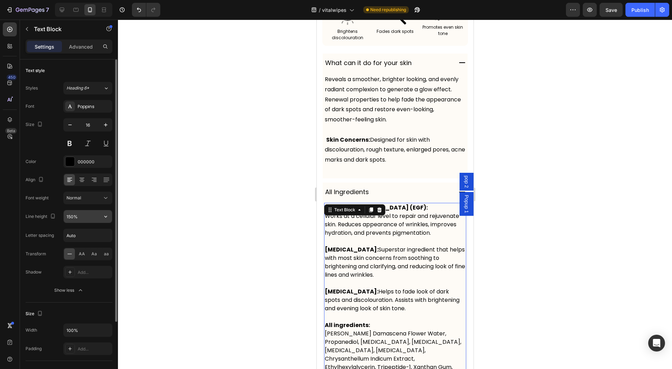
click at [92, 218] on input "150%" at bounding box center [88, 216] width 48 height 13
click at [104, 219] on button "button" at bounding box center [105, 216] width 13 height 13
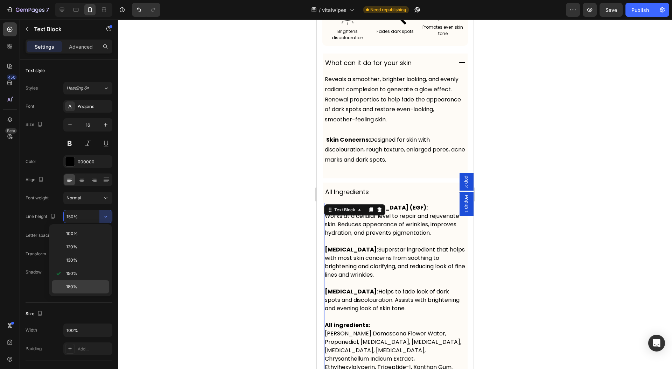
click at [87, 284] on p "180%" at bounding box center [86, 287] width 40 height 6
type input "180%"
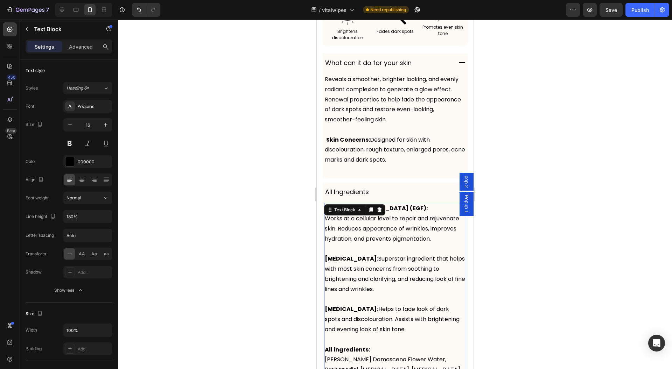
click at [248, 248] on div at bounding box center [395, 195] width 554 height 350
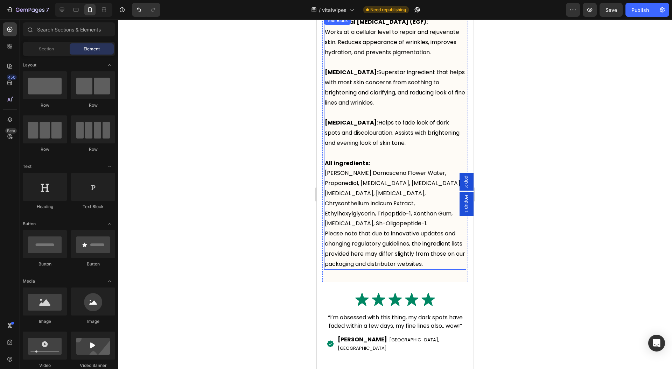
scroll to position [5318, 0]
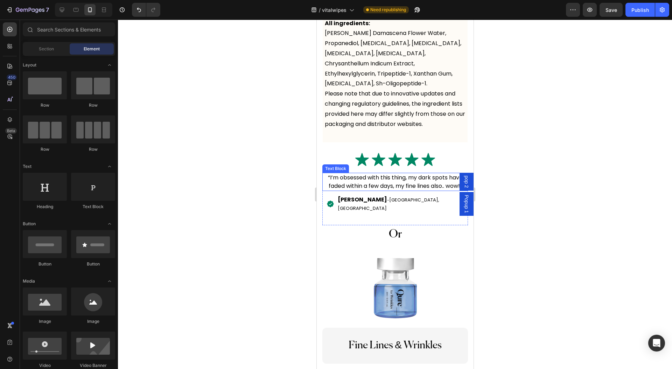
click at [371, 187] on p "“I’m obsessed with this thing, my dark spots have faded within a few days, my f…" at bounding box center [395, 182] width 144 height 17
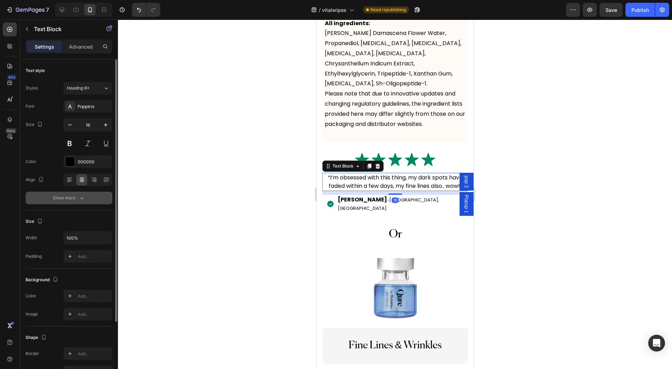
click at [89, 195] on button "Show more" at bounding box center [69, 198] width 87 height 13
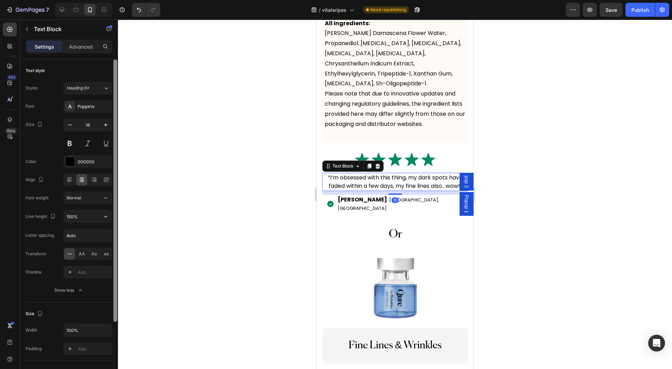
click at [113, 219] on div at bounding box center [115, 224] width 5 height 330
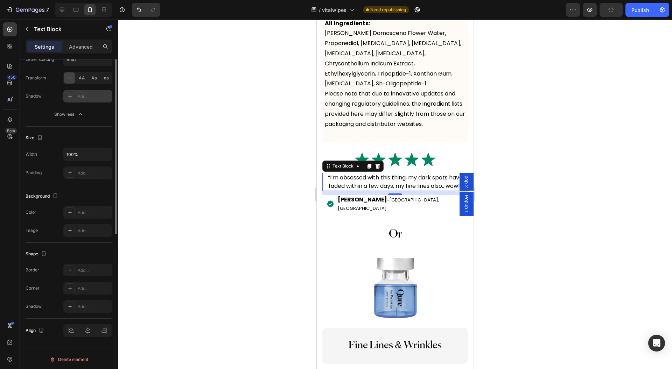
scroll to position [83, 0]
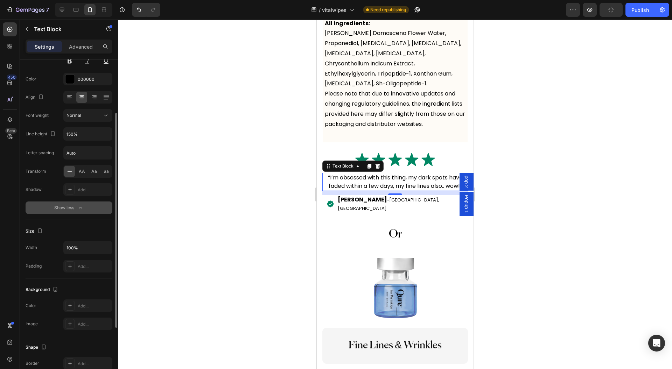
click at [82, 204] on icon "button" at bounding box center [80, 207] width 7 height 7
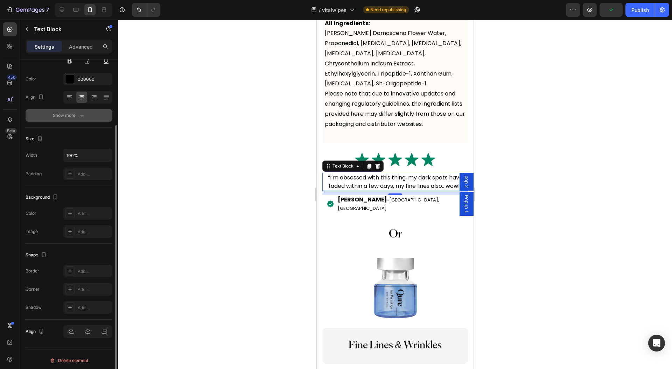
click at [76, 106] on div "Font Poppins Size 16 Color 000000 Align Show more" at bounding box center [69, 69] width 87 height 104
click at [75, 109] on button "Show more" at bounding box center [69, 115] width 87 height 13
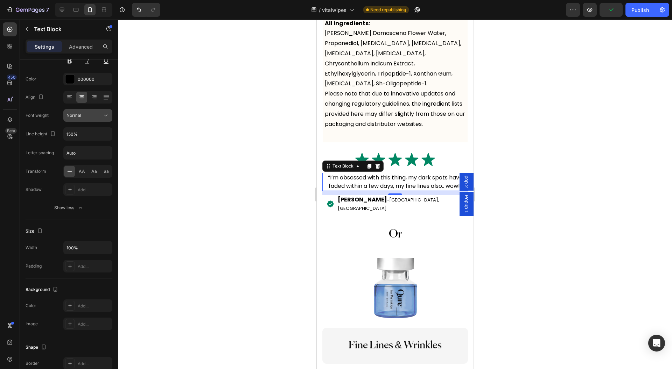
click at [70, 118] on div "Normal" at bounding box center [87, 115] width 43 height 7
click at [45, 114] on div "Font weight" at bounding box center [37, 115] width 23 height 6
click at [104, 137] on button "button" at bounding box center [105, 134] width 13 height 13
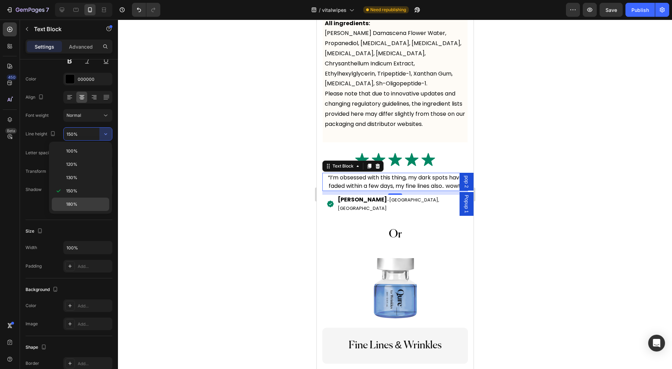
click at [71, 203] on span "180%" at bounding box center [71, 204] width 11 height 6
type input "180%"
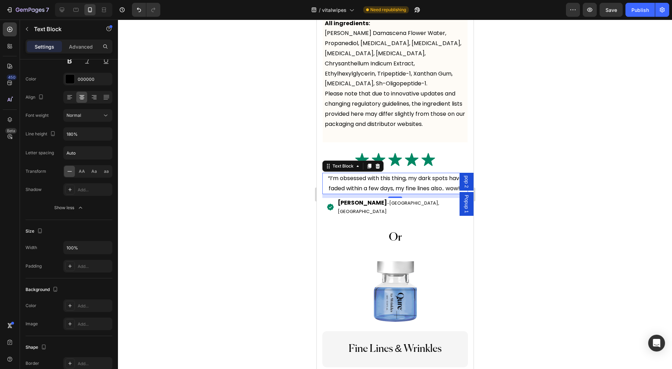
click at [218, 199] on div at bounding box center [395, 195] width 554 height 350
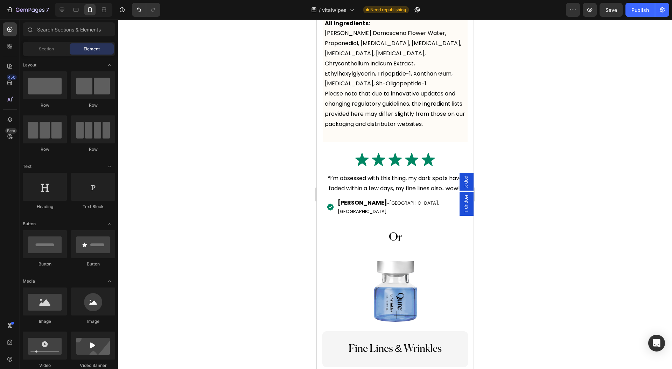
click at [610, 222] on div at bounding box center [395, 195] width 554 height 350
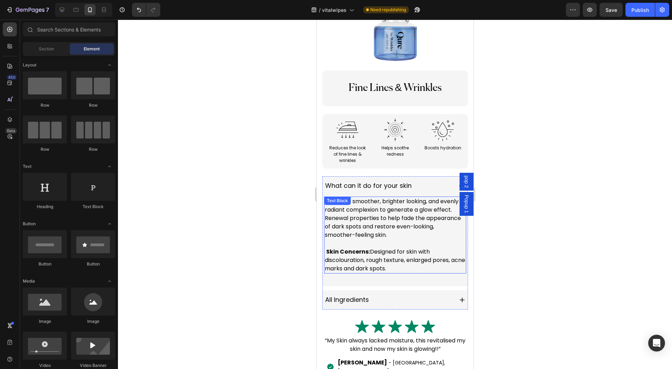
scroll to position [5598, 0]
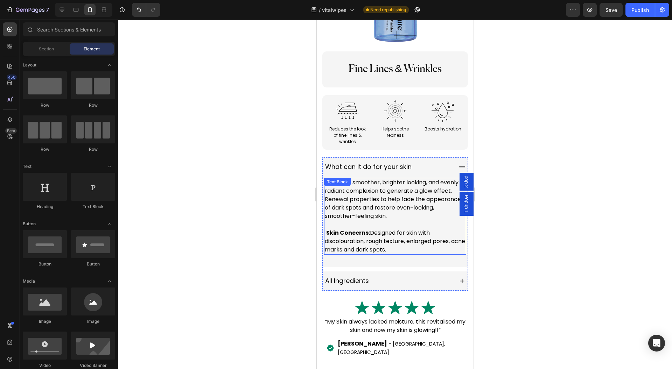
click at [388, 208] on p "Reveals a smoother, brighter looking, and evenly radiant complexion to generate…" at bounding box center [394, 199] width 141 height 42
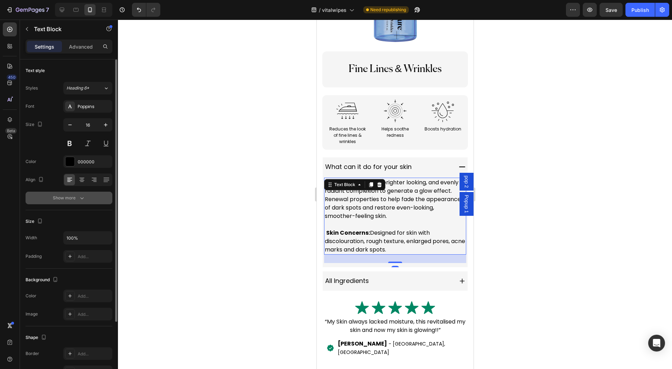
click at [72, 200] on div "Show more" at bounding box center [69, 198] width 33 height 7
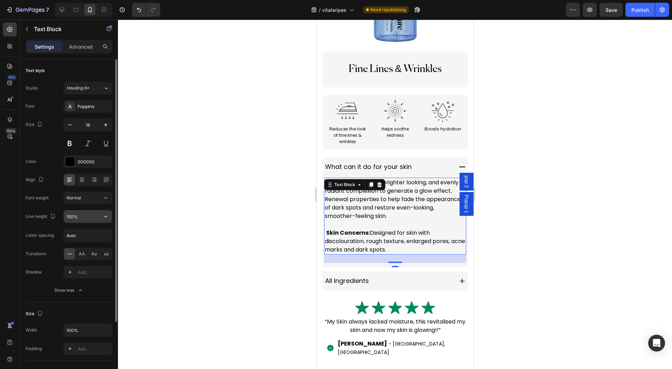
click at [106, 214] on icon "button" at bounding box center [105, 216] width 7 height 7
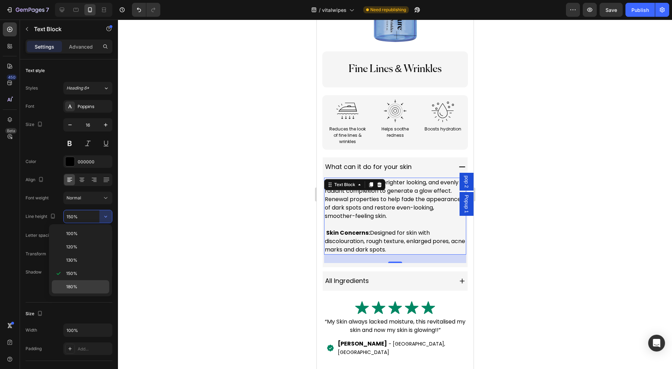
click at [90, 285] on p "180%" at bounding box center [86, 287] width 40 height 6
type input "180%"
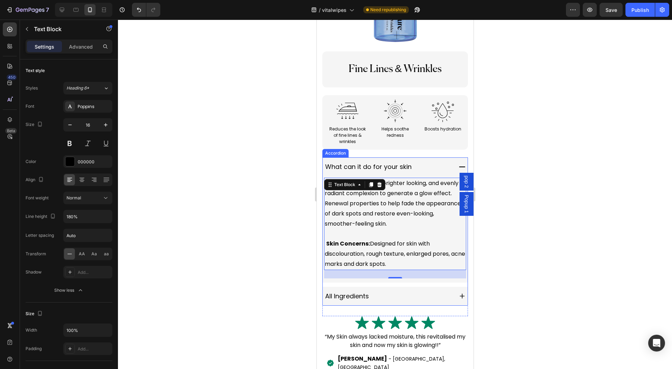
click at [431, 300] on div "All Ingredients" at bounding box center [388, 296] width 128 height 13
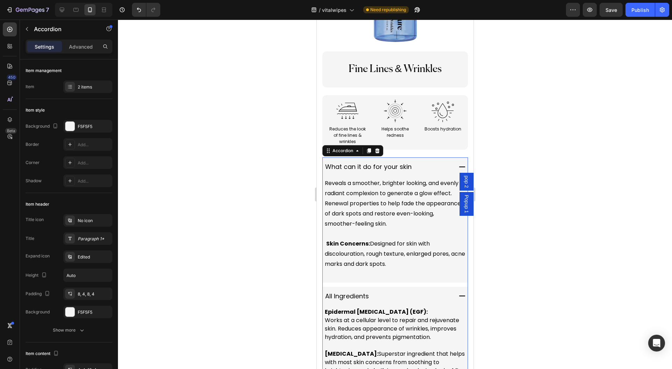
click at [404, 328] on p "Epidermal Growth Factor (EGF): Works at a cellular level to repair and rejuvena…" at bounding box center [394, 325] width 141 height 34
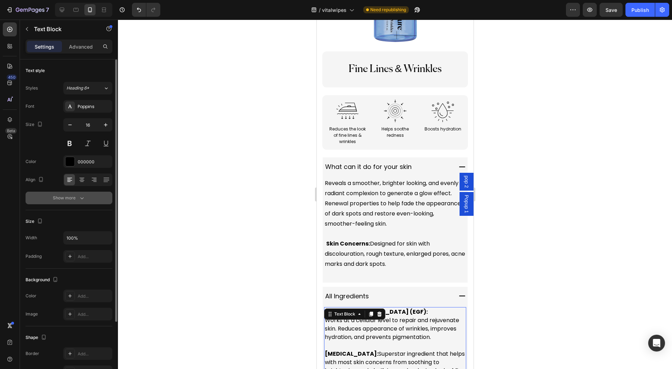
click at [92, 198] on button "Show more" at bounding box center [69, 198] width 87 height 13
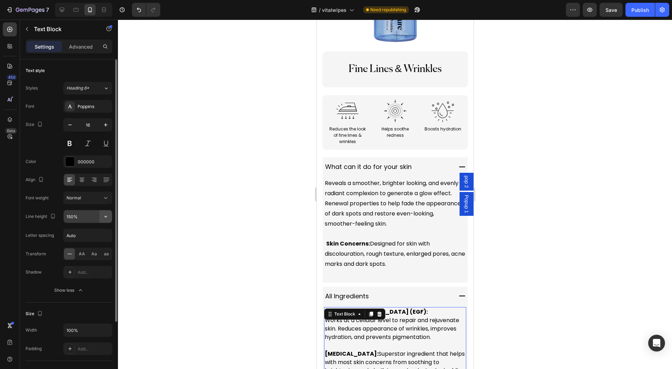
click at [106, 217] on icon "button" at bounding box center [105, 216] width 7 height 7
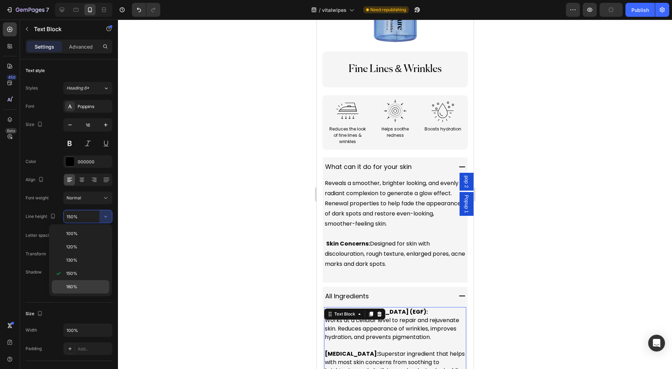
click at [84, 285] on p "180%" at bounding box center [86, 287] width 40 height 6
type input "180%"
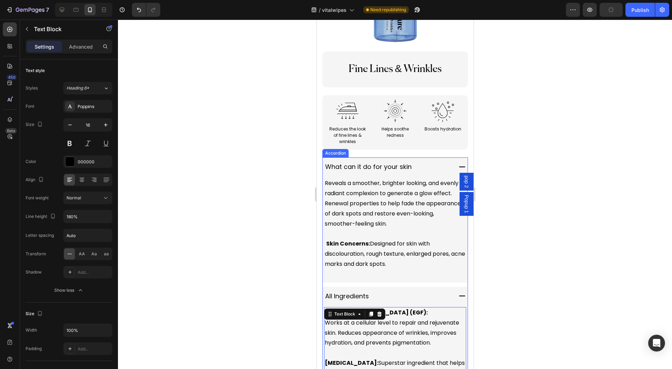
click at [392, 292] on div "All Ingredients" at bounding box center [394, 296] width 145 height 19
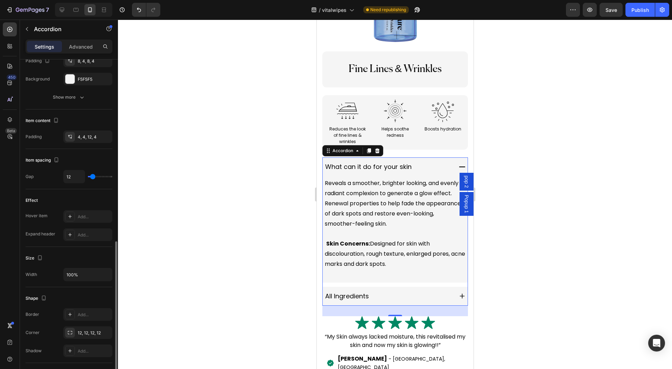
scroll to position [353, 0]
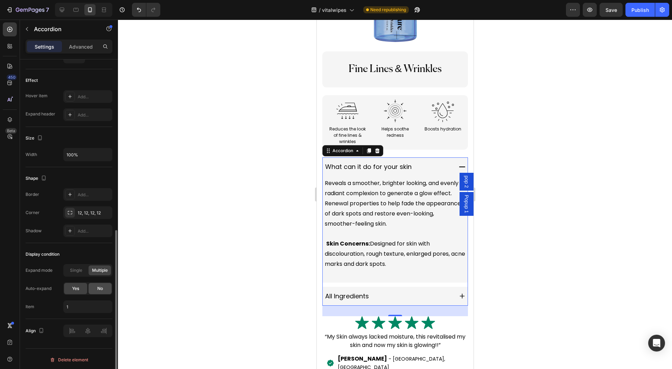
click at [94, 289] on div "No" at bounding box center [100, 288] width 23 height 11
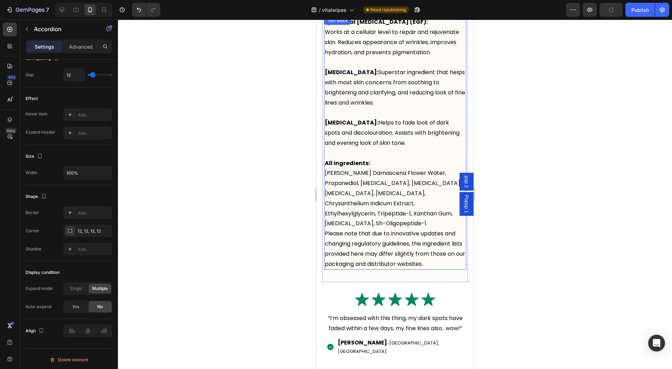
scroll to position [5038, 0]
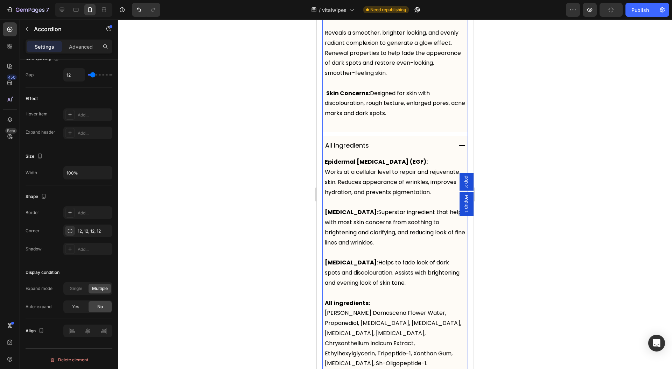
click at [411, 136] on div "All Ingredients" at bounding box center [394, 145] width 145 height 19
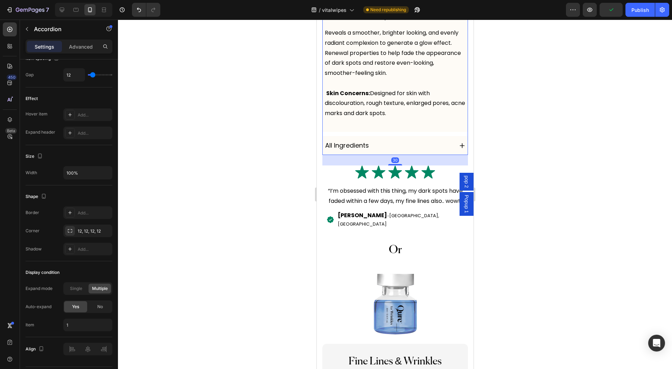
click at [101, 307] on span "No" at bounding box center [100, 307] width 6 height 6
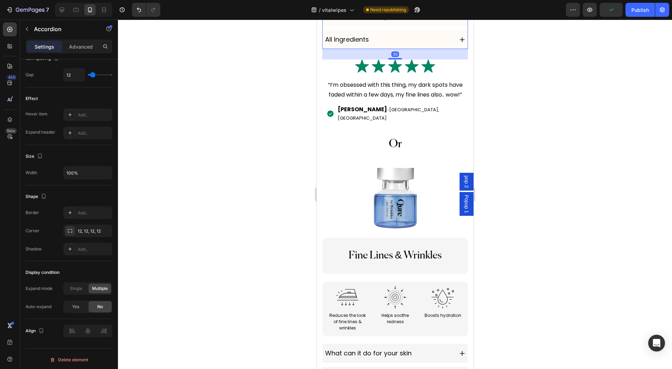
click at [260, 270] on div at bounding box center [395, 195] width 554 height 350
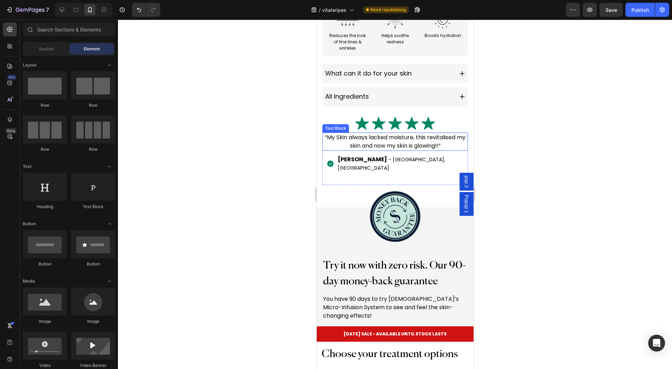
scroll to position [5411, 0]
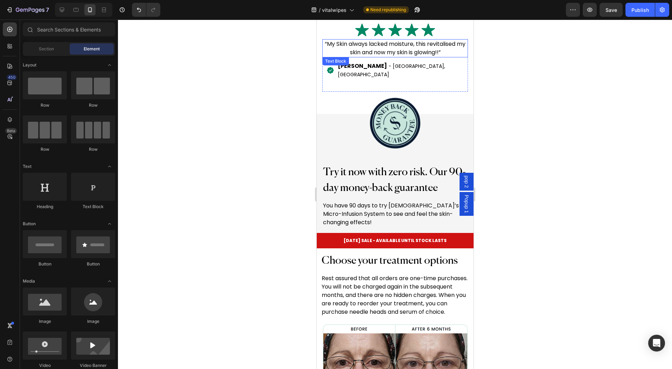
click at [445, 28] on div at bounding box center [395, 29] width 146 height 13
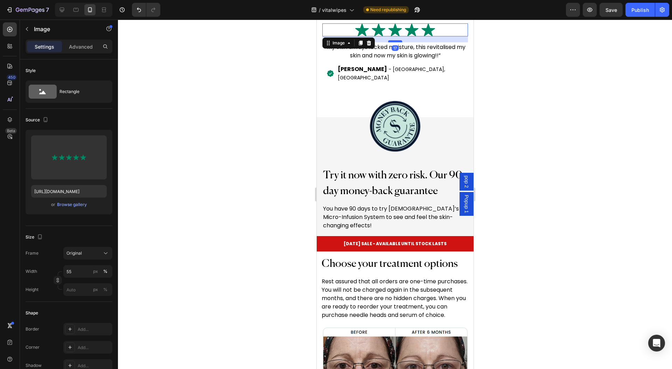
click at [394, 40] on div at bounding box center [395, 41] width 14 height 2
click at [554, 87] on div at bounding box center [395, 195] width 554 height 350
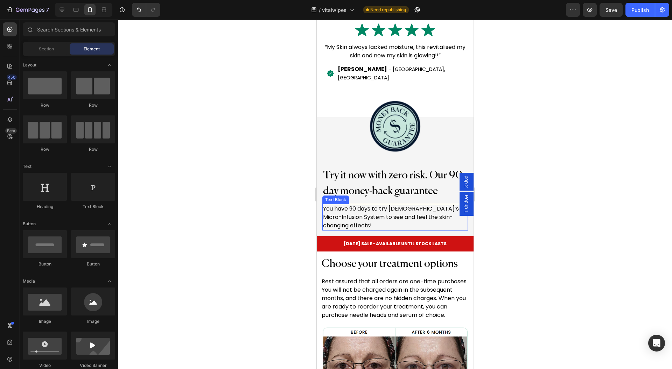
scroll to position [5272, 0]
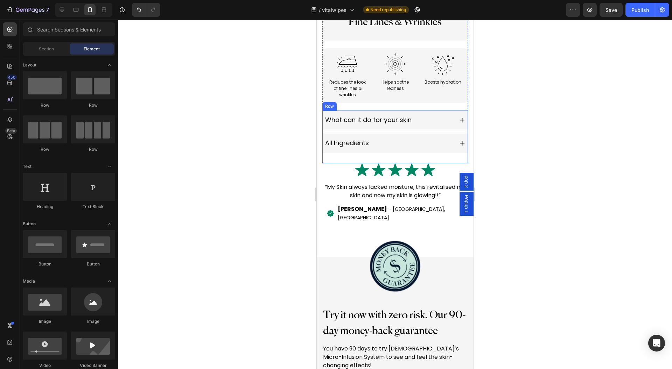
click at [443, 150] on div "What can it do for your skin All Ingredients Accordion" at bounding box center [395, 137] width 146 height 53
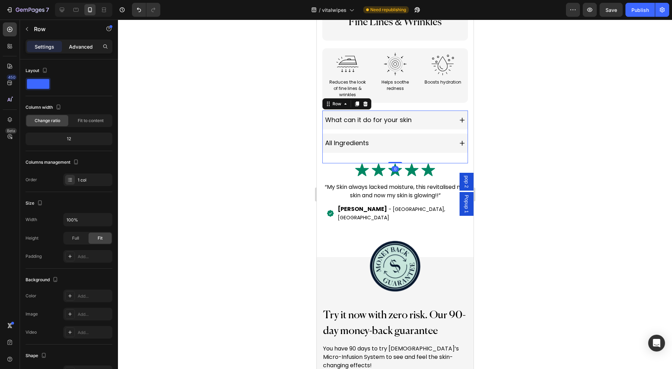
click at [78, 43] on p "Advanced" at bounding box center [81, 46] width 24 height 7
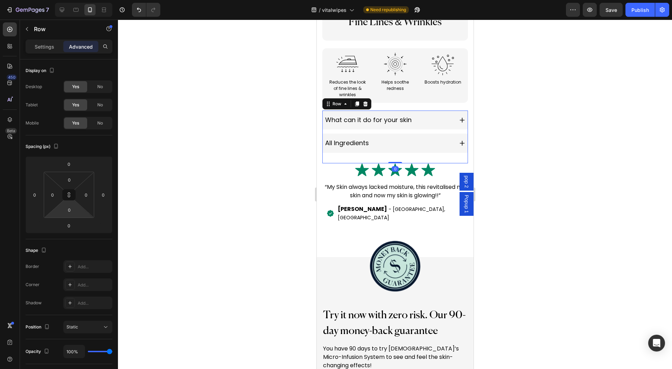
type input "8"
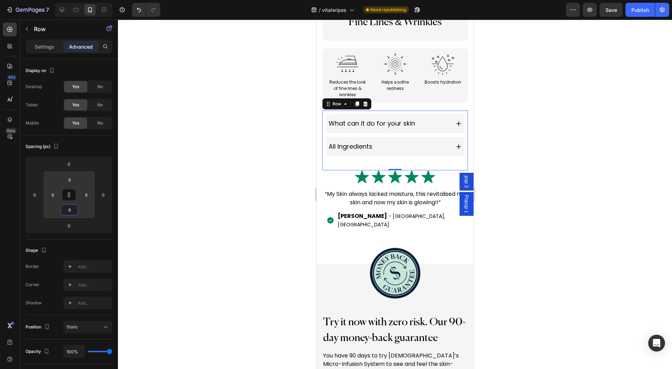
type input "10"
type input "12"
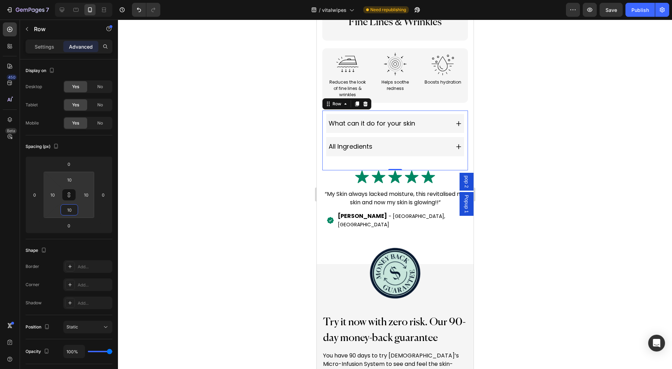
type input "12"
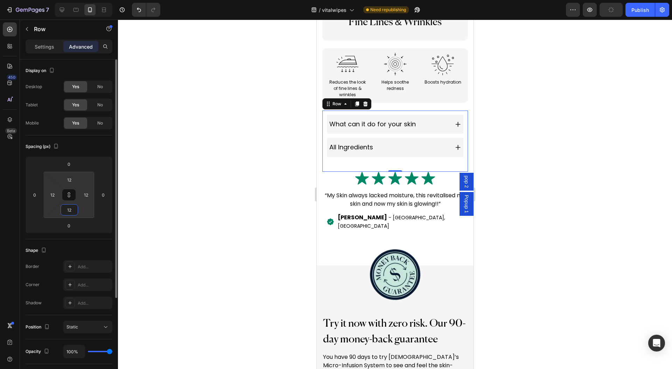
click at [92, 0] on html "7 Version history / vitalwipes Need republishing Preview Publish 450 Beta Secti…" at bounding box center [336, 0] width 672 height 0
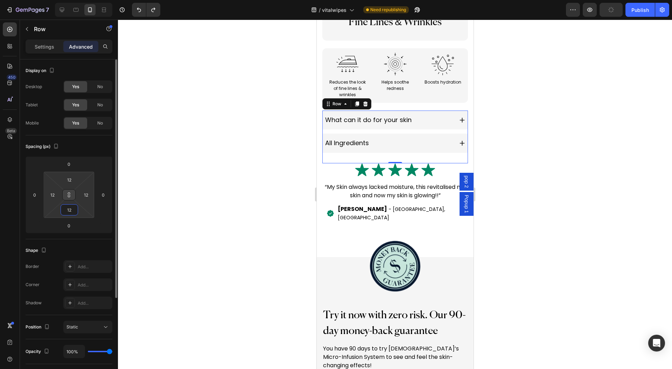
click at [72, 197] on button at bounding box center [68, 194] width 13 height 11
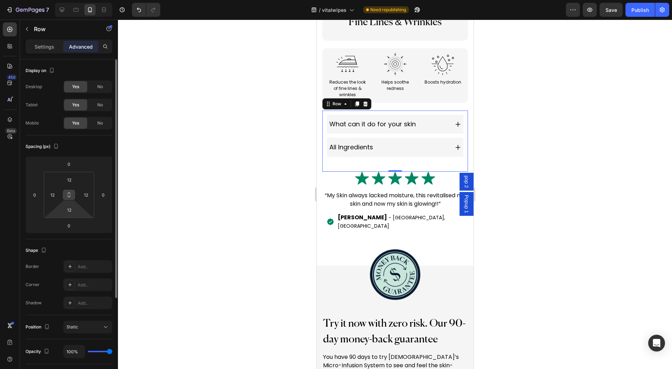
click at [70, 196] on icon at bounding box center [69, 195] width 6 height 6
type input "0"
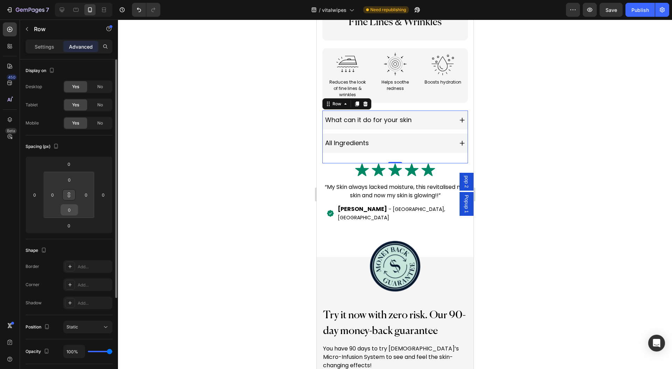
drag, startPoint x: 81, startPoint y: 179, endPoint x: 74, endPoint y: 206, distance: 28.4
click at [78, 0] on html "7 Version history / vitalwipes Need republishing Preview Save Publish 450 Beta …" at bounding box center [336, 0] width 672 height 0
click at [72, 197] on button at bounding box center [68, 194] width 13 height 11
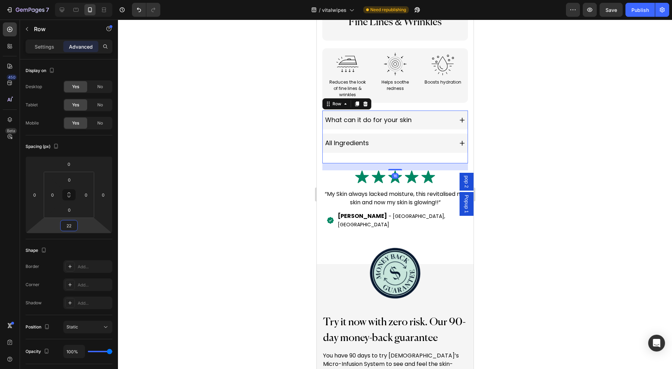
type input "28"
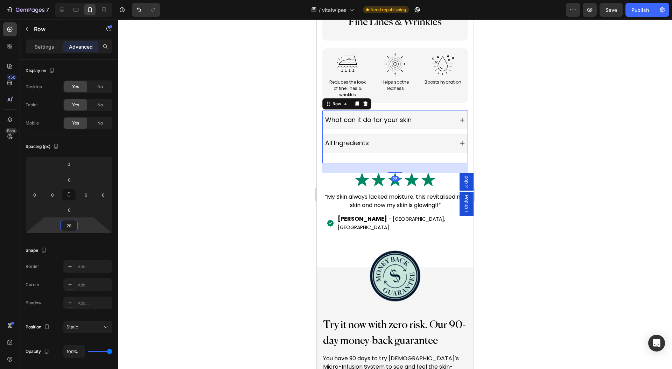
drag, startPoint x: 97, startPoint y: 227, endPoint x: 98, endPoint y: 220, distance: 6.8
click at [98, 0] on html "7 Version history / vitalwipes Need republishing Preview Save Publish 450 Beta …" at bounding box center [336, 0] width 672 height 0
click at [217, 185] on div at bounding box center [395, 195] width 554 height 350
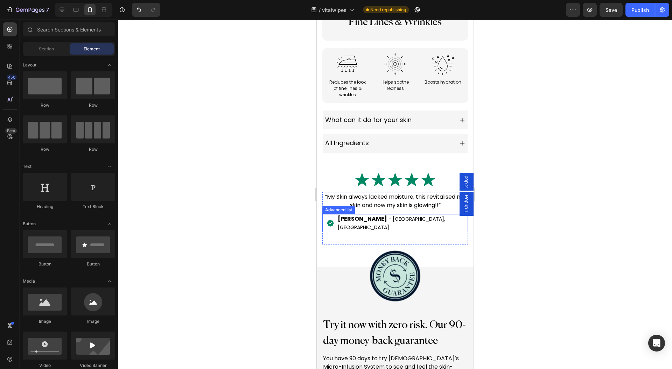
click at [444, 197] on p "“My Skin always lacked moisture, this revitalised my skin and now my skin is gl…" at bounding box center [395, 201] width 144 height 17
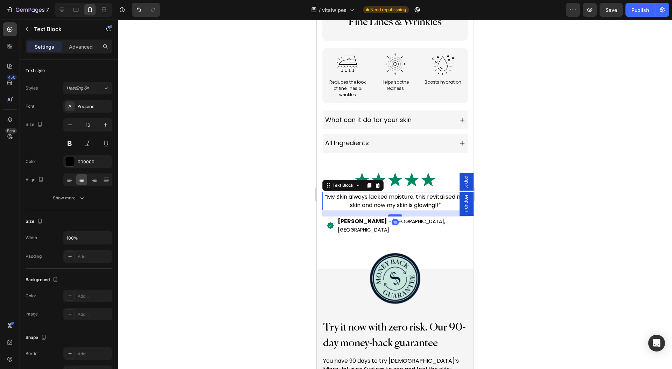
click at [392, 214] on div at bounding box center [395, 215] width 14 height 2
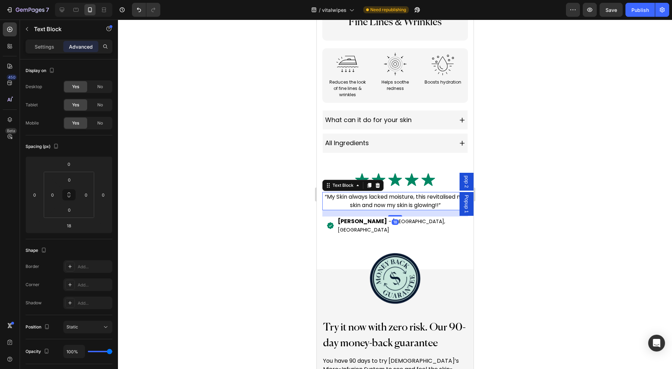
click at [563, 224] on div at bounding box center [395, 195] width 554 height 350
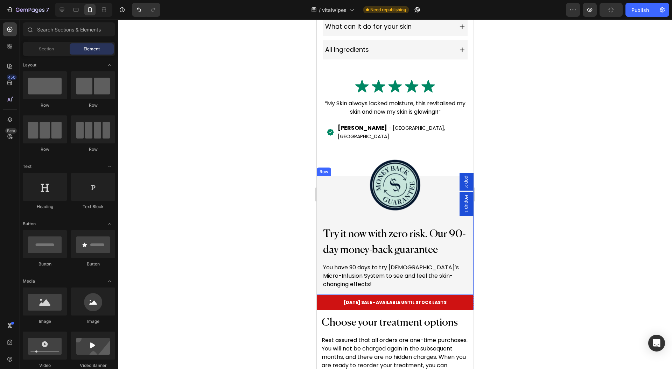
scroll to position [5411, 0]
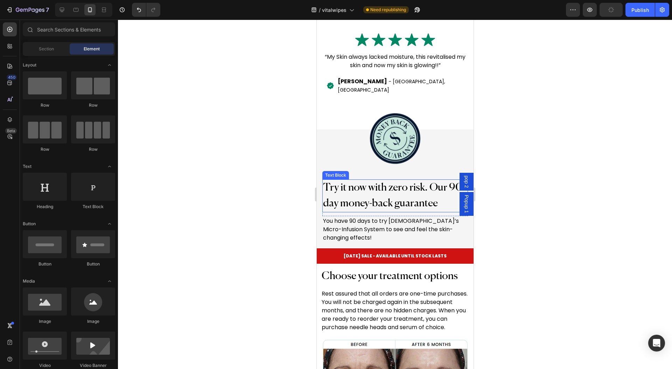
click at [427, 180] on p "Try it now with zero risk. Our 90-day money-back guarantee" at bounding box center [395, 195] width 144 height 31
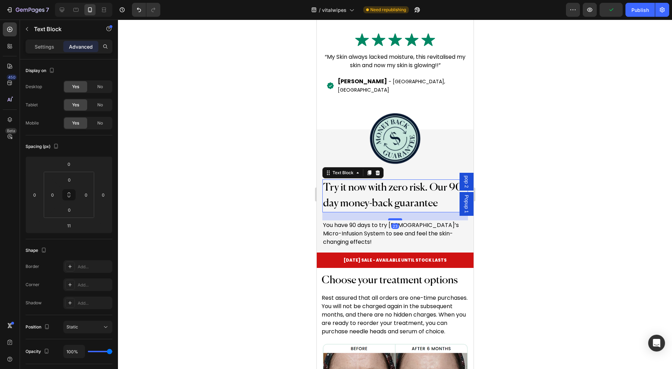
drag, startPoint x: 390, startPoint y: 196, endPoint x: 390, endPoint y: 200, distance: 4.2
click at [390, 218] on div at bounding box center [395, 219] width 14 height 2
click at [569, 221] on div at bounding box center [395, 195] width 554 height 350
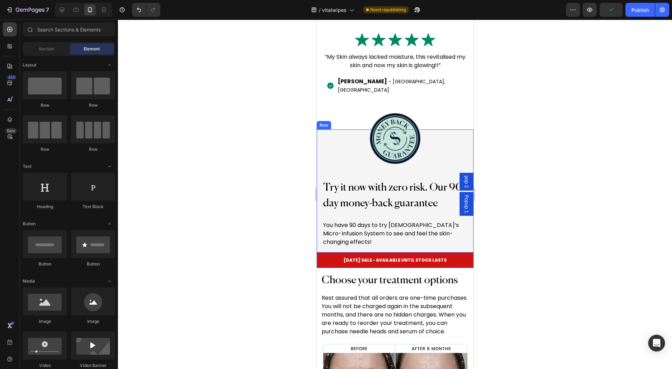
click at [387, 224] on p "You have 90 days to try Qure’s Micro-Infusion System to see and feel the skin-c…" at bounding box center [395, 233] width 144 height 25
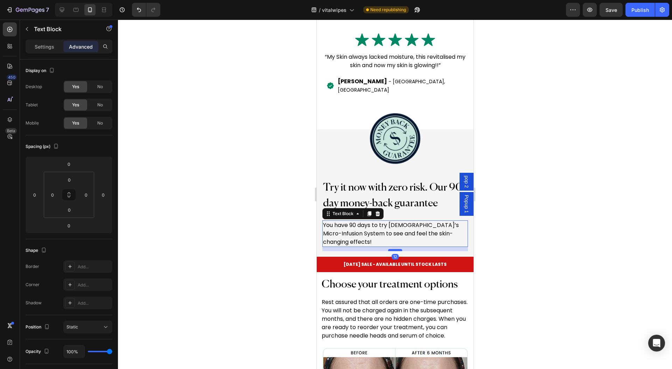
drag, startPoint x: 395, startPoint y: 228, endPoint x: 394, endPoint y: 232, distance: 4.0
click at [394, 249] on div at bounding box center [395, 250] width 14 height 2
type input "12"
click at [571, 243] on div at bounding box center [395, 195] width 554 height 350
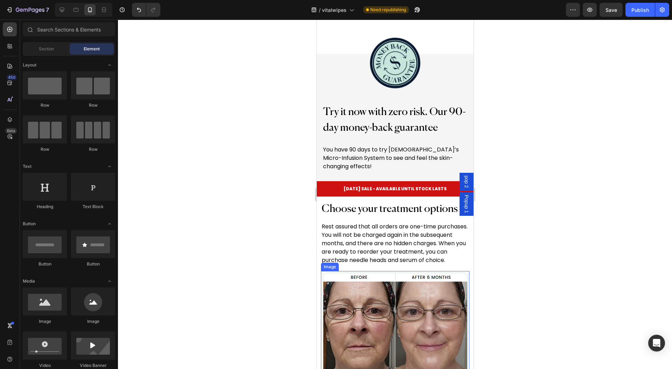
scroll to position [5505, 0]
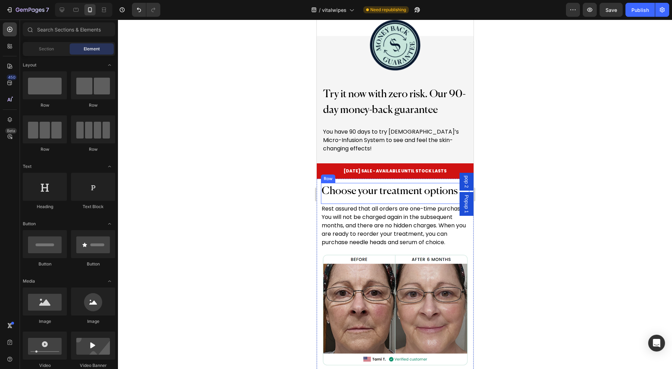
click at [407, 184] on p "Choose your treatment options" at bounding box center [394, 192] width 147 height 16
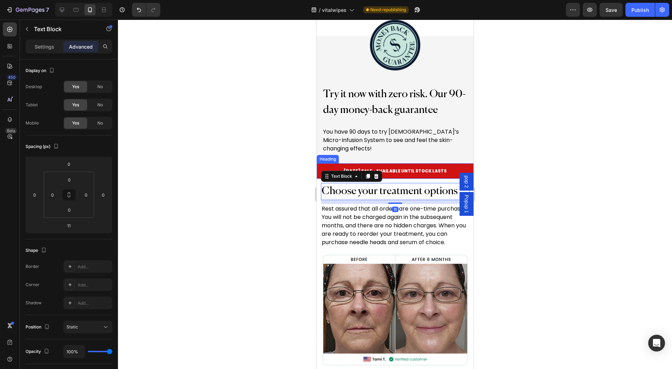
click at [415, 163] on div "LABOR DAY SALE - AVAILABLE UNTIL STOCK LASTS Heading" at bounding box center [394, 170] width 157 height 15
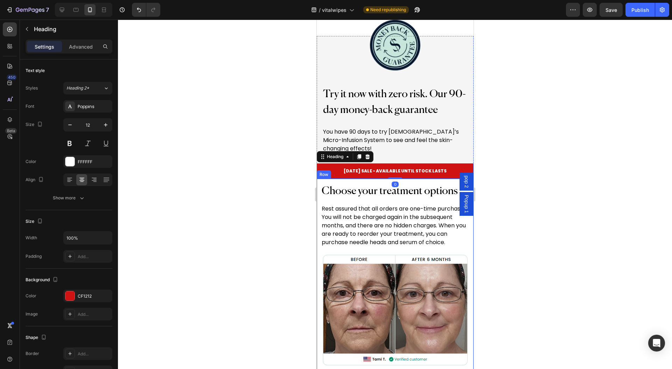
click at [375, 184] on p "Choose your treatment options" at bounding box center [394, 192] width 147 height 16
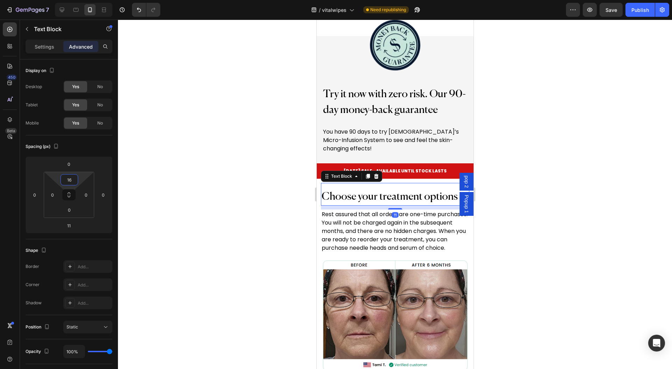
type input "20"
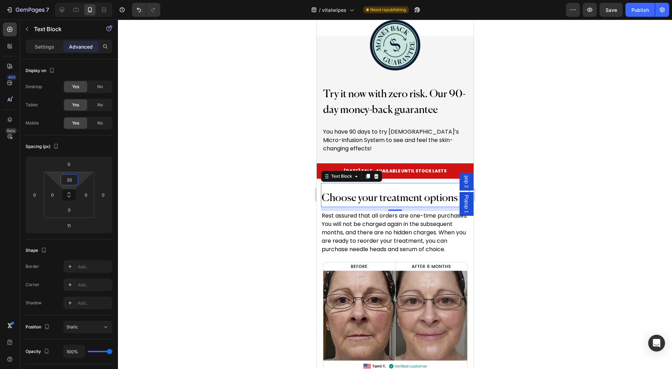
drag, startPoint x: 83, startPoint y: 176, endPoint x: 85, endPoint y: 172, distance: 4.2
click at [85, 0] on html "7 Version history / vitalwipes Need republishing Preview Save Publish 450 Beta …" at bounding box center [336, 0] width 672 height 0
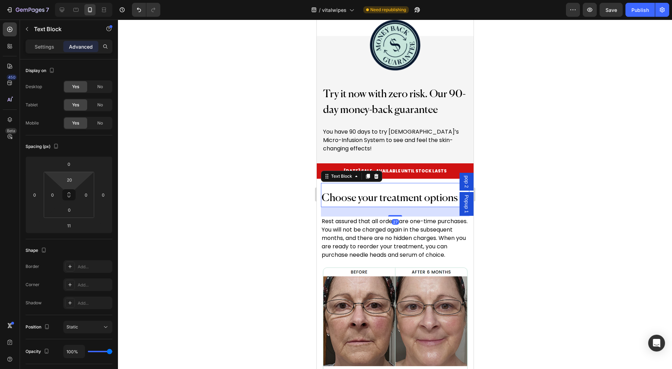
drag, startPoint x: 392, startPoint y: 192, endPoint x: 862, endPoint y: 215, distance: 470.9
click at [394, 215] on div at bounding box center [395, 215] width 14 height 1
type input "27"
click at [601, 196] on div at bounding box center [395, 195] width 554 height 350
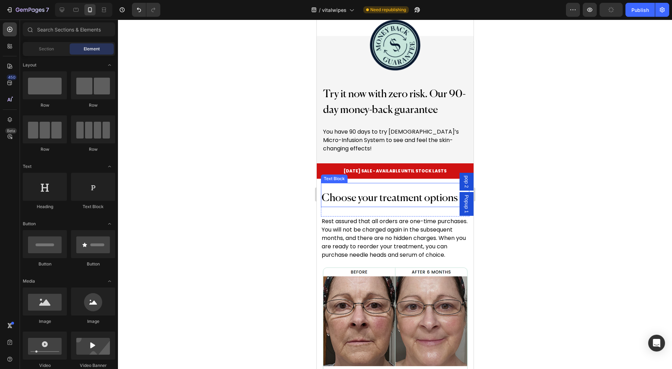
click at [406, 191] on p "Choose your treatment options" at bounding box center [394, 199] width 147 height 16
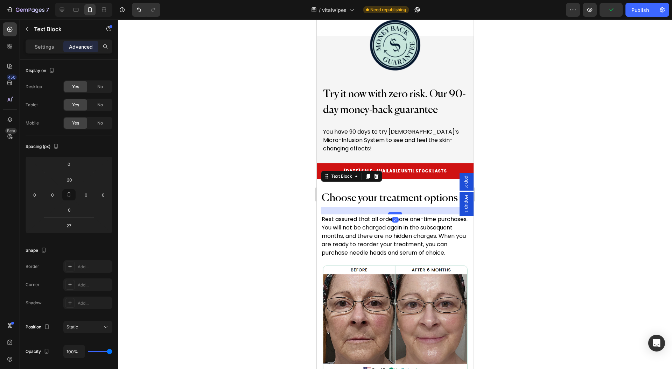
click at [396, 212] on div at bounding box center [395, 213] width 14 height 2
click at [563, 195] on div at bounding box center [395, 195] width 554 height 350
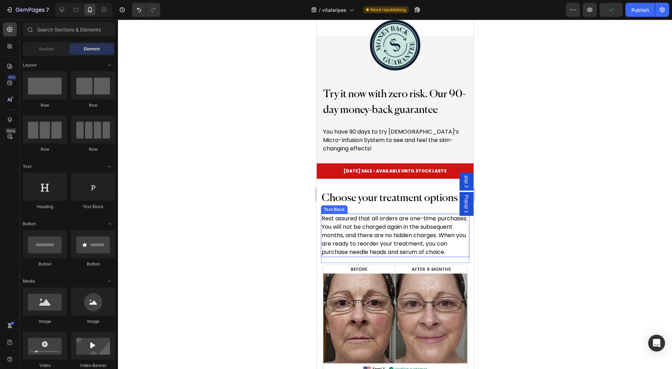
click at [412, 228] on p "Rest assured that all orders are one-time purchases. You will not be charged ag…" at bounding box center [394, 235] width 147 height 42
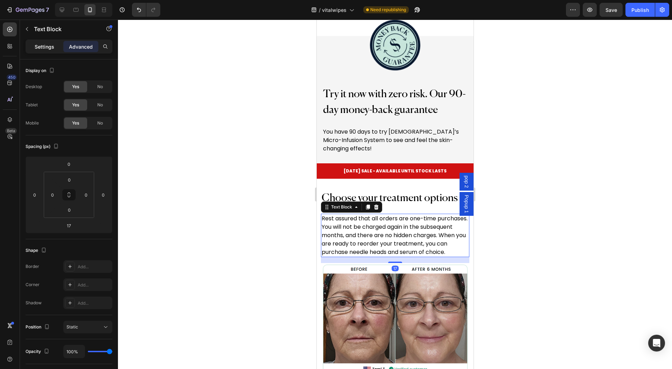
click at [41, 51] on div "Settings" at bounding box center [44, 46] width 35 height 11
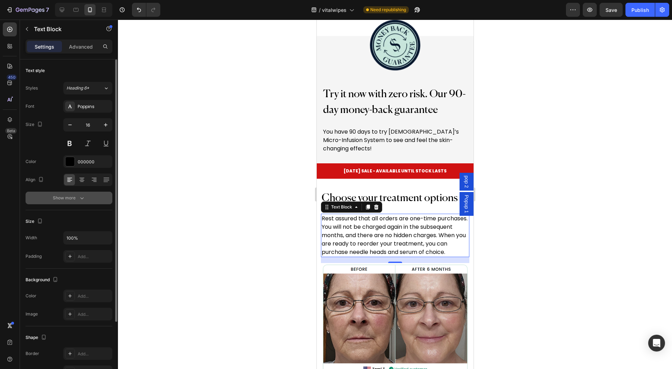
click at [109, 202] on button "Show more" at bounding box center [69, 198] width 87 height 13
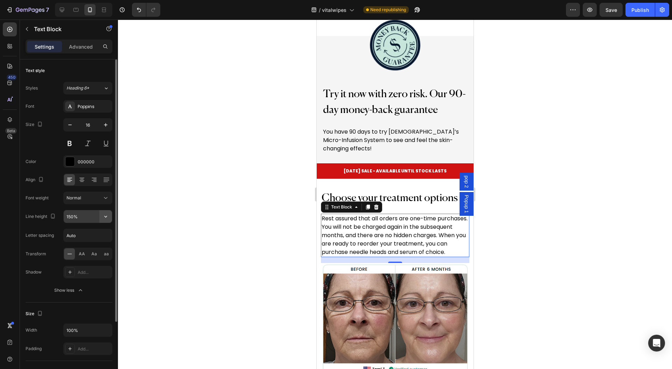
click at [111, 216] on button "button" at bounding box center [105, 216] width 13 height 13
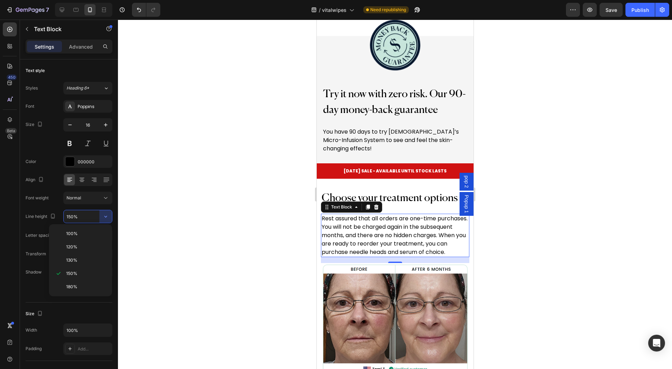
click at [81, 286] on p "180%" at bounding box center [86, 287] width 40 height 6
type input "180%"
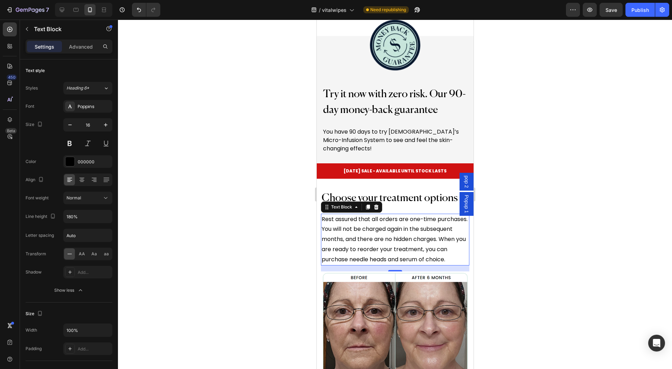
drag, startPoint x: 234, startPoint y: 241, endPoint x: 240, endPoint y: 238, distance: 6.1
click at [235, 241] on div at bounding box center [395, 195] width 554 height 350
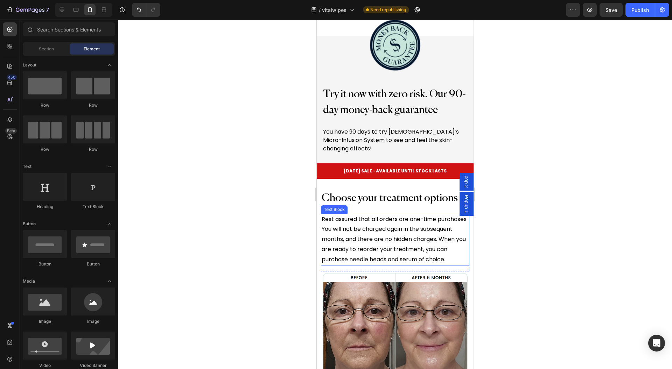
click at [397, 246] on p "Rest assured that all orders are one-time purchases. You will not be charged ag…" at bounding box center [394, 239] width 147 height 50
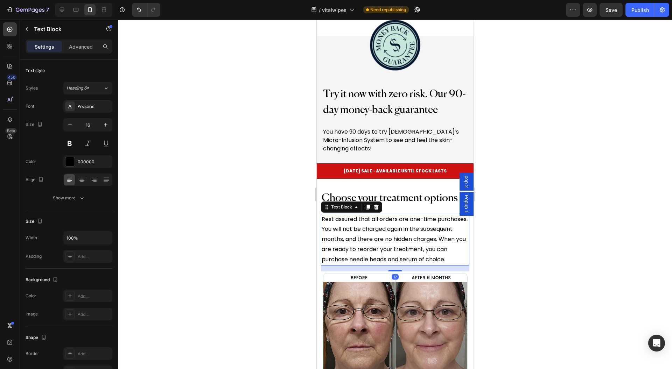
drag, startPoint x: 390, startPoint y: 262, endPoint x: 430, endPoint y: 262, distance: 40.2
click at [388, 270] on div at bounding box center [395, 270] width 14 height 1
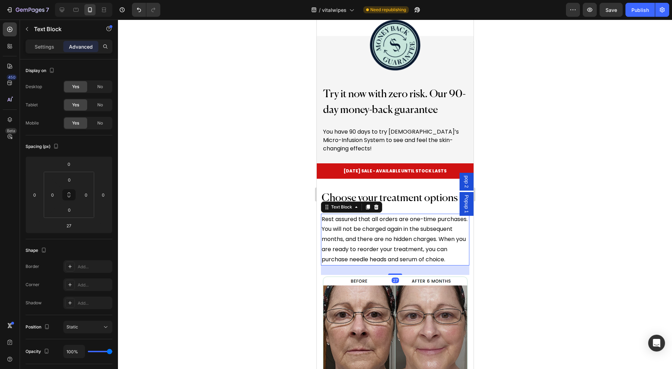
click at [560, 256] on div at bounding box center [395, 195] width 554 height 350
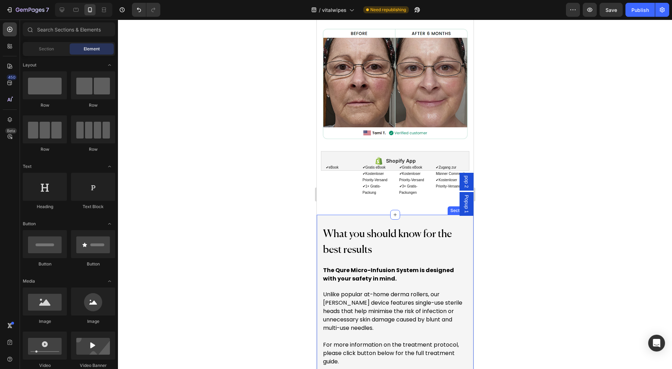
scroll to position [5831, 0]
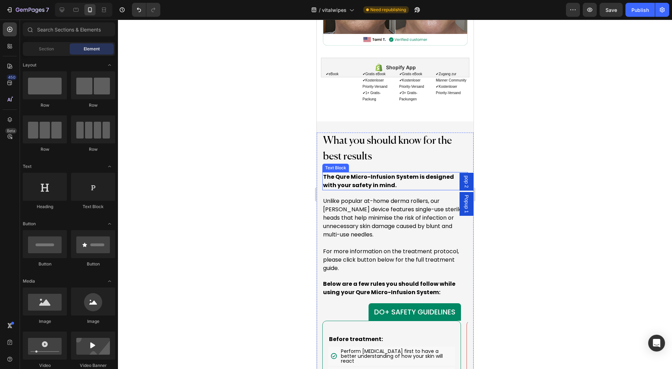
click at [380, 141] on p "What you should know for the best results" at bounding box center [395, 148] width 144 height 31
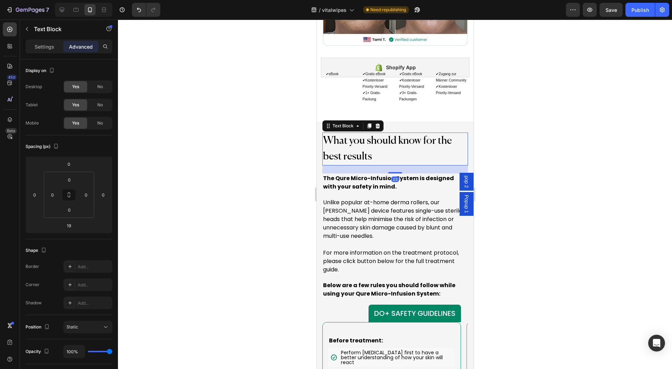
drag, startPoint x: 394, startPoint y: 171, endPoint x: 406, endPoint y: 187, distance: 19.5
click at [396, 173] on div at bounding box center [395, 172] width 14 height 1
click at [406, 188] on p "The Qure Micro-Infusion System is designed with your safety in mind." at bounding box center [395, 183] width 144 height 17
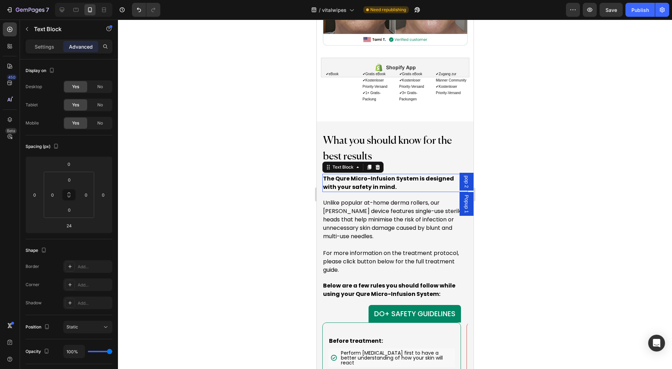
scroll to position [125, 0]
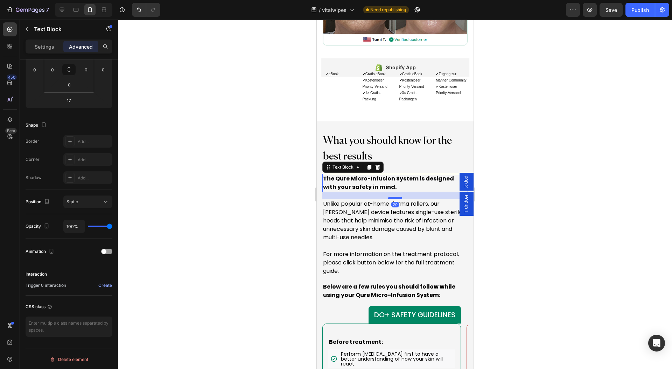
click at [391, 199] on div at bounding box center [395, 198] width 14 height 2
type input "22"
click at [399, 239] on p "Unlike popular at-home derma rollers, our stamper device features single-use st…" at bounding box center [395, 222] width 144 height 42
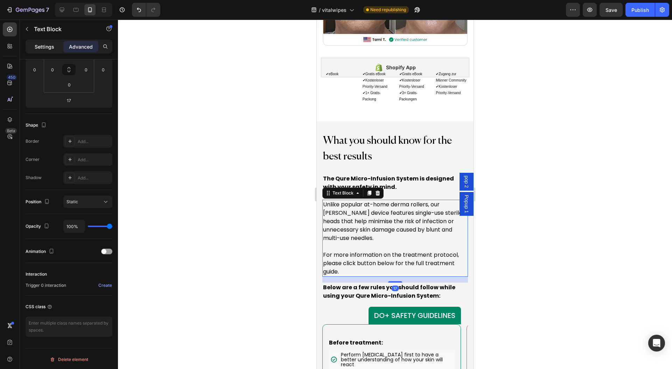
click at [40, 47] on p "Settings" at bounding box center [45, 46] width 20 height 7
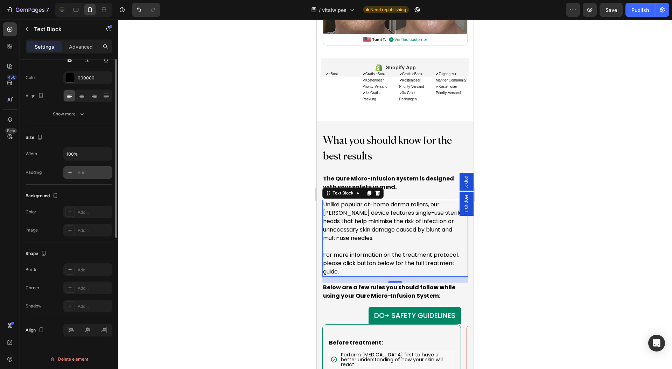
scroll to position [0, 0]
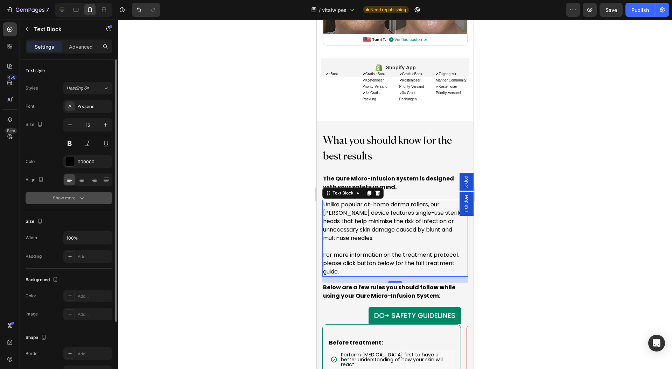
click at [80, 192] on button "Show more" at bounding box center [69, 198] width 87 height 13
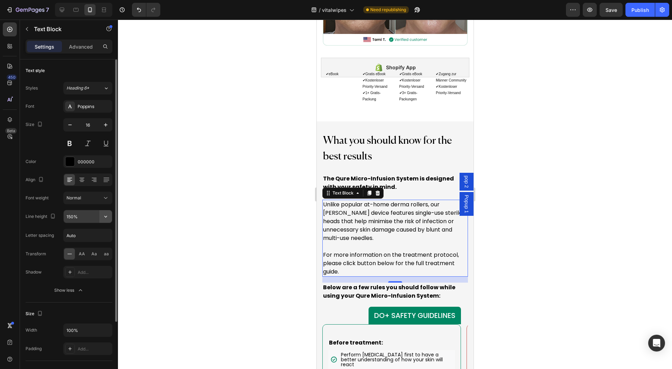
click at [110, 219] on button "button" at bounding box center [105, 216] width 13 height 13
click at [78, 284] on p "180%" at bounding box center [86, 287] width 40 height 6
type input "180%"
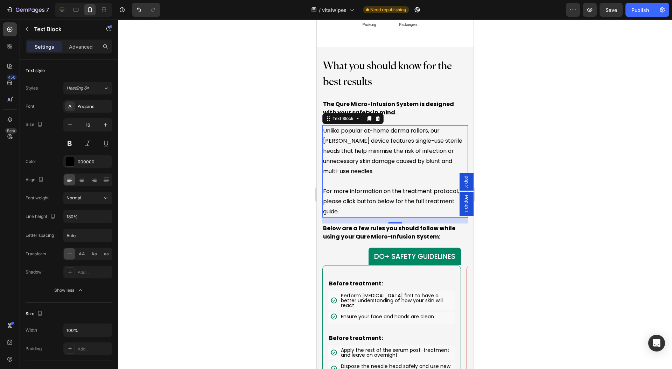
scroll to position [5925, 0]
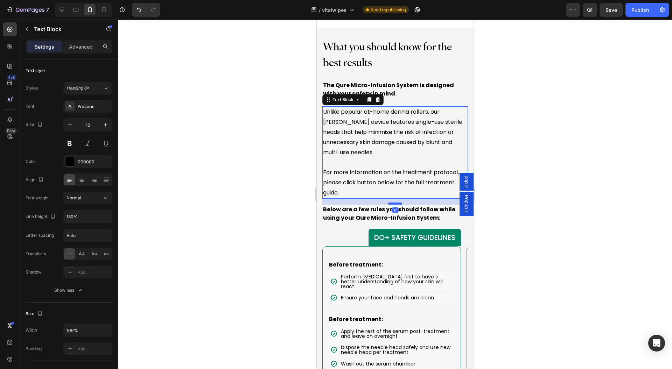
click at [390, 205] on div at bounding box center [395, 204] width 14 height 2
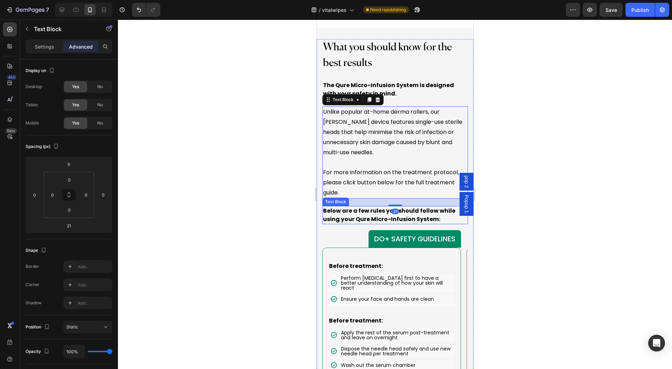
click at [449, 221] on p "Below are a few rules you should follow while using your Qure Micro-Infusion Sy…" at bounding box center [395, 215] width 144 height 17
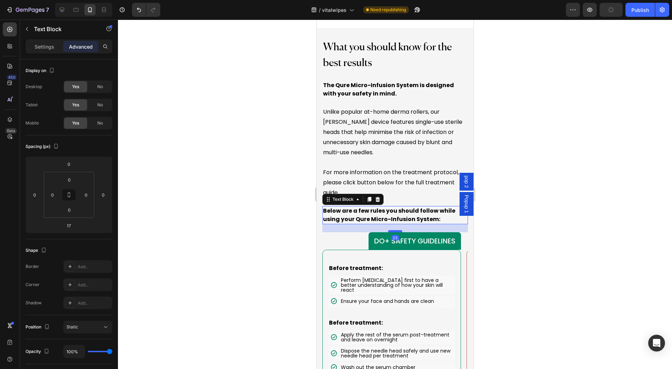
drag, startPoint x: 391, startPoint y: 230, endPoint x: 392, endPoint y: 235, distance: 5.4
click at [392, 232] on div at bounding box center [395, 231] width 14 height 2
type input "32"
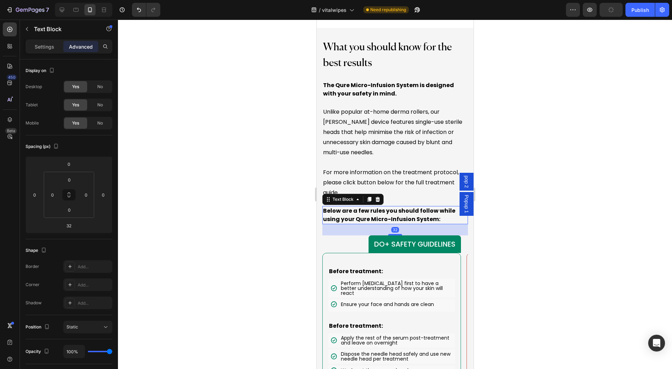
click at [560, 240] on div at bounding box center [395, 195] width 554 height 350
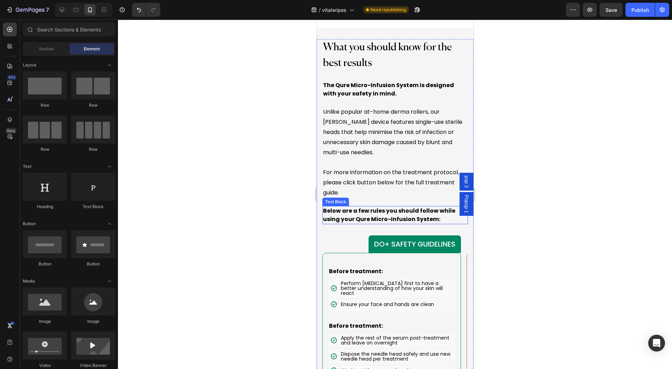
click at [433, 218] on strong "Below are a few rules you should follow while using your Qure Micro-Infusion Sy…" at bounding box center [389, 215] width 132 height 16
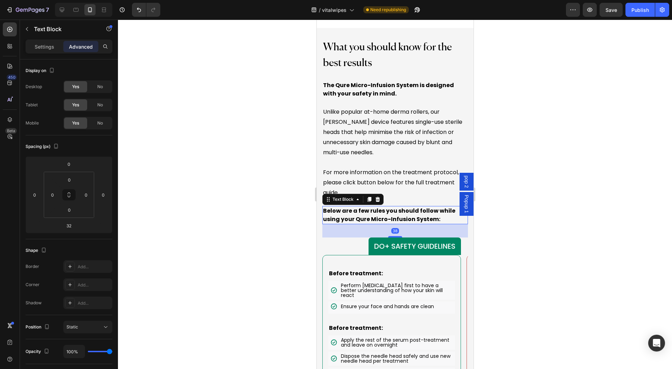
click at [388, 238] on div at bounding box center [395, 236] width 14 height 1
type input "40"
click at [545, 213] on div at bounding box center [395, 195] width 554 height 350
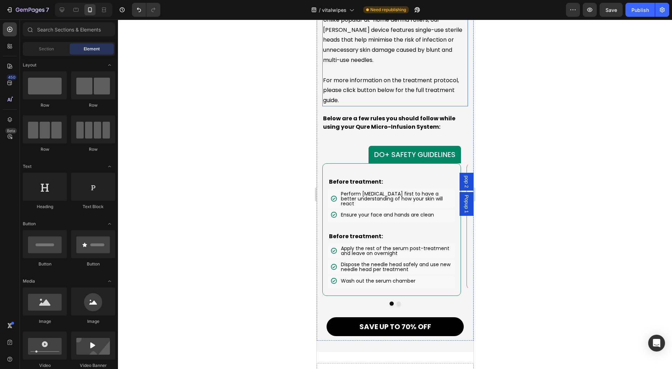
scroll to position [6111, 0]
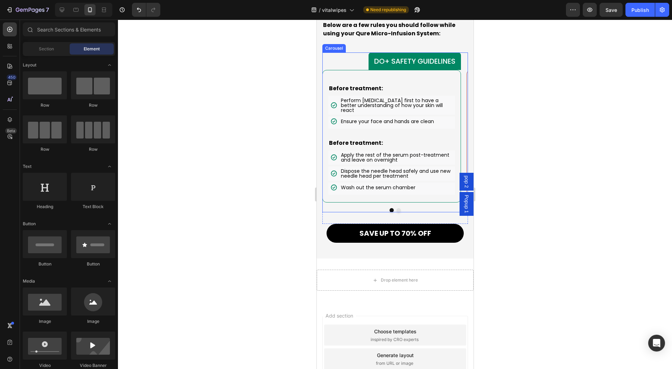
click at [391, 208] on div at bounding box center [395, 210] width 146 height 4
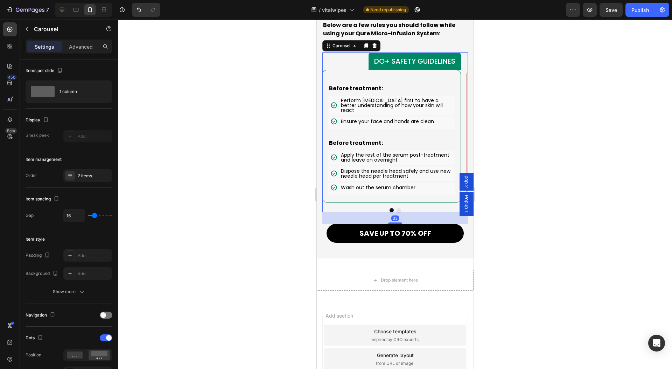
click at [396, 208] on button "Dot" at bounding box center [398, 210] width 4 height 4
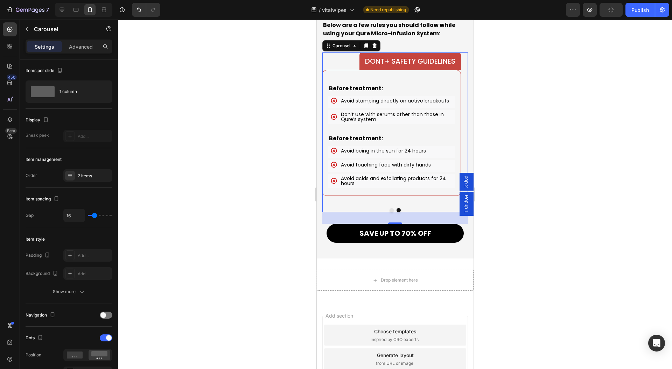
click at [389, 208] on button "Dot" at bounding box center [391, 210] width 4 height 4
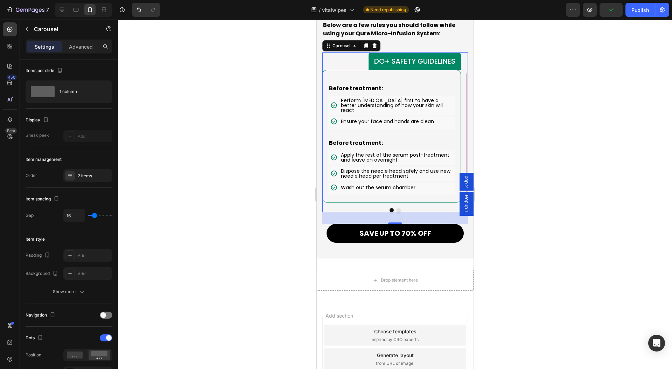
click at [396, 208] on button "Dot" at bounding box center [398, 210] width 4 height 4
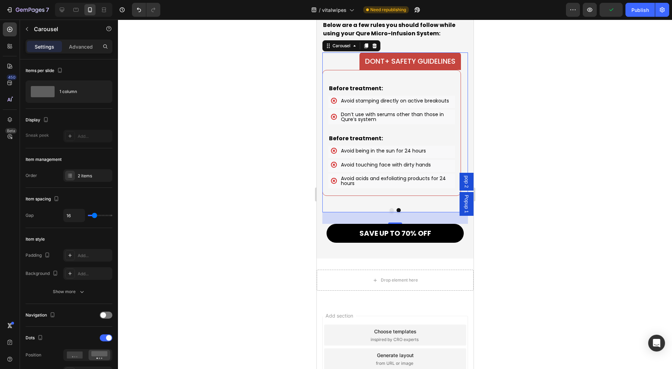
click at [389, 208] on button "Dot" at bounding box center [391, 210] width 4 height 4
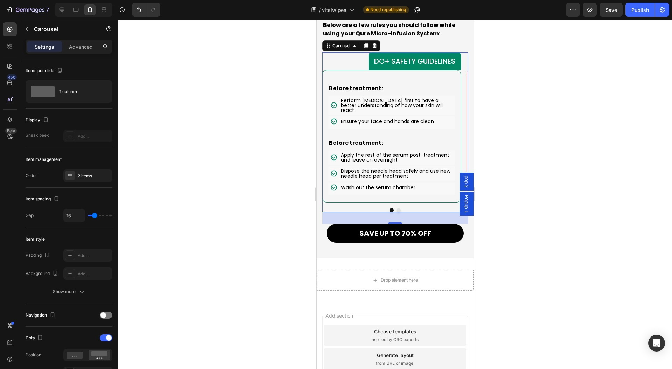
click at [557, 231] on div at bounding box center [395, 195] width 554 height 350
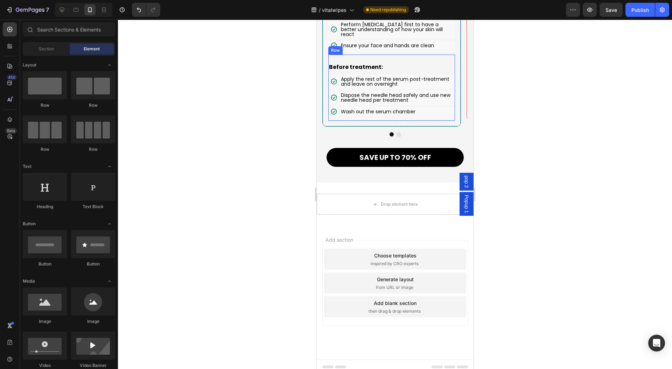
scroll to position [6047, 0]
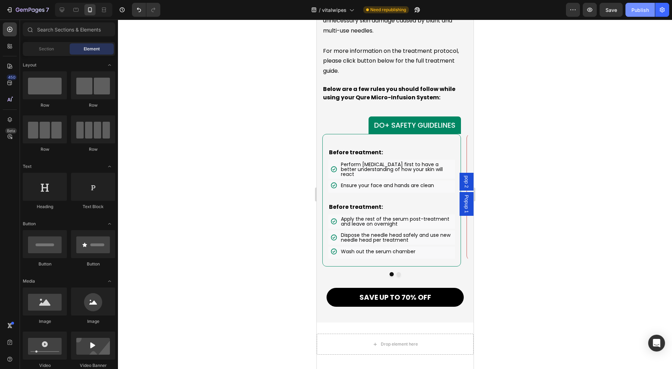
click at [634, 7] on div "Publish" at bounding box center [639, 9] width 17 height 7
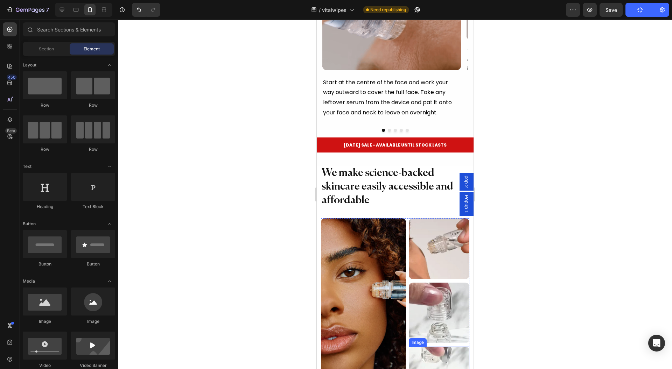
scroll to position [4192, 0]
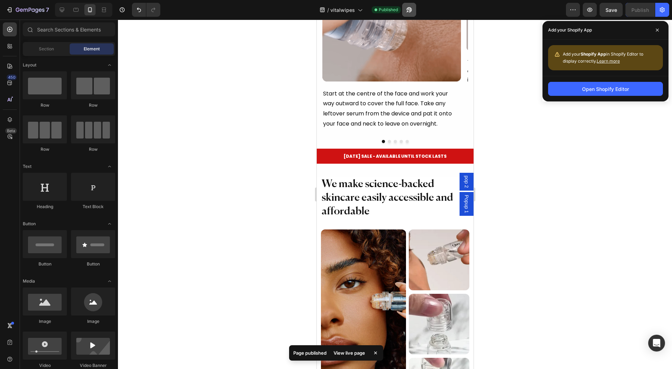
click at [409, 12] on icon "button" at bounding box center [409, 9] width 7 height 7
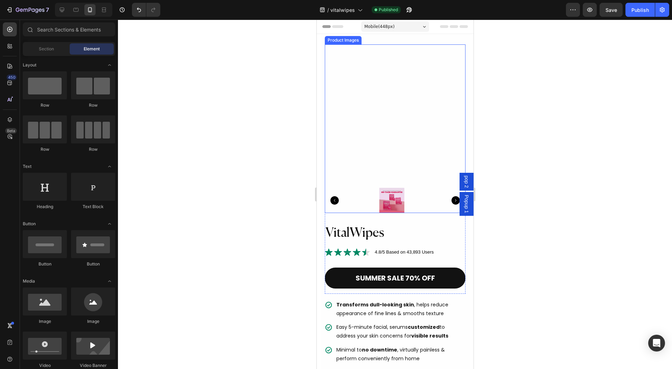
scroll to position [47, 0]
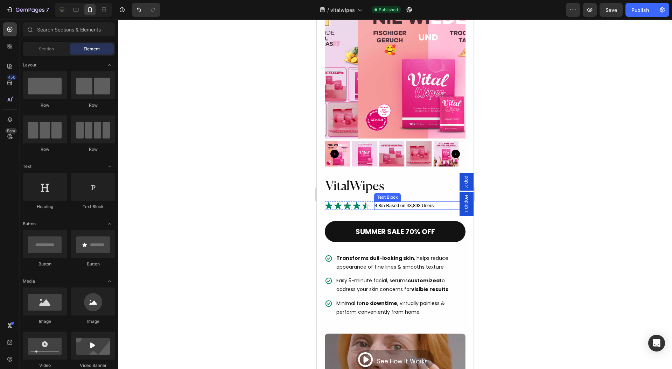
click at [405, 202] on div "4.8/5 Based on 43,893 Users" at bounding box center [419, 206] width 91 height 8
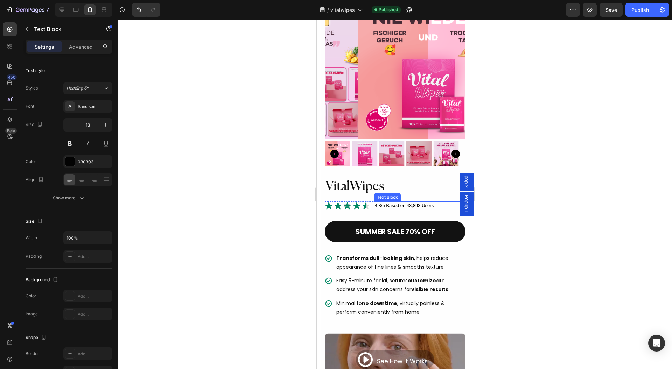
click at [405, 202] on div "4.8/5 Based on 43,893 Users" at bounding box center [419, 206] width 91 height 8
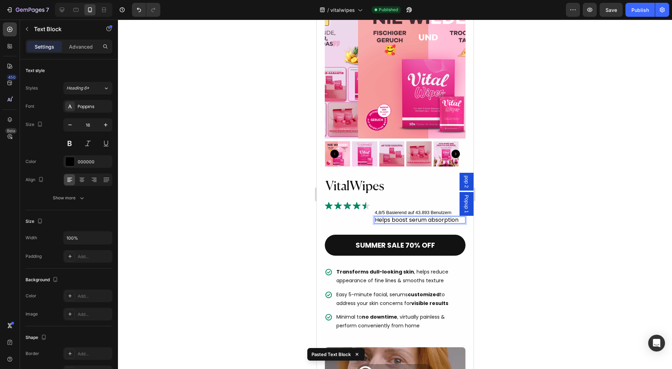
click at [570, 189] on div at bounding box center [395, 195] width 554 height 350
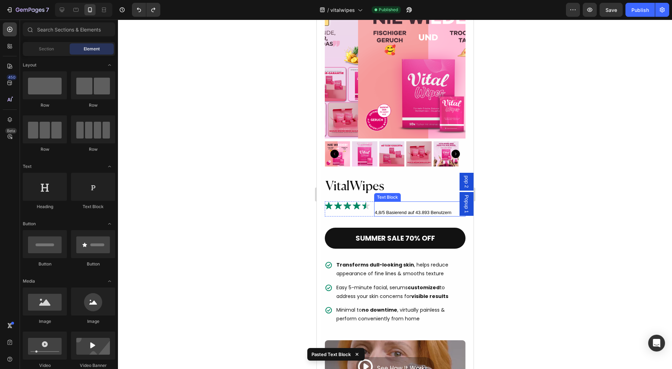
click at [408, 202] on p "4,8/5 Basierend auf 43.893 Benutzern" at bounding box center [419, 209] width 90 height 14
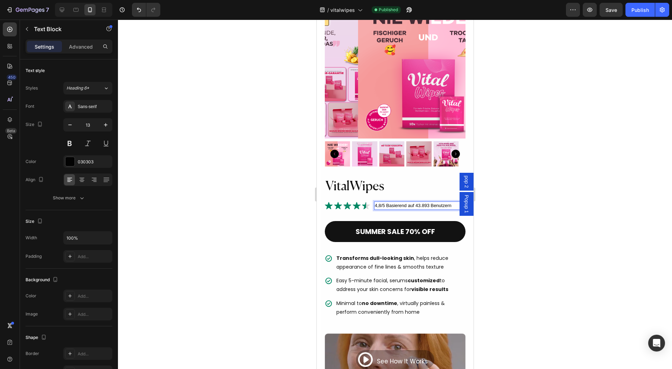
click at [541, 155] on div at bounding box center [395, 195] width 554 height 350
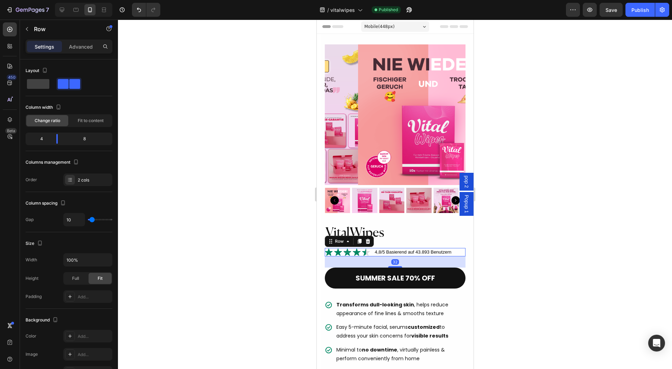
scroll to position [47, 0]
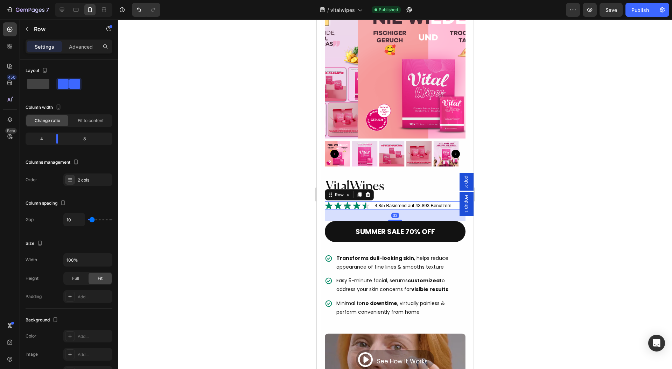
click at [374, 203] on span "4,8/5 Basierend auf 43.893 Benutzern" at bounding box center [412, 205] width 77 height 5
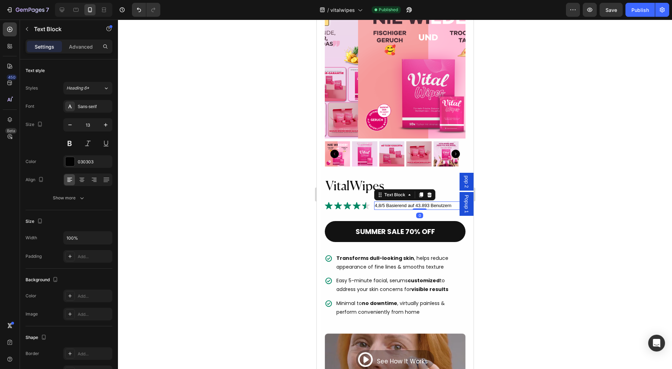
click at [371, 202] on div "Image 4,8/5 Basierend auf 43.893 Benutzern Text Block 0 Row" at bounding box center [394, 206] width 141 height 8
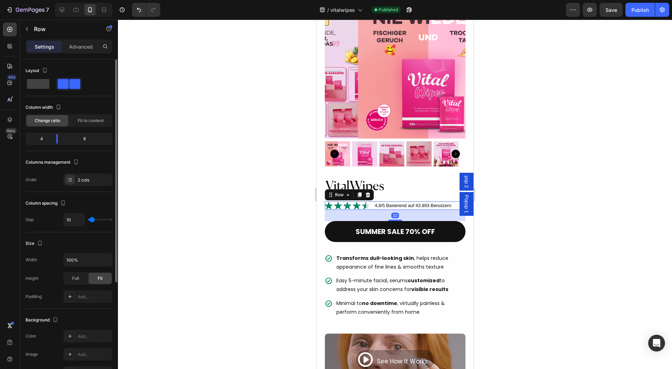
scroll to position [157, 0]
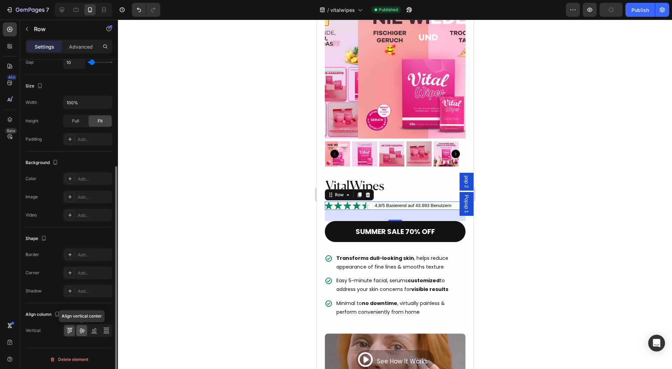
click at [82, 328] on icon at bounding box center [81, 330] width 7 height 7
click at [93, 330] on icon at bounding box center [93, 331] width 2 height 3
click at [72, 329] on icon at bounding box center [69, 330] width 7 height 7
click at [190, 296] on div at bounding box center [395, 195] width 554 height 350
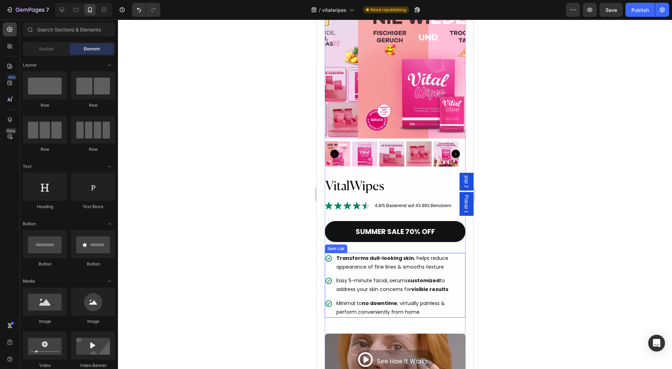
click at [400, 255] on strong "Transforms dull-looking skin" at bounding box center [375, 258] width 78 height 7
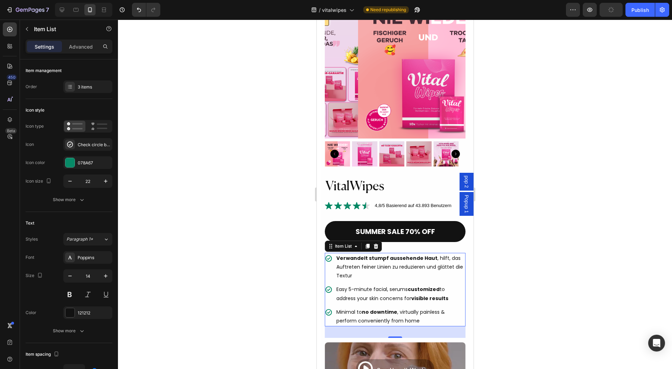
click at [400, 288] on p "Easy 5-minute facial, serums customized to address your skin concerns for visib…" at bounding box center [400, 293] width 128 height 17
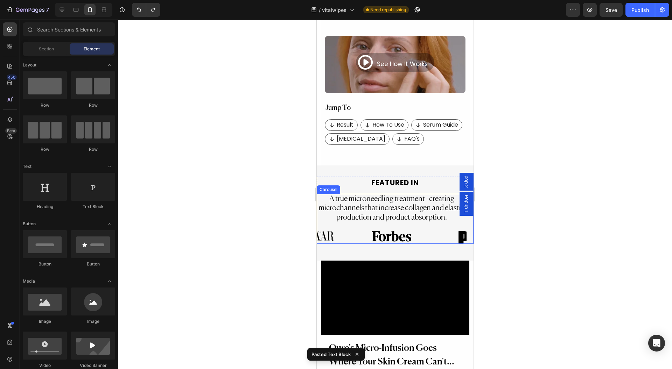
scroll to position [336, 0]
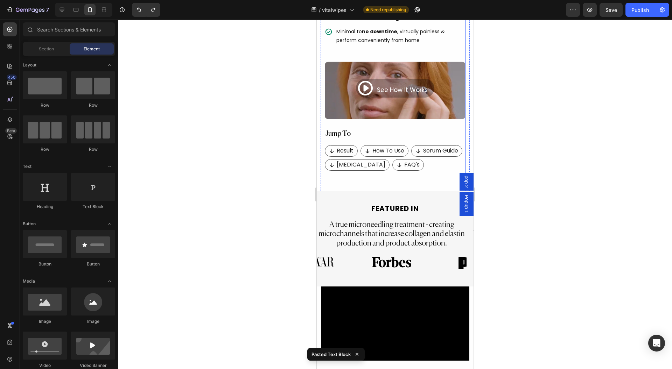
click at [429, 181] on div "[MEDICAL_DATA] Button FAQ's Button Row" at bounding box center [394, 175] width 141 height 32
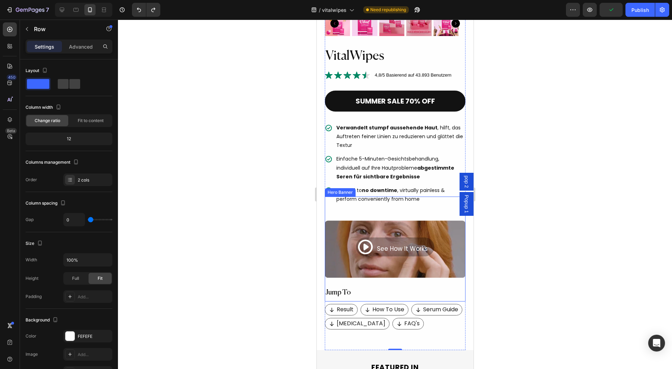
scroll to position [178, 0]
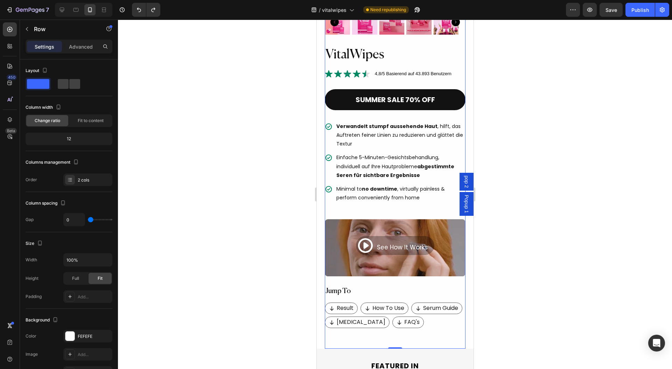
click at [579, 214] on div at bounding box center [395, 195] width 554 height 350
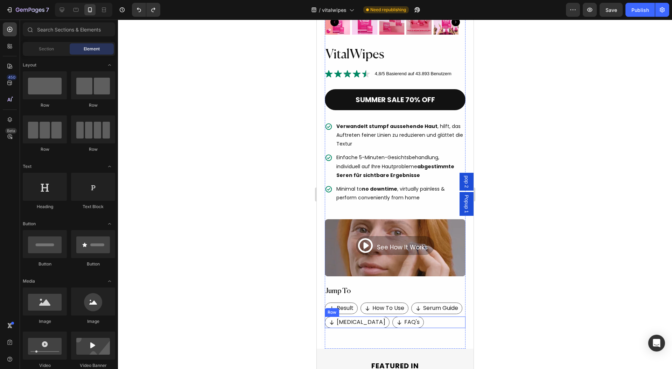
scroll to position [272, 0]
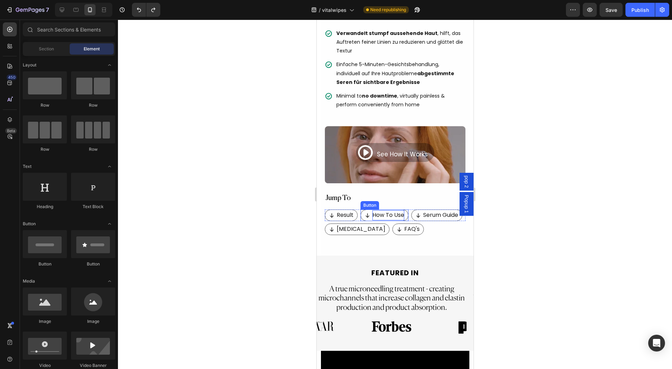
click at [391, 210] on p "How To Use" at bounding box center [388, 215] width 32 height 10
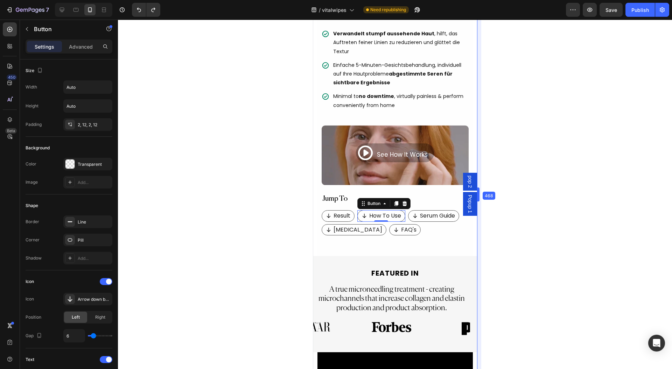
scroll to position [280, 0]
drag, startPoint x: 474, startPoint y: 197, endPoint x: 481, endPoint y: 197, distance: 7.0
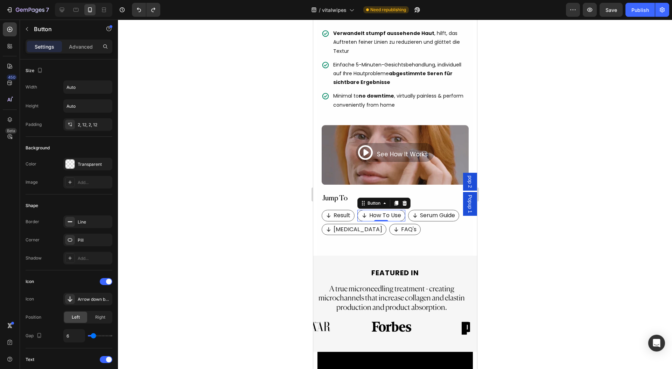
click at [524, 200] on div at bounding box center [395, 195] width 554 height 350
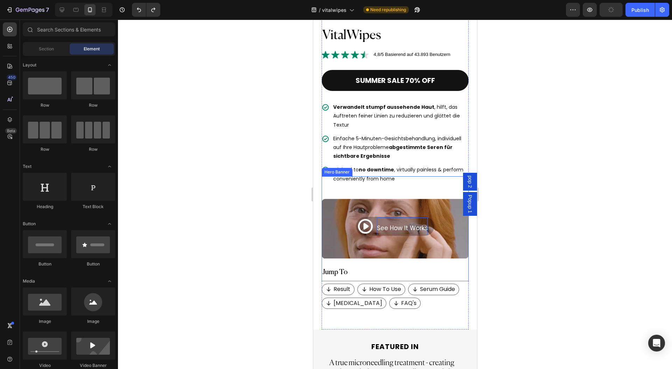
scroll to position [186, 0]
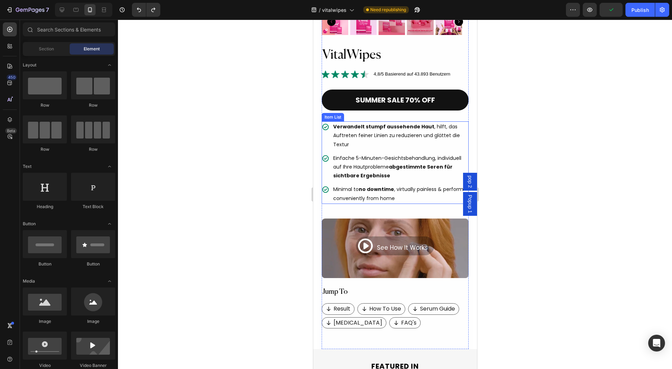
click at [428, 185] on p "Minimal to no downtime , virtually painless & perform conveniently from home" at bounding box center [400, 193] width 135 height 17
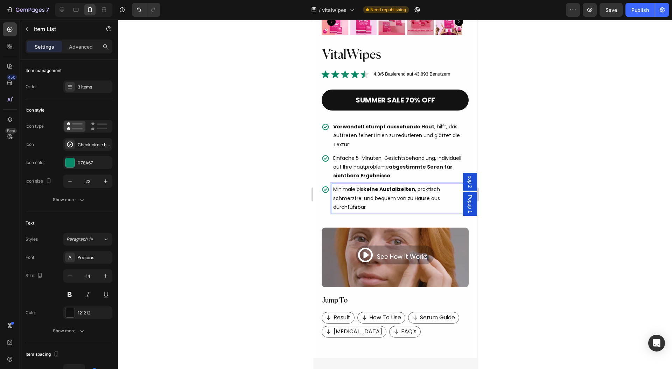
click at [543, 173] on div at bounding box center [395, 195] width 554 height 350
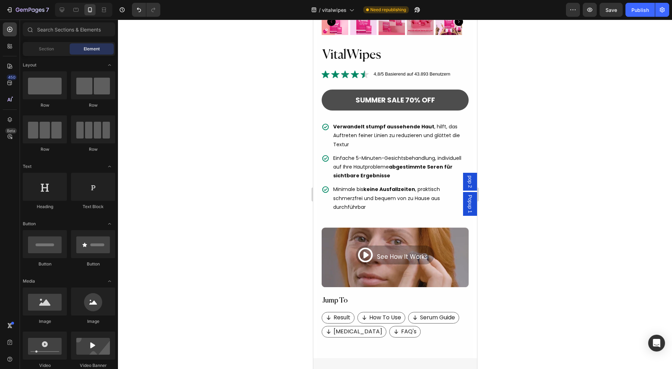
click at [373, 94] on div "SUMMER SALE 70% OFF" at bounding box center [394, 100] width 79 height 13
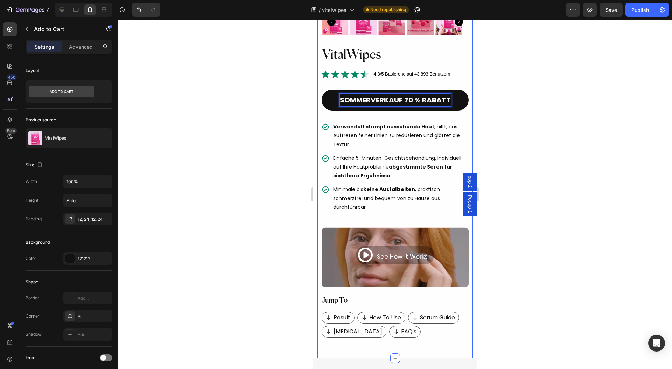
click at [238, 118] on div at bounding box center [395, 195] width 554 height 350
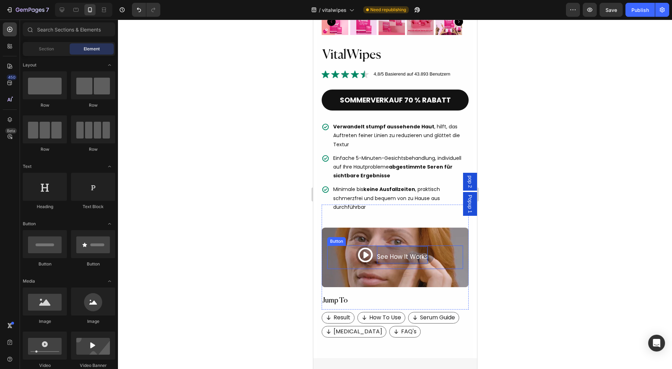
click at [384, 253] on span "See How It Works" at bounding box center [402, 257] width 51 height 8
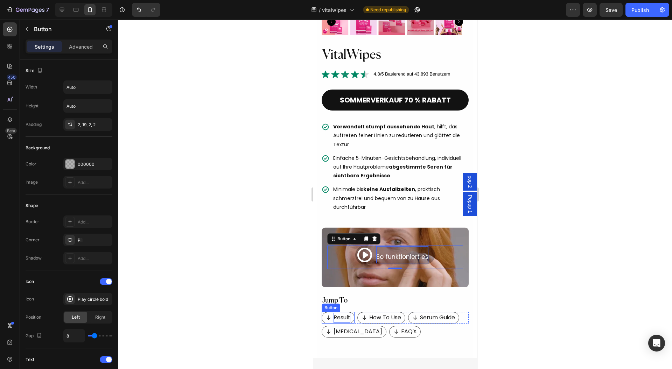
click at [343, 313] on p "Result" at bounding box center [341, 318] width 17 height 10
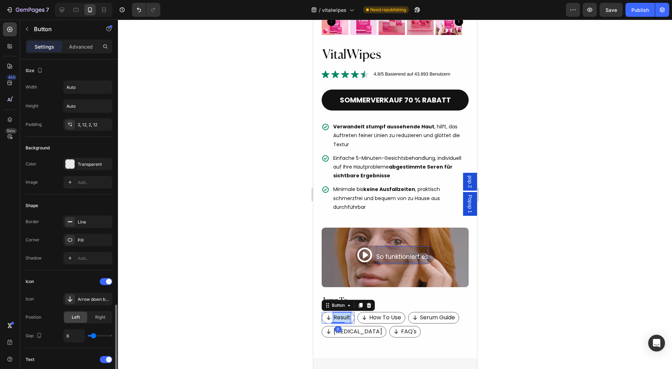
scroll to position [157, 0]
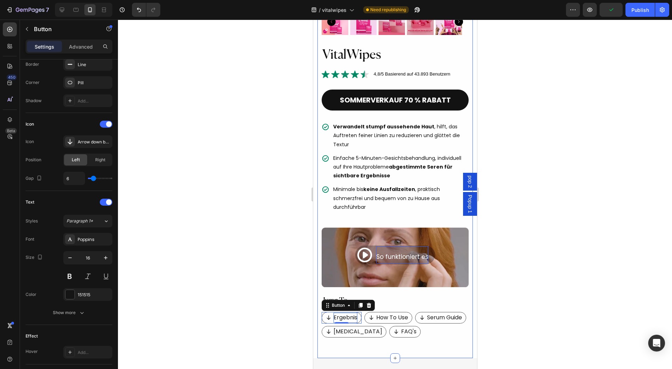
click at [271, 311] on div at bounding box center [395, 195] width 554 height 350
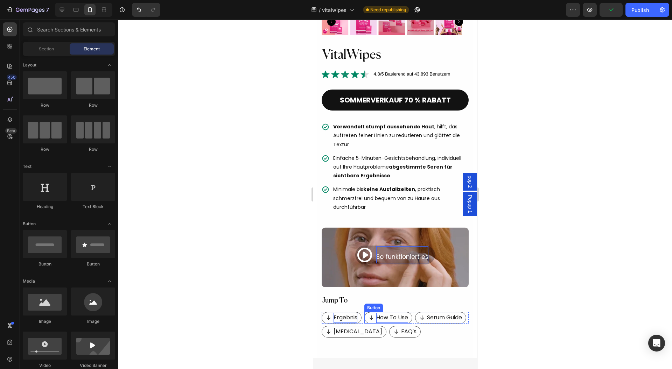
click at [390, 313] on p "How To Use" at bounding box center [392, 318] width 32 height 10
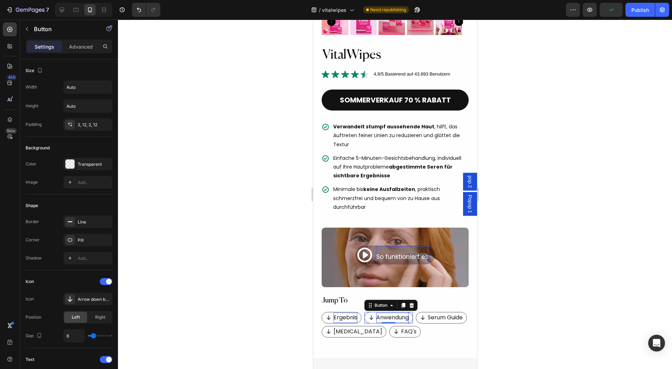
drag, startPoint x: 300, startPoint y: 315, endPoint x: 305, endPoint y: 314, distance: 5.9
click at [300, 315] on div at bounding box center [395, 195] width 554 height 350
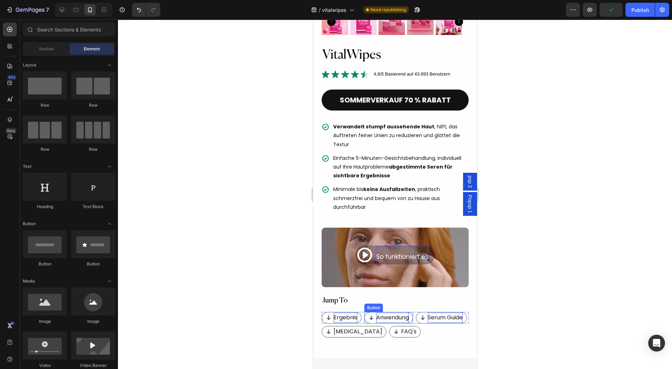
click at [439, 313] on p "Serum Guide" at bounding box center [444, 318] width 35 height 10
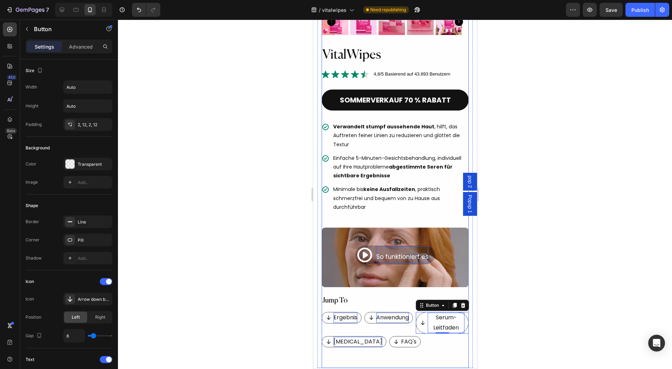
click at [354, 337] on p "[MEDICAL_DATA]" at bounding box center [357, 342] width 49 height 10
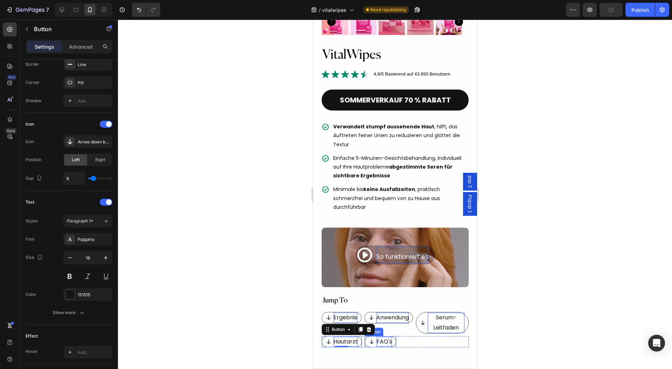
click at [379, 337] on p "FAQ's" at bounding box center [383, 342] width 15 height 10
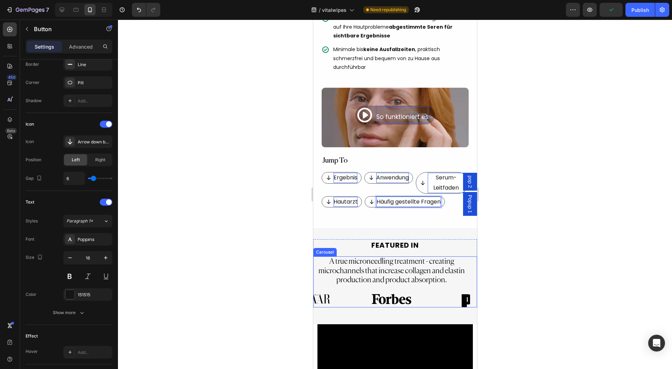
scroll to position [373, 0]
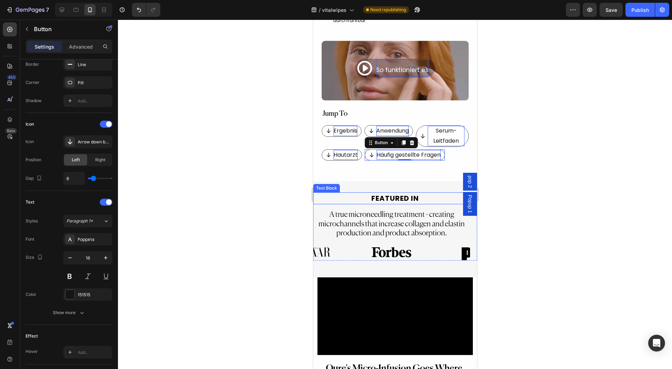
click at [400, 193] on p "FEATURED IN" at bounding box center [395, 198] width 162 height 10
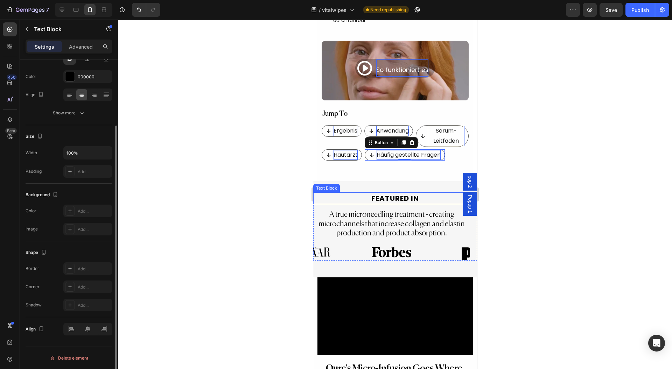
click at [400, 193] on p "FEATURED IN" at bounding box center [395, 198] width 162 height 10
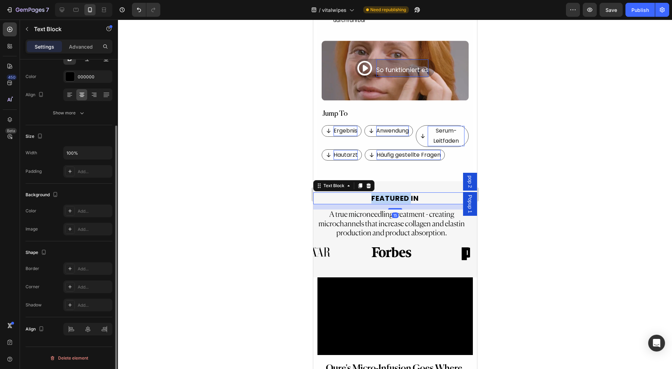
scroll to position [0, 0]
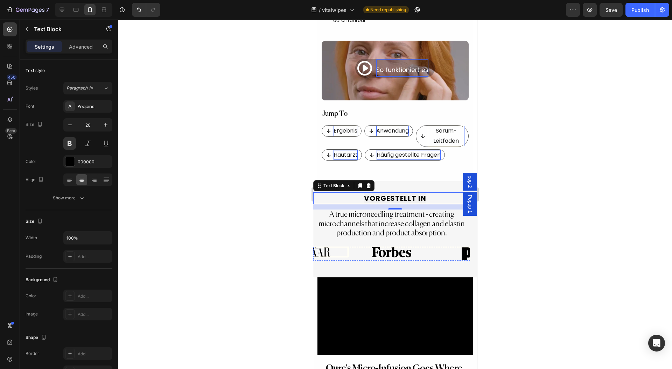
click at [294, 258] on div at bounding box center [395, 195] width 554 height 350
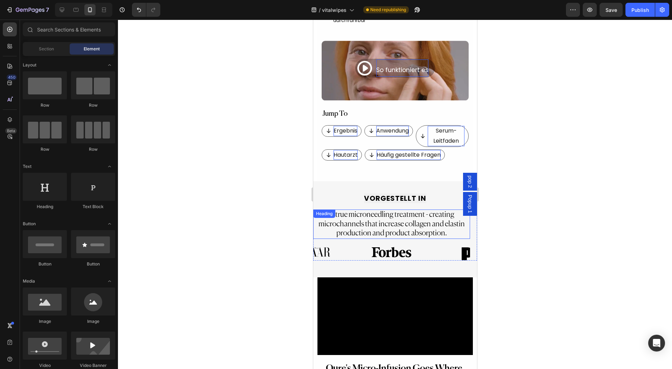
click at [368, 217] on h2 "A true microneedling treatment - creating microchannels that increase collagen …" at bounding box center [391, 224] width 157 height 29
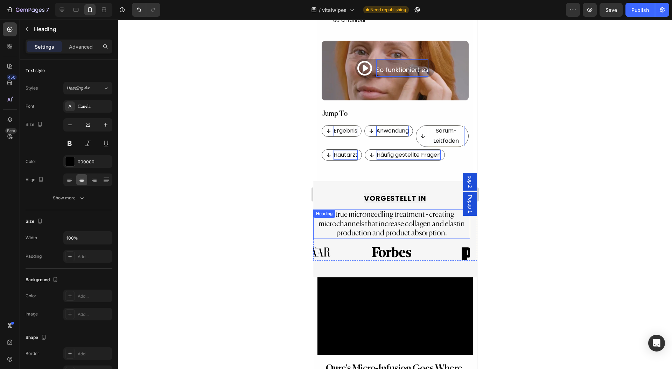
click at [368, 217] on h2 "A true microneedling treatment - creating microchannels that increase collagen …" at bounding box center [391, 224] width 157 height 29
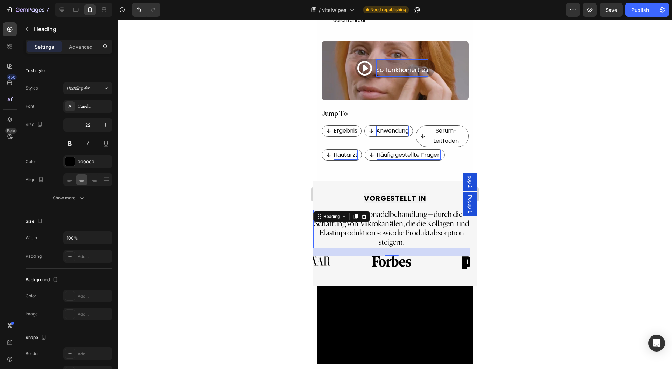
click at [347, 248] on div "23" at bounding box center [391, 252] width 157 height 8
click at [532, 214] on div at bounding box center [395, 195] width 554 height 350
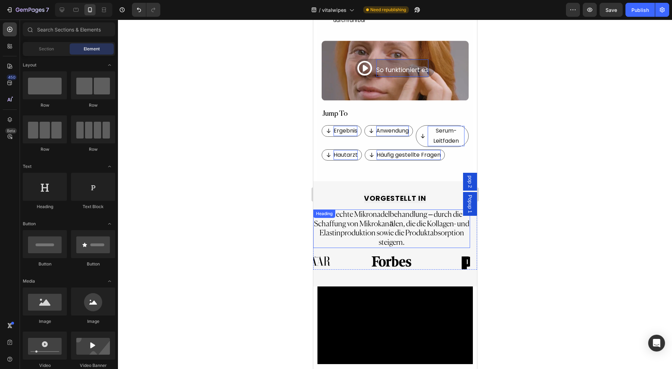
click at [463, 226] on p "Eine echte Mikronadelbehandlung – durch die Schaffung von Mikrokanälen, die die…" at bounding box center [391, 228] width 155 height 37
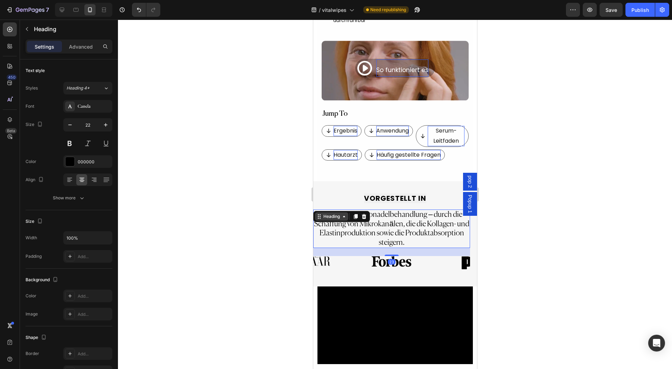
click at [330, 212] on div "Heading" at bounding box center [331, 216] width 33 height 8
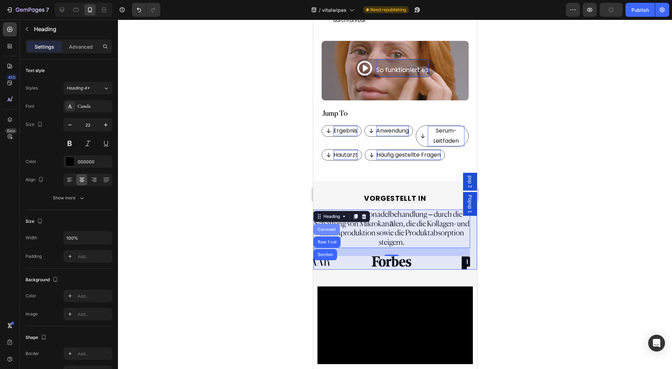
click at [330, 227] on div "Carousel" at bounding box center [326, 229] width 21 height 4
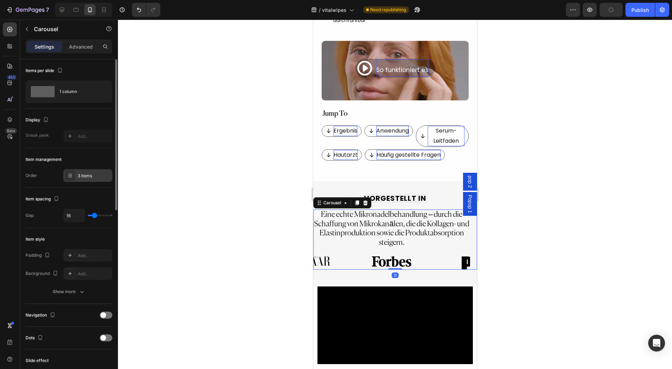
click at [87, 177] on div "3 items" at bounding box center [94, 176] width 33 height 6
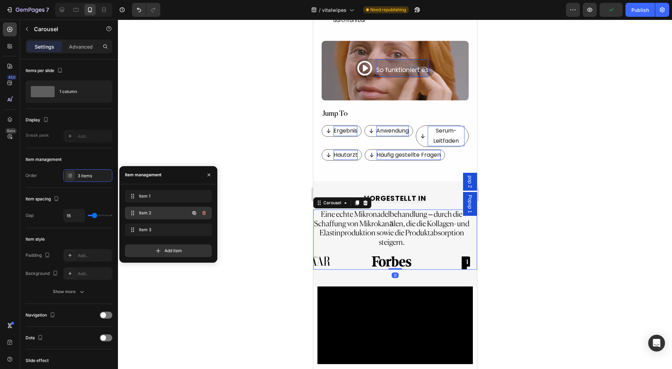
click at [171, 214] on span "Item 2" at bounding box center [159, 213] width 40 height 6
click at [164, 211] on span "Item 2" at bounding box center [164, 213] width 52 height 6
click at [162, 211] on span "Item 2" at bounding box center [159, 213] width 40 height 6
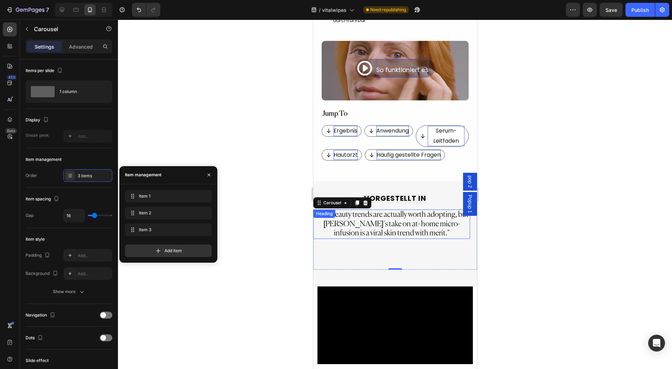
click at [377, 210] on h2 ""Few beauty trends are actually worth adopting, but [PERSON_NAME]'s take on at-…" at bounding box center [391, 224] width 157 height 29
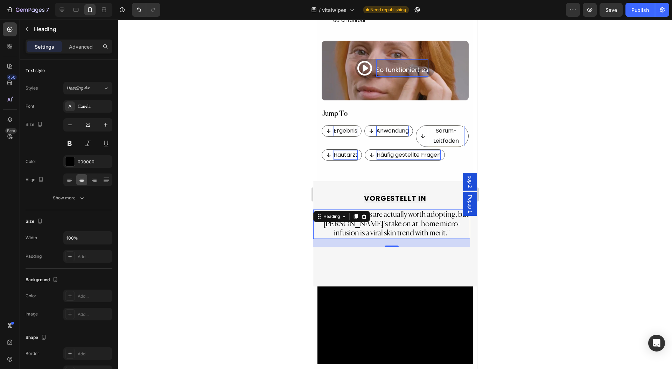
click at [377, 210] on h2 ""Few beauty trends are actually worth adopting, but [PERSON_NAME]'s take on at-…" at bounding box center [391, 224] width 157 height 29
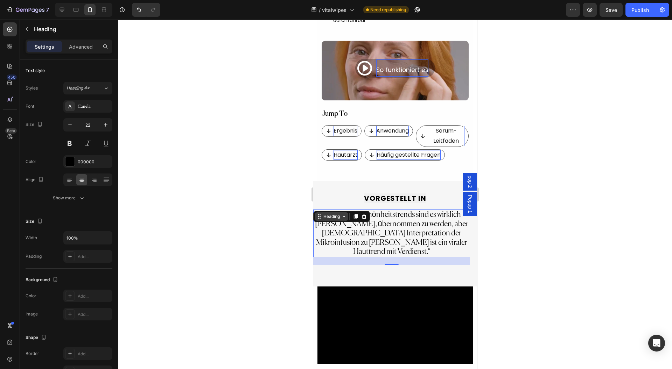
click at [331, 213] on div "Heading" at bounding box center [331, 216] width 19 height 6
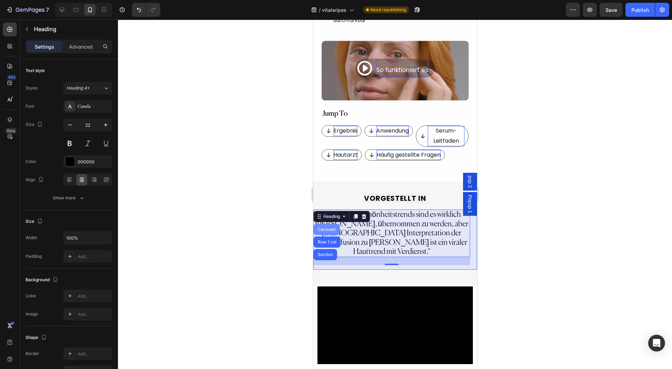
click at [326, 227] on div "Carousel" at bounding box center [326, 229] width 21 height 4
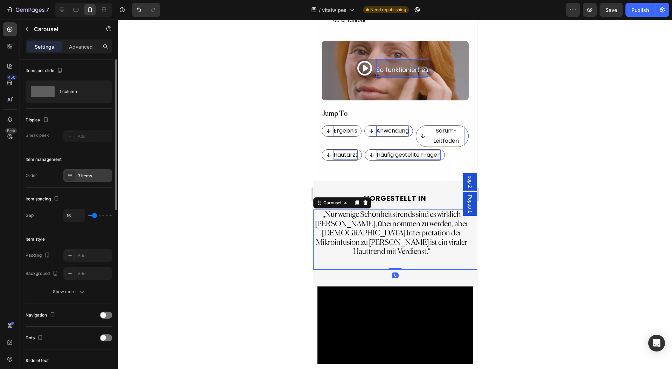
click at [90, 178] on div "3 items" at bounding box center [94, 176] width 33 height 6
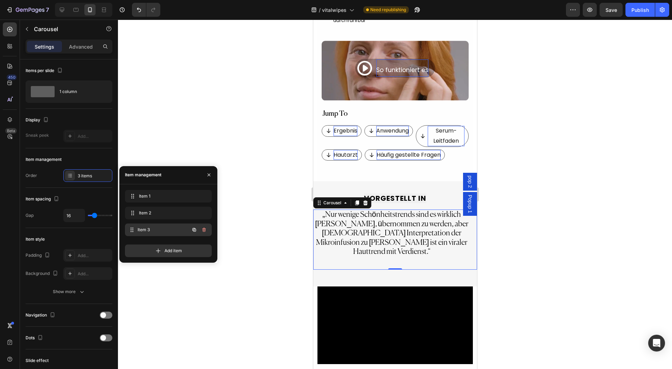
click at [174, 231] on span "Item 3" at bounding box center [164, 230] width 52 height 6
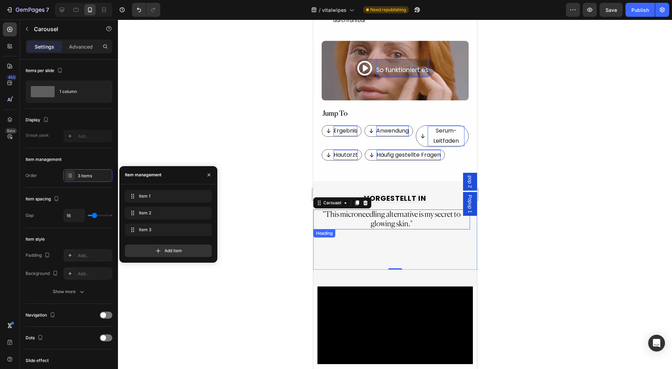
click at [366, 216] on h2 ""This microneedling alternative is my secret to glowing skin."" at bounding box center [391, 220] width 157 height 20
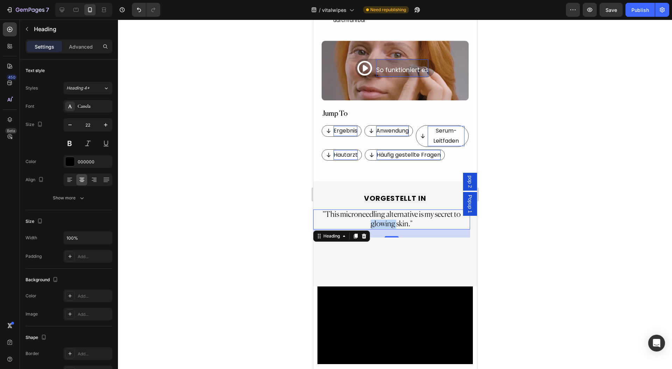
click at [366, 216] on h2 ""This microneedling alternative is my secret to glowing skin."" at bounding box center [391, 220] width 157 height 20
click at [298, 180] on div at bounding box center [395, 195] width 554 height 350
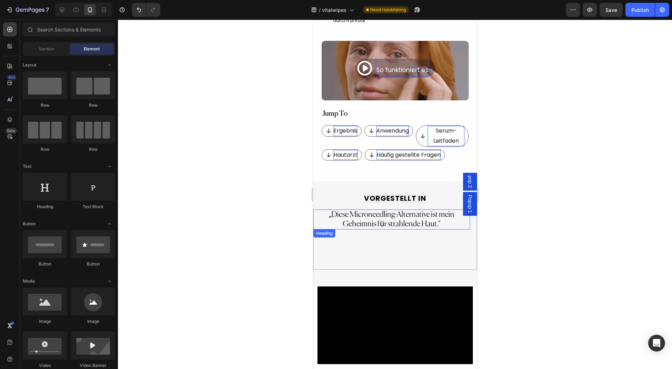
scroll to position [466, 0]
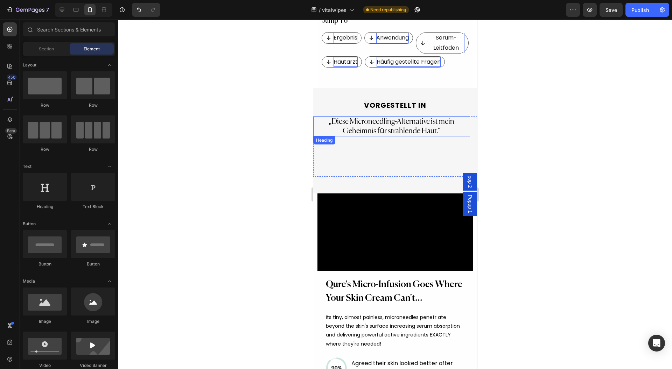
click at [456, 127] on p "„Diese Microneedling-Alternative ist mein Geheimnis für strahlende Haut.“" at bounding box center [391, 126] width 155 height 19
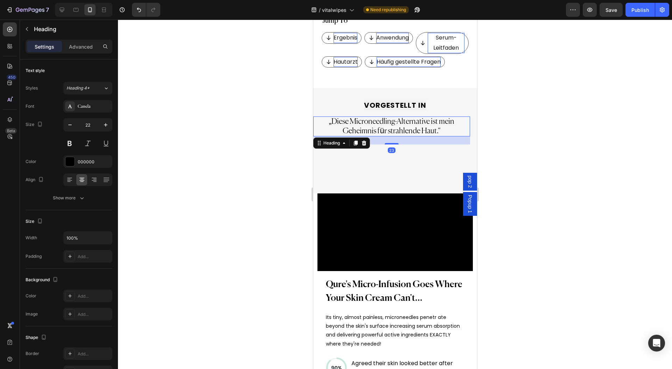
click at [458, 145] on div "„Diese Microneedling-Alternative ist mein Geheimnis für strahlende Haut.“ Headi…" at bounding box center [391, 147] width 157 height 60
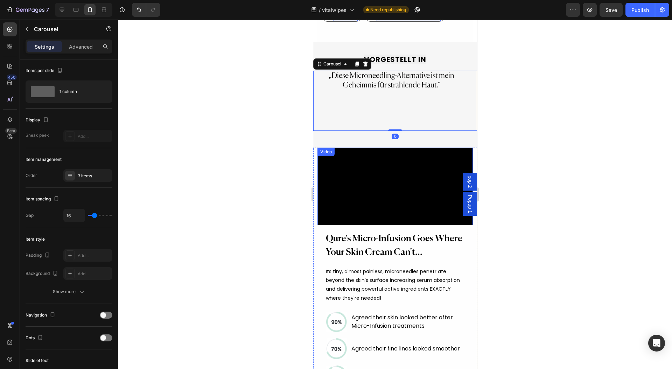
scroll to position [513, 0]
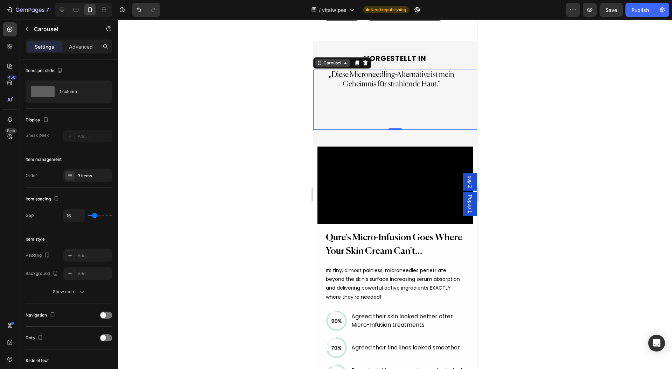
click at [331, 60] on div "Carousel" at bounding box center [332, 63] width 21 height 6
click at [361, 102] on div "„Diese Microneedling-Alternative ist mein Geheimnis für strahlende Haut.“ Headi…" at bounding box center [391, 100] width 157 height 60
click at [336, 78] on p "„Diese Microneedling-Alternative ist mein Geheimnis für strahlende Haut.“" at bounding box center [391, 79] width 155 height 19
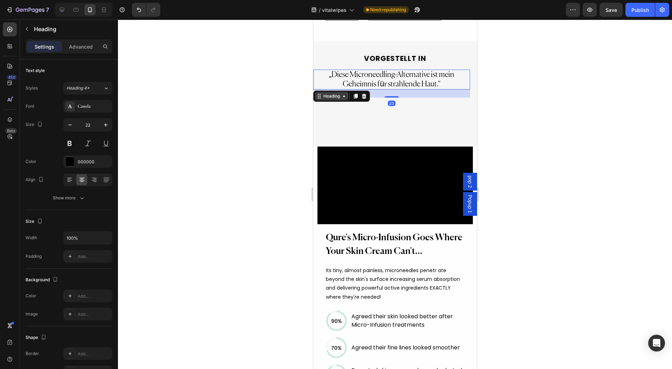
click at [327, 93] on div "Heading" at bounding box center [331, 96] width 19 height 6
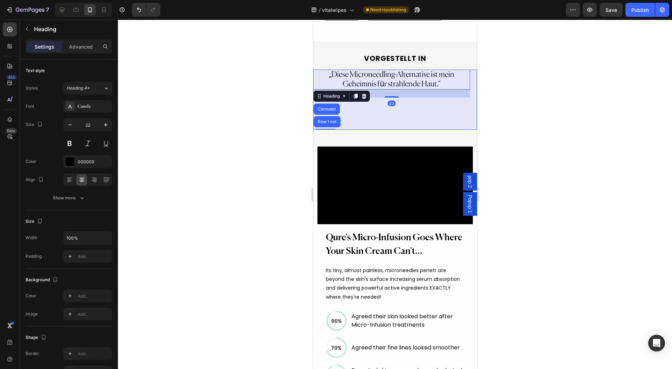
click at [330, 104] on div "Carousel" at bounding box center [326, 109] width 26 height 11
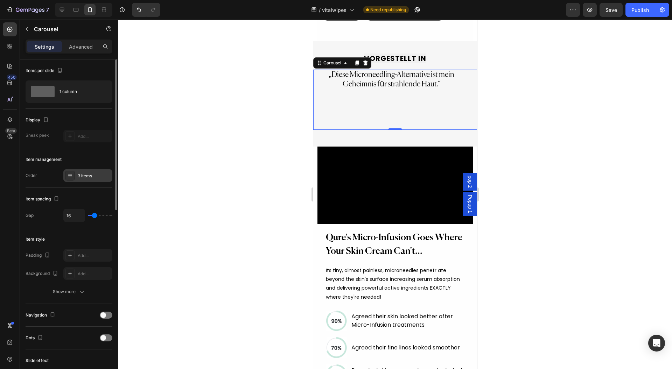
click at [86, 177] on div "3 items" at bounding box center [94, 176] width 33 height 6
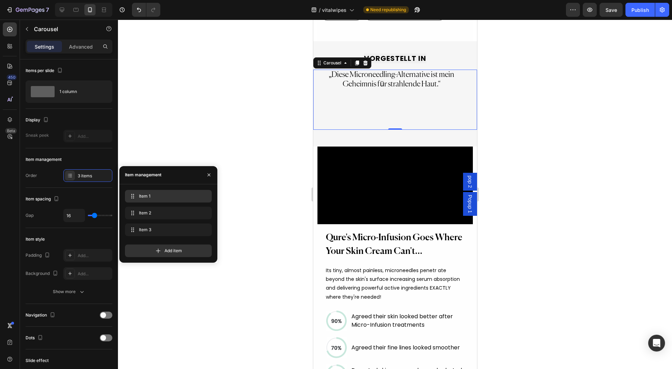
click at [166, 197] on span "Item 1" at bounding box center [167, 196] width 56 height 6
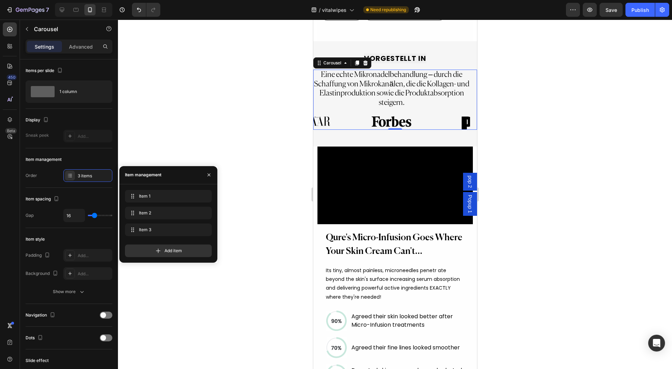
click at [214, 123] on div at bounding box center [395, 195] width 554 height 350
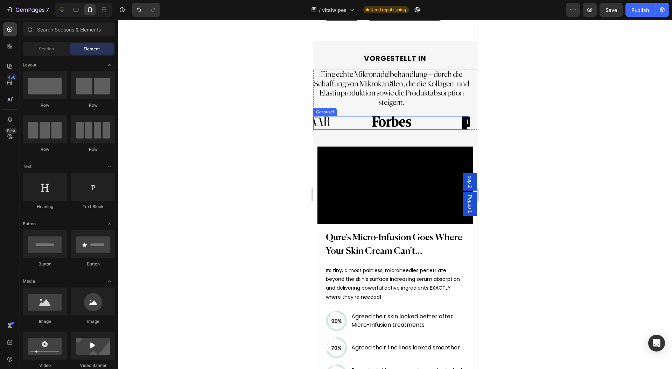
click at [350, 116] on div "Image Image Image" at bounding box center [391, 123] width 157 height 14
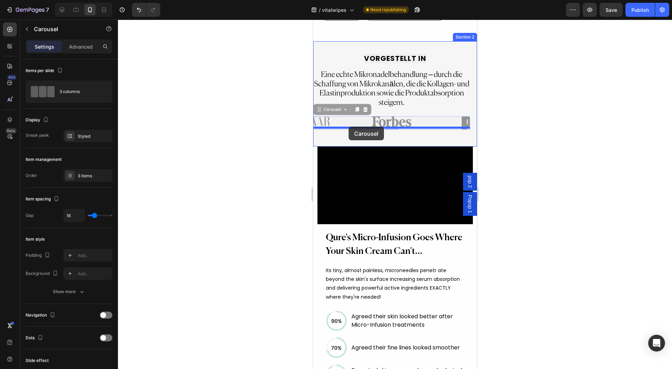
drag, startPoint x: 329, startPoint y: 101, endPoint x: 348, endPoint y: 127, distance: 31.7
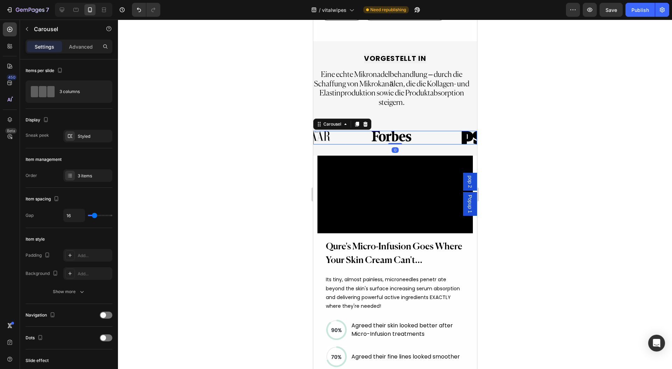
click at [518, 101] on div at bounding box center [395, 195] width 554 height 350
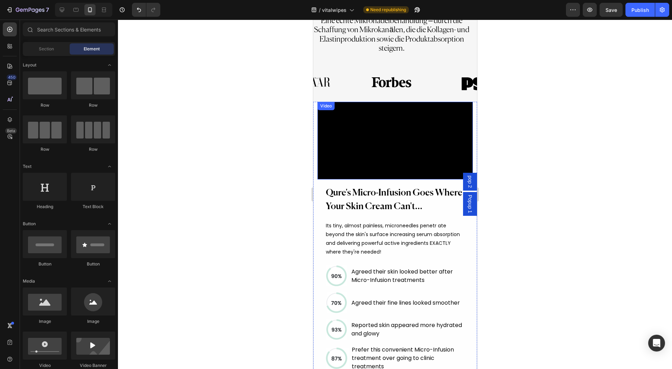
scroll to position [606, 0]
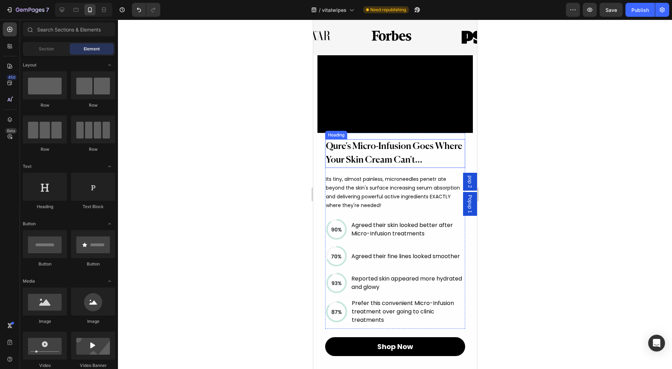
click at [359, 168] on h2 "Qure's Micro-Infusion Goes Where Your Skin Cream Can't..." at bounding box center [395, 153] width 140 height 29
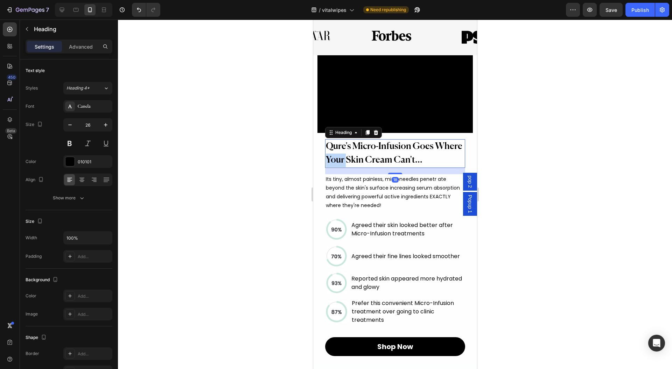
click at [359, 168] on h2 "Qure's Micro-Infusion Goes Where Your Skin Cream Can't..." at bounding box center [395, 153] width 140 height 29
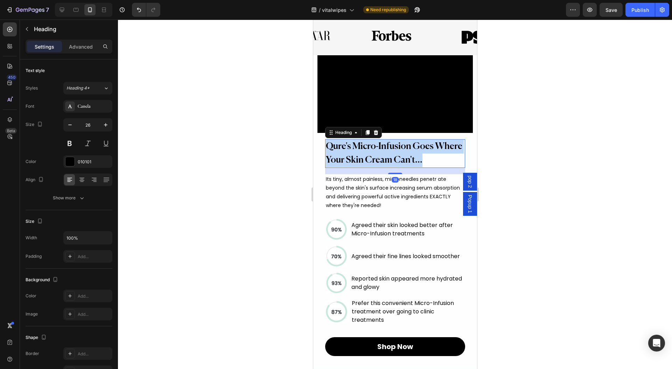
click at [359, 167] on p "Qure's Micro-Infusion Goes Where Your Skin Cream Can't..." at bounding box center [394, 153] width 139 height 27
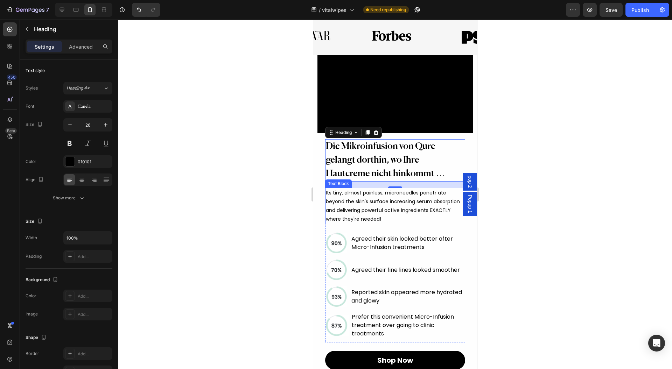
click at [410, 225] on div "Its tiny, almost painless, microneedles penetr ate beyond the skin's surface in…" at bounding box center [395, 206] width 140 height 37
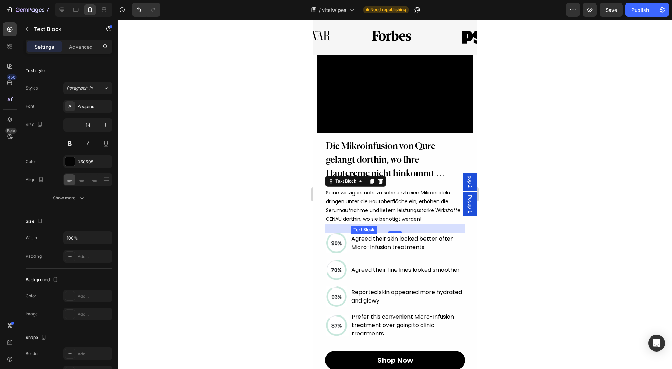
click at [381, 252] on p "Agreed their skin looked better after Micro-Infusion treatments" at bounding box center [407, 243] width 113 height 17
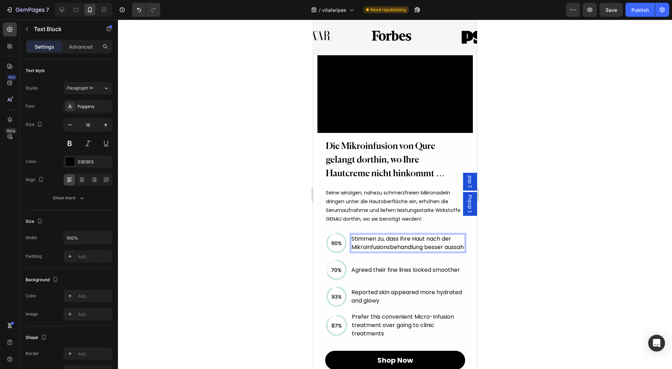
scroll to position [605, 0]
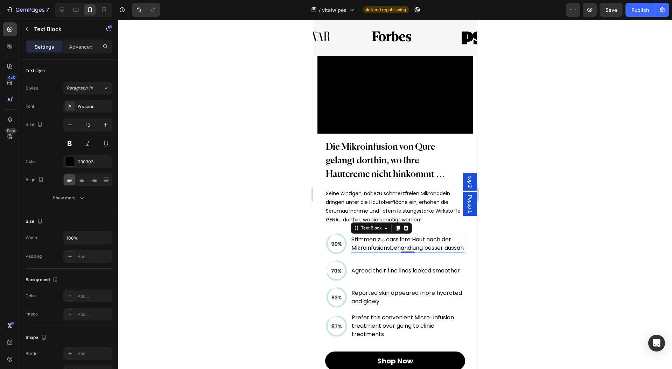
click at [391, 275] on p "Agreed their fine lines looked smoother" at bounding box center [405, 271] width 108 height 8
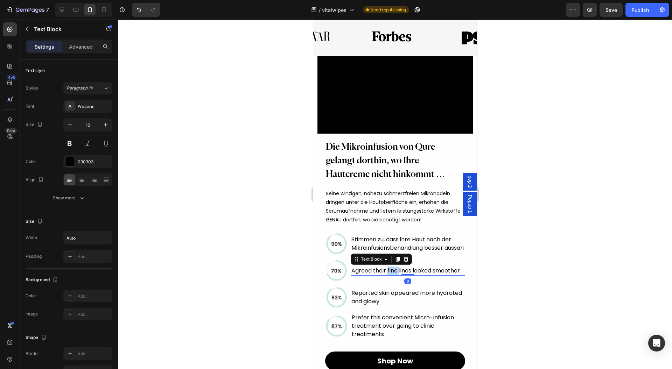
click at [391, 275] on p "Agreed their fine lines looked smoother" at bounding box center [405, 271] width 108 height 8
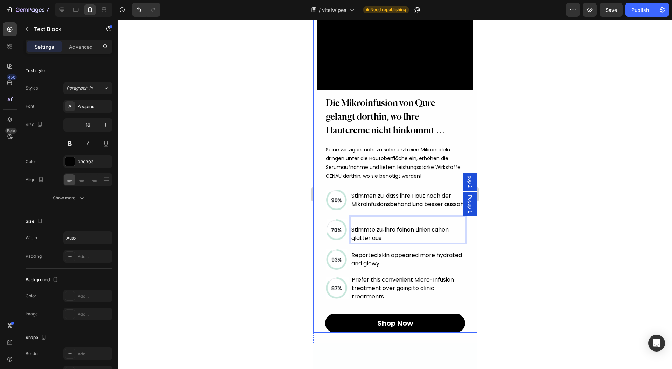
scroll to position [651, 0]
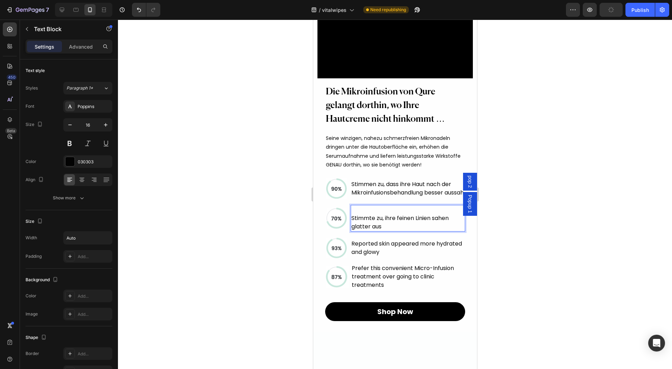
click at [352, 231] on span "Stimmte zu, ihre feinen Linien sahen glatter aus" at bounding box center [399, 222] width 97 height 16
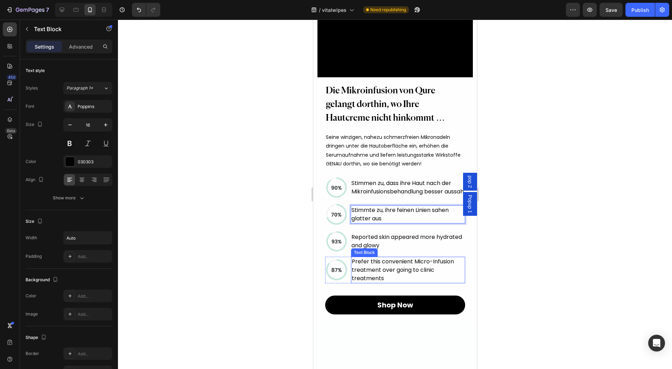
scroll to position [745, 0]
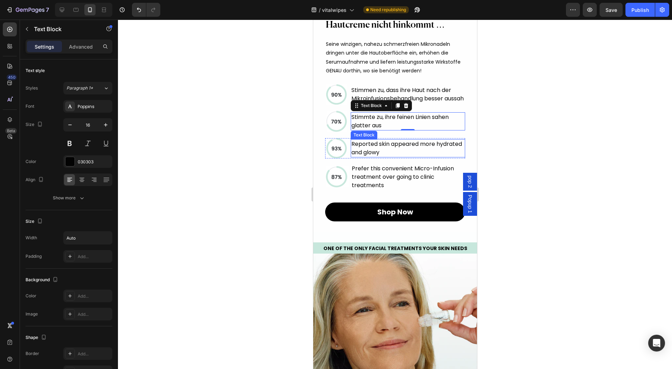
click at [393, 157] on p "Reported skin appeared more hydrated and glowy" at bounding box center [407, 148] width 113 height 17
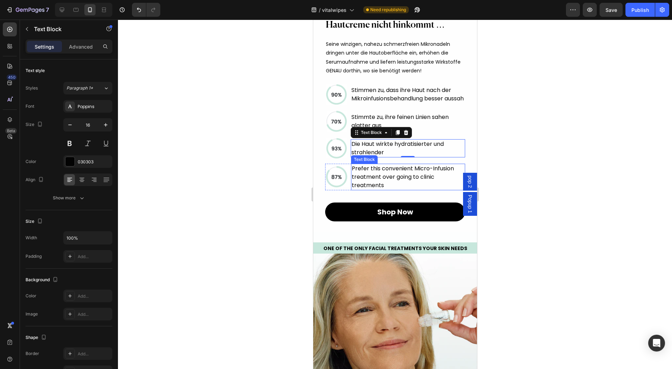
click at [380, 190] on p "Prefer this convenient Micro-Infusion treatment over going to clinic treatments" at bounding box center [407, 176] width 113 height 25
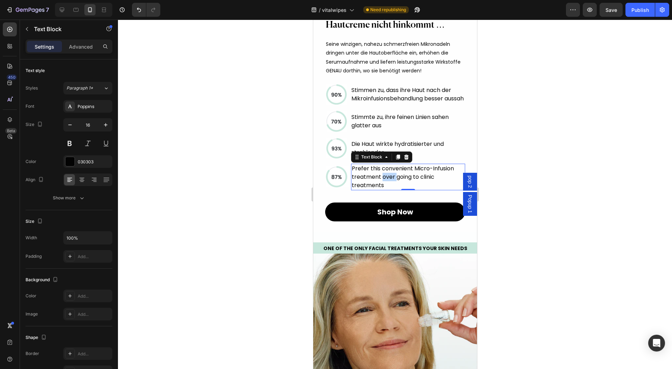
click at [380, 190] on p "Prefer this convenient Micro-Infusion treatment over going to clinic treatments" at bounding box center [407, 176] width 113 height 25
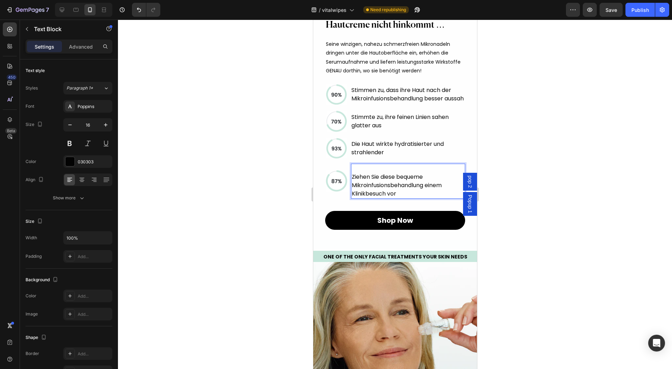
click at [352, 198] on span "Ziehen Sie diese bequeme Mikroinfusionsbehandlung einem Klinikbesuch vor" at bounding box center [396, 185] width 90 height 25
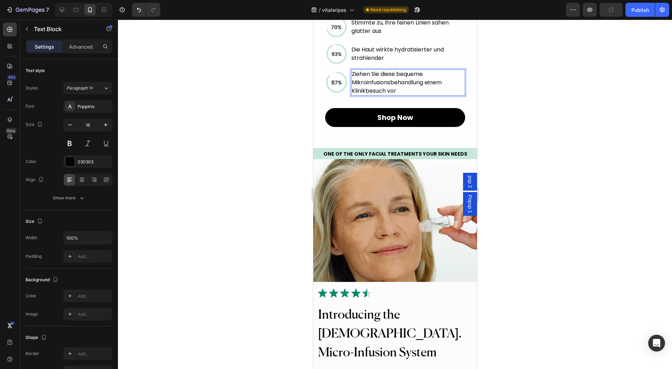
scroll to position [885, 0]
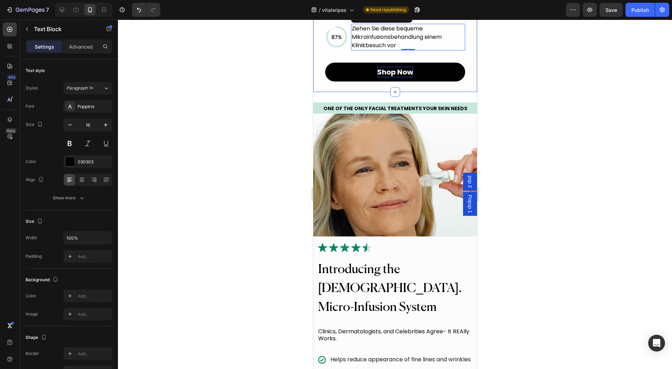
click at [377, 77] on div "Shop Now" at bounding box center [395, 72] width 36 height 10
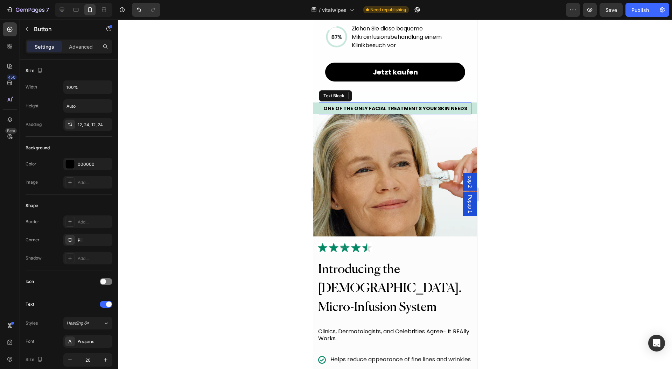
click at [369, 112] on p "ONE OF THE ONLY FACIAL TREATMENTS YOUR SKIN NEEDS" at bounding box center [394, 108] width 153 height 6
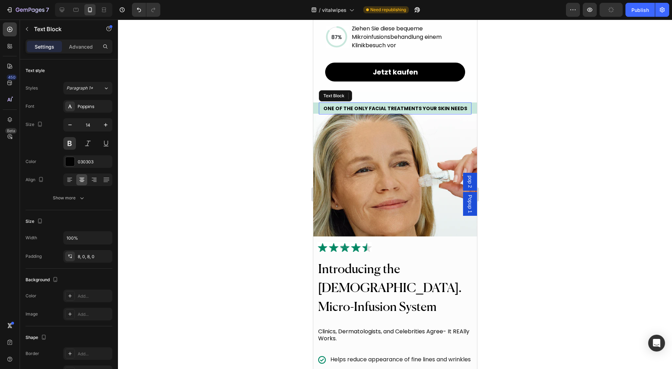
click at [369, 112] on p "ONE OF THE ONLY FACIAL TREATMENTS YOUR SKIN NEEDS" at bounding box center [394, 108] width 153 height 6
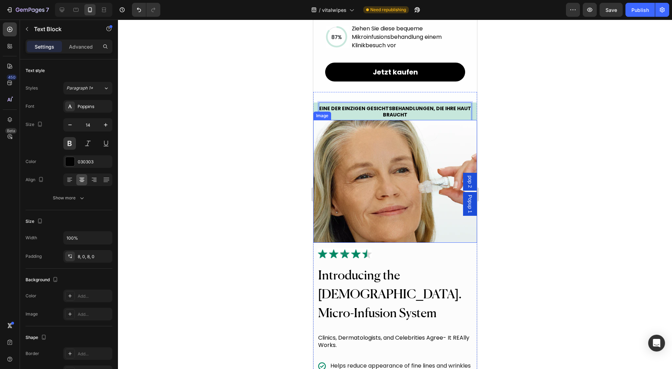
scroll to position [1025, 0]
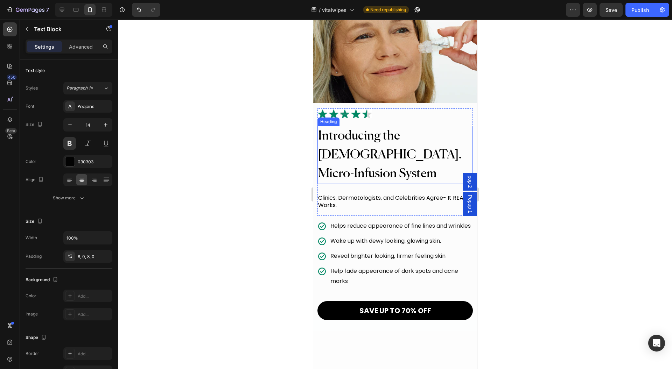
click at [385, 184] on h2 "Introducing the [DEMOGRAPHIC_DATA]. Micro-Infusion System" at bounding box center [394, 155] width 155 height 58
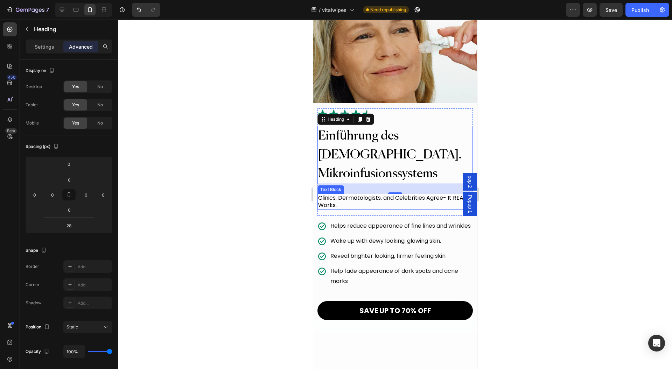
click at [382, 210] on div "Clinics, Dermatologists, and Celebrities Agree- It REAlly Works." at bounding box center [394, 202] width 155 height 16
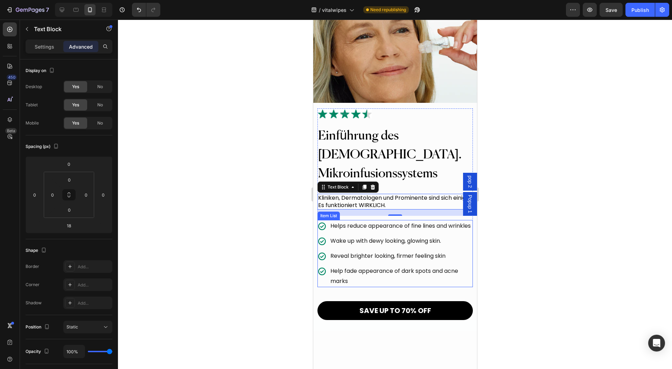
click at [350, 231] on p "Helps reduce appearance of fine lines and wrinkles" at bounding box center [400, 226] width 141 height 10
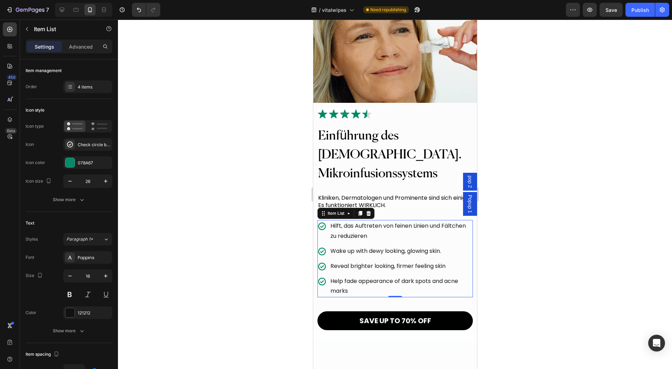
click at [342, 256] on p "Wake up with dewy looking, glowing skin." at bounding box center [400, 251] width 141 height 10
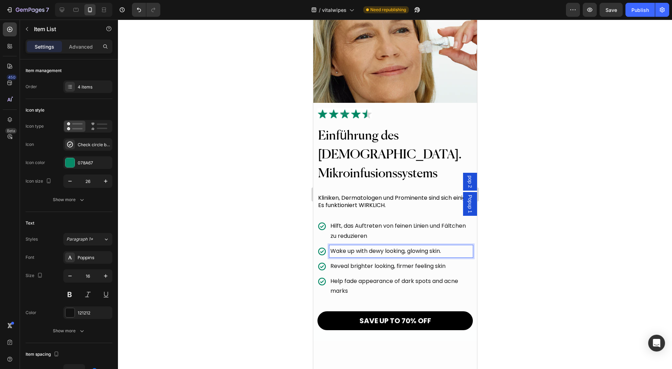
click at [342, 256] on p "Wake up with dewy looking, glowing skin." at bounding box center [400, 251] width 141 height 10
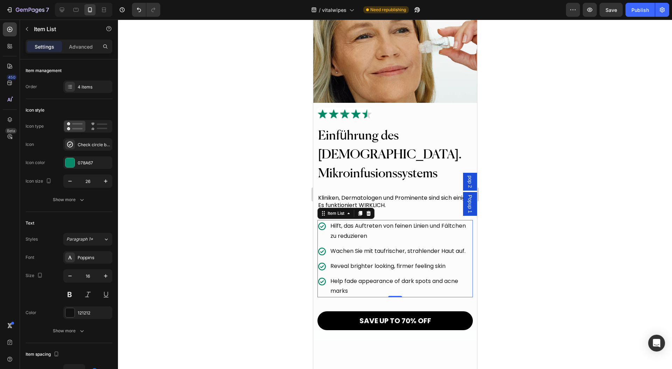
click at [369, 272] on p "Reveal brighter looking, firmer feeling skin" at bounding box center [400, 266] width 141 height 10
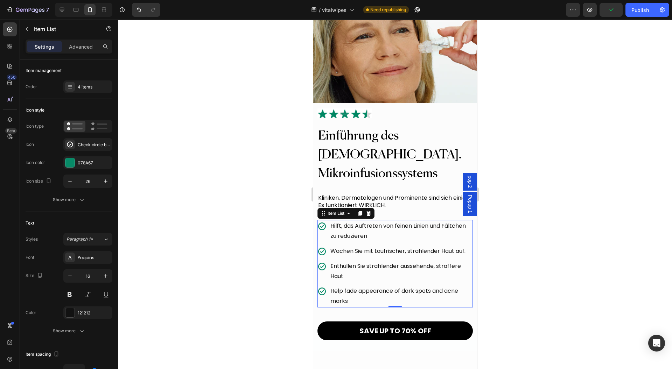
click at [351, 308] on div "Hilft, das Auftreten [PERSON_NAME] Linien und Fältchen zu reduzieren Wachen Sie…" at bounding box center [394, 263] width 155 height 87
click at [349, 307] on p "Help fade appearance of dark spots and acne marks" at bounding box center [400, 296] width 141 height 20
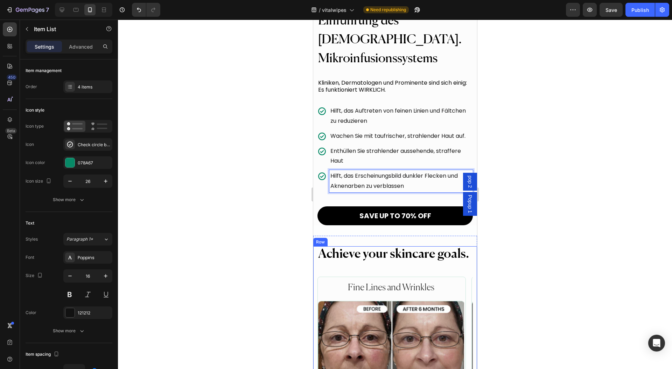
scroll to position [1212, 0]
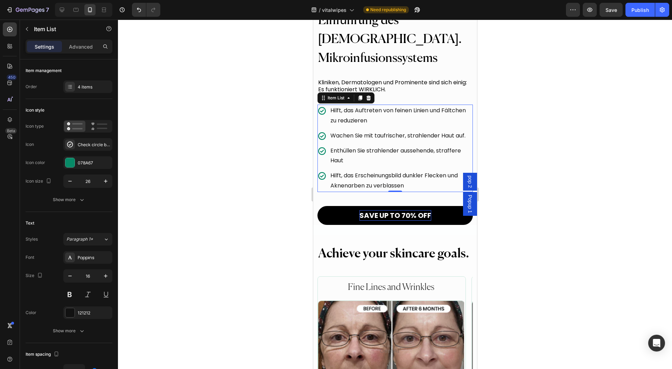
click at [387, 210] on p "SAVE UP TO 70% OFF" at bounding box center [395, 215] width 72 height 10
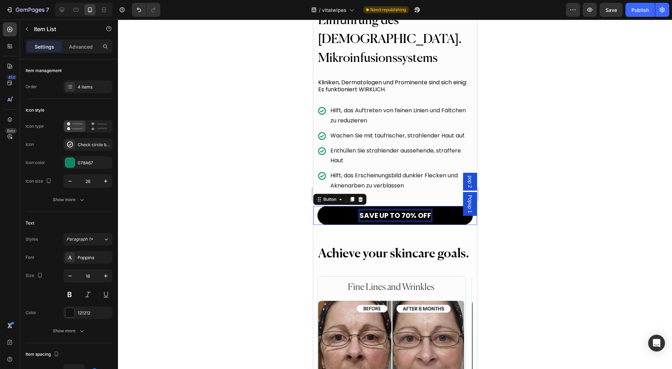
click at [387, 210] on p "SAVE UP TO 70% OFF" at bounding box center [395, 215] width 72 height 10
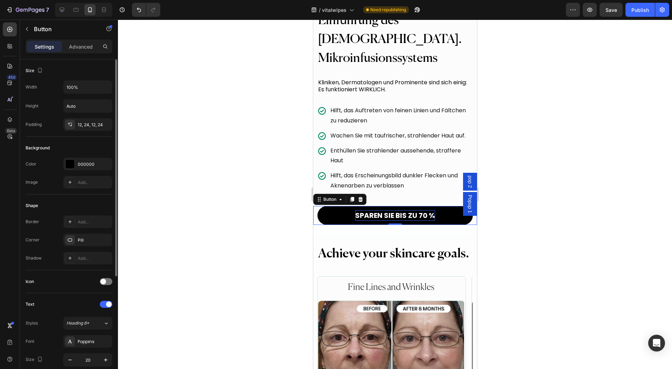
scroll to position [47, 0]
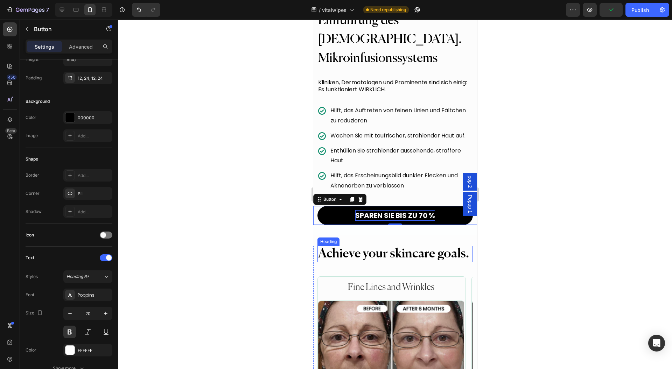
click at [374, 250] on h2 "Achieve your skincare goals." at bounding box center [394, 254] width 155 height 16
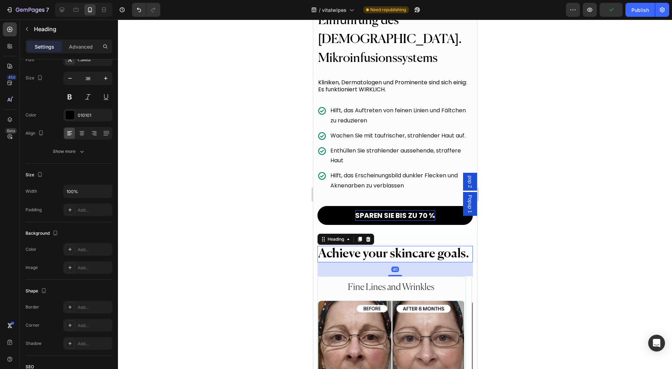
click at [374, 250] on h2 "Achieve your skincare goals." at bounding box center [394, 254] width 155 height 16
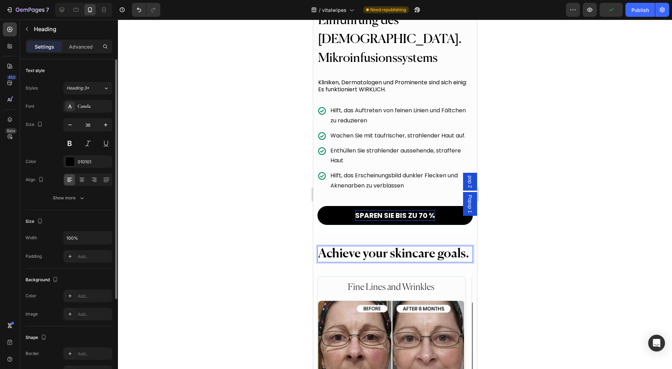
scroll to position [0, 0]
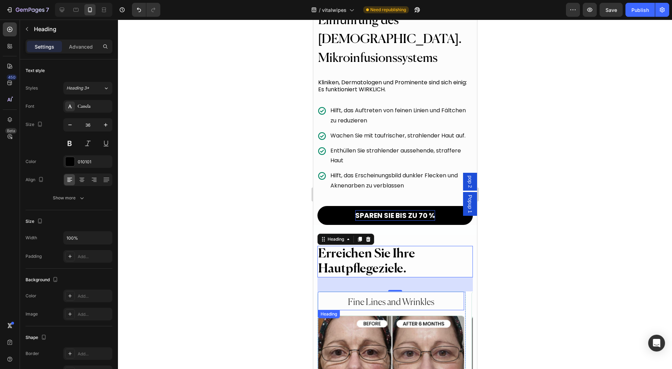
click at [371, 295] on h2 "Fine Lines and Wrinkles" at bounding box center [390, 302] width 146 height 15
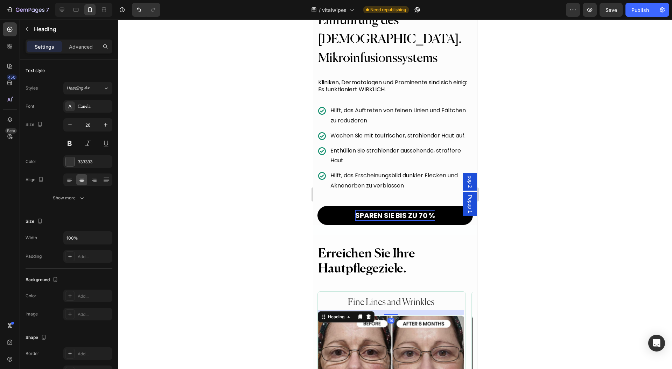
click at [371, 295] on h2 "Fine Lines and Wrinkles" at bounding box center [390, 302] width 146 height 15
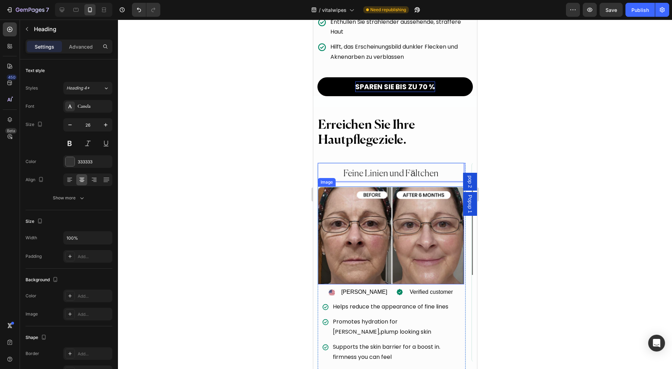
scroll to position [1352, 0]
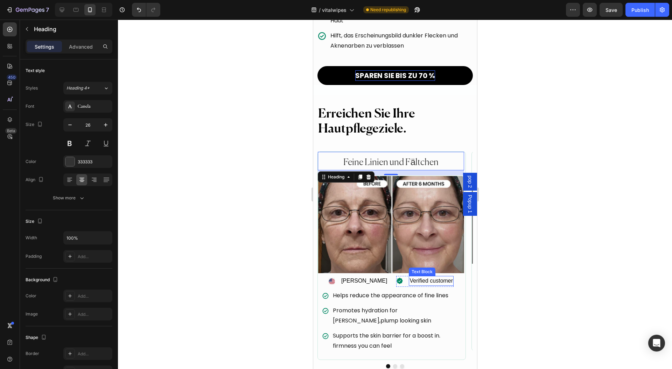
click at [408, 276] on div "Verified customer" at bounding box center [430, 281] width 45 height 10
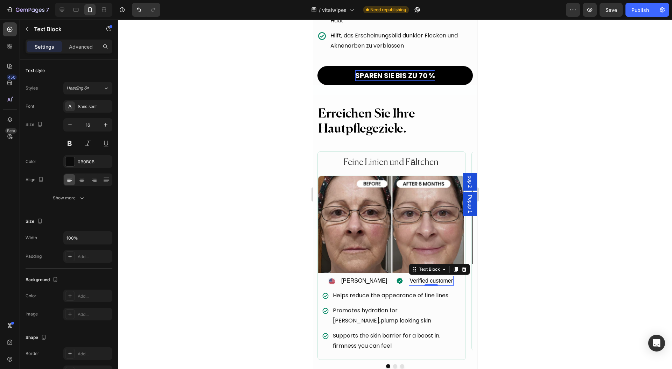
click at [408, 276] on div "Verified customer" at bounding box center [430, 281] width 45 height 10
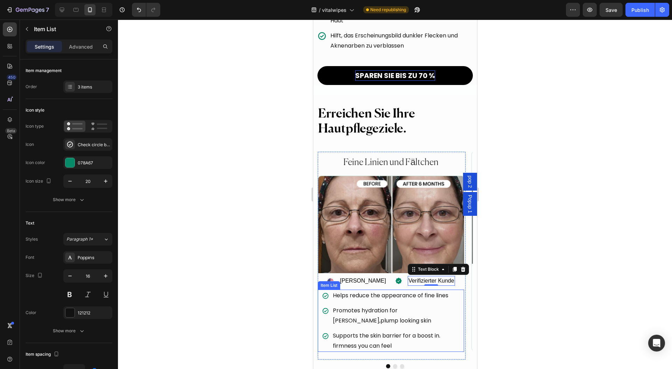
click at [367, 291] on p "Helps reduce the appearance of fine lines" at bounding box center [395, 296] width 126 height 10
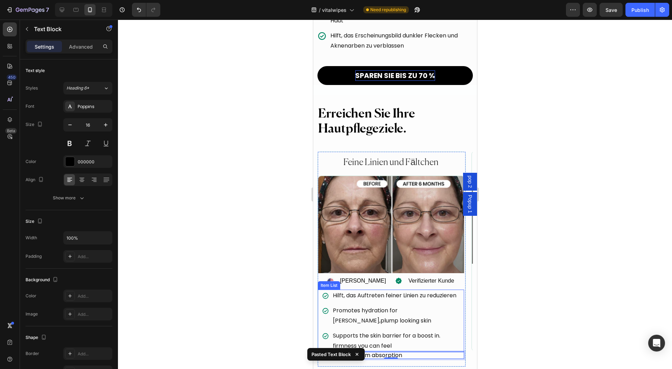
click at [347, 306] on p "Promotes hydration for [PERSON_NAME],plump looking skin" at bounding box center [395, 316] width 126 height 20
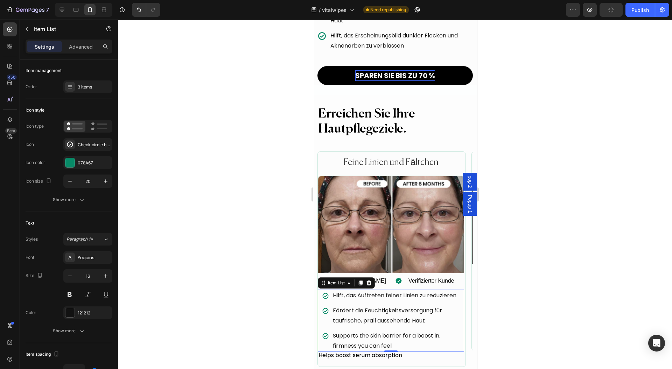
click at [359, 331] on p "Supports the skin barrier for a boost in. firmness you can feel" at bounding box center [395, 341] width 126 height 20
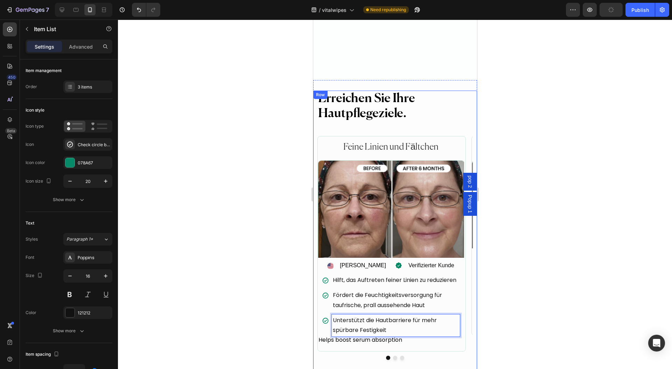
scroll to position [1445, 0]
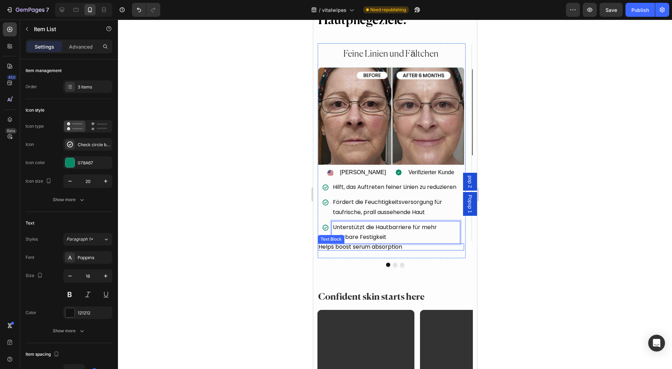
click at [412, 247] on p "Helps boost serum absorption" at bounding box center [390, 247] width 145 height 6
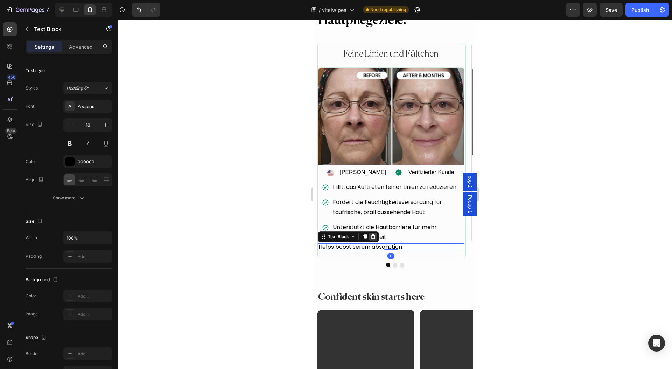
click at [373, 234] on icon at bounding box center [373, 236] width 5 height 5
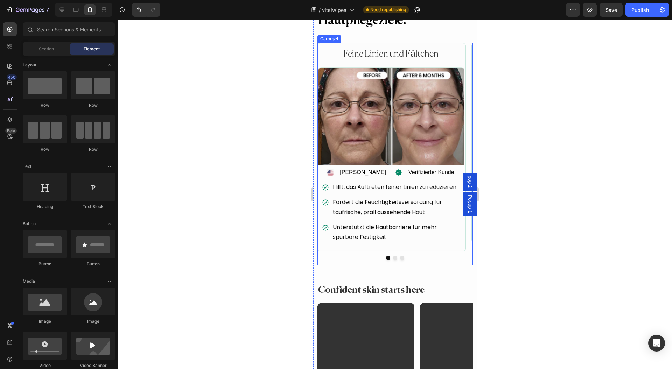
click at [393, 256] on button "Dot" at bounding box center [395, 258] width 4 height 4
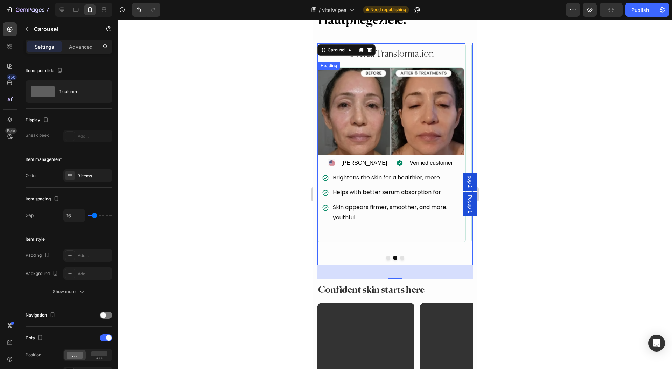
click at [388, 55] on h2 "Overall Transformation" at bounding box center [390, 54] width 146 height 15
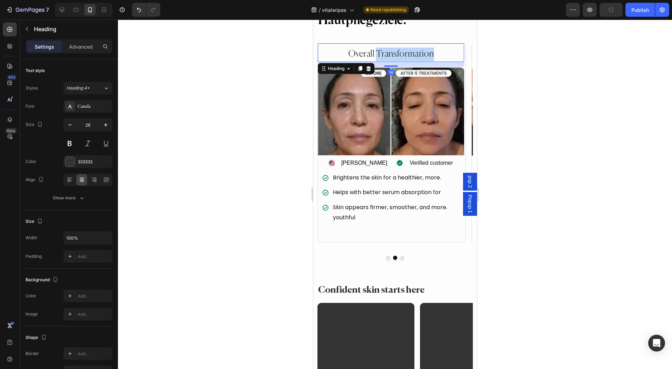
click at [388, 55] on h2 "Overall Transformation" at bounding box center [390, 54] width 146 height 15
click at [271, 273] on div at bounding box center [395, 195] width 554 height 350
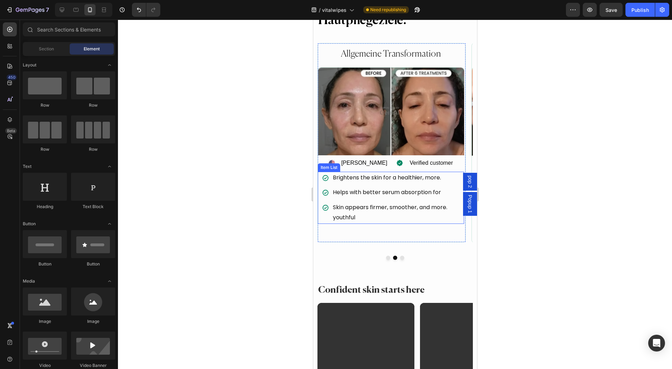
click at [370, 180] on p "Brightens the skin for a healthier, more." at bounding box center [395, 178] width 126 height 10
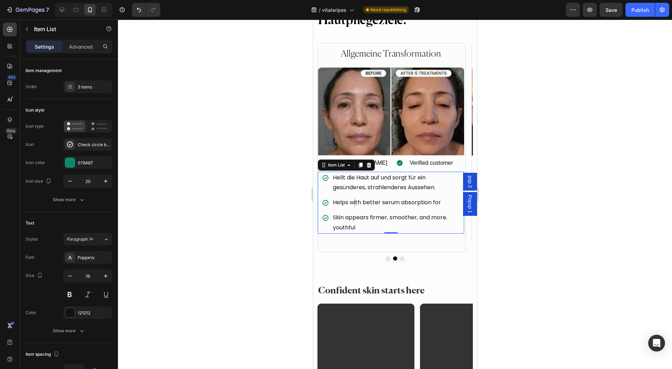
click at [354, 202] on p "Helps with better serum absorption for" at bounding box center [395, 203] width 126 height 10
click at [349, 220] on p "Skin appears firmer, smoother, and more. youthful" at bounding box center [395, 223] width 126 height 20
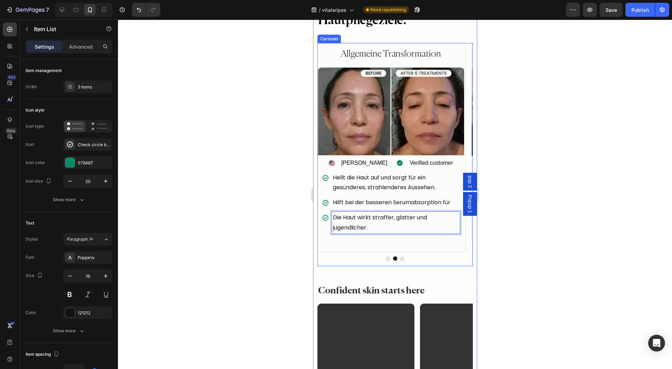
click at [400, 258] on div at bounding box center [394, 258] width 155 height 4
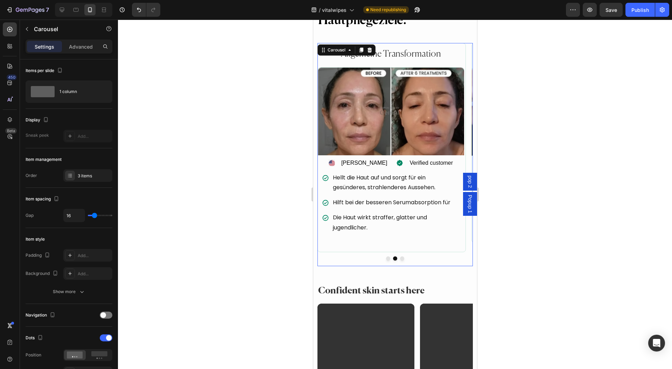
click at [400, 258] on button "Dot" at bounding box center [402, 258] width 4 height 4
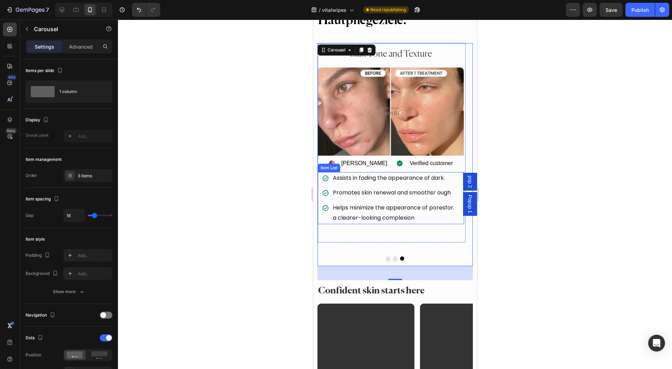
click at [366, 178] on p "Assists in fading the appearance of dark." at bounding box center [395, 178] width 126 height 10
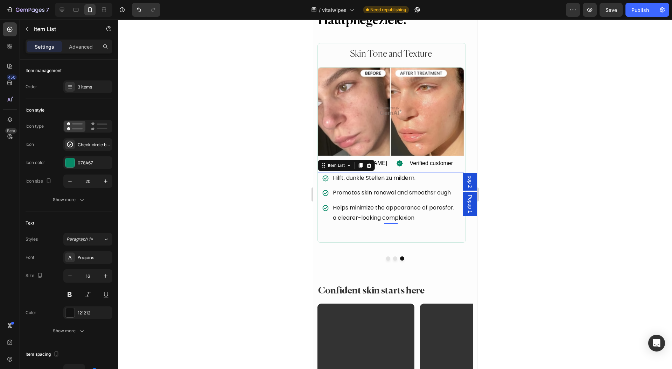
click at [360, 193] on p "Promotes skin renewal and smoothsr ough" at bounding box center [395, 193] width 126 height 10
click at [361, 211] on p "Helps minimize the appearance of poresfor. a clearer-looking complexion" at bounding box center [395, 213] width 126 height 20
click at [362, 211] on p "Helps minimize the appearance of poresfor. a clearer-looking complexion" at bounding box center [395, 213] width 126 height 20
click at [378, 54] on h2 "Skin Tone and Texture" at bounding box center [390, 54] width 146 height 15
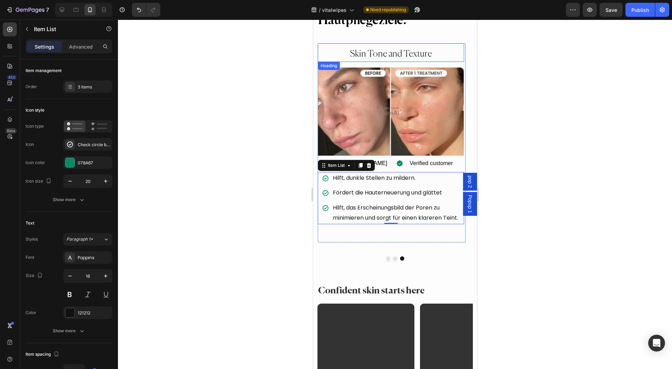
click at [379, 54] on h2 "Skin Tone and Texture" at bounding box center [390, 54] width 146 height 15
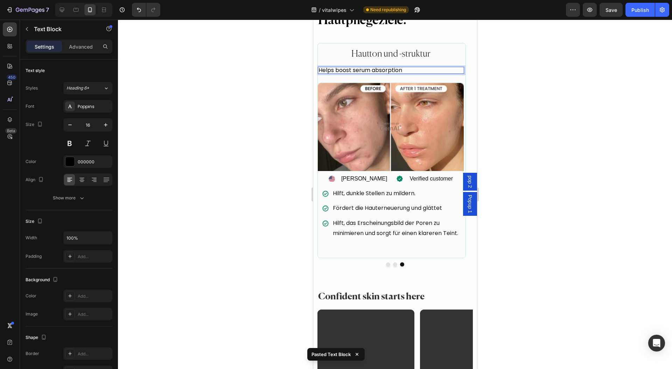
click at [533, 78] on div at bounding box center [395, 195] width 554 height 350
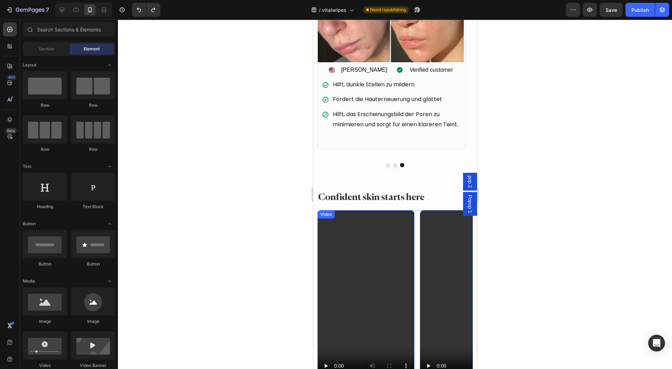
scroll to position [1632, 0]
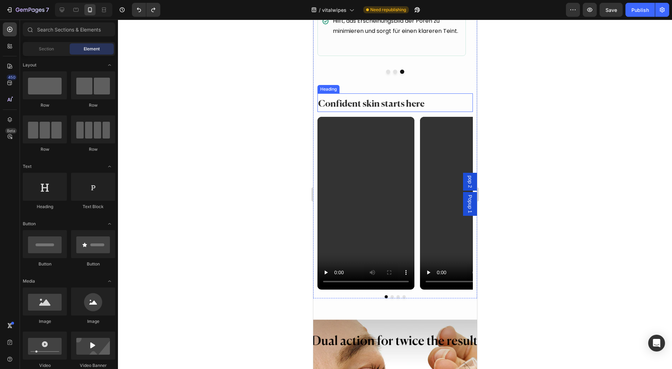
click at [404, 103] on h2 "Confident skin starts here" at bounding box center [394, 104] width 155 height 15
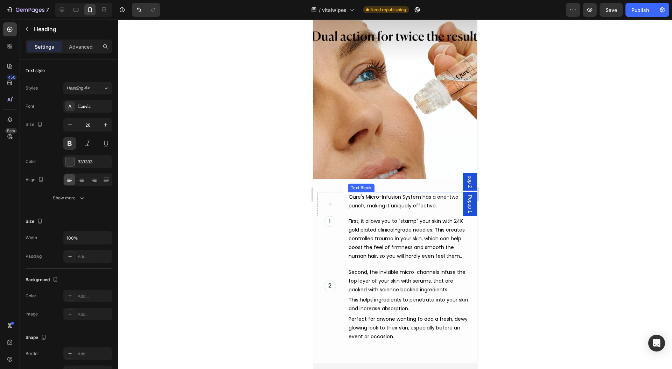
scroll to position [1958, 0]
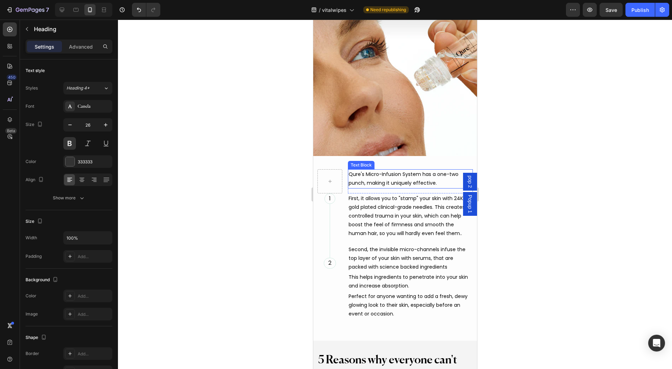
click at [381, 171] on div "Qure's Micro-Infusion System has a one-two punch, making it uniquely effective." at bounding box center [409, 178] width 125 height 19
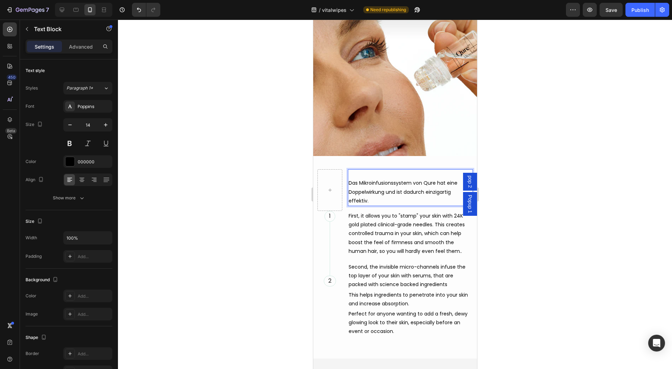
click at [349, 180] on span "Das Mikroinfusionssystem von Qure hat eine Doppelwirkung und ist dadurch einzig…" at bounding box center [402, 192] width 109 height 24
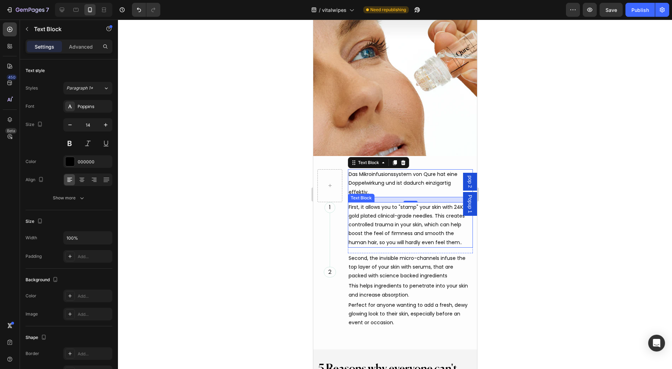
click at [404, 212] on div "First, it allows you to "stamp" your skin with 24K gold plated clinical-grade n…" at bounding box center [409, 224] width 125 height 45
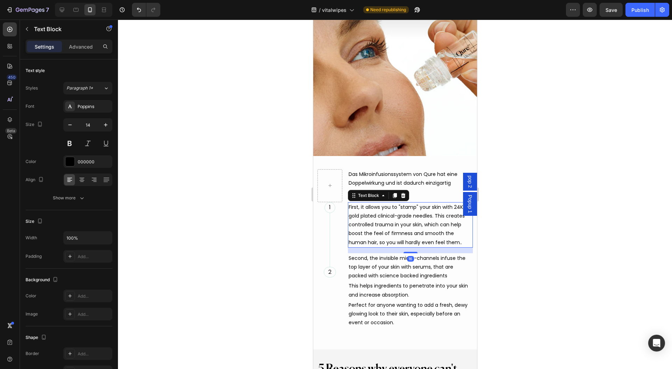
click at [404, 212] on div "First, it allows you to "stamp" your skin with 24K gold plated clinical-grade n…" at bounding box center [409, 224] width 125 height 45
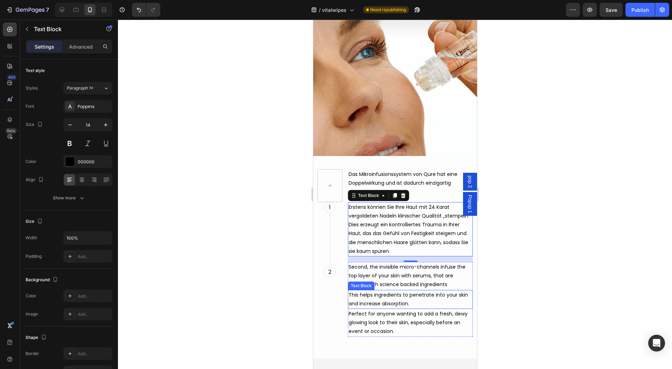
click at [406, 290] on div "This helps ingredients to penetrate into your skin and increase absorption." at bounding box center [409, 299] width 125 height 19
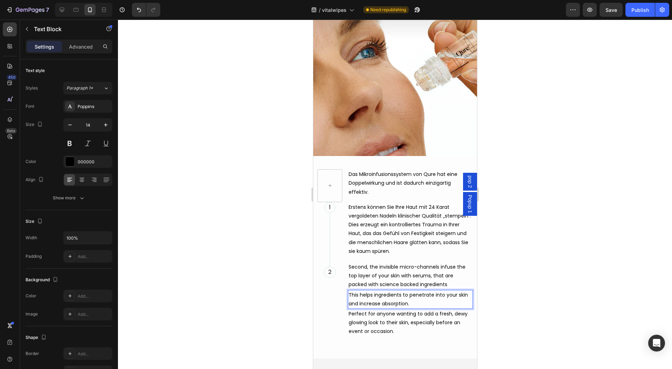
scroll to position [1967, 0]
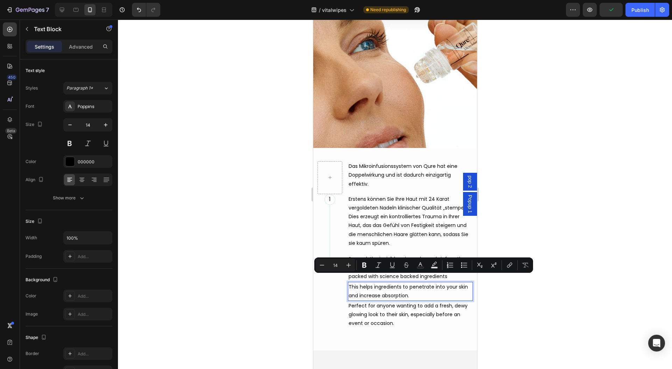
click at [422, 258] on div "Minus 14 Plus Bold Italic Underline Strikethrough Text Color Text Background Co…" at bounding box center [423, 265] width 219 height 15
click at [421, 254] on div "Second, the invisible micro-channels infuse the top layer of your skin with ser…" at bounding box center [409, 268] width 125 height 28
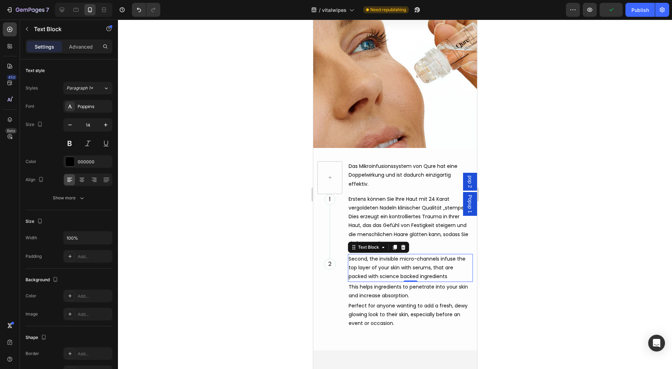
click at [421, 254] on div "Second, the invisible micro-channels infuse the top layer of your skin with ser…" at bounding box center [409, 268] width 125 height 28
click at [427, 234] on span "Erstens können Sie Ihre Haut mit 24 Karat vergoldeten Nadeln klinischer Qualitä…" at bounding box center [409, 221] width 122 height 51
click at [428, 259] on span "Zweitens versorgen die unsichtbaren Mikrokanäle die oberste Hautschicht mit Ser…" at bounding box center [409, 267] width 123 height 24
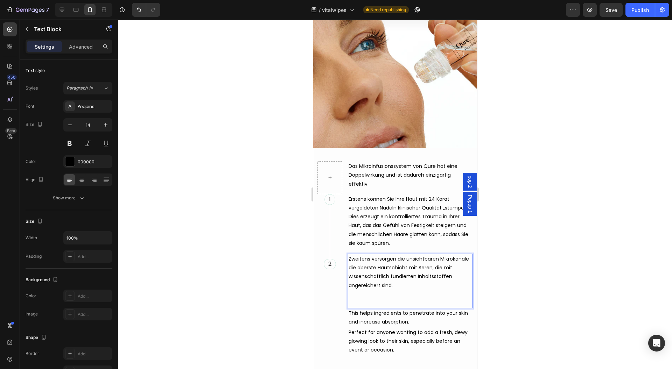
click at [427, 259] on p "Zweitens versorgen die unsichtbaren Mikrokanäle die oberste Hautschicht mit Ser…" at bounding box center [410, 272] width 124 height 35
click at [356, 309] on p "This helps ingredients to penetrate into your skin and increase absorption." at bounding box center [410, 317] width 124 height 17
click at [356, 298] on div "Text Block" at bounding box center [368, 301] width 24 height 6
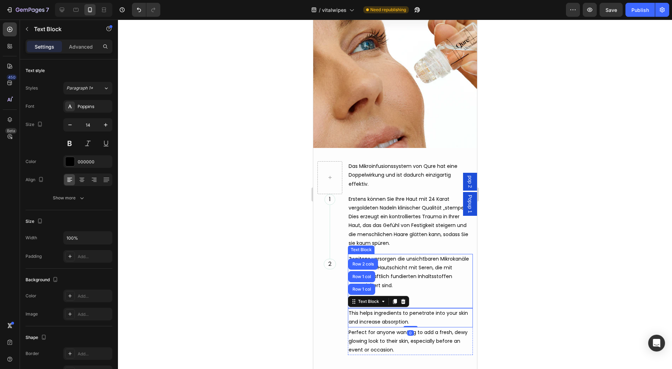
click at [416, 281] on p "Zweitens versorgen die unsichtbaren Mikrokanäle die oberste Hautschicht mit Ser…" at bounding box center [410, 272] width 124 height 35
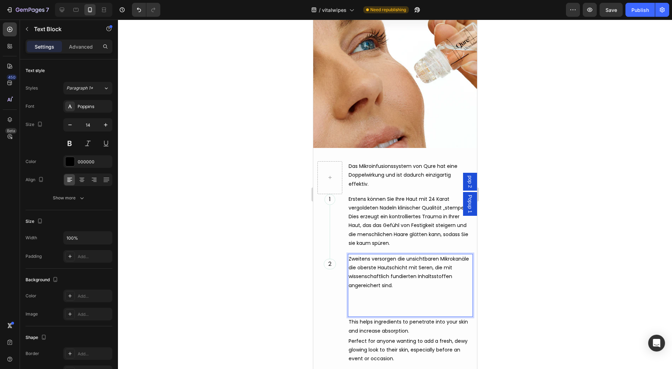
drag, startPoint x: 361, startPoint y: 297, endPoint x: 356, endPoint y: 301, distance: 6.5
click at [360, 298] on p "⁠⁠⁠⁠⁠⁠⁠" at bounding box center [410, 303] width 124 height 27
click at [354, 302] on p "⁠⁠⁠⁠⁠⁠⁠" at bounding box center [410, 303] width 124 height 27
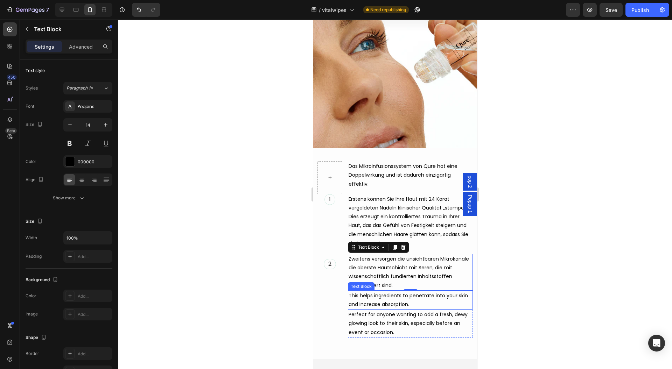
click at [428, 294] on p "This helps ingredients to penetrate into your skin and increase absorption." at bounding box center [410, 299] width 124 height 17
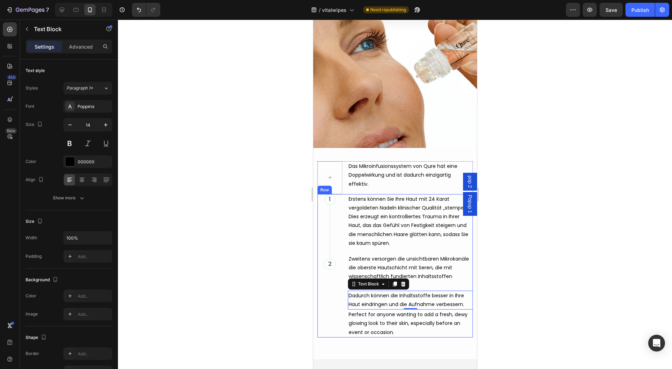
click at [373, 321] on div "Perfect for anyone wanting to add a fresh, dewy glowing look to their skin, esp…" at bounding box center [409, 324] width 125 height 28
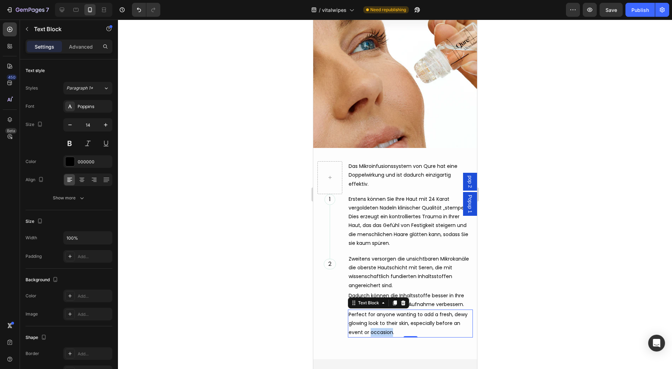
click at [374, 321] on div "Perfect for anyone wanting to add a fresh, dewy glowing look to their skin, esp…" at bounding box center [409, 324] width 125 height 28
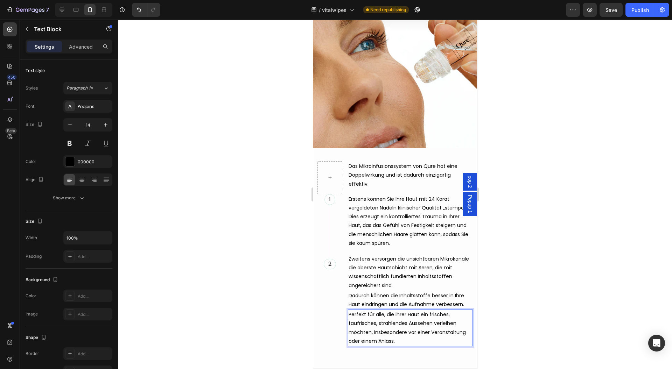
click at [523, 282] on div at bounding box center [395, 195] width 554 height 350
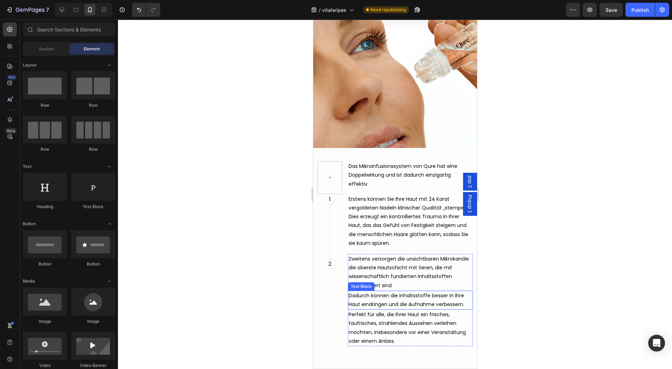
scroll to position [2013, 0]
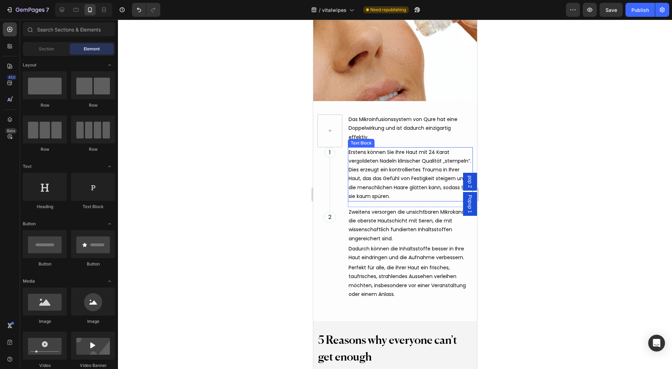
click at [399, 184] on p "Erstens können Sie Ihre Haut mit 24 Karat vergoldeten Nadeln klinischer Qualitä…" at bounding box center [410, 174] width 124 height 53
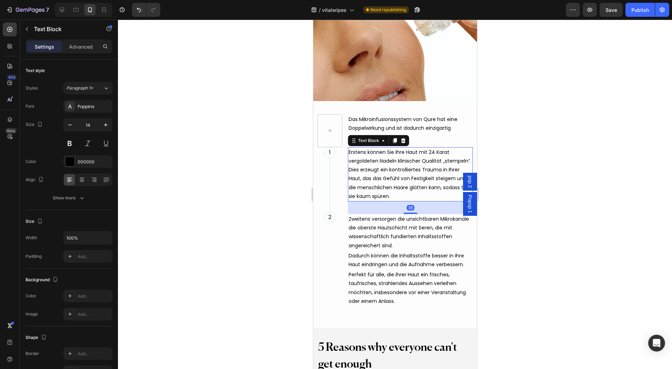
drag, startPoint x: 405, startPoint y: 199, endPoint x: 470, endPoint y: 207, distance: 65.6
click at [406, 213] on div at bounding box center [410, 213] width 14 height 1
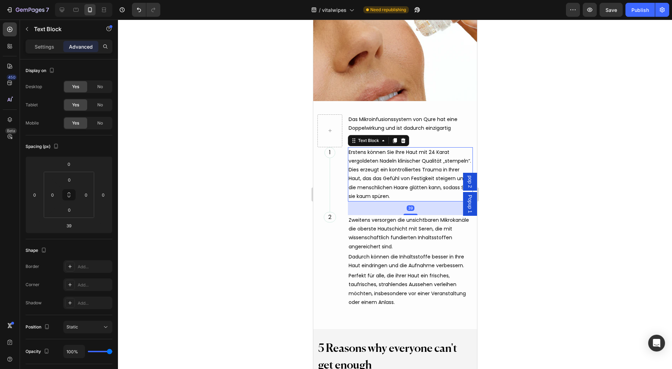
click at [548, 223] on div at bounding box center [395, 195] width 554 height 350
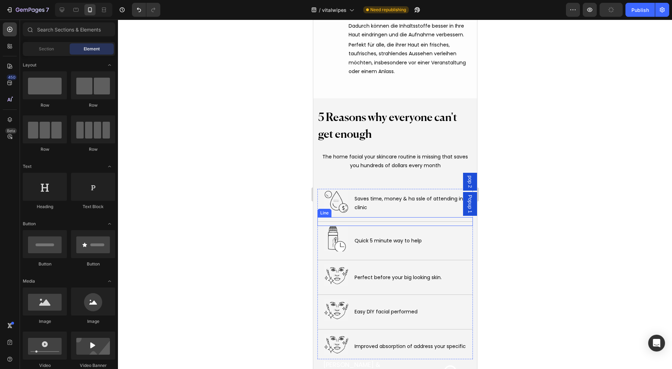
scroll to position [2246, 0]
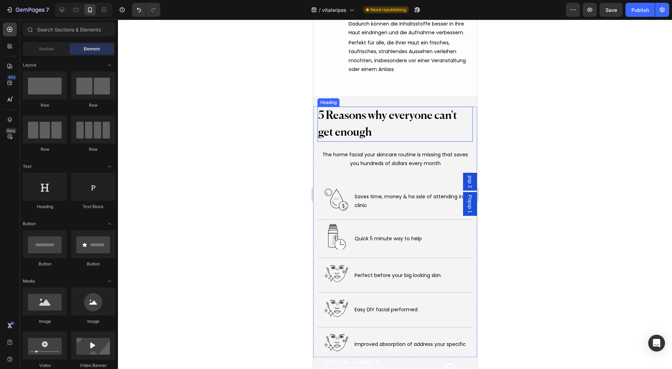
click at [376, 120] on h2 "5 Reasons why everyone can't get enough" at bounding box center [394, 124] width 155 height 35
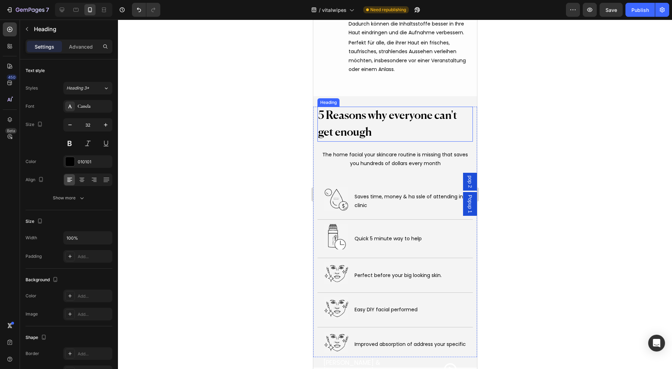
click at [376, 120] on h2 "5 Reasons why everyone can't get enough" at bounding box center [394, 124] width 155 height 35
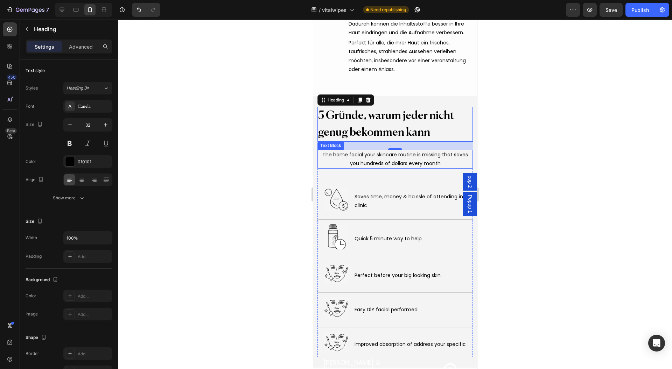
click at [407, 150] on div "The home facial your skincare routine is missing that saves you hundreds of dol…" at bounding box center [394, 159] width 155 height 19
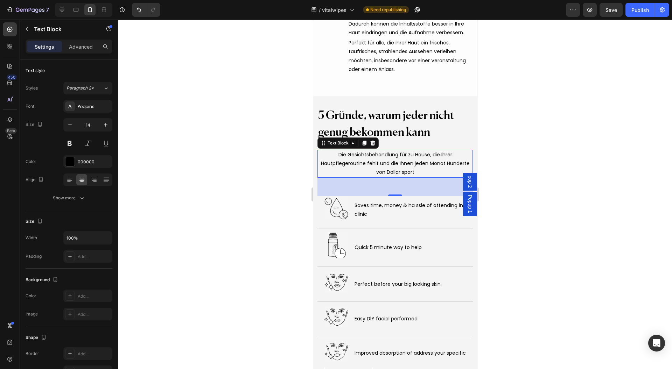
click at [387, 201] on div "Saves time, money & ha ssle of attending in-clinic" at bounding box center [412, 210] width 119 height 19
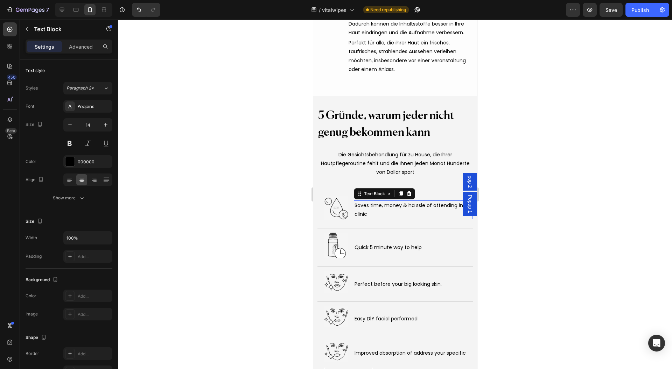
click at [387, 201] on div "Saves time, money & ha ssle of attending in-clinic" at bounding box center [412, 210] width 119 height 19
click at [397, 242] on div "Quick 5 minute way to help" at bounding box center [412, 247] width 119 height 10
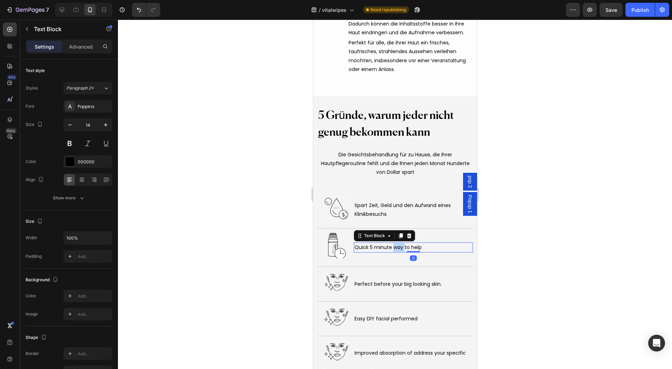
click at [397, 242] on div "Quick 5 minute way to help" at bounding box center [412, 247] width 119 height 10
click at [377, 279] on div "Perfect before your big looking skin." at bounding box center [412, 284] width 119 height 10
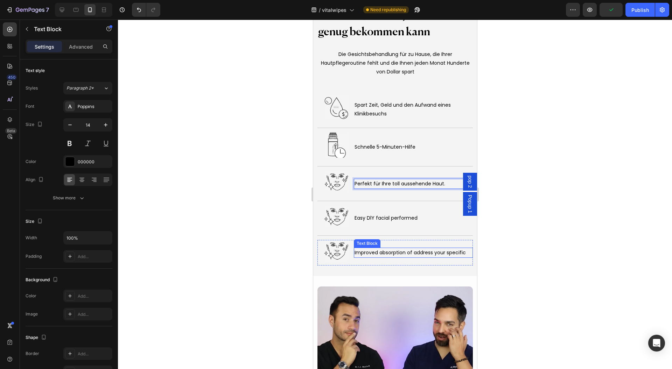
scroll to position [2433, 0]
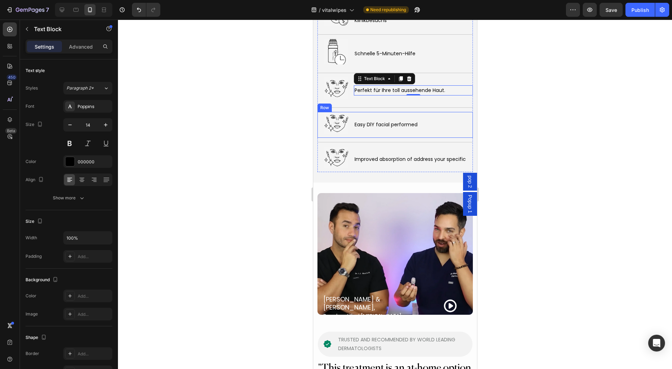
click at [391, 120] on div "Easy DlY facial performed" at bounding box center [412, 125] width 119 height 10
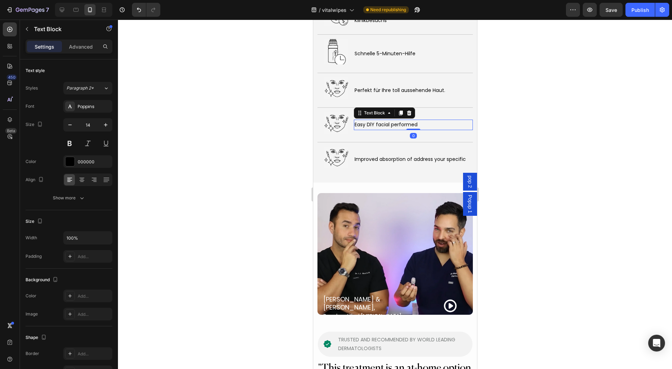
click at [391, 120] on div "Easy DlY facial performed" at bounding box center [412, 125] width 119 height 10
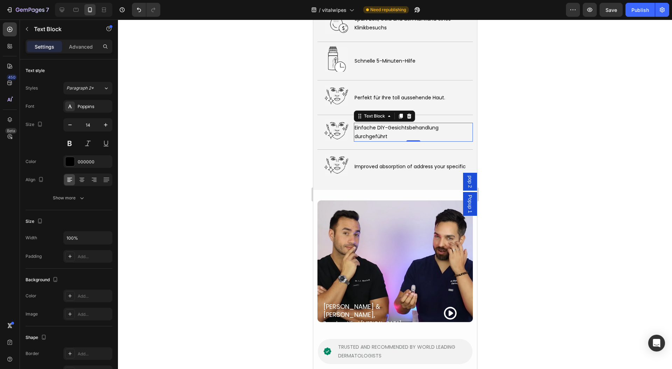
click at [569, 76] on div at bounding box center [395, 195] width 554 height 350
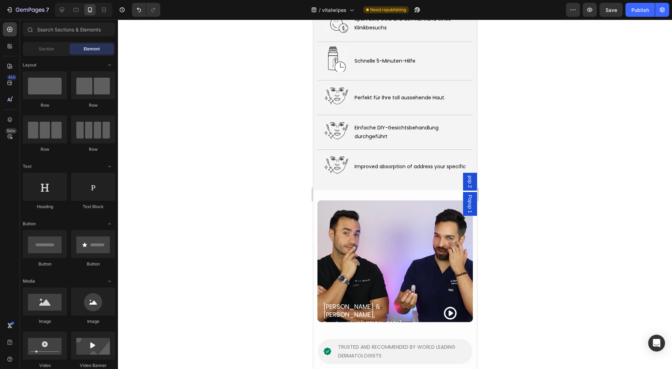
drag, startPoint x: 247, startPoint y: 181, endPoint x: 549, endPoint y: 156, distance: 303.0
click at [549, 156] on div at bounding box center [395, 195] width 554 height 350
click at [264, 161] on div at bounding box center [395, 195] width 554 height 350
click at [405, 162] on div "Improved absorption of address your specific" at bounding box center [412, 167] width 119 height 10
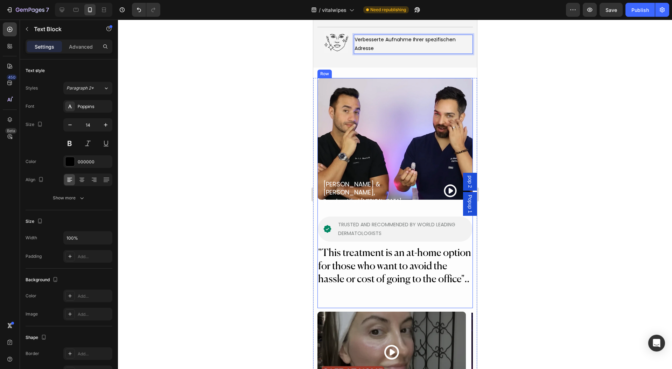
scroll to position [2561, 0]
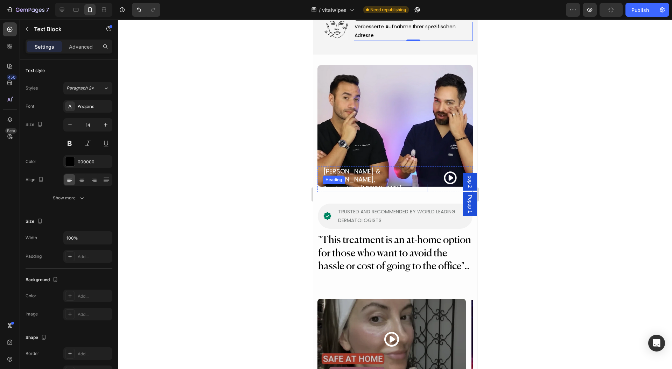
click at [374, 184] on h2 "Board certified dermatologist" at bounding box center [374, 188] width 105 height 8
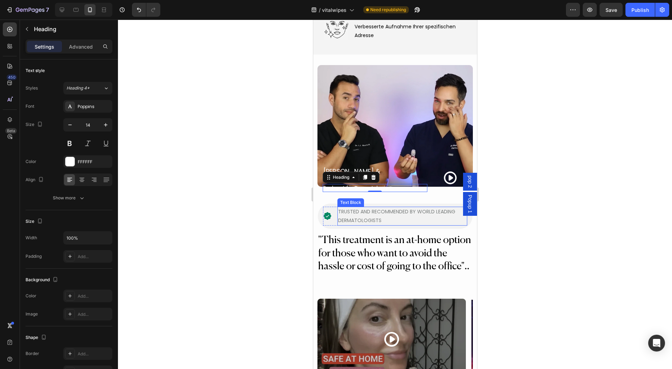
click at [368, 207] on div "TRUSTED AND RECOMMENDED BY WORLD LEADING DERMATOLOGISTS" at bounding box center [402, 216] width 130 height 19
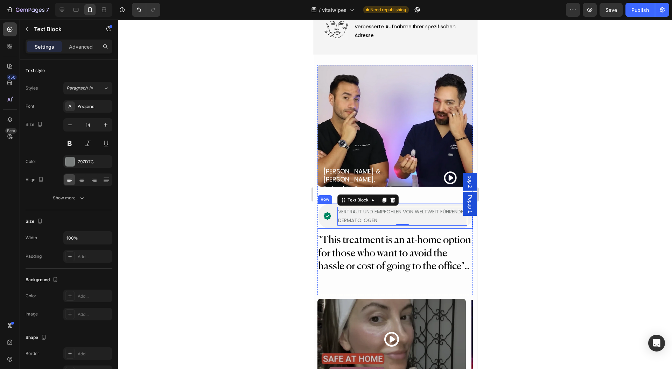
click at [390, 240] on h2 ""This treatment is an at-home option for those who want to avoid the hassle or …" at bounding box center [394, 253] width 155 height 41
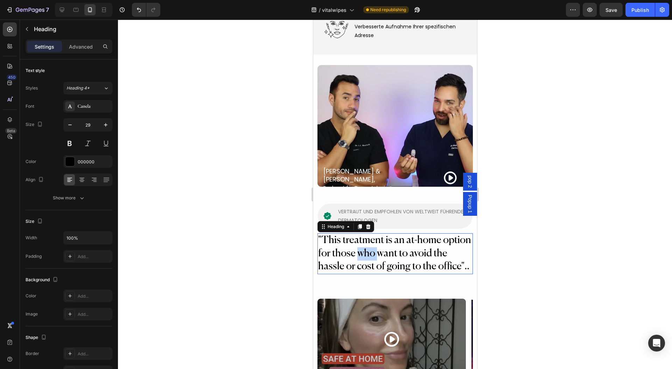
click at [391, 240] on h2 ""This treatment is an at-home option for those who want to avoid the hassle or …" at bounding box center [394, 253] width 155 height 41
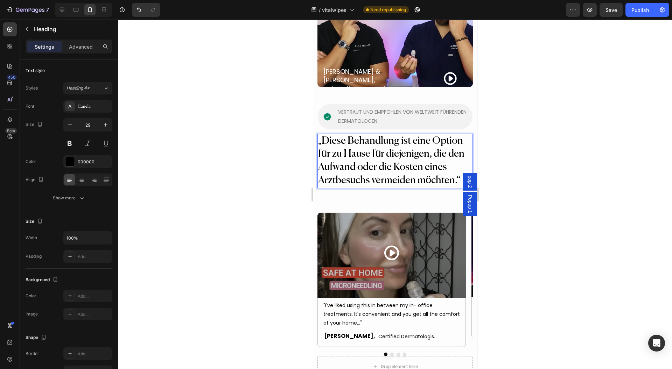
scroll to position [2748, 0]
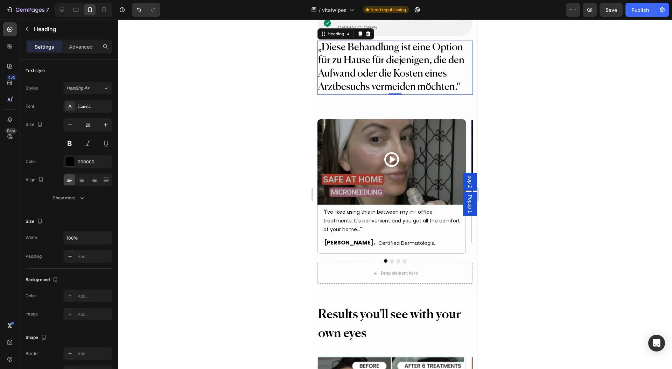
click at [279, 69] on div at bounding box center [395, 195] width 554 height 350
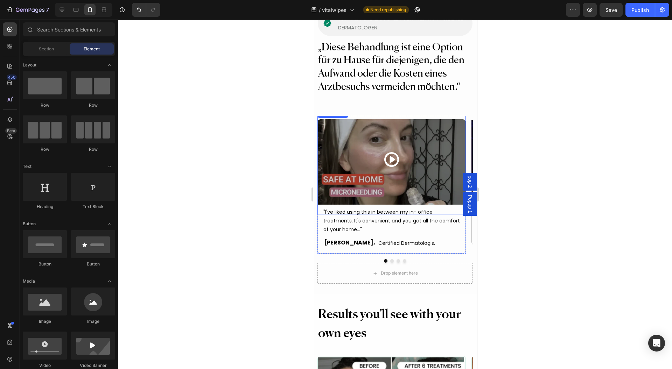
click at [317, 176] on div "Background Image" at bounding box center [391, 162] width 148 height 105
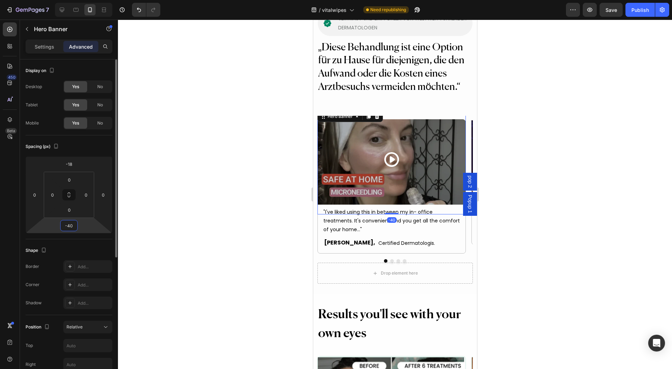
click at [73, 226] on input "-40" at bounding box center [69, 225] width 14 height 10
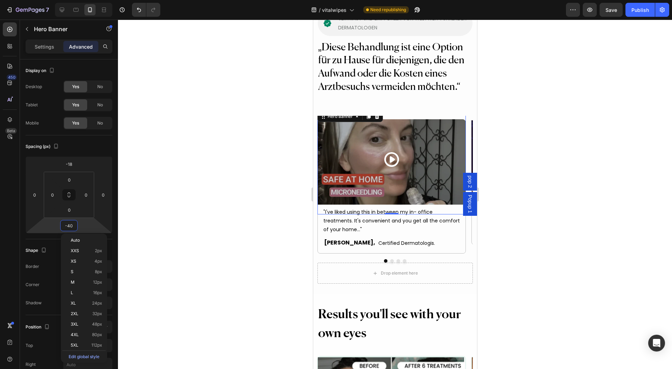
type input "0"
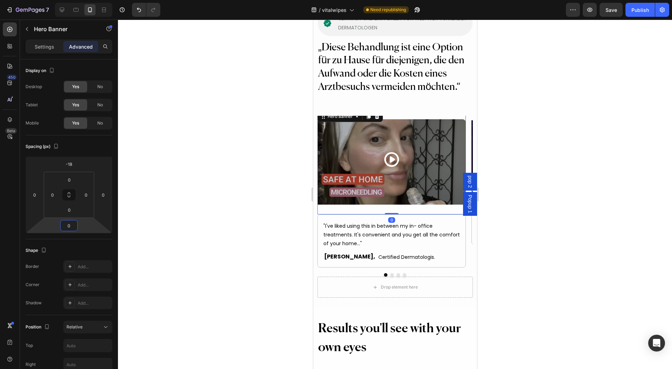
click at [557, 163] on div at bounding box center [395, 195] width 554 height 350
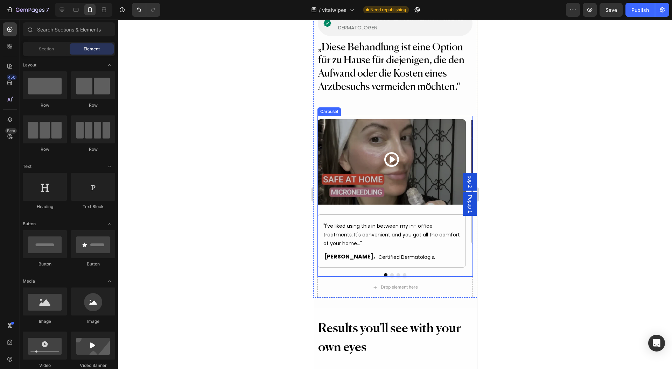
click at [390, 273] on button "Dot" at bounding box center [391, 274] width 3 height 3
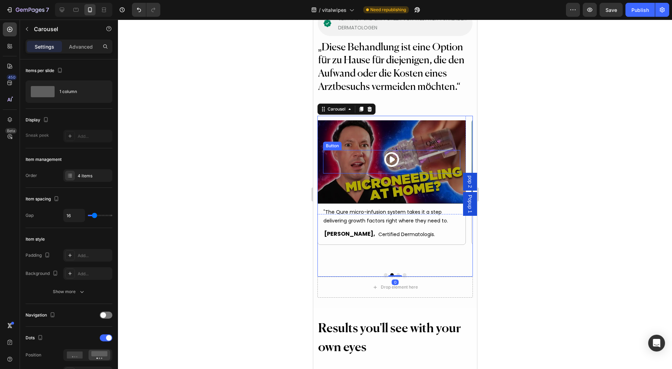
click at [459, 150] on div "Button" at bounding box center [391, 161] width 137 height 23
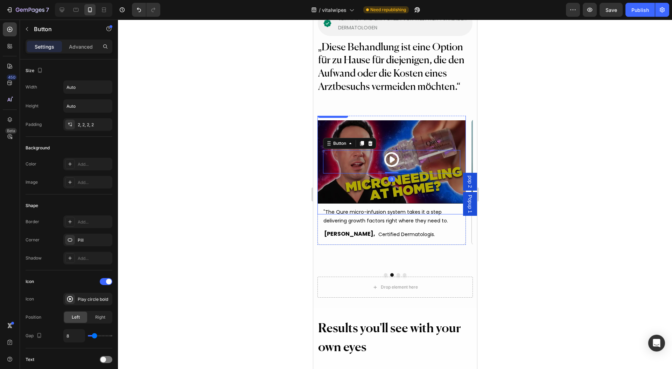
click at [460, 128] on div "Background Image" at bounding box center [391, 162] width 148 height 105
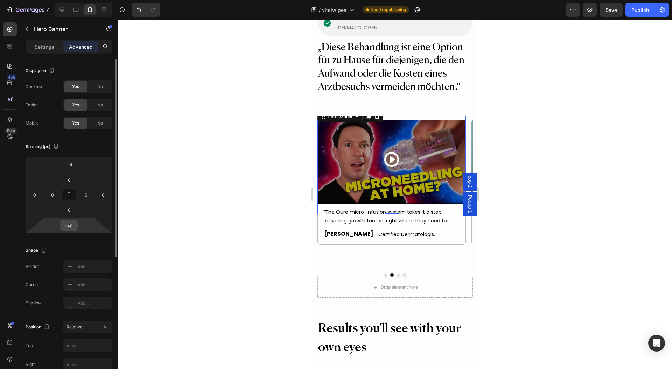
click at [69, 227] on input "-40" at bounding box center [69, 225] width 14 height 10
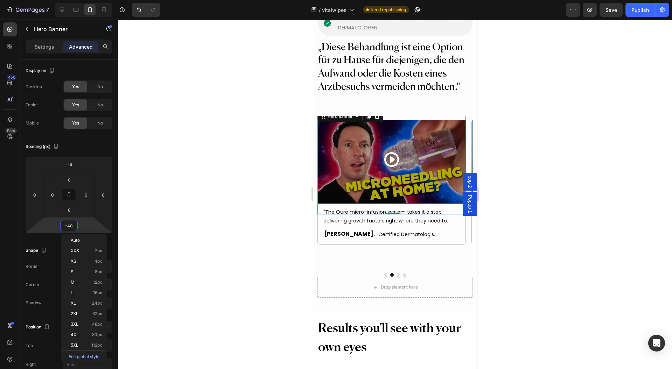
type input "0"
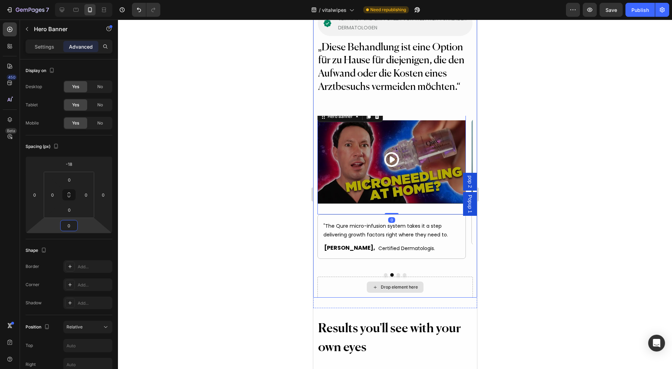
click at [396, 273] on div at bounding box center [394, 274] width 155 height 3
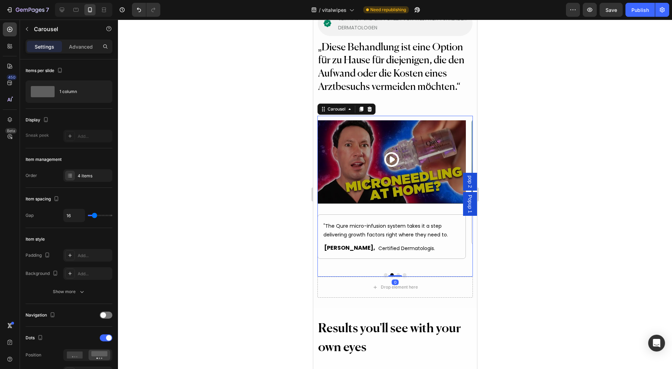
click at [396, 273] on button "Dot" at bounding box center [397, 274] width 3 height 3
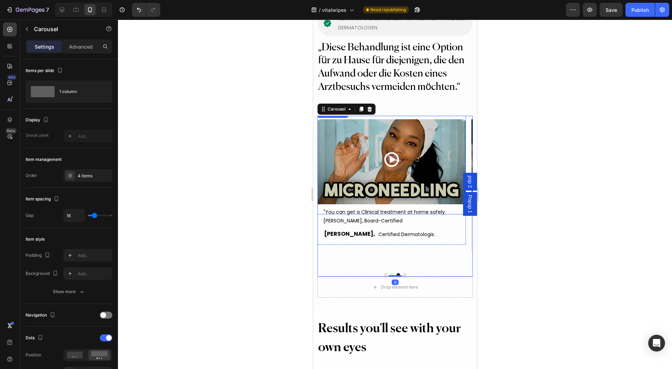
click at [348, 171] on div "Background Image" at bounding box center [391, 162] width 148 height 105
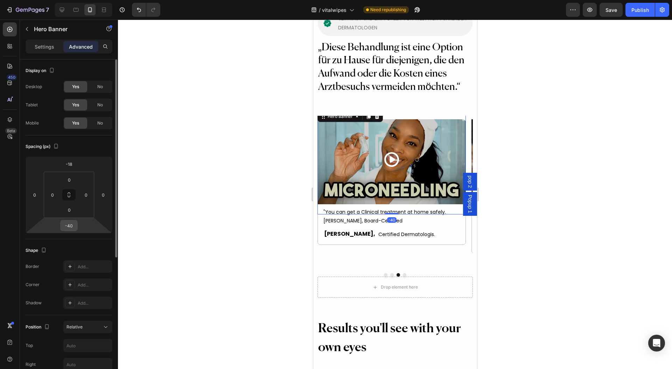
click at [65, 224] on input "-40" at bounding box center [69, 225] width 14 height 10
type input "0"
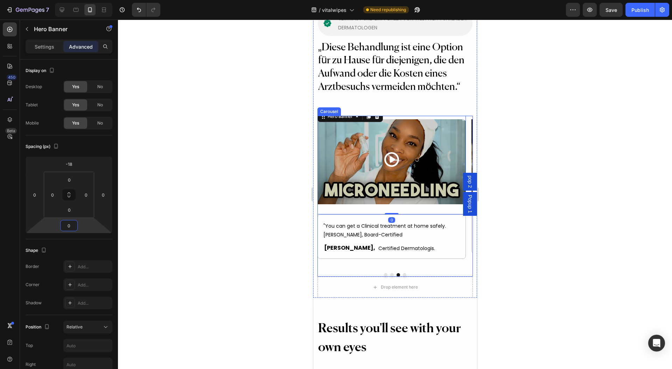
click at [402, 273] on button "Dot" at bounding box center [403, 274] width 3 height 3
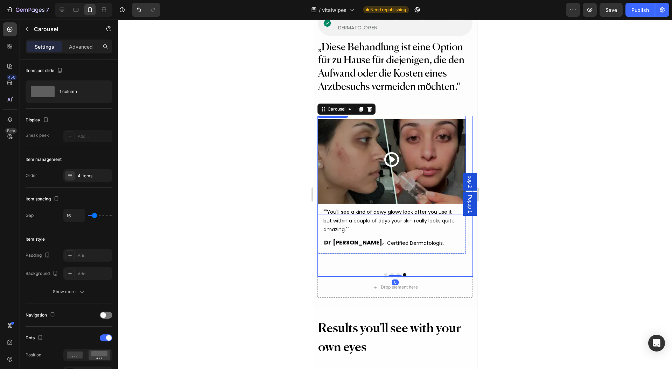
click at [329, 167] on div "Background Image" at bounding box center [391, 162] width 148 height 105
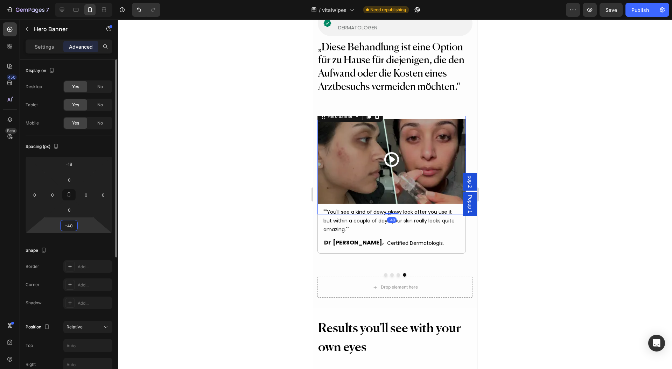
click at [72, 223] on input "-40" at bounding box center [69, 225] width 14 height 10
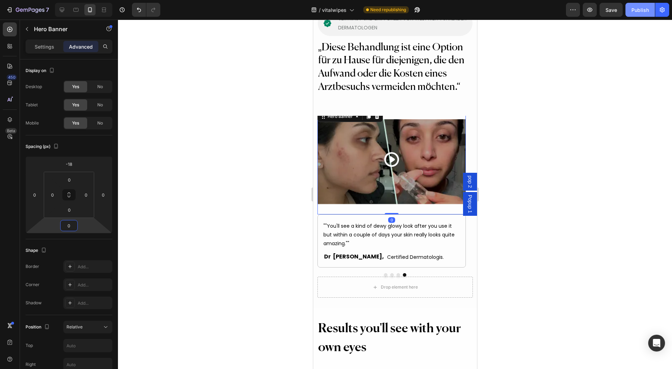
type input "0"
click at [635, 10] on div "Publish" at bounding box center [639, 9] width 17 height 7
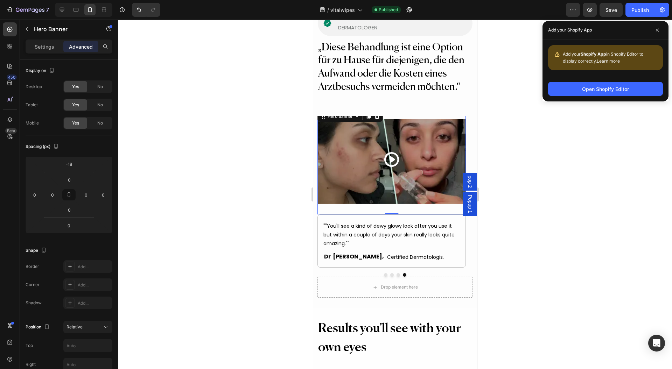
click at [330, 188] on div "Background Image" at bounding box center [391, 162] width 148 height 105
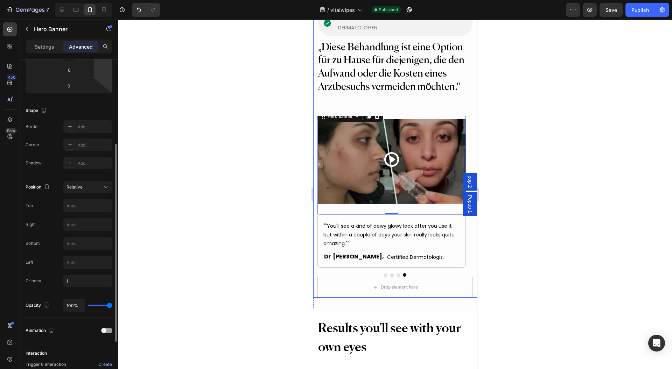
scroll to position [0, 0]
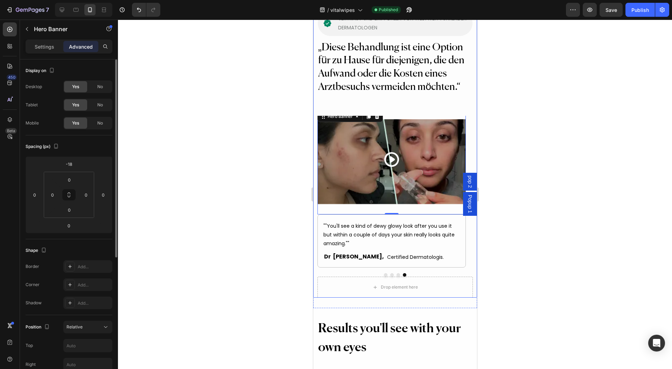
click at [35, 36] on div "Hero Banner" at bounding box center [60, 29] width 80 height 18
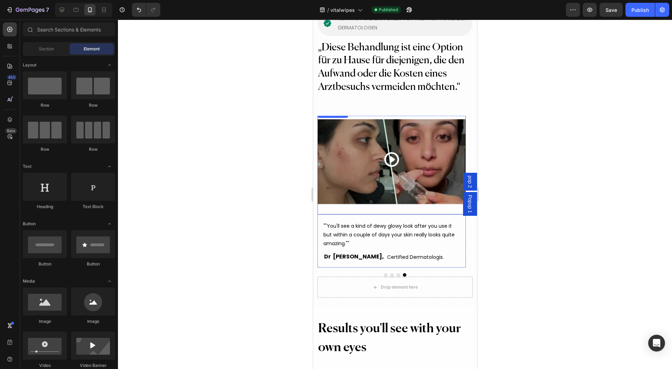
click at [337, 181] on div "Background Image" at bounding box center [391, 162] width 148 height 105
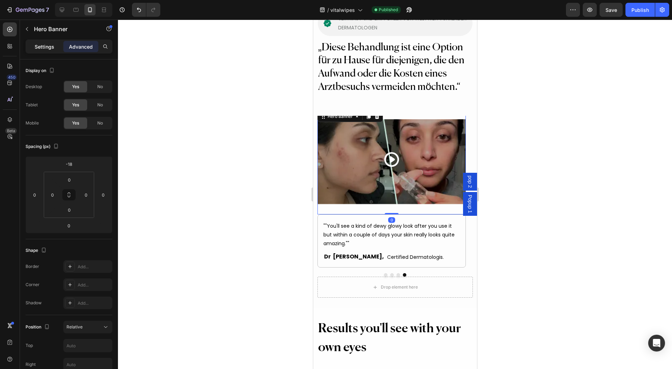
click at [52, 46] on p "Settings" at bounding box center [45, 46] width 20 height 7
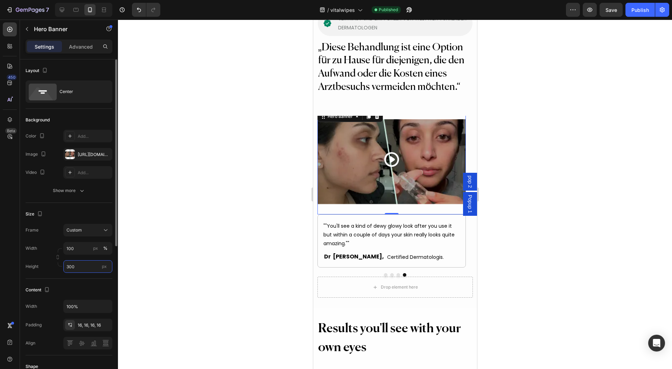
click at [91, 271] on input "300" at bounding box center [87, 266] width 49 height 13
click at [90, 282] on p "Fit content Auto" at bounding box center [86, 283] width 41 height 6
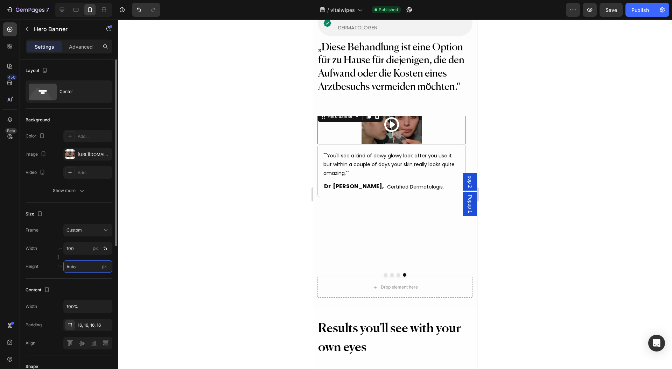
click at [85, 267] on input "Auto" at bounding box center [87, 266] width 49 height 13
click at [91, 294] on p "Fit screen 100vh" at bounding box center [86, 296] width 41 height 6
type input "100 vh"
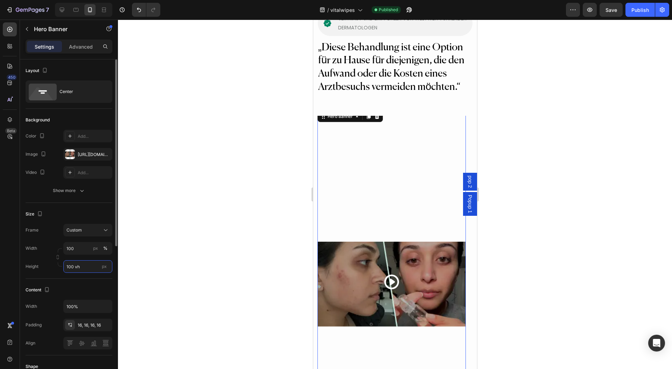
click at [84, 271] on input "100 vh" at bounding box center [87, 266] width 49 height 13
click at [187, 244] on div at bounding box center [395, 195] width 554 height 350
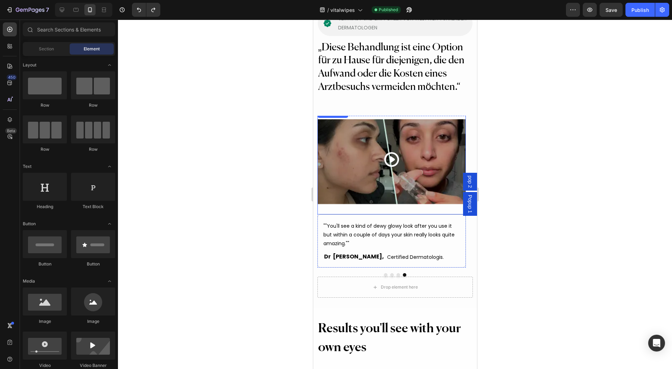
click at [324, 192] on div "Background Image" at bounding box center [391, 162] width 148 height 105
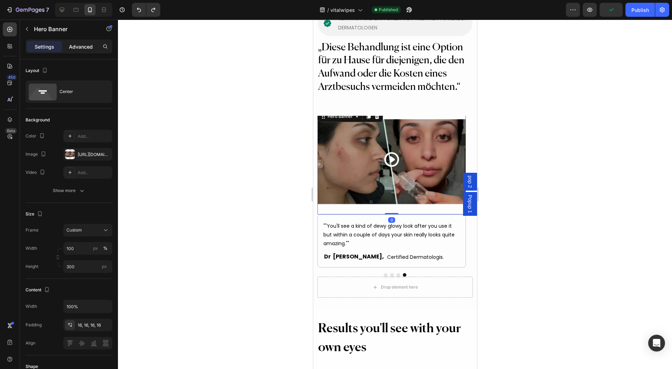
click at [86, 48] on p "Advanced" at bounding box center [81, 46] width 24 height 7
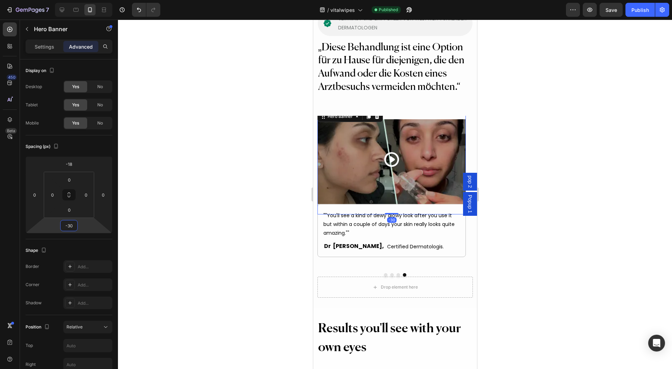
drag, startPoint x: 91, startPoint y: 223, endPoint x: 94, endPoint y: 229, distance: 6.8
click at [94, 0] on html "7 Version history / vitalwipes Published Preview Save Publish 450 Beta Sections…" at bounding box center [336, 0] width 672 height 0
type input "-40"
click at [96, 0] on html "7 Version history / vitalwipes Published Preview Save Publish 450 Beta Sections…" at bounding box center [336, 0] width 672 height 0
click at [209, 232] on div at bounding box center [395, 195] width 554 height 350
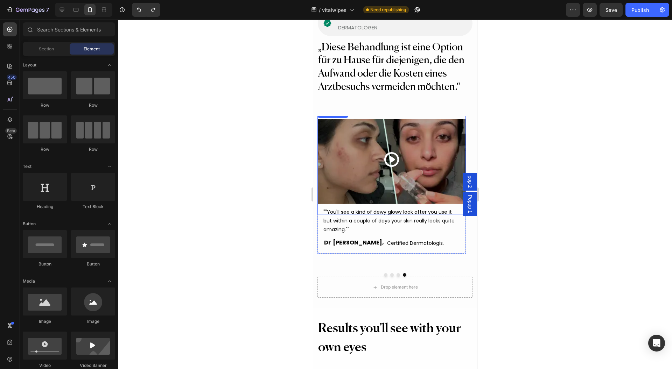
click at [320, 178] on div "Background Image" at bounding box center [391, 162] width 148 height 105
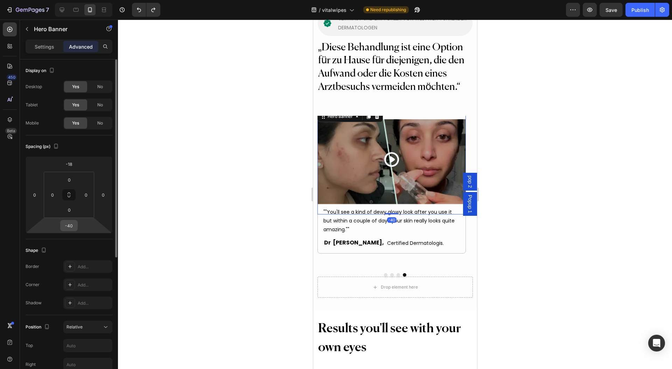
click at [70, 227] on input "-40" at bounding box center [69, 225] width 14 height 10
click at [69, 227] on input "-40" at bounding box center [69, 225] width 14 height 10
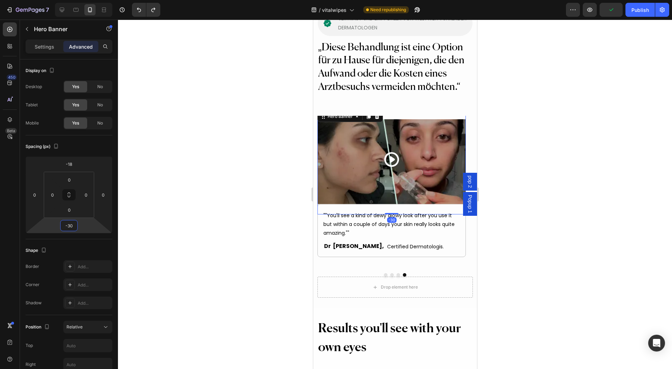
type input "-30"
click at [303, 213] on div at bounding box center [395, 195] width 554 height 350
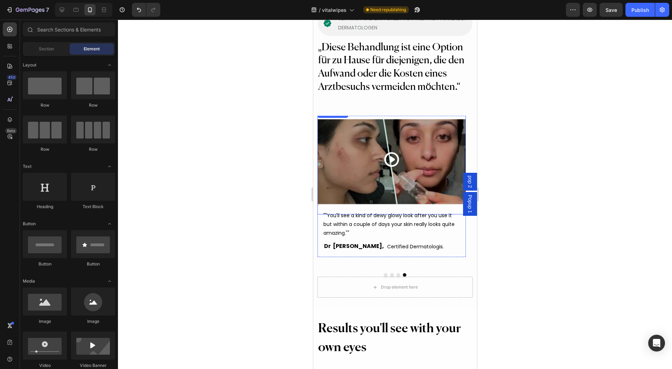
click at [320, 196] on div "Background Image" at bounding box center [391, 162] width 148 height 105
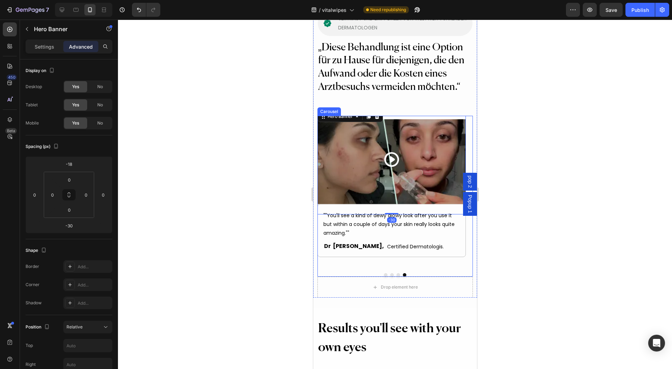
click at [396, 273] on button "Dot" at bounding box center [397, 274] width 3 height 3
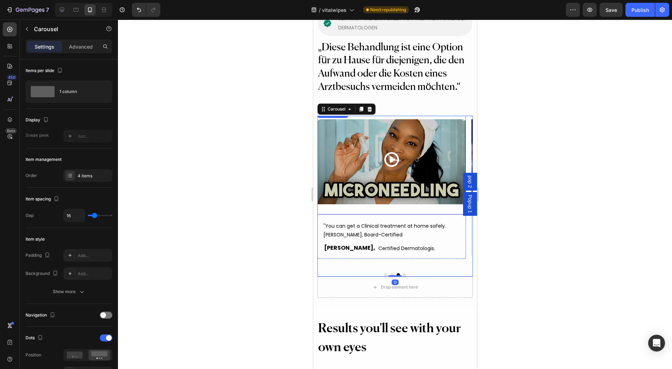
click at [318, 163] on div "Button" at bounding box center [391, 162] width 148 height 35
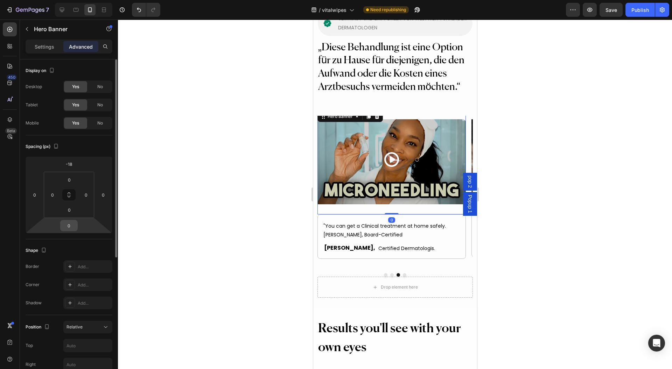
click at [70, 225] on input "0" at bounding box center [69, 225] width 14 height 10
type input "-30"
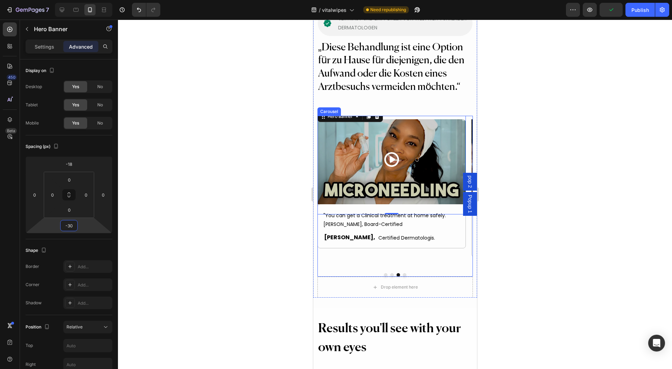
click at [390, 273] on button "Dot" at bounding box center [391, 274] width 3 height 3
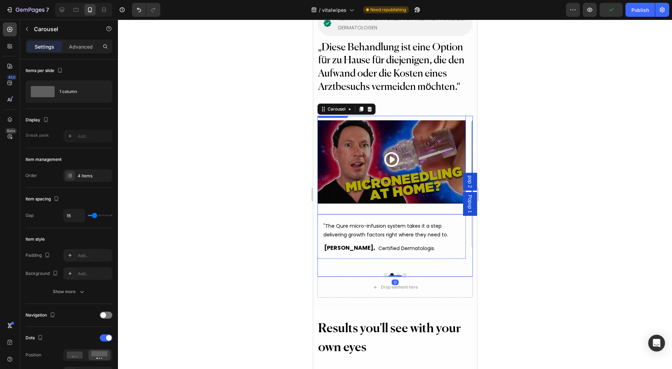
click at [320, 178] on div "Background Image" at bounding box center [391, 162] width 148 height 105
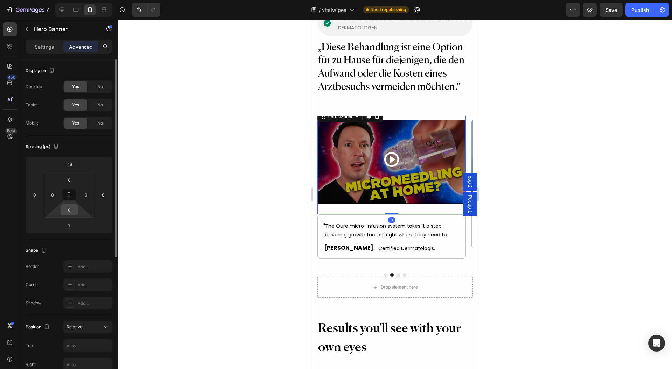
click at [68, 211] on input "0" at bounding box center [69, 210] width 14 height 10
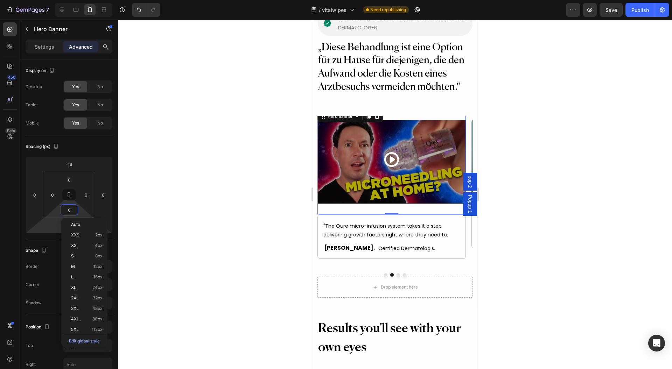
click at [62, 225] on div "Auto XXS 2px XS 4px S 8px M 12px L 16px XL 24px 2XL 32px 3XL 48px 4XL 80px 5XL …" at bounding box center [84, 282] width 46 height 129
click at [57, 0] on html "7 Version history / vitalwipes Need republishing Preview Save Publish 450 Beta …" at bounding box center [336, 0] width 672 height 0
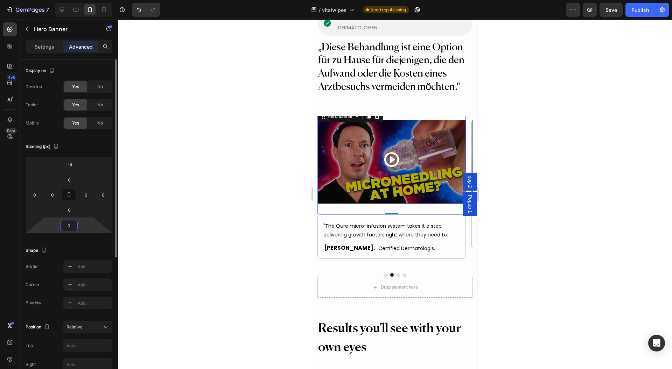
click at [72, 225] on input "0" at bounding box center [69, 225] width 14 height 10
type input "-30"
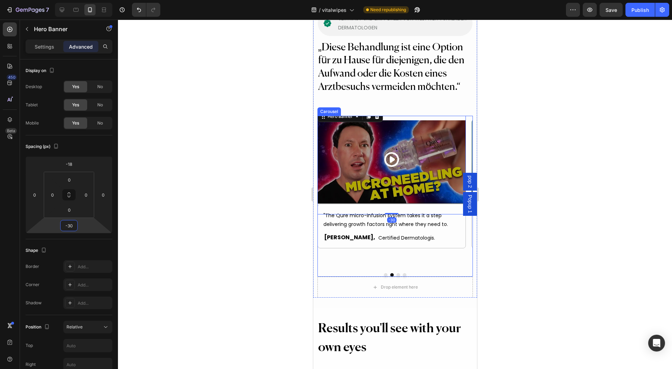
click at [384, 273] on button "Dot" at bounding box center [385, 274] width 3 height 3
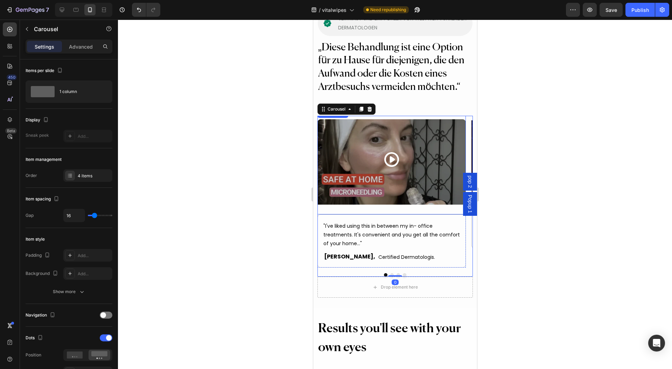
click at [323, 183] on div "Background Image" at bounding box center [391, 162] width 148 height 105
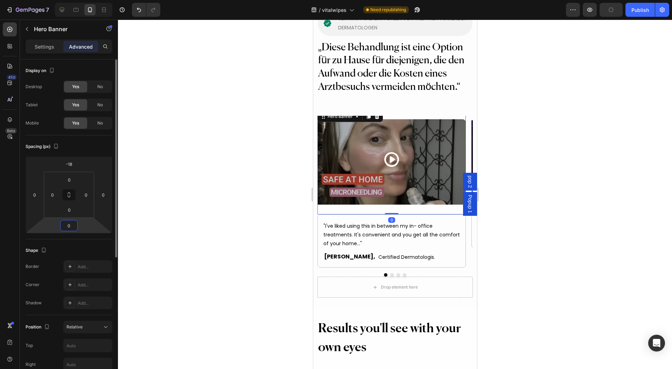
click at [69, 225] on input "0" at bounding box center [69, 225] width 14 height 10
type input "-30"
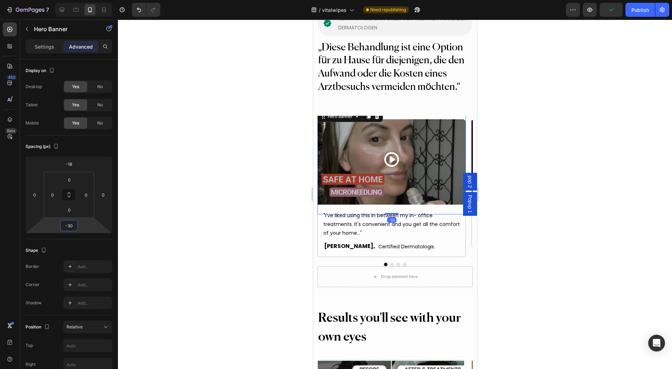
click at [548, 222] on div at bounding box center [395, 195] width 554 height 350
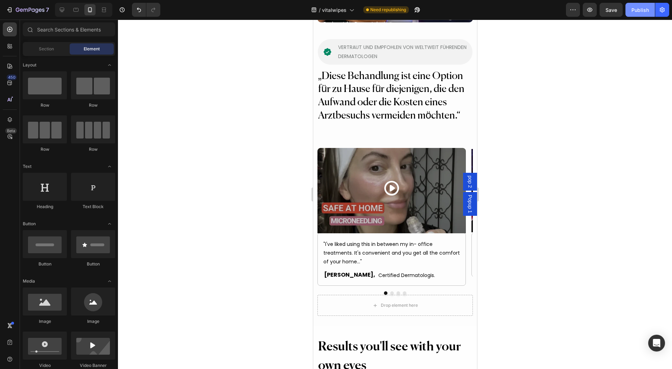
scroll to position [2701, 0]
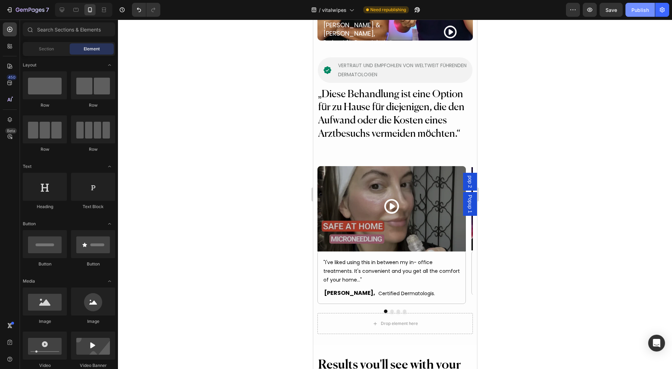
click at [634, 13] on div "Publish" at bounding box center [639, 9] width 17 height 7
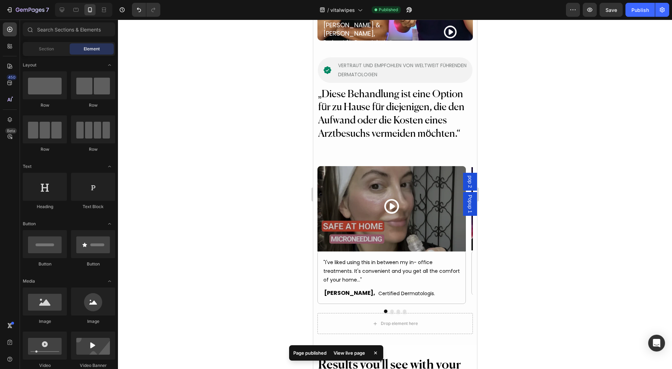
click at [558, 324] on div at bounding box center [395, 195] width 554 height 350
click at [352, 261] on div ""I've liked using this in between my in- office treatments. It's convenient and…" at bounding box center [391, 271] width 136 height 27
click at [351, 261] on div ""I've liked using this in between my in- office treatments. It's convenient and…" at bounding box center [391, 271] width 136 height 27
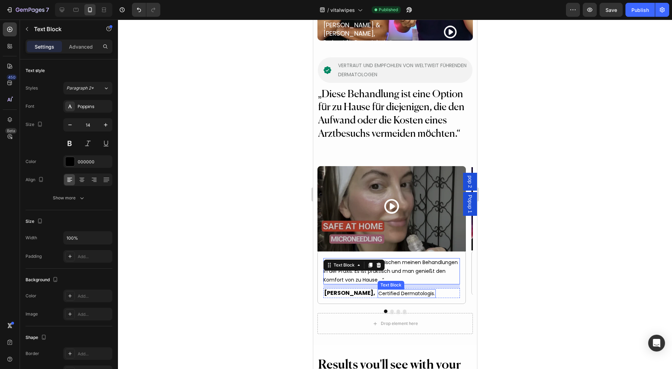
click at [388, 290] on p "certified dermatologis." at bounding box center [406, 293] width 57 height 7
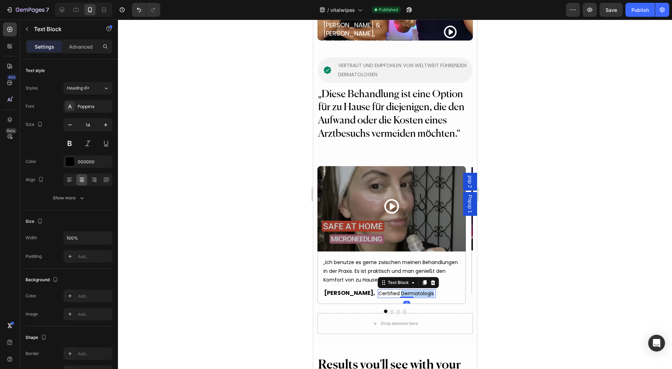
click at [388, 290] on p "certified dermatologis." at bounding box center [406, 293] width 57 height 7
click at [390, 310] on button "Dot" at bounding box center [391, 311] width 3 height 3
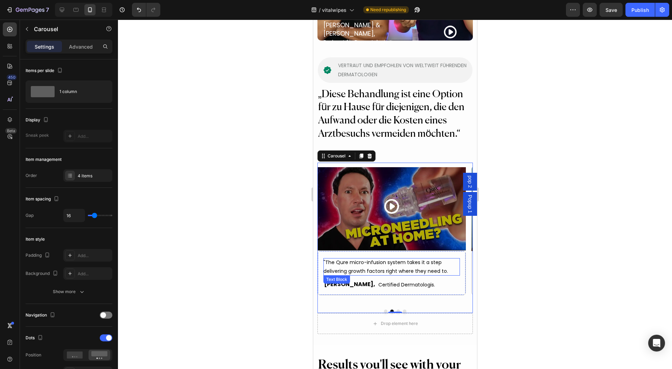
click at [362, 258] on p ""The Qure micro-infusion system takes it a step delivering growth factors right…" at bounding box center [391, 266] width 136 height 17
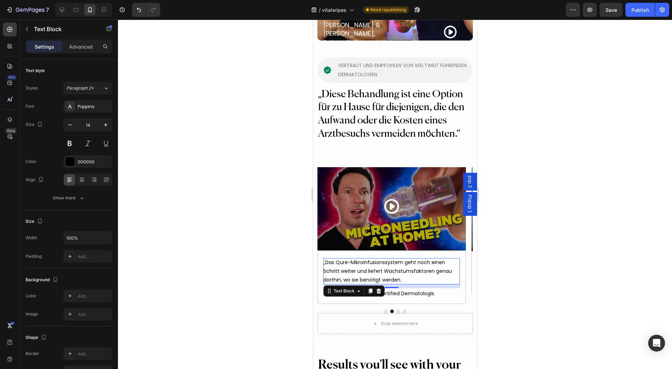
click at [391, 291] on div "11" at bounding box center [391, 294] width 7 height 6
click at [394, 291] on div "11" at bounding box center [391, 294] width 7 height 6
click at [530, 264] on div at bounding box center [395, 195] width 554 height 350
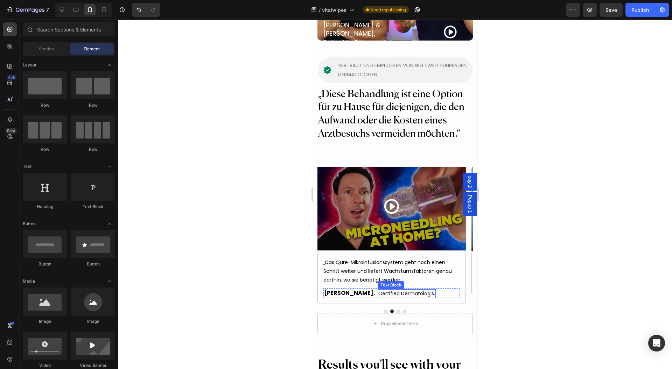
click at [394, 290] on p "certified dermatologis." at bounding box center [406, 293] width 57 height 7
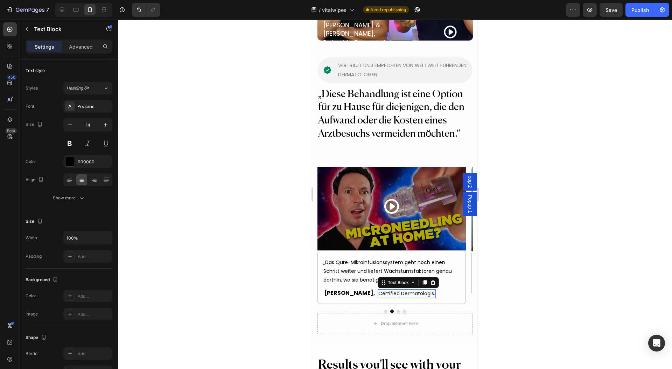
click at [394, 290] on p "certified dermatologis." at bounding box center [406, 293] width 57 height 7
click at [396, 310] on button "Dot" at bounding box center [397, 311] width 3 height 3
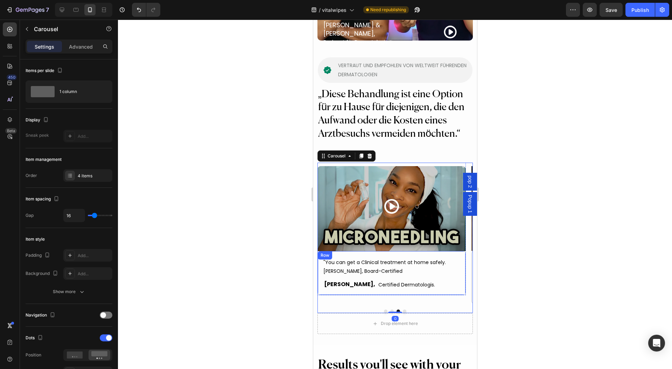
click at [383, 281] on p "certified dermatologis." at bounding box center [406, 284] width 57 height 7
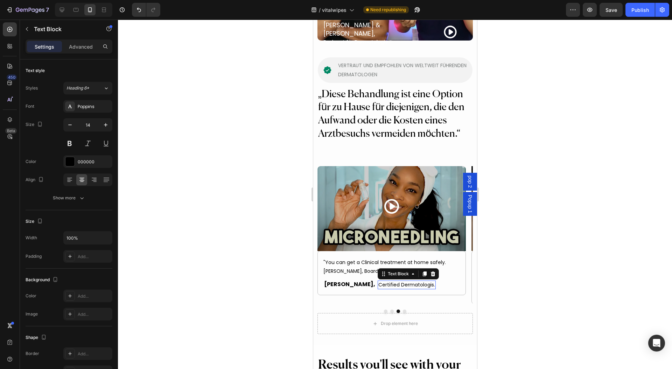
click at [383, 281] on p "certified dermatologis." at bounding box center [406, 284] width 57 height 7
click at [372, 245] on div "Background Image" at bounding box center [391, 208] width 148 height 105
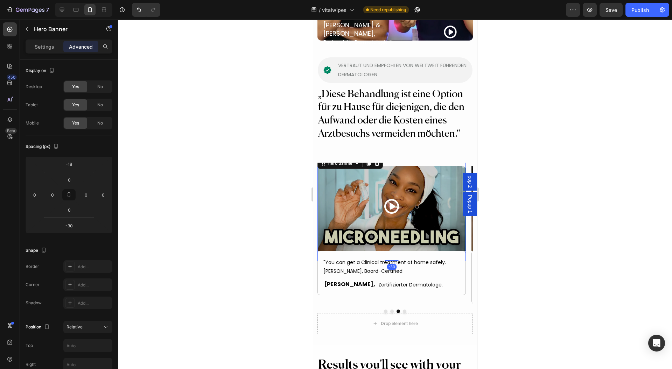
click at [372, 245] on div "Background Image" at bounding box center [391, 208] width 148 height 105
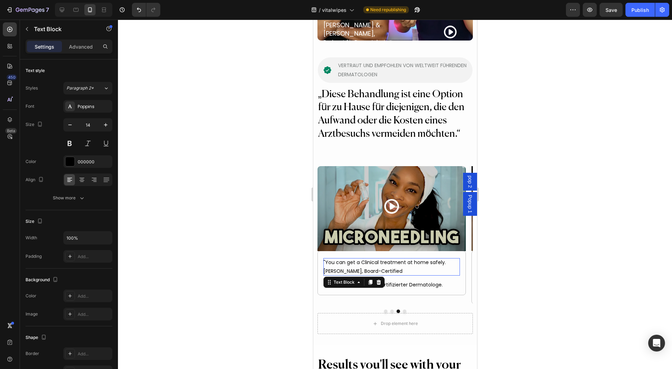
click at [376, 258] on p ""You can get a Clinical treatment at home safely. Dr Alexis Stephens, Board-Cer…" at bounding box center [391, 266] width 136 height 17
click at [377, 258] on p ""You can get a Clinical treatment at home safely. Dr Alexis Stephens, Board-Cer…" at bounding box center [391, 266] width 136 height 17
click at [402, 310] on button "Dot" at bounding box center [403, 311] width 3 height 3
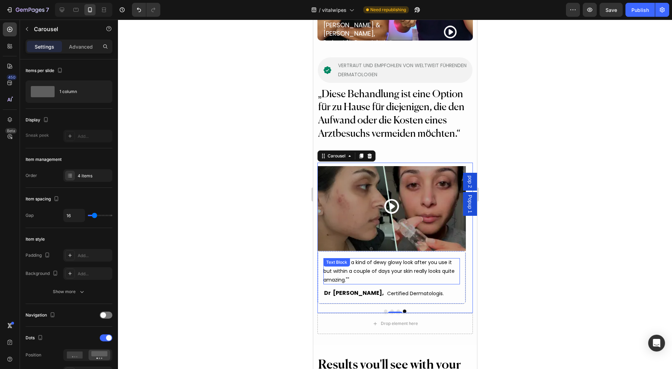
click at [373, 258] on p """You'll see a kind of dewy glowy look after you use it but within a couple of …" at bounding box center [391, 271] width 136 height 27
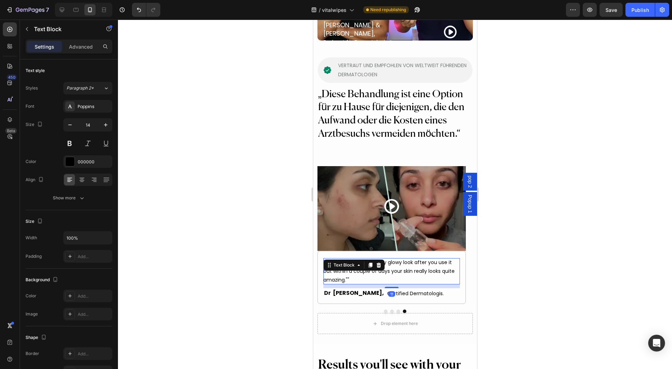
click at [373, 261] on div at bounding box center [370, 265] width 8 height 8
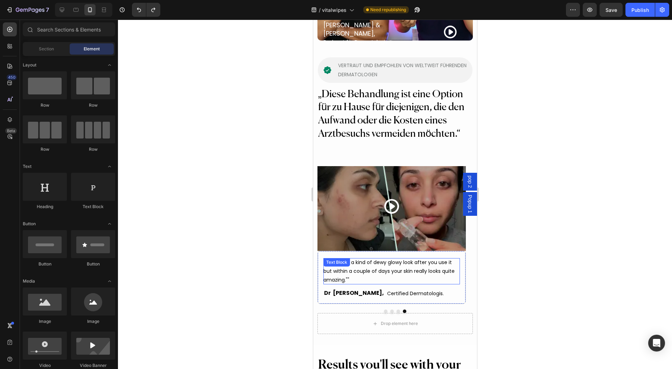
click at [413, 258] on p """You'll see a kind of dewy glowy look after you use it but within a couple of …" at bounding box center [391, 271] width 136 height 27
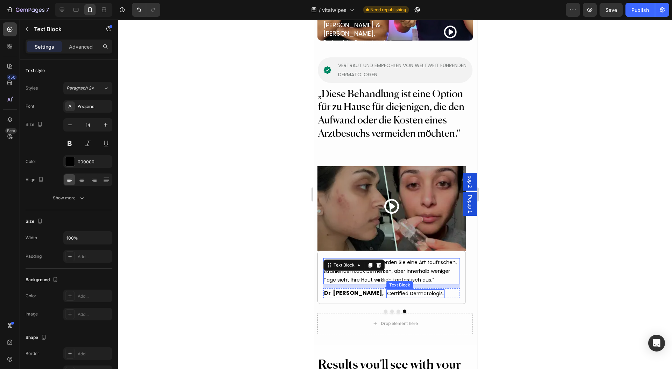
click at [387, 290] on p "certified dermatologis." at bounding box center [415, 293] width 57 height 7
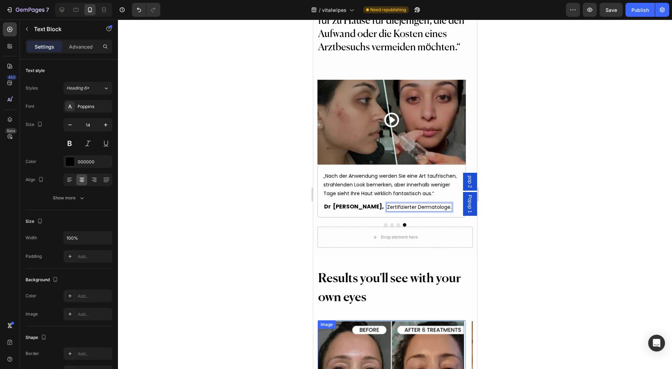
scroll to position [2888, 0]
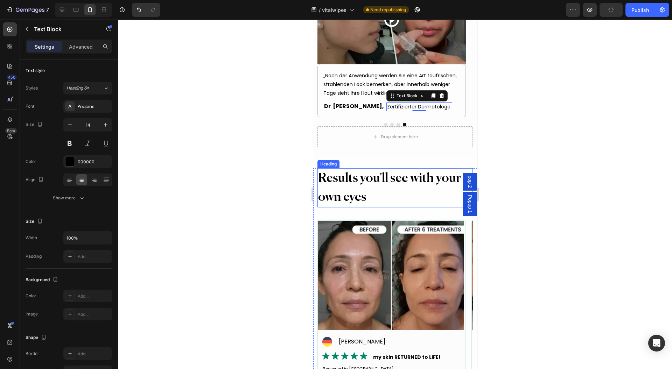
click at [335, 168] on h2 "Results you'll see with your own eyes" at bounding box center [394, 187] width 155 height 39
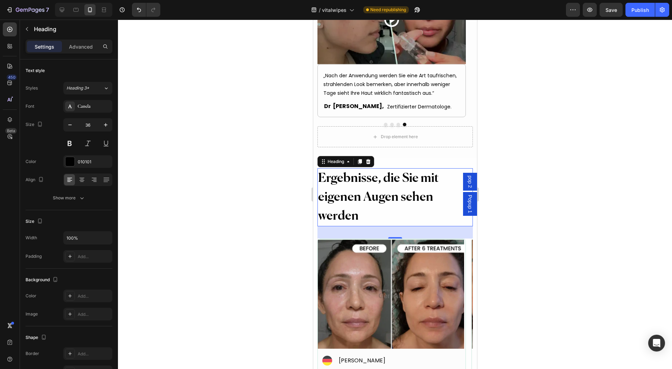
scroll to position [3028, 0]
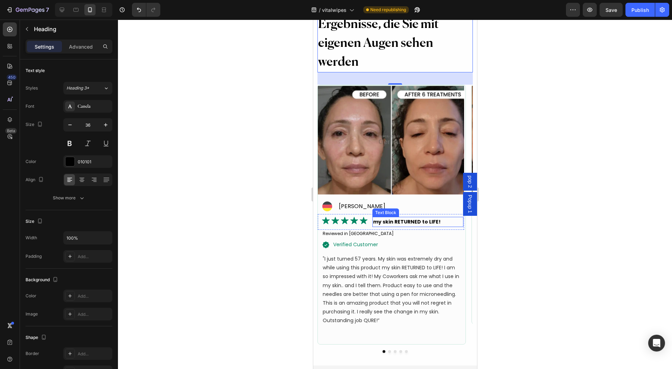
click at [394, 220] on p "my skin RETURNED to LIFE!" at bounding box center [418, 222] width 90 height 9
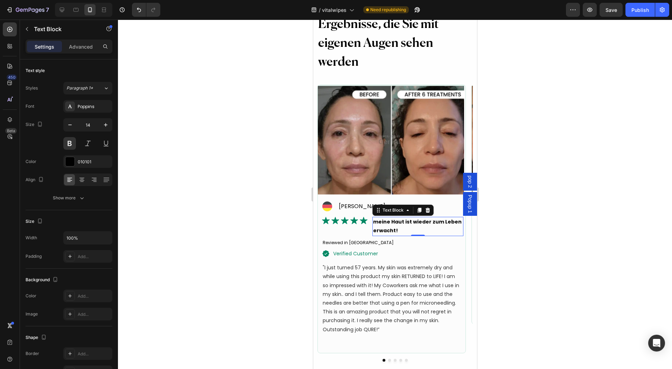
click at [365, 238] on div "Image meine Haut ist wieder zum Leben erwacht! Text Block 0 Row" at bounding box center [390, 226] width 146 height 24
click at [365, 238] on div "Image meine Haut ist wieder zum Leben erwacht! Text Block Row 0" at bounding box center [390, 226] width 146 height 24
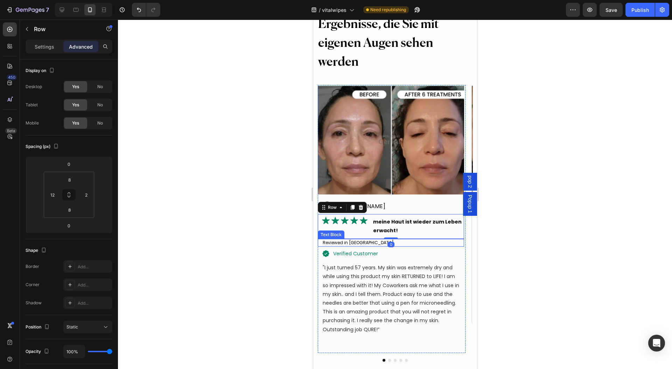
click at [361, 242] on div "Reviewed in United States" at bounding box center [393, 243] width 142 height 8
click at [361, 241] on div "Reviewed in United States" at bounding box center [393, 243] width 142 height 8
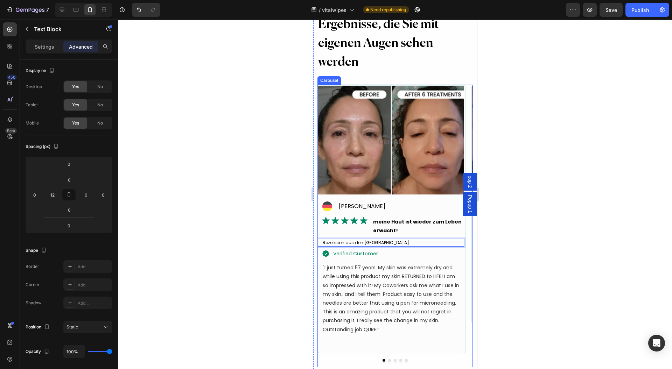
click at [388, 360] on button "Dot" at bounding box center [389, 360] width 3 height 3
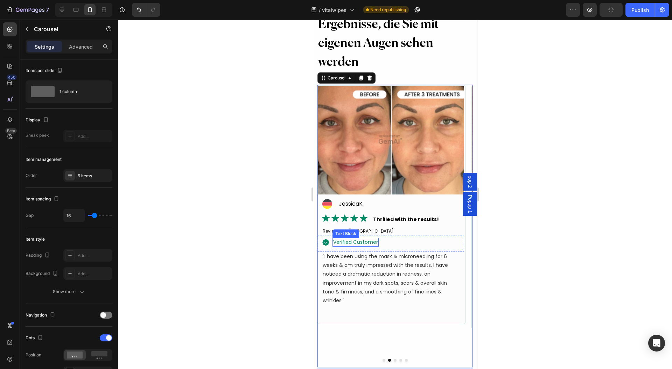
click at [357, 234] on div "Text Block" at bounding box center [345, 234] width 27 height 8
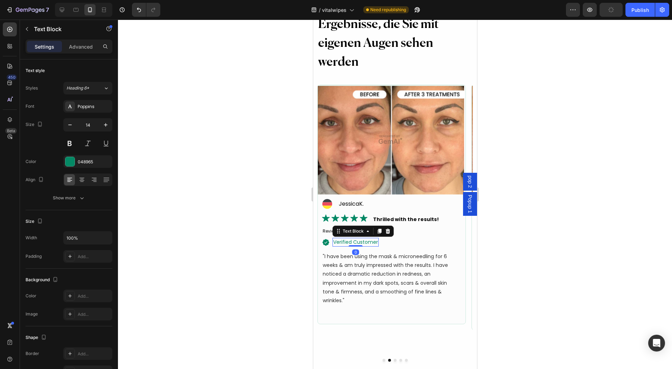
click at [329, 232] on div "Reviewed in United States" at bounding box center [393, 231] width 142 height 8
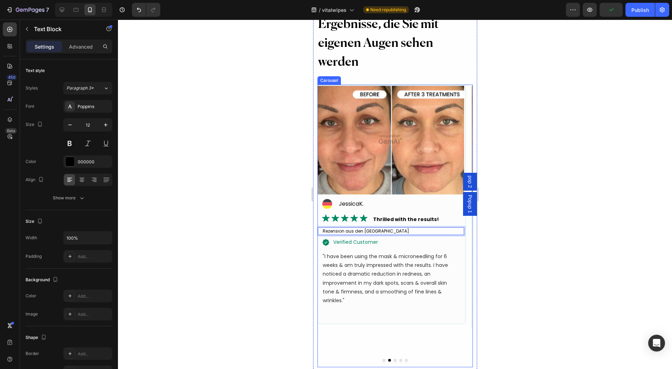
click at [393, 361] on button "Dot" at bounding box center [394, 360] width 3 height 3
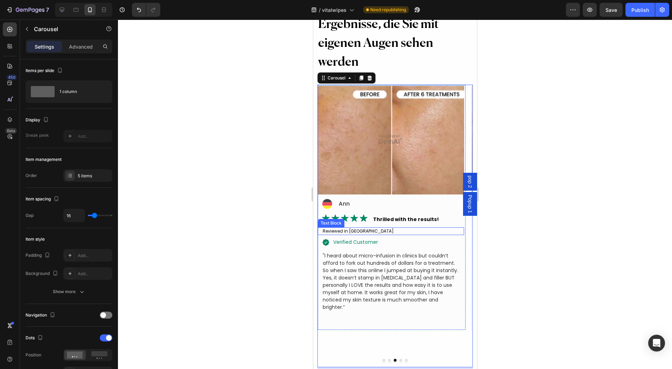
click at [353, 231] on div "Reviewed in United States" at bounding box center [393, 231] width 142 height 8
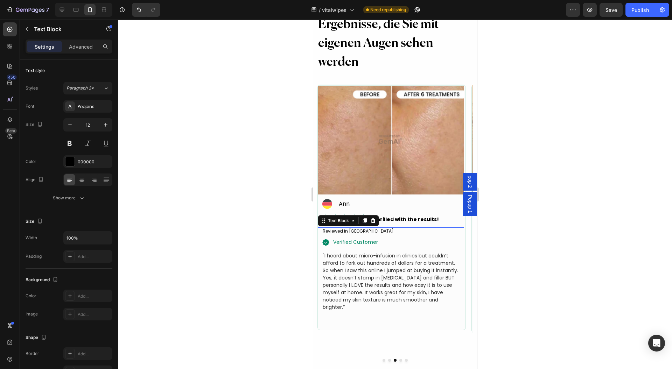
click at [353, 231] on div "Reviewed in United States" at bounding box center [393, 231] width 142 height 8
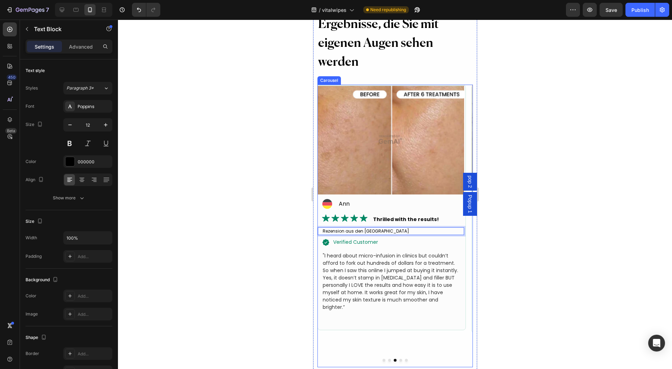
click at [395, 359] on div at bounding box center [394, 360] width 155 height 3
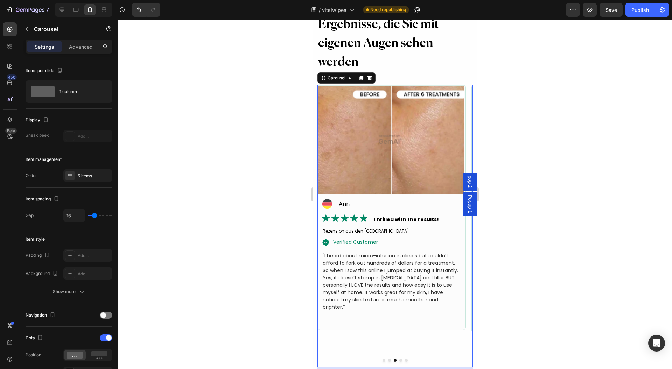
click at [399, 359] on button "Dot" at bounding box center [400, 360] width 3 height 3
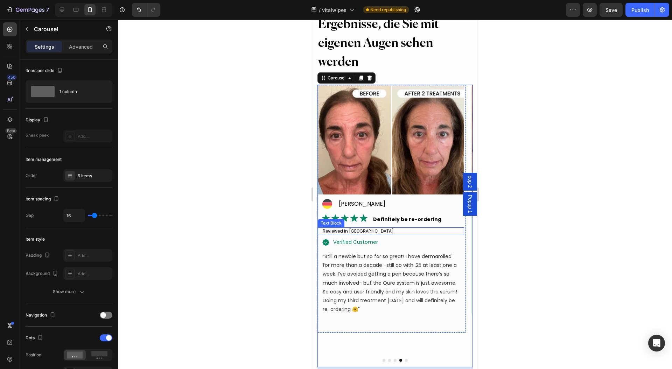
click at [362, 230] on div "Reviewed in United States" at bounding box center [393, 231] width 142 height 8
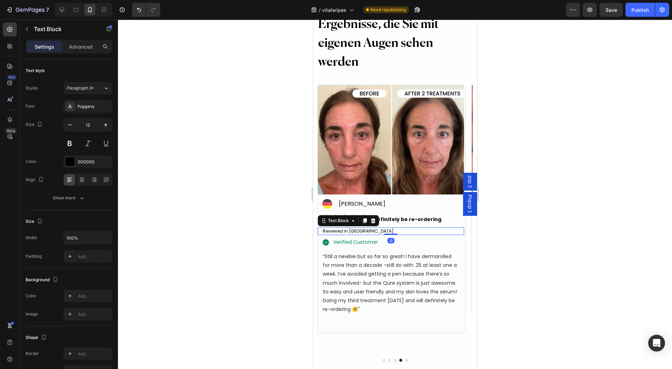
click at [362, 230] on div "Reviewed in United States" at bounding box center [393, 231] width 142 height 8
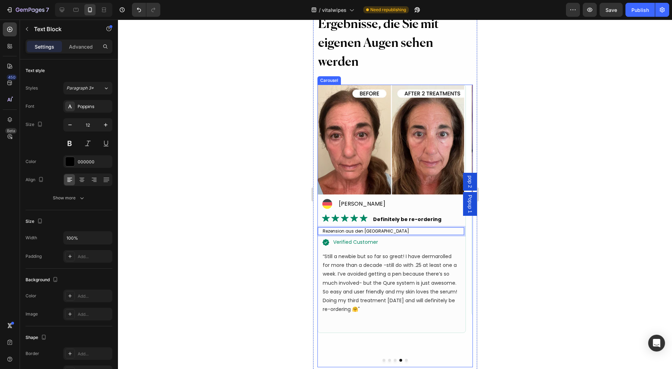
click at [403, 361] on div "Image Icon Andrea G Text Block Advanced list Image Definitely be re-ordering Te…" at bounding box center [391, 226] width 148 height 283
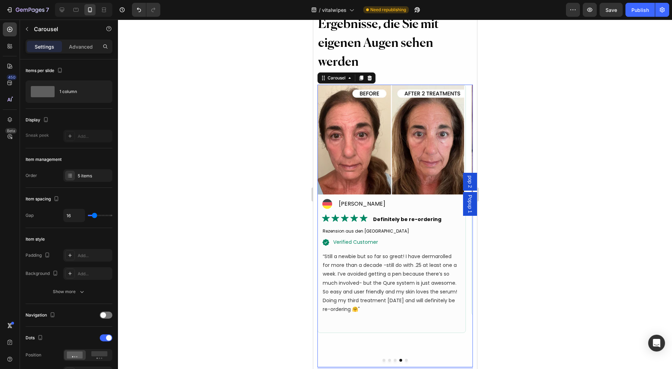
click at [405, 360] on button "Dot" at bounding box center [406, 360] width 3 height 3
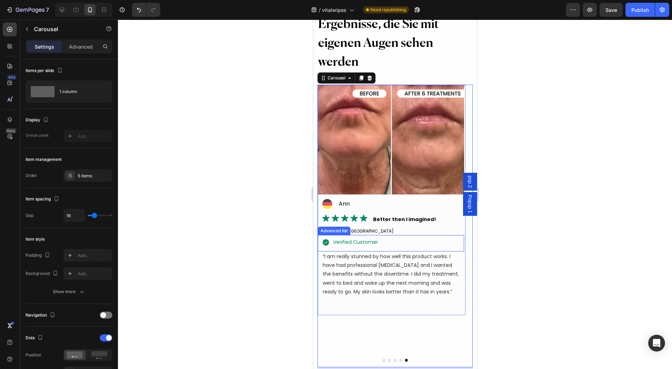
click at [372, 230] on div "Reviewed in United States" at bounding box center [393, 231] width 142 height 8
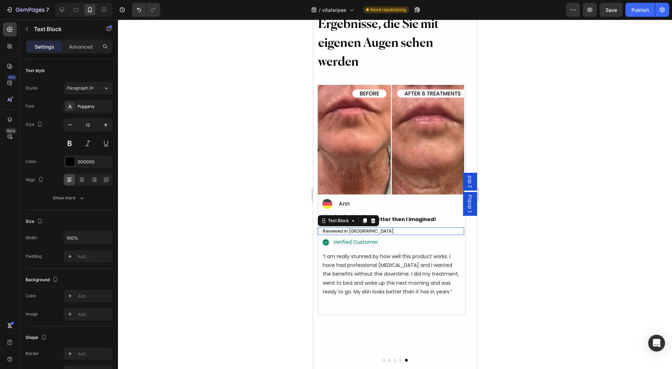
click at [372, 230] on div "Reviewed in United States" at bounding box center [393, 231] width 142 height 8
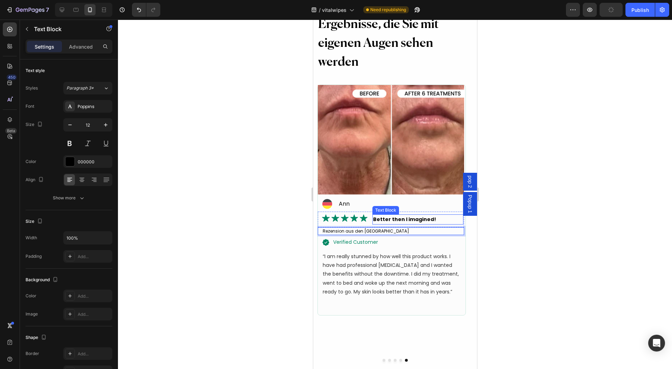
click at [416, 220] on p "Better then I imagined!" at bounding box center [418, 219] width 90 height 9
click at [417, 220] on p "Better then I imagined!" at bounding box center [418, 219] width 90 height 9
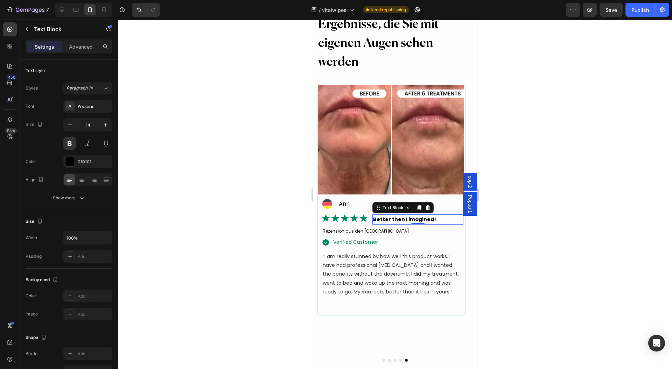
click at [398, 221] on p "Better then I imagined!" at bounding box center [418, 219] width 90 height 9
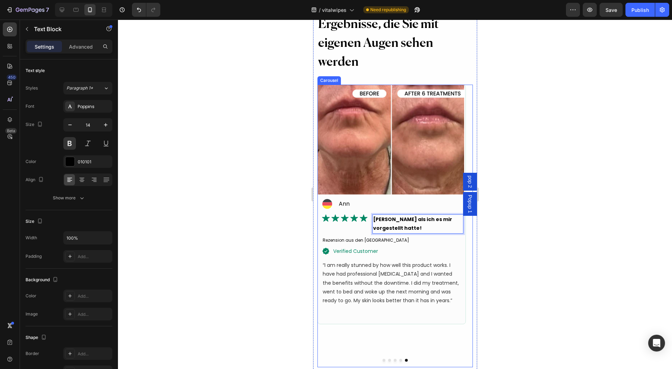
click at [399, 360] on button "Dot" at bounding box center [400, 360] width 3 height 3
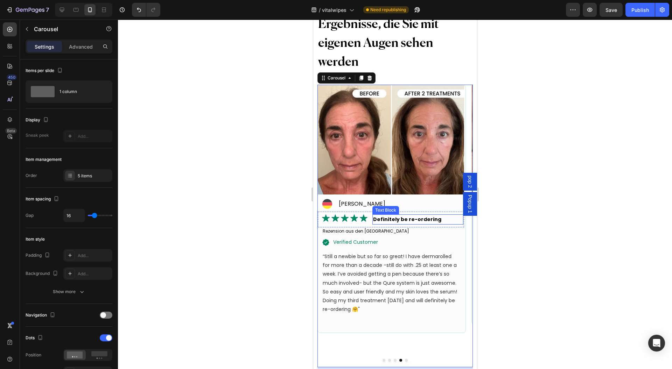
click at [385, 217] on p "Definitely be re-ordering" at bounding box center [418, 219] width 90 height 9
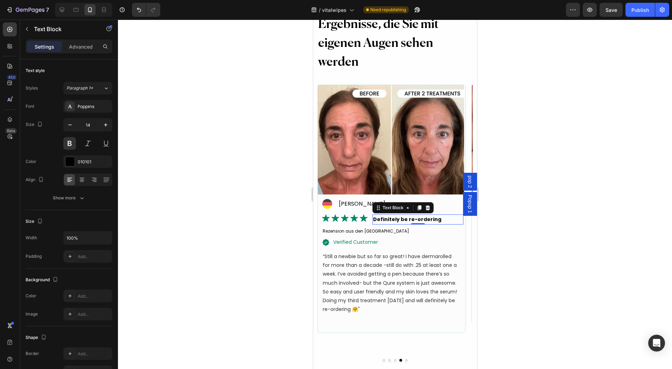
click at [397, 223] on p "Definitely be re-ordering" at bounding box center [418, 219] width 90 height 9
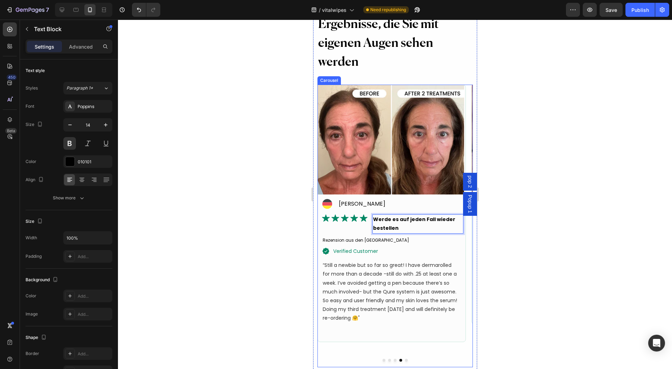
click at [393, 359] on button "Dot" at bounding box center [394, 360] width 3 height 3
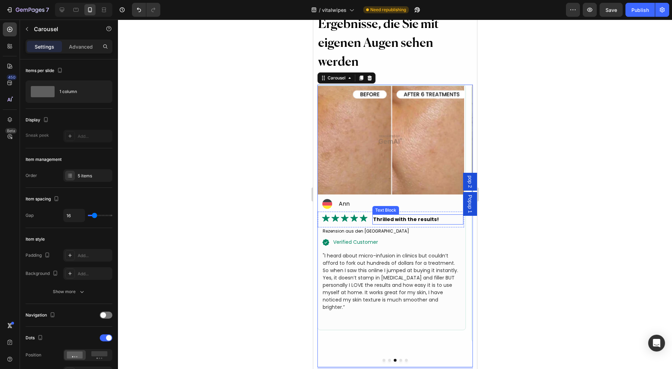
click at [387, 218] on p "Thrilled with the results!" at bounding box center [418, 219] width 90 height 9
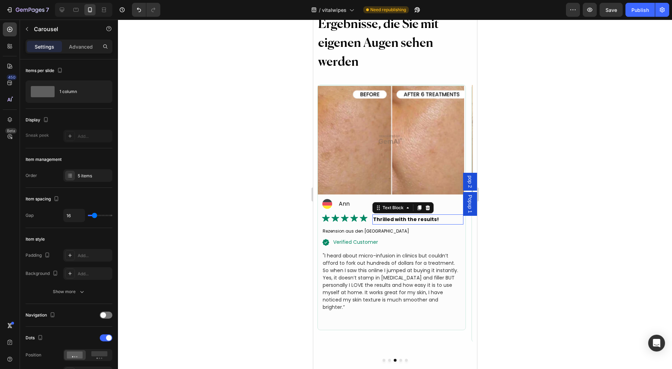
click at [387, 218] on p "Thrilled with the results!" at bounding box center [418, 219] width 90 height 9
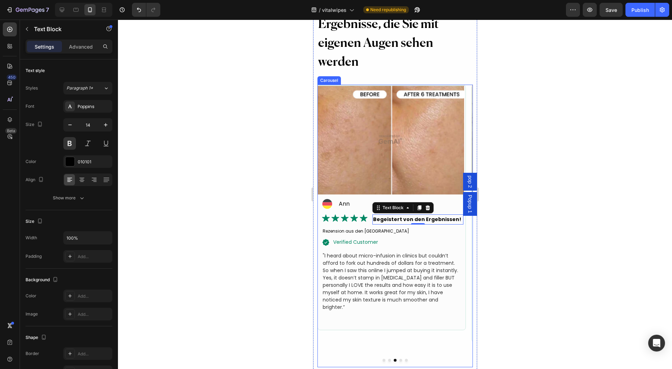
click at [385, 358] on div "Image Icon Ann Text Block Advanced list Image Begeistert von den Ergebnissen! T…" at bounding box center [391, 226] width 148 height 283
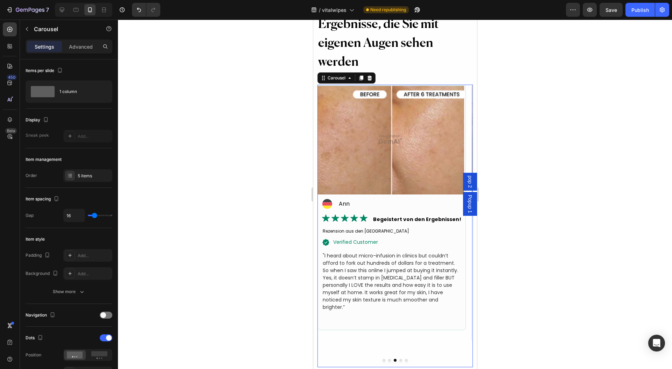
click at [388, 360] on button "Dot" at bounding box center [389, 360] width 3 height 3
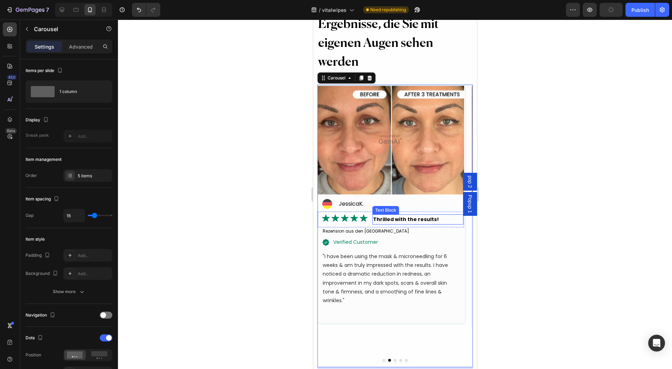
click at [407, 218] on p "Thrilled with the results!" at bounding box center [418, 219] width 90 height 9
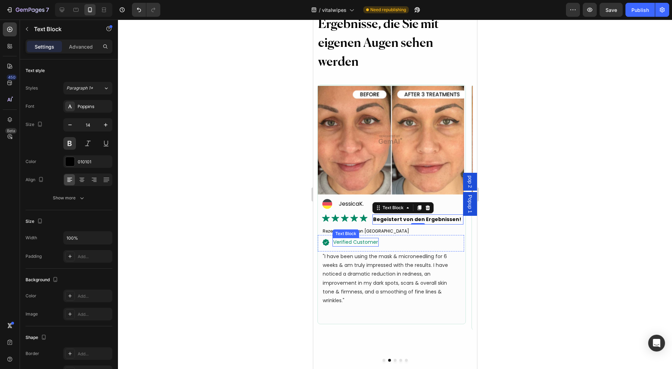
click at [363, 239] on div "verified customer" at bounding box center [355, 242] width 46 height 9
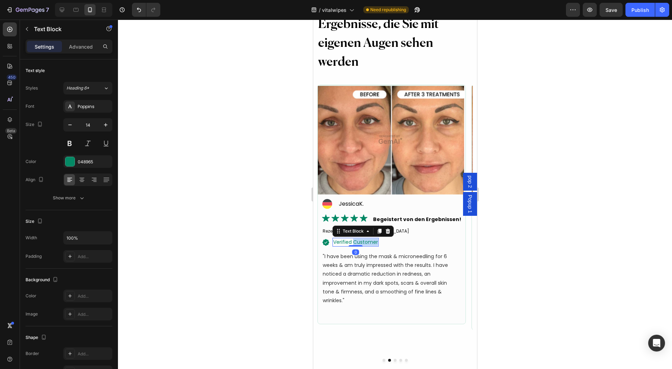
click at [363, 239] on div "verified customer" at bounding box center [355, 242] width 46 height 9
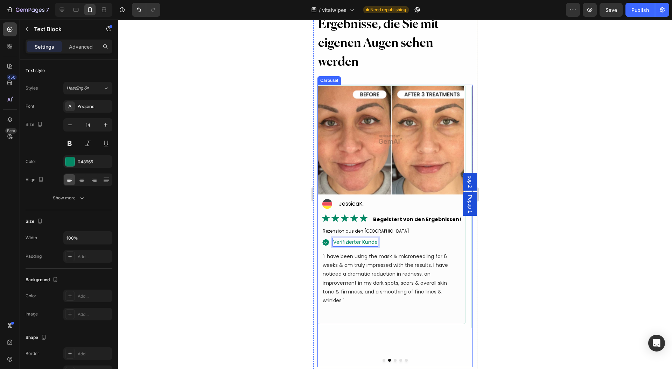
click at [377, 361] on div "Image Icon JessicaK. Text Block Advanced list Image Begeistert von den Ergebnis…" at bounding box center [391, 226] width 148 height 283
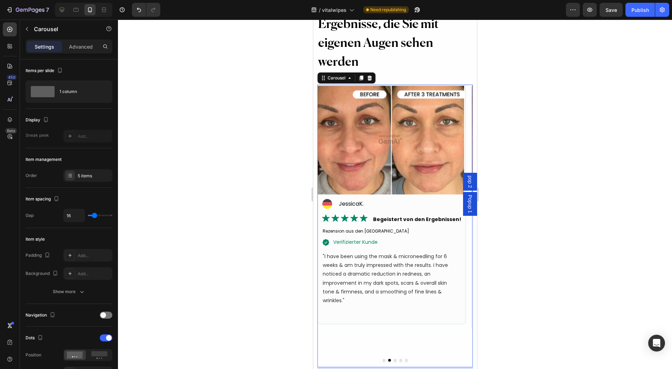
click at [388, 360] on button "Dot" at bounding box center [389, 360] width 3 height 3
click at [381, 361] on div at bounding box center [394, 360] width 155 height 3
click at [382, 359] on button "Dot" at bounding box center [383, 360] width 3 height 3
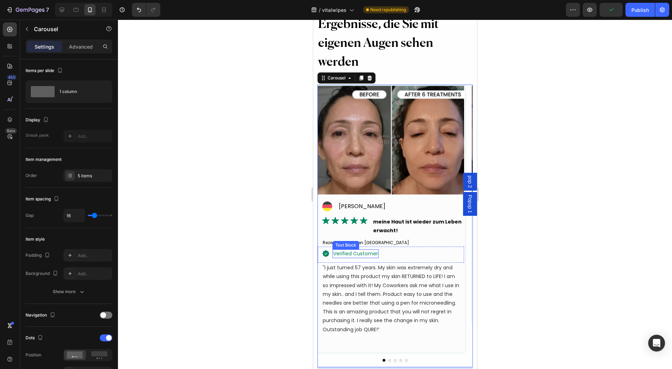
click at [361, 253] on div "verified customer" at bounding box center [355, 253] width 46 height 9
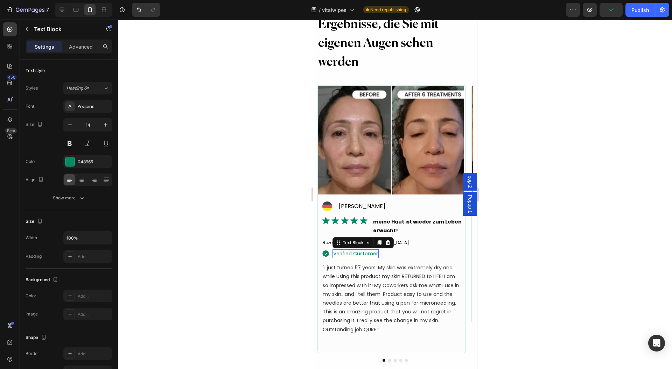
click at [361, 253] on div "verified customer" at bounding box center [355, 253] width 46 height 9
click at [390, 359] on div at bounding box center [394, 360] width 155 height 3
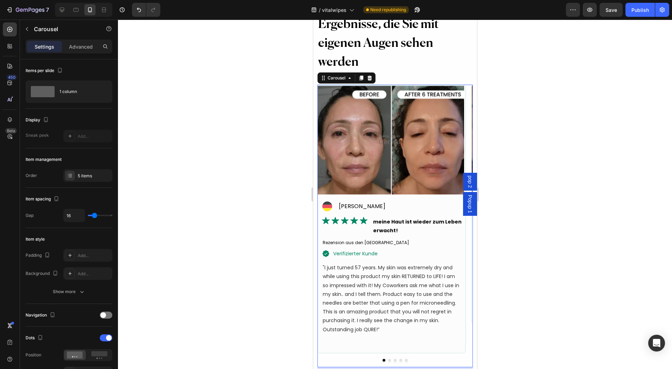
click at [393, 360] on button "Dot" at bounding box center [394, 360] width 3 height 3
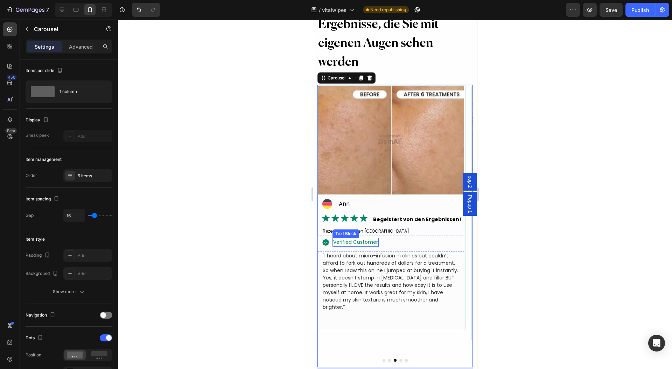
click at [353, 245] on div "verified customer" at bounding box center [355, 242] width 46 height 9
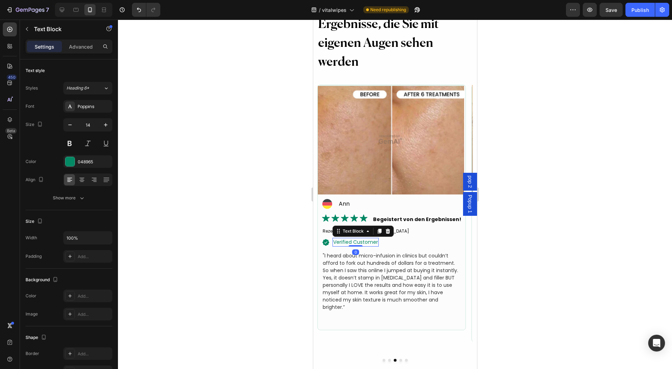
click at [353, 245] on div "verified customer" at bounding box center [355, 242] width 46 height 9
click at [399, 359] on button "Dot" at bounding box center [400, 360] width 3 height 3
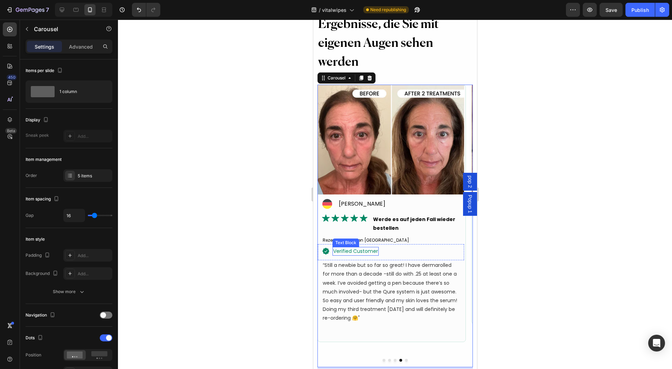
click at [365, 252] on div "verified customer" at bounding box center [355, 251] width 46 height 9
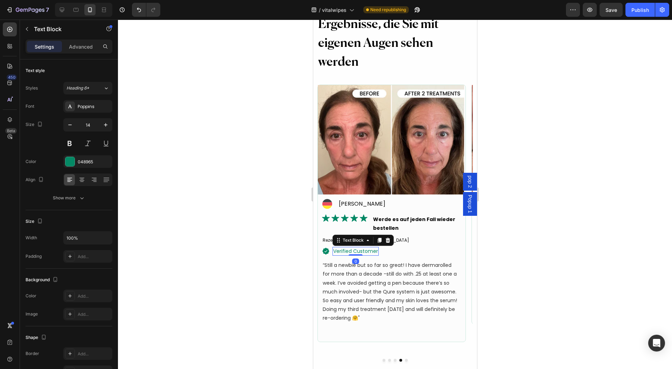
click at [365, 252] on div "verified customer" at bounding box center [355, 251] width 46 height 9
click at [402, 361] on div "Image Icon Andrea G Text Block Advanced list Image Werde es auf jeden Fall wied…" at bounding box center [391, 226] width 148 height 283
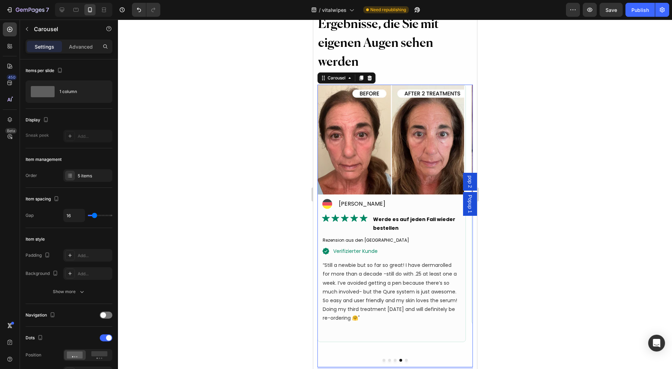
click at [405, 360] on button "Dot" at bounding box center [406, 360] width 3 height 3
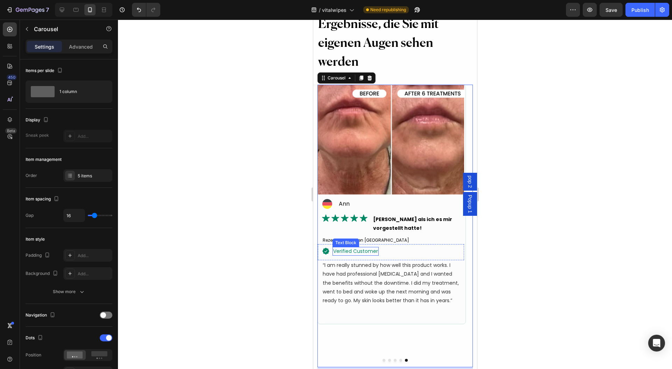
click at [366, 251] on div "verified customer" at bounding box center [355, 251] width 46 height 9
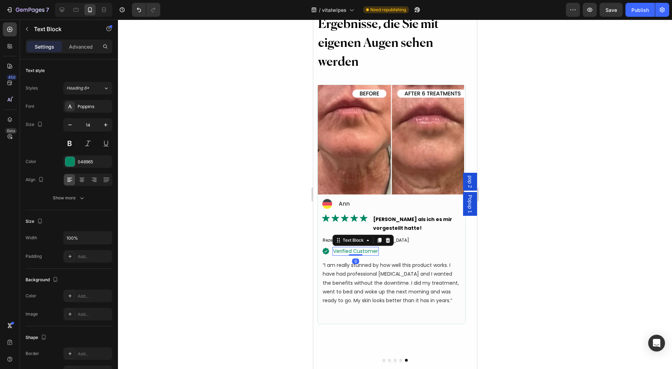
click at [366, 251] on div "verified customer" at bounding box center [355, 251] width 46 height 9
click at [269, 278] on div at bounding box center [395, 195] width 554 height 350
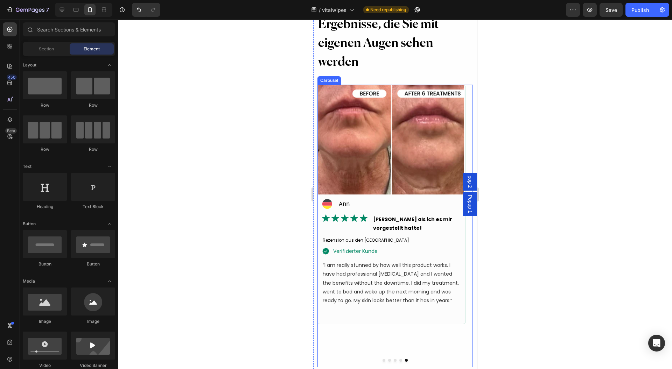
click at [399, 361] on button "Dot" at bounding box center [400, 360] width 3 height 3
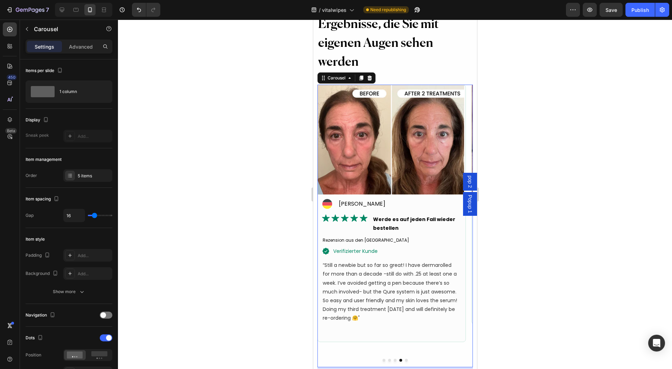
click at [393, 360] on button "Dot" at bounding box center [394, 360] width 3 height 3
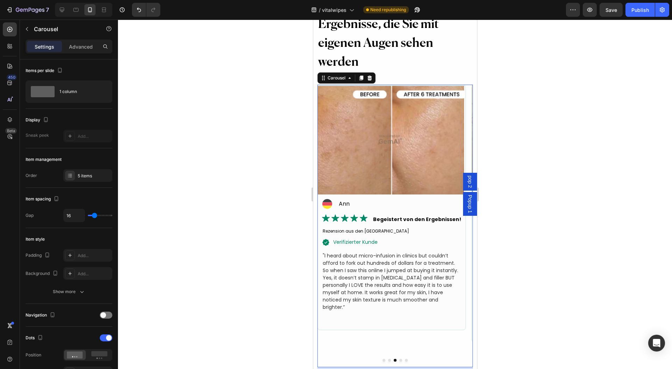
click at [388, 360] on button "Dot" at bounding box center [389, 360] width 3 height 3
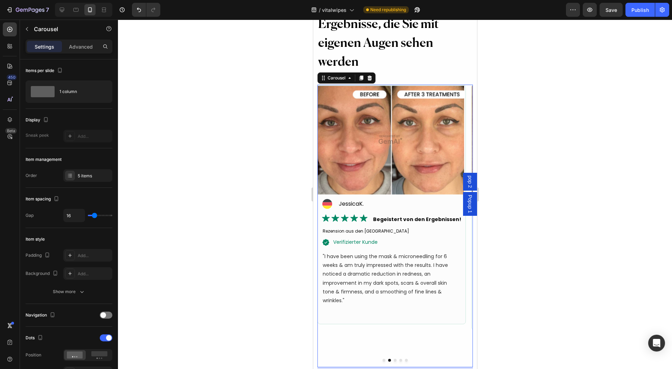
click at [382, 359] on button "Dot" at bounding box center [383, 360] width 3 height 3
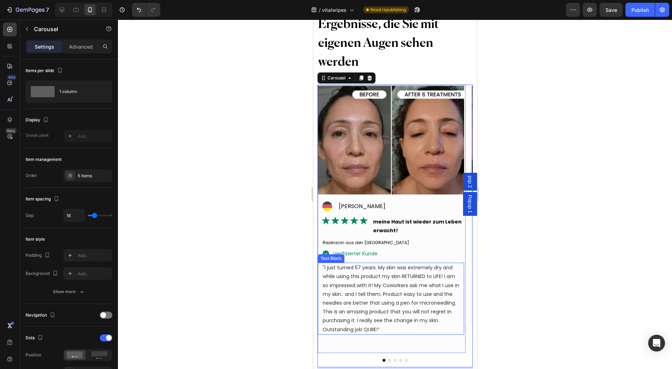
click at [350, 298] on p ""I just turned 57 years. My skin was extremely dry and while using this product…" at bounding box center [390, 298] width 136 height 71
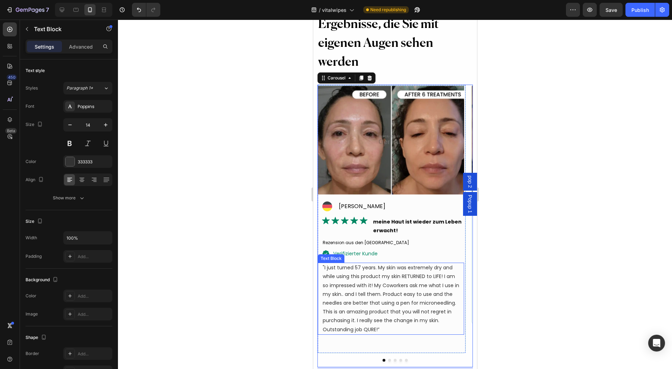
click at [350, 297] on p ""I just turned 57 years. My skin was extremely dry and while using this product…" at bounding box center [390, 298] width 136 height 71
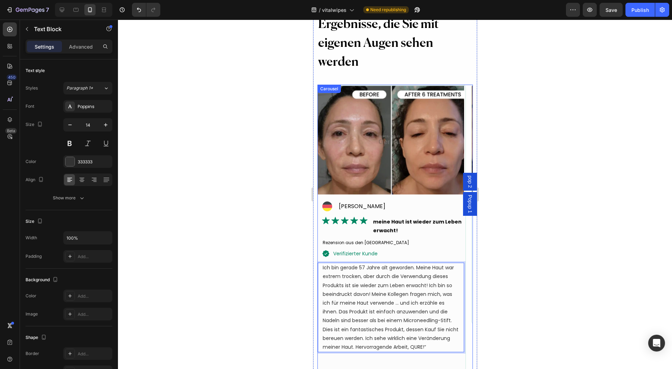
scroll to position [3121, 0]
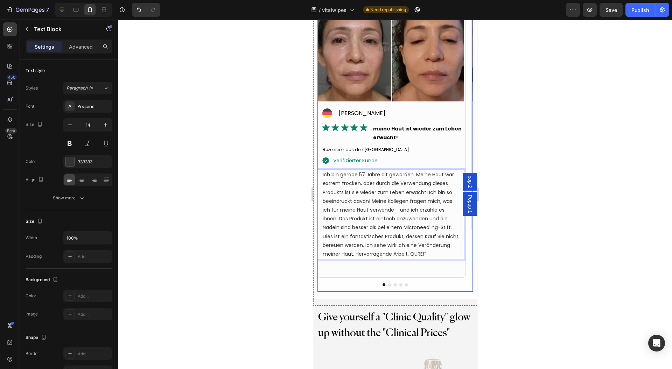
click at [388, 283] on button "Dot" at bounding box center [389, 284] width 3 height 3
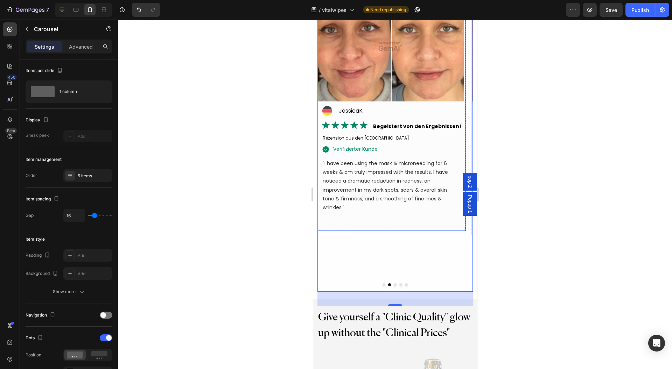
click at [370, 203] on div ""I have been using the mask & microneedling for 6 weeks & am truly impressed wi…" at bounding box center [391, 186] width 138 height 54
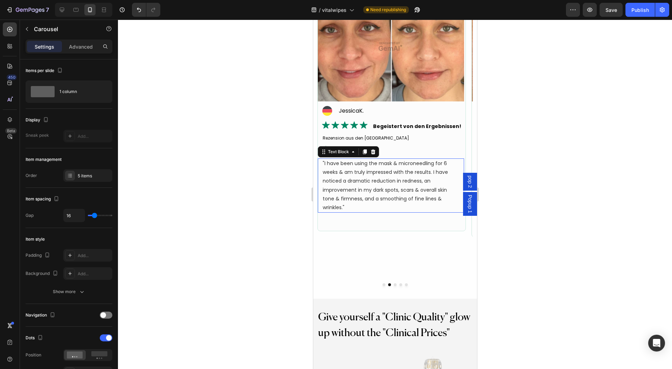
click at [370, 203] on div ""I have been using the mask & microneedling for 6 weeks & am truly impressed wi…" at bounding box center [391, 186] width 138 height 54
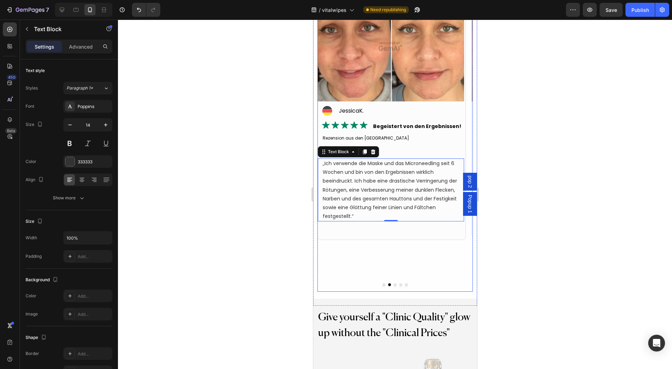
click at [393, 285] on button "Dot" at bounding box center [394, 284] width 3 height 3
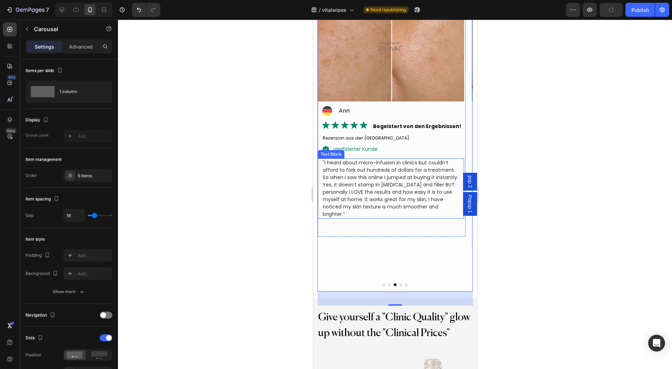
click at [363, 190] on p ""I heard about micro-infusion in clinics but couldn’t afford to fork out hundre…" at bounding box center [390, 188] width 136 height 59
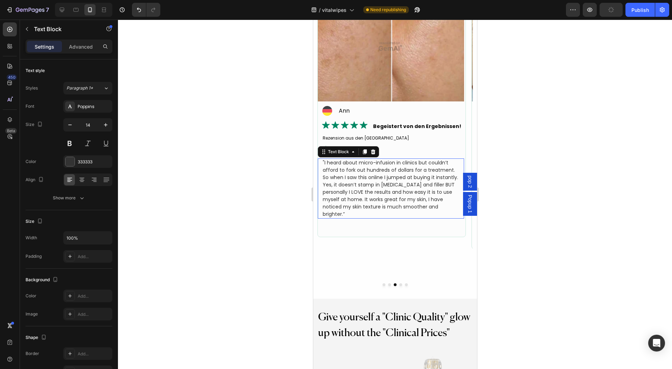
click at [363, 190] on p ""I heard about micro-infusion in clinics but couldn’t afford to fork out hundre…" at bounding box center [390, 188] width 136 height 59
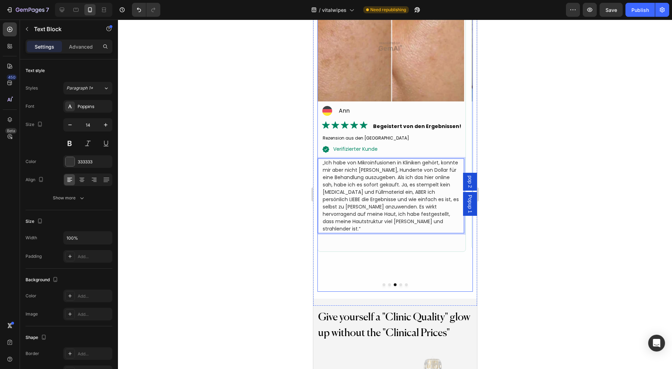
click at [399, 285] on button "Dot" at bounding box center [400, 284] width 3 height 3
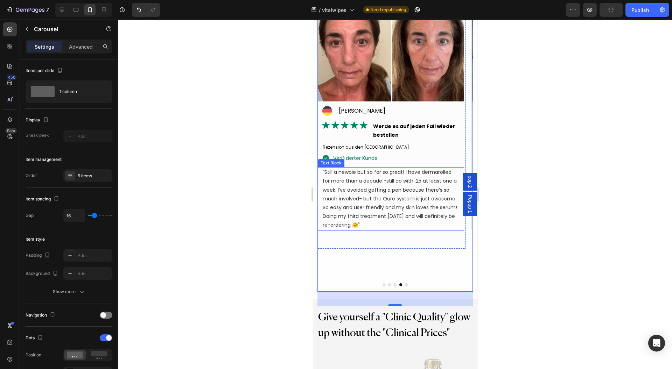
click at [378, 195] on p "“Still a newbie but so far so great! I have dermarolled for more than a decade …" at bounding box center [390, 199] width 136 height 62
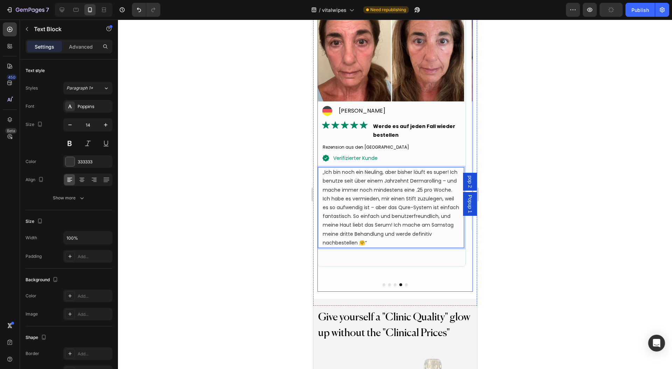
click at [405, 286] on button "Dot" at bounding box center [406, 284] width 3 height 3
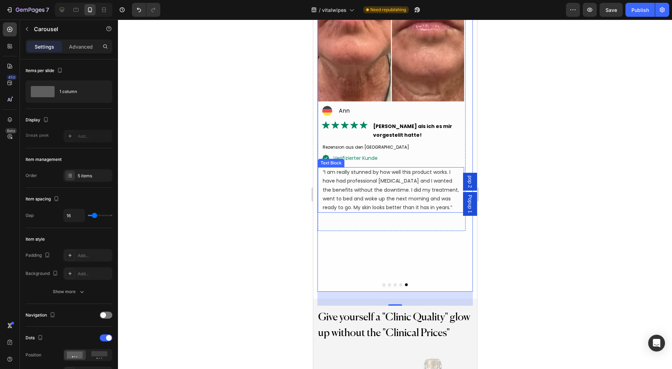
click at [360, 193] on p "“I am really stunned by how well this product works. I have had professional mi…" at bounding box center [390, 190] width 136 height 44
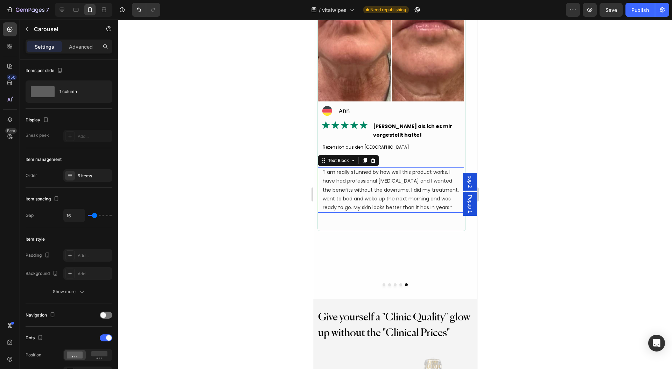
click at [360, 193] on p "“I am really stunned by how well this product works. I have had professional mi…" at bounding box center [390, 190] width 136 height 44
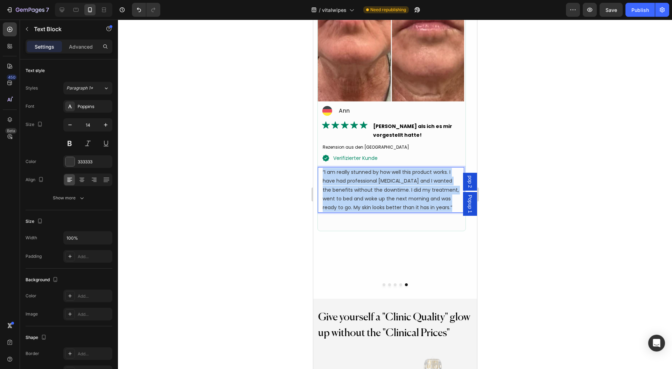
click at [360, 193] on p "“I am really stunned by how well this product works. I have had professional mi…" at bounding box center [390, 190] width 136 height 44
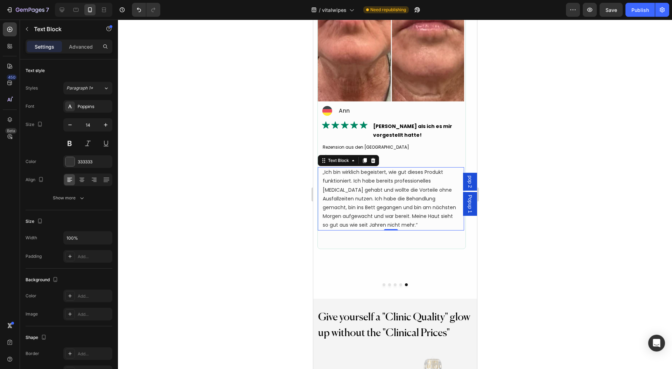
drag, startPoint x: 145, startPoint y: 175, endPoint x: 528, endPoint y: 219, distance: 385.7
click at [539, 212] on div at bounding box center [395, 195] width 554 height 350
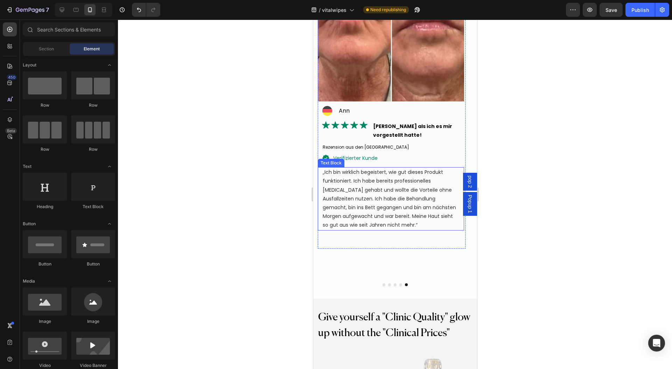
scroll to position [3261, 0]
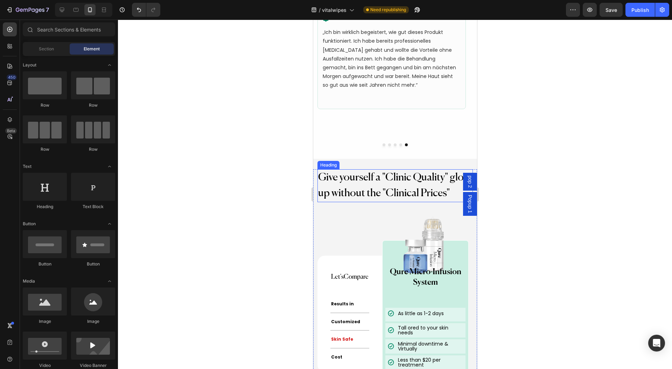
click at [372, 193] on h2 "Give yourself a "Clinic Quality" glow up without the "Clinical Prices"" at bounding box center [394, 185] width 155 height 33
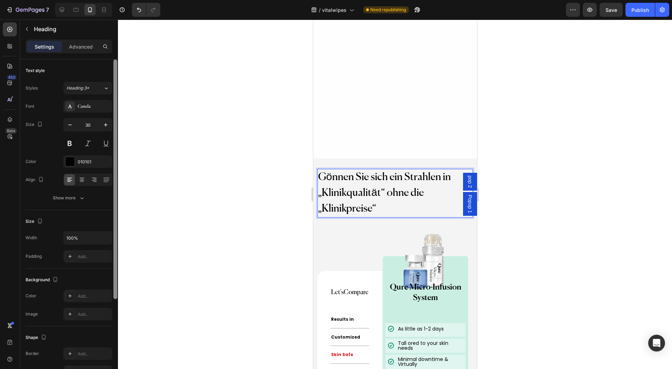
scroll to position [3401, 0]
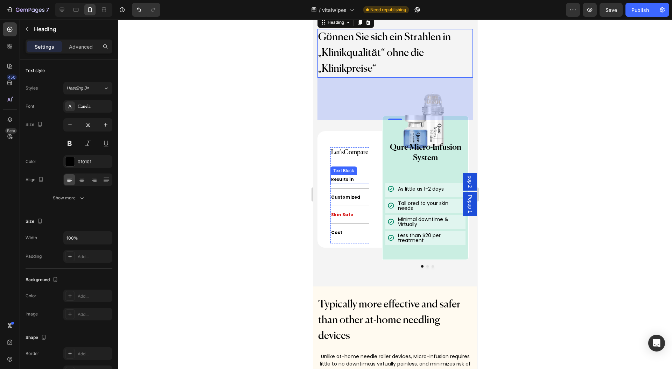
click at [344, 177] on div "Results in" at bounding box center [349, 179] width 39 height 9
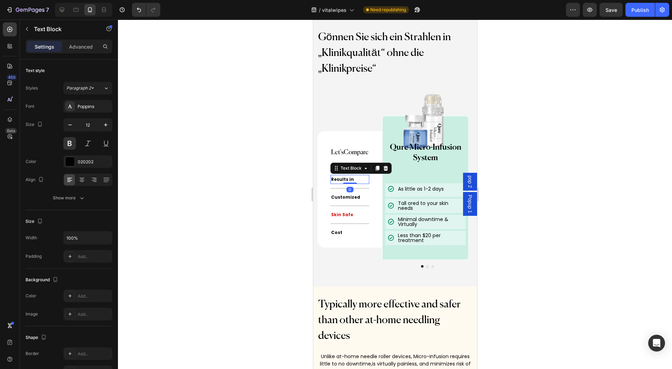
click at [344, 177] on div "Results in" at bounding box center [349, 179] width 39 height 9
click at [345, 197] on div "Customized" at bounding box center [349, 197] width 39 height 9
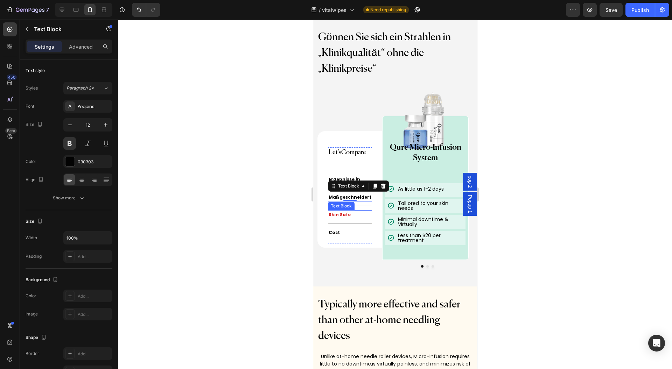
click at [337, 214] on div "Skin Safe" at bounding box center [350, 214] width 44 height 9
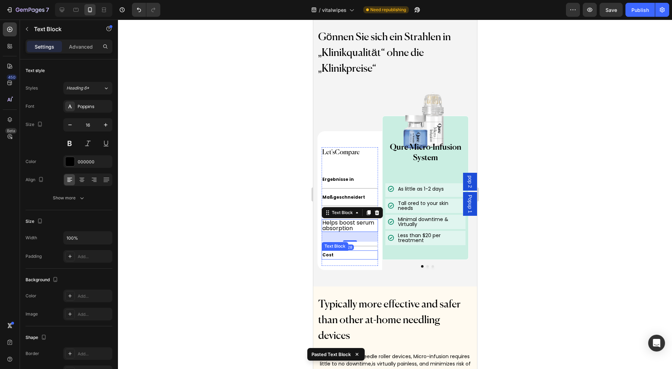
click at [334, 251] on div "Cost" at bounding box center [349, 255] width 56 height 9
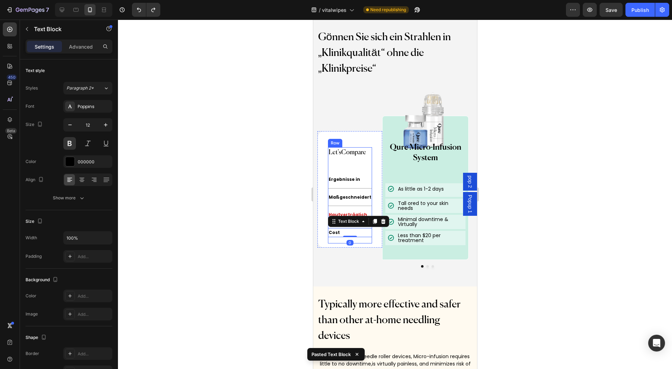
click at [337, 233] on div "Cost" at bounding box center [350, 232] width 44 height 9
click at [337, 233] on p "Cost" at bounding box center [349, 233] width 43 height 8
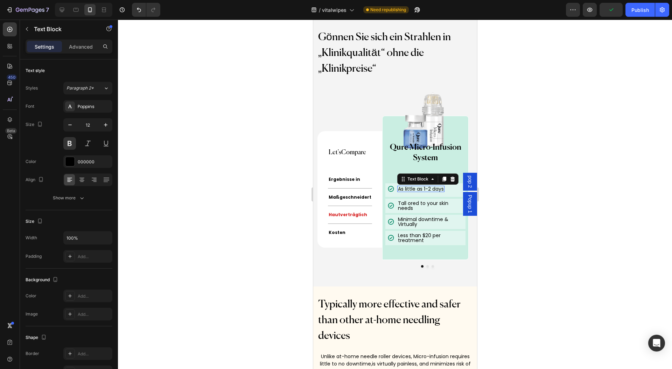
click at [397, 188] on div "As little as 1-2 days" at bounding box center [420, 189] width 47 height 6
click at [398, 206] on p "Tall ored to your skin needs" at bounding box center [430, 206] width 65 height 10
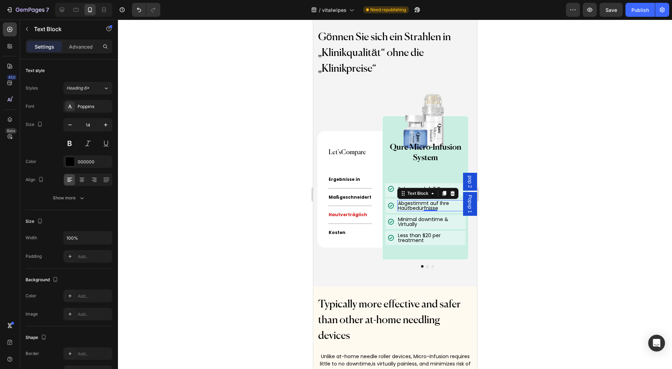
click at [400, 220] on p "Minimal downtime & Virtually" at bounding box center [430, 222] width 65 height 10
click at [398, 239] on p "Less than $20 per treatment" at bounding box center [430, 238] width 65 height 10
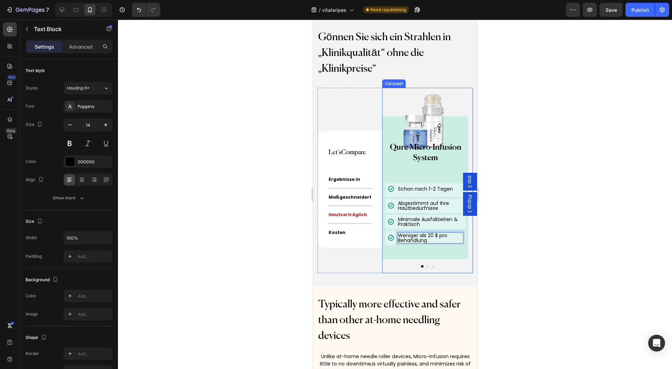
click at [426, 265] on button "Dot" at bounding box center [427, 266] width 2 height 2
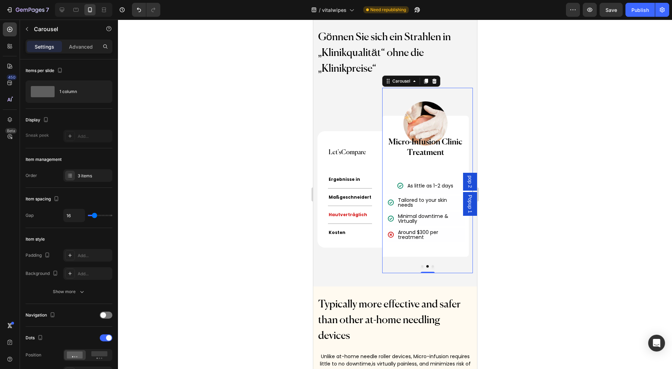
drag, startPoint x: 419, startPoint y: 261, endPoint x: 388, endPoint y: 184, distance: 82.7
click at [388, 184] on div "Icon As little as 1-2 days Text Block" at bounding box center [425, 187] width 80 height 14
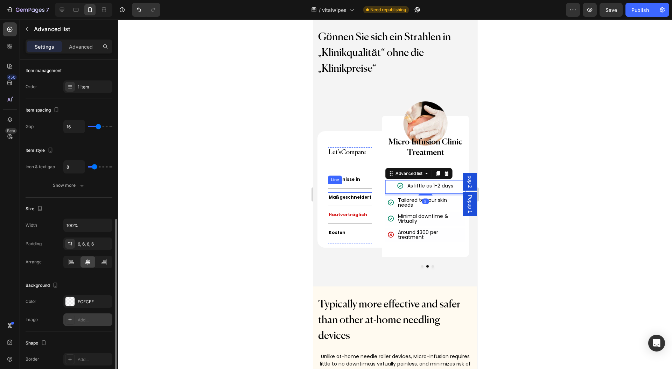
scroll to position [89, 0]
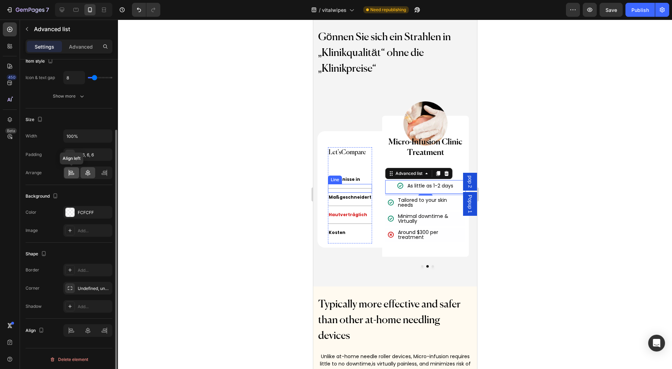
click at [71, 173] on icon at bounding box center [71, 172] width 7 height 7
click at [175, 197] on div at bounding box center [395, 195] width 554 height 350
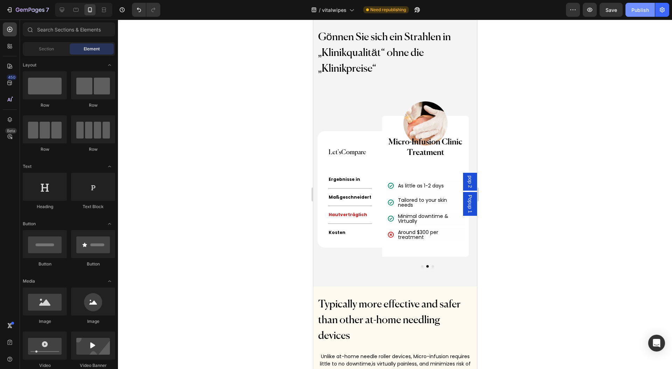
click at [647, 8] on div "Publish" at bounding box center [639, 9] width 17 height 7
click at [397, 188] on div "As little as 1-2 days" at bounding box center [420, 186] width 47 height 6
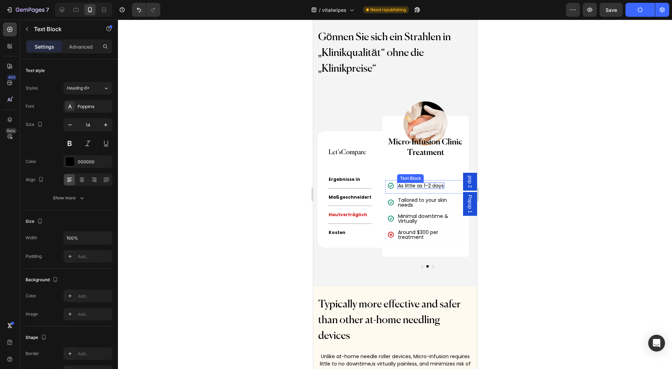
click at [397, 188] on div "As little as 1-2 days" at bounding box center [420, 186] width 47 height 6
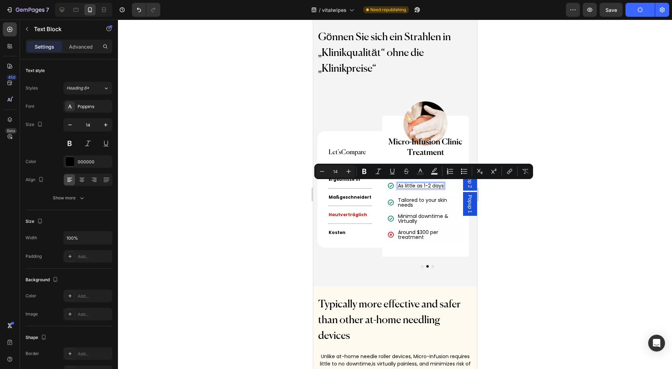
scroll to position [3401, 0]
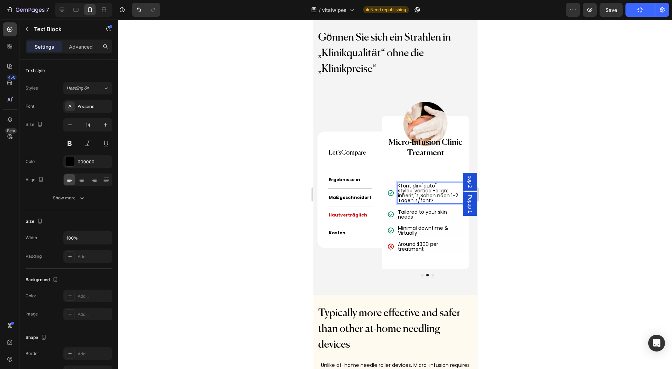
click at [398, 188] on p "<font dir="auto" style="vertical-align: inherit;"> Schon nach 1-2 Tagen </font>" at bounding box center [430, 193] width 65 height 20
click at [407, 190] on p "<font dir="auto" style="vertical-align: inherit;"> Schon nach 1-2 Tagen </font>" at bounding box center [430, 193] width 65 height 20
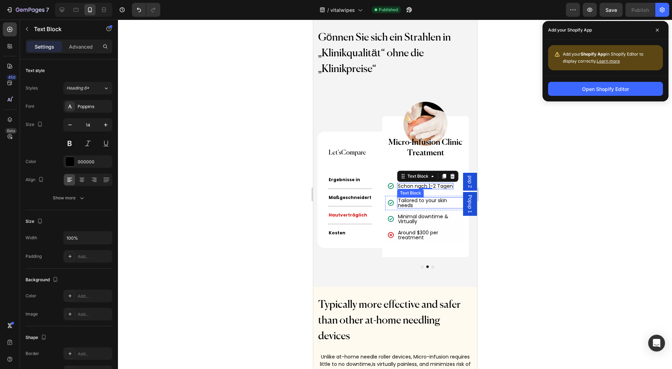
click at [398, 202] on p "Tailored to your skin needs" at bounding box center [430, 203] width 65 height 10
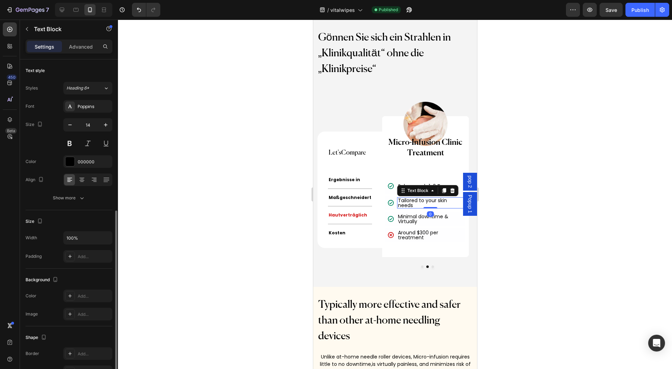
scroll to position [84, 0]
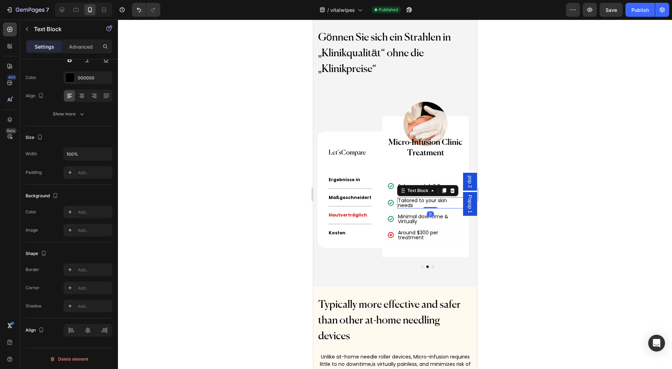
drag, startPoint x: 587, startPoint y: 188, endPoint x: 154, endPoint y: 168, distance: 433.3
click at [587, 188] on div at bounding box center [395, 195] width 554 height 350
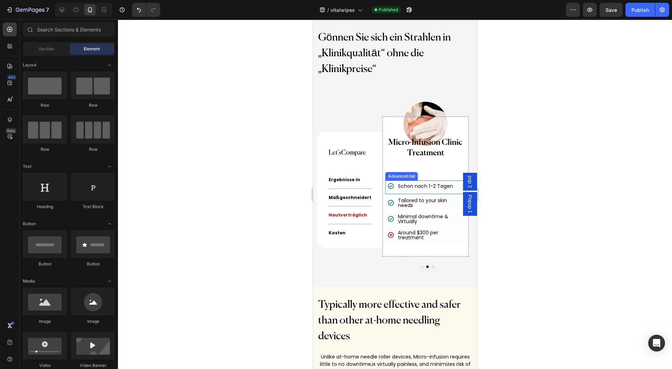
click at [419, 197] on div "Icon Tailored to your skin needs Text Block" at bounding box center [425, 203] width 80 height 14
click at [414, 203] on p "Tailored to your skin needs" at bounding box center [430, 203] width 65 height 10
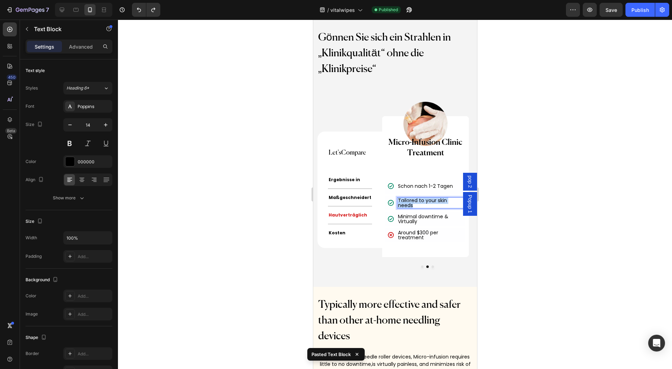
scroll to position [0, 0]
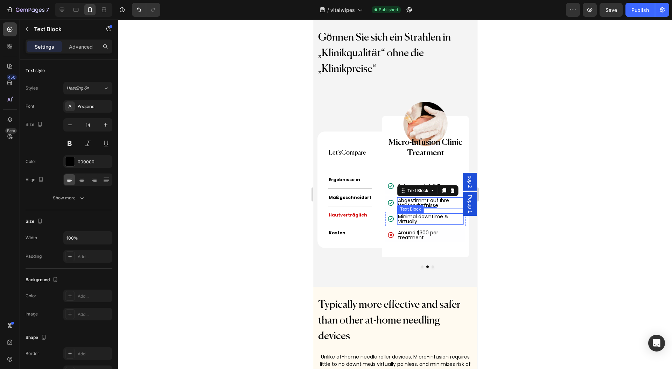
click at [398, 220] on p "Minimal downtime & Virtually" at bounding box center [430, 219] width 65 height 10
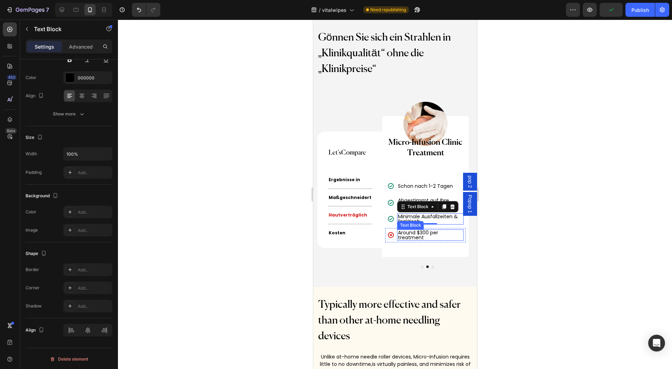
click at [398, 237] on p "Around $300 per treatment" at bounding box center [430, 235] width 65 height 10
click at [431, 266] on button "Dot" at bounding box center [432, 267] width 2 height 2
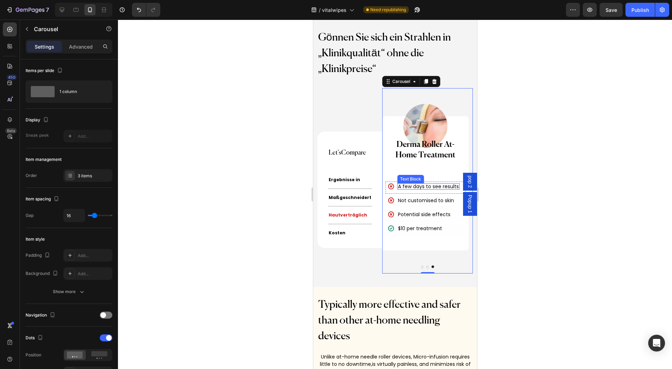
click at [397, 181] on div "Text Block" at bounding box center [410, 179] width 27 height 8
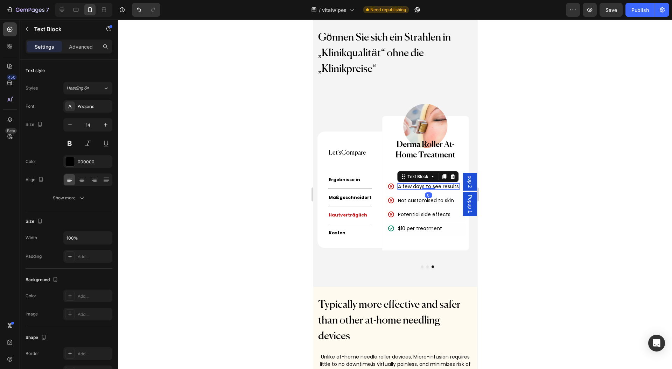
click at [397, 181] on div "Text Block" at bounding box center [427, 176] width 61 height 11
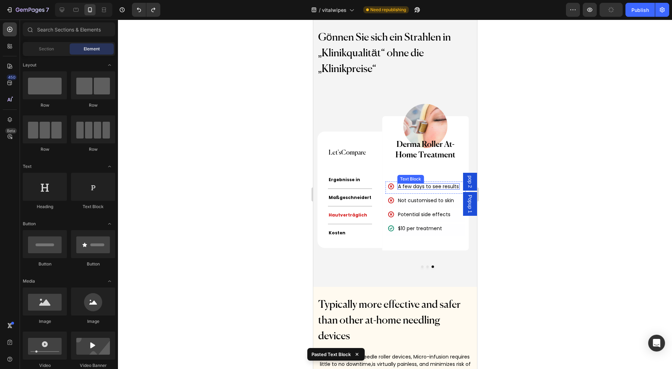
click at [411, 186] on p "A few days to see results" at bounding box center [428, 186] width 61 height 5
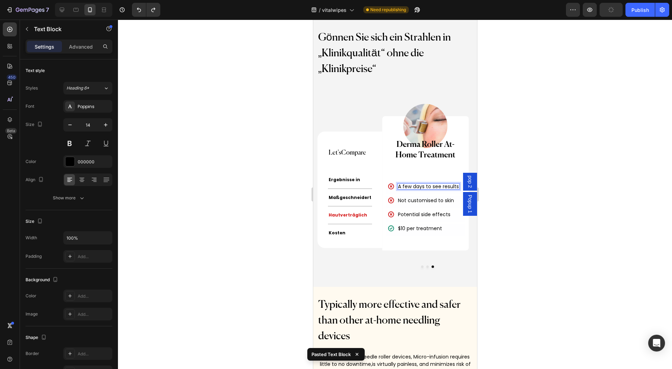
scroll to position [3401, 0]
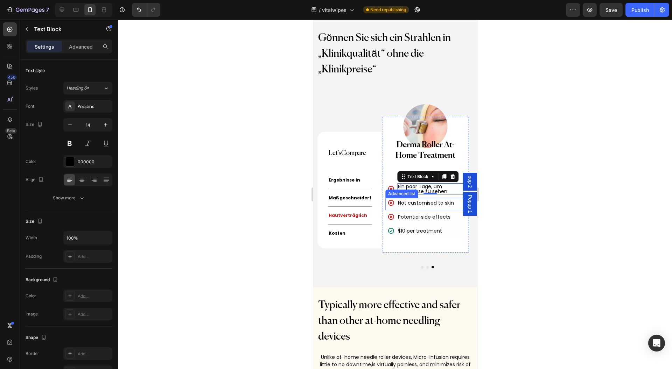
click at [398, 204] on p "Not customised to skin" at bounding box center [426, 203] width 56 height 5
click at [399, 204] on p "Not customised to skin" at bounding box center [426, 203] width 56 height 5
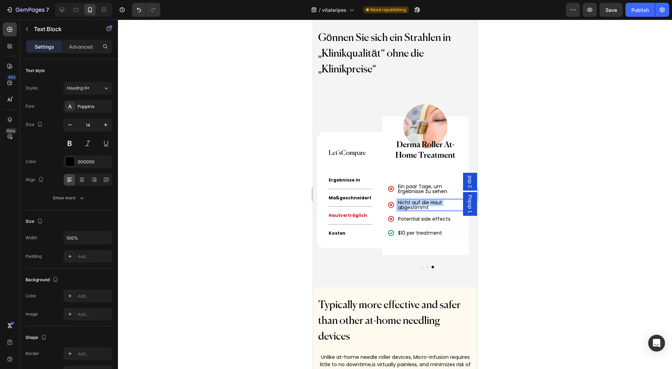
scroll to position [3400, 0]
click at [398, 219] on p "Potential side effects" at bounding box center [424, 219] width 52 height 5
click at [398, 234] on p "$10 per treatment" at bounding box center [420, 233] width 44 height 5
click at [398, 233] on p "$10 per treatment" at bounding box center [420, 233] width 44 height 5
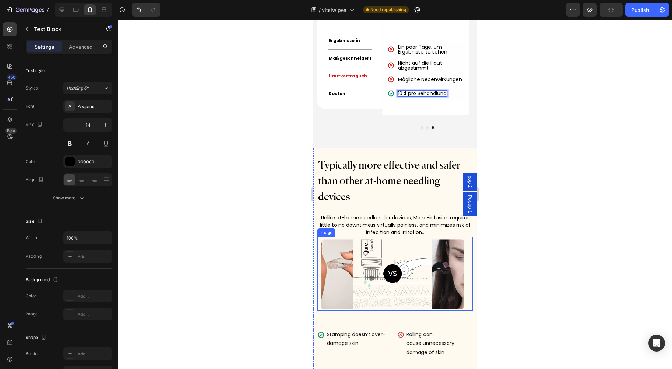
scroll to position [3634, 0]
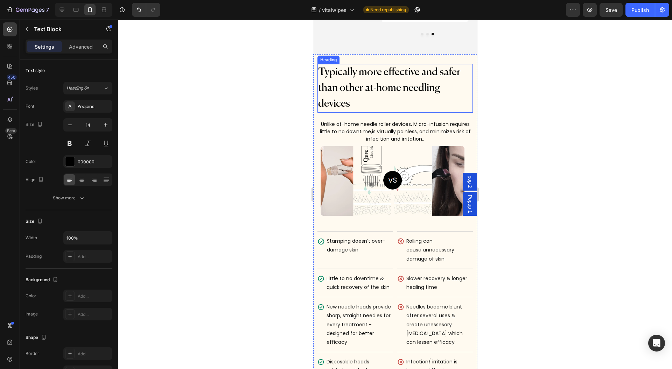
click at [363, 98] on h2 "Typically more effective and safer than other at-home needling devices" at bounding box center [394, 88] width 155 height 49
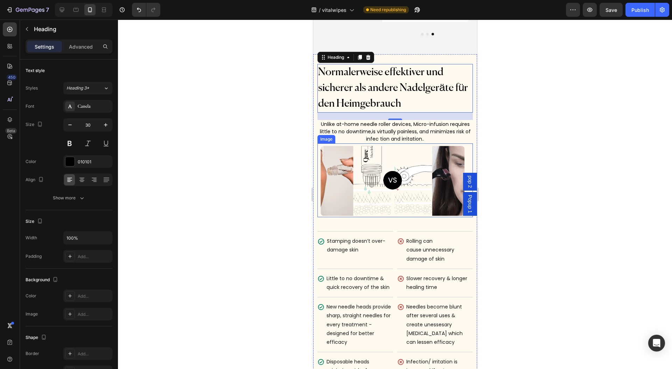
click at [388, 138] on div "Unlike at-home needle roller devices, Micro-infusion requires little to no down…" at bounding box center [394, 131] width 155 height 23
click at [388, 137] on div "Unlike at-home needle roller devices, Micro-infusion requires little to no down…" at bounding box center [394, 131] width 155 height 23
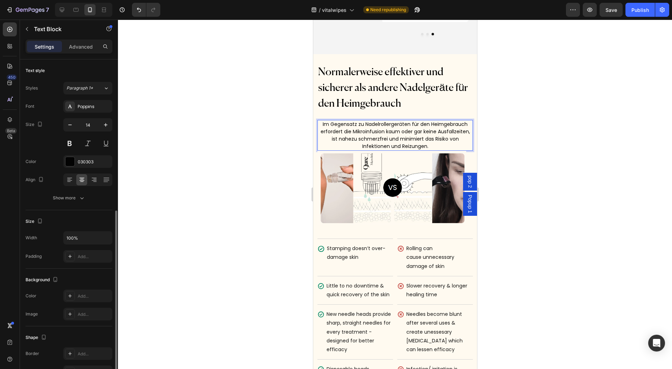
scroll to position [84, 0]
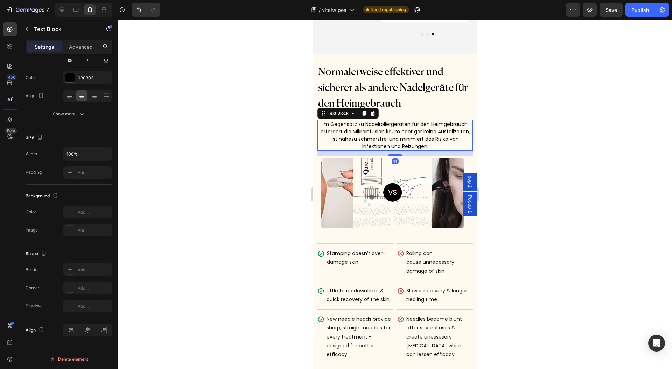
drag, startPoint x: 394, startPoint y: 149, endPoint x: 441, endPoint y: 141, distance: 48.4
click at [394, 155] on div at bounding box center [395, 154] width 14 height 1
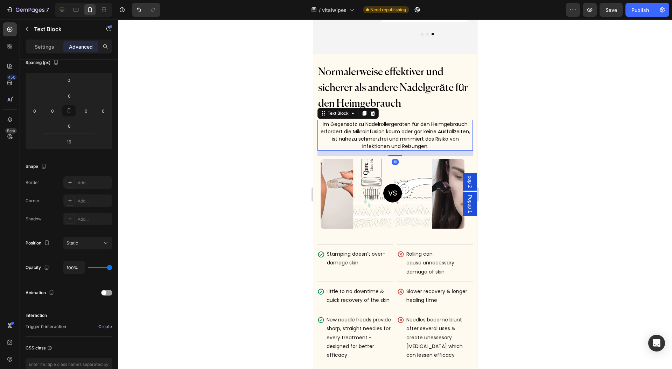
click at [528, 126] on div at bounding box center [395, 195] width 554 height 350
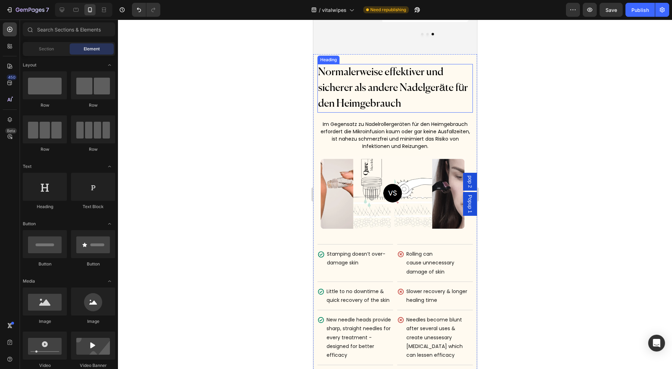
click at [399, 97] on p "Normalerweise effektiver und sicherer als andere Nadelgeräte für den Heimgebrau…" at bounding box center [395, 88] width 154 height 47
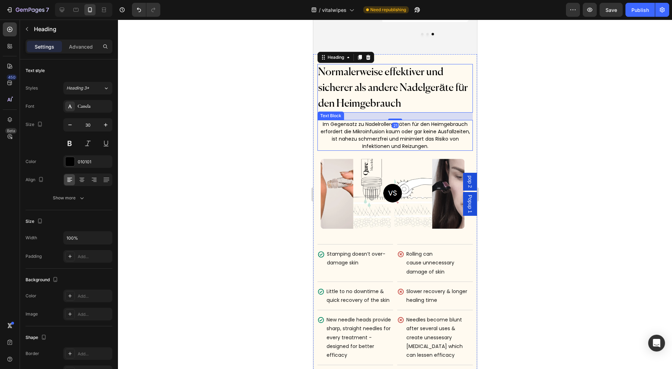
click at [391, 121] on div "Normalerweise effektiver und sicherer als andere Nadelgeräte für den Heimgebrau…" at bounding box center [394, 250] width 155 height 372
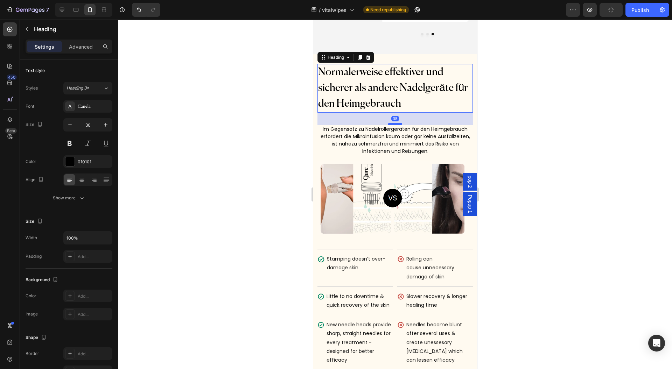
click at [396, 123] on div at bounding box center [395, 124] width 14 height 2
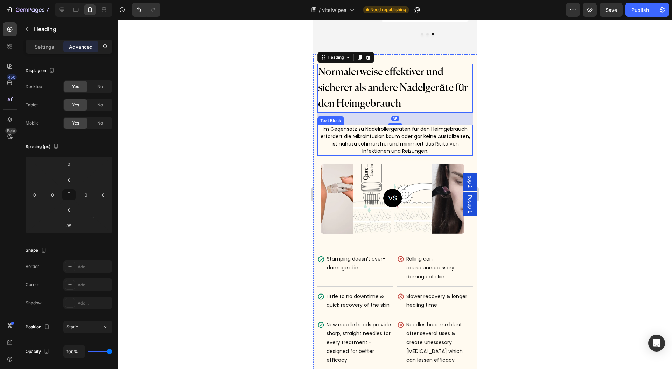
drag, startPoint x: 526, startPoint y: 126, endPoint x: 152, endPoint y: 107, distance: 374.5
click at [526, 126] on div at bounding box center [395, 195] width 554 height 350
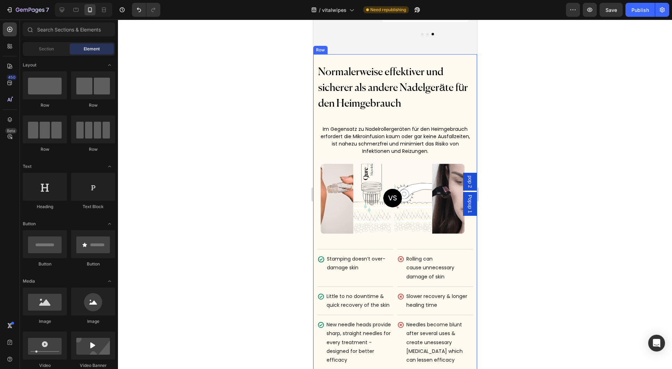
click at [423, 103] on p "Normalerweise effektiver und sicherer als andere Nadelgeräte für den Heimgebrau…" at bounding box center [395, 88] width 154 height 47
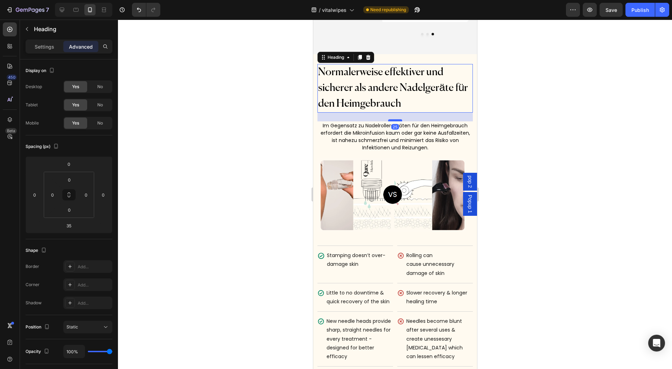
drag, startPoint x: 390, startPoint y: 122, endPoint x: 393, endPoint y: 119, distance: 4.7
click at [393, 119] on div at bounding box center [395, 120] width 14 height 2
type input "25"
click at [512, 114] on div at bounding box center [395, 195] width 554 height 350
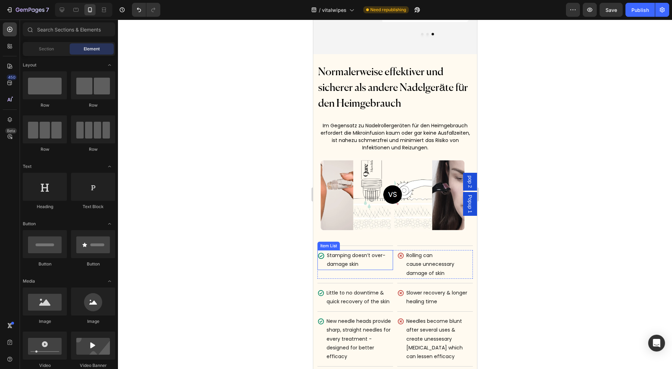
click at [343, 263] on p "Stamping doesn’t over-damage skin" at bounding box center [358, 259] width 65 height 17
click at [344, 263] on p "Stamping doesn’t over-damage skin" at bounding box center [358, 259] width 65 height 17
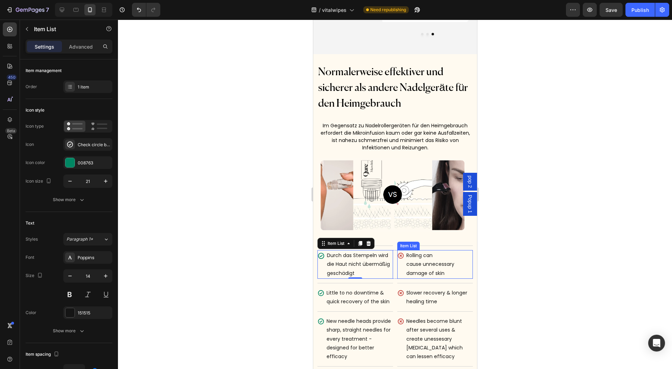
click at [427, 265] on p "Rolling can cause unnecessary damage of skin" at bounding box center [438, 264] width 65 height 27
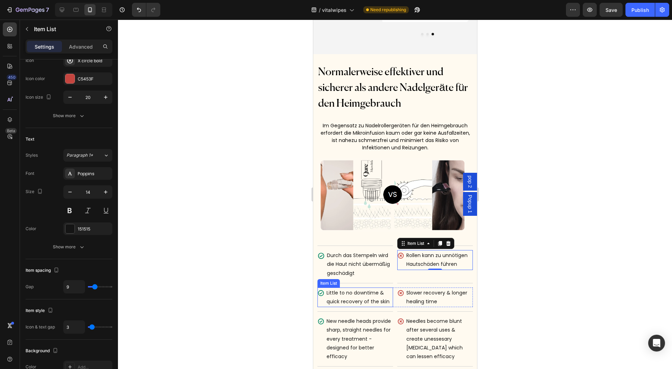
click at [346, 292] on p "Little to no downtime & quick recovery of the skin" at bounding box center [358, 297] width 65 height 17
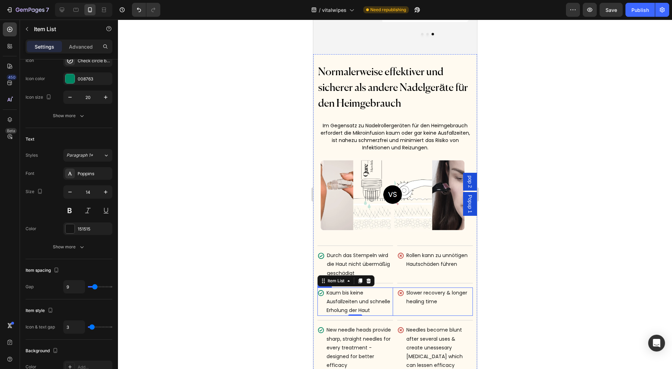
click at [423, 293] on p "Slower recovery & longer healing time" at bounding box center [438, 297] width 65 height 17
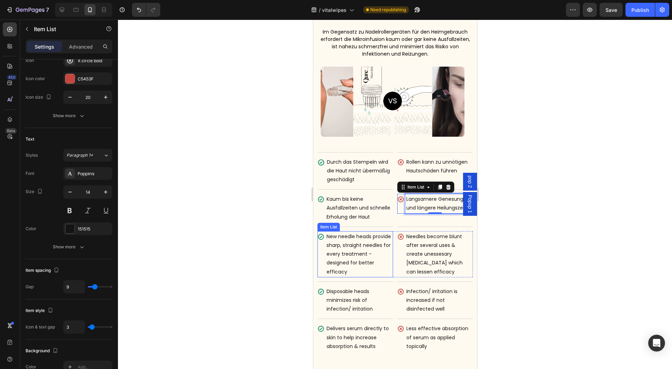
click at [359, 258] on p "New needle heads provide sharp, straight needles for every treatment - designed…" at bounding box center [358, 254] width 65 height 44
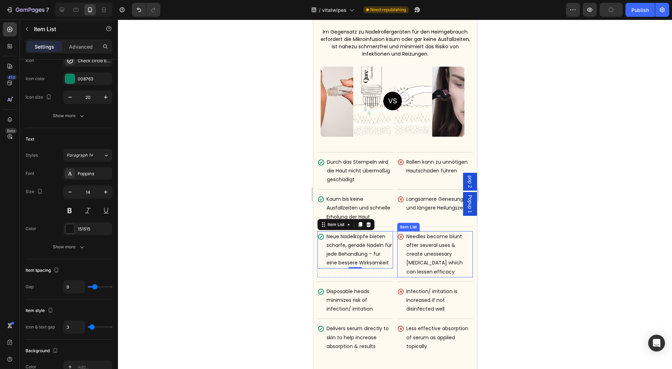
click at [413, 268] on p "Needles become blunt after several uses & create unessesary [MEDICAL_DATA] whic…" at bounding box center [438, 254] width 65 height 44
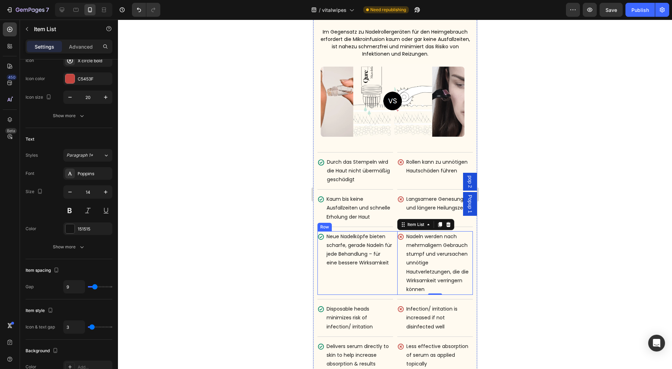
click at [346, 322] on p "Disposable heads minimizes risk of infection/ irritation" at bounding box center [358, 318] width 65 height 27
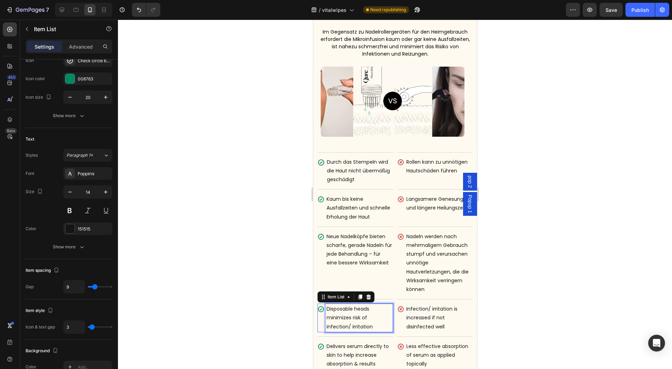
click at [345, 322] on p "Disposable heads minimizes risk of infection/ irritation" at bounding box center [358, 318] width 65 height 27
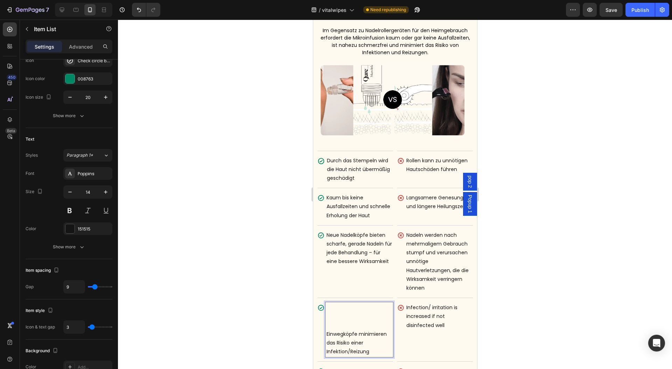
click at [327, 344] on p "Einwegköpfe minimieren das Risiko einer Infektion/Reizung" at bounding box center [358, 343] width 65 height 27
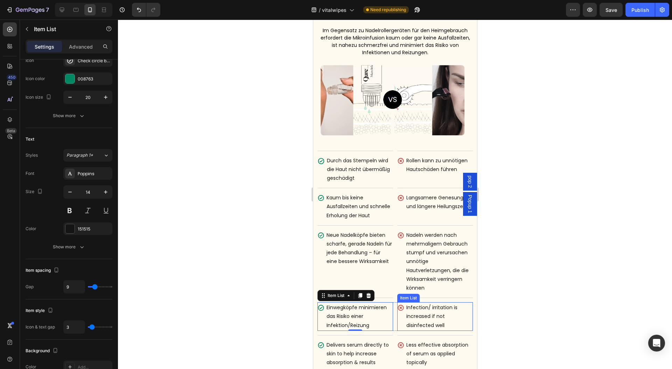
click at [414, 316] on p "Infection/ irritation is increased if not disinfected well" at bounding box center [438, 316] width 65 height 27
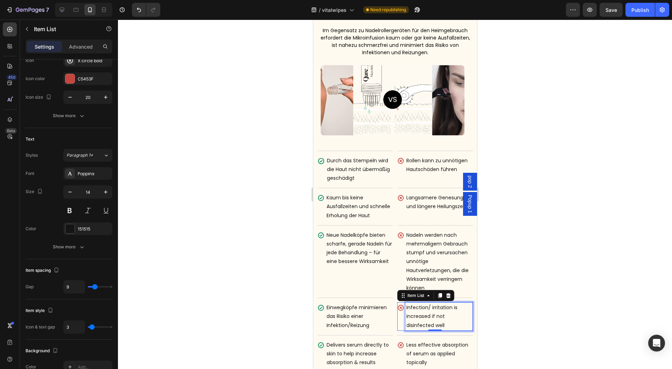
click at [414, 316] on p "Infection/ irritation is increased if not disinfected well" at bounding box center [438, 316] width 65 height 27
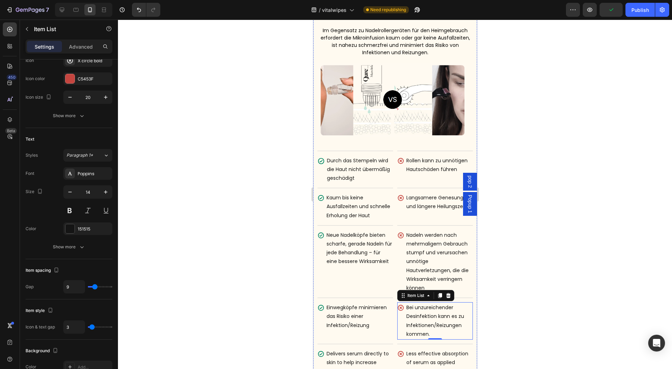
scroll to position [3868, 0]
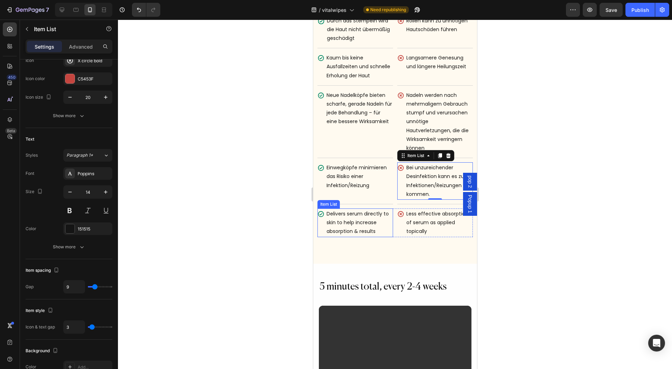
click at [349, 234] on p "Delivers serum directly to skin to help increase absorption & results" at bounding box center [358, 223] width 65 height 27
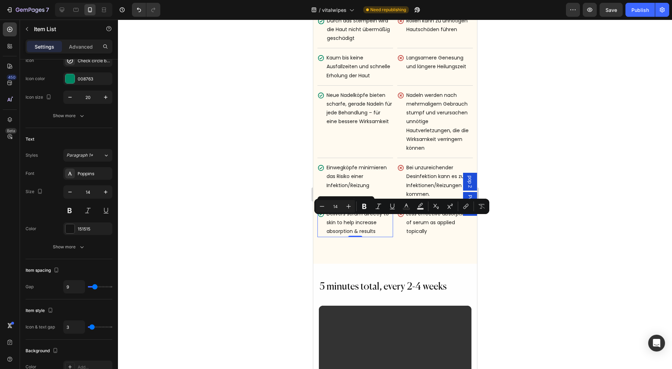
click at [346, 230] on p "Delivers serum directly to skin to help increase absorption & results" at bounding box center [358, 223] width 65 height 27
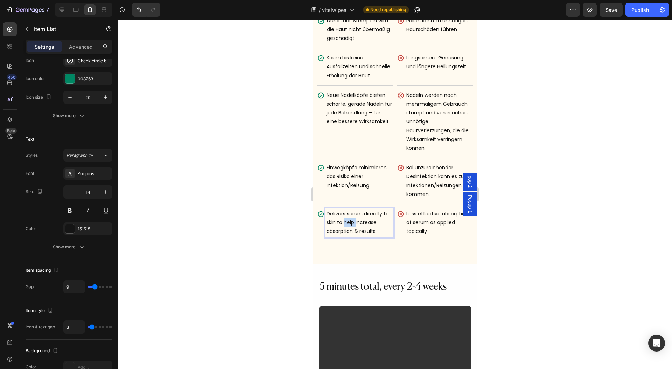
click at [346, 230] on p "Delivers serum directly to skin to help increase absorption & results" at bounding box center [358, 223] width 65 height 27
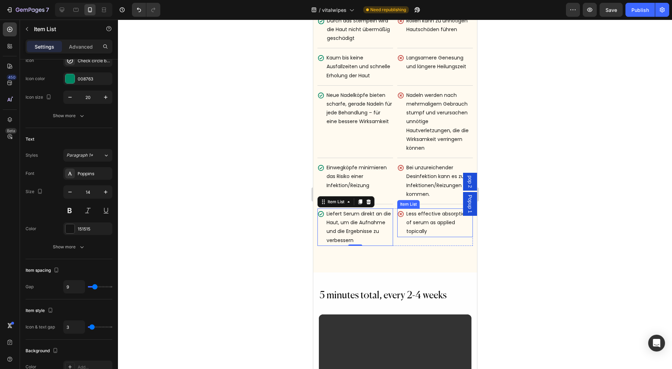
click at [432, 233] on p "Less effective absorption of serum as applied topically" at bounding box center [438, 223] width 65 height 27
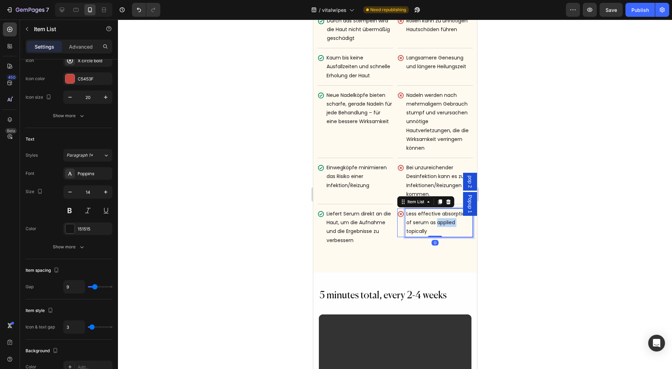
click at [432, 233] on p "Less effective absorption of serum as applied topically" at bounding box center [438, 223] width 65 height 27
click at [499, 223] on div at bounding box center [395, 195] width 554 height 350
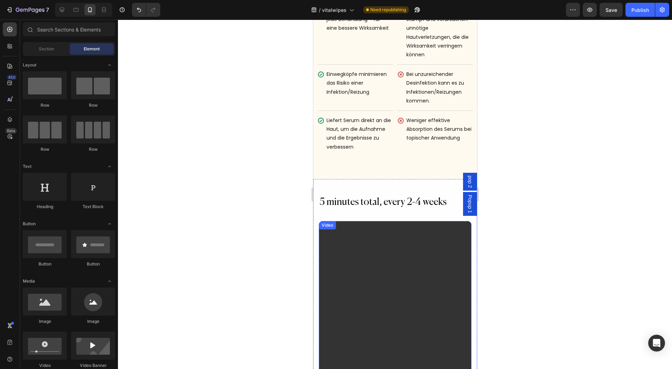
scroll to position [4008, 0]
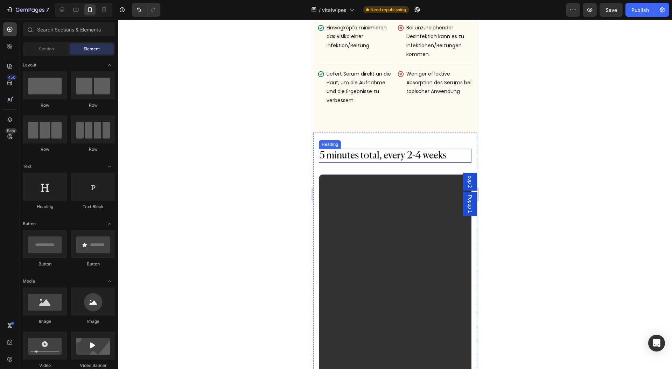
click at [370, 163] on h2 "5 minutes total, every 2-4 weeks" at bounding box center [394, 156] width 153 height 14
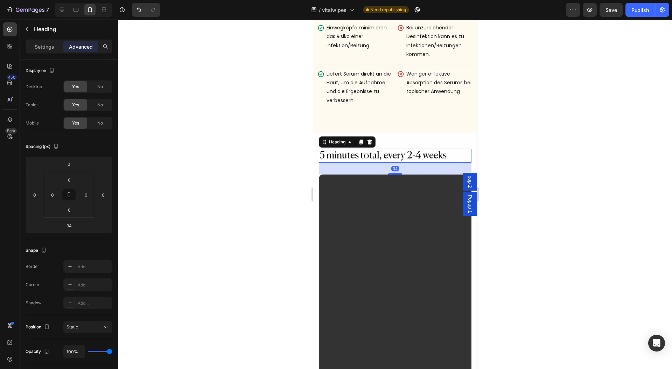
click at [370, 163] on h2 "5 minutes total, every 2-4 weeks" at bounding box center [394, 156] width 153 height 14
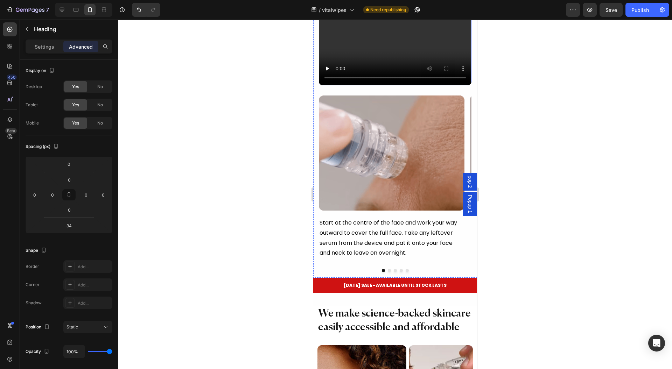
scroll to position [4428, 0]
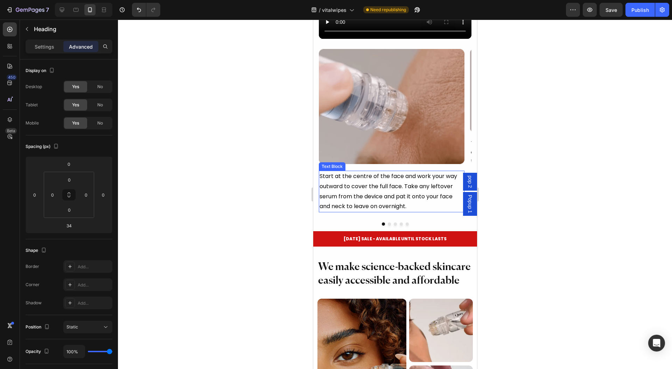
click at [379, 182] on p "Start at the centre of the face and work your way outward to cover the full fac…" at bounding box center [391, 191] width 144 height 40
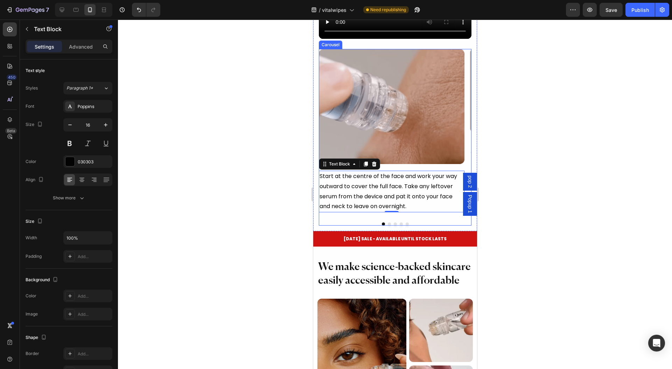
click at [374, 212] on div "Image Row Start at the centre of the face and work your way outward to cover th…" at bounding box center [394, 137] width 153 height 177
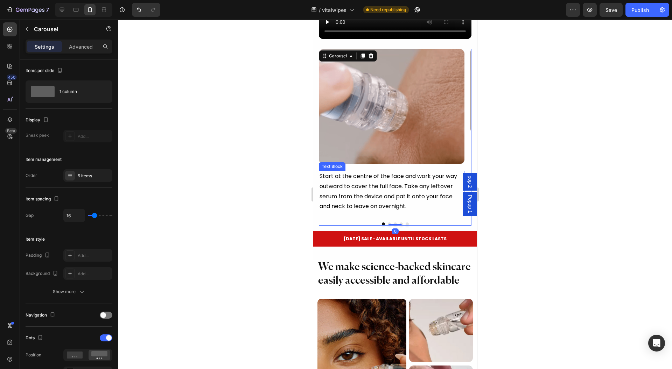
click at [385, 194] on p "Start at the centre of the face and work your way outward to cover the full fac…" at bounding box center [391, 191] width 144 height 40
click at [386, 194] on p "Start at the centre of the face and work your way outward to cover the full fac…" at bounding box center [391, 191] width 144 height 40
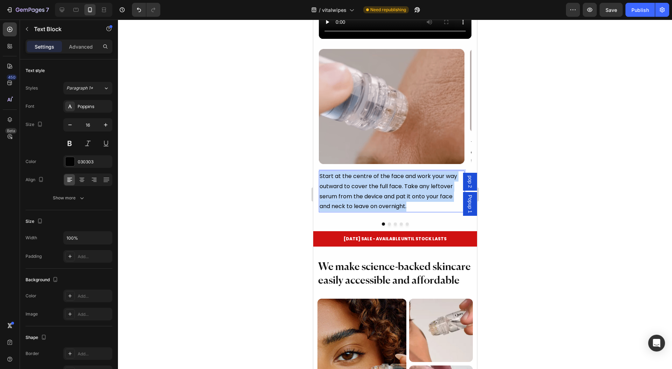
click at [386, 194] on p "Start at the centre of the face and work your way outward to cover the full fac…" at bounding box center [391, 191] width 144 height 40
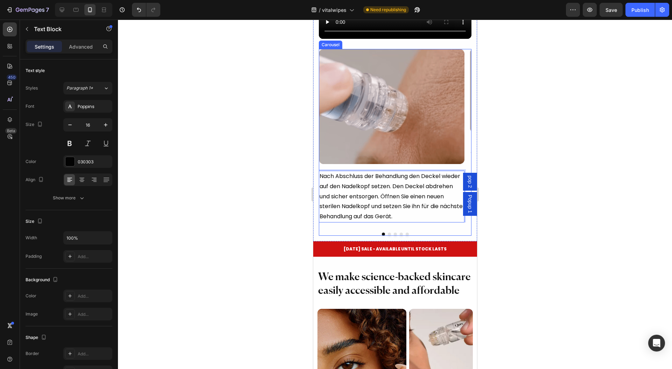
click at [387, 233] on button "Dot" at bounding box center [388, 234] width 3 height 3
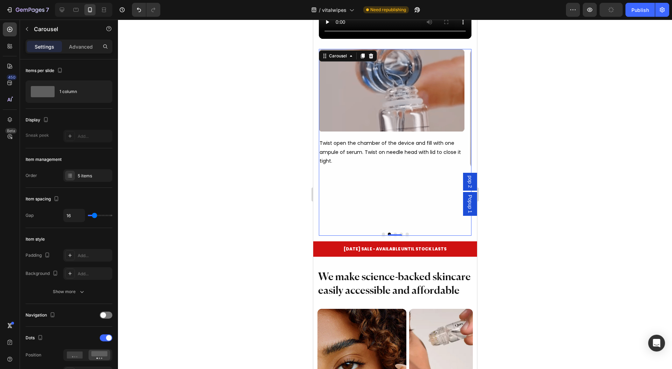
click at [377, 233] on div at bounding box center [394, 234] width 153 height 3
click at [381, 233] on button "Dot" at bounding box center [382, 234] width 3 height 3
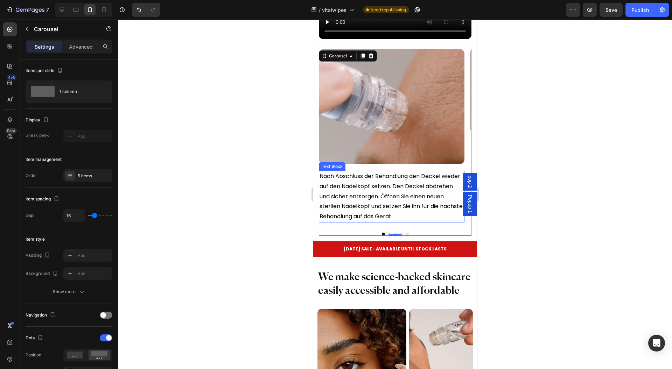
click at [349, 199] on p "Nach Abschluss der Behandlung den Deckel wieder auf den Nadelkopf setzen. Den D…" at bounding box center [391, 196] width 144 height 50
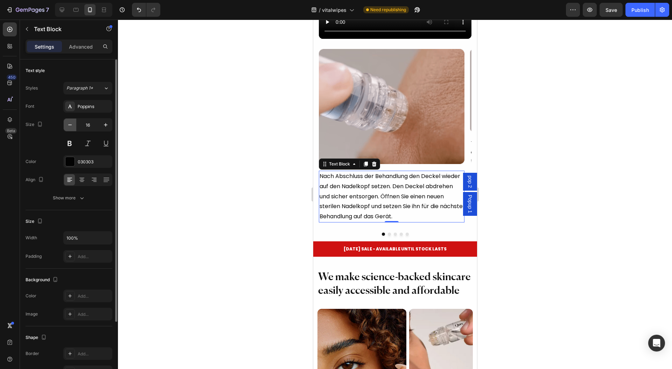
click at [72, 125] on icon "button" at bounding box center [69, 124] width 7 height 7
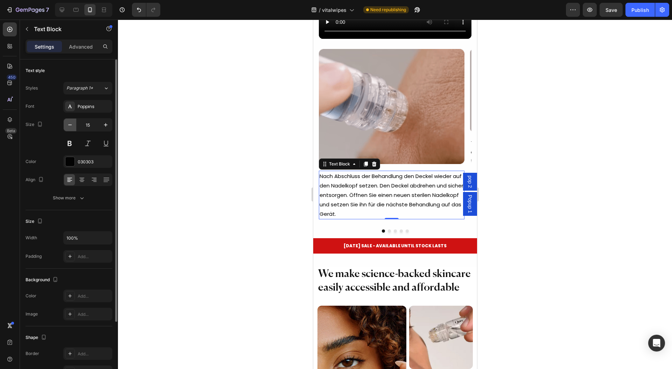
type input "14"
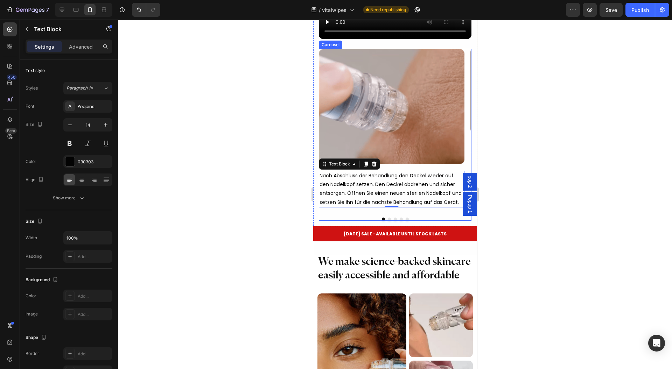
click at [387, 218] on button "Dot" at bounding box center [388, 219] width 3 height 3
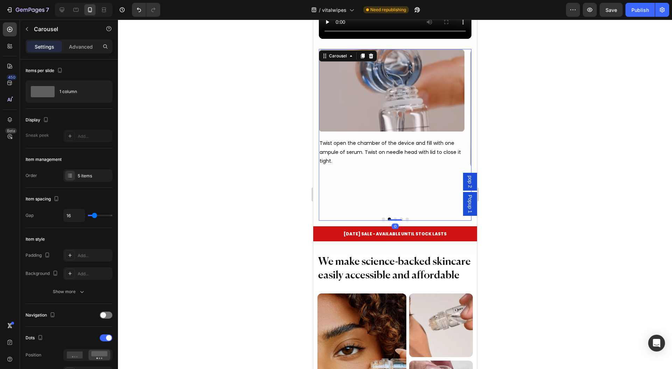
click at [381, 218] on button "Dot" at bounding box center [382, 219] width 3 height 3
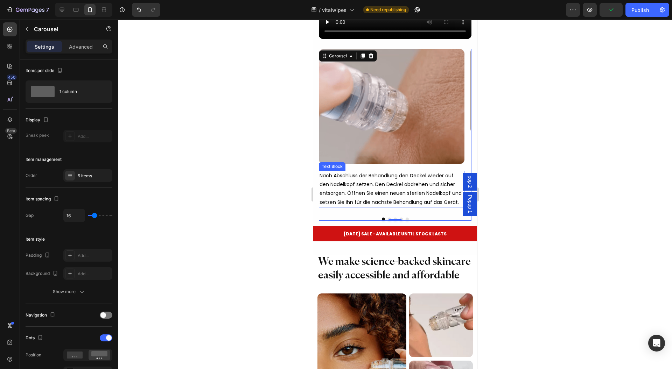
click at [370, 192] on p "Nach Abschluss der Behandlung den Deckel wieder auf den Nadelkopf setzen. Den D…" at bounding box center [391, 188] width 144 height 35
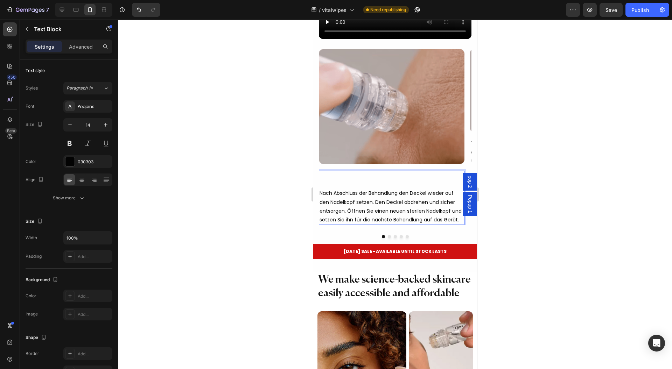
click at [342, 174] on p "Nach Abschluss der Behandlung den Deckel wieder auf den Nadelkopf setzen. Den D…" at bounding box center [391, 197] width 144 height 53
click at [348, 171] on p "⁠⁠⁠⁠⁠⁠⁠ Nach Abschluss der Behandlung den Deckel wieder auf den Nadelkopf setze…" at bounding box center [391, 197] width 144 height 53
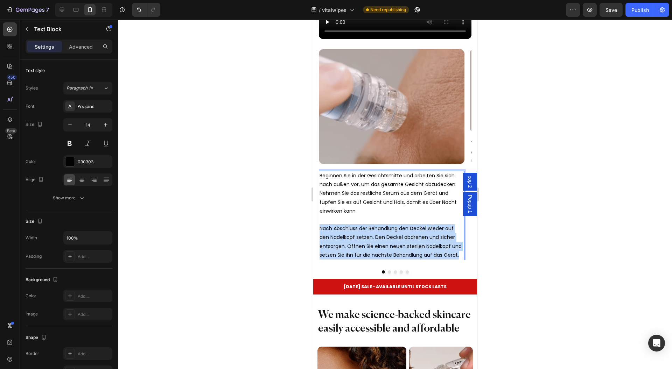
drag, startPoint x: 460, startPoint y: 251, endPoint x: 318, endPoint y: 224, distance: 144.0
click at [318, 224] on div "⁠⁠⁠⁠⁠⁠⁠Beginnen Sie in der Gesichtsmitte und arbeiten Sie sich nach außen vor, …" at bounding box center [391, 216] width 146 height 90
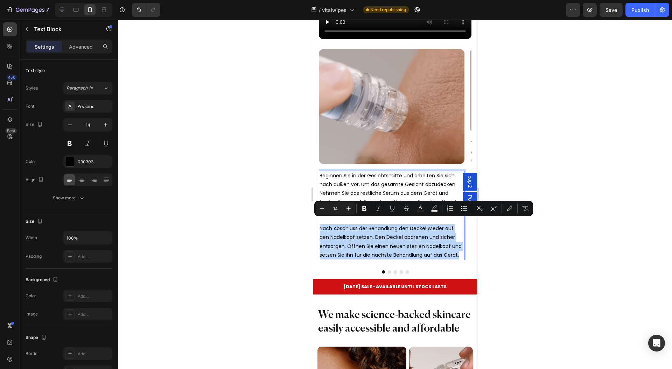
copy p "Nach Abschluss der Behandlung den Deckel wieder auf den Nadelkopf setzen. Den D…"
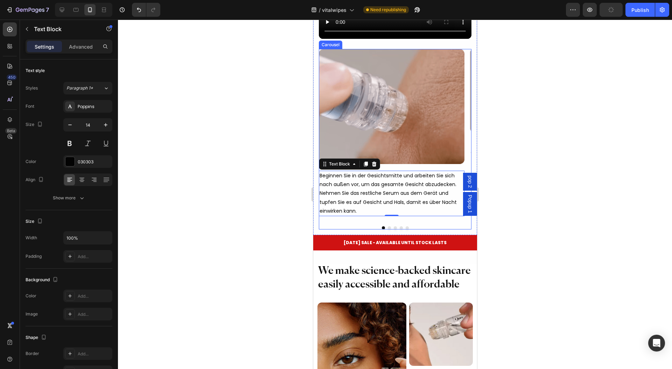
click at [405, 226] on button "Dot" at bounding box center [406, 227] width 3 height 3
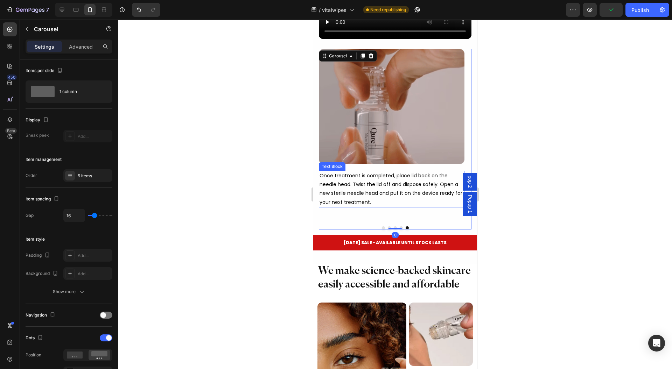
click at [379, 182] on p "Once treatment is completed, place lid back on the needle head. Twist the lid o…" at bounding box center [391, 188] width 144 height 35
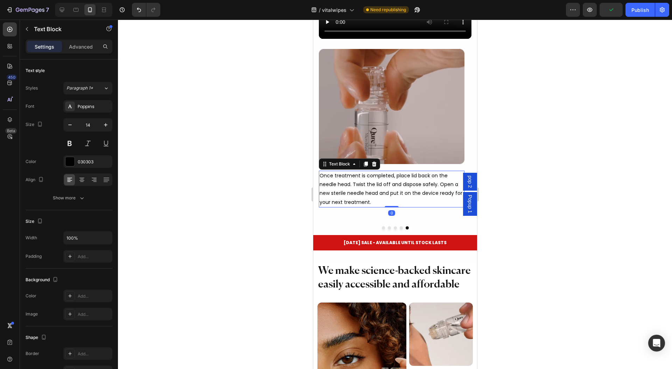
click at [379, 182] on p "Once treatment is completed, place lid back on the needle head. Twist the lid o…" at bounding box center [391, 188] width 144 height 35
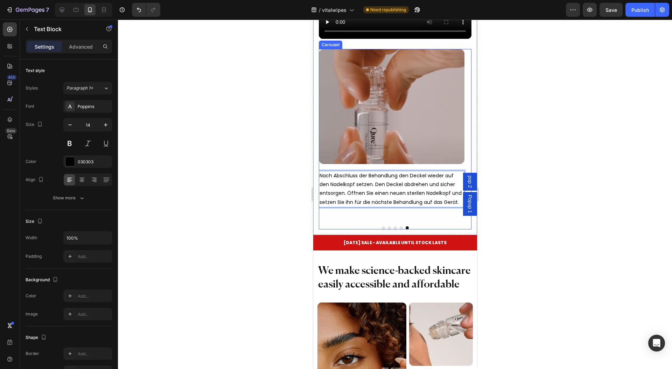
click at [387, 226] on div at bounding box center [394, 227] width 153 height 3
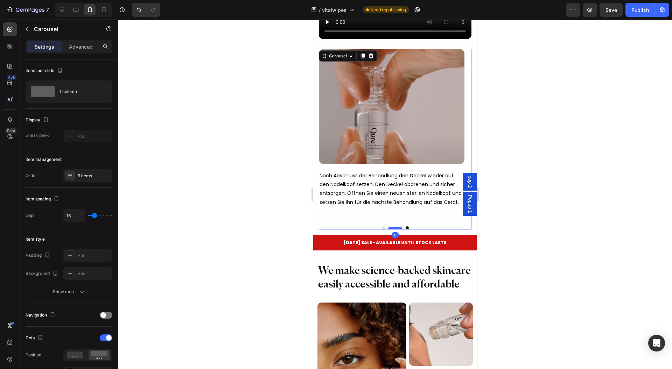
click at [388, 227] on div at bounding box center [395, 228] width 14 height 2
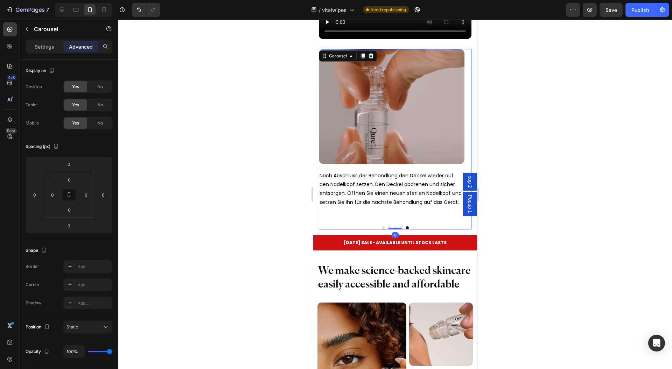
click at [387, 226] on button "Dot" at bounding box center [388, 227] width 3 height 3
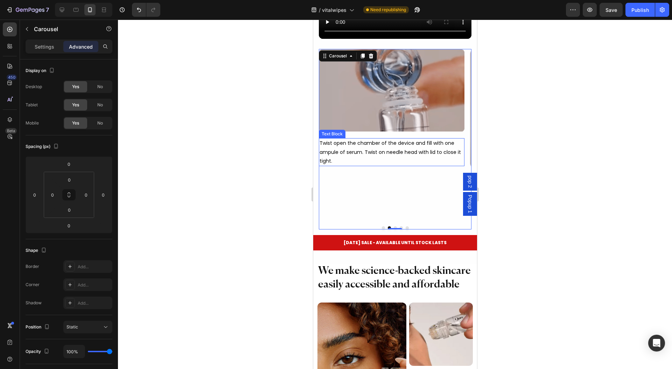
click at [359, 141] on p "Twist open the chamber of the device and fill with one ampule of serum. Twist o…" at bounding box center [391, 152] width 144 height 27
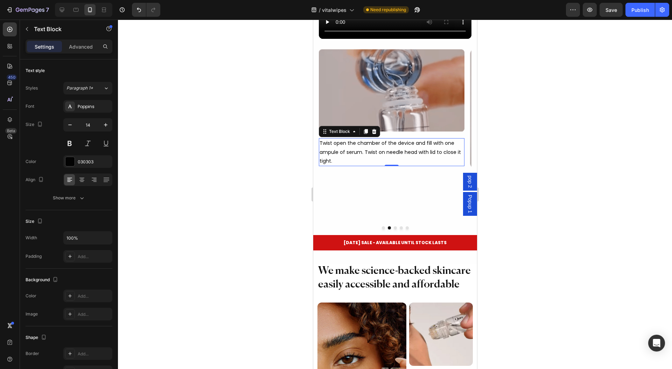
click at [359, 141] on p "Twist open the chamber of the device and fill with one ampule of serum. Twist o…" at bounding box center [391, 152] width 144 height 27
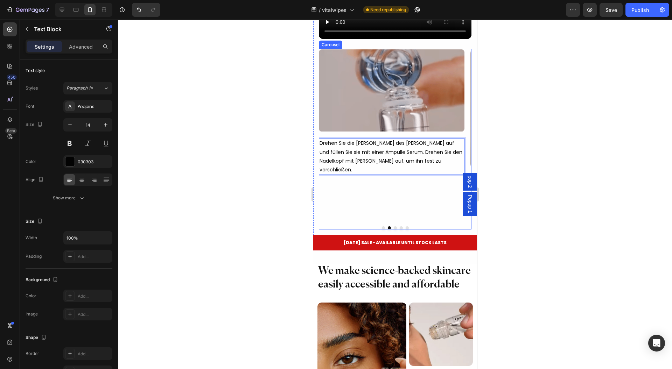
click at [393, 226] on button "Dot" at bounding box center [394, 227] width 3 height 3
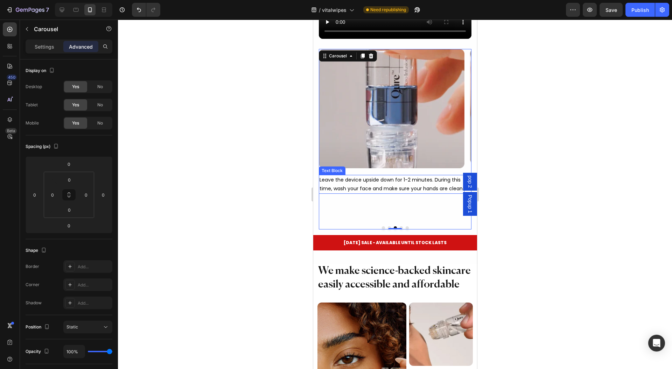
click at [370, 180] on p "Leave the device upside down for 1-2 minutes. During this time, wash your face …" at bounding box center [391, 184] width 144 height 17
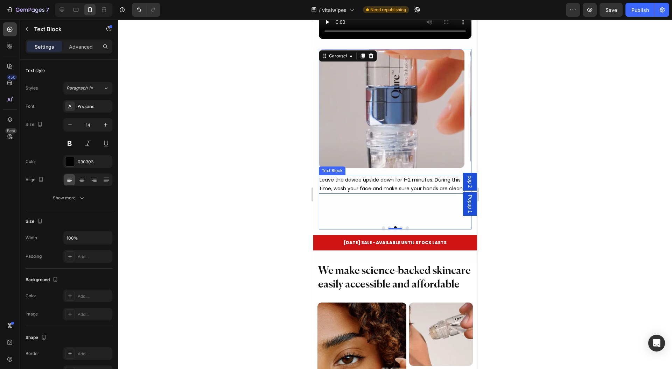
click at [370, 180] on p "Leave the device upside down for 1-2 minutes. During this time, wash your face …" at bounding box center [391, 184] width 144 height 17
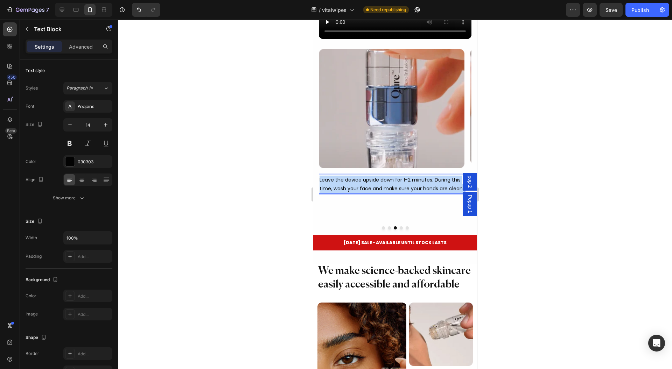
click at [370, 180] on p "Leave the device upside down for 1-2 minutes. During this time, wash your face …" at bounding box center [391, 184] width 144 height 17
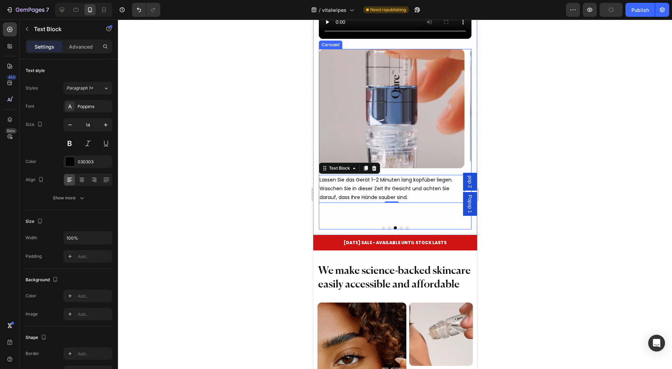
click at [396, 220] on div "Image Row Beginnen Sie in der Gesichtsmitte und arbeiten Sie sich nach außen vo…" at bounding box center [394, 139] width 153 height 181
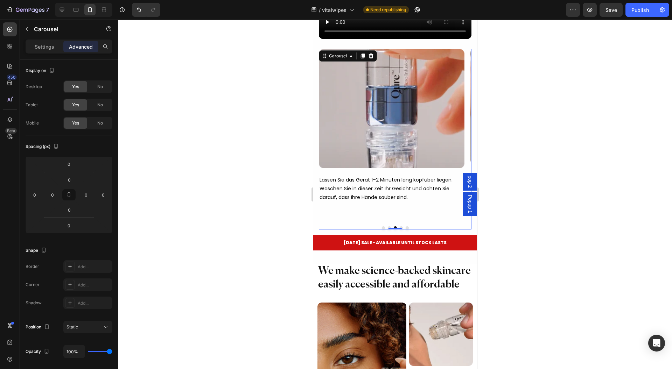
click at [399, 226] on button "Dot" at bounding box center [400, 227] width 3 height 3
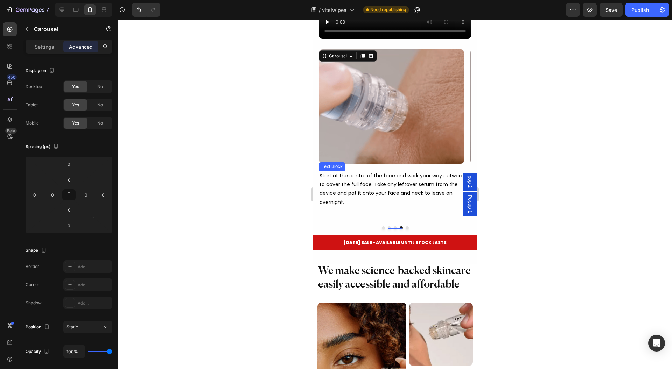
click at [377, 181] on p "Start at the centre of the face and work your way outward to cover the full fac…" at bounding box center [391, 188] width 144 height 35
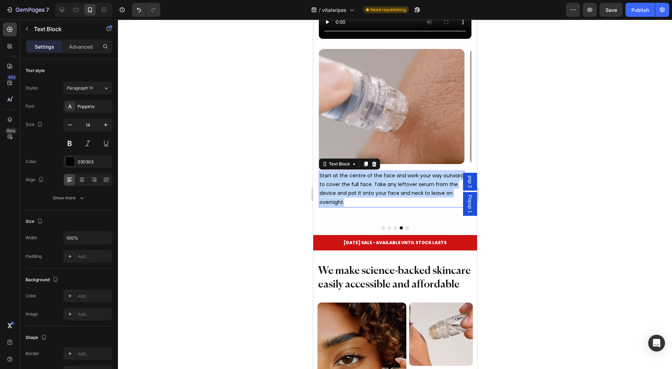
click at [377, 181] on p "Start at the centre of the face and work your way outward to cover the full fac…" at bounding box center [391, 188] width 144 height 35
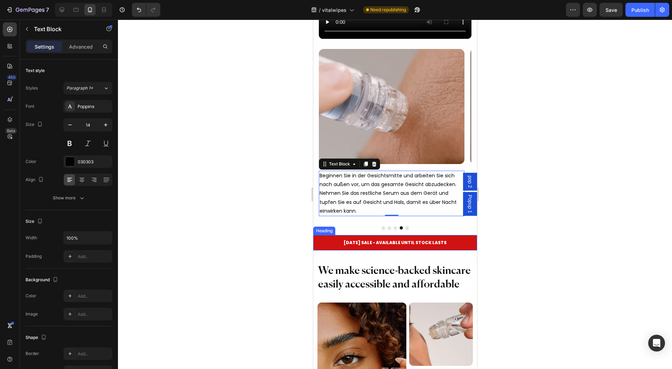
click at [380, 239] on h2 "[DATE] SALE - AVAILABLE UNTIL STOCK LASTS" at bounding box center [395, 242] width 164 height 7
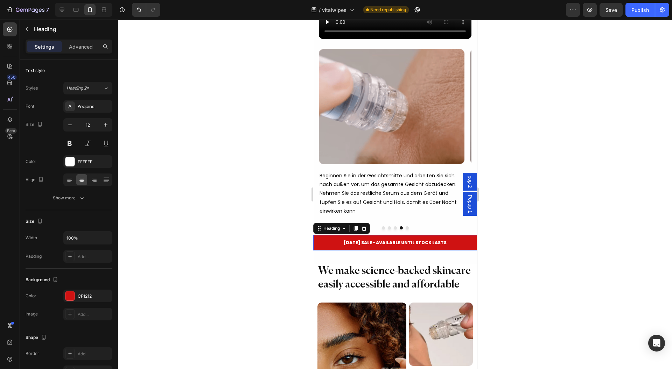
click at [380, 239] on h2 "[DATE] SALE - AVAILABLE UNTIL STOCK LASTS" at bounding box center [395, 242] width 164 height 7
click at [339, 274] on h2 "We make science-backed skincare easily accessible and affordable" at bounding box center [394, 278] width 155 height 29
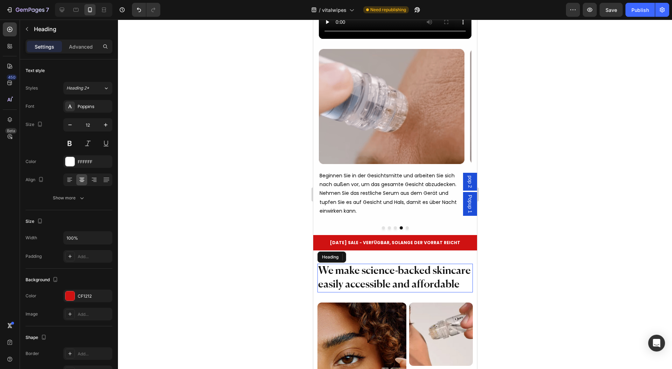
click at [339, 274] on h2 "We make science-backed skincare easily accessible and affordable" at bounding box center [394, 278] width 155 height 29
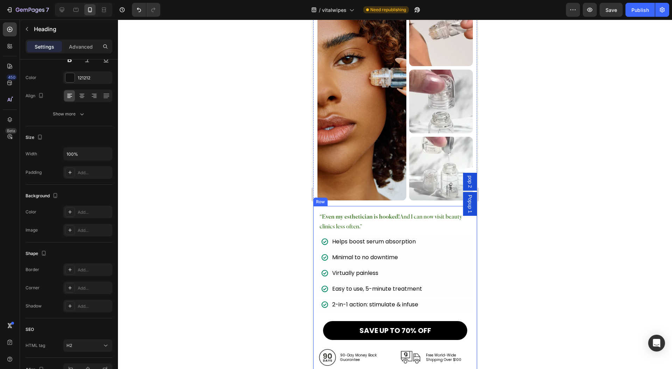
scroll to position [4788, 0]
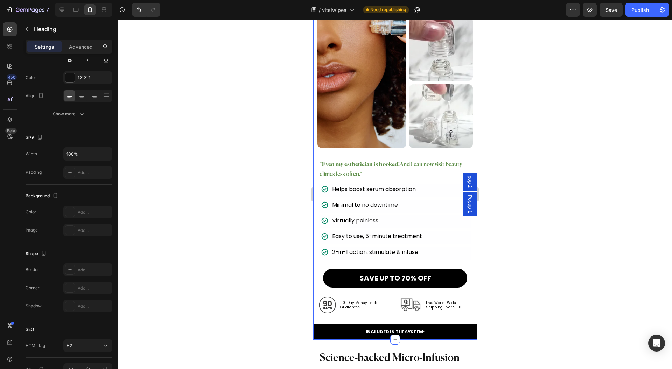
click at [363, 169] on h2 "“Even my esthetician is hooked! And I can now visit beauty clinics less often.”" at bounding box center [394, 170] width 153 height 22
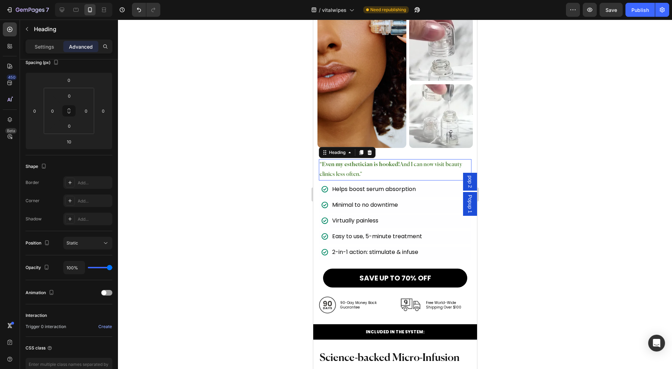
click at [363, 169] on h2 "“Even my esthetician is hooked! And I can now visit beauty clinics less often.”" at bounding box center [394, 170] width 153 height 22
click at [361, 187] on p "Helps boost serum absorption" at bounding box center [374, 190] width 84 height 6
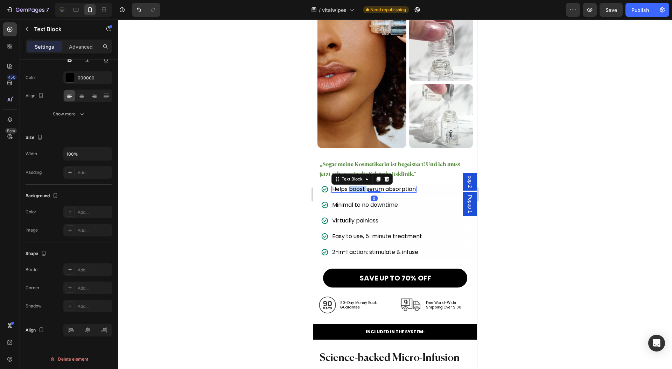
scroll to position [0, 0]
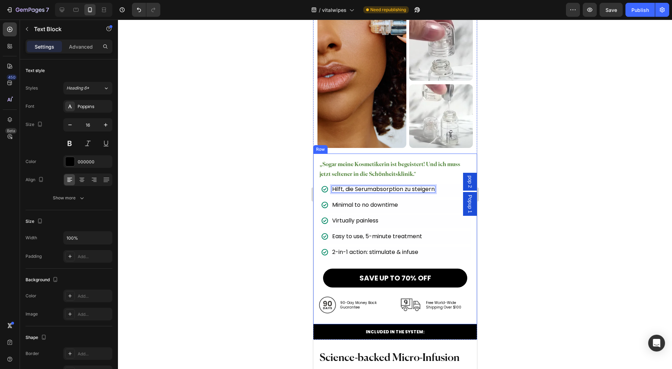
click at [383, 201] on div "Icon Minimal to no downtime Text Block" at bounding box center [394, 206] width 153 height 13
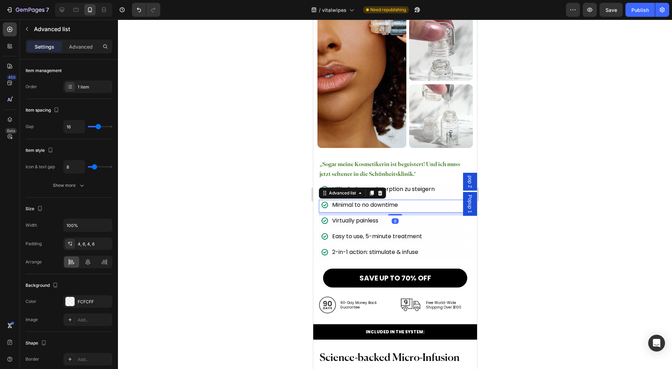
click at [383, 201] on div "Icon Minimal to no downtime Text Block" at bounding box center [394, 206] width 153 height 13
click at [393, 202] on p "Minimal to no downtime" at bounding box center [365, 205] width 66 height 6
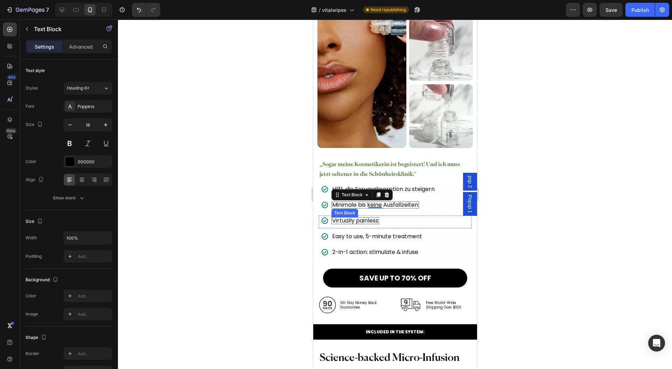
click at [345, 218] on p "Virtually painless" at bounding box center [355, 221] width 46 height 6
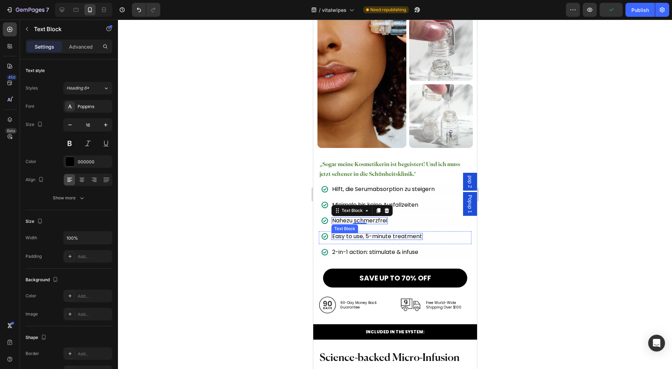
click at [383, 234] on p "Easy to use, 5-minute treatment" at bounding box center [377, 237] width 90 height 6
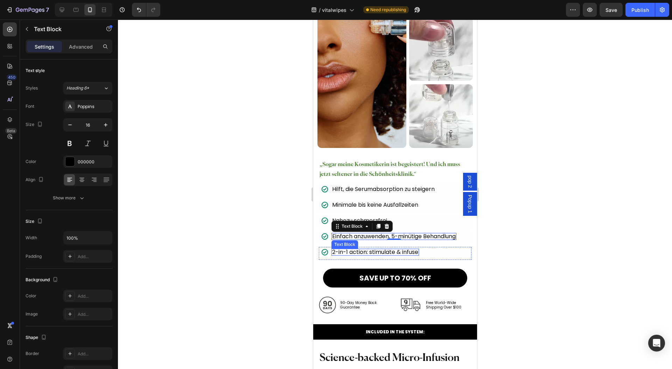
click at [347, 249] on p "2-in-1 action: stimulate & infuse" at bounding box center [375, 252] width 86 height 6
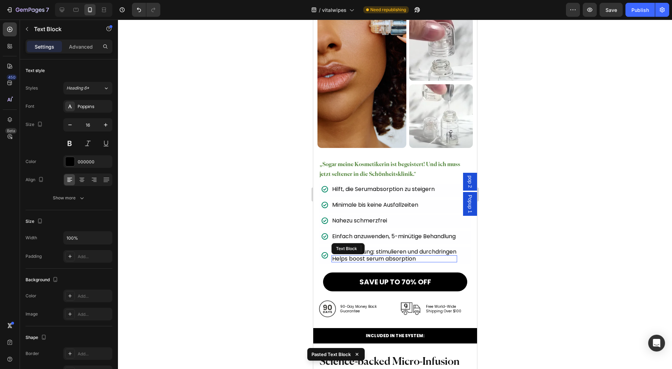
scroll to position [4788, 0]
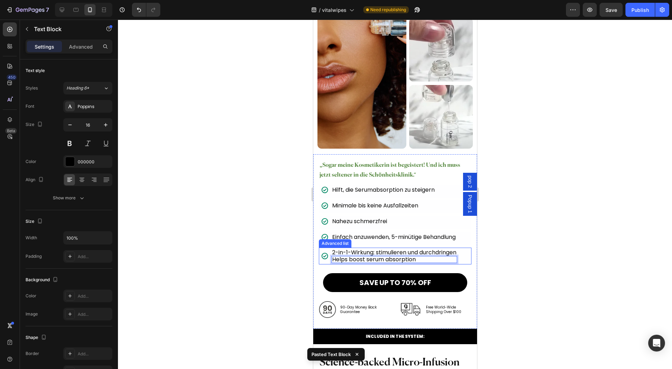
click at [449, 248] on div "Icon 2-in-1-Wirkung: stimulieren und durchdringen Text Block Helps boost serum …" at bounding box center [394, 256] width 153 height 17
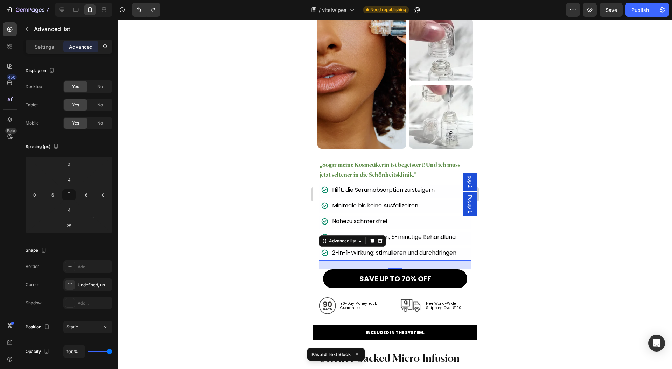
click at [521, 237] on div at bounding box center [395, 195] width 554 height 350
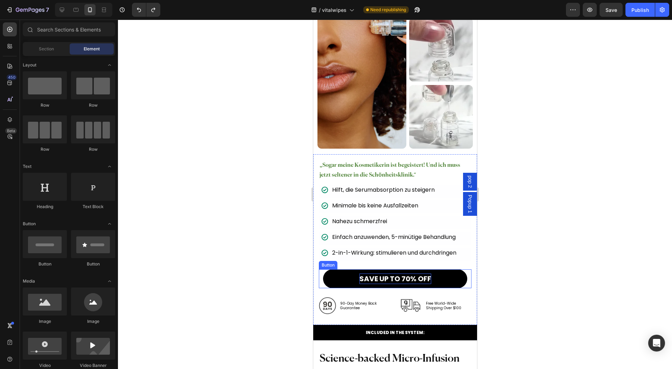
click at [384, 274] on p "SAVE UP TO 70% OFF" at bounding box center [395, 279] width 72 height 10
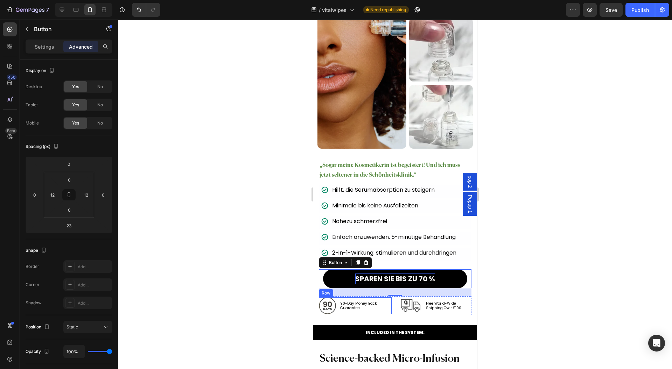
click at [349, 301] on p "90-Day Money Back Guarantee" at bounding box center [365, 305] width 51 height 9
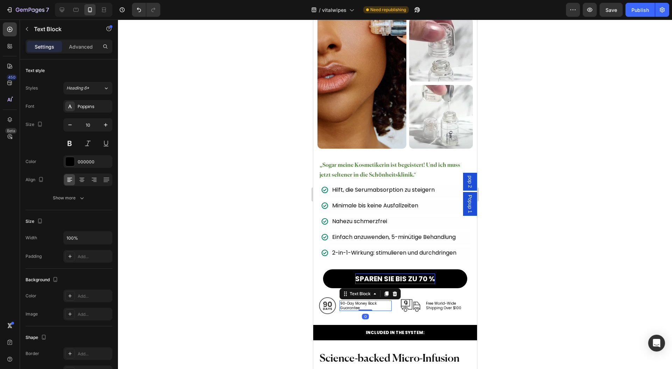
click at [349, 301] on p "90-Day Money Back Guarantee" at bounding box center [365, 305] width 51 height 9
click at [451, 301] on p "Free World-Wide Shipping Over $100" at bounding box center [448, 305] width 45 height 9
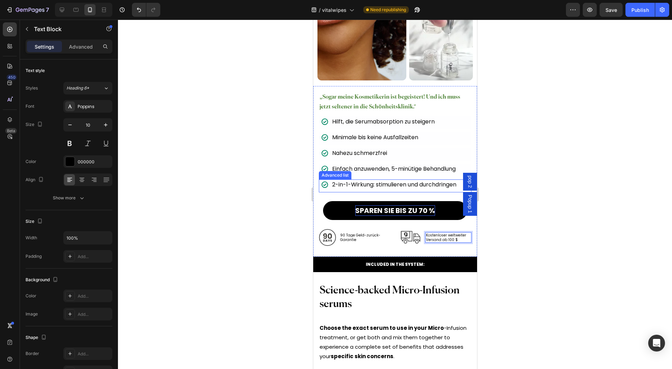
scroll to position [4928, 0]
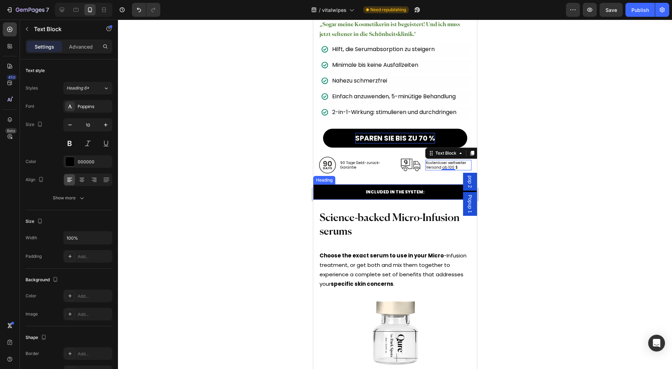
click at [400, 189] on h2 "INCLUDED IN THE SYSTEM:" at bounding box center [395, 192] width 164 height 7
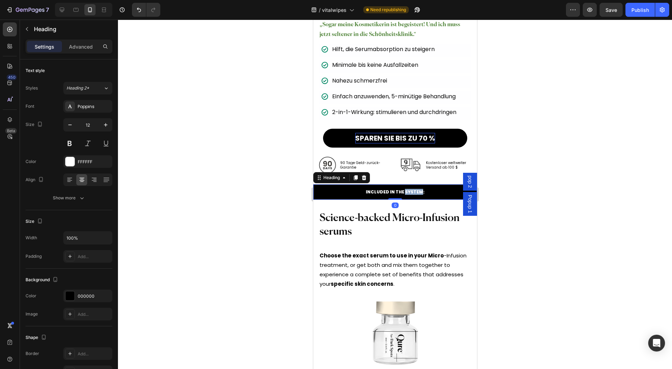
click at [400, 189] on h2 "INCLUDED IN THE SYSTEM:" at bounding box center [395, 192] width 164 height 7
click at [372, 218] on h2 "Science-backed Micro-Infusion serums" at bounding box center [394, 225] width 153 height 29
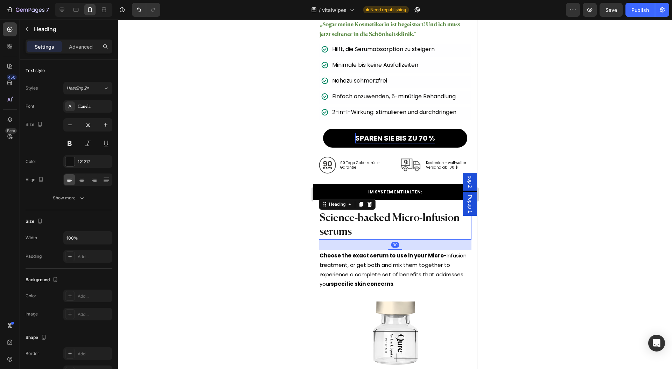
click at [372, 218] on h2 "Science-backed Micro-Infusion serums" at bounding box center [394, 225] width 153 height 29
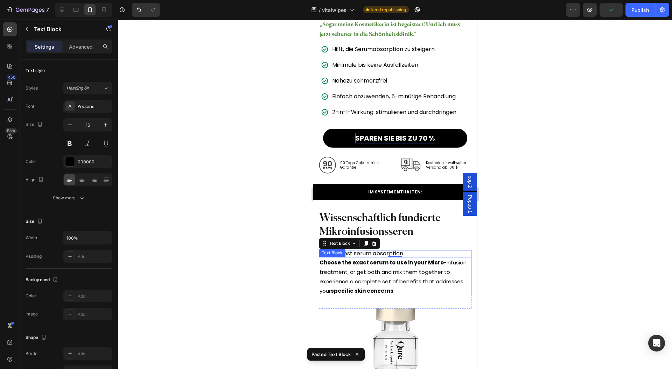
click at [348, 258] on p "Choose the exact serum to use in your Micro -Infusion treatment, or get both an…" at bounding box center [394, 277] width 151 height 38
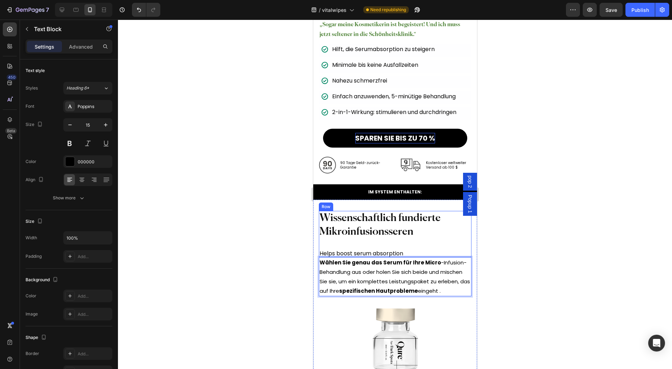
click at [455, 239] on div "Wissenschaftlich fundierte Mikroinfusionsseren Heading Helps boost serum absorp…" at bounding box center [394, 234] width 153 height 46
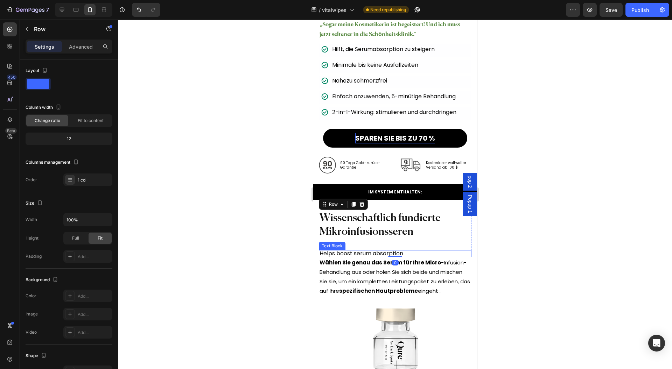
click at [408, 251] on p "Helps boost serum absorption" at bounding box center [394, 254] width 151 height 6
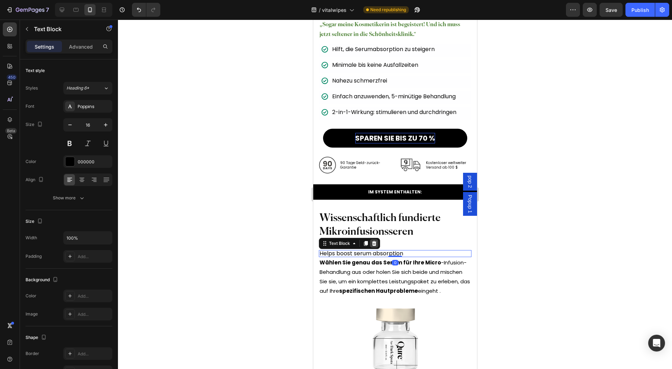
click at [377, 239] on div at bounding box center [374, 243] width 8 height 8
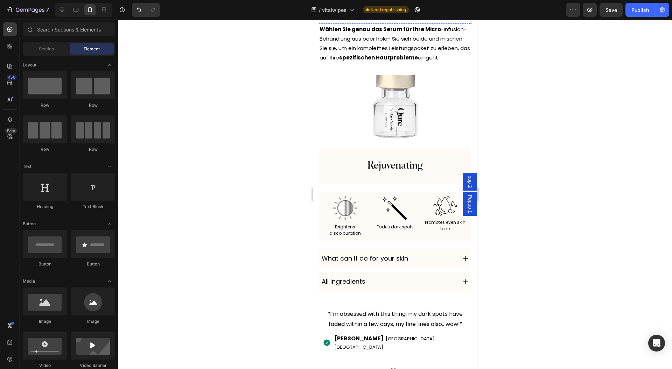
scroll to position [5144, 0]
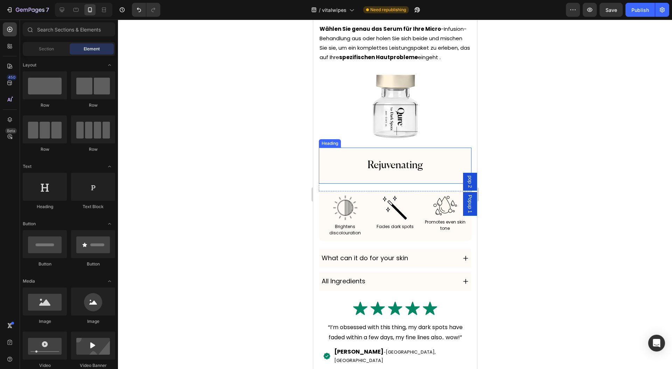
click at [401, 166] on h2 "Rejuvenating" at bounding box center [394, 166] width 153 height 36
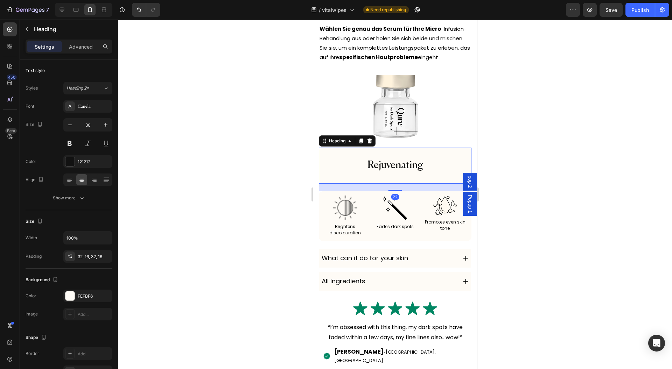
click at [400, 171] on h2 "Rejuvenating" at bounding box center [394, 166] width 153 height 36
click at [400, 171] on p "Rejuvenating" at bounding box center [394, 166] width 141 height 14
click at [348, 236] on p "Brightens discolouration" at bounding box center [344, 230] width 43 height 13
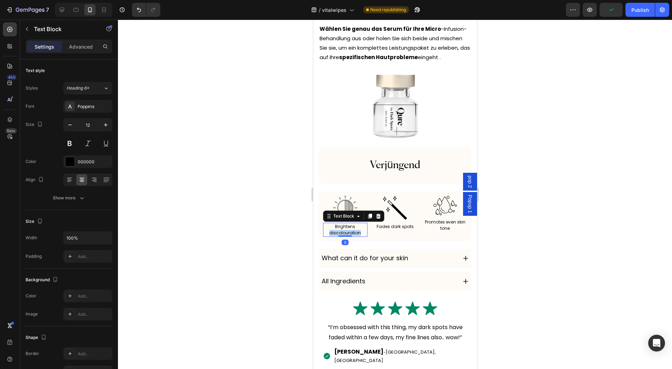
click at [348, 236] on p "Brightens discolouration" at bounding box center [344, 230] width 43 height 13
click at [384, 230] on p "Fades dark spots" at bounding box center [394, 227] width 43 height 6
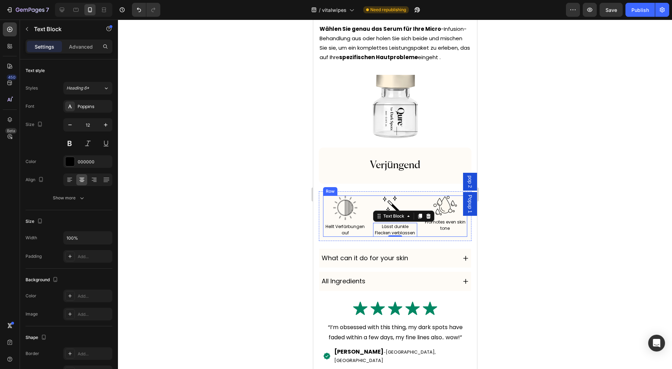
click at [443, 232] on p "Promotes even skin tone" at bounding box center [444, 225] width 43 height 13
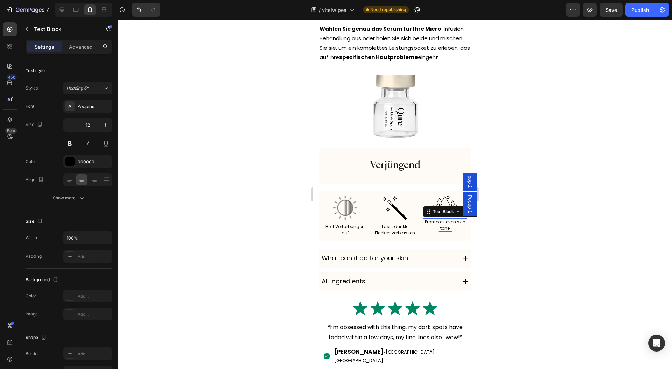
click at [443, 232] on p "Promotes even skin tone" at bounding box center [444, 225] width 43 height 13
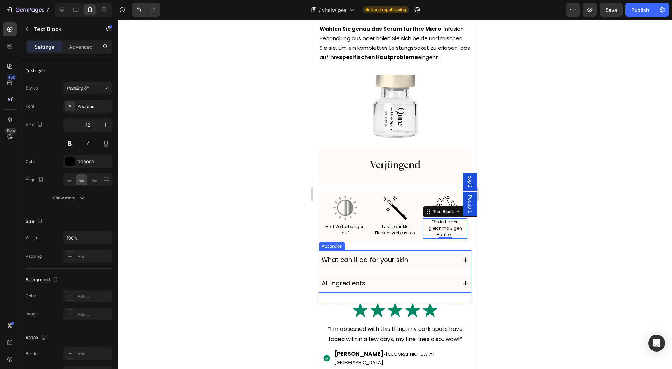
click at [367, 262] on p "What can it do for your skin" at bounding box center [364, 259] width 86 height 11
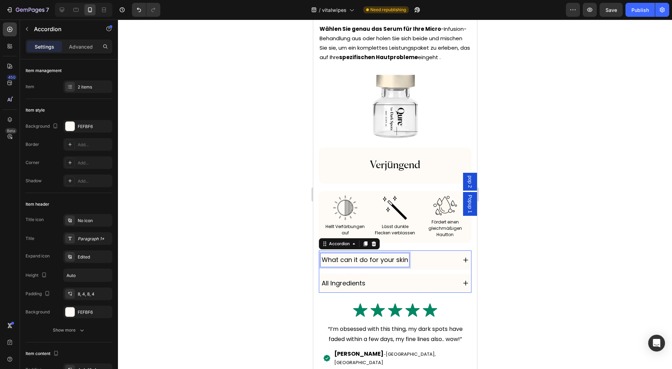
click at [367, 262] on p "What can it do for your skin" at bounding box center [364, 259] width 86 height 11
click at [437, 264] on div "Was kann es für Ihre Haut tun?" at bounding box center [387, 259] width 135 height 13
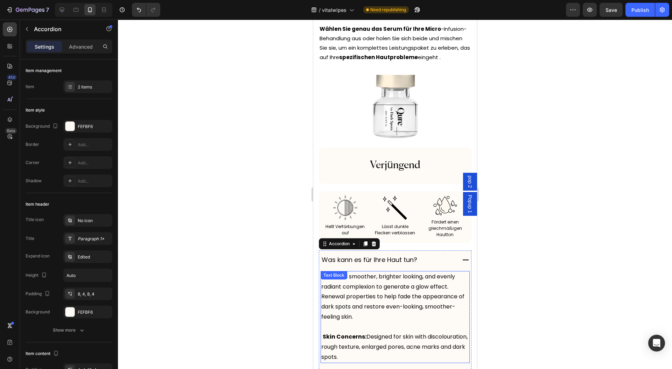
click at [412, 289] on p "Reveals a smoother, brighter looking, and evenly radiant complexion to generate…" at bounding box center [395, 297] width 148 height 50
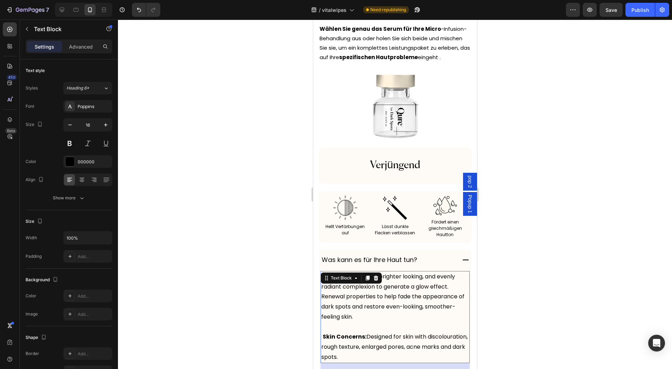
click at [412, 289] on p "Reveals a smoother, brighter looking, and evenly radiant complexion to generate…" at bounding box center [395, 297] width 148 height 50
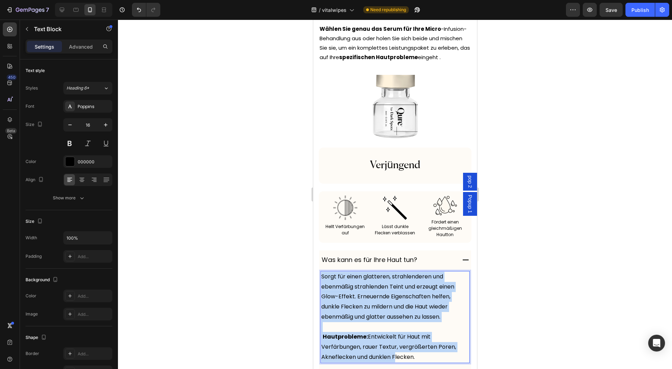
scroll to position [5149, 0]
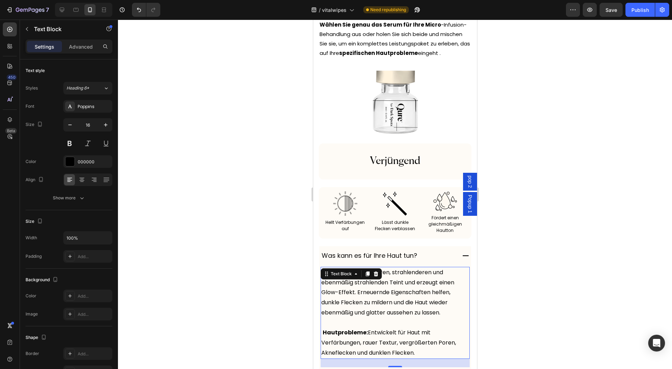
click at [295, 286] on div at bounding box center [395, 195] width 554 height 350
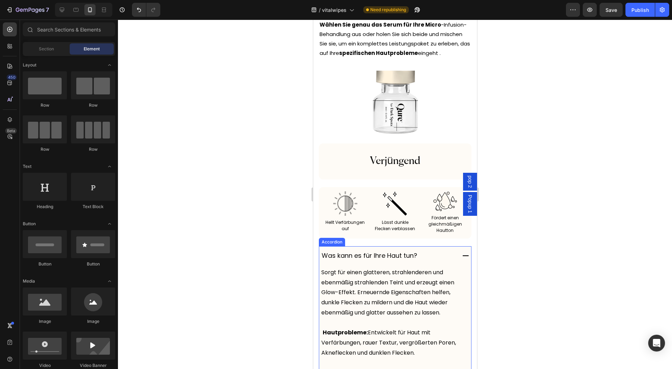
click at [431, 259] on div "Was kann es für Ihre Haut tun?" at bounding box center [387, 255] width 135 height 13
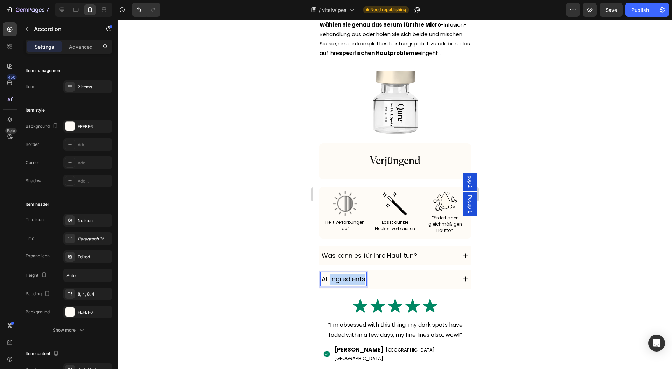
click at [356, 279] on p "All Ingredients" at bounding box center [343, 279] width 44 height 11
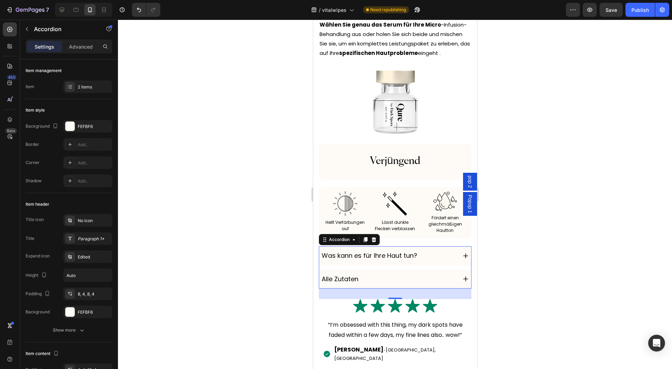
click at [408, 283] on div "Alle Zutaten" at bounding box center [387, 279] width 135 height 13
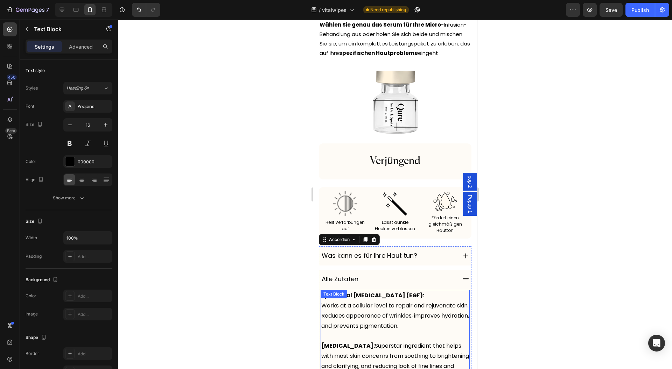
click at [396, 300] on strong "Epidermal [MEDICAL_DATA] (EGF):" at bounding box center [372, 295] width 103 height 8
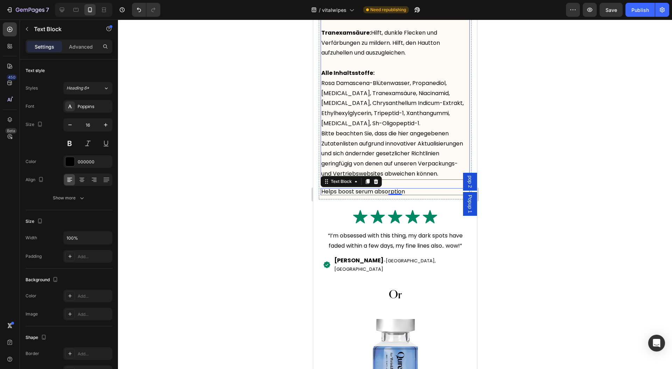
scroll to position [5609, 0]
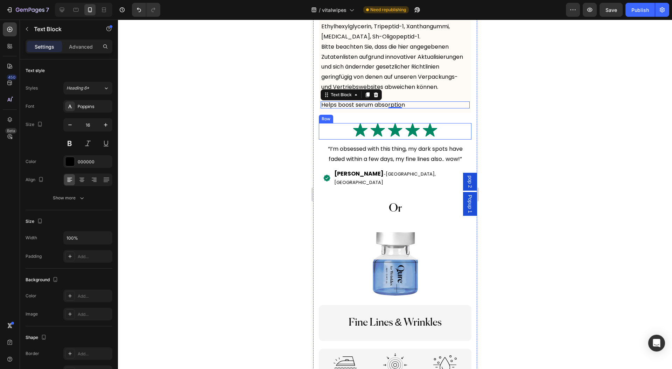
click at [411, 164] on p "“I’m obsessed with this thing, my dark spots have faded within a few days, my f…" at bounding box center [394, 154] width 151 height 20
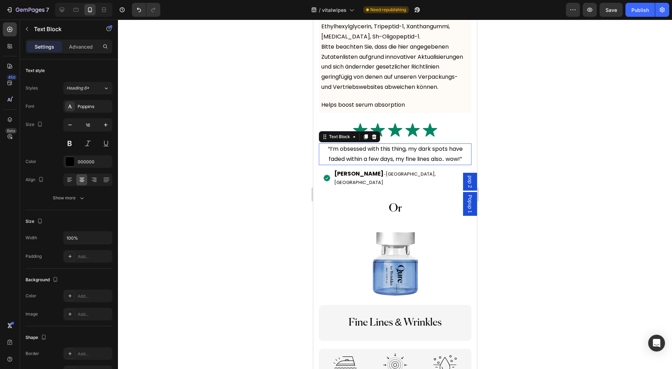
click at [411, 164] on p "“I’m obsessed with this thing, my dark spots have faded within a few days, my f…" at bounding box center [394, 154] width 151 height 20
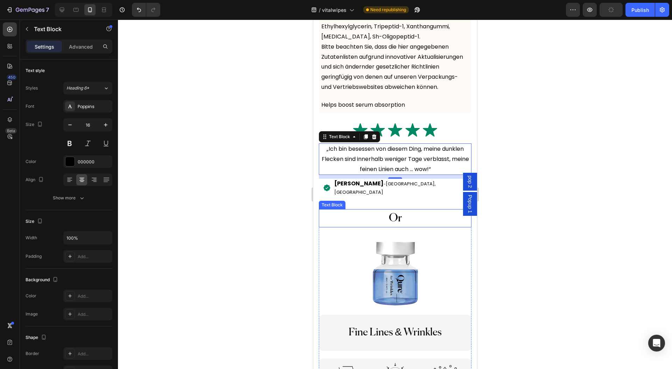
click at [395, 227] on p "Or" at bounding box center [394, 218] width 151 height 17
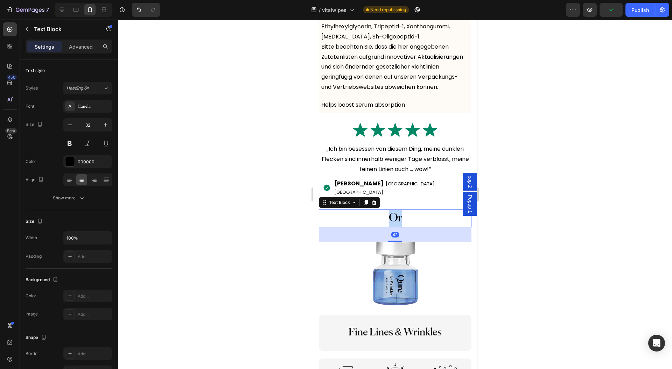
click at [395, 227] on p "Or" at bounding box center [394, 218] width 151 height 17
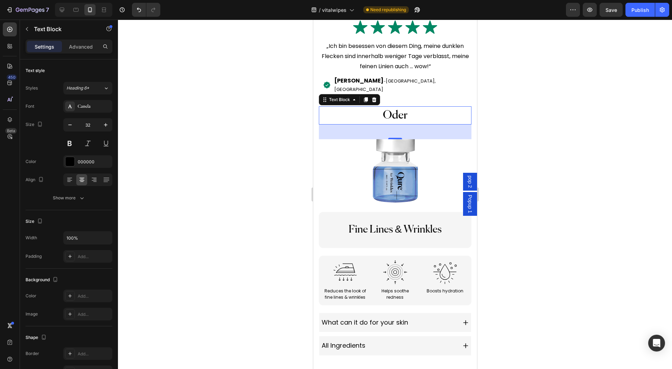
scroll to position [5713, 0]
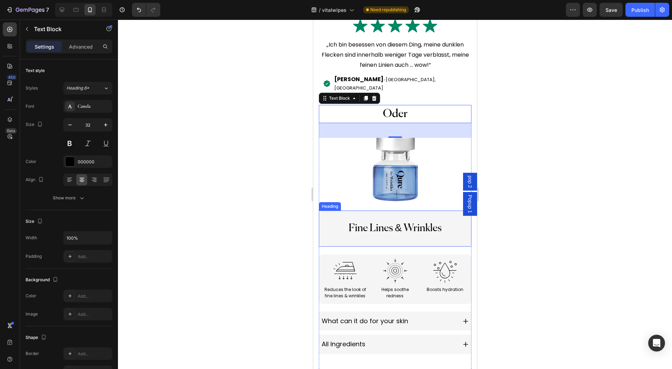
click at [409, 247] on h2 "Fine Lines & Wrinkles" at bounding box center [394, 229] width 153 height 36
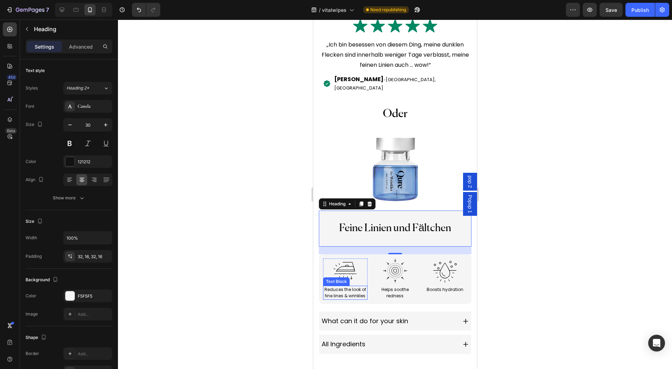
click at [346, 299] on p "Reduces the look of fine lines & wrinkles" at bounding box center [344, 293] width 43 height 13
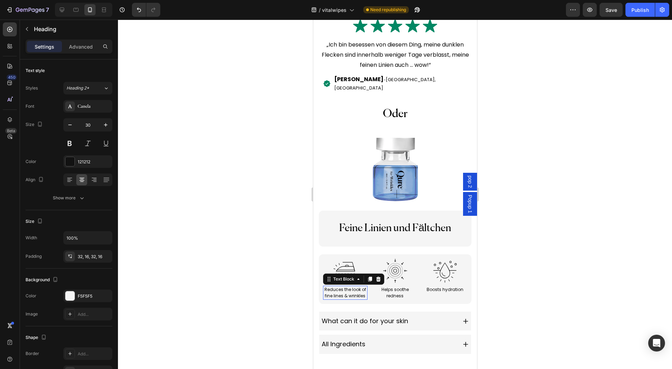
click at [346, 299] on p "Reduces the look of fine lines & wrinkles" at bounding box center [344, 293] width 43 height 13
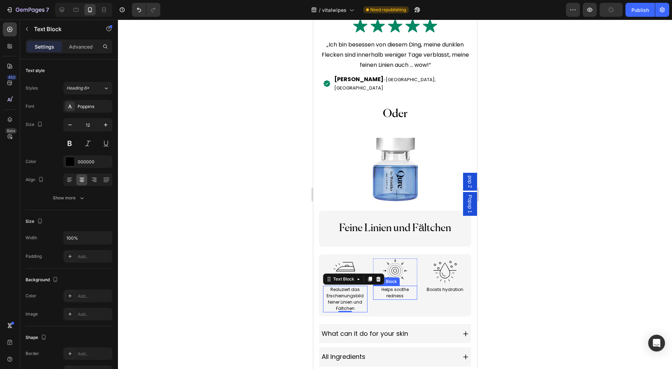
click at [390, 299] on p "Helps soothe redness" at bounding box center [394, 293] width 43 height 13
click at [440, 293] on p "Boosts hydration" at bounding box center [444, 290] width 43 height 6
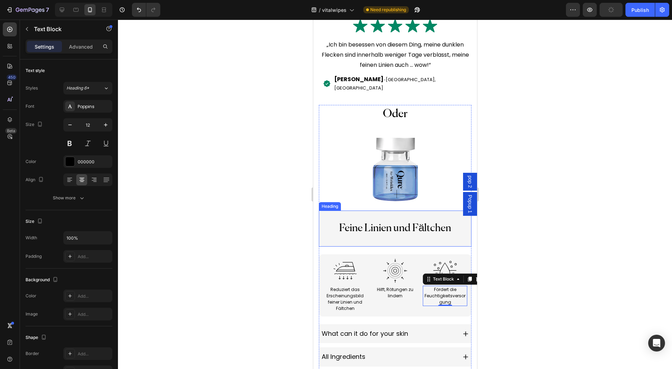
scroll to position [5763, 0]
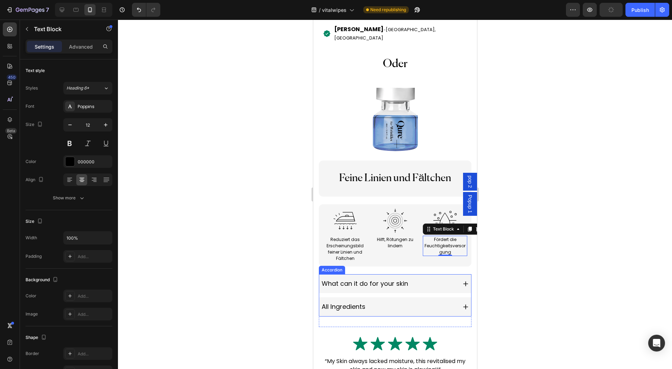
click at [428, 290] on div "What can it do for your skin" at bounding box center [387, 283] width 135 height 13
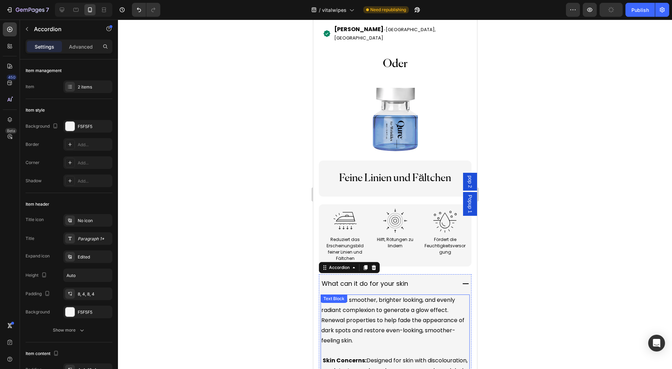
click at [399, 335] on p "Reveals a smoother, brighter looking, and evenly radiant complexion to generate…" at bounding box center [395, 320] width 148 height 50
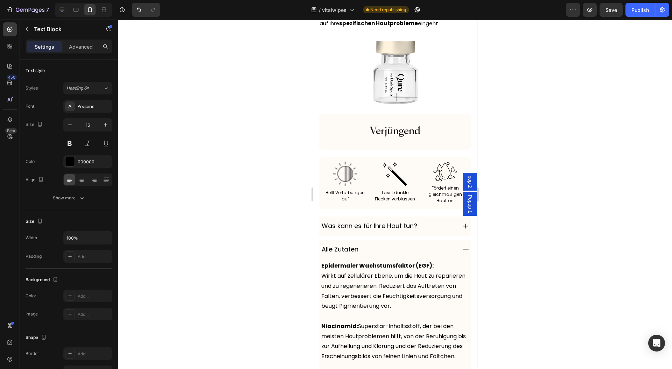
scroll to position [5178, 0]
drag, startPoint x: 330, startPoint y: 272, endPoint x: 393, endPoint y: 228, distance: 77.0
click at [393, 228] on p "Was kann es für Ihre Haut tun?" at bounding box center [369, 226] width 96 height 11
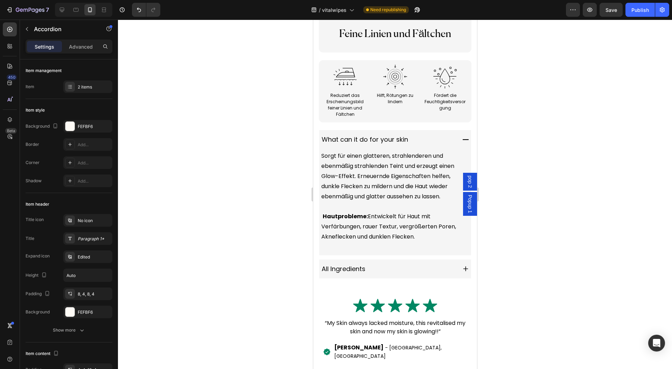
scroll to position [5910, 0]
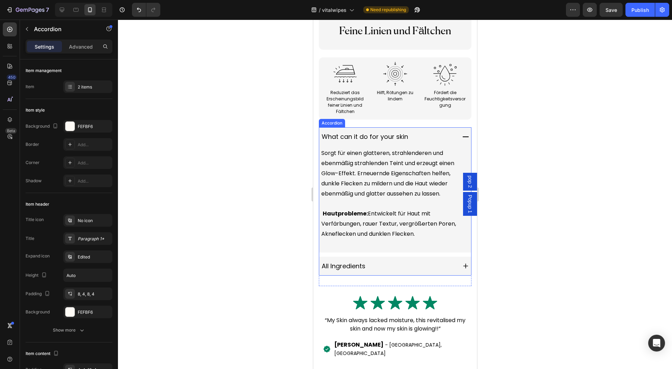
click at [391, 142] on p "What can it do for your skin" at bounding box center [364, 136] width 86 height 11
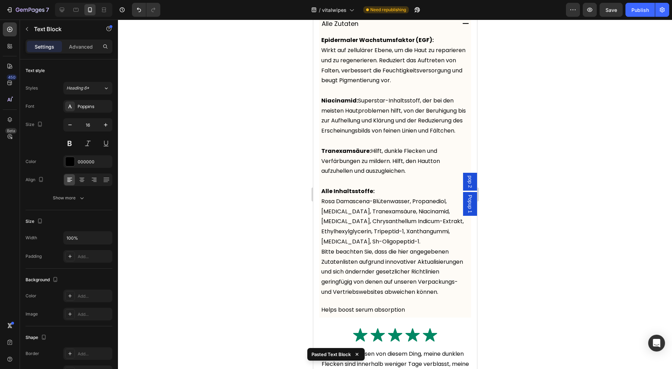
scroll to position [5258, 0]
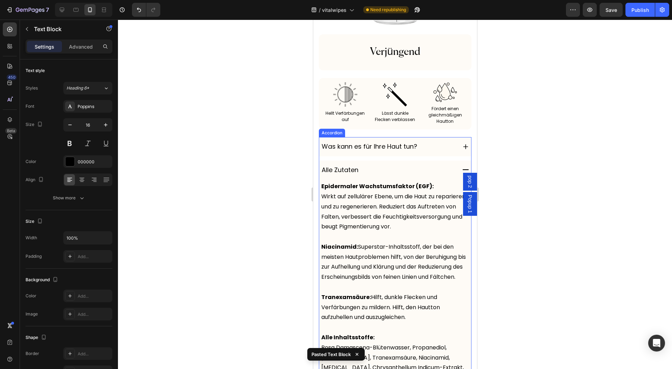
click at [351, 176] on p "Alle Zutaten" at bounding box center [339, 169] width 37 height 11
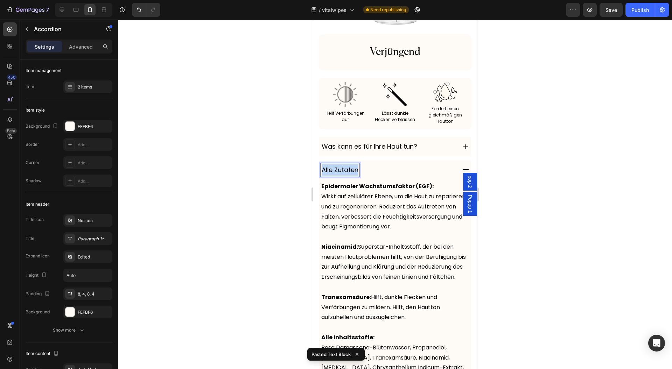
copy p "Alle Zutaten"
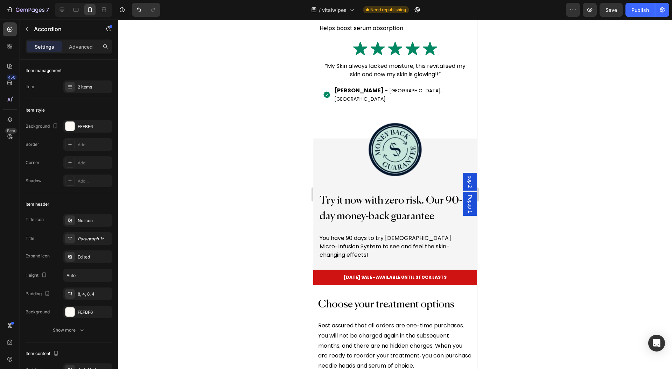
type input "16"
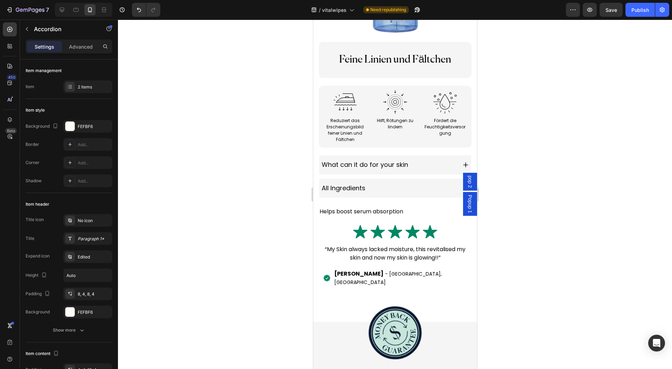
scroll to position [5597, 0]
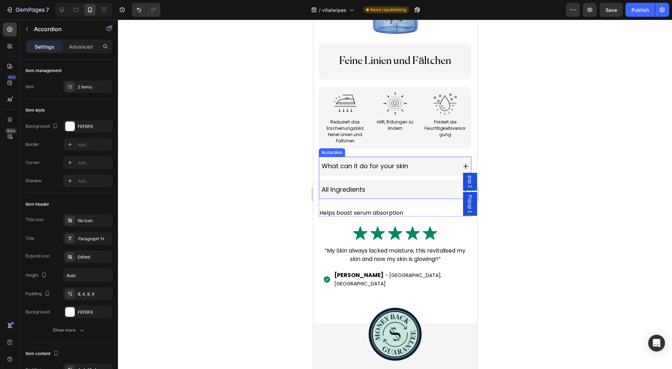
click at [395, 183] on div "All Ingredients" at bounding box center [387, 189] width 135 height 13
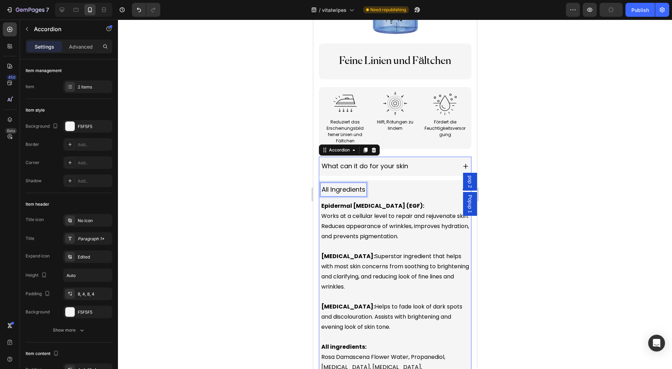
click at [352, 185] on p "All Ingredients" at bounding box center [343, 189] width 44 height 11
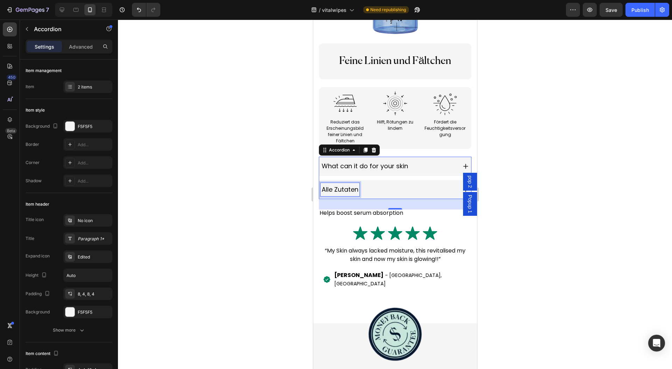
click at [420, 199] on div "30" at bounding box center [394, 204] width 153 height 10
click at [428, 183] on div "Alle Zutaten" at bounding box center [387, 189] width 135 height 13
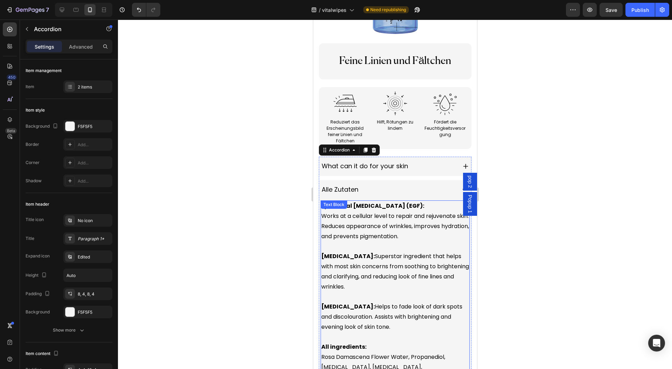
click at [382, 252] on p "Niacinamide: Superstar ingredient that helps with most skin concerns from sooth…" at bounding box center [395, 272] width 148 height 40
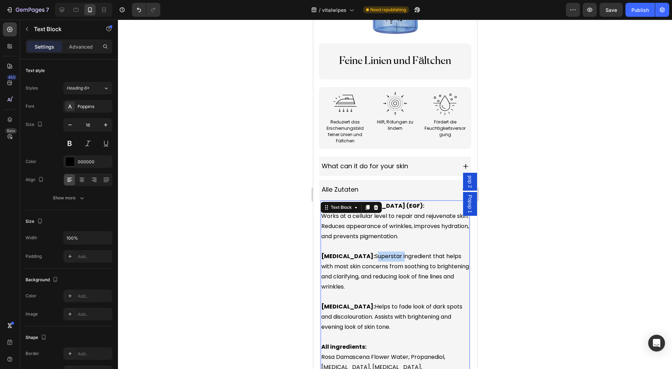
click at [382, 252] on p "Niacinamide: Superstar ingredient that helps with most skin concerns from sooth…" at bounding box center [395, 272] width 148 height 40
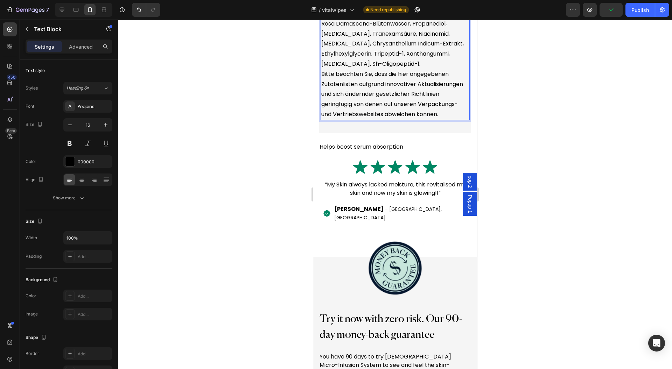
scroll to position [5941, 0]
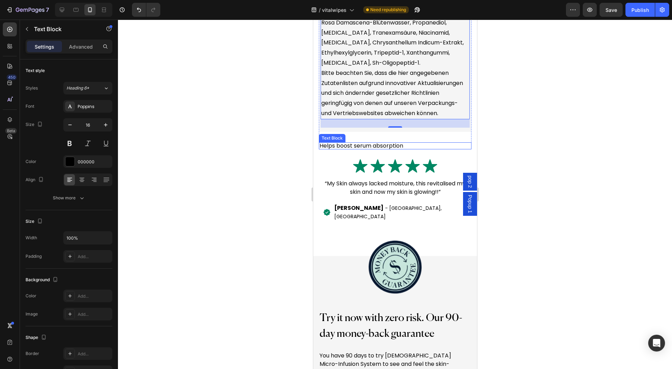
click at [417, 149] on p "Helps boost serum absorption" at bounding box center [394, 146] width 151 height 6
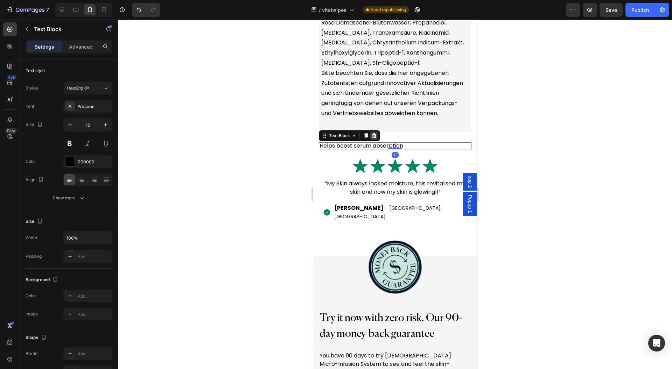
drag, startPoint x: 377, startPoint y: 157, endPoint x: 585, endPoint y: 155, distance: 208.6
click at [376, 140] on div at bounding box center [374, 136] width 8 height 8
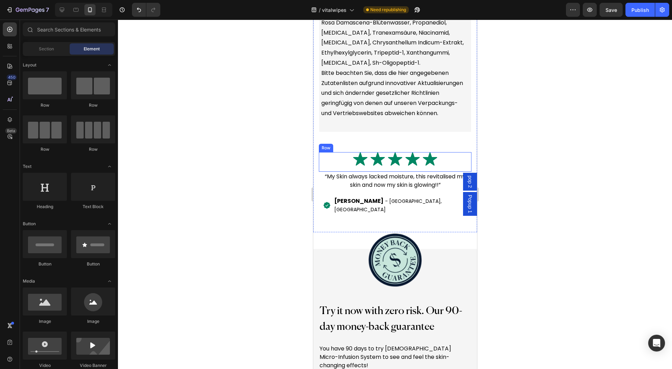
click at [370, 189] on p "“My Skin always lacked moisture, this revitalised my skin and now my skin is gl…" at bounding box center [394, 181] width 151 height 17
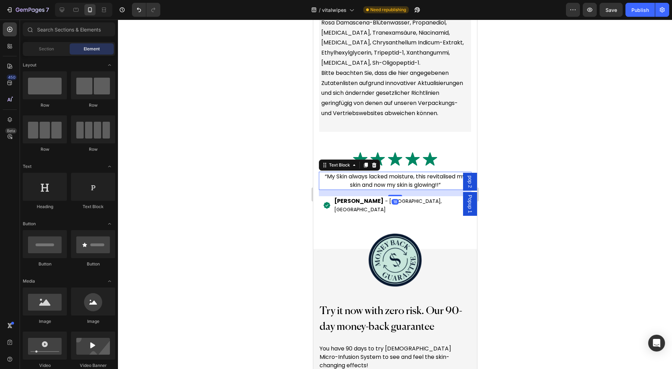
click at [370, 189] on p "“My Skin always lacked moisture, this revitalised my skin and now my skin is gl…" at bounding box center [394, 181] width 151 height 17
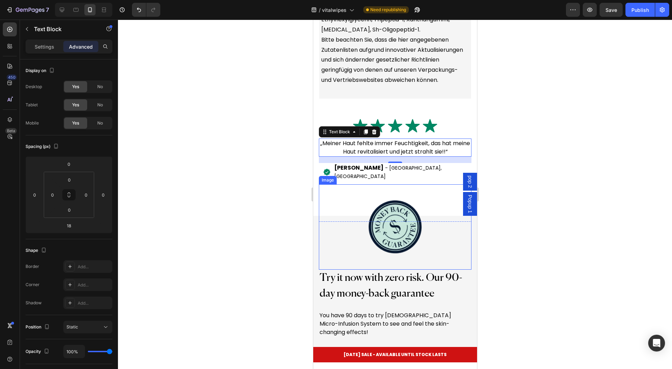
scroll to position [6042, 0]
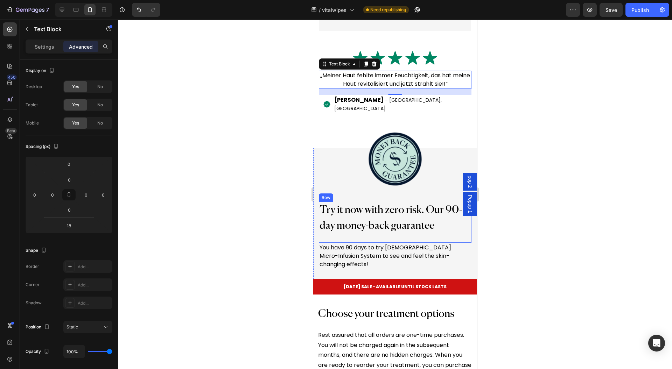
click at [361, 234] on p "Try it now with zero risk. Our 90-day money-back guarantee" at bounding box center [394, 218] width 151 height 31
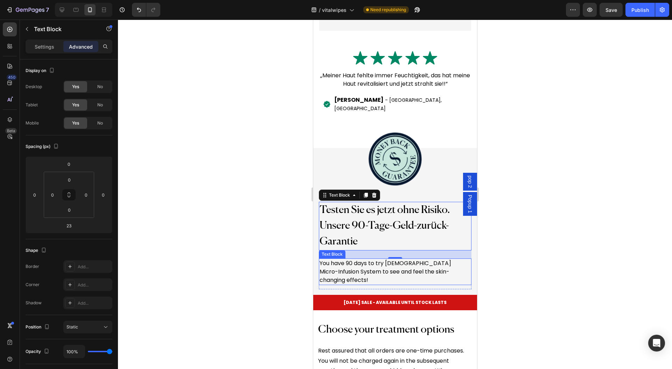
click at [350, 283] on p "You have 90 days to try Qure’s Micro-Infusion System to see and feel the skin-c…" at bounding box center [394, 271] width 151 height 25
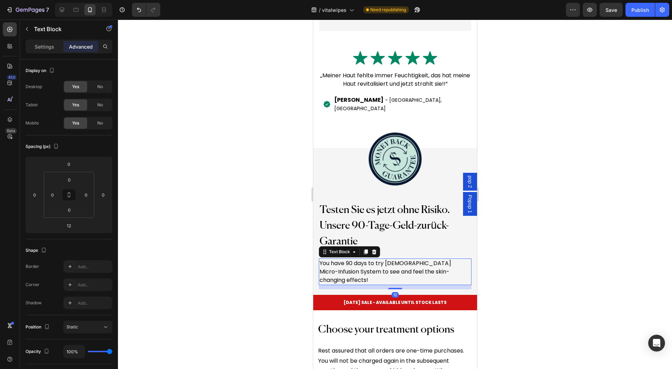
click at [350, 283] on p "You have 90 days to try Qure’s Micro-Infusion System to see and feel the skin-c…" at bounding box center [394, 271] width 151 height 25
click at [363, 306] on h2 "LABOR DAY SALE - AVAILABLE UNTIL STOCK LASTS" at bounding box center [395, 302] width 164 height 7
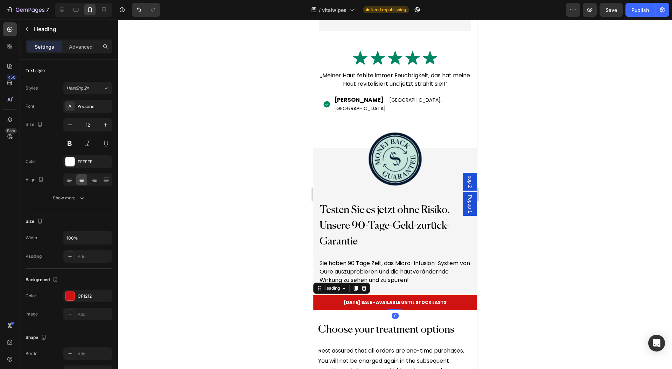
click at [363, 306] on h2 "LABOR DAY SALE - AVAILABLE UNTIL STOCK LASTS" at bounding box center [395, 302] width 164 height 7
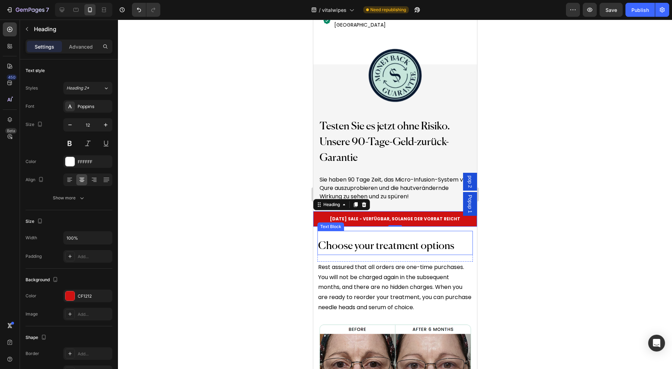
click at [381, 254] on p "Choose your treatment options" at bounding box center [395, 247] width 154 height 16
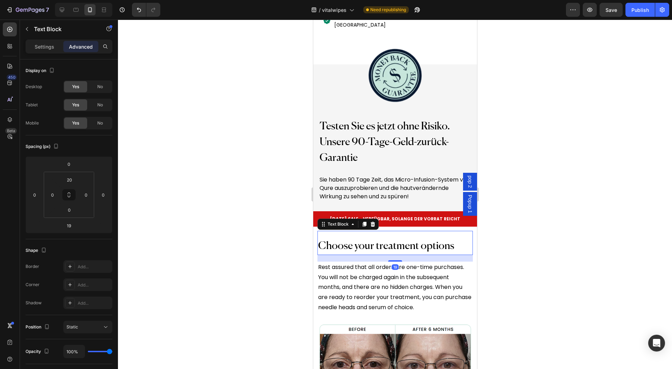
click at [381, 254] on p "Choose your treatment options" at bounding box center [395, 247] width 154 height 16
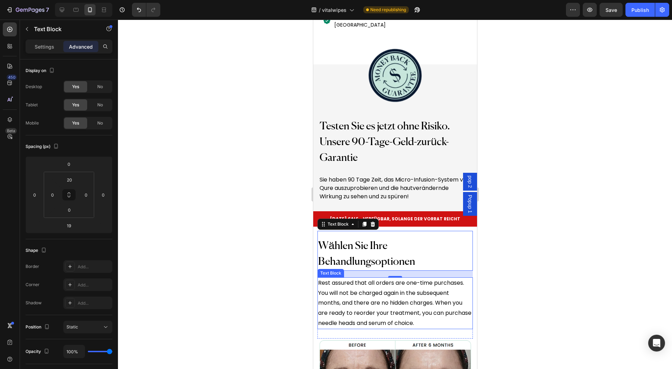
click at [380, 297] on p "Rest assured that all orders are one-time purchases. You will not be charged ag…" at bounding box center [395, 303] width 154 height 50
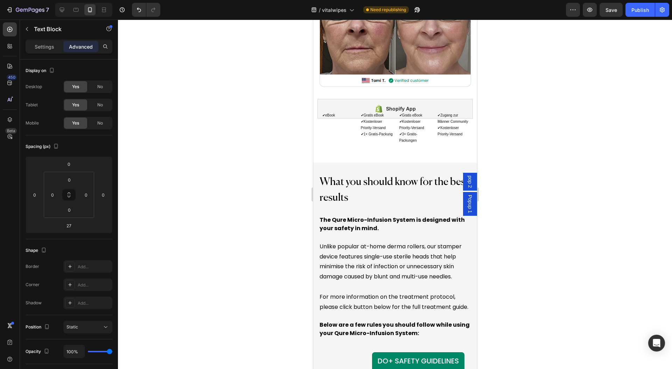
scroll to position [6522, 0]
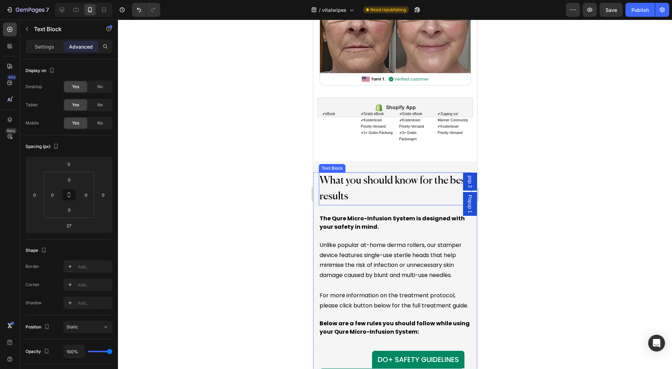
click at [354, 193] on p "What you should know for the best results" at bounding box center [394, 188] width 151 height 31
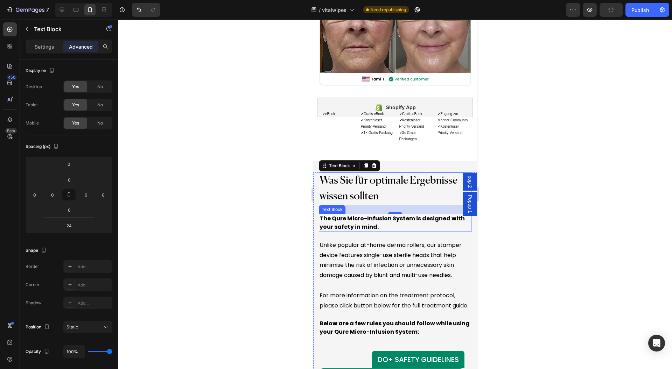
click at [333, 217] on p "The Qure Micro-Infusion System is designed with your safety in mind." at bounding box center [394, 222] width 151 height 17
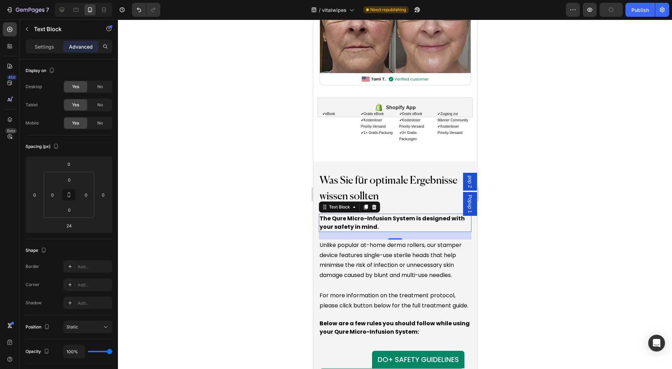
click at [333, 217] on p "The Qure Micro-Infusion System is designed with your safety in mind." at bounding box center [394, 222] width 151 height 17
click at [335, 264] on p "Unlike popular at-home derma rollers, our stamper device features single-use st…" at bounding box center [394, 260] width 151 height 40
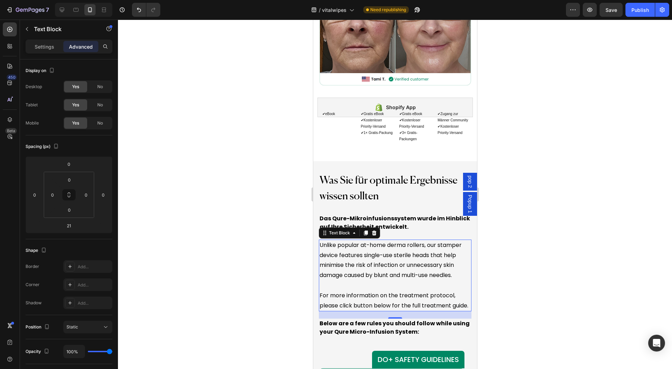
click at [335, 264] on p "Unlike popular at-home derma rollers, our stamper device features single-use st…" at bounding box center [394, 260] width 151 height 40
click at [373, 278] on p "Unlike popular at-home derma rollers, our stamper device features single-use st…" at bounding box center [394, 260] width 151 height 40
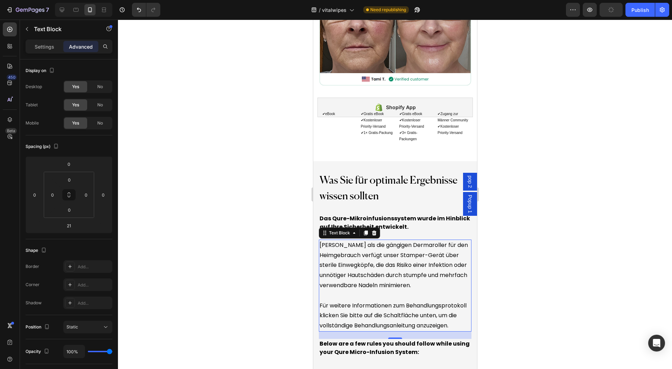
scroll to position [6603, 0]
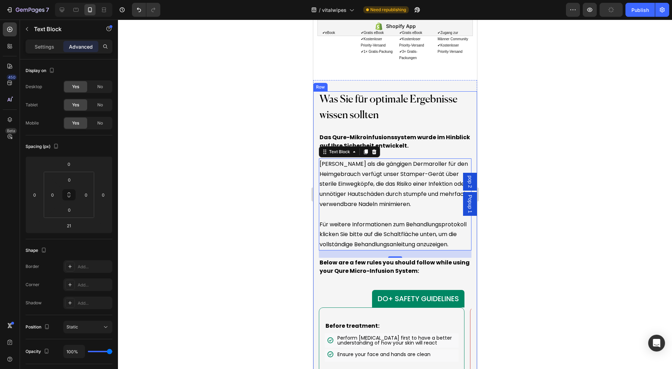
click at [369, 290] on div "Was Sie für optimale Ergebnisse wissen sollten Text Block Das Qure-Mikroinfusio…" at bounding box center [394, 285] width 153 height 389
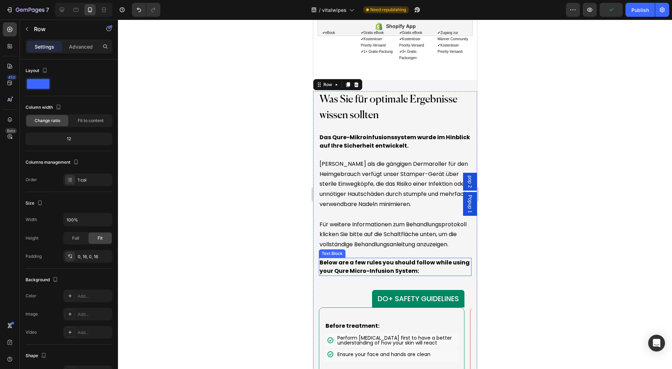
click at [377, 275] on strong "Below are a few rules you should follow while using your Qure Micro-Infusion Sy…" at bounding box center [394, 267] width 150 height 16
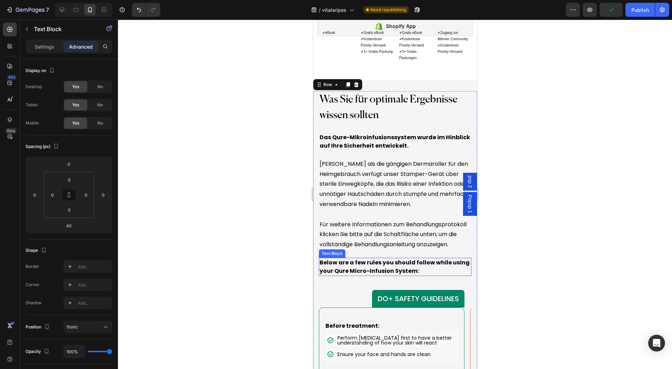
click at [377, 275] on strong "Below are a few rules you should follow while using your Qure Micro-Infusion Sy…" at bounding box center [394, 267] width 150 height 16
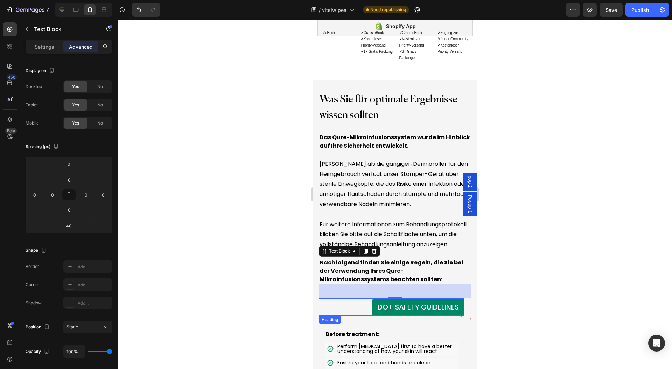
click at [394, 316] on h2 "DO+ SAFETY GUIDELINES" at bounding box center [418, 306] width 92 height 17
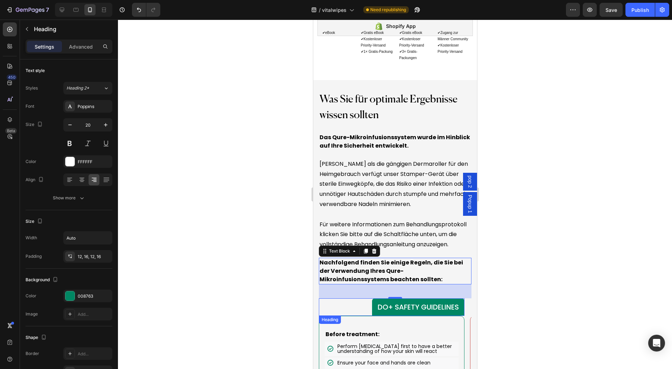
click at [394, 316] on h2 "DO+ SAFETY GUIDELINES" at bounding box center [418, 306] width 92 height 17
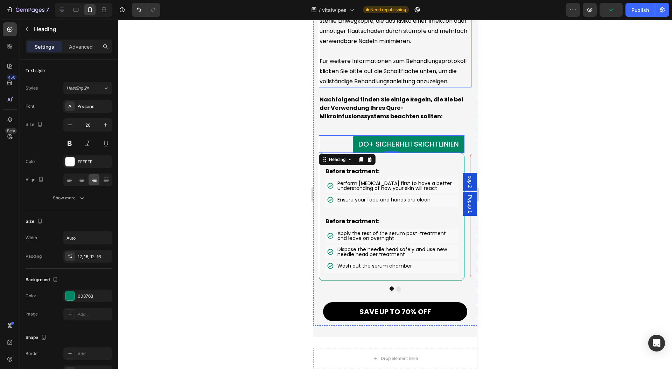
scroll to position [6768, 0]
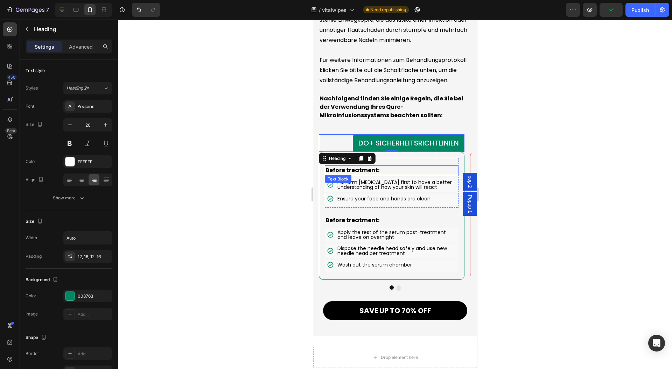
click at [376, 175] on p "Before treatment:" at bounding box center [391, 170] width 132 height 8
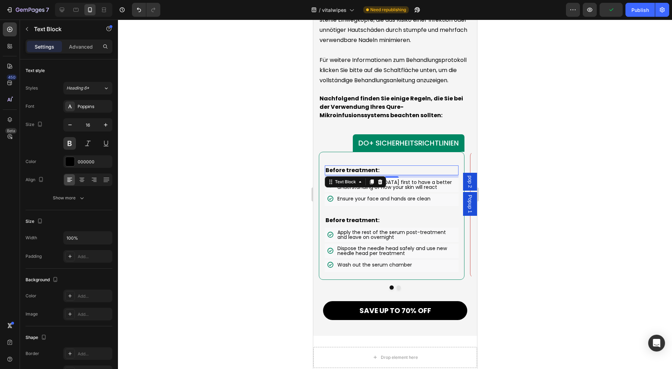
click at [376, 175] on p "Before treatment:" at bounding box center [391, 170] width 132 height 8
click at [366, 225] on p "Before treatment:" at bounding box center [391, 220] width 132 height 8
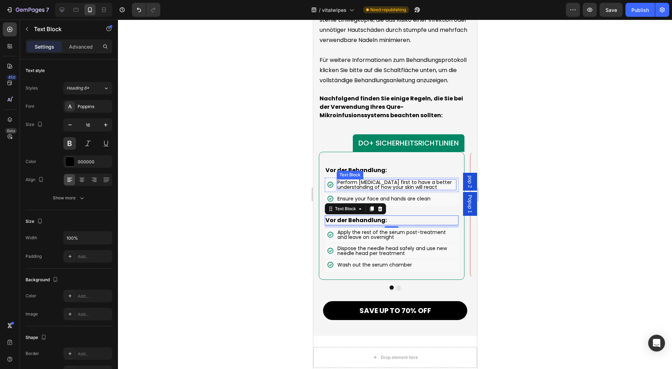
click at [386, 190] on p "Perform patch test first to have a better understanding of how your skin will r…" at bounding box center [396, 185] width 118 height 10
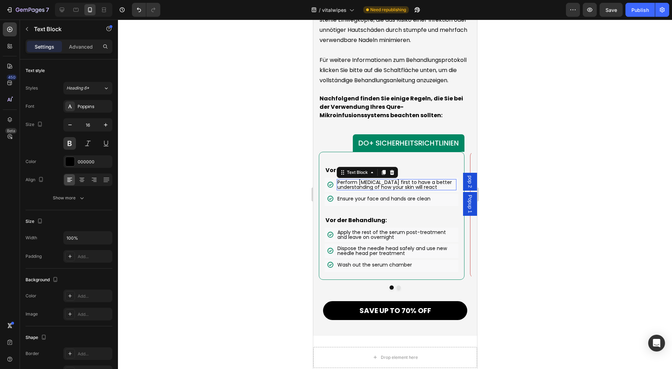
click at [386, 190] on p "Perform patch test first to have a better understanding of how your skin will r…" at bounding box center [396, 185] width 118 height 10
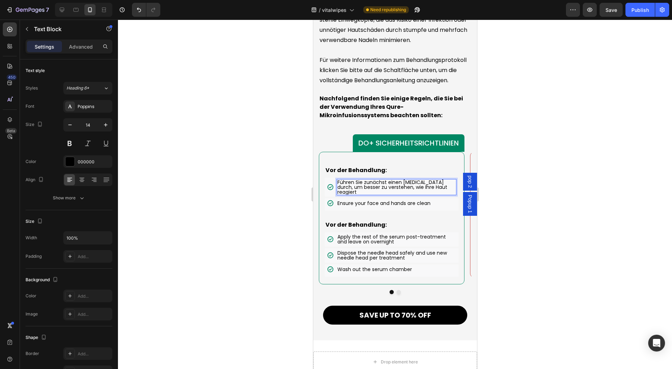
scroll to position [0, 0]
click at [385, 206] on p "Ensure your face and hands are clean" at bounding box center [383, 203] width 93 height 5
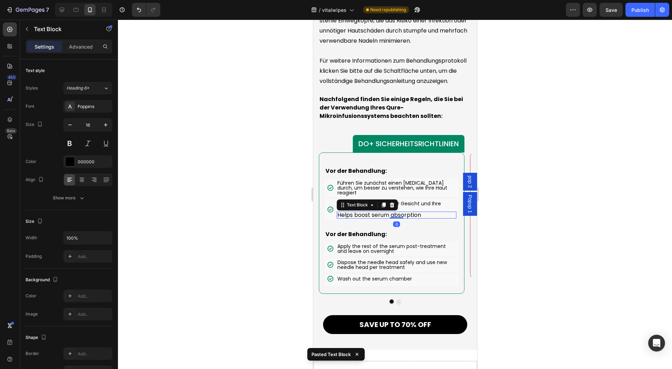
click at [255, 199] on div at bounding box center [395, 195] width 554 height 350
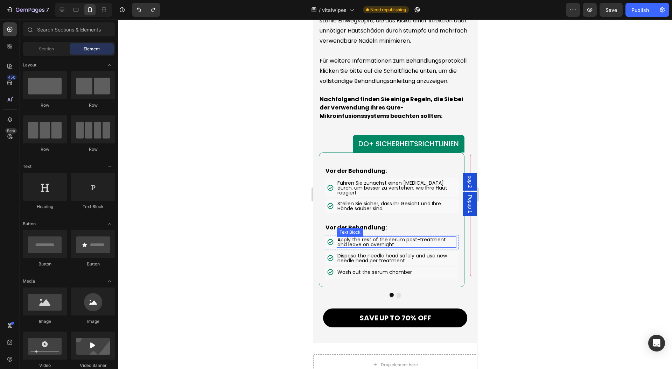
click at [374, 247] on p "Apply the rest of the serum post-treatment and leave on overnight" at bounding box center [396, 242] width 118 height 10
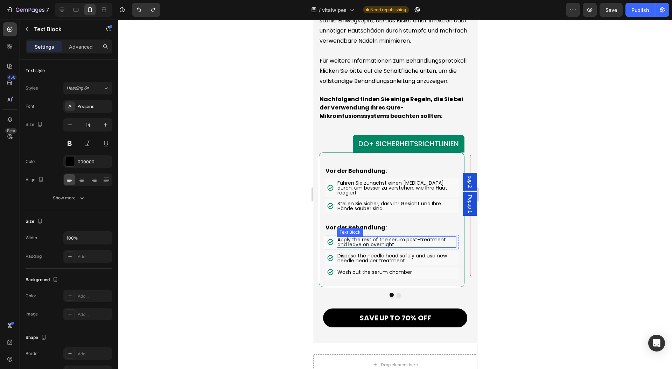
click at [374, 247] on p "Apply the rest of the serum post-treatment and leave on overnight" at bounding box center [396, 242] width 118 height 10
click at [379, 257] on div "Icon Dispose the needle head safely and use new needle head per treatment Text …" at bounding box center [391, 258] width 134 height 14
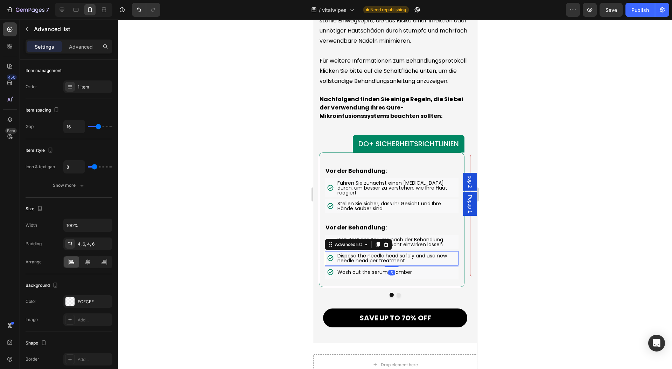
click at [379, 257] on div "Icon Dispose the needle head safely and use new needle head per treatment Text …" at bounding box center [391, 258] width 134 height 14
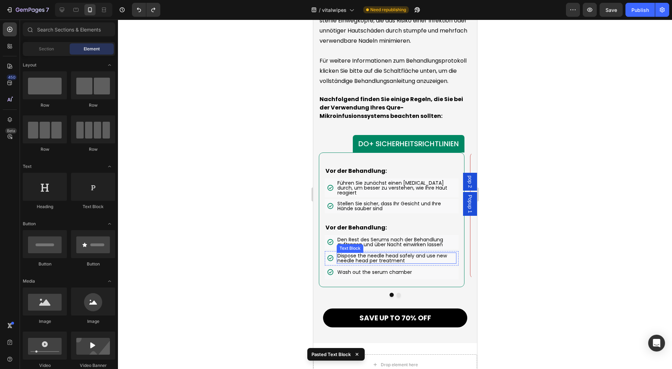
click at [407, 263] on p "Dispose the needle head safely and use new needle head per treatment" at bounding box center [396, 258] width 118 height 10
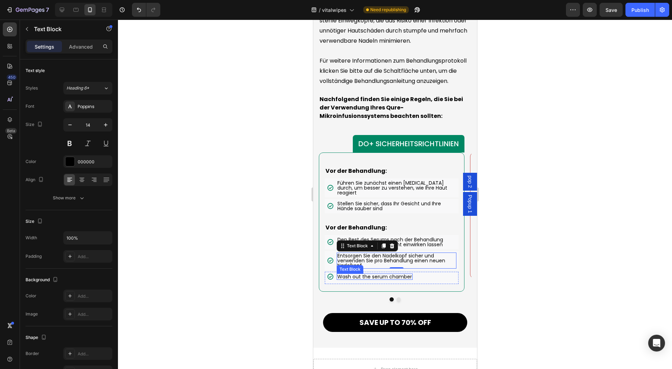
click at [360, 279] on p "Wash out the serum chamber" at bounding box center [374, 276] width 75 height 5
drag, startPoint x: 550, startPoint y: 230, endPoint x: 57, endPoint y: 256, distance: 493.1
click at [550, 230] on div at bounding box center [395, 195] width 554 height 350
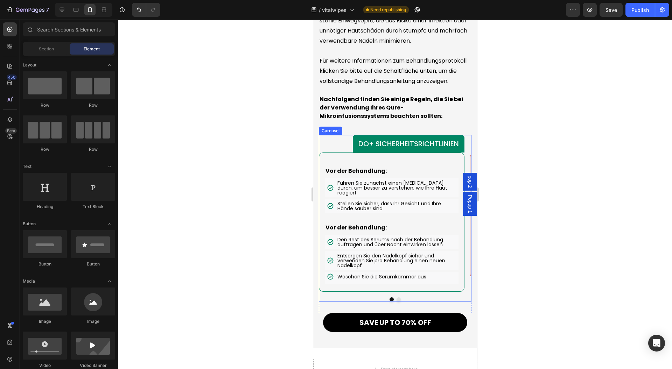
click at [396, 302] on button "Dot" at bounding box center [398, 299] width 4 height 4
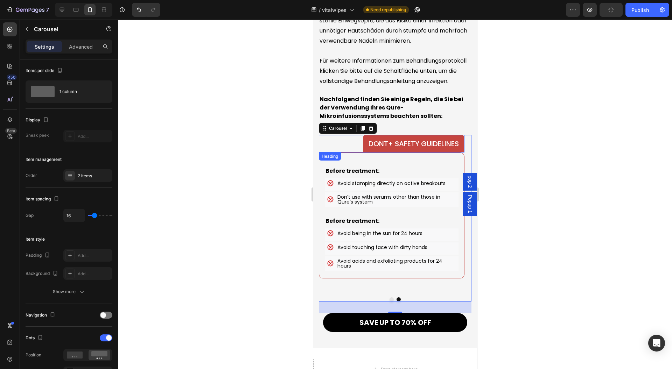
click at [389, 153] on h2 "DONT+ SAFETY GUIDELINES" at bounding box center [413, 143] width 101 height 17
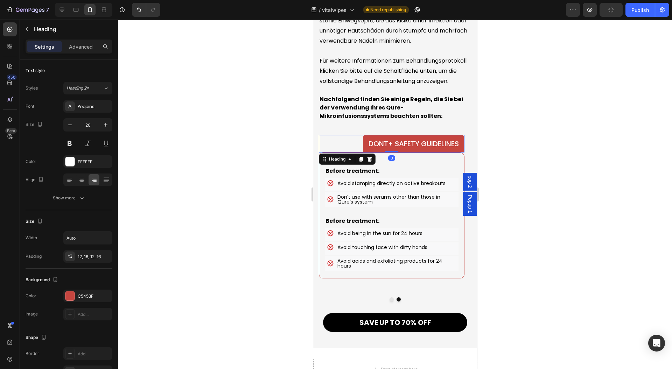
click at [389, 153] on h2 "DONT+ SAFETY GUIDELINES" at bounding box center [413, 143] width 101 height 17
click at [368, 175] on p "Before treatment:" at bounding box center [391, 171] width 132 height 8
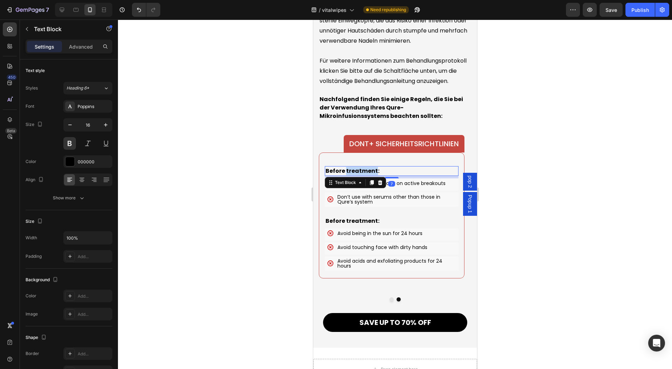
click at [368, 175] on p "Before treatment:" at bounding box center [391, 171] width 132 height 8
click at [394, 187] on li "Icon Avoid stamping directly on active breakouts Text Block" at bounding box center [385, 183] width 119 height 7
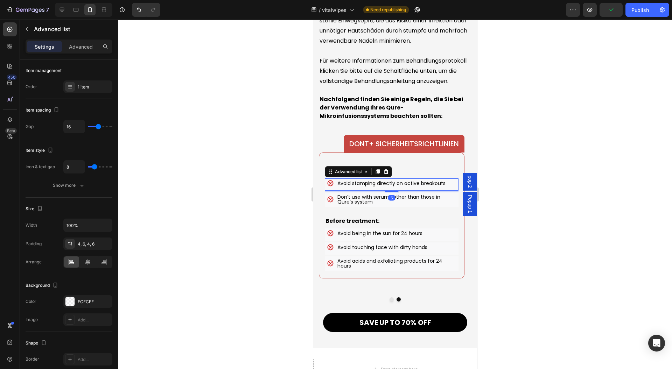
click at [394, 187] on li "Icon Avoid stamping directly on active breakouts Text Block" at bounding box center [385, 183] width 119 height 7
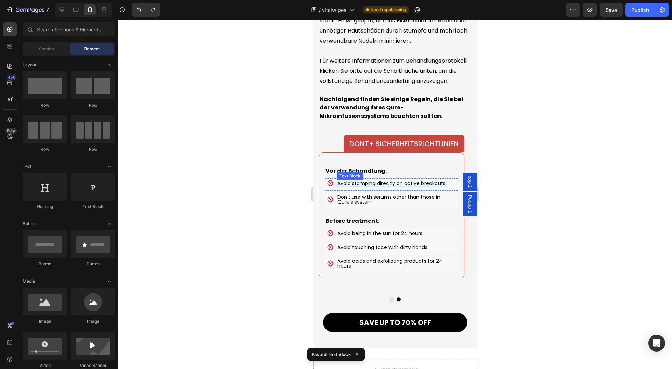
click at [393, 186] on p "Avoid stamping directly on active breakouts" at bounding box center [391, 183] width 108 height 5
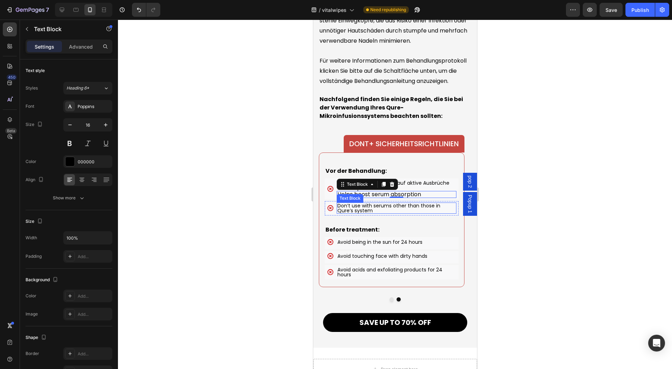
click at [367, 213] on p "Don’t use with serums other than those in Qure’s system" at bounding box center [396, 208] width 118 height 10
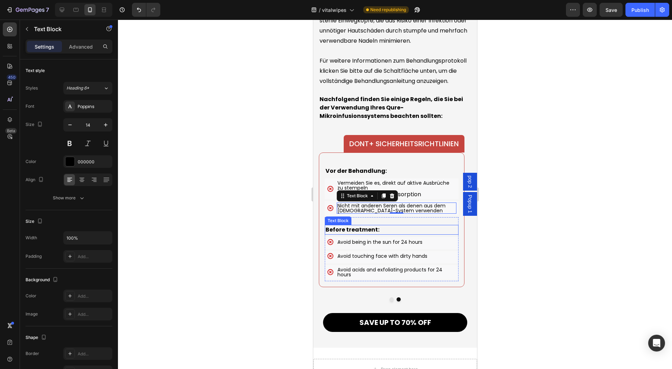
click at [369, 245] on p "Avoid being in the sun for 24 hours" at bounding box center [379, 242] width 85 height 5
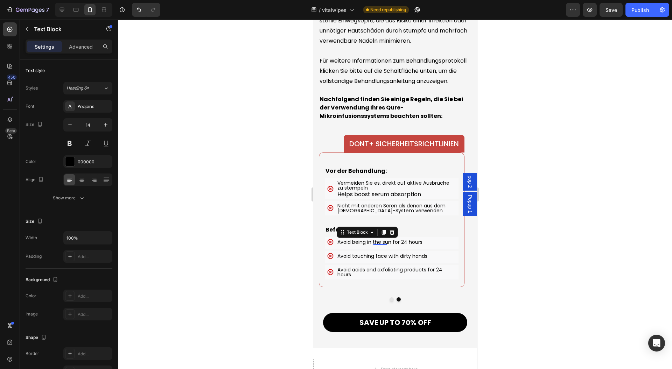
click at [369, 245] on p "Avoid being in the sun for 24 hours" at bounding box center [379, 242] width 85 height 5
click at [374, 259] on p "Avoid touching face with dirty hands" at bounding box center [382, 256] width 90 height 5
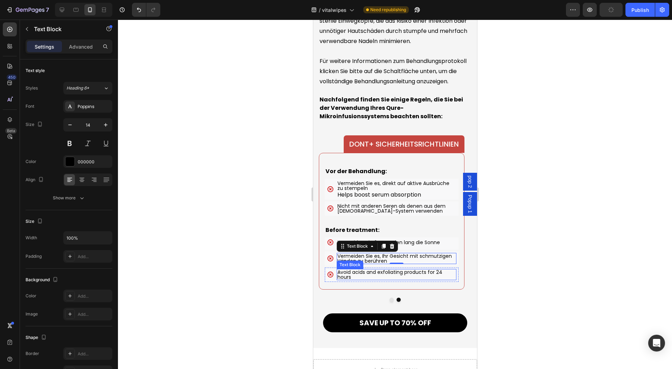
click at [363, 280] on p "Avoid acids and exfoliating products for 24 hours" at bounding box center [396, 275] width 118 height 10
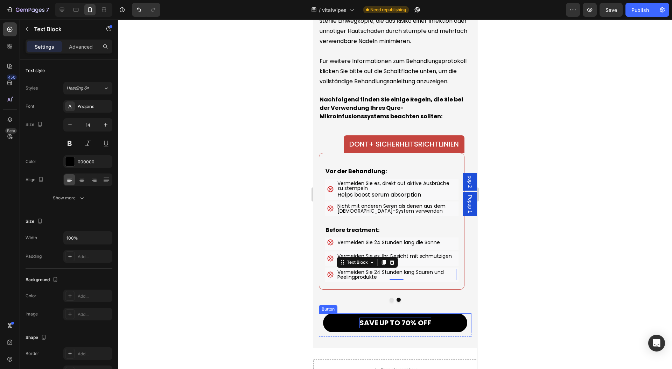
click at [379, 328] on p "SAVE UP TO 70% OFF" at bounding box center [395, 323] width 72 height 10
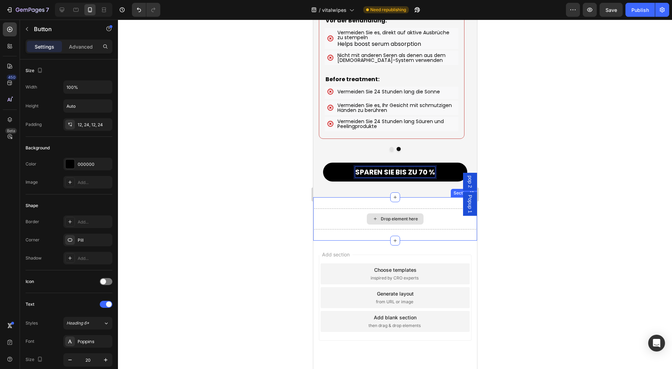
scroll to position [6918, 0]
click at [438, 214] on div "Drop element here Section 18" at bounding box center [395, 218] width 164 height 43
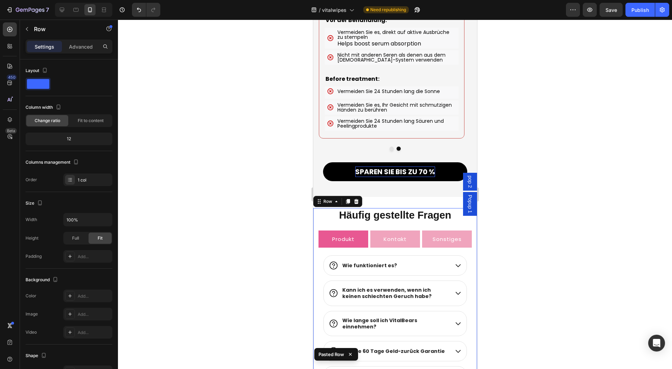
click at [522, 240] on div at bounding box center [395, 195] width 554 height 350
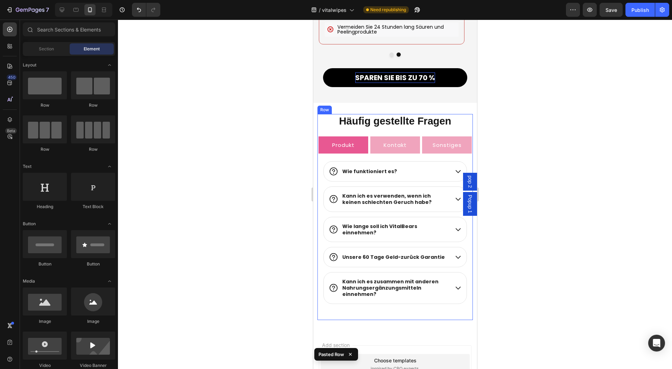
scroll to position [7016, 0]
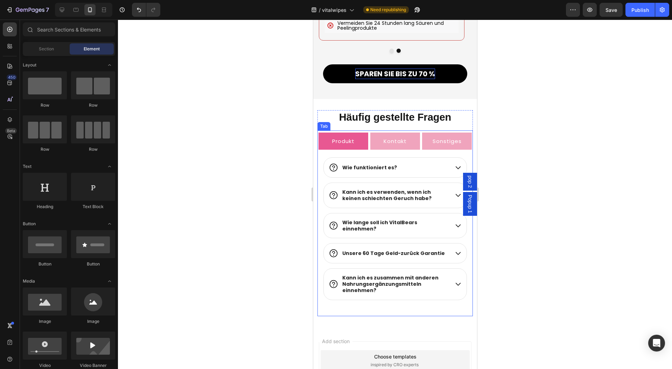
click at [369, 151] on li "Kontakt" at bounding box center [395, 141] width 52 height 21
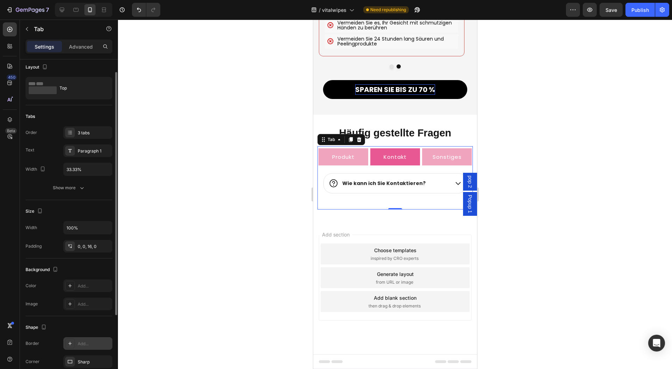
scroll to position [0, 0]
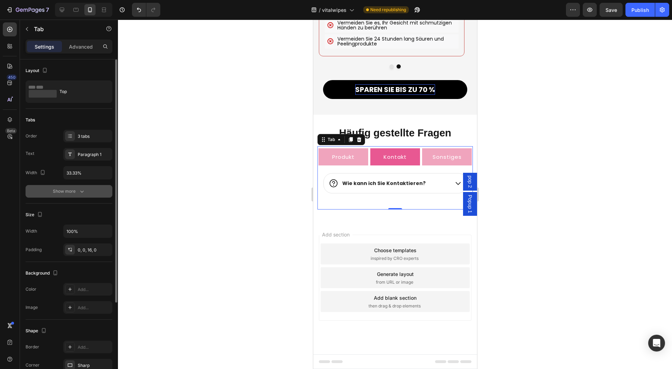
click at [78, 189] on div "Show more" at bounding box center [69, 191] width 33 height 7
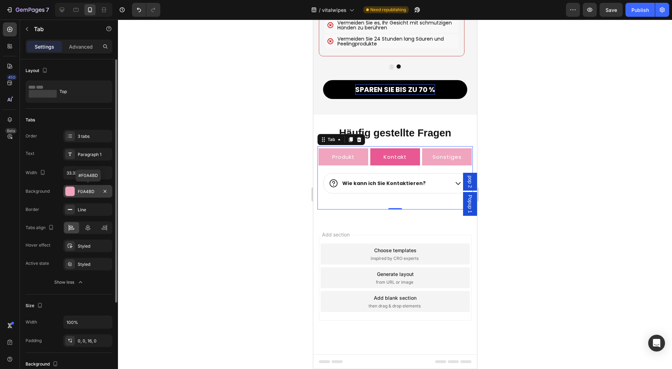
click at [87, 189] on div "F0A4BD" at bounding box center [88, 192] width 20 height 6
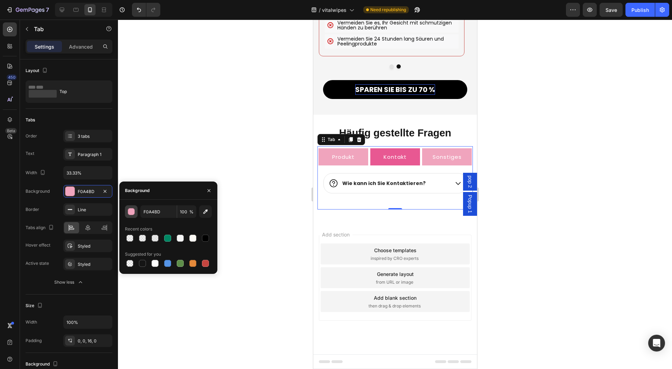
click at [133, 210] on div "button" at bounding box center [131, 212] width 7 height 7
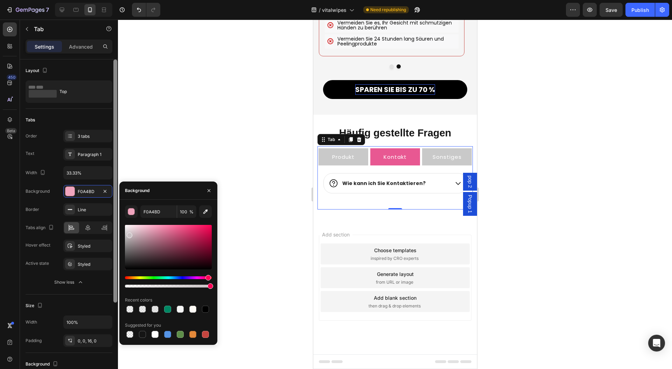
drag, startPoint x: 140, startPoint y: 237, endPoint x: 113, endPoint y: 236, distance: 27.0
click at [113, 236] on div "450 Beta Sections(18) Elements(83) Section Element Hero Section Product Detail …" at bounding box center [59, 195] width 118 height 350
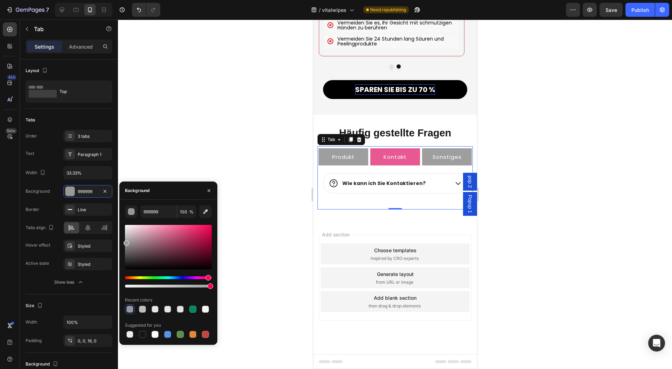
drag, startPoint x: 134, startPoint y: 230, endPoint x: 120, endPoint y: 242, distance: 18.4
click at [120, 242] on div "999999 100 % Recent colors Suggested for you" at bounding box center [168, 272] width 98 height 134
type input "9E9E9E"
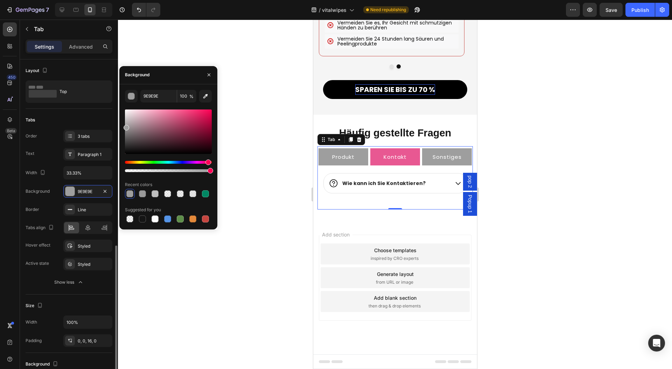
scroll to position [208, 0]
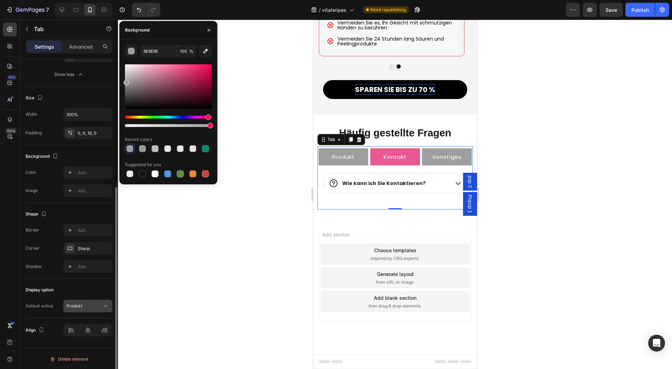
click at [89, 303] on div "Produkt" at bounding box center [84, 306] width 36 height 6
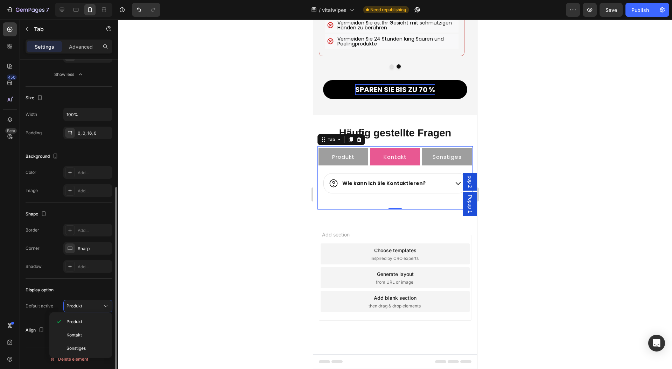
click at [86, 286] on div "Display option" at bounding box center [69, 289] width 87 height 11
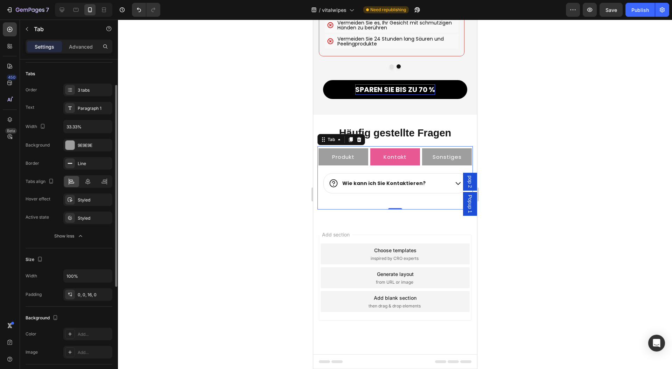
scroll to position [43, 0]
click at [88, 202] on div "Styled" at bounding box center [88, 203] width 20 height 6
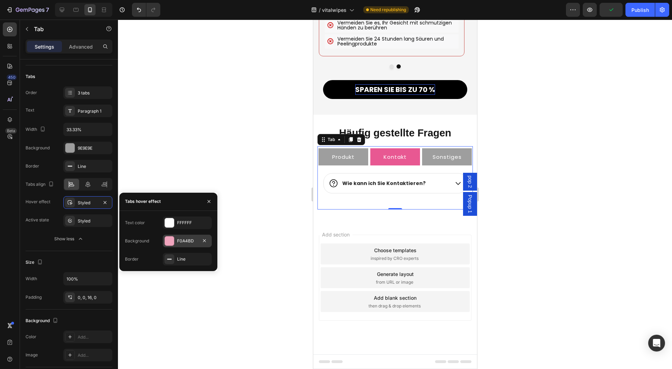
click at [173, 245] on div at bounding box center [169, 241] width 9 height 9
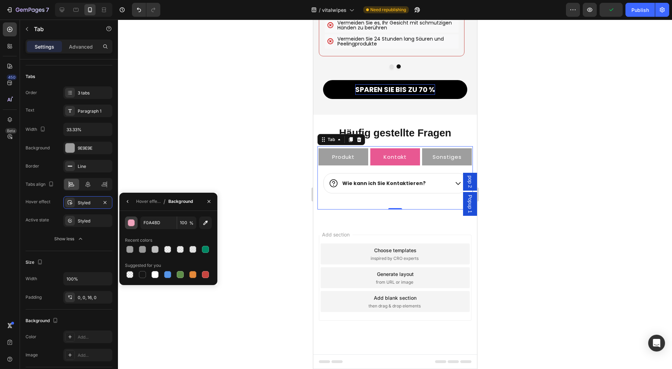
click at [131, 223] on div "button" at bounding box center [131, 223] width 7 height 7
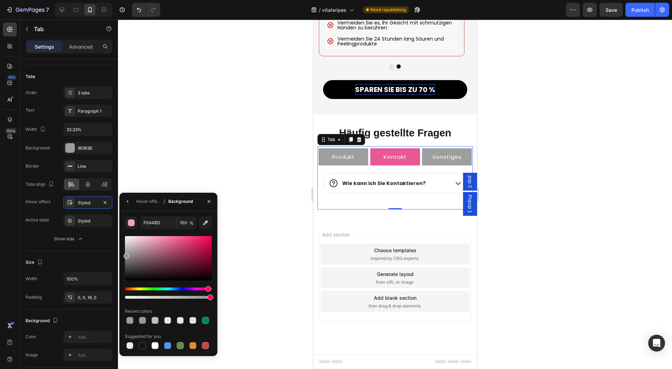
drag, startPoint x: 146, startPoint y: 241, endPoint x: 125, endPoint y: 254, distance: 25.0
click at [125, 254] on div at bounding box center [168, 258] width 87 height 44
drag, startPoint x: 136, startPoint y: 251, endPoint x: 126, endPoint y: 248, distance: 10.5
click at [126, 248] on div at bounding box center [168, 258] width 87 height 44
type input "B7B5B6"
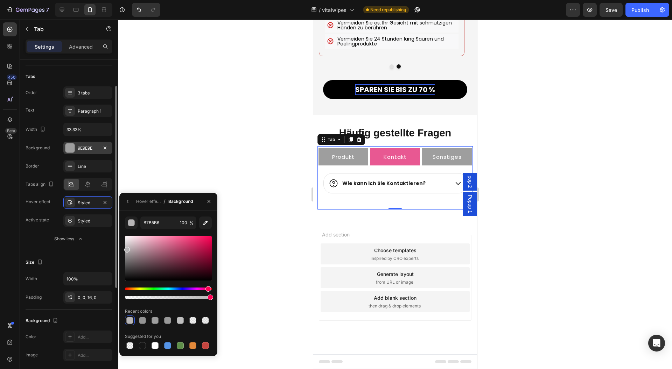
click at [87, 149] on div "9E9E9E" at bounding box center [88, 148] width 20 height 6
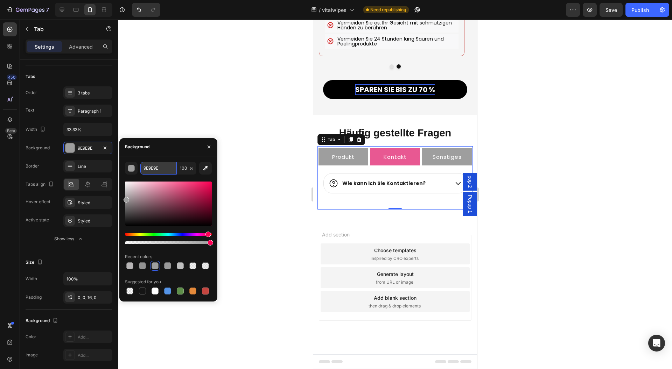
click at [153, 169] on input "9E9E9E" at bounding box center [158, 168] width 36 height 13
click at [85, 198] on div "Styled" at bounding box center [87, 202] width 49 height 13
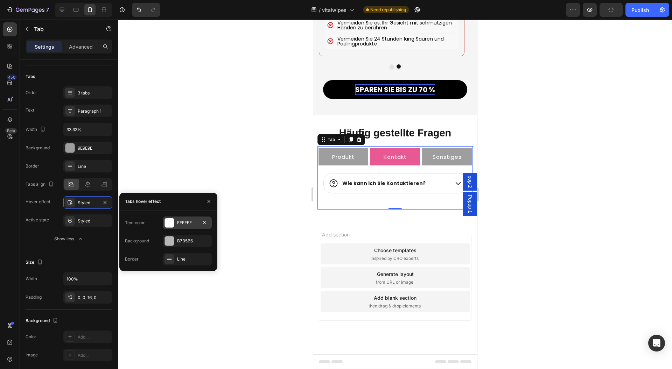
click at [181, 224] on div "FFFFFF" at bounding box center [187, 223] width 20 height 6
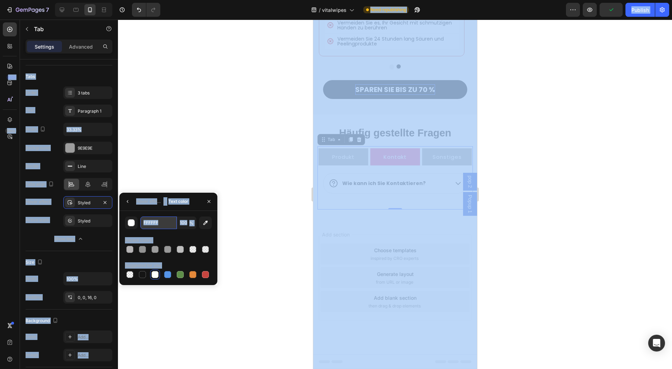
click at [0, 0] on input "FFFFFF" at bounding box center [0, 0] width 0 height 0
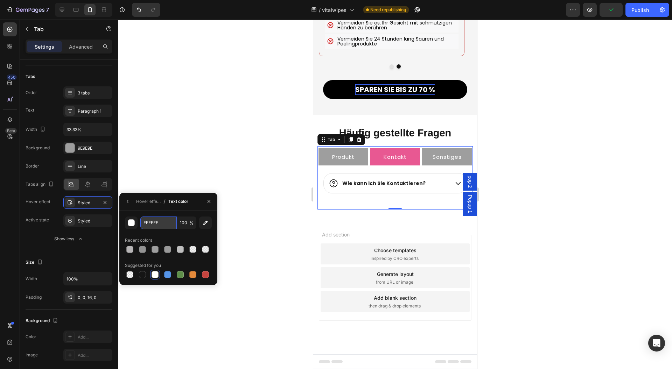
paste input "9E9E9E"
type input "9E9E9E"
click at [140, 203] on div "Hover effect" at bounding box center [148, 201] width 24 height 6
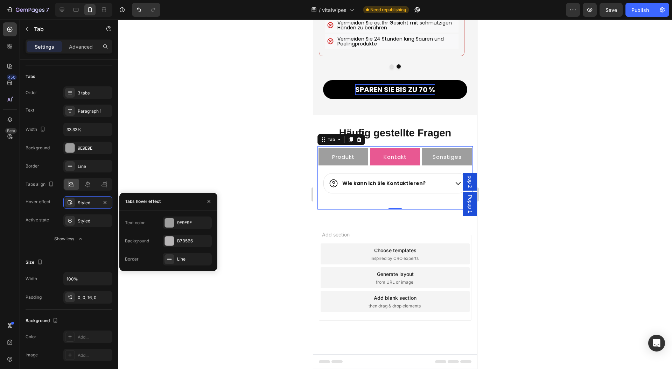
click at [174, 234] on div "Text color 9E9E9E Background B7B5B6 Border Line" at bounding box center [168, 241] width 87 height 49
click at [174, 235] on div "B7B5B6" at bounding box center [187, 241] width 49 height 13
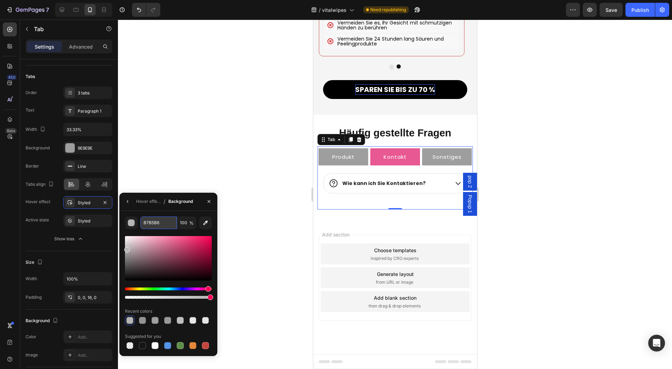
click at [0, 0] on input "B7B5B6" at bounding box center [0, 0] width 0 height 0
paste input "9E9E9E"
type input "9E9E9E"
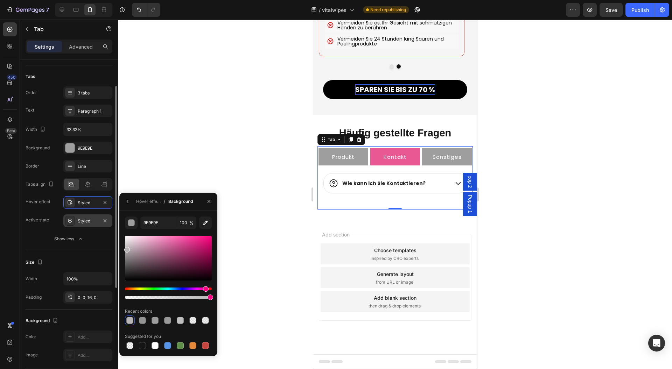
click at [85, 223] on div "Styled" at bounding box center [88, 221] width 20 height 6
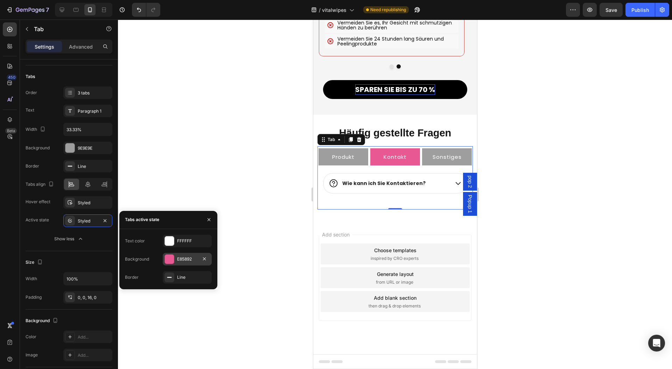
click at [175, 263] on div "E85892" at bounding box center [187, 259] width 49 height 13
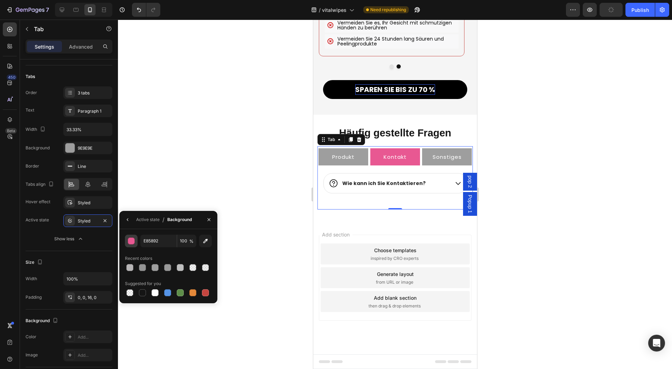
click at [128, 241] on div "button" at bounding box center [131, 241] width 7 height 7
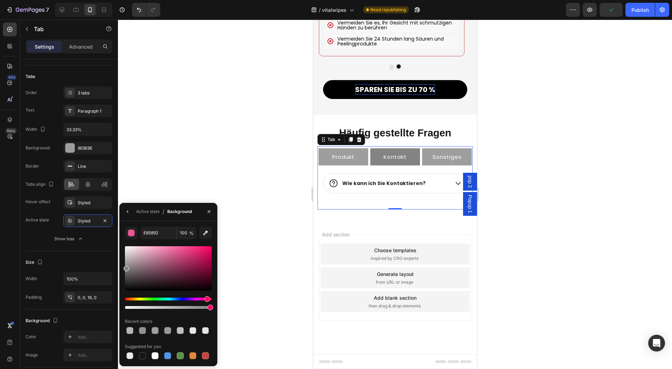
click at [123, 267] on div "E85892 100 % Recent colors Suggested for you" at bounding box center [168, 294] width 98 height 134
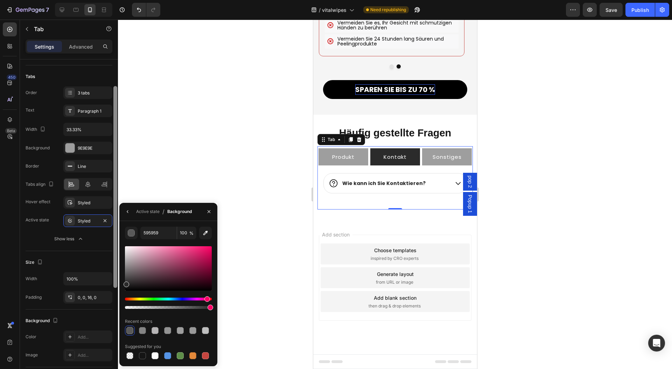
drag, startPoint x: 127, startPoint y: 267, endPoint x: 116, endPoint y: 283, distance: 19.8
click at [116, 283] on div "450 Beta Sections(18) Elements(83) Section Element Hero Section Product Detail …" at bounding box center [59, 195] width 118 height 350
type input "2B2B2B"
click at [213, 213] on button "button" at bounding box center [208, 211] width 11 height 11
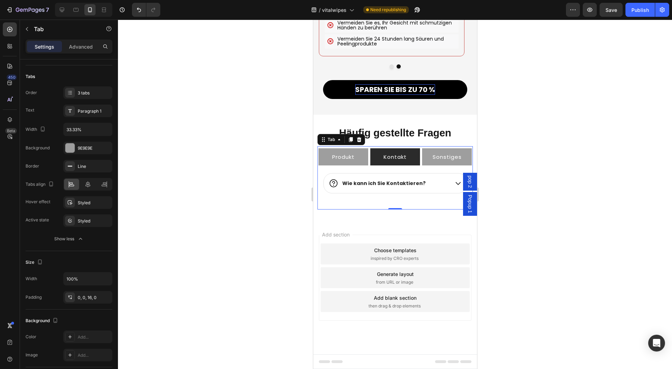
click at [228, 214] on div at bounding box center [395, 195] width 554 height 350
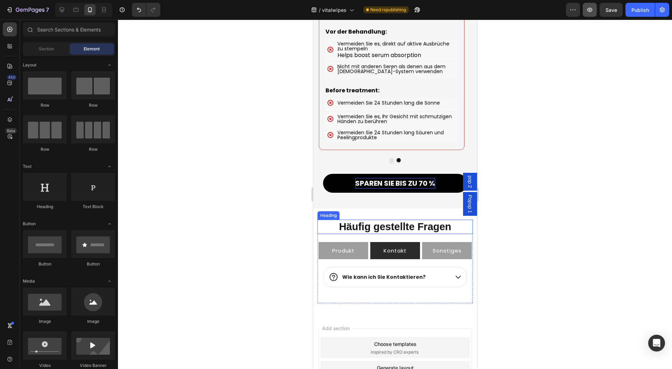
scroll to position [6893, 0]
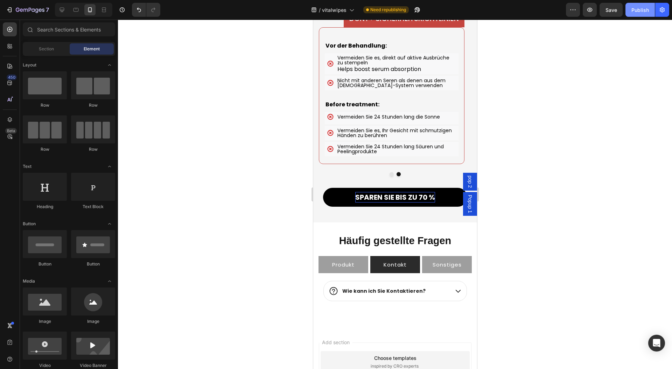
click at [633, 11] on div "Publish" at bounding box center [639, 9] width 17 height 7
click at [513, 265] on div at bounding box center [395, 195] width 554 height 350
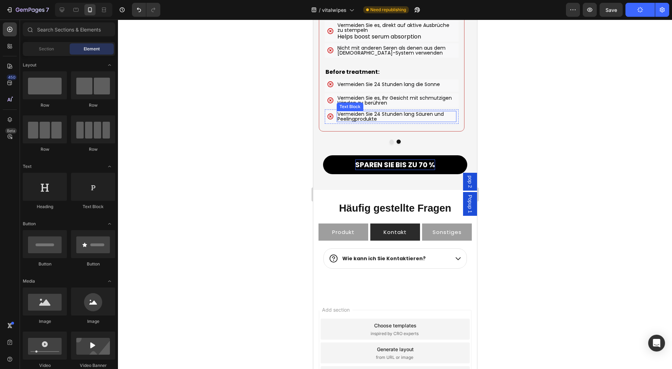
scroll to position [7007, 0]
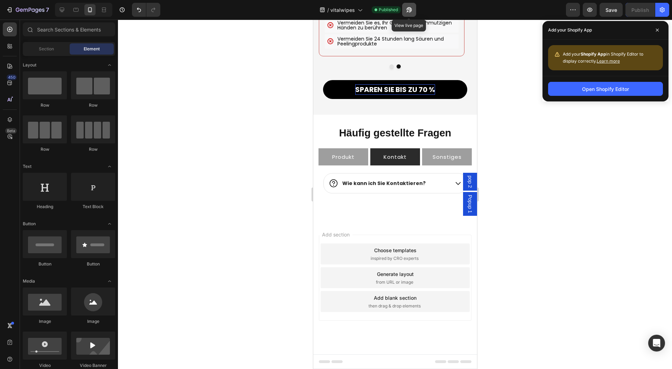
click at [408, 6] on button "button" at bounding box center [409, 10] width 14 height 14
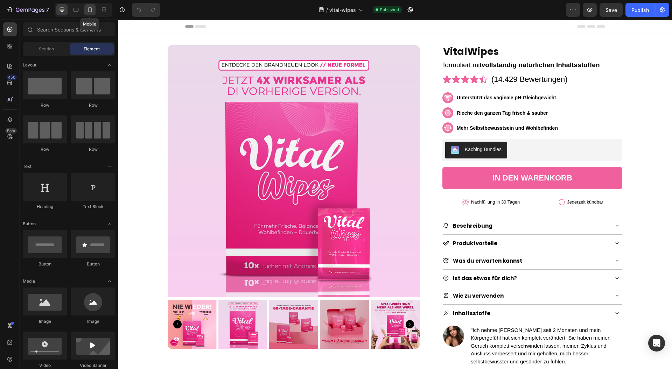
click at [88, 10] on icon at bounding box center [90, 9] width 4 height 5
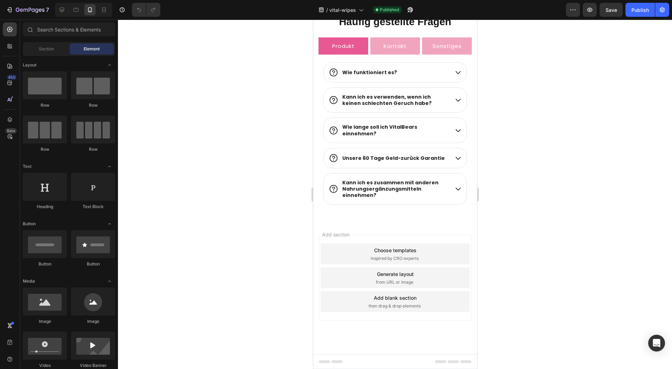
scroll to position [2851, 0]
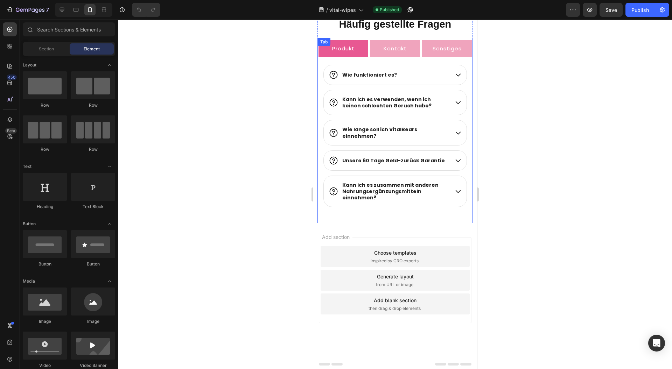
click at [320, 69] on div "Wie funktioniert es? Kann ich es verwenden, wenn ich keinen schlechten Geruch h…" at bounding box center [395, 138] width 156 height 159
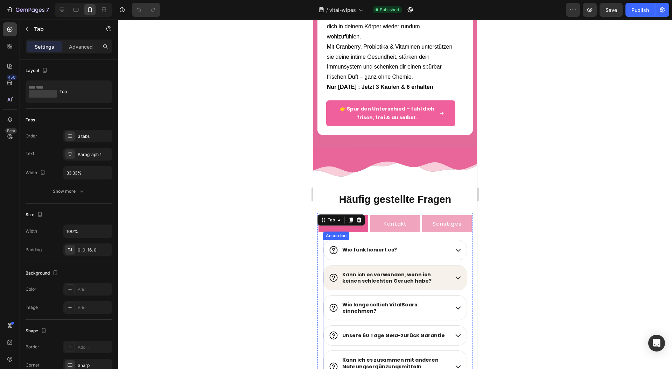
scroll to position [2668, 0]
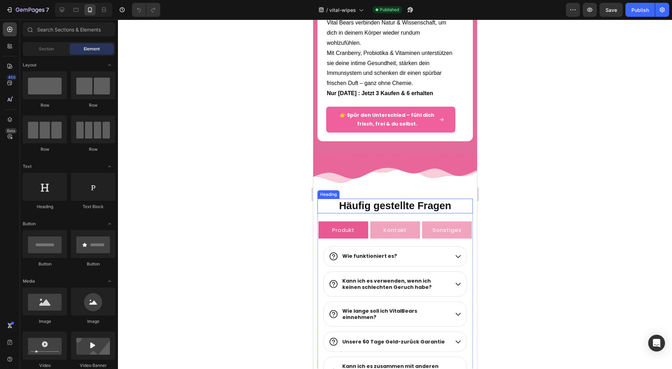
click at [328, 210] on h2 "Häufig gestellte Fragen" at bounding box center [395, 206] width 156 height 15
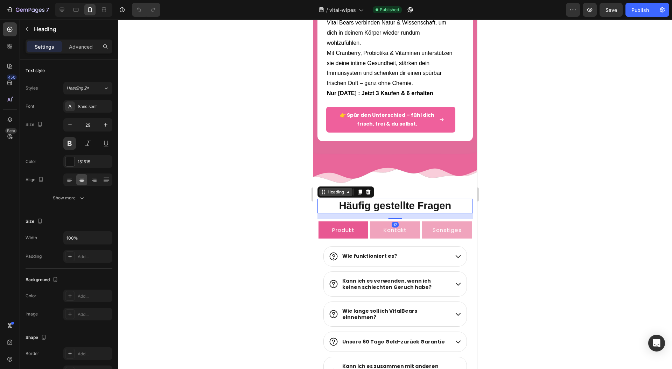
click at [331, 196] on div "Heading" at bounding box center [335, 192] width 33 height 8
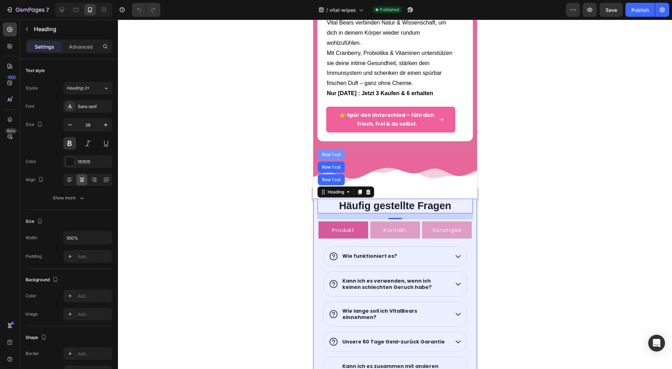
click at [337, 155] on div "Row 1 col" at bounding box center [330, 155] width 21 height 4
